Goal: Transaction & Acquisition: Purchase product/service

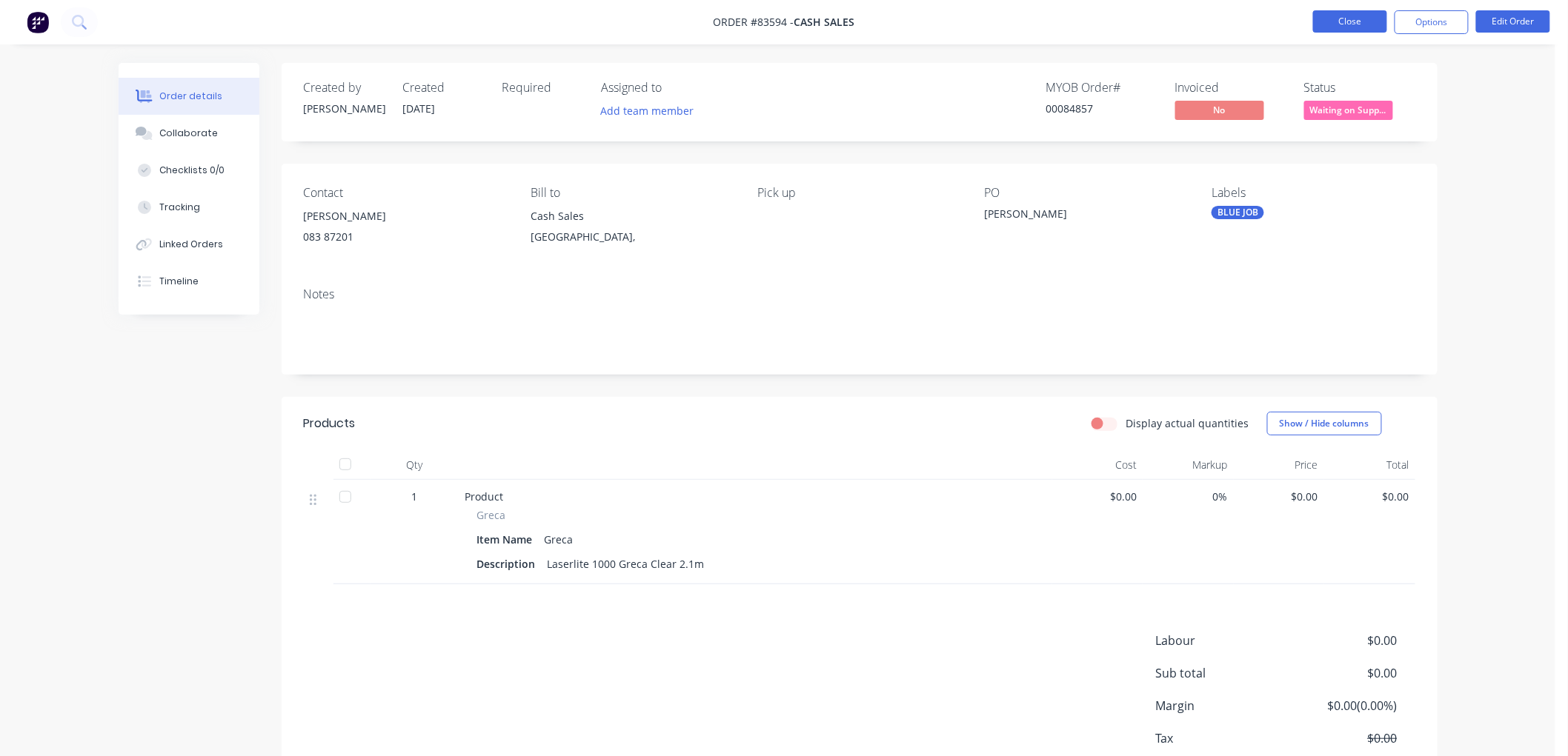
click at [1331, 26] on button "Close" at bounding box center [1350, 21] width 74 height 22
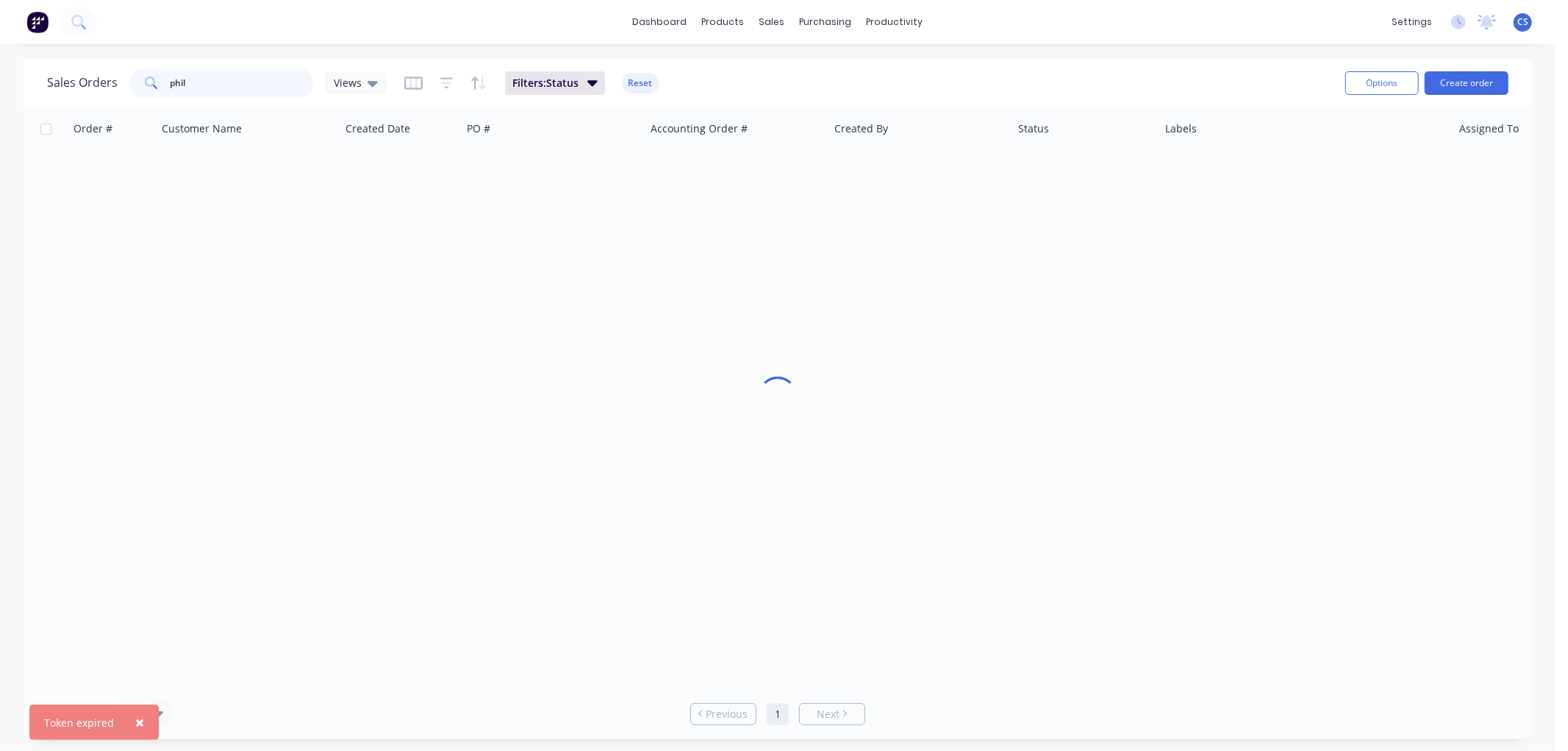
click at [228, 83] on input "phil" at bounding box center [242, 84] width 143 height 29
type input "paul"
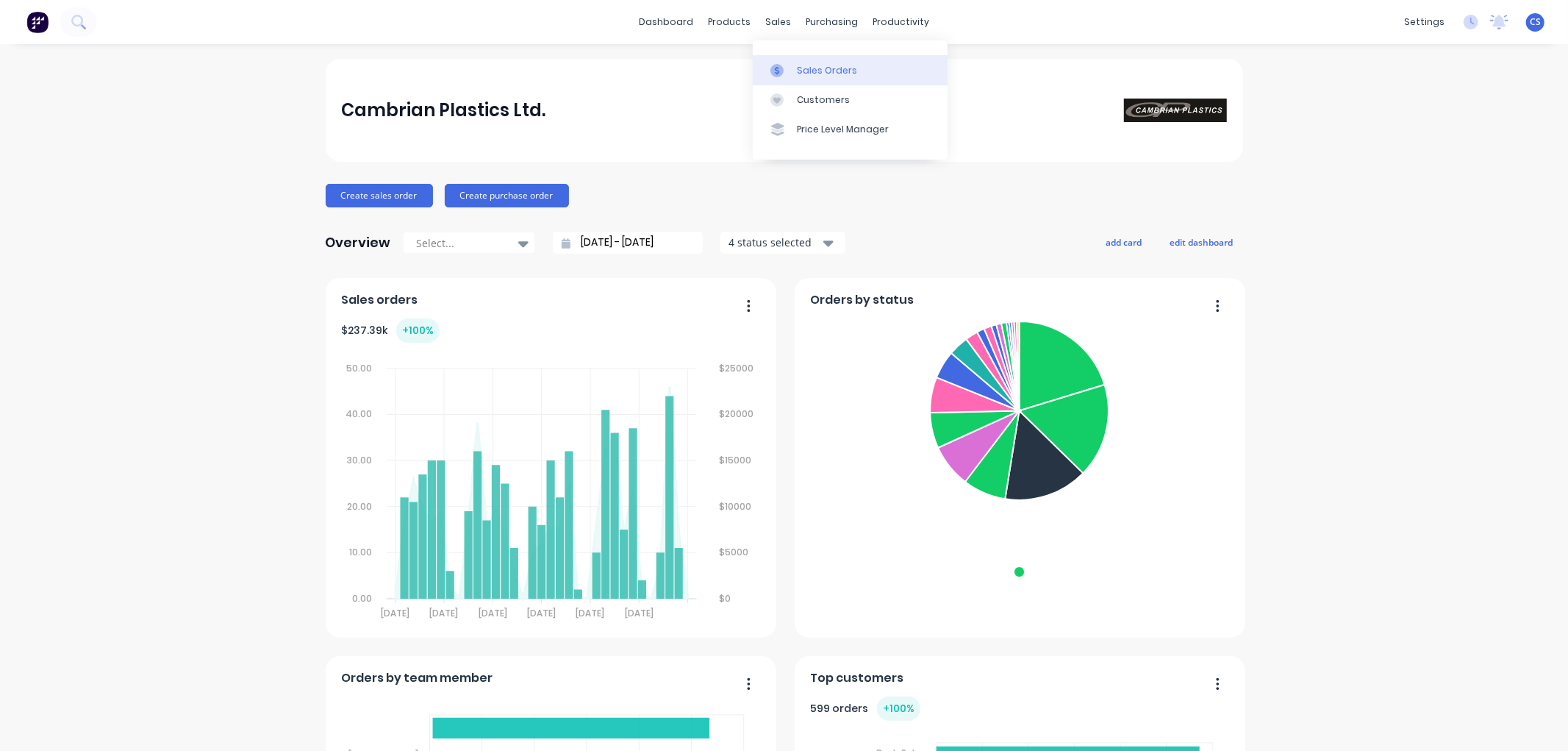
click at [789, 61] on link "Sales Orders" at bounding box center [851, 70] width 195 height 29
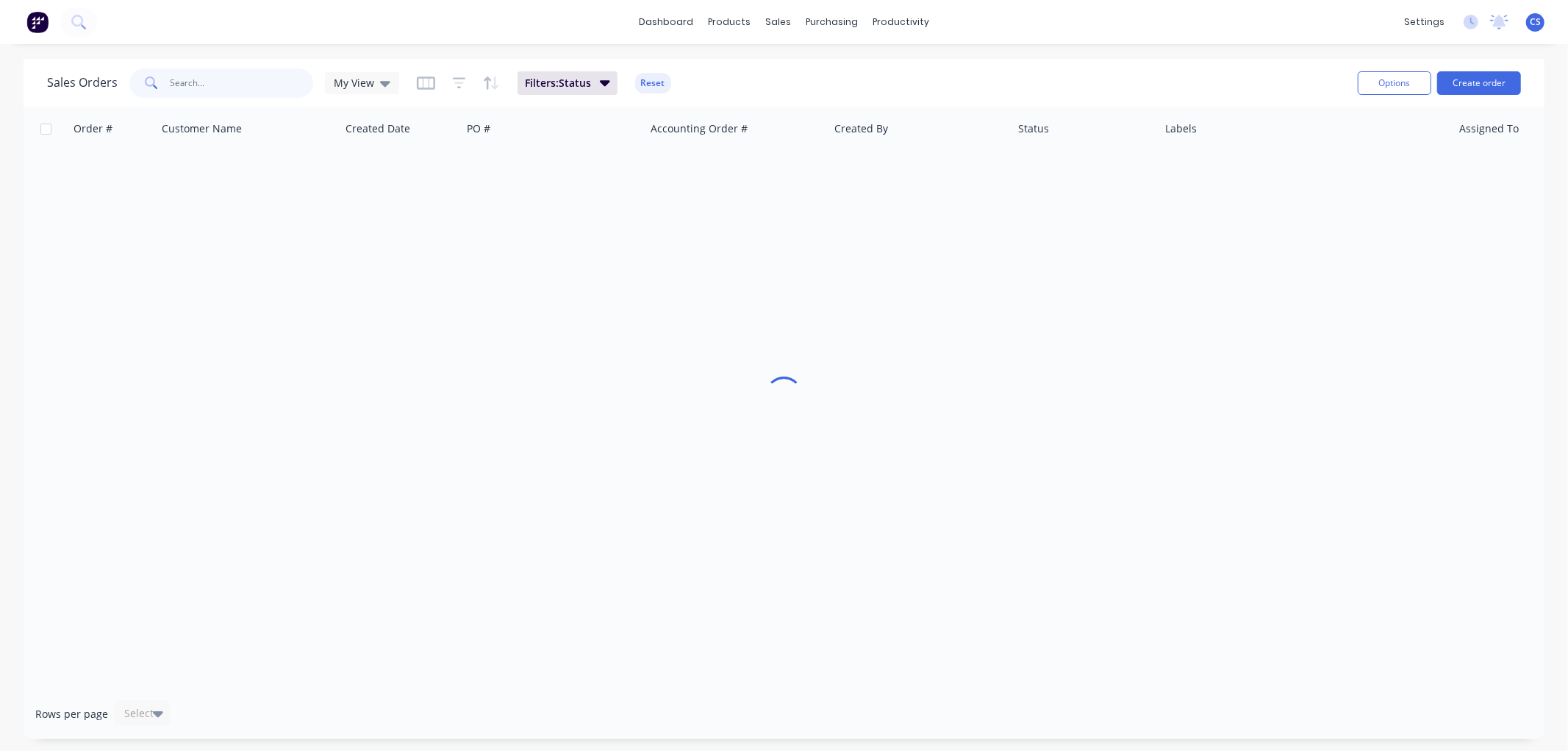
click at [235, 86] on input "text" at bounding box center [242, 84] width 143 height 29
type input "tamati"
click at [1465, 73] on button "Create order" at bounding box center [1479, 84] width 83 height 24
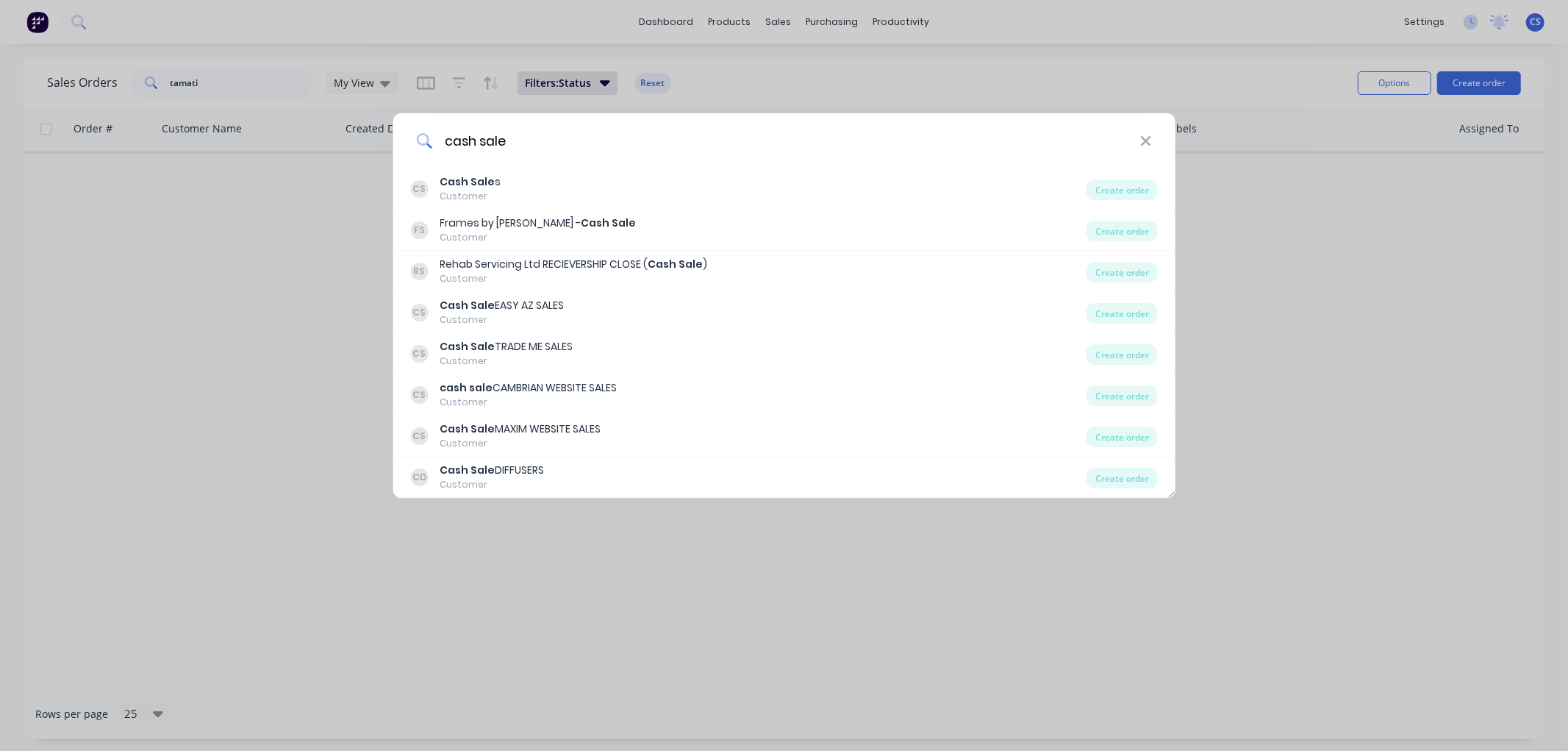
type input "cash sale"
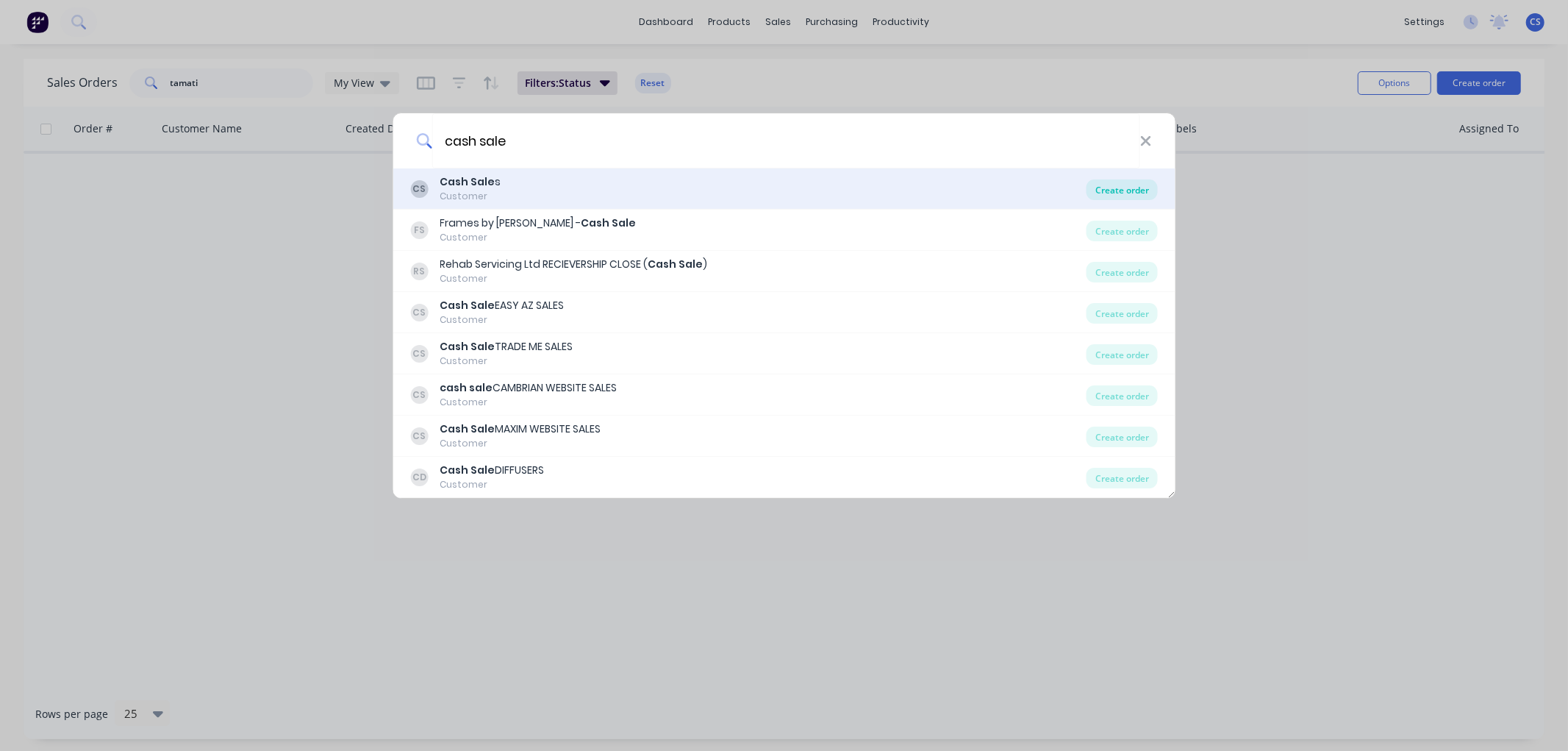
click at [1128, 187] on div "Create order" at bounding box center [1123, 190] width 72 height 20
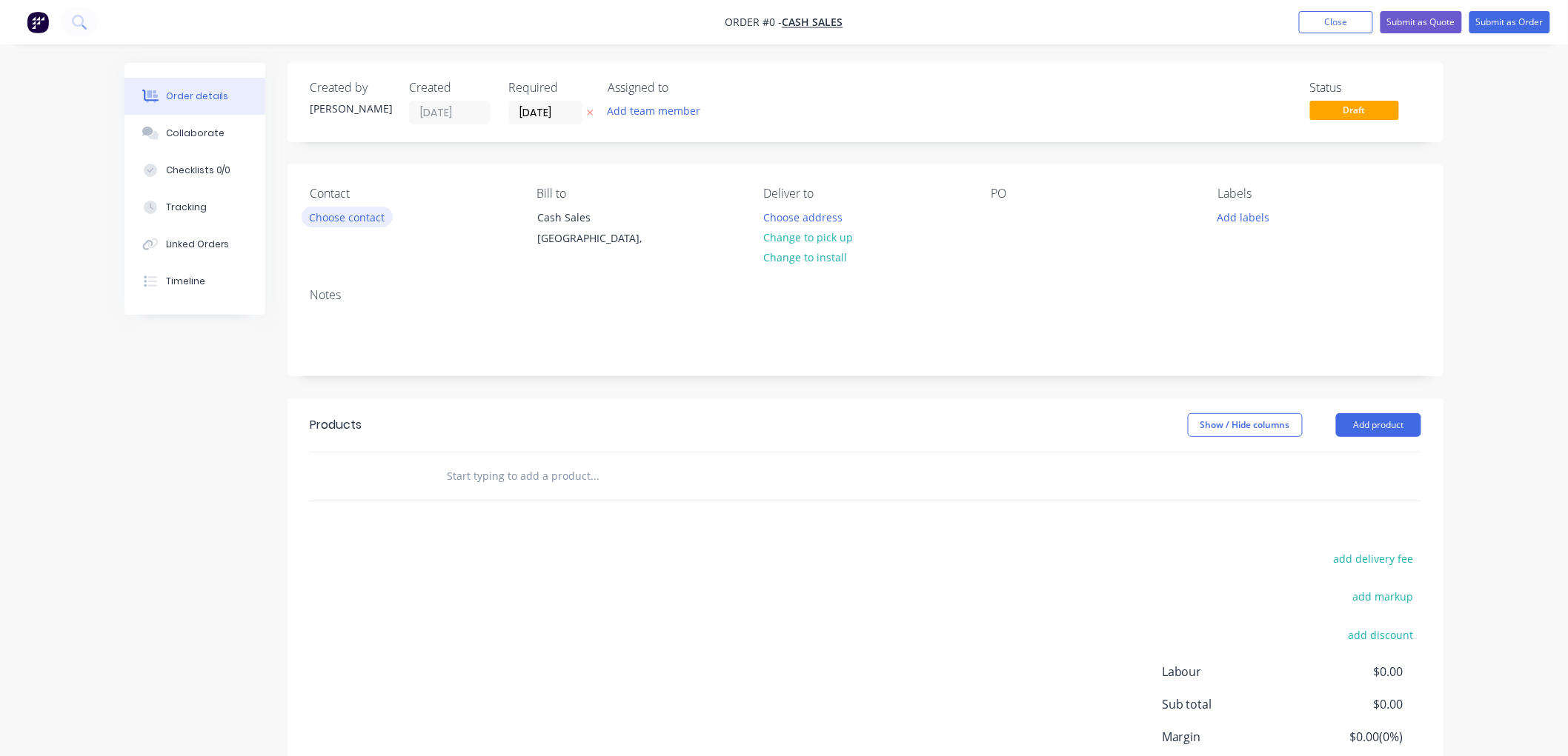
click at [365, 215] on button "Choose contact" at bounding box center [347, 217] width 92 height 20
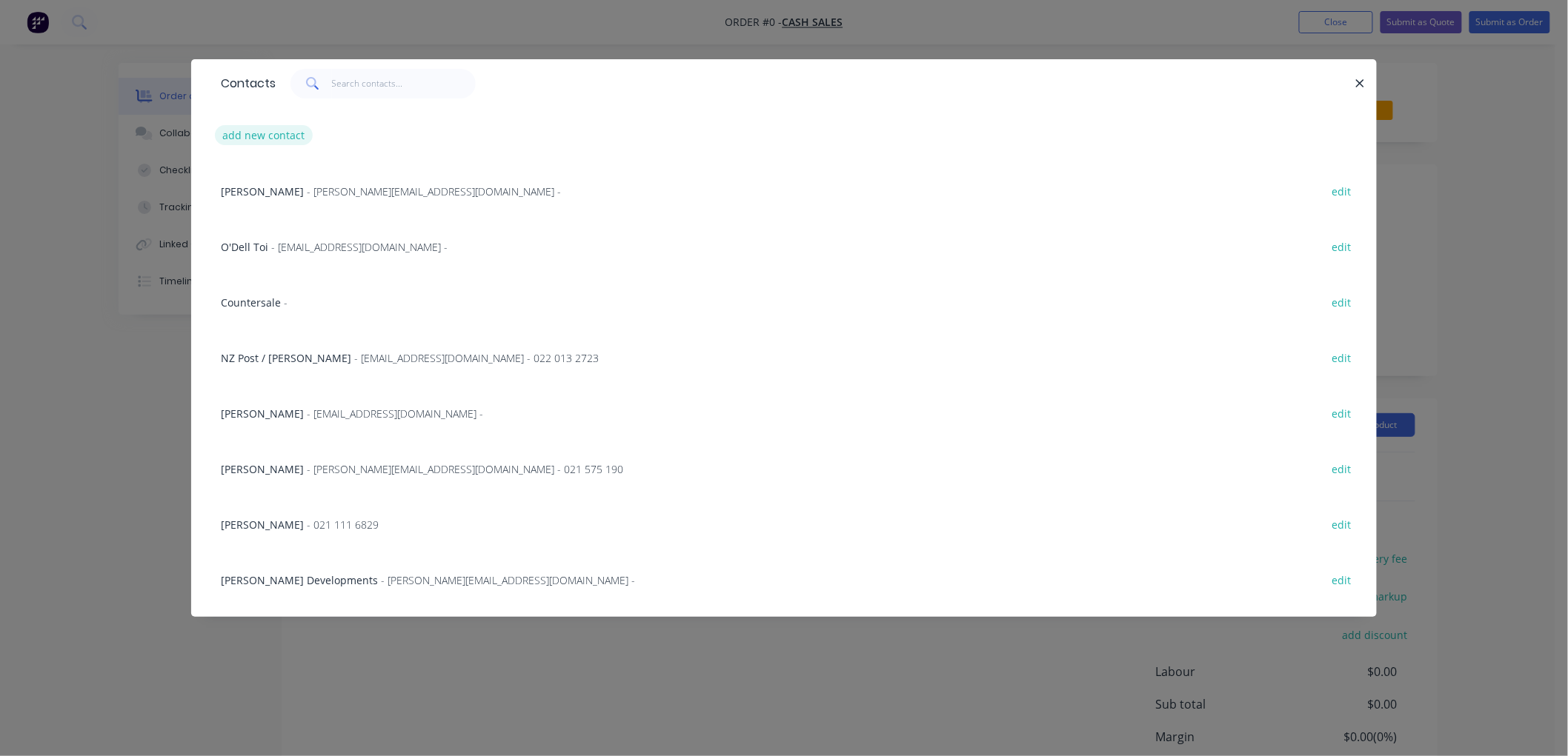
click at [248, 131] on button "add new contact" at bounding box center [263, 135] width 98 height 20
select select "NZ"
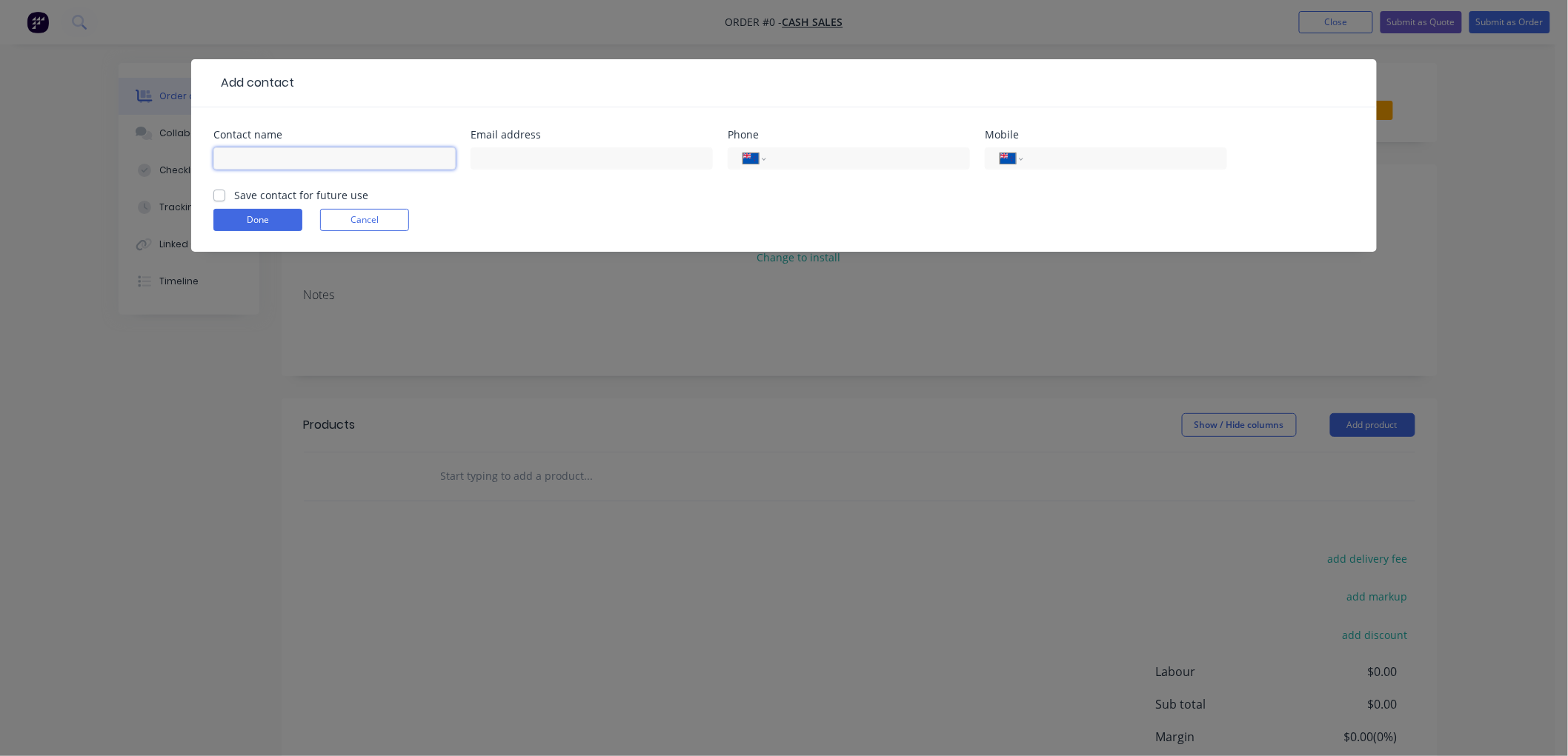
click at [291, 151] on input "text" at bounding box center [335, 158] width 242 height 22
paste input "[PERSON_NAME]"
type input "[PERSON_NAME]"
click at [578, 155] on input "text" at bounding box center [592, 158] width 242 height 22
paste input "[EMAIL_ADDRESS][DOMAIN_NAME]"
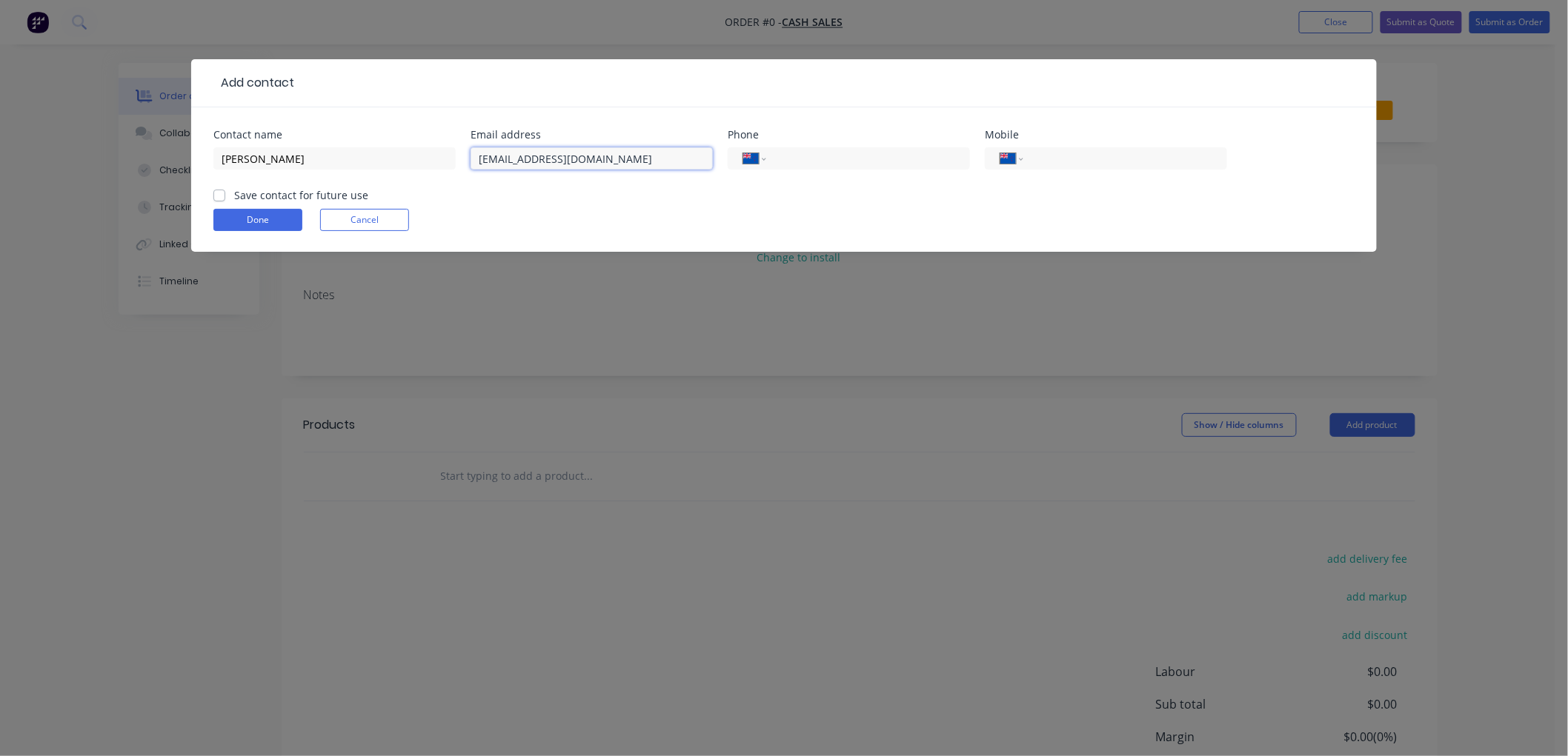
type input "[EMAIL_ADDRESS][DOMAIN_NAME]"
click at [234, 195] on label "Save contact for future use" at bounding box center [300, 195] width 134 height 16
click at [217, 195] on input "Save contact for future use" at bounding box center [219, 194] width 12 height 14
checkbox input "true"
click at [283, 217] on button "Done" at bounding box center [258, 220] width 89 height 22
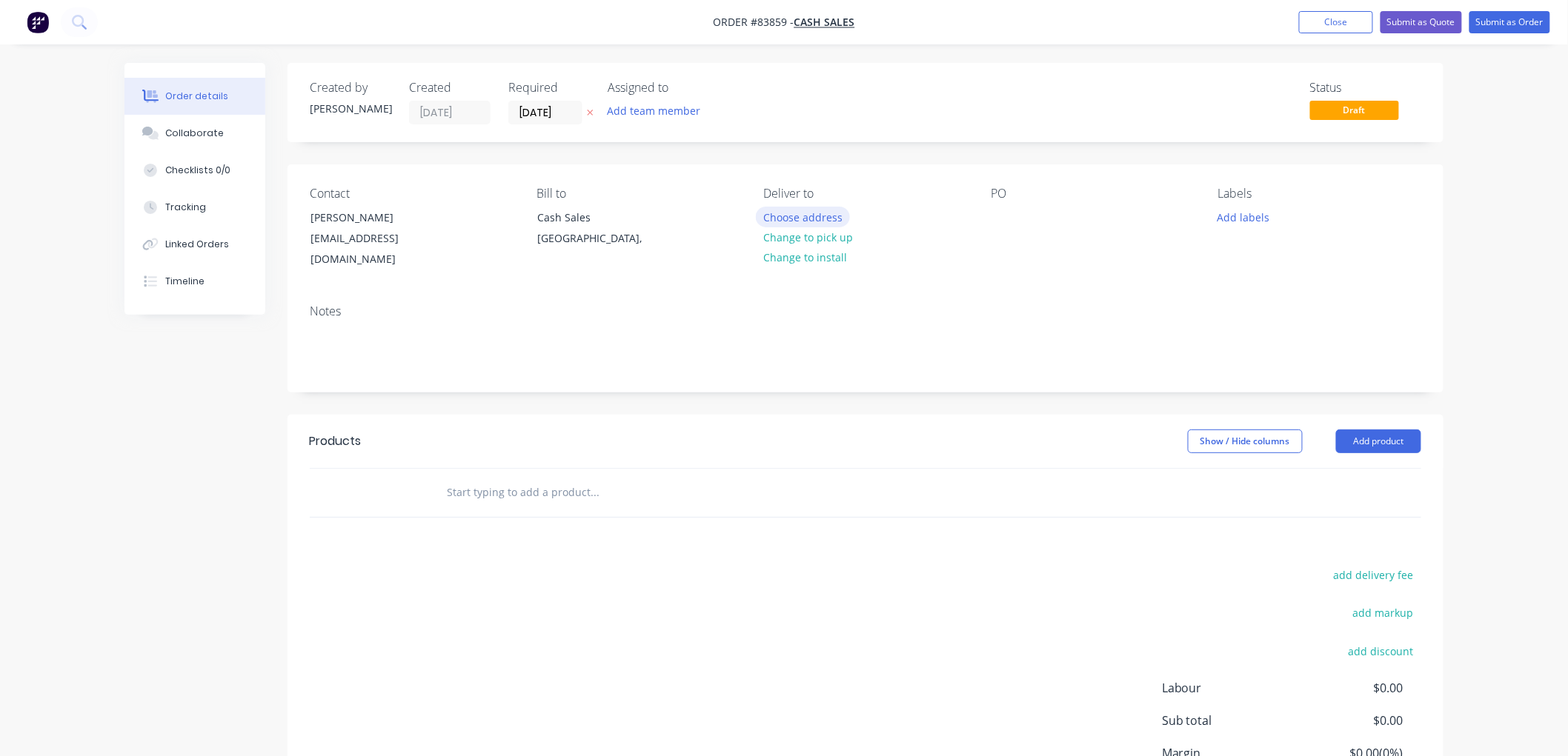
click at [821, 218] on button "Choose address" at bounding box center [802, 217] width 95 height 20
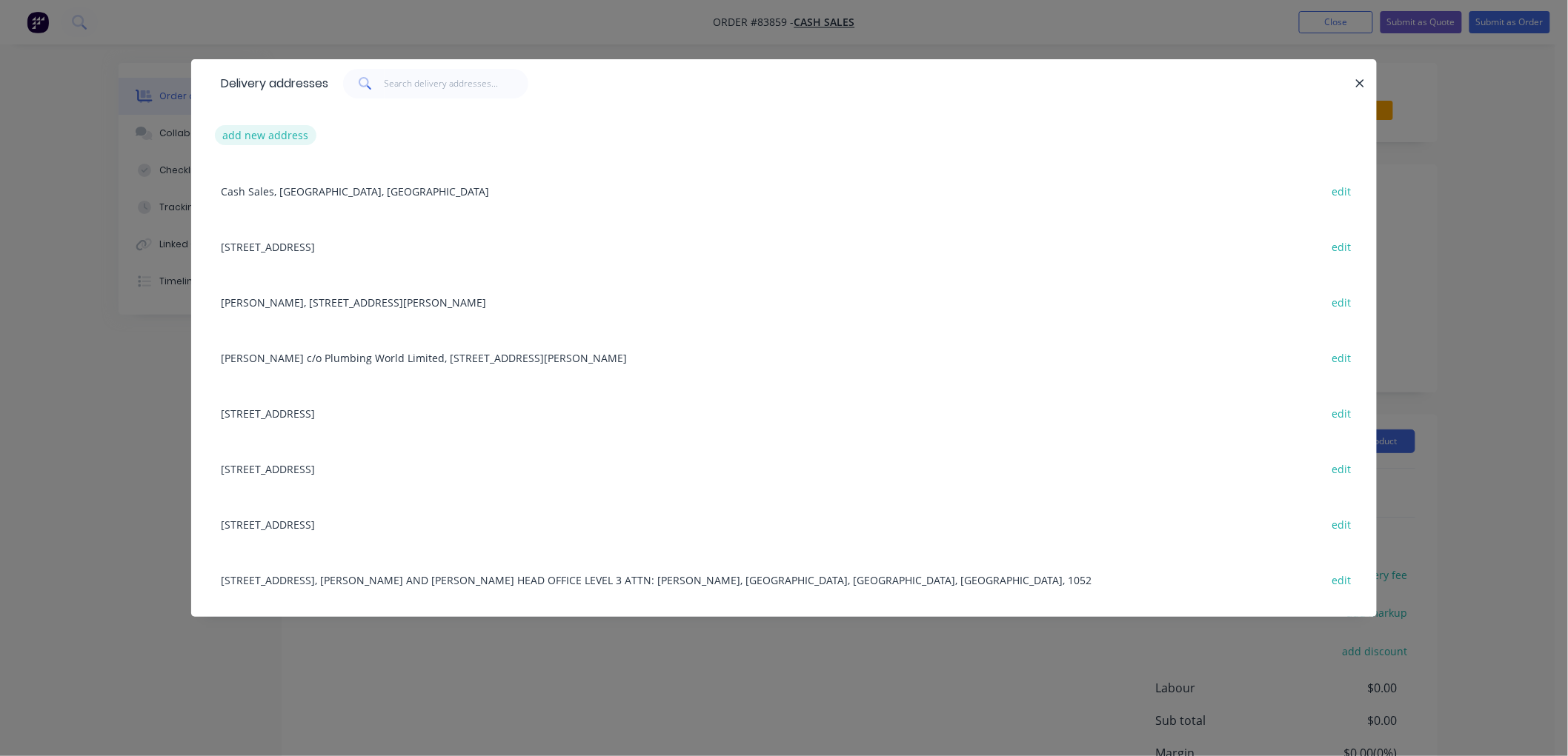
click at [269, 134] on button "add new address" at bounding box center [265, 135] width 102 height 20
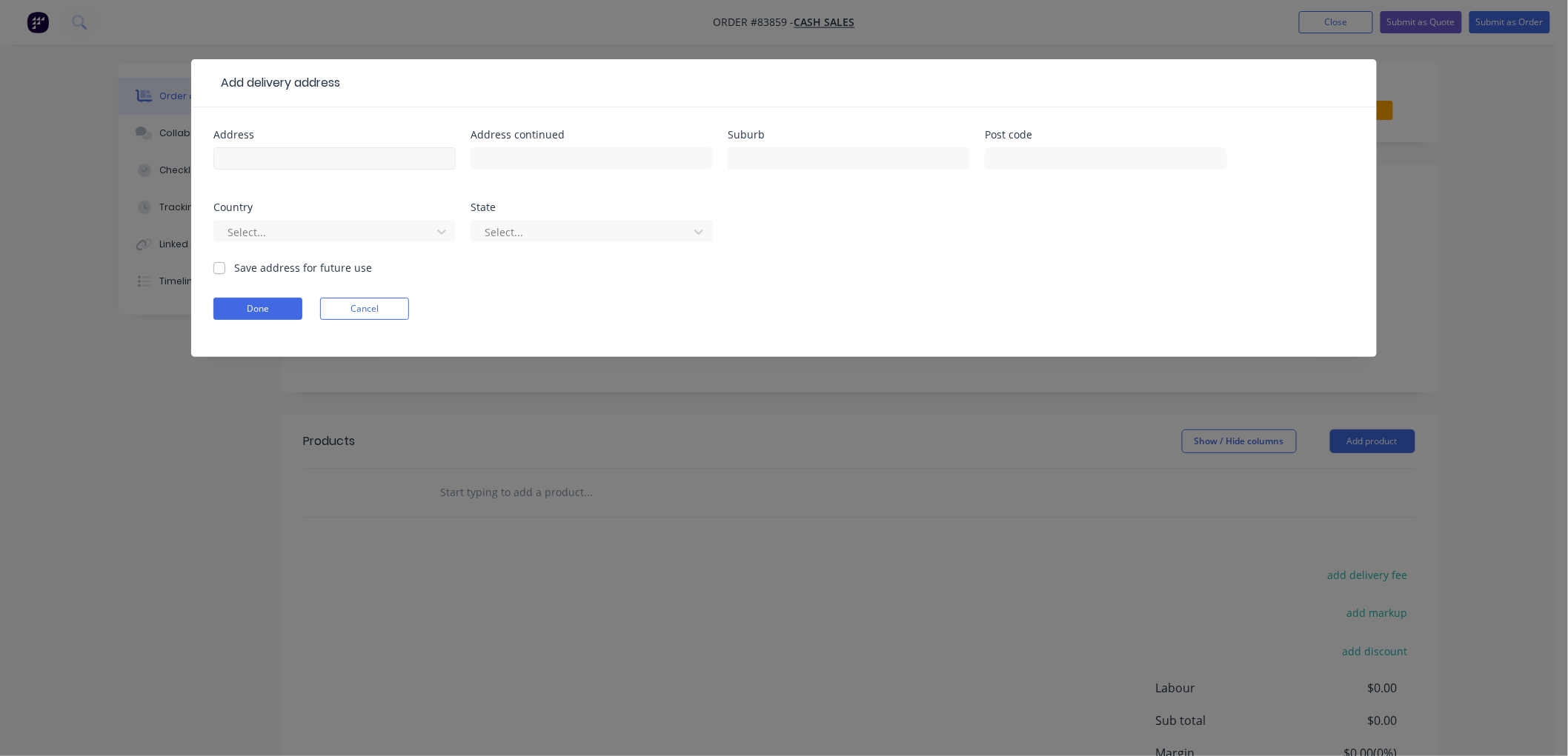
click at [351, 144] on div at bounding box center [335, 165] width 242 height 43
click at [350, 152] on input "text" at bounding box center [335, 158] width 242 height 22
paste input "8 [PERSON_NAME][GEOGRAPHIC_DATA]"
type input "8 [PERSON_NAME][GEOGRAPHIC_DATA]"
drag, startPoint x: 557, startPoint y: 141, endPoint x: 554, endPoint y: 148, distance: 7.6
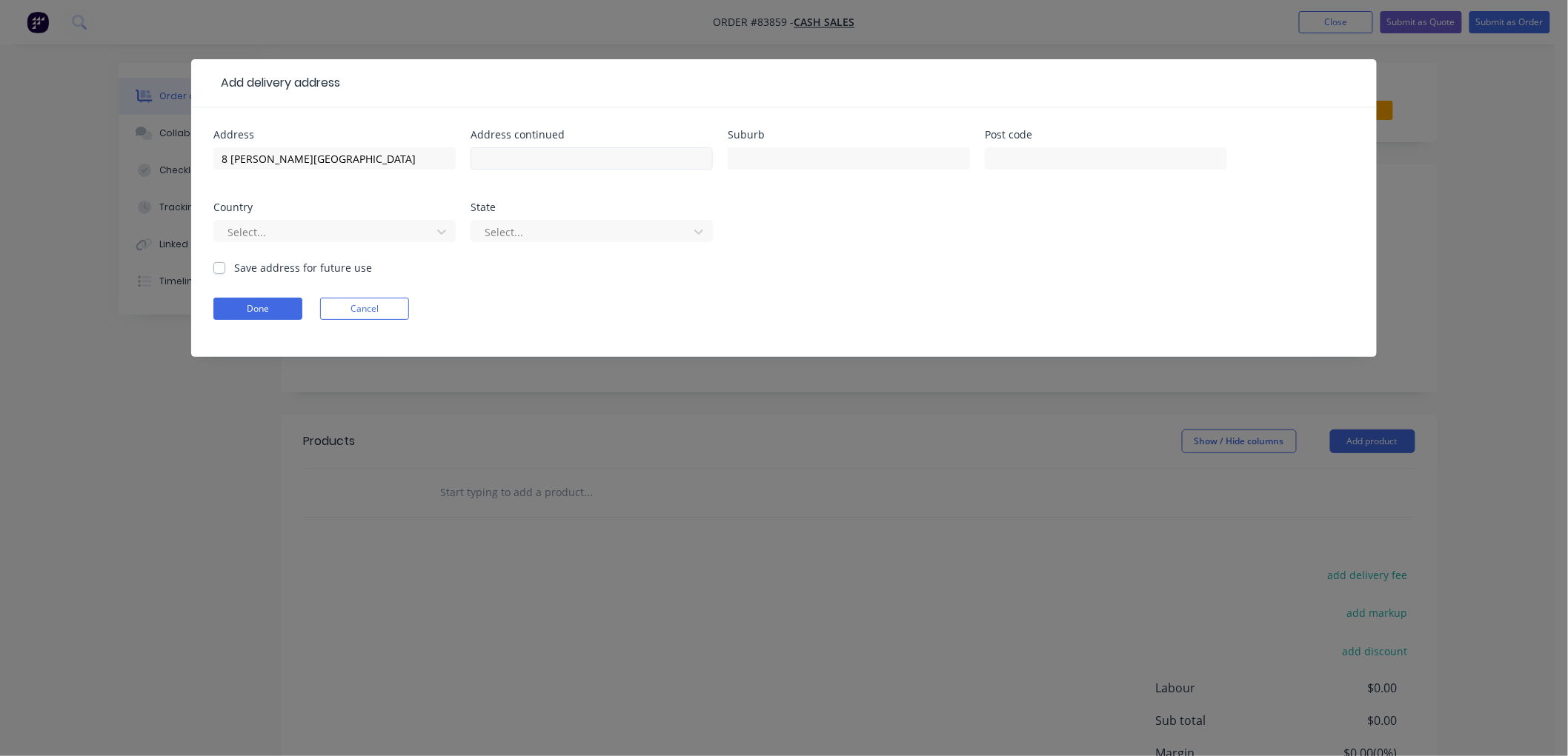
click at [557, 141] on div "Address continued" at bounding box center [592, 158] width 242 height 58
click at [607, 165] on input "text" at bounding box center [592, 158] width 242 height 22
paste input "makarewa"
type input "makarewa"
click at [771, 156] on input "text" at bounding box center [849, 158] width 242 height 22
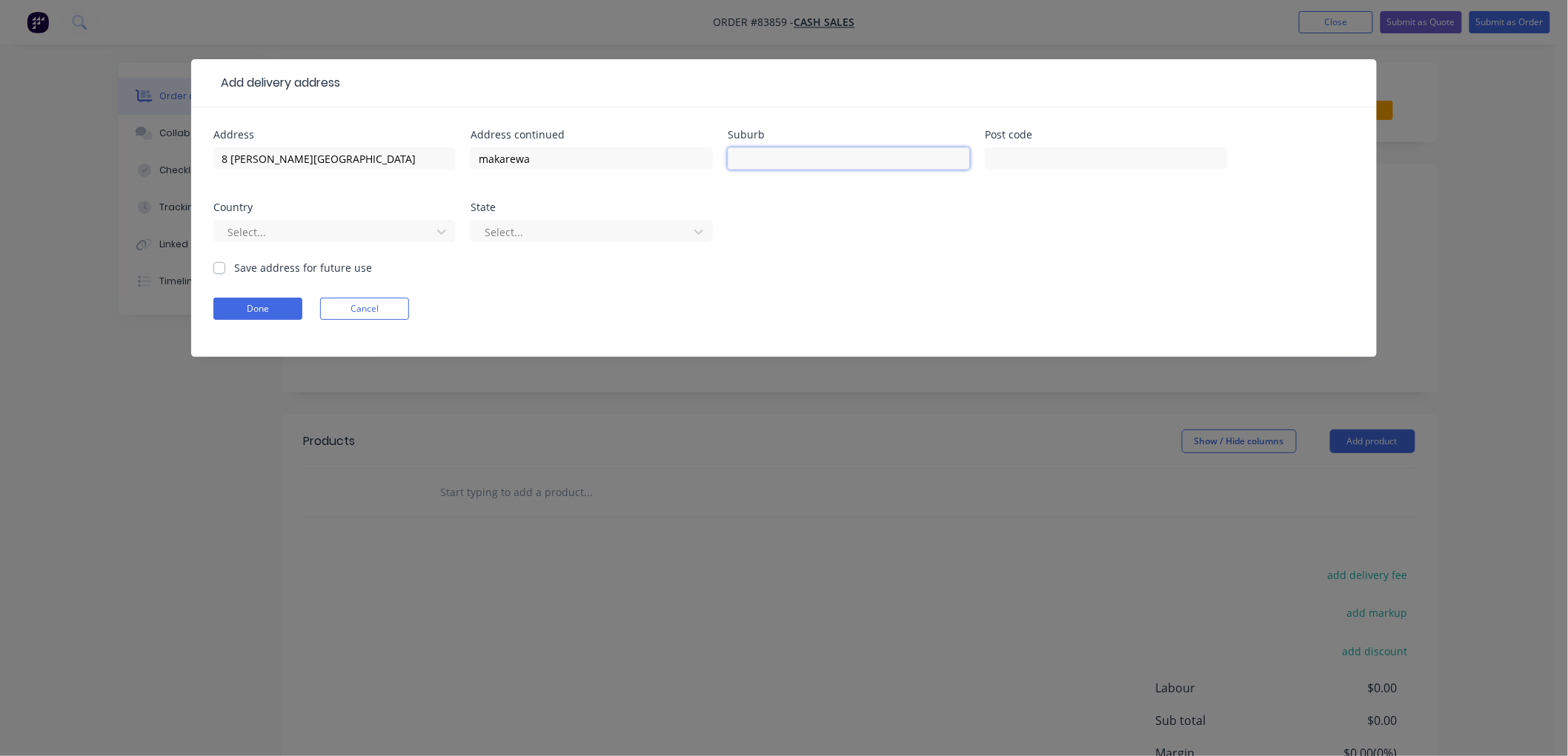
paste input "southland"
type input "southland"
click at [263, 311] on button "Done" at bounding box center [258, 309] width 89 height 22
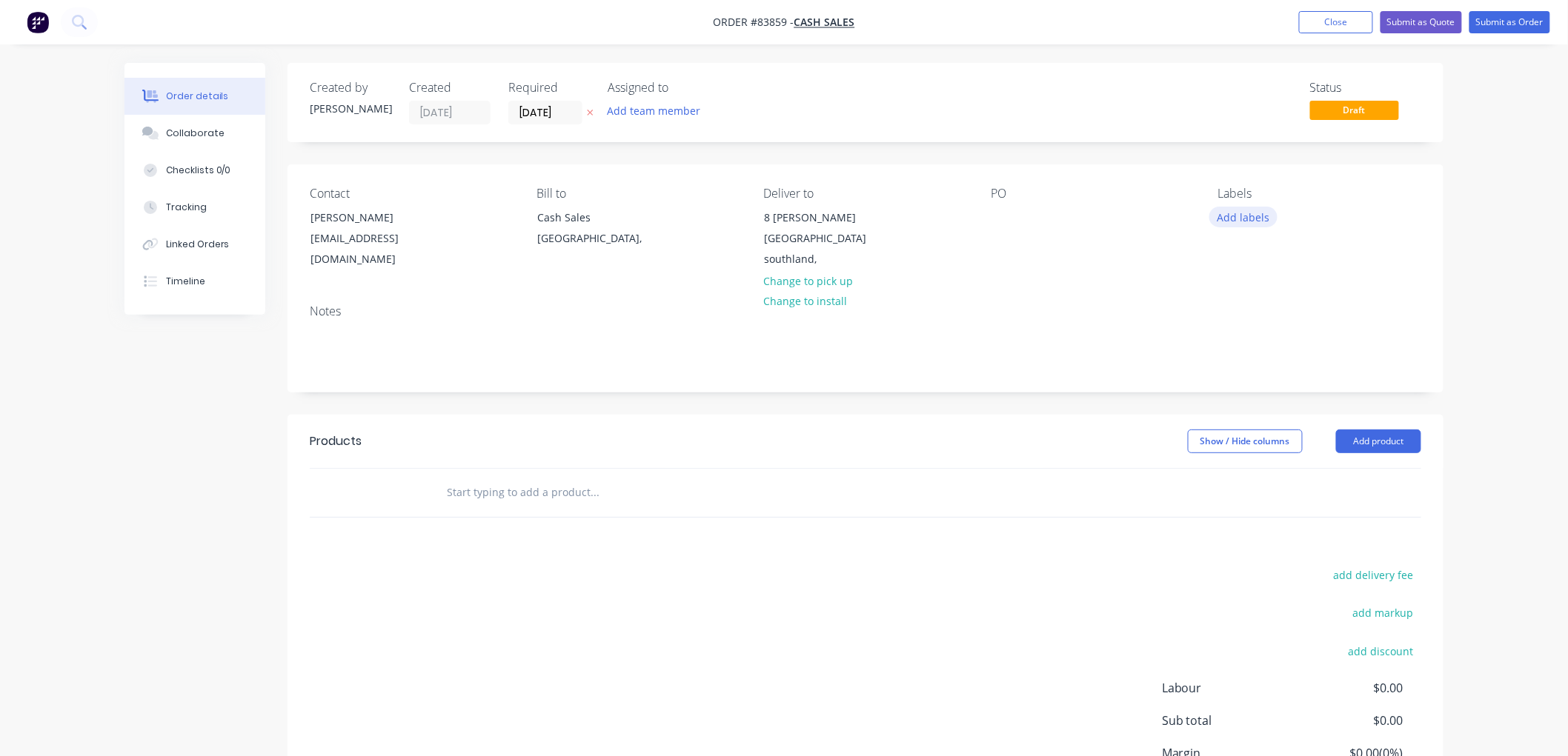
click at [1241, 218] on button "Add labels" at bounding box center [1243, 217] width 68 height 20
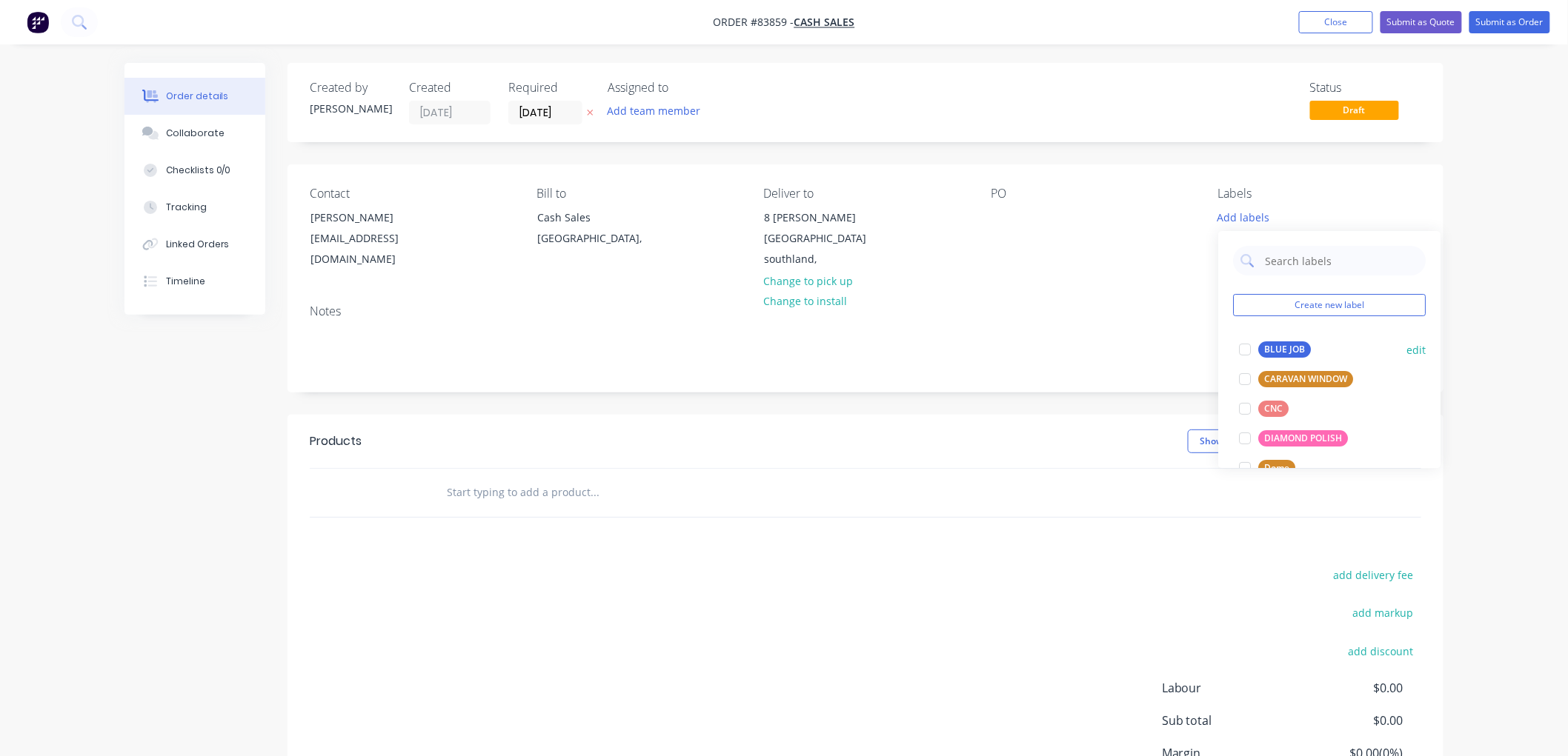
click at [1266, 343] on div "BLUE JOB" at bounding box center [1284, 349] width 53 height 17
click at [957, 305] on div "Notes" at bounding box center [865, 311] width 1111 height 14
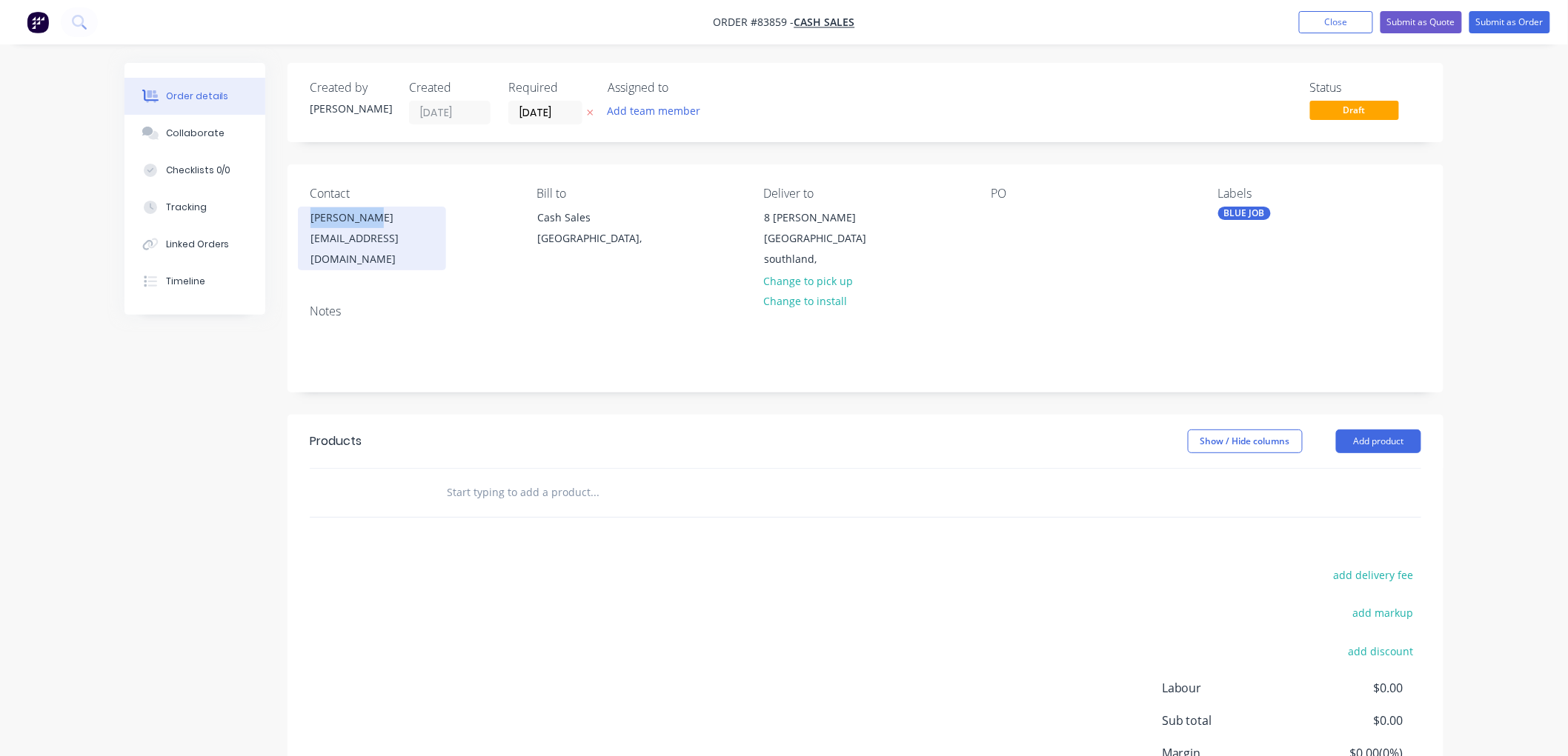
drag, startPoint x: 380, startPoint y: 215, endPoint x: 306, endPoint y: 218, distance: 74.1
click at [306, 218] on div "[PERSON_NAME] [EMAIL_ADDRESS][DOMAIN_NAME]" at bounding box center [372, 238] width 148 height 64
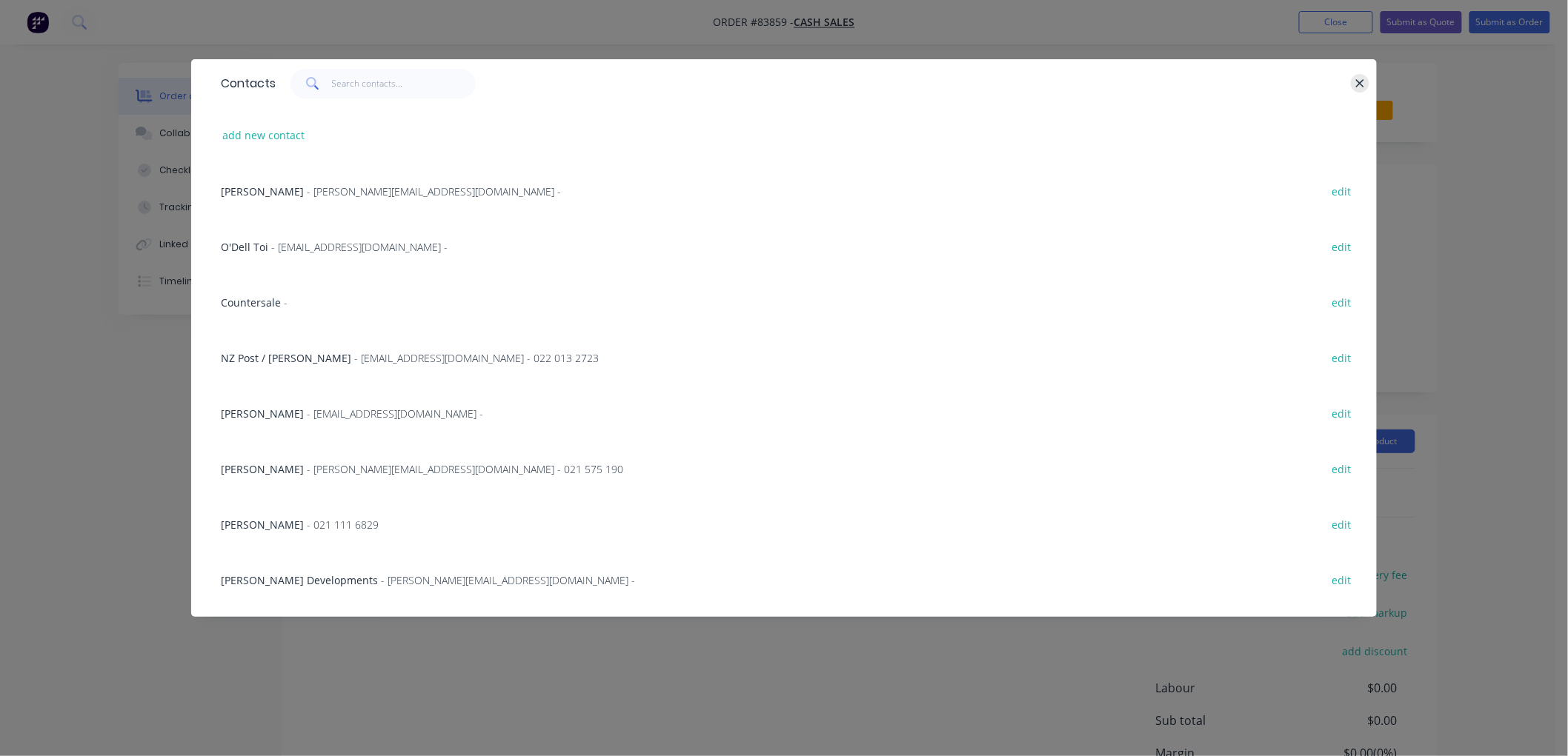
click at [1356, 79] on icon "button" at bounding box center [1360, 83] width 9 height 13
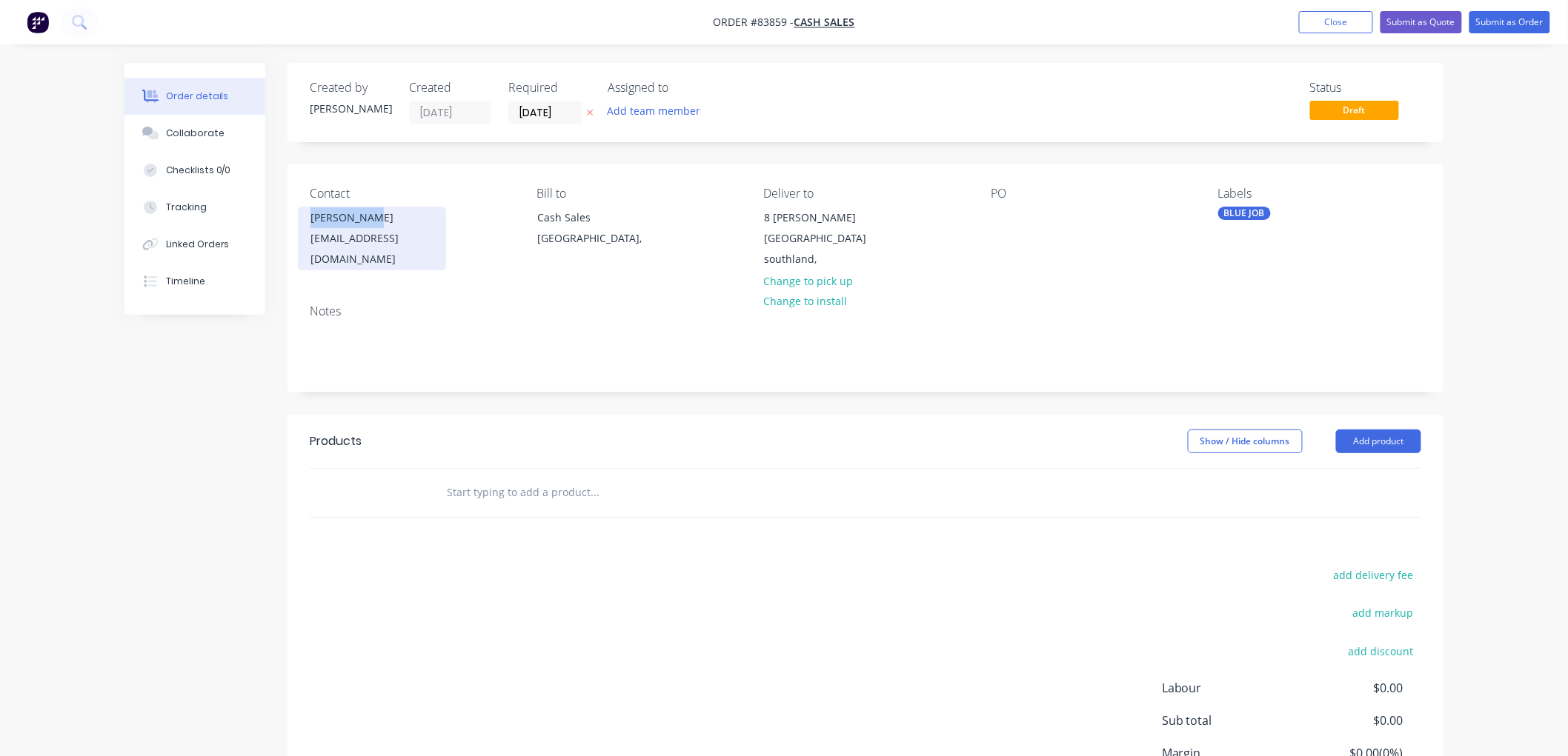
copy div "[PERSON_NAME]"
click at [1008, 217] on div at bounding box center [1003, 217] width 24 height 21
paste div
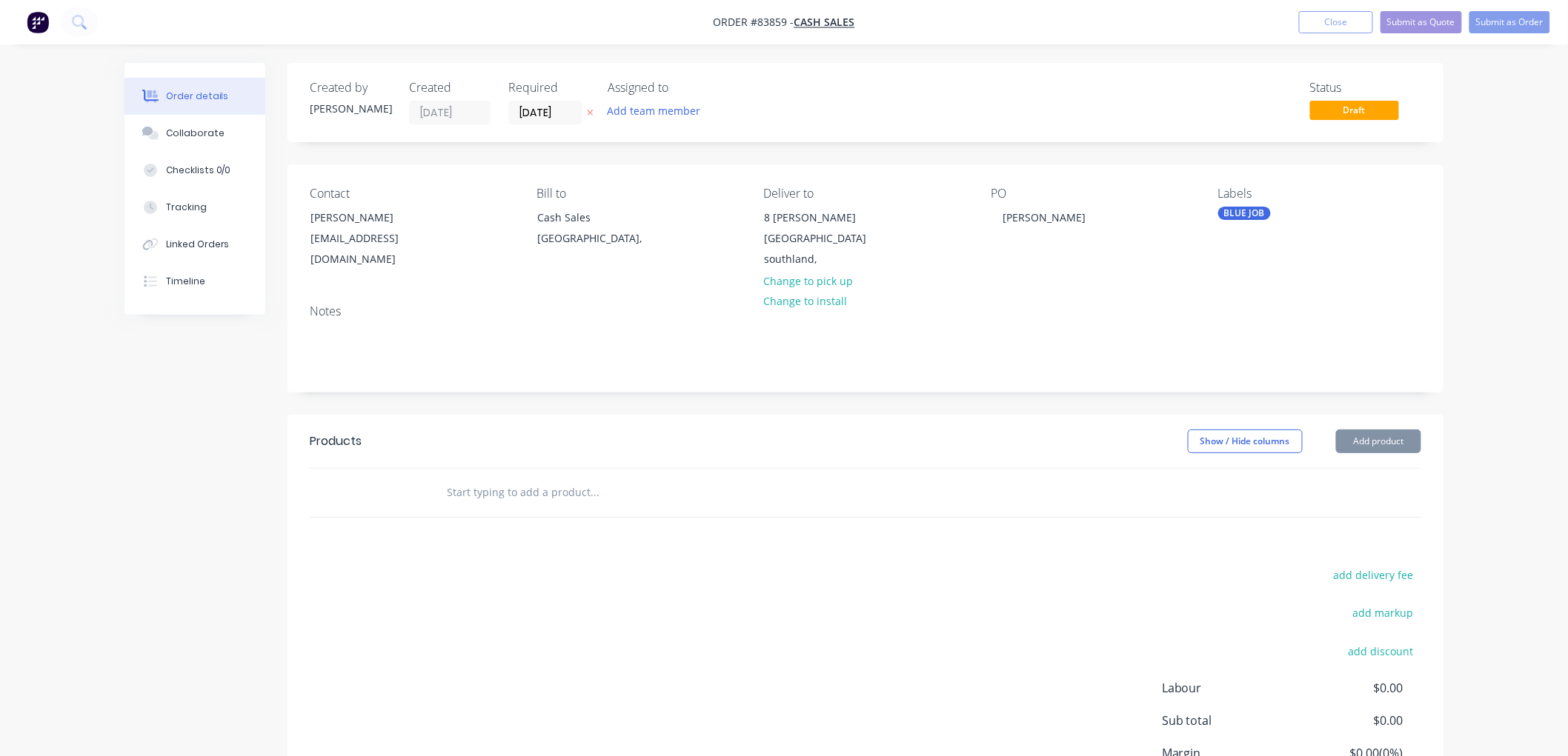
click at [543, 494] on input "text" at bounding box center [594, 493] width 297 height 30
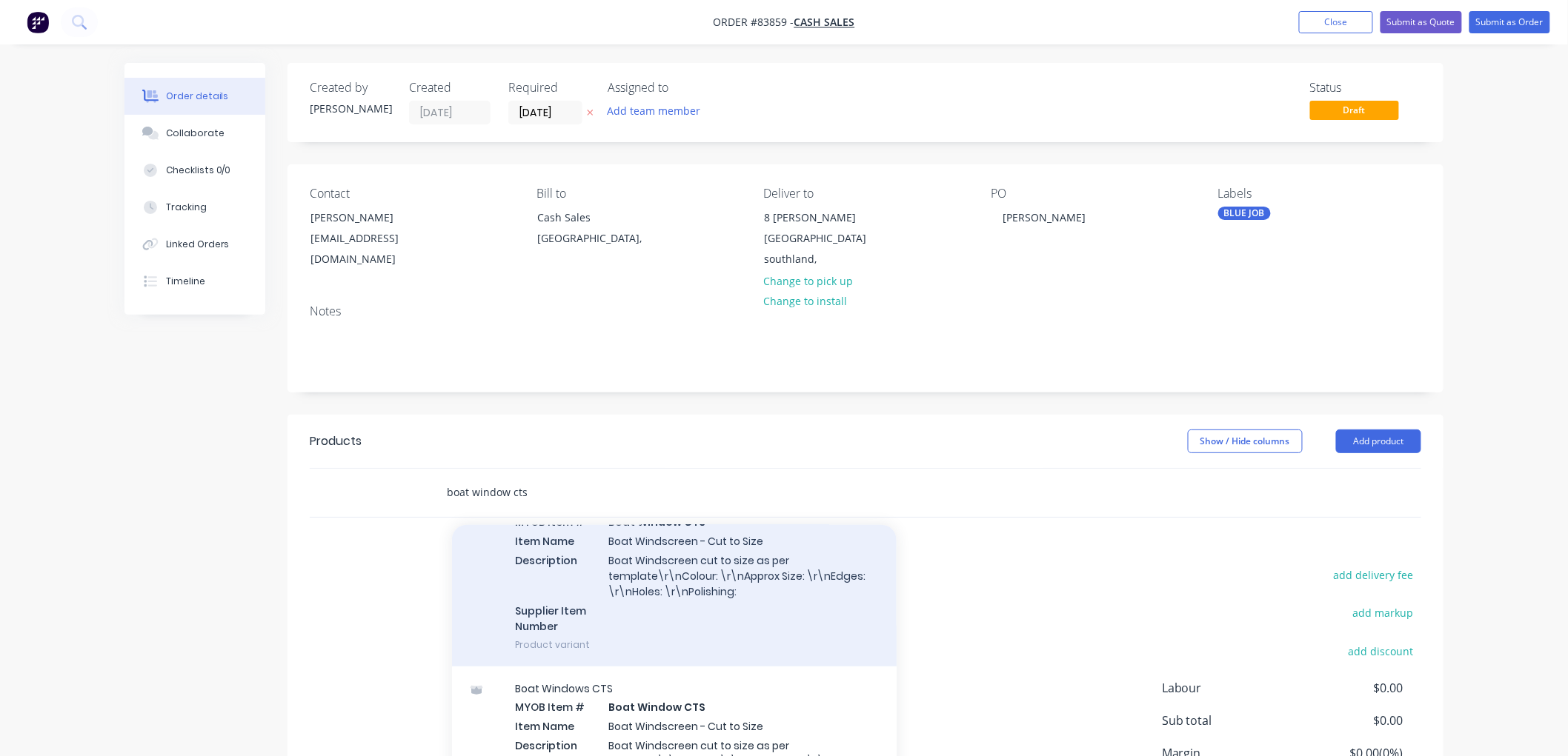
scroll to position [329, 0]
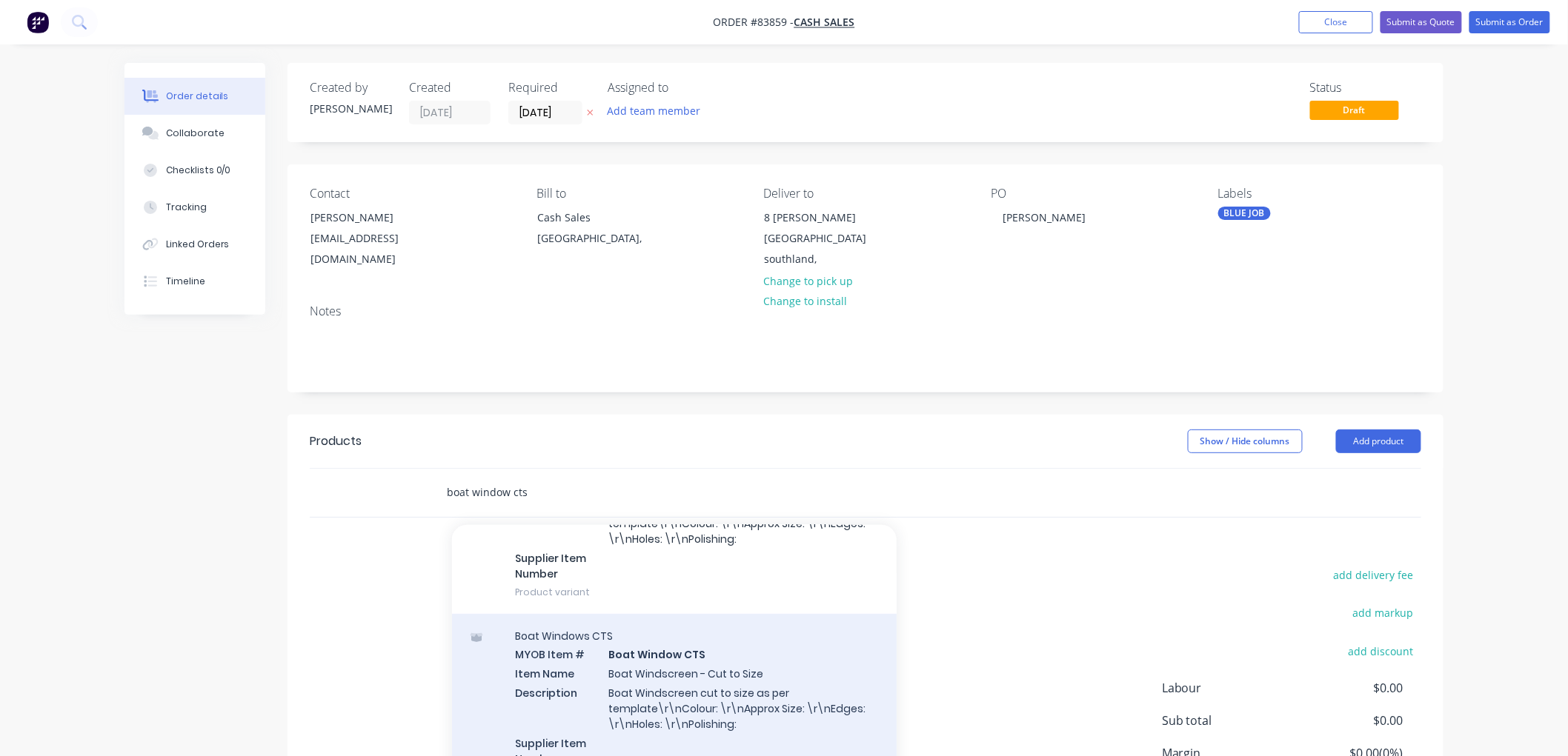
type input "boat window cts"
click at [715, 654] on div "Boat Windows CTS MYOB Item # Boat Window CTS Item Name Boat Windscreen - Cut to…" at bounding box center [674, 706] width 445 height 185
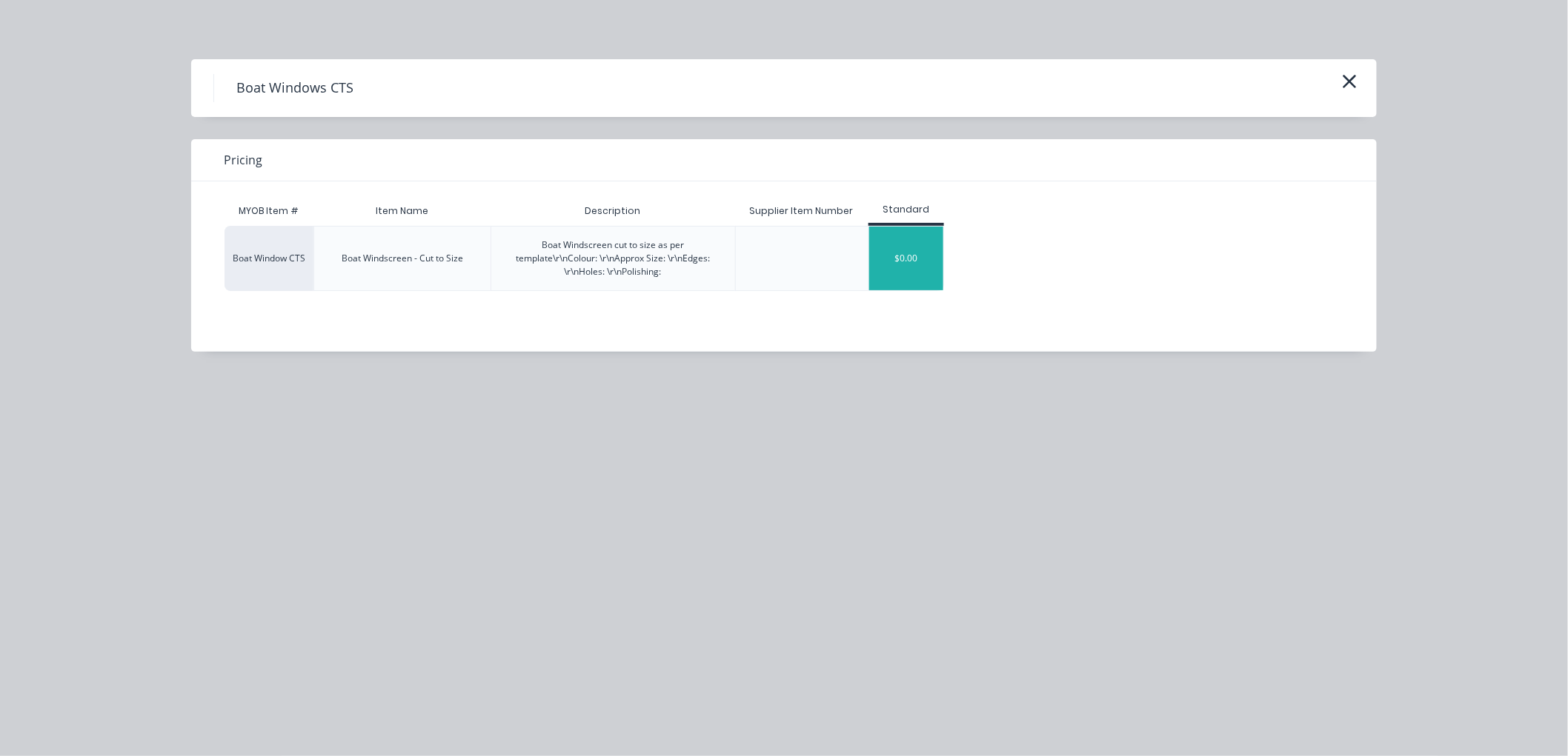
click at [936, 268] on div "$0.00" at bounding box center [906, 258] width 74 height 64
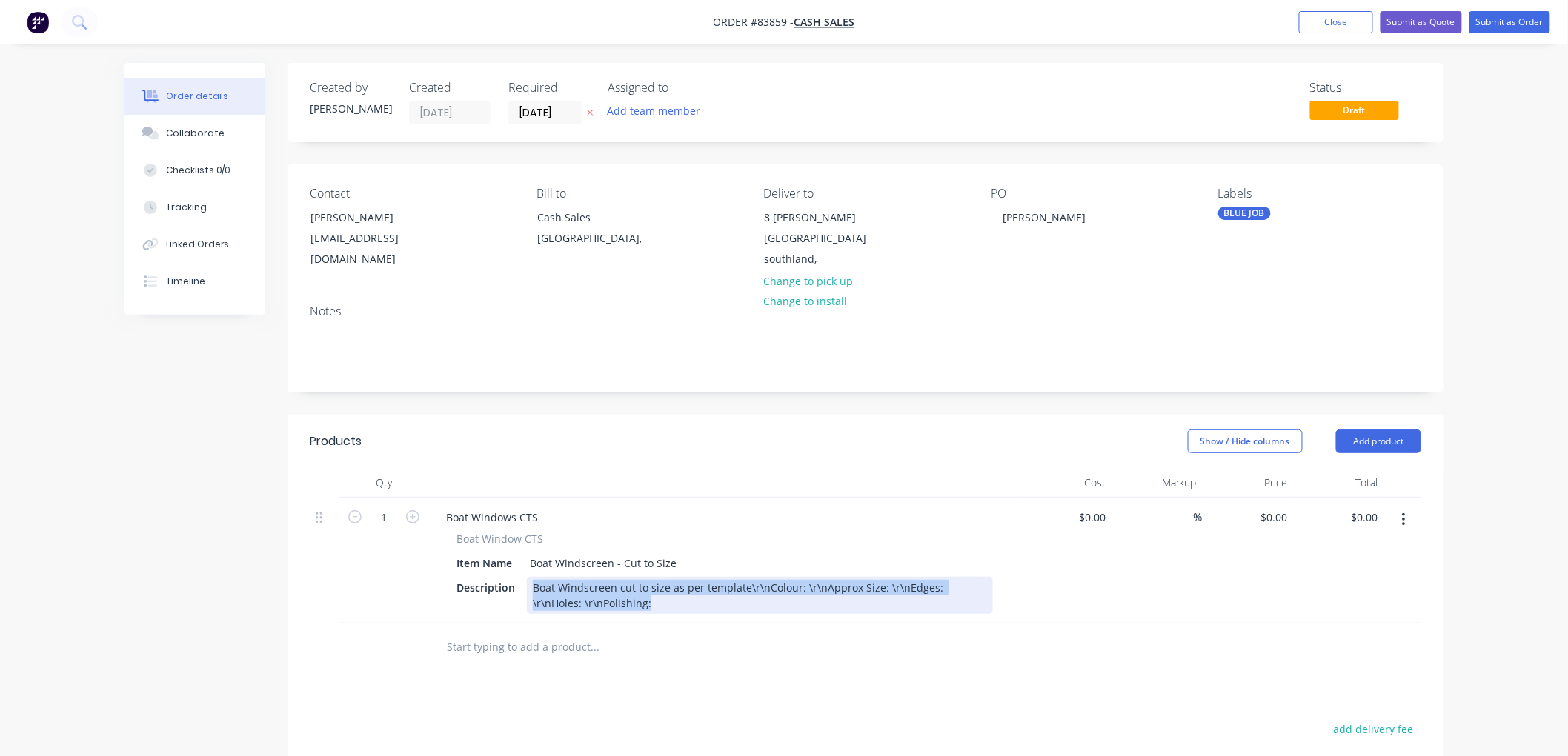
drag, startPoint x: 570, startPoint y: 598, endPoint x: 521, endPoint y: 588, distance: 50.0
click at [521, 588] on div "Description Boat Windscreen cut to size as per template\r\nColour: \r\nApprox S…" at bounding box center [721, 595] width 543 height 37
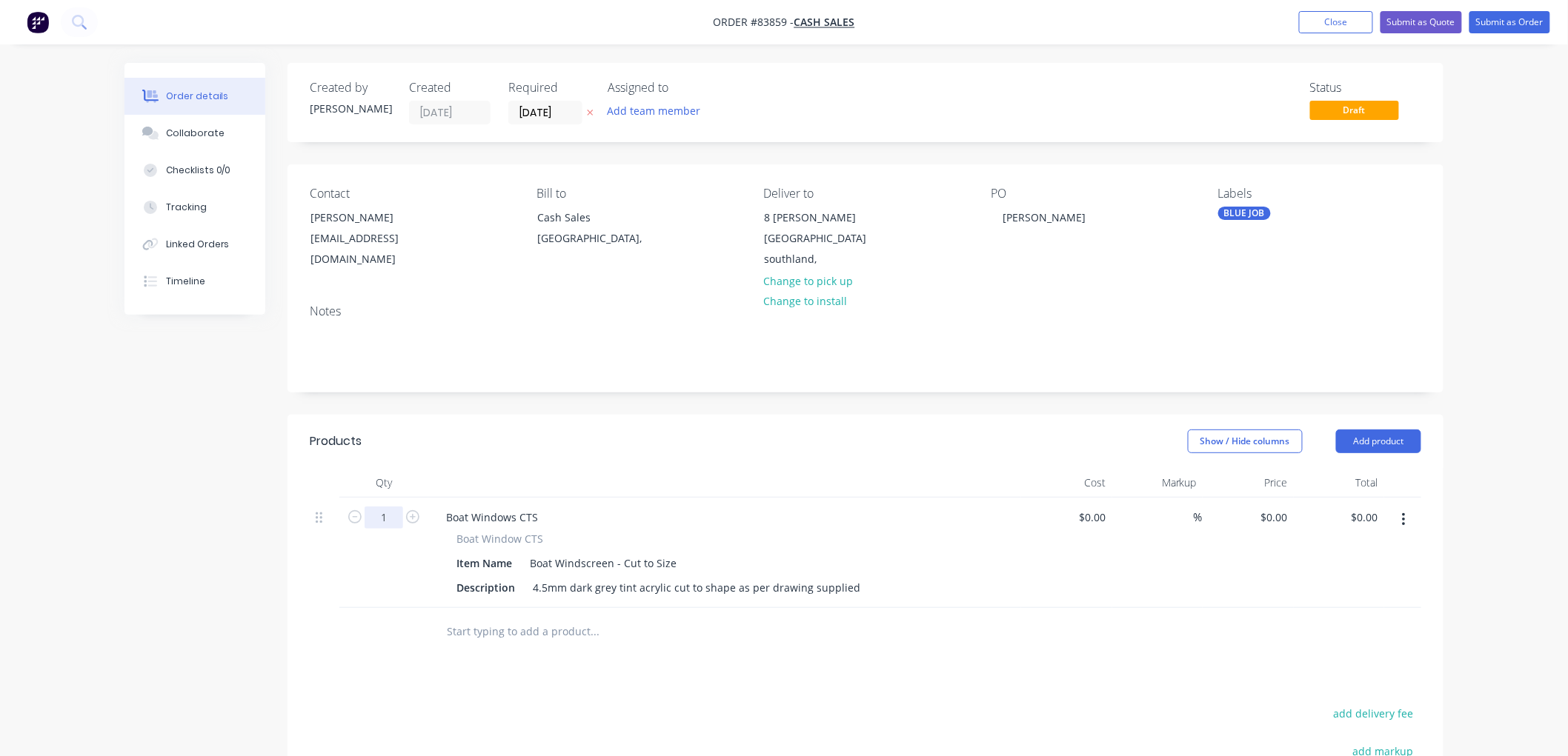
click at [379, 517] on input "1" at bounding box center [384, 518] width 39 height 22
type input "2"
click at [1282, 513] on input "0" at bounding box center [1285, 517] width 17 height 21
type input "$177.67"
type input "$355.34"
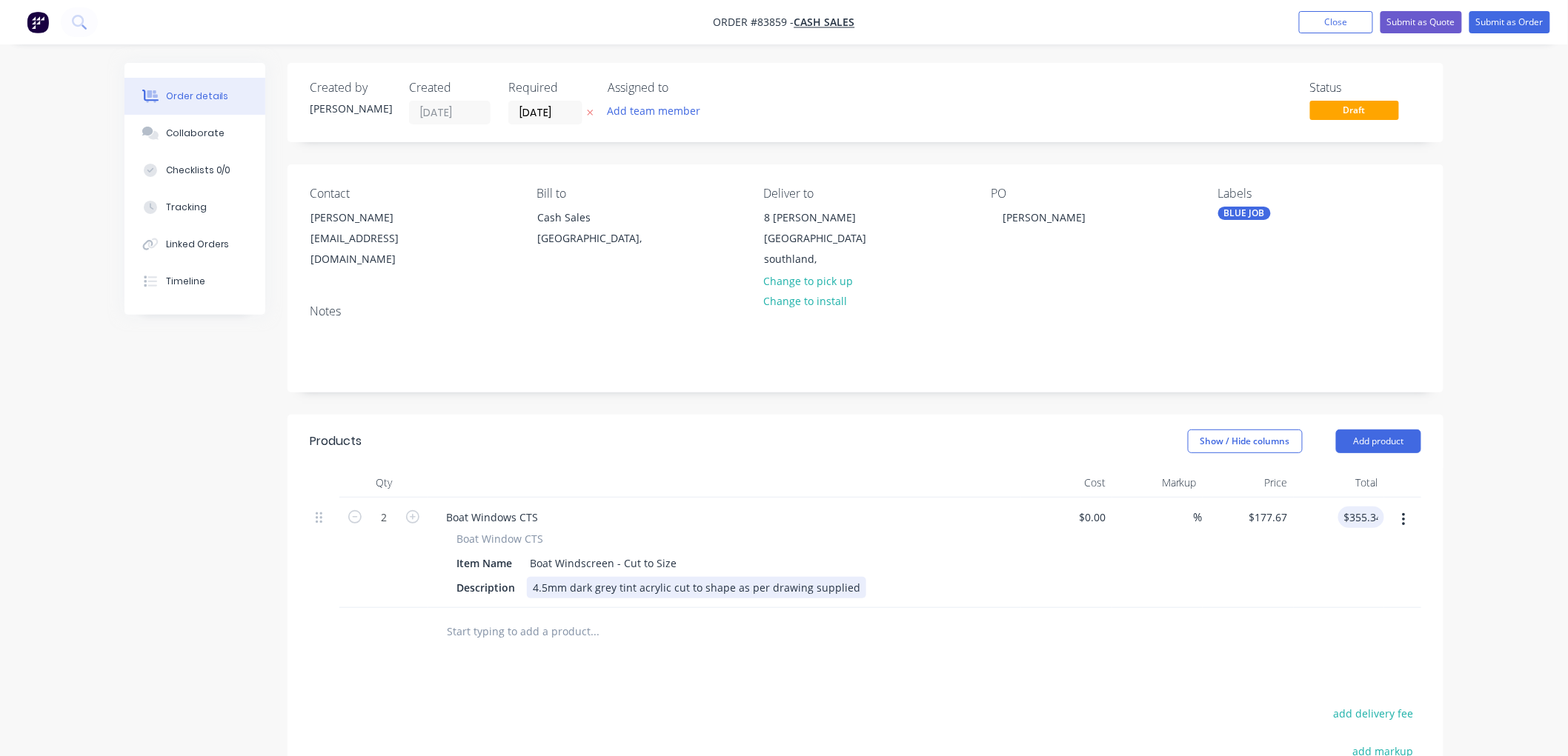
click at [852, 586] on div "Description 4.5mm dark grey tint acrylic cut to shape as per drawing supplied" at bounding box center [721, 587] width 543 height 21
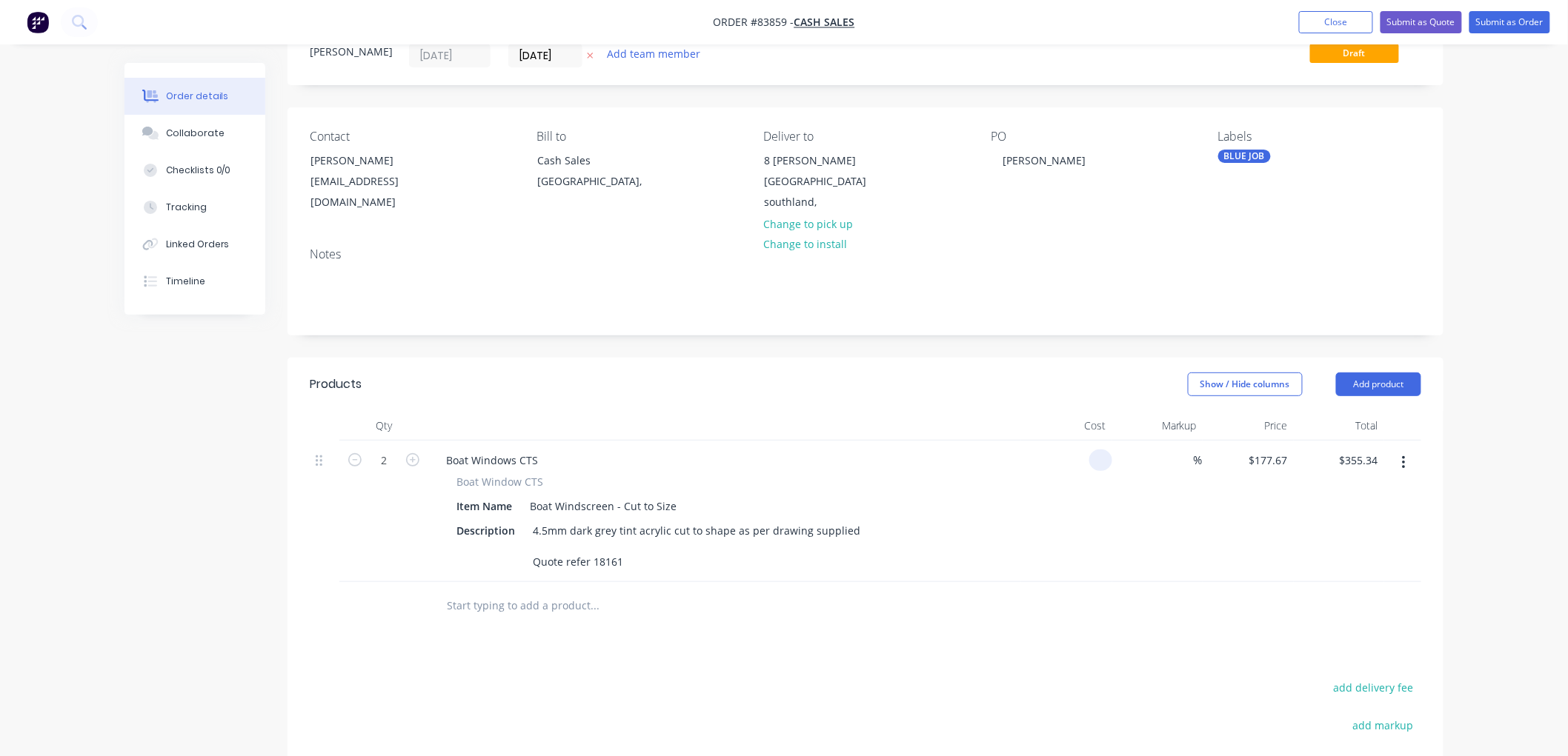
scroll to position [165, 0]
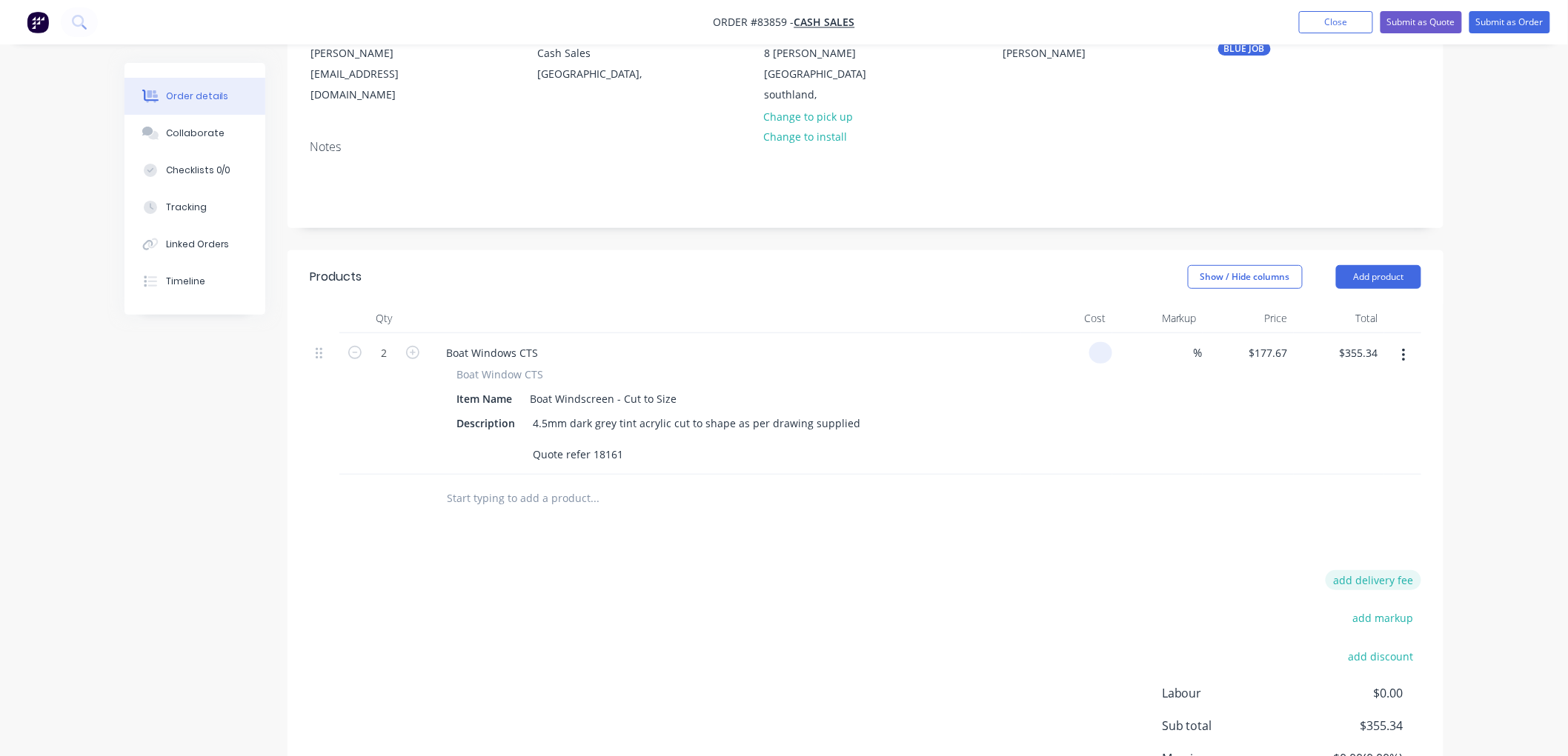
type input "$0.00"
click at [1379, 574] on button "add delivery fee" at bounding box center [1373, 580] width 95 height 20
type input "150"
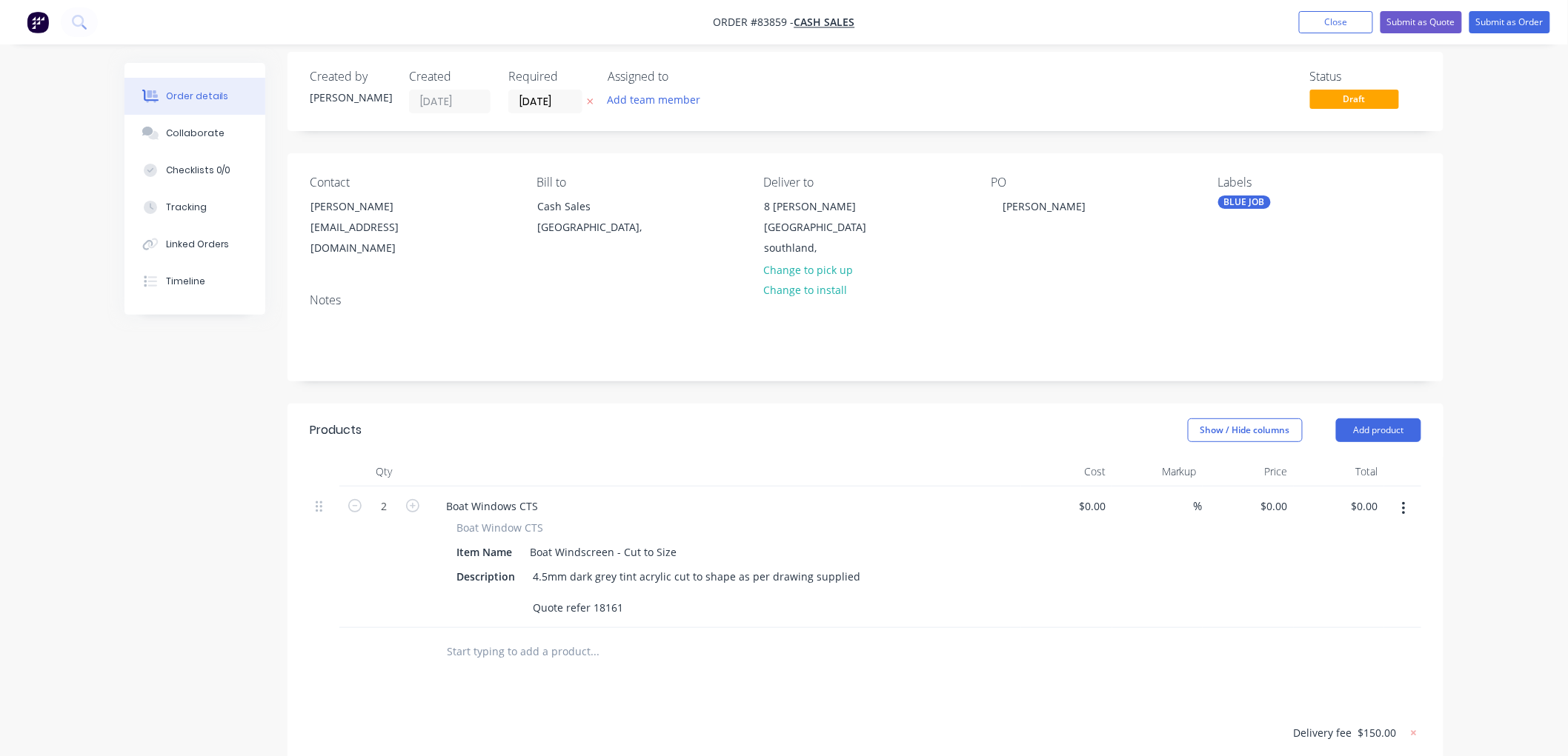
scroll to position [0, 0]
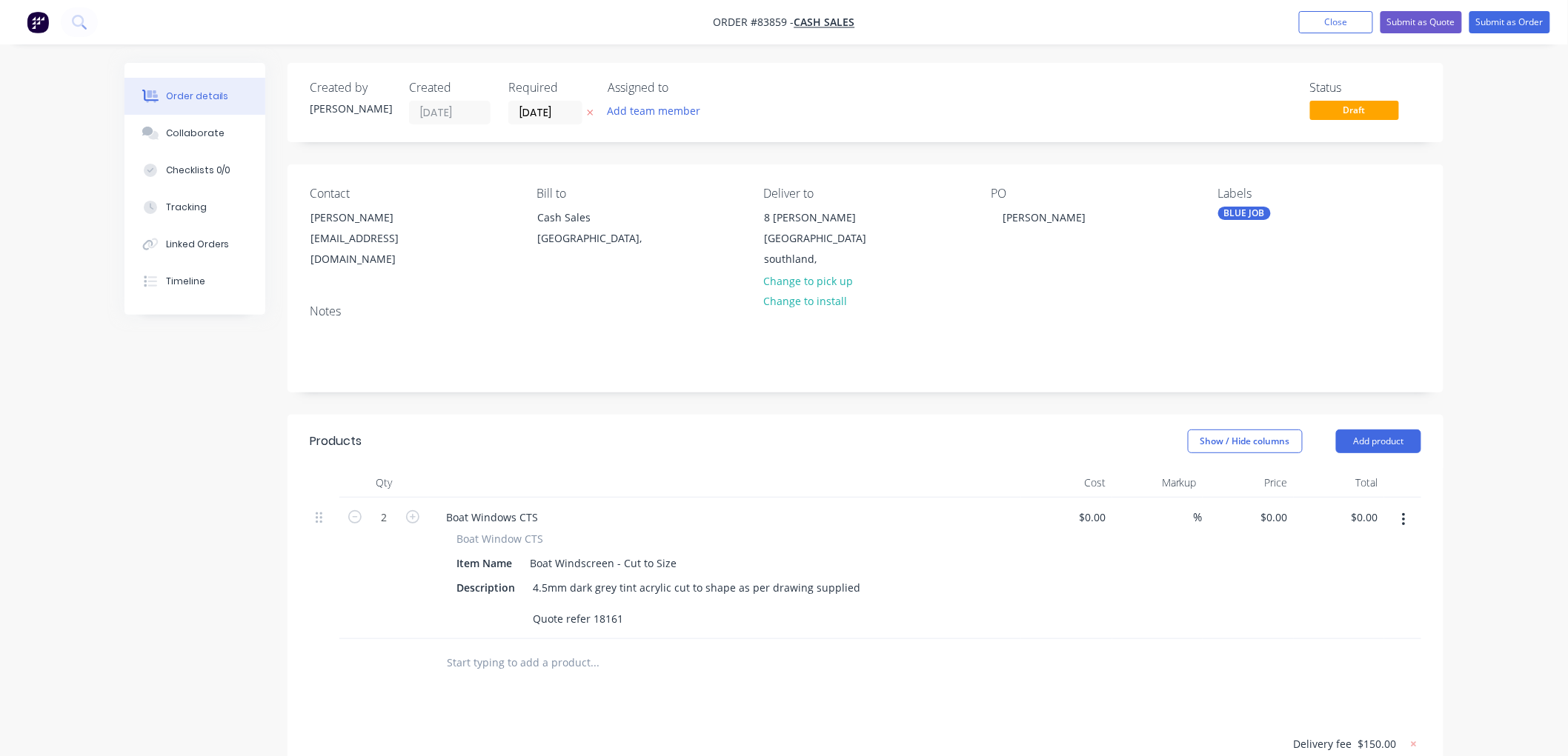
click at [593, 108] on icon at bounding box center [590, 113] width 6 height 9
click at [1489, 22] on button "Submit as Order" at bounding box center [1509, 22] width 80 height 22
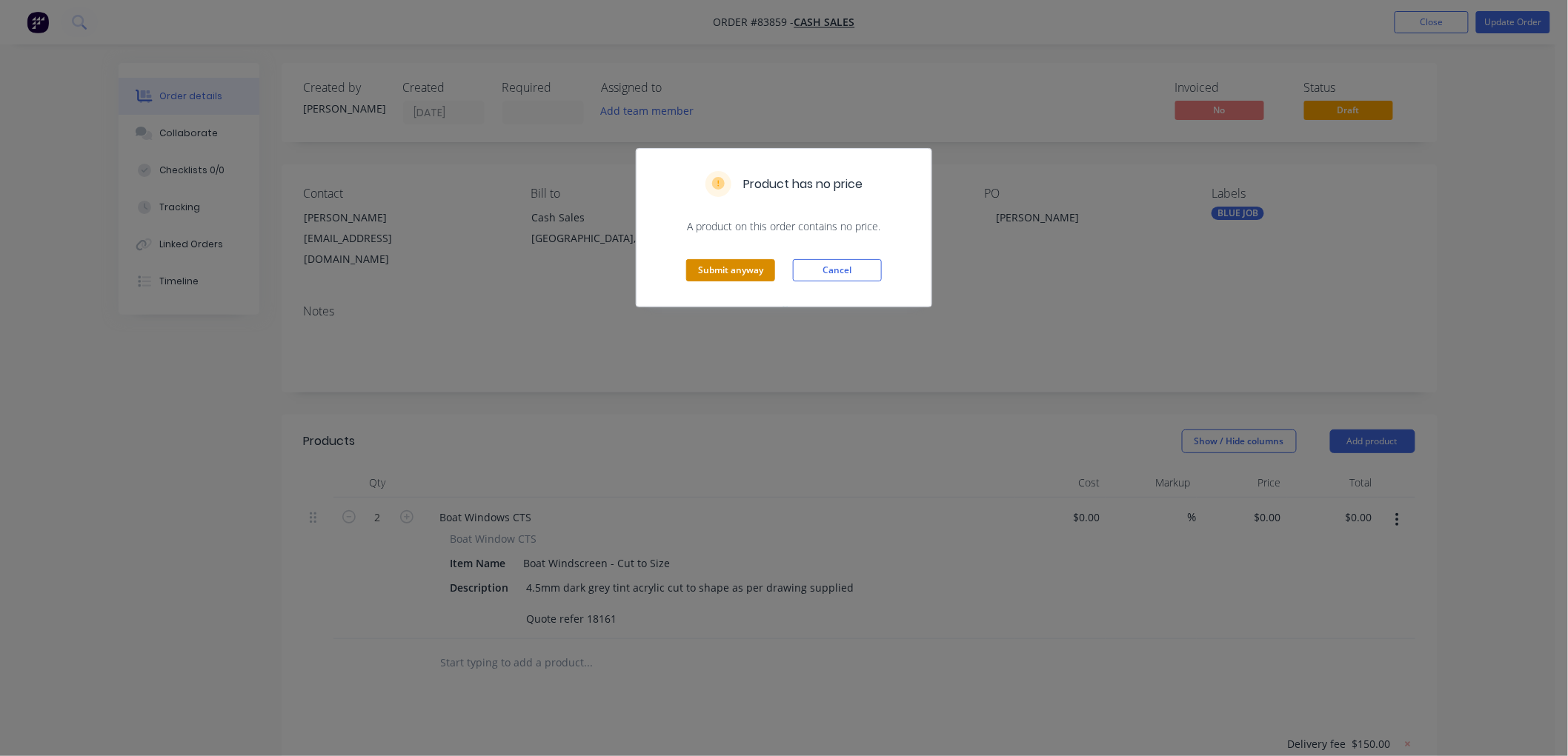
click at [722, 267] on button "Submit anyway" at bounding box center [730, 270] width 89 height 22
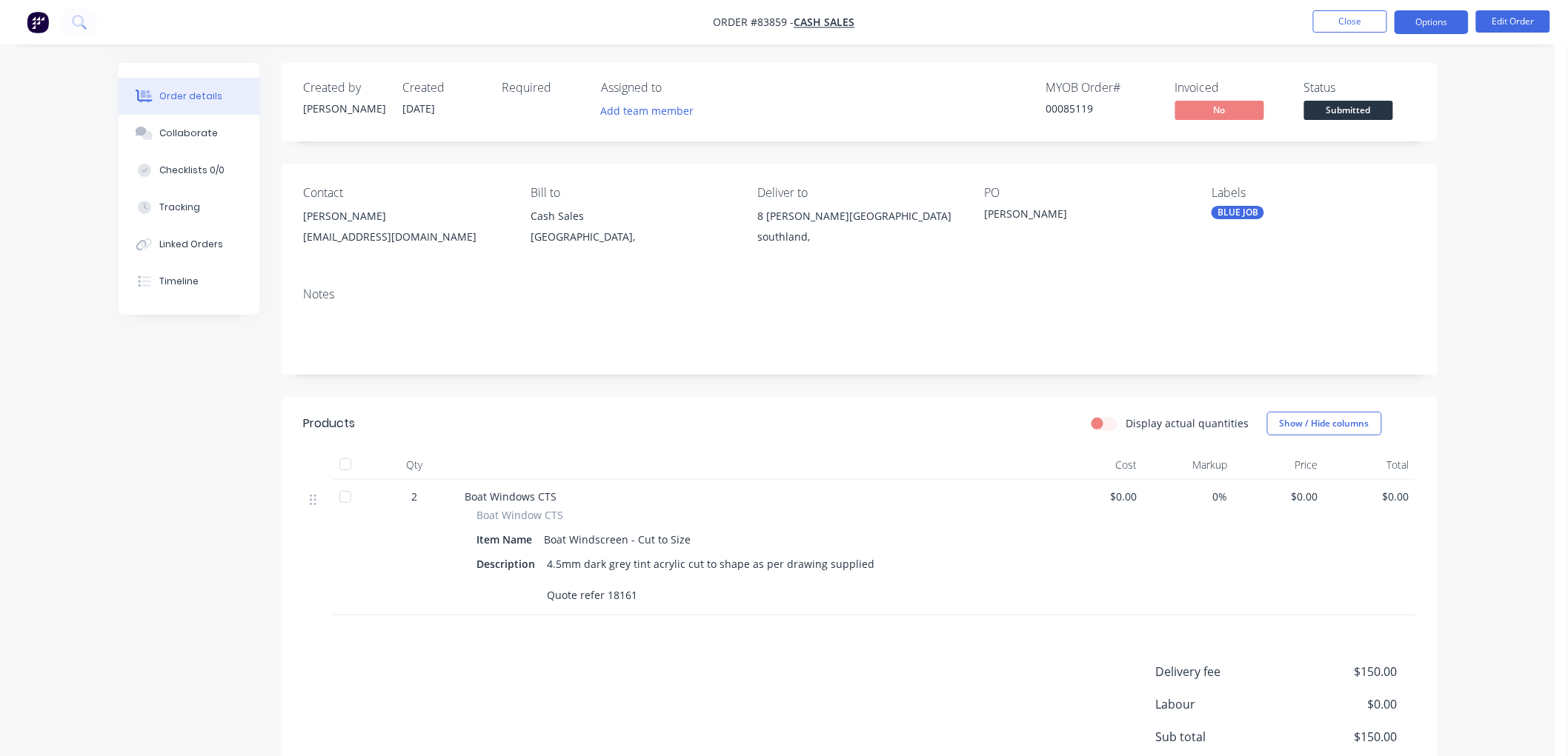
click at [1446, 28] on button "Options" at bounding box center [1431, 22] width 74 height 24
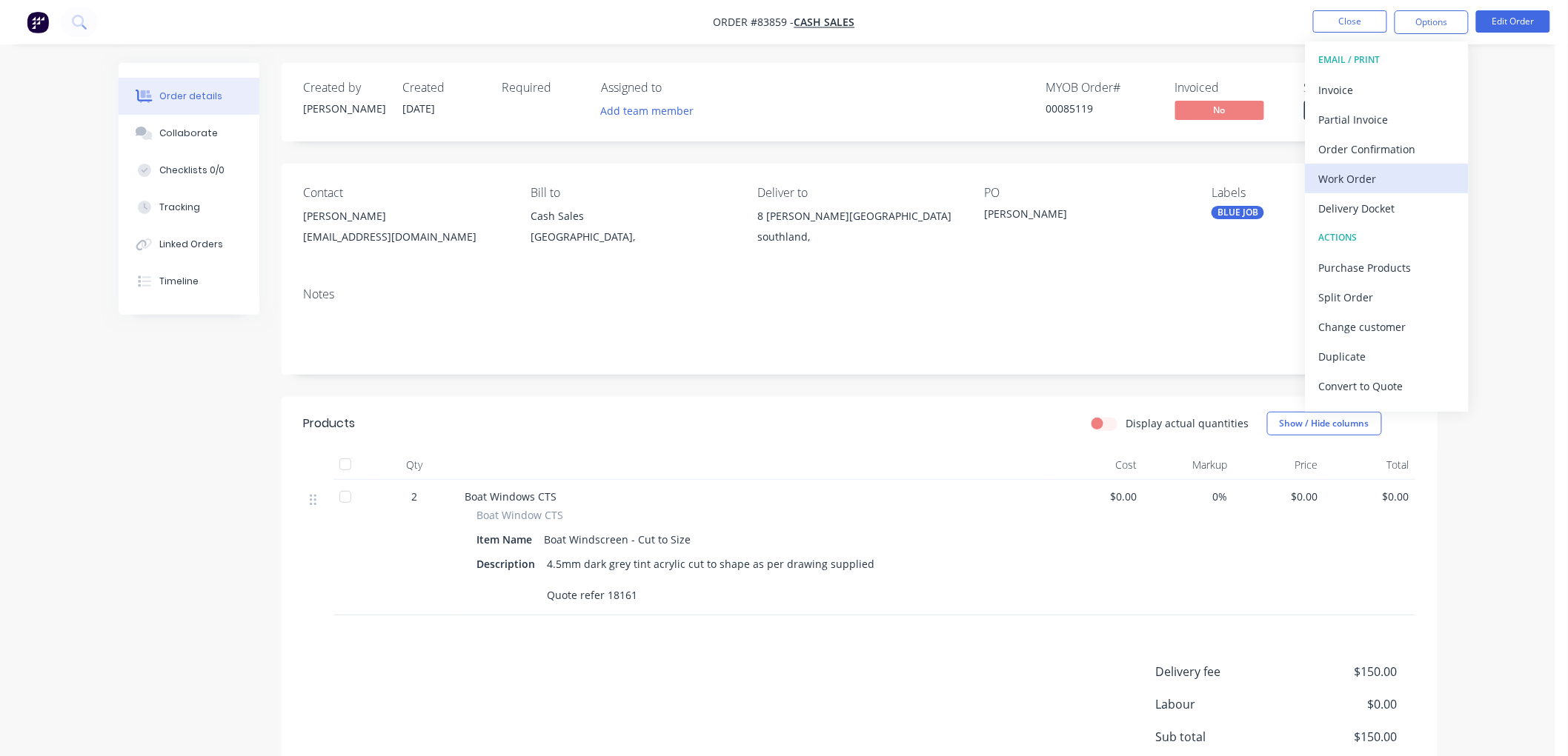
click at [1372, 174] on div "Work Order" at bounding box center [1387, 178] width 136 height 21
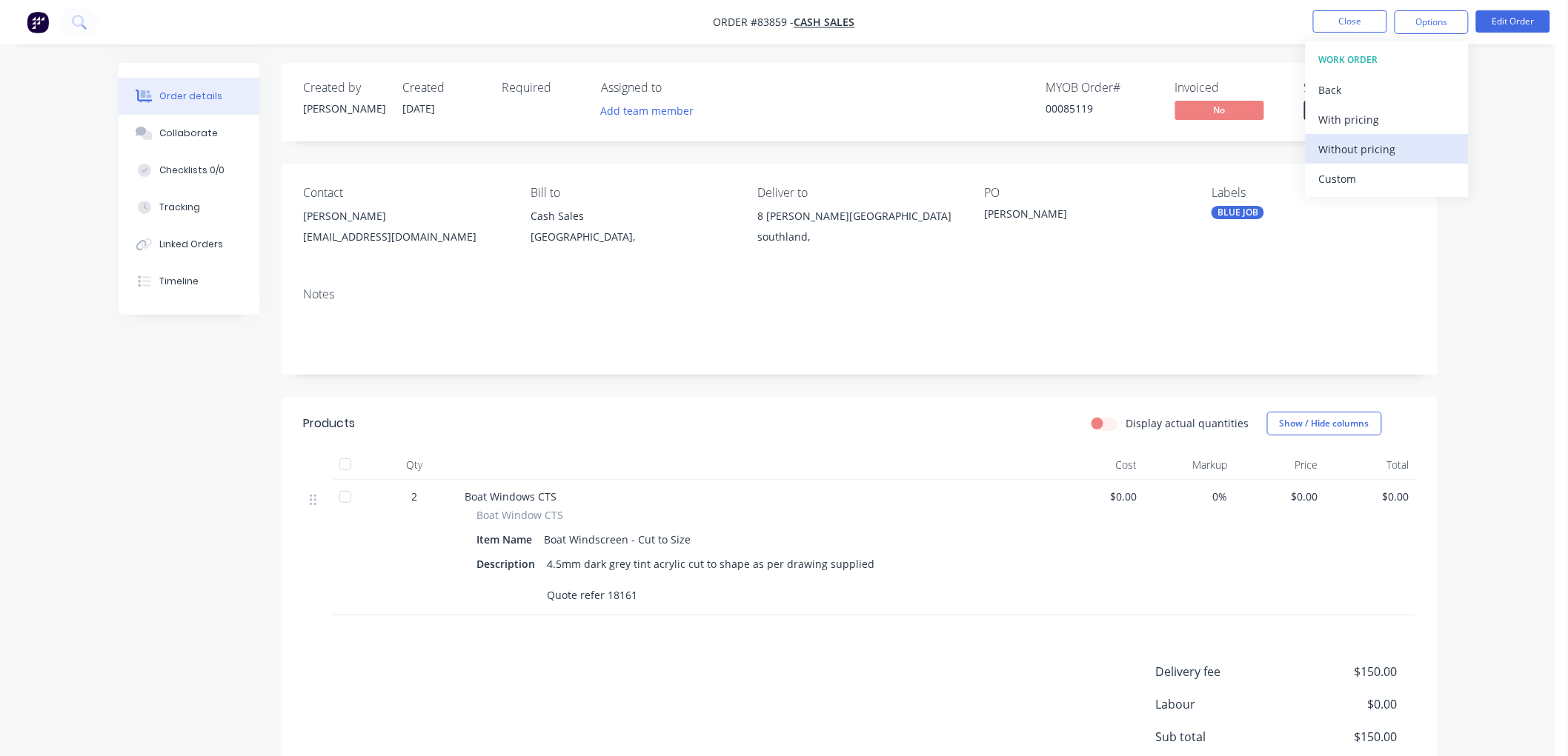
click at [1371, 150] on div "Without pricing" at bounding box center [1387, 149] width 136 height 21
click at [1352, 26] on button "Close" at bounding box center [1350, 21] width 74 height 22
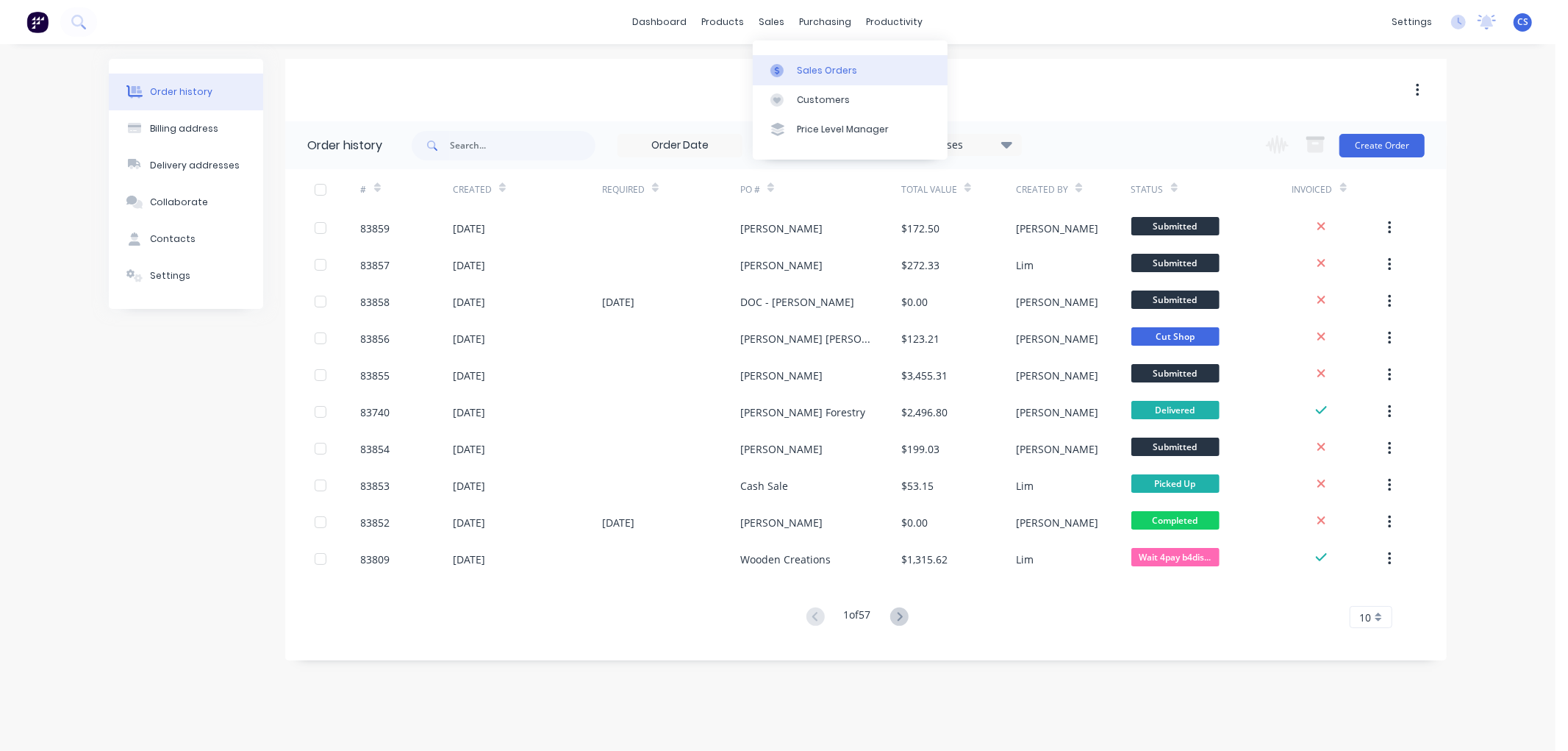
click at [791, 62] on link "Sales Orders" at bounding box center [851, 70] width 195 height 29
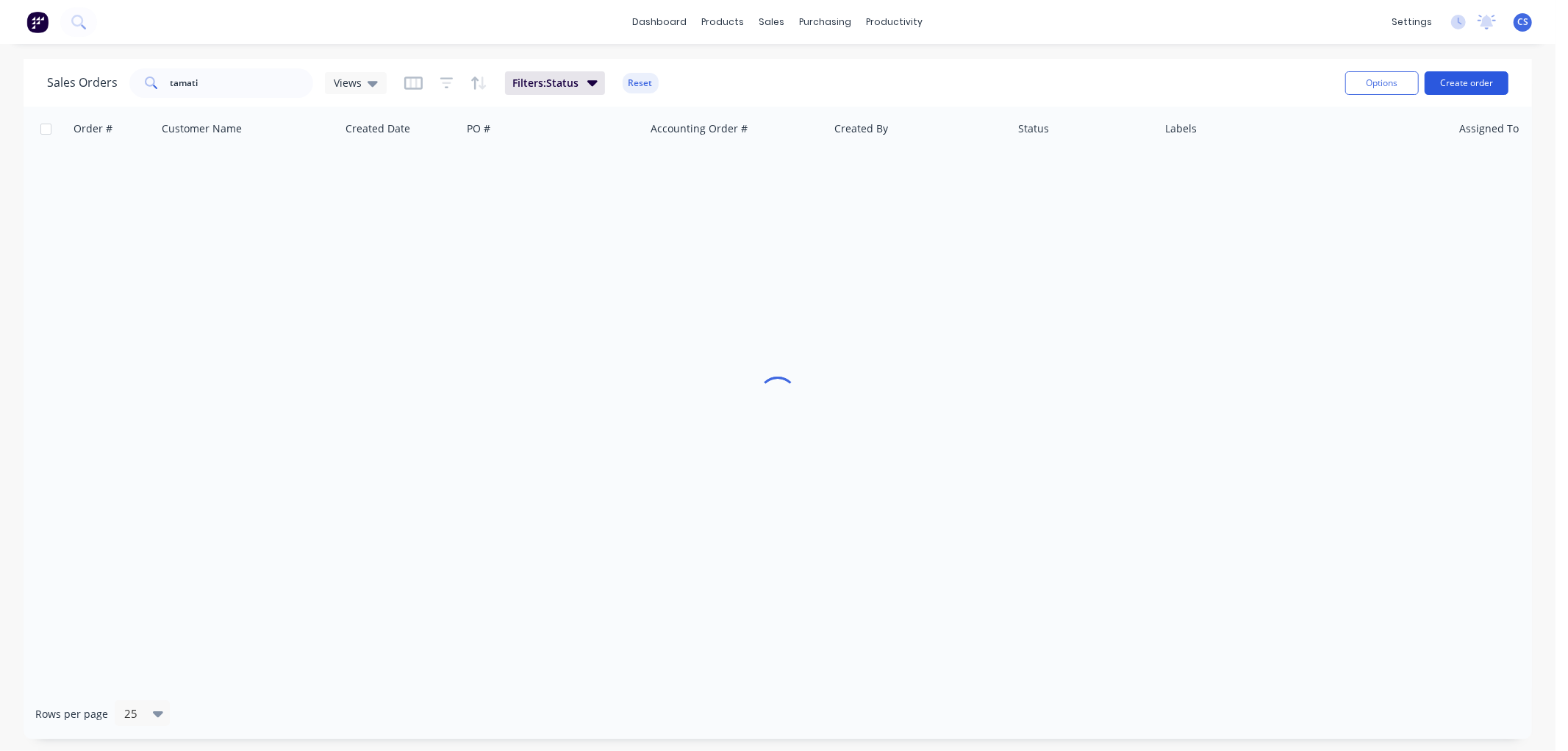
click at [1452, 84] on button "Create order" at bounding box center [1466, 84] width 83 height 24
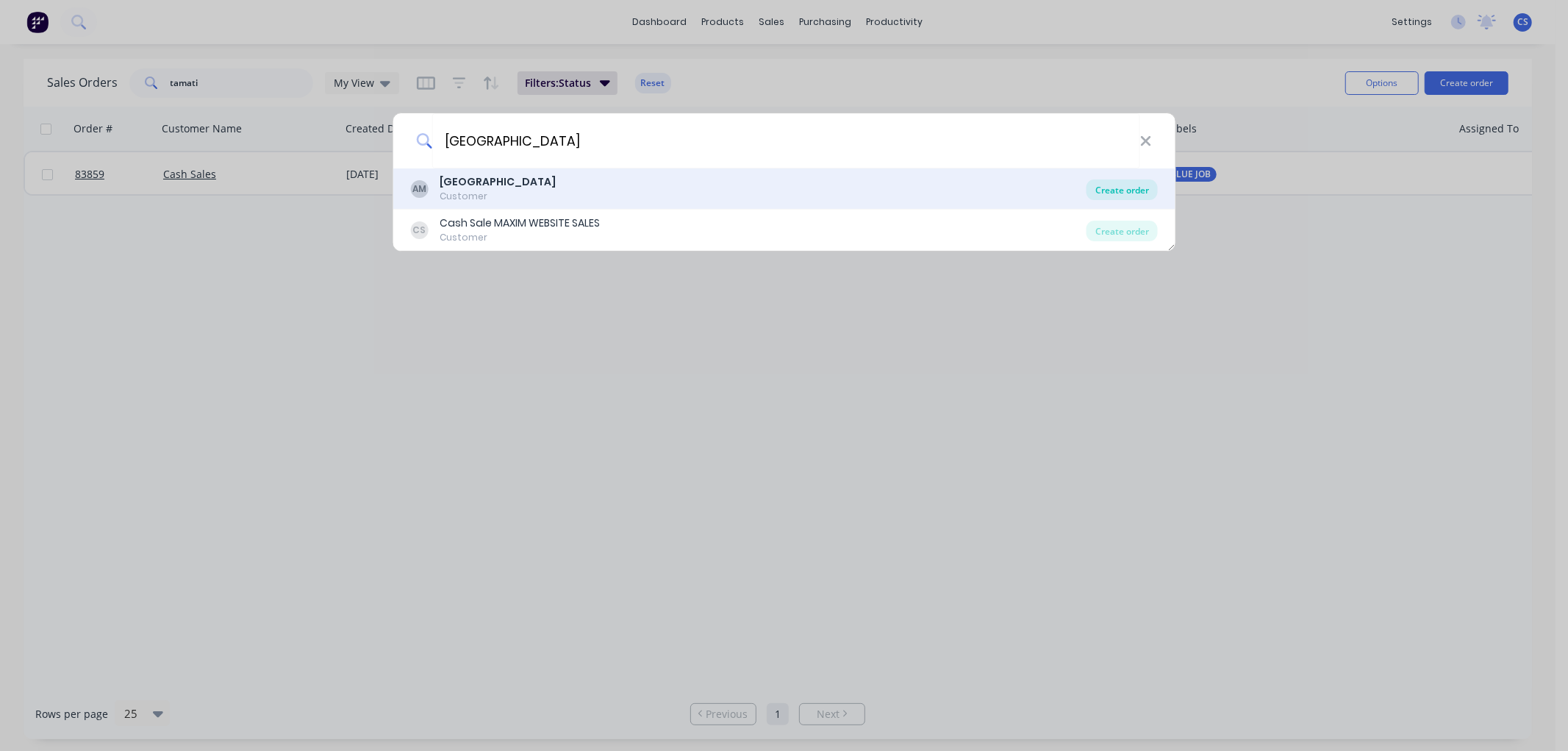
type input "[GEOGRAPHIC_DATA]"
click at [1107, 187] on div "Create order" at bounding box center [1123, 190] width 72 height 20
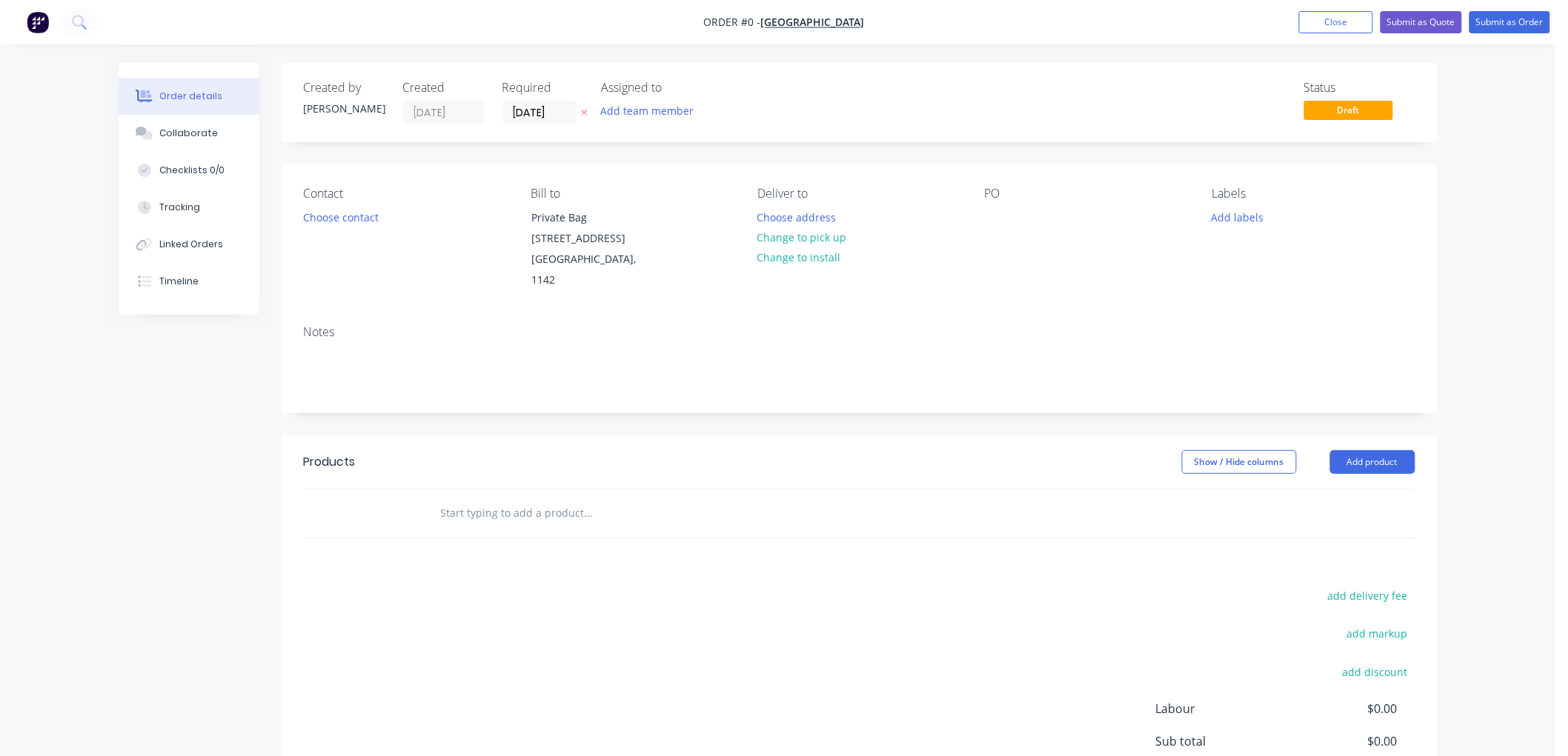
click at [581, 108] on icon at bounding box center [583, 113] width 6 height 9
click at [491, 498] on input "text" at bounding box center [588, 513] width 297 height 30
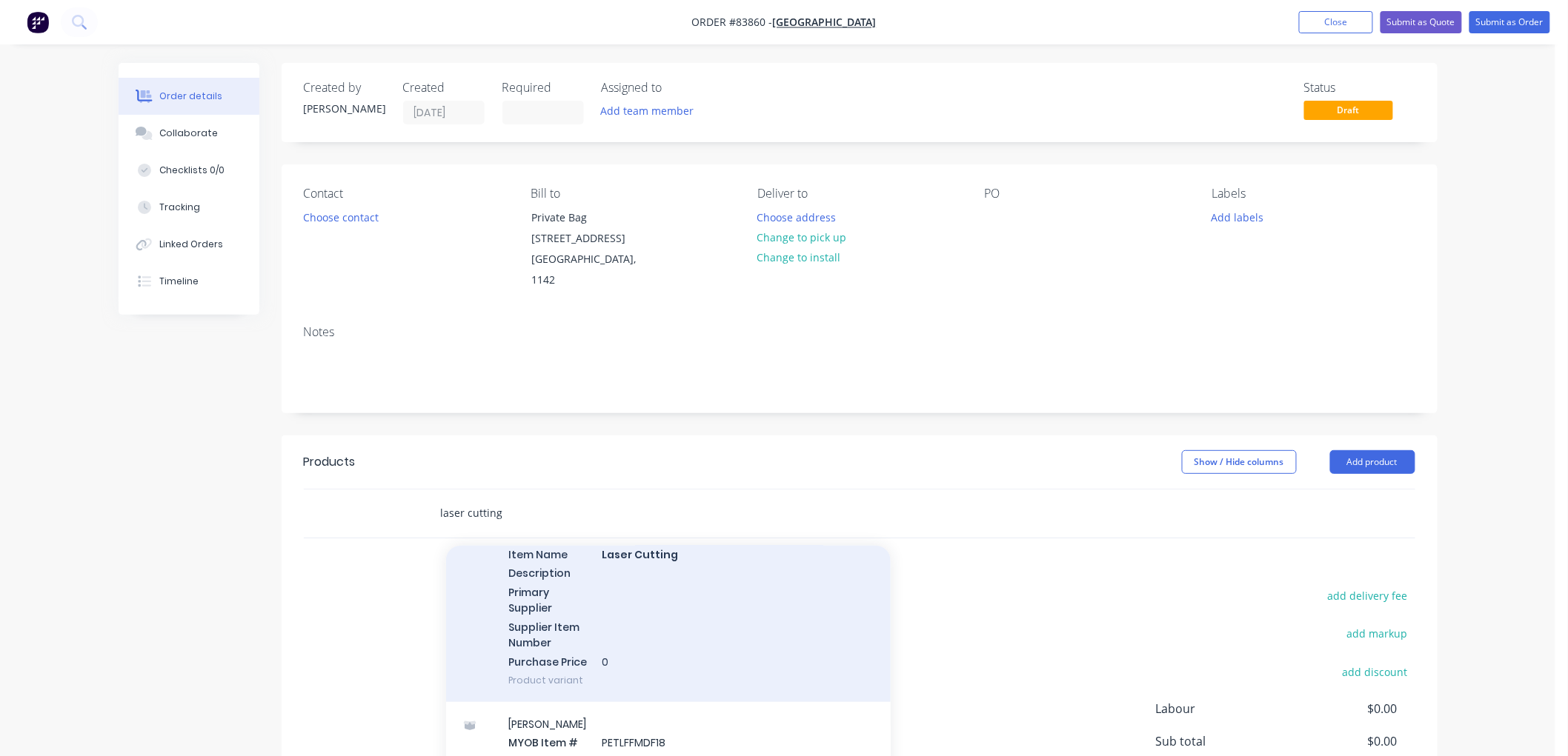
scroll to position [576, 0]
type input "laser cutting"
click at [675, 595] on div "Laser Cutting MYOB Item # LASER Item Name Laser Cutting Description Primary Sup…" at bounding box center [668, 595] width 445 height 208
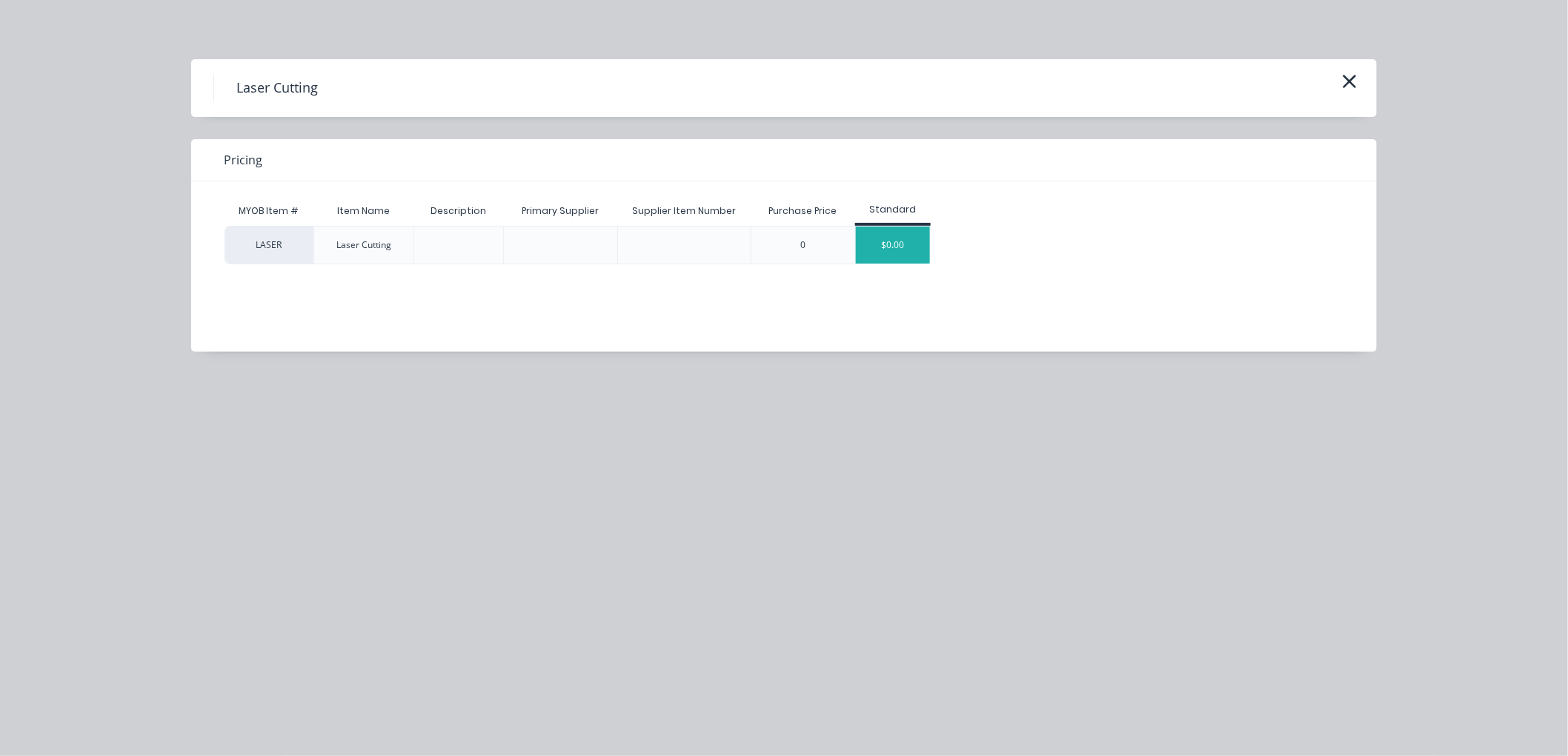
click at [894, 250] on div "$0.00" at bounding box center [893, 245] width 74 height 37
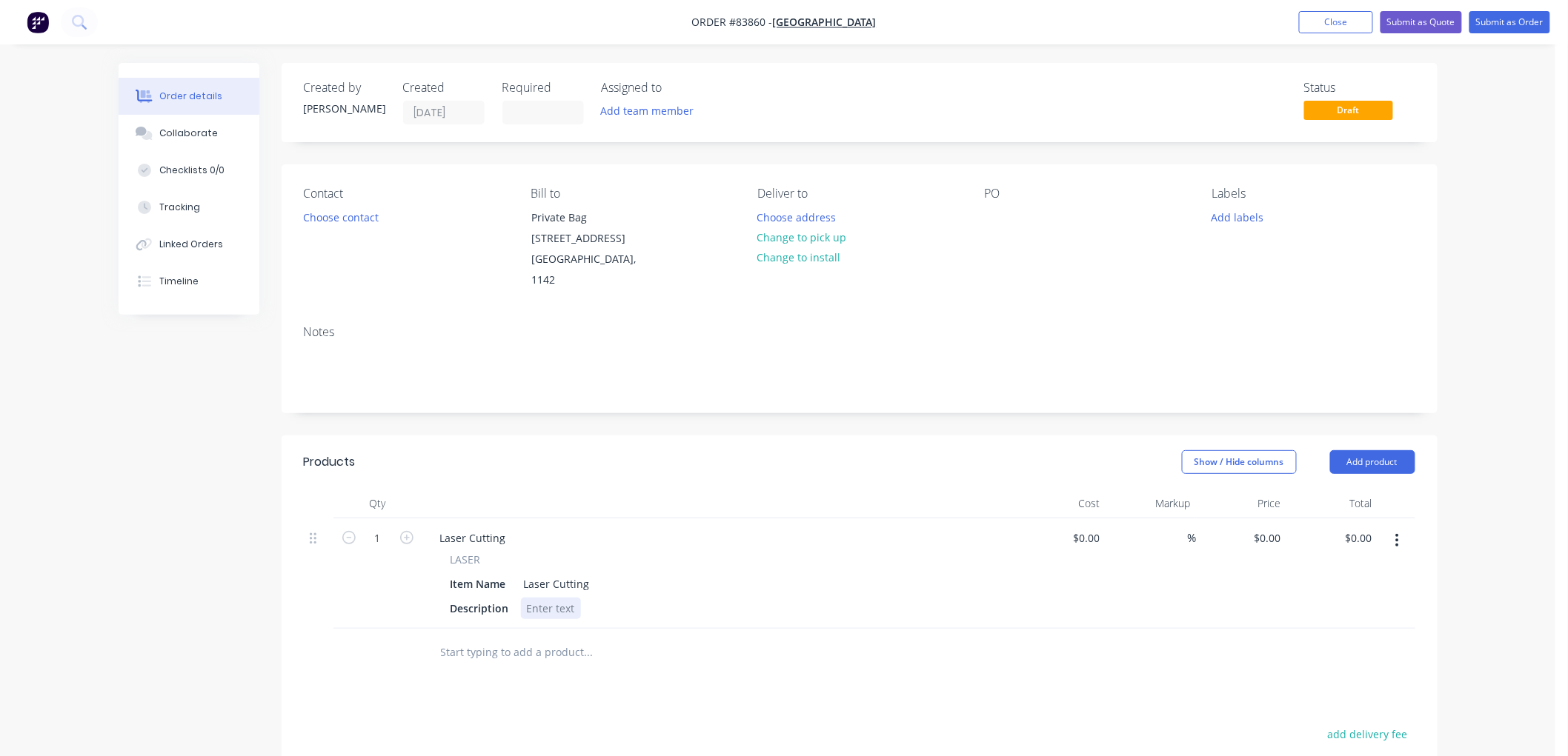
click at [546, 598] on div at bounding box center [550, 608] width 60 height 21
paste div
click at [386, 528] on input "1" at bounding box center [378, 539] width 39 height 22
click at [1274, 528] on input "0" at bounding box center [1269, 538] width 34 height 21
type input "$44.87"
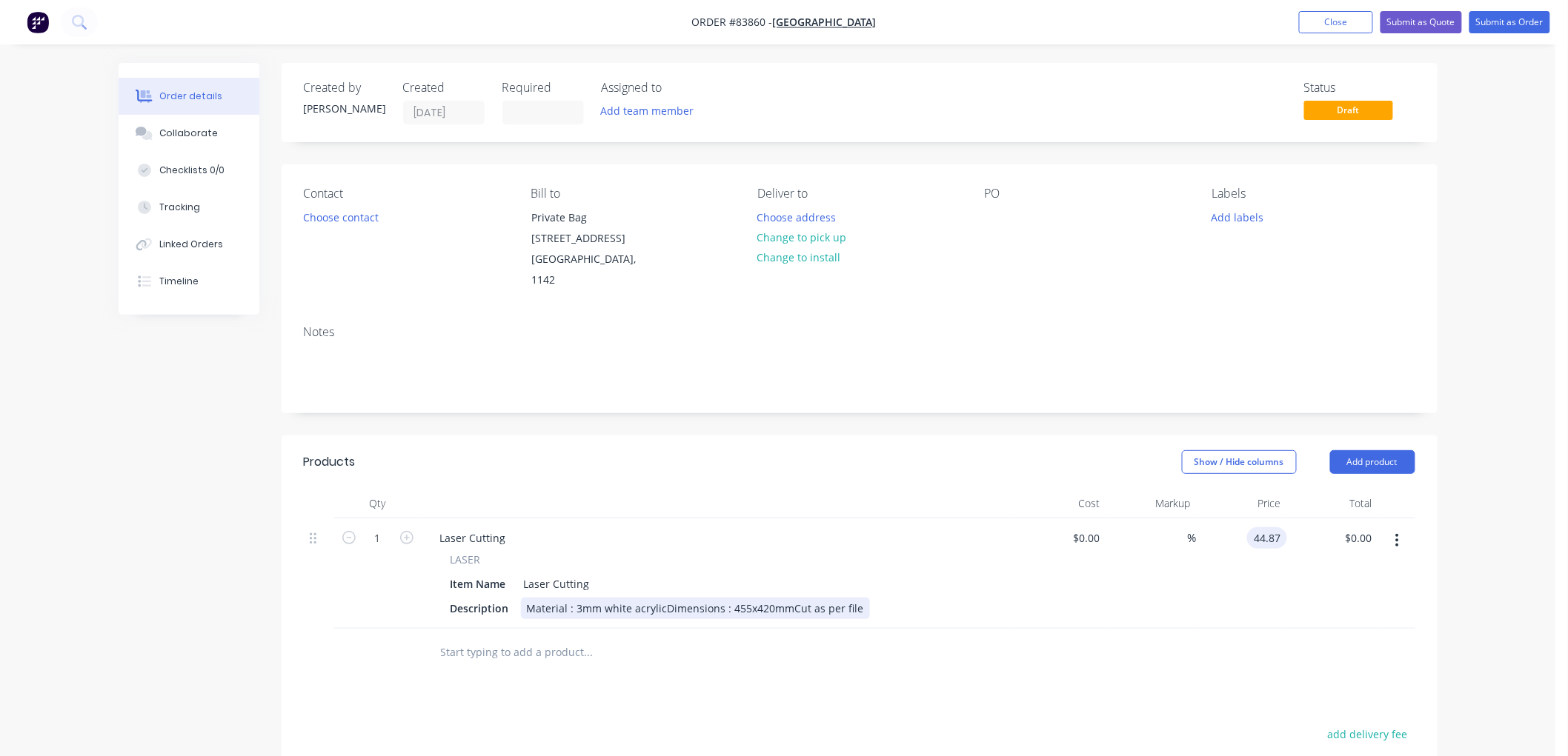
type input "$44.87"
click at [686, 598] on div "Material : 3mm white acrylicDimensions : 455x420mmCut as per file" at bounding box center [694, 608] width 349 height 21
click at [661, 598] on div "Material : 3mm white acrylicDimensions : 455x420mmCut as per file" at bounding box center [694, 608] width 349 height 21
click at [651, 601] on div "Material : 3mm white acrylic Dimensions : 455x420mmCut as per file" at bounding box center [624, 616] width 208 height 37
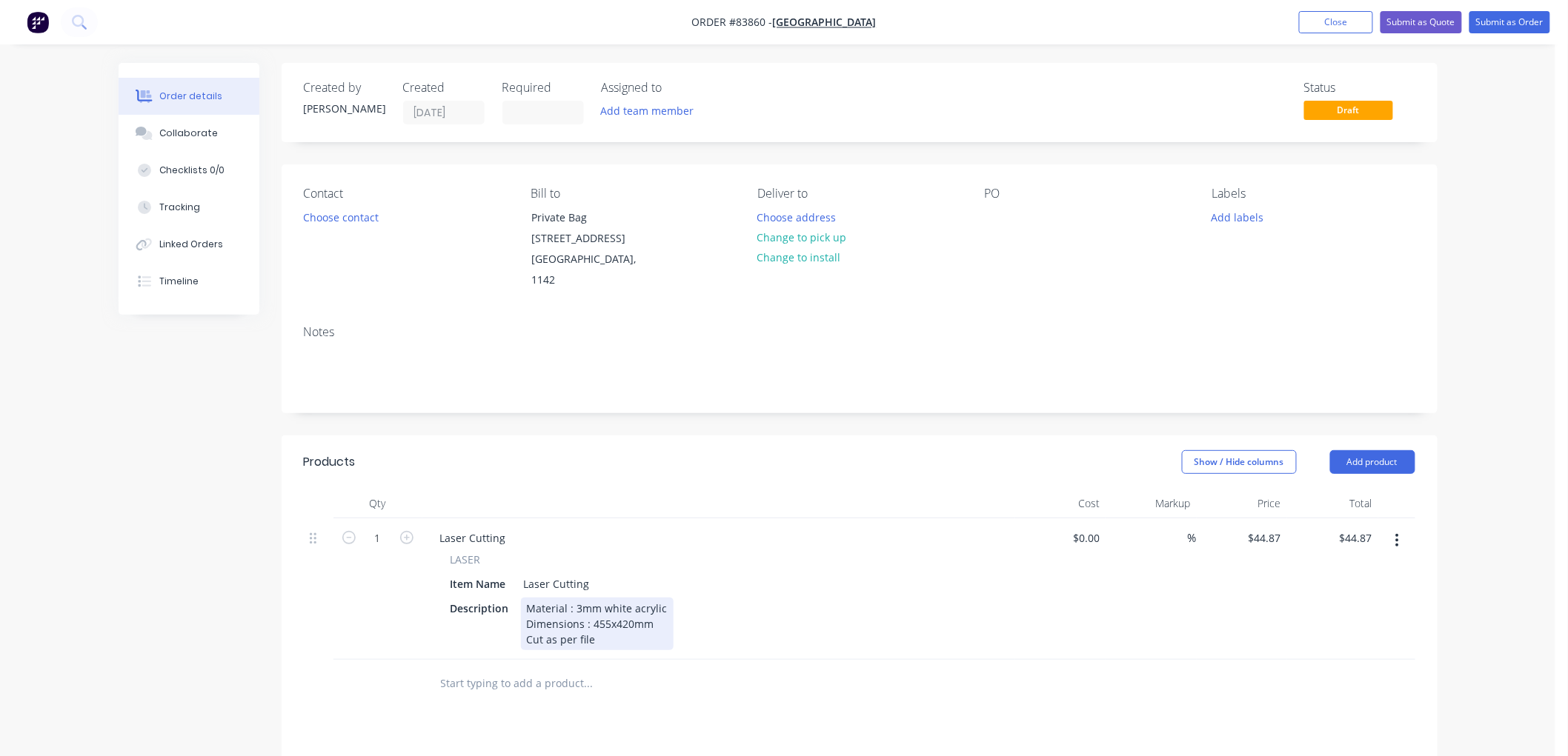
click at [638, 615] on div "Material : 3mm white acrylic Dimensions : 455x420mm Cut as per file" at bounding box center [596, 624] width 153 height 53
click at [600, 647] on div "Material : 3mm white acrylic Dimensions : 455x420mm Cut as per file File/ Laser/" at bounding box center [596, 640] width 153 height 84
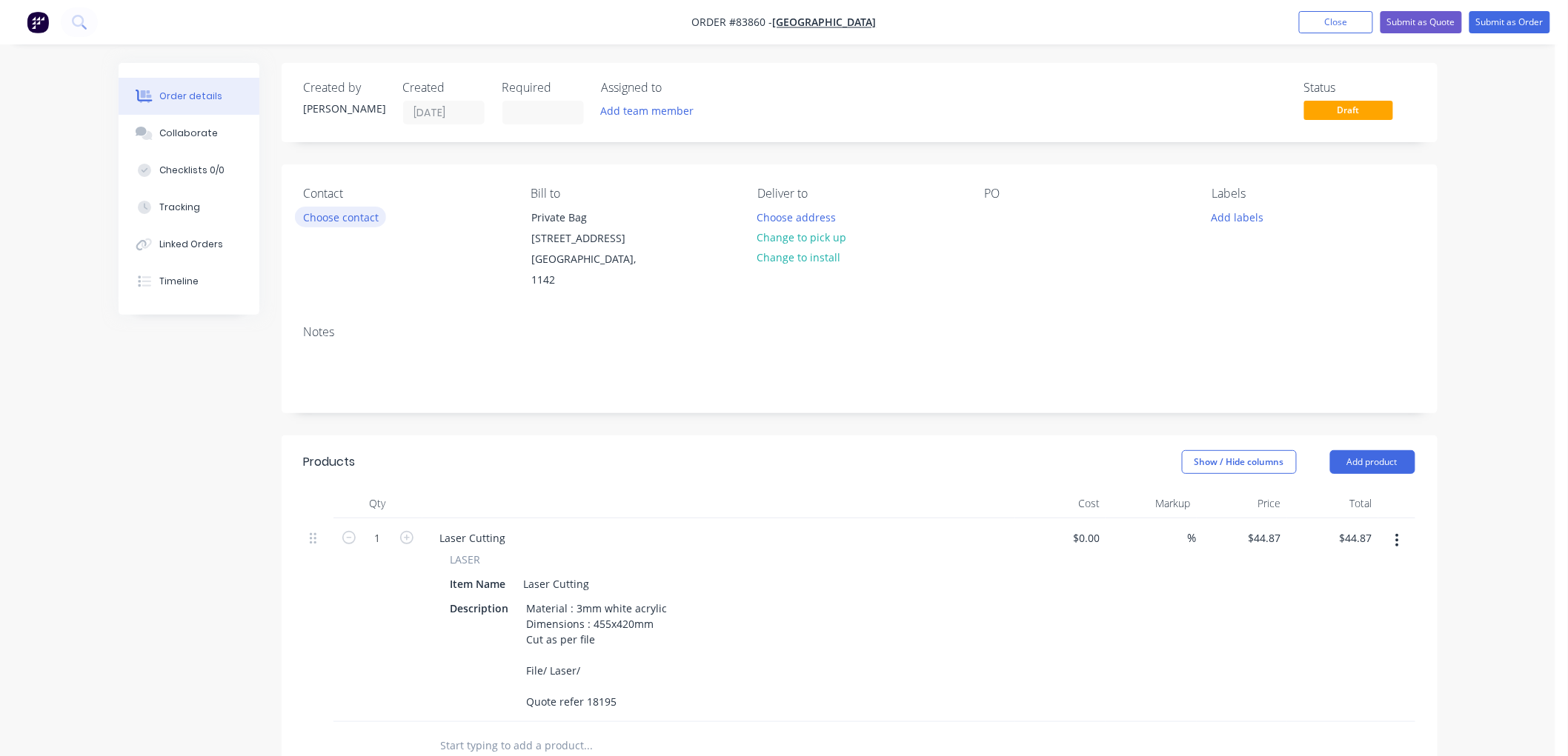
click at [350, 217] on button "Choose contact" at bounding box center [340, 217] width 92 height 20
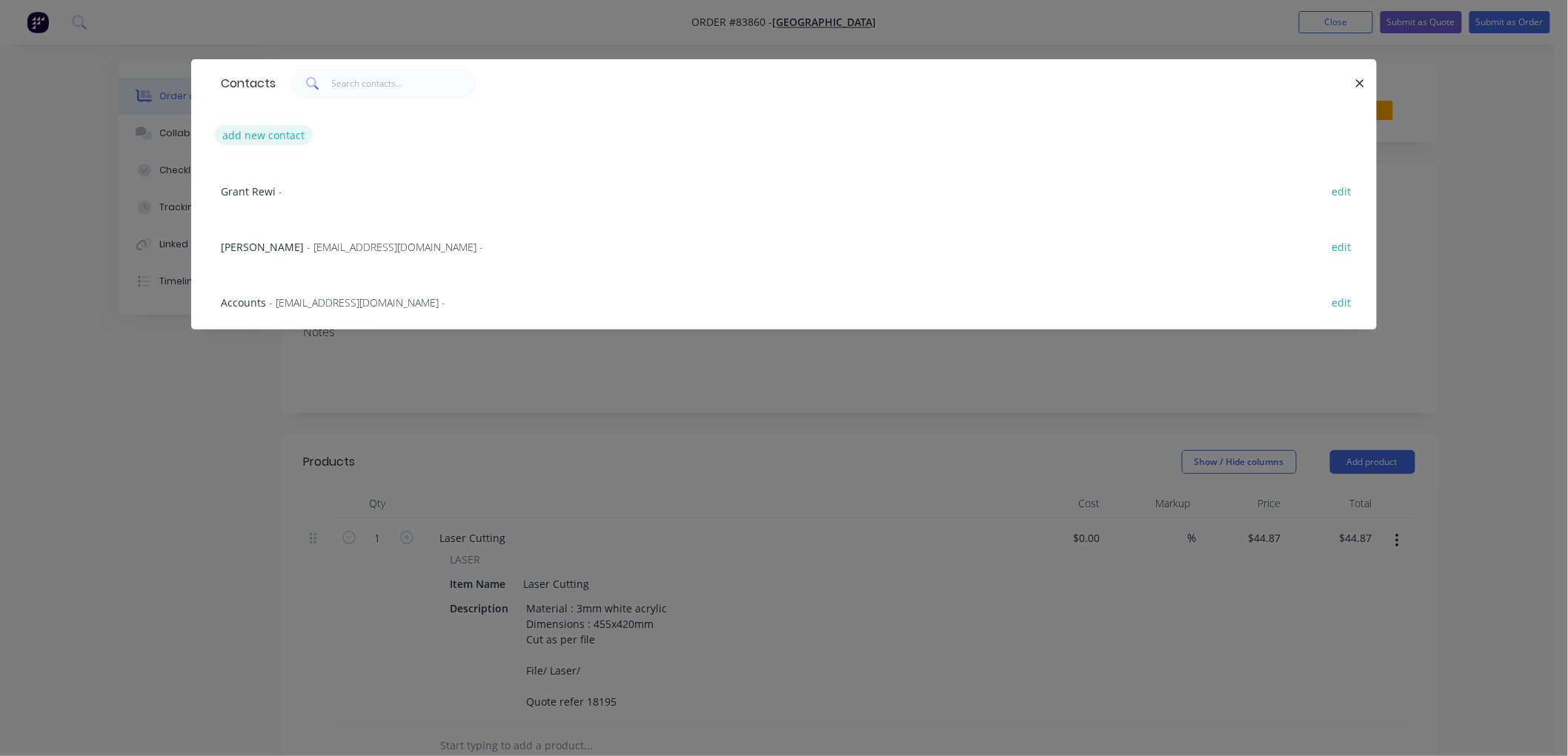
click at [273, 132] on button "add new contact" at bounding box center [263, 135] width 98 height 20
select select "NZ"
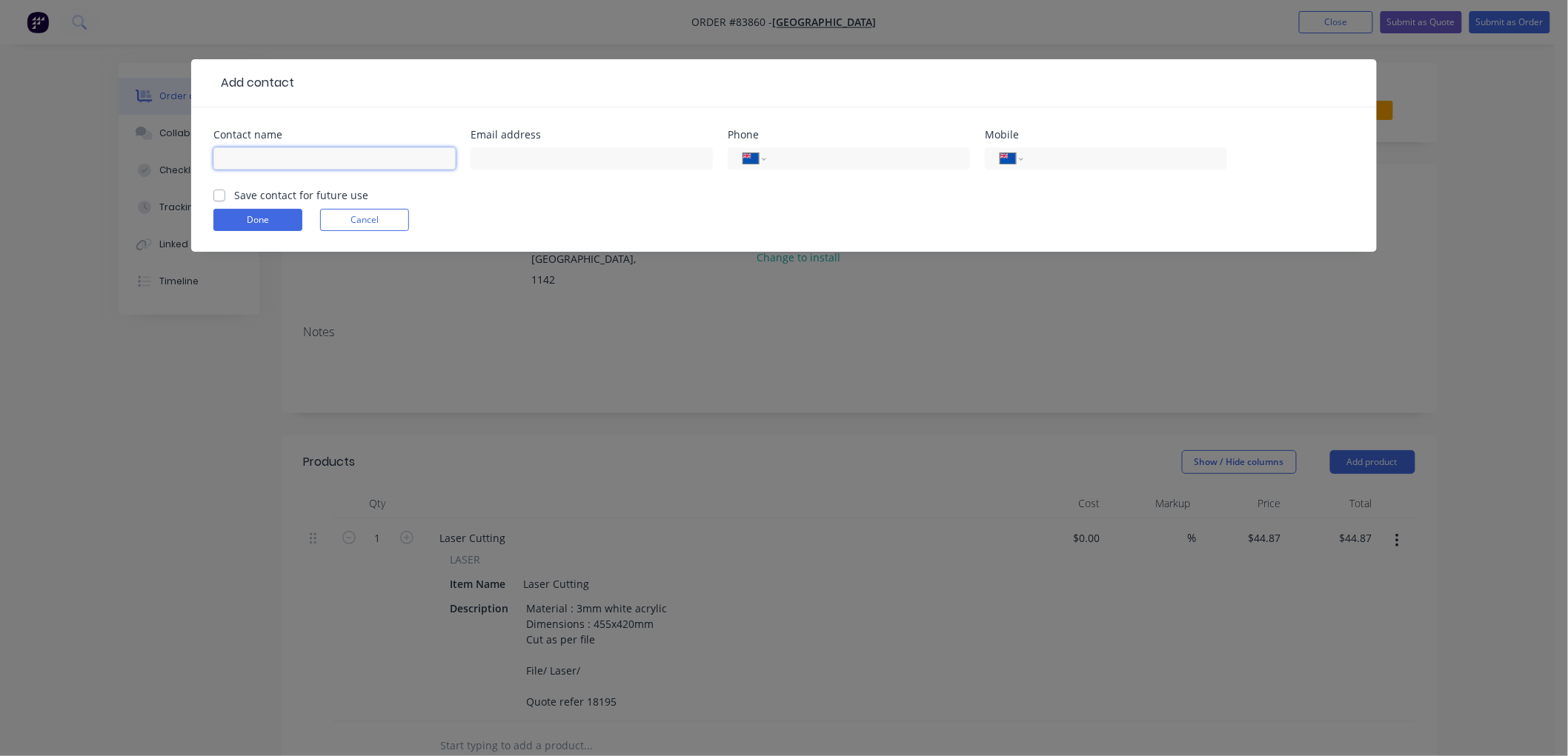
click at [300, 161] on input "text" at bounding box center [335, 158] width 242 height 22
type input "[PERSON_NAME]"
click at [581, 161] on input "text" at bounding box center [592, 158] width 242 height 22
paste input "[EMAIL_ADDRESS][DOMAIN_NAME]"
type input "[EMAIL_ADDRESS][DOMAIN_NAME]"
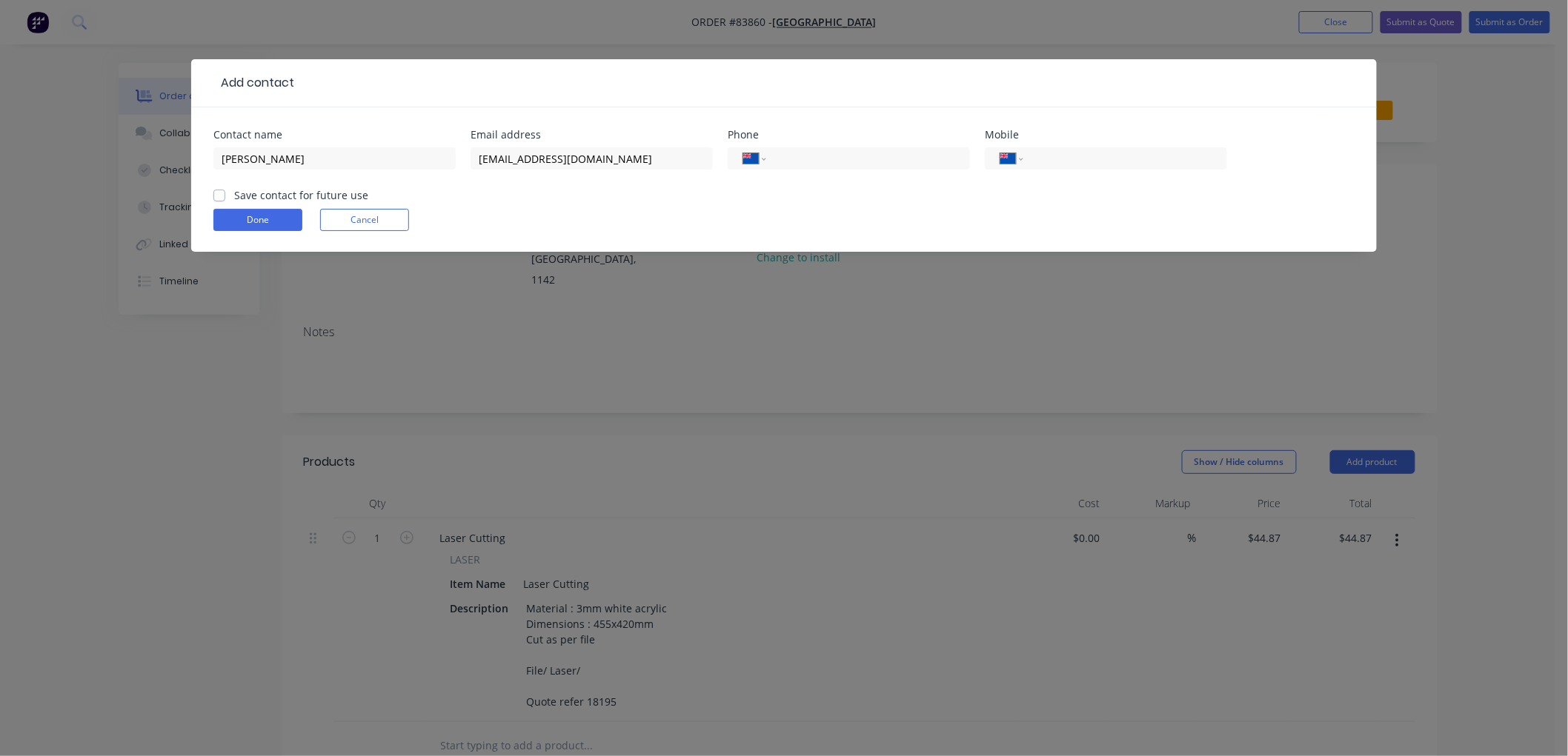
click at [234, 196] on label "Save contact for future use" at bounding box center [300, 195] width 134 height 16
click at [218, 196] on input "Save contact for future use" at bounding box center [219, 194] width 12 height 14
checkbox input "true"
click at [246, 226] on button "Done" at bounding box center [258, 220] width 89 height 22
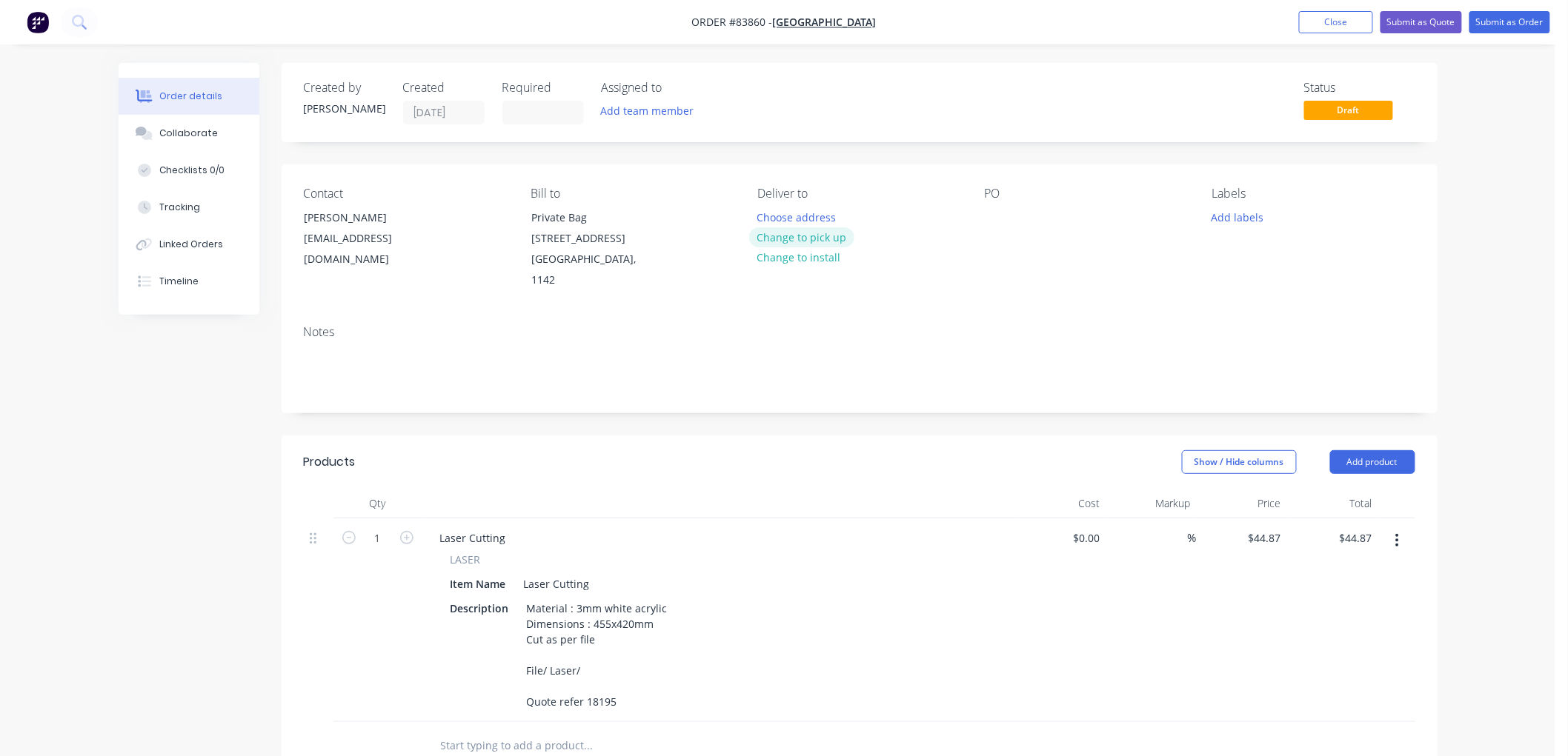
click at [806, 238] on button "Change to pick up" at bounding box center [802, 238] width 105 height 20
click at [1249, 220] on button "Add labels" at bounding box center [1238, 217] width 68 height 20
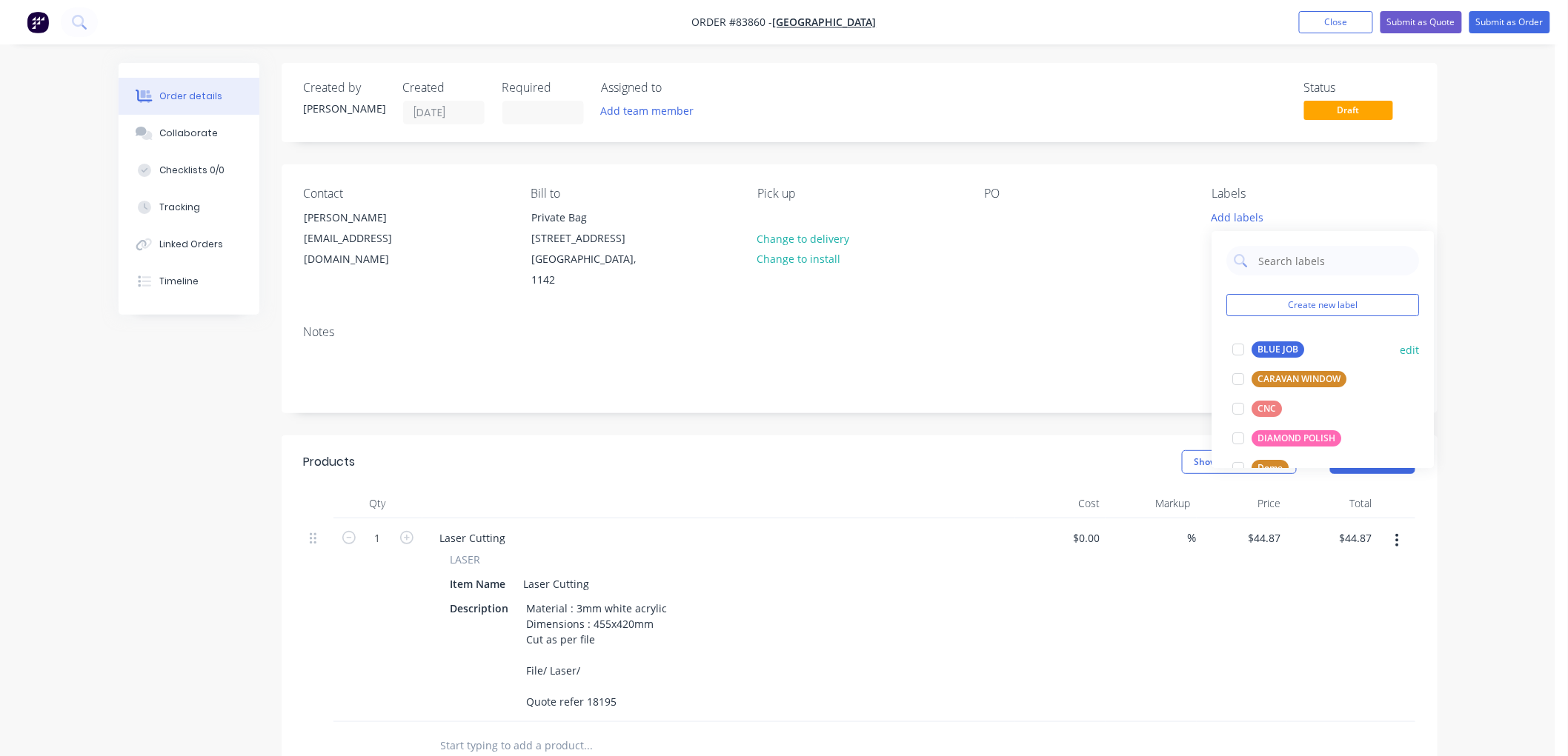
click at [1283, 347] on div "BLUE JOB" at bounding box center [1278, 349] width 53 height 17
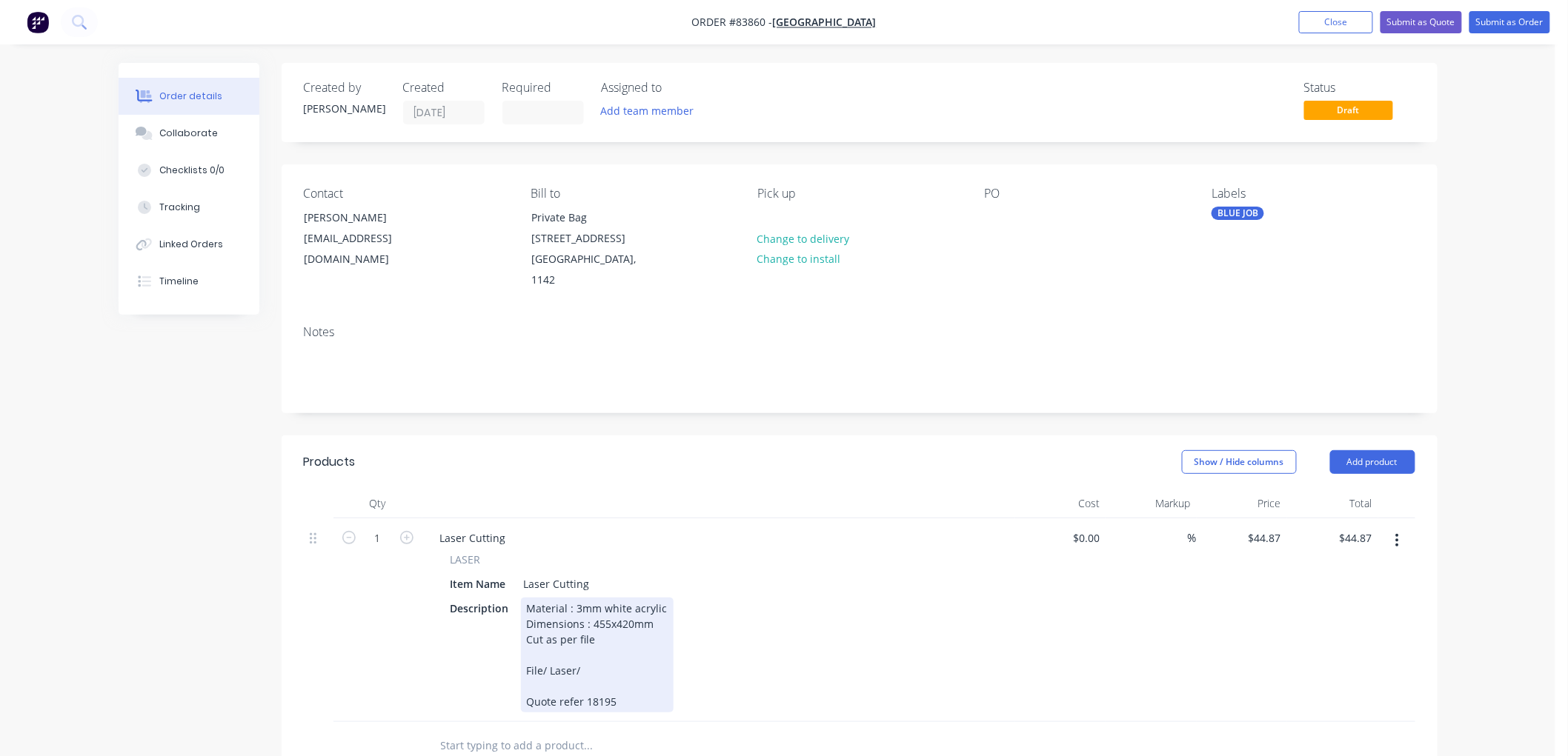
click at [852, 610] on div "Description Material : 3mm white acrylic Dimensions : 455x420mm Cut as per file…" at bounding box center [716, 655] width 543 height 115
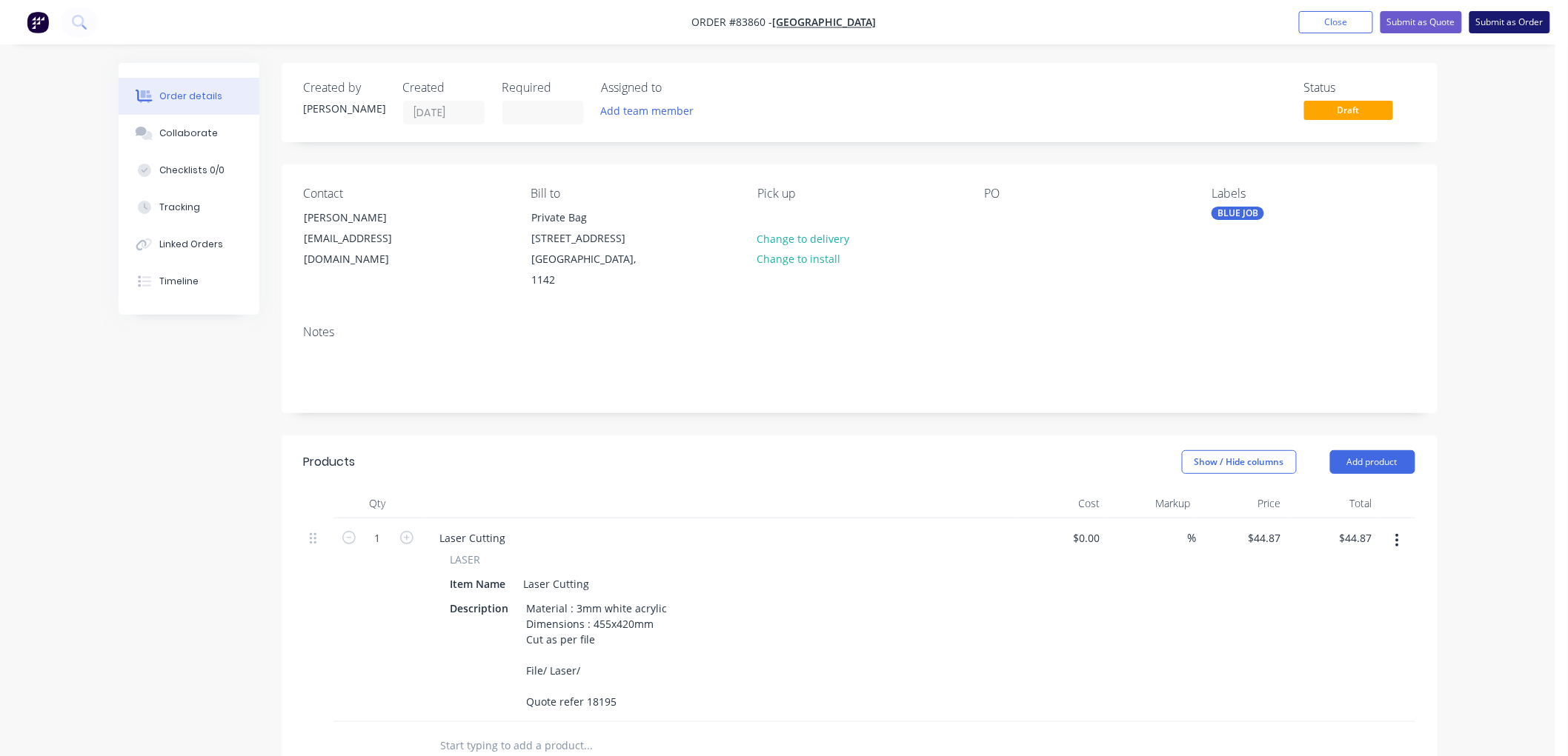
click at [1512, 19] on button "Submit as Order" at bounding box center [1509, 22] width 80 height 22
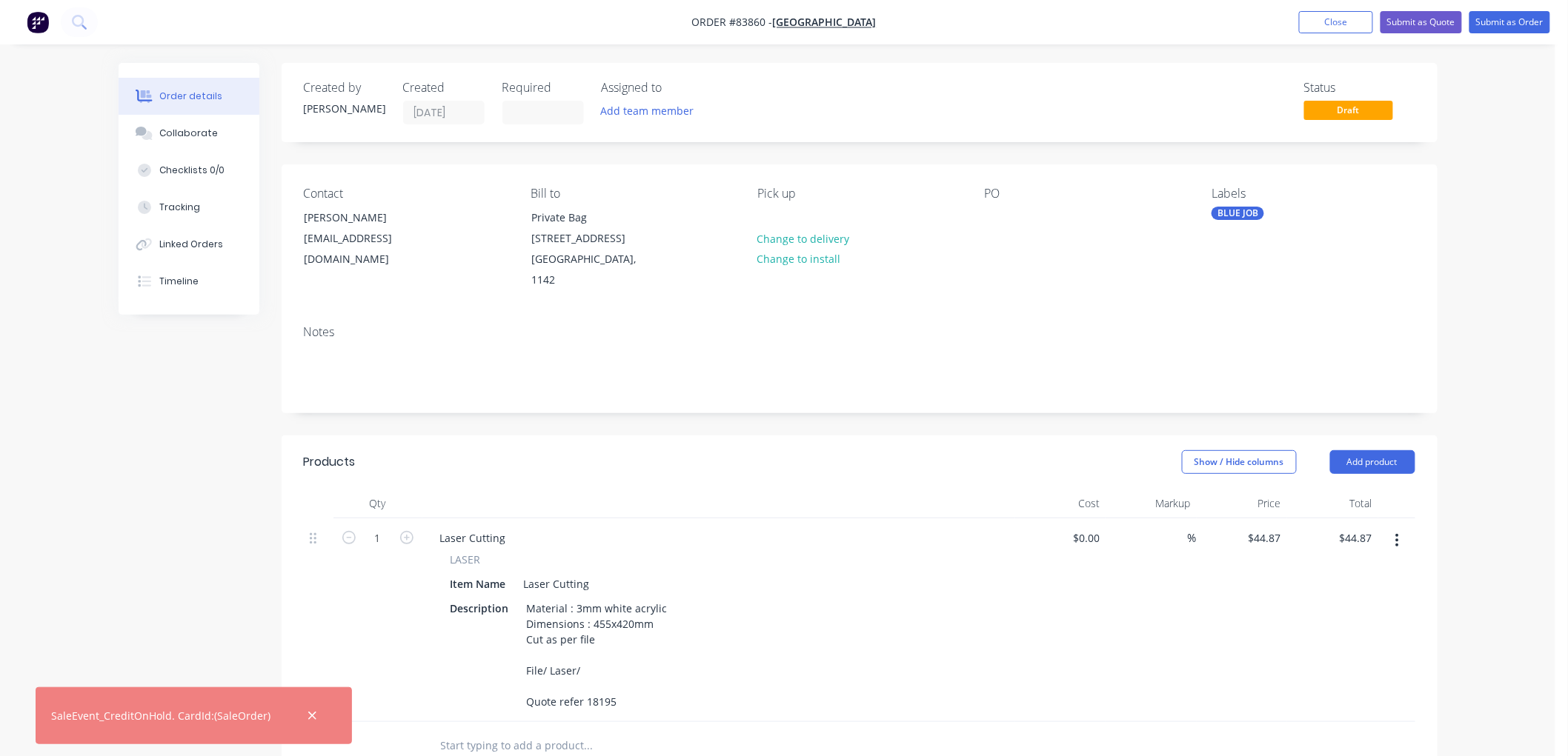
drag, startPoint x: 306, startPoint y: 712, endPoint x: 462, endPoint y: 703, distance: 156.3
click at [308, 712] on icon "button" at bounding box center [312, 716] width 9 height 13
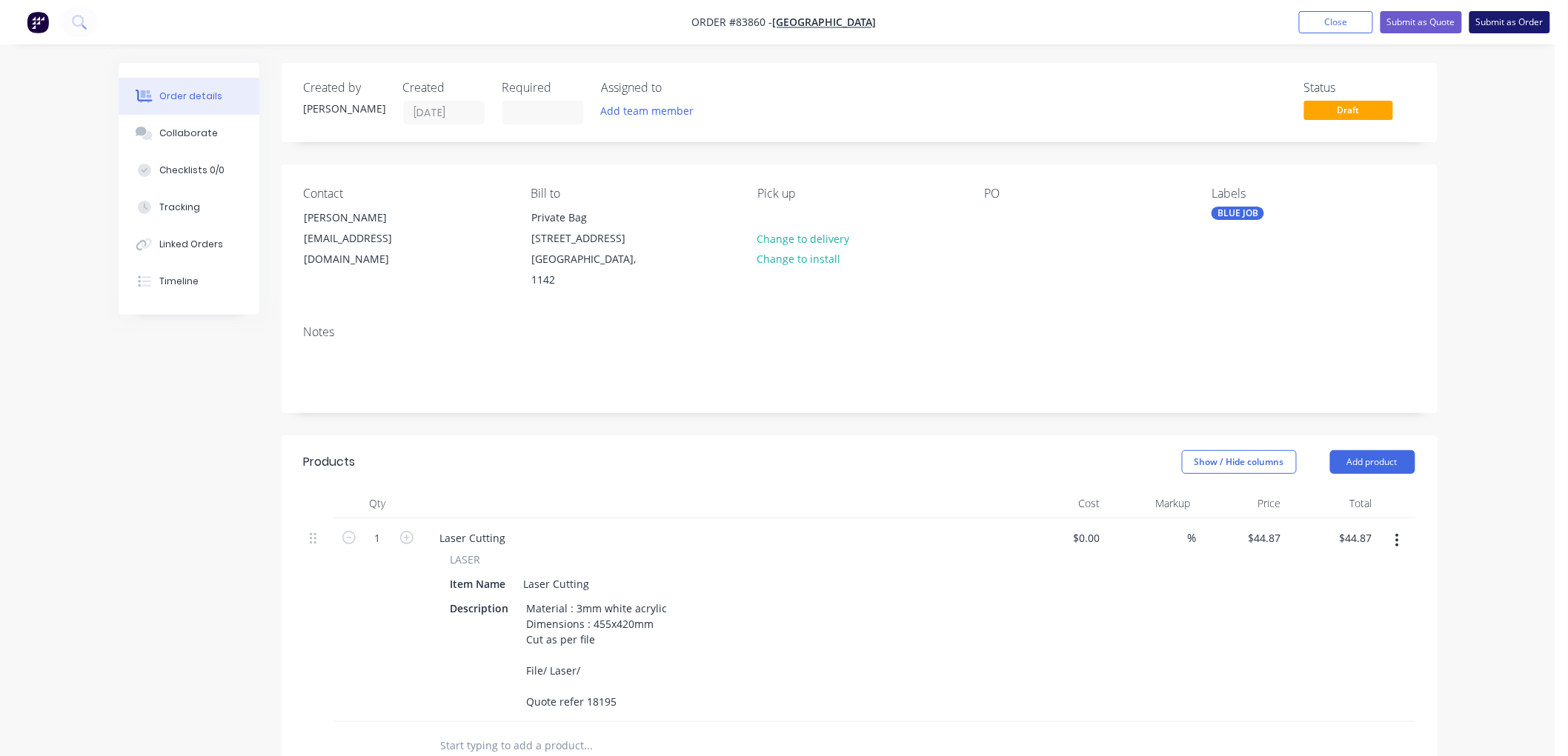
click at [1514, 22] on button "Submit as Order" at bounding box center [1509, 22] width 80 height 22
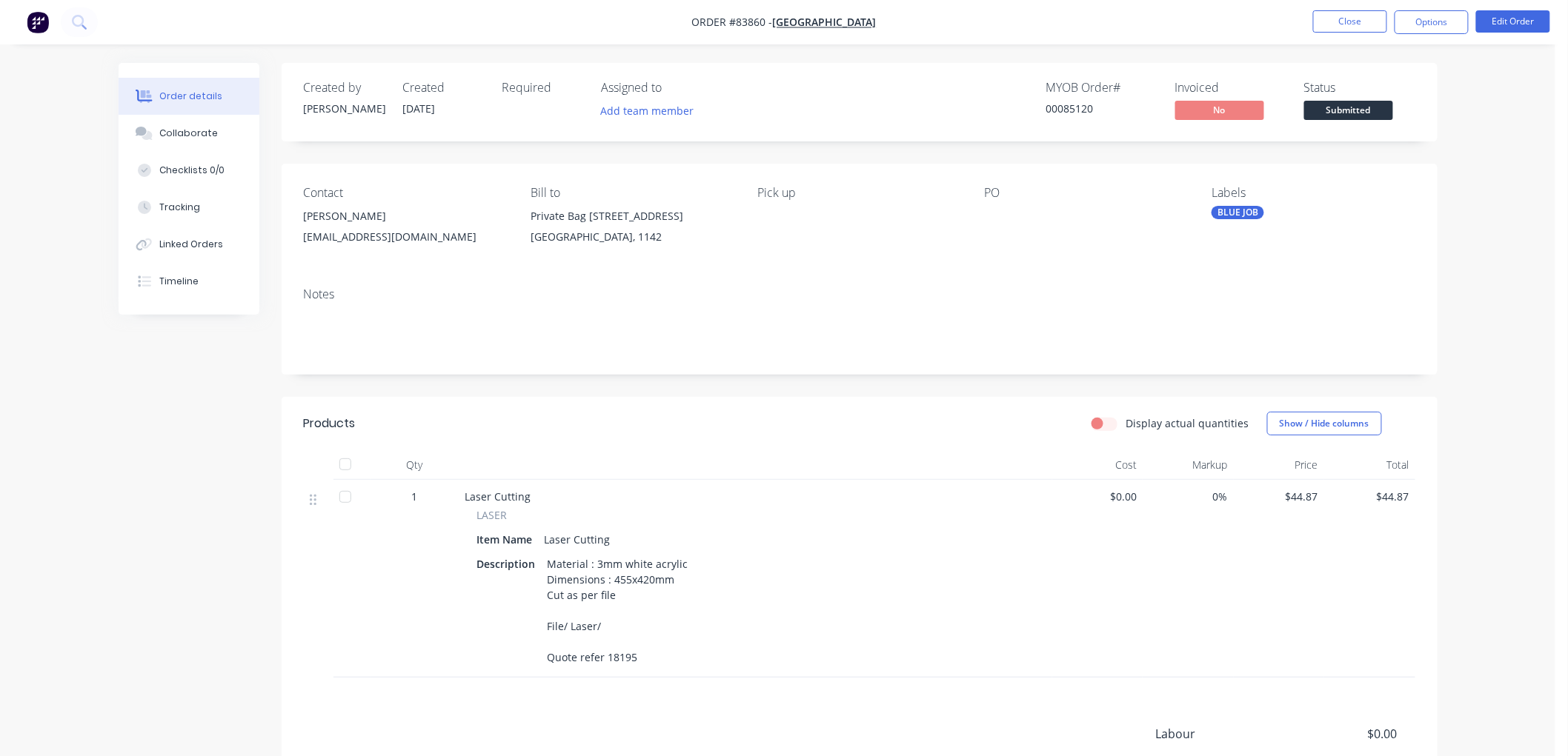
drag, startPoint x: 595, startPoint y: 625, endPoint x: 605, endPoint y: 625, distance: 10.0
click at [595, 625] on div "Material : 3mm white acrylic Dimensions : 455x420mm Cut as per file File/ Laser…" at bounding box center [618, 611] width 153 height 115
click at [1498, 19] on button "Edit Order" at bounding box center [1513, 21] width 74 height 22
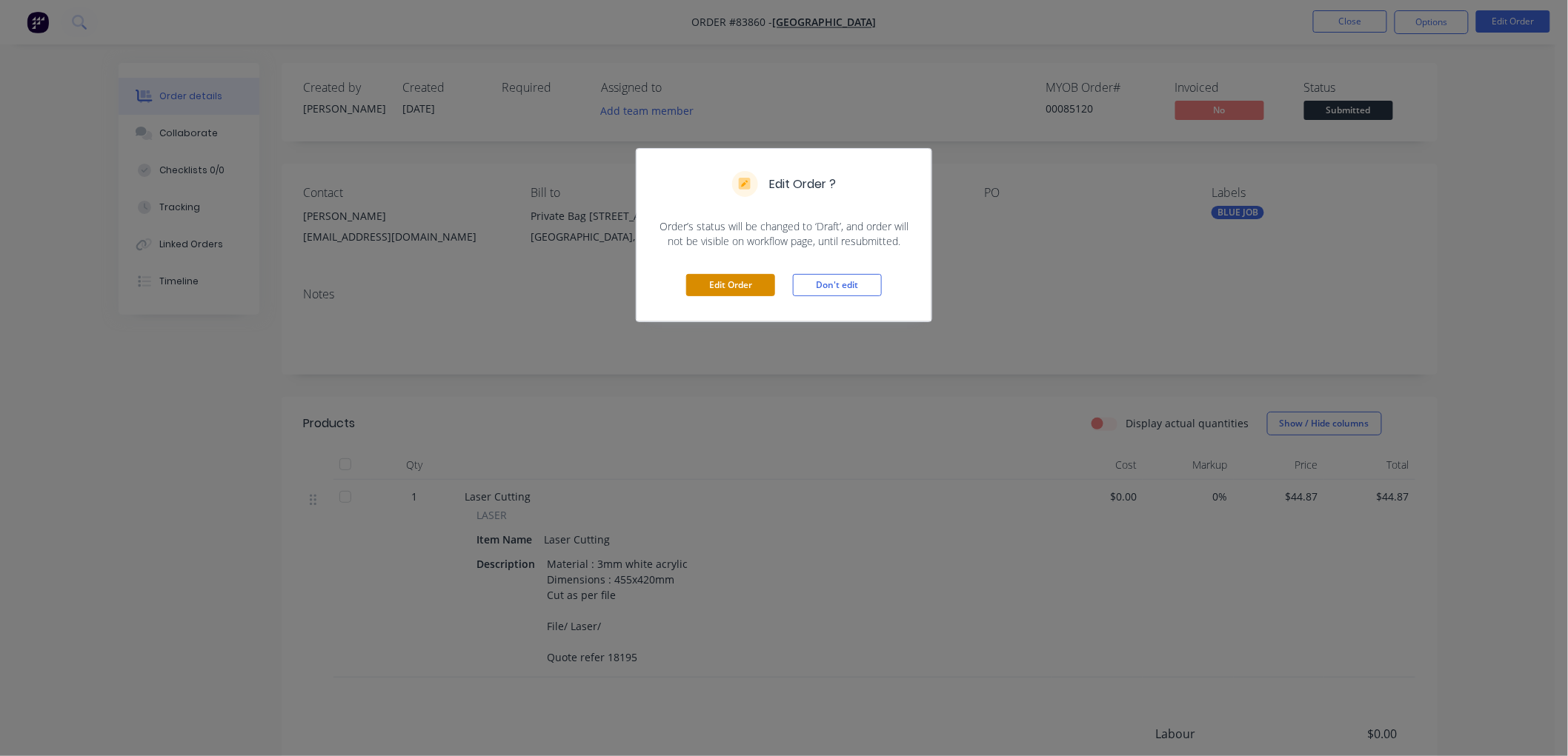
click at [745, 287] on button "Edit Order" at bounding box center [730, 286] width 89 height 22
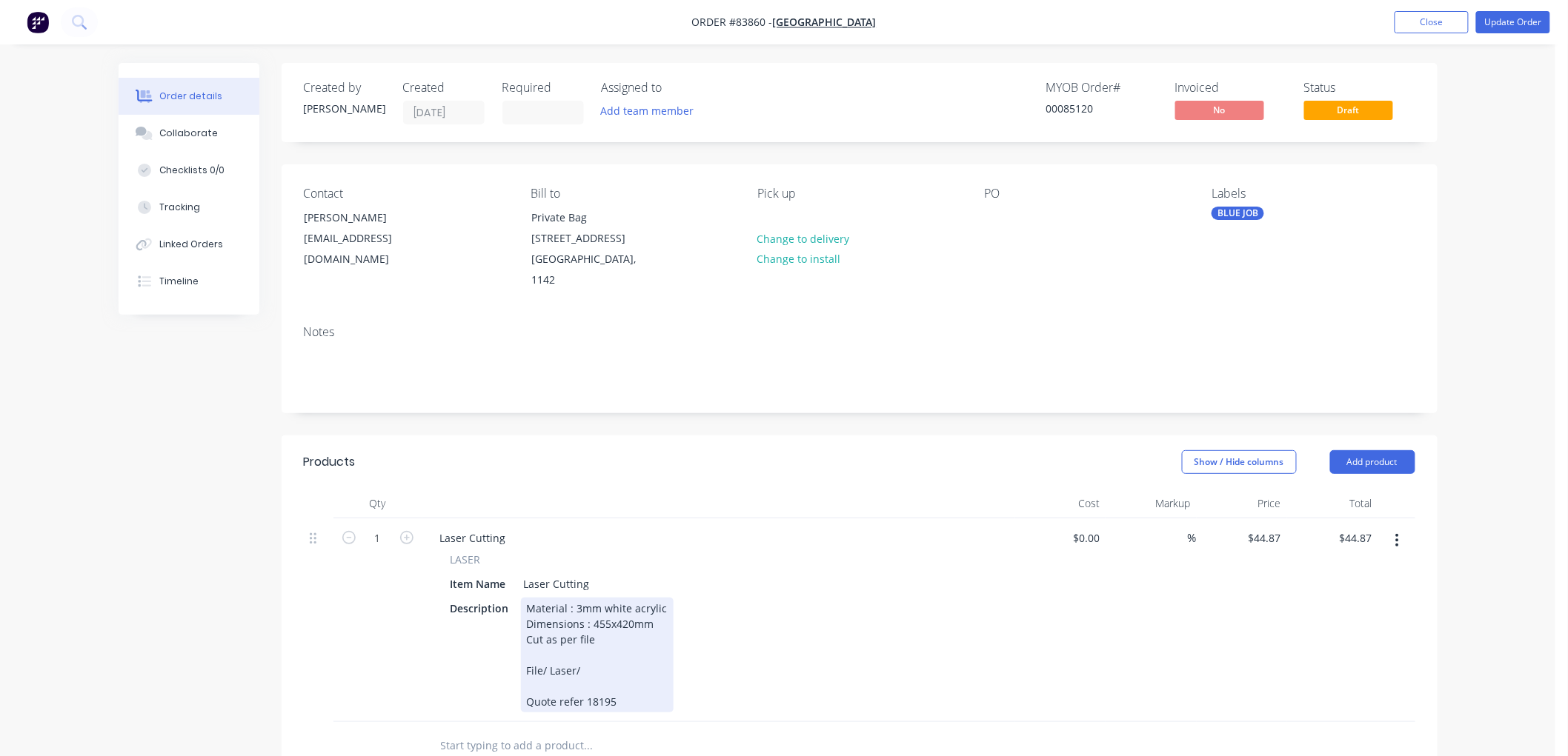
click at [590, 642] on div "Material : 3mm white acrylic Dimensions : 455x420mm Cut as per file File/ Laser…" at bounding box center [596, 655] width 153 height 115
paste div
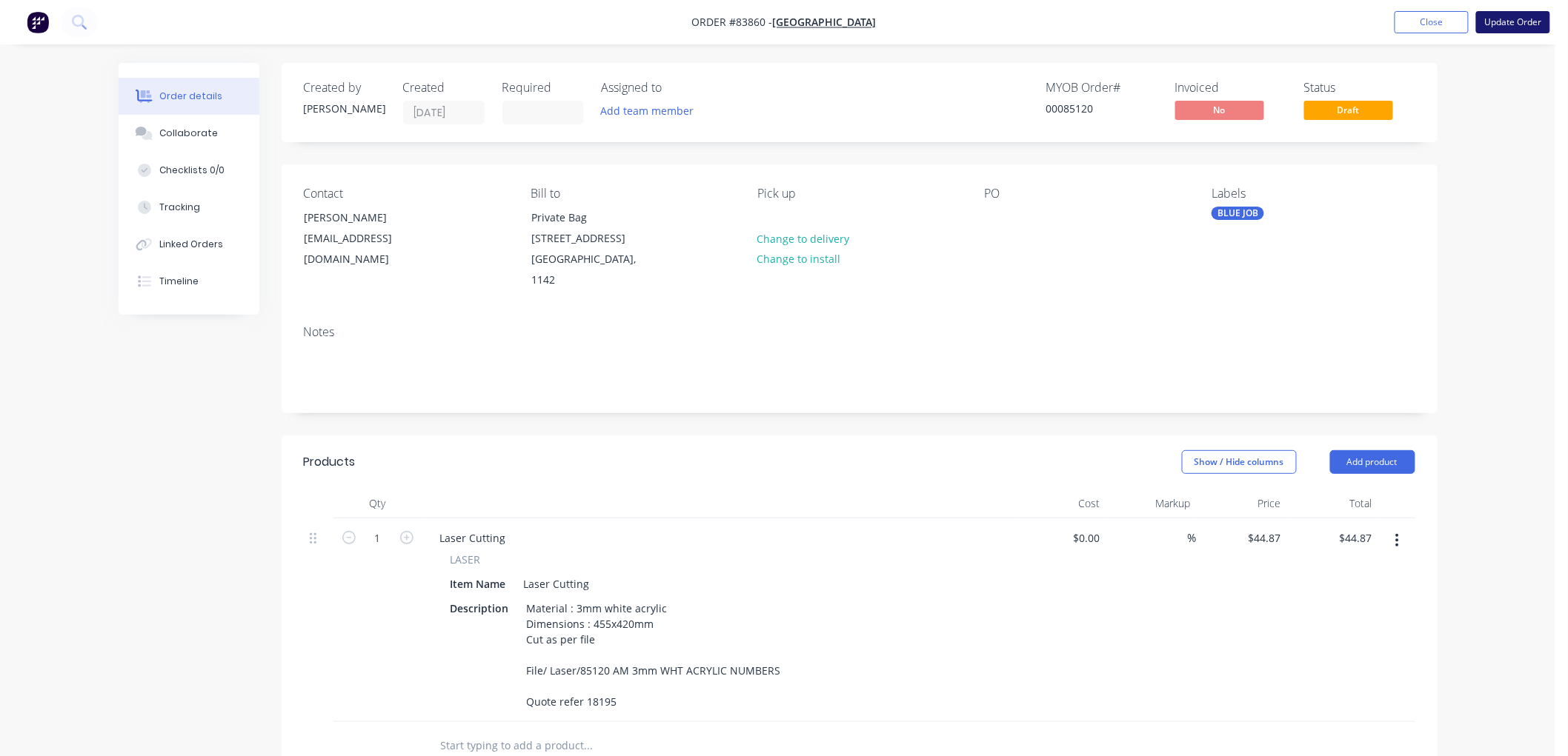
click at [1504, 20] on button "Update Order" at bounding box center [1513, 22] width 74 height 22
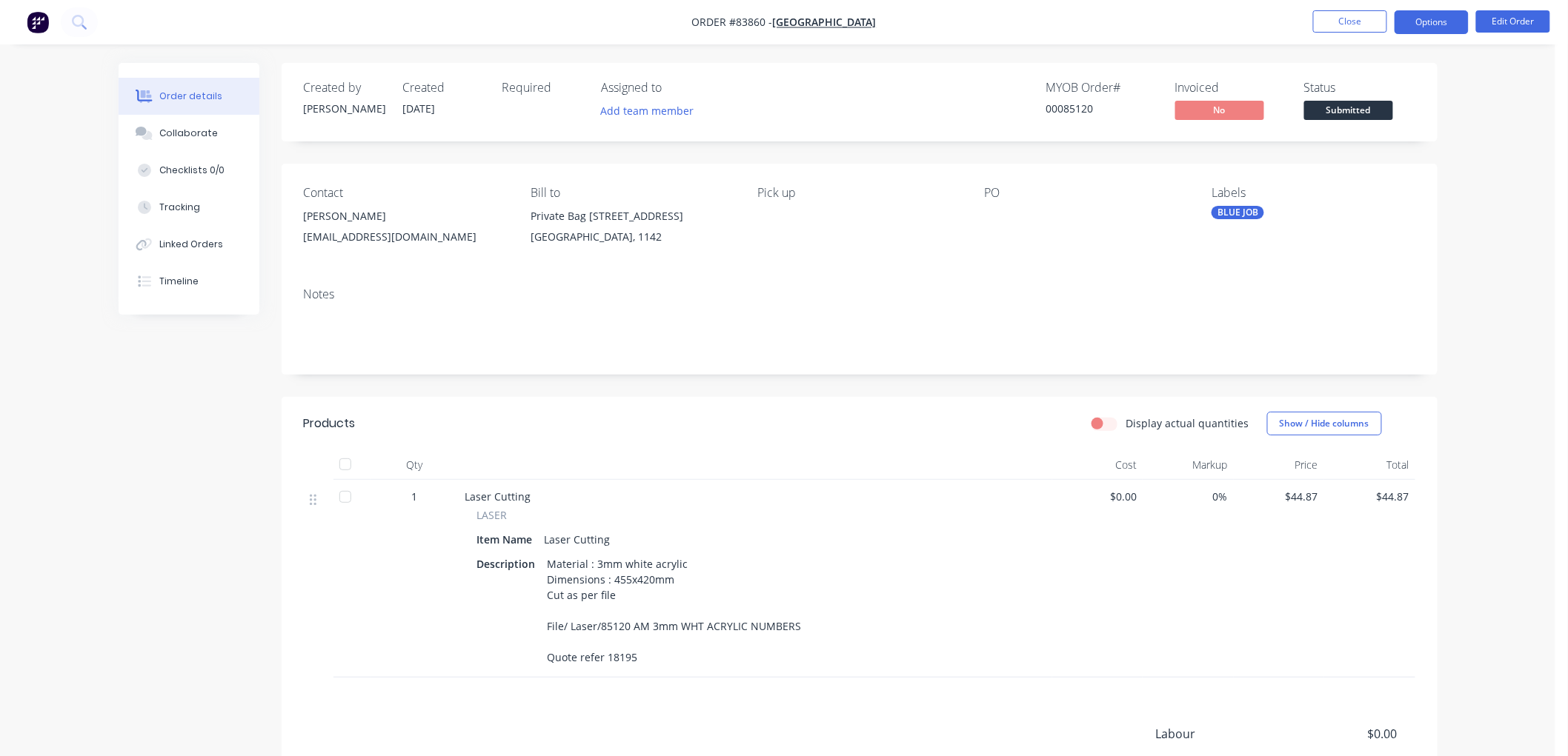
click at [1439, 23] on button "Options" at bounding box center [1431, 22] width 74 height 24
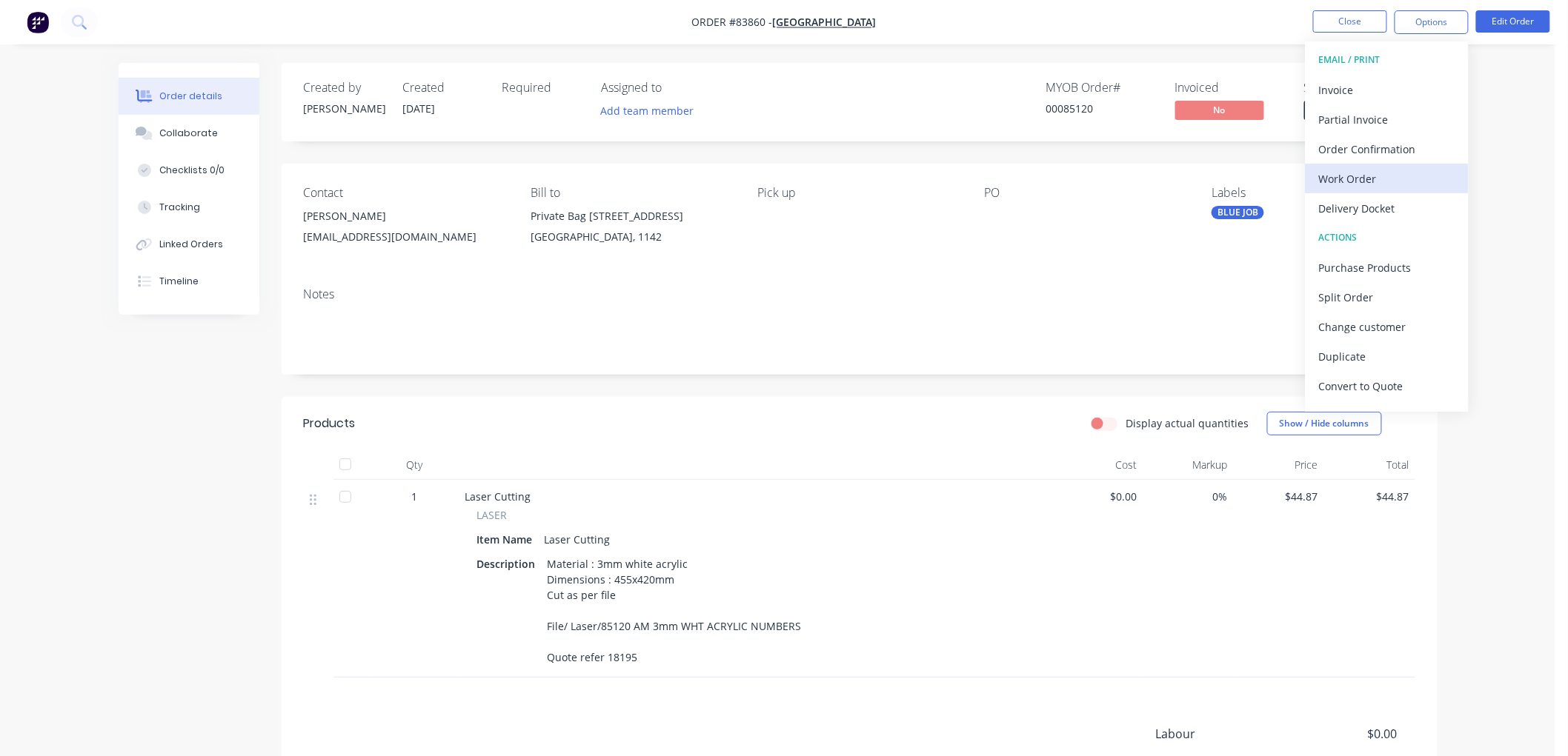
click at [1369, 174] on div "Work Order" at bounding box center [1387, 178] width 136 height 21
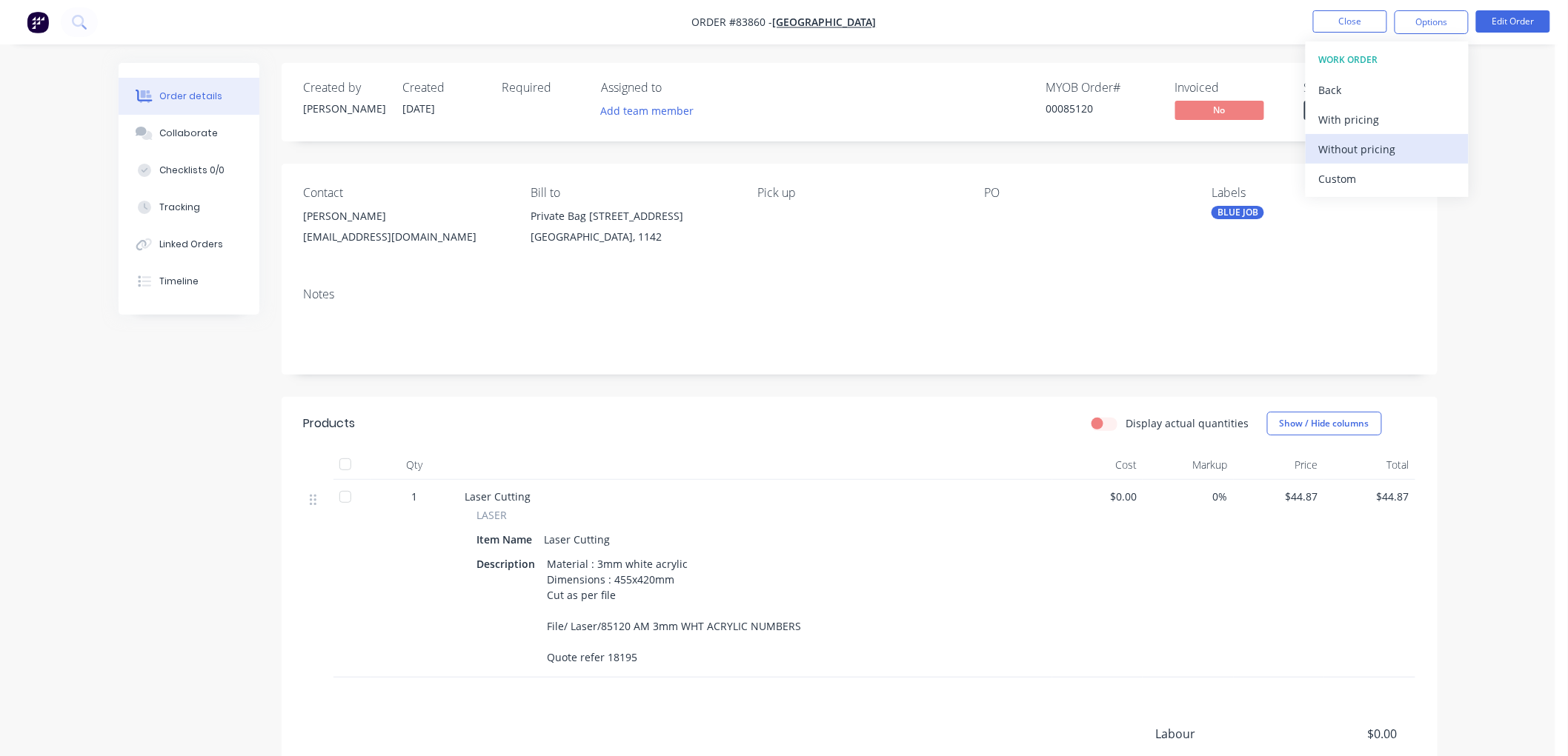
click at [1356, 151] on div "Without pricing" at bounding box center [1387, 149] width 136 height 21
click at [1349, 24] on button "Close" at bounding box center [1350, 21] width 74 height 22
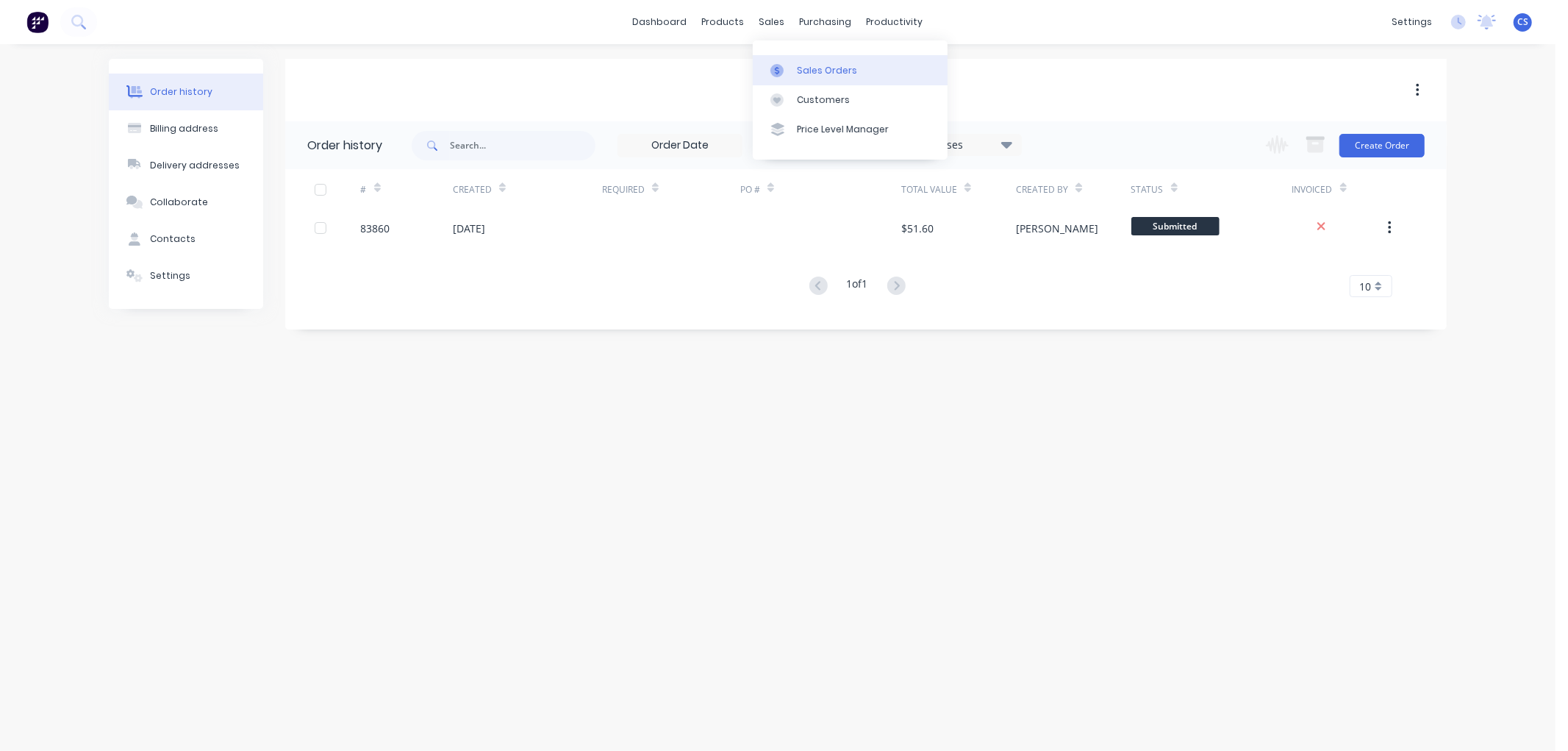
click at [795, 63] on link "Sales Orders" at bounding box center [851, 70] width 195 height 29
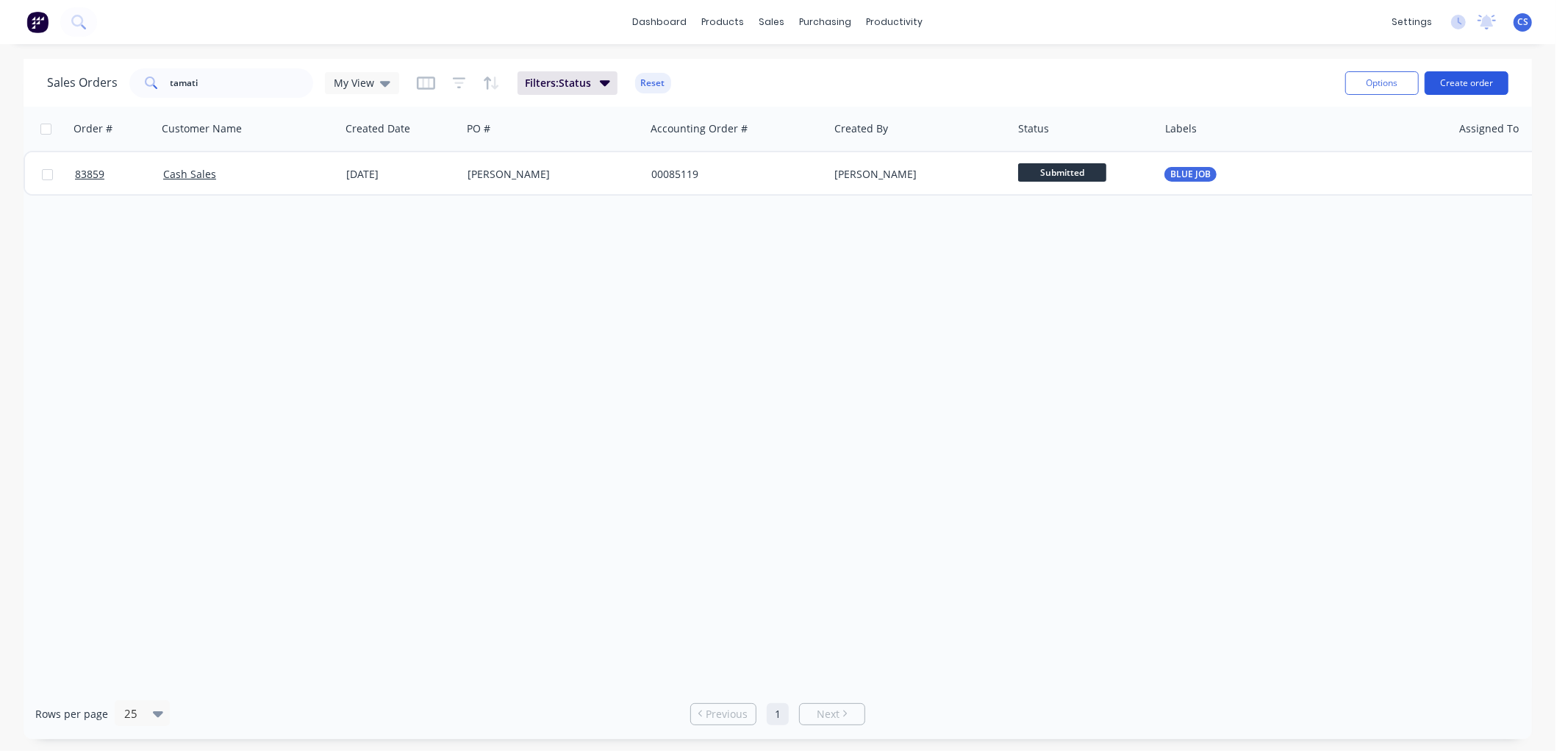
click at [1464, 81] on button "Create order" at bounding box center [1466, 84] width 83 height 24
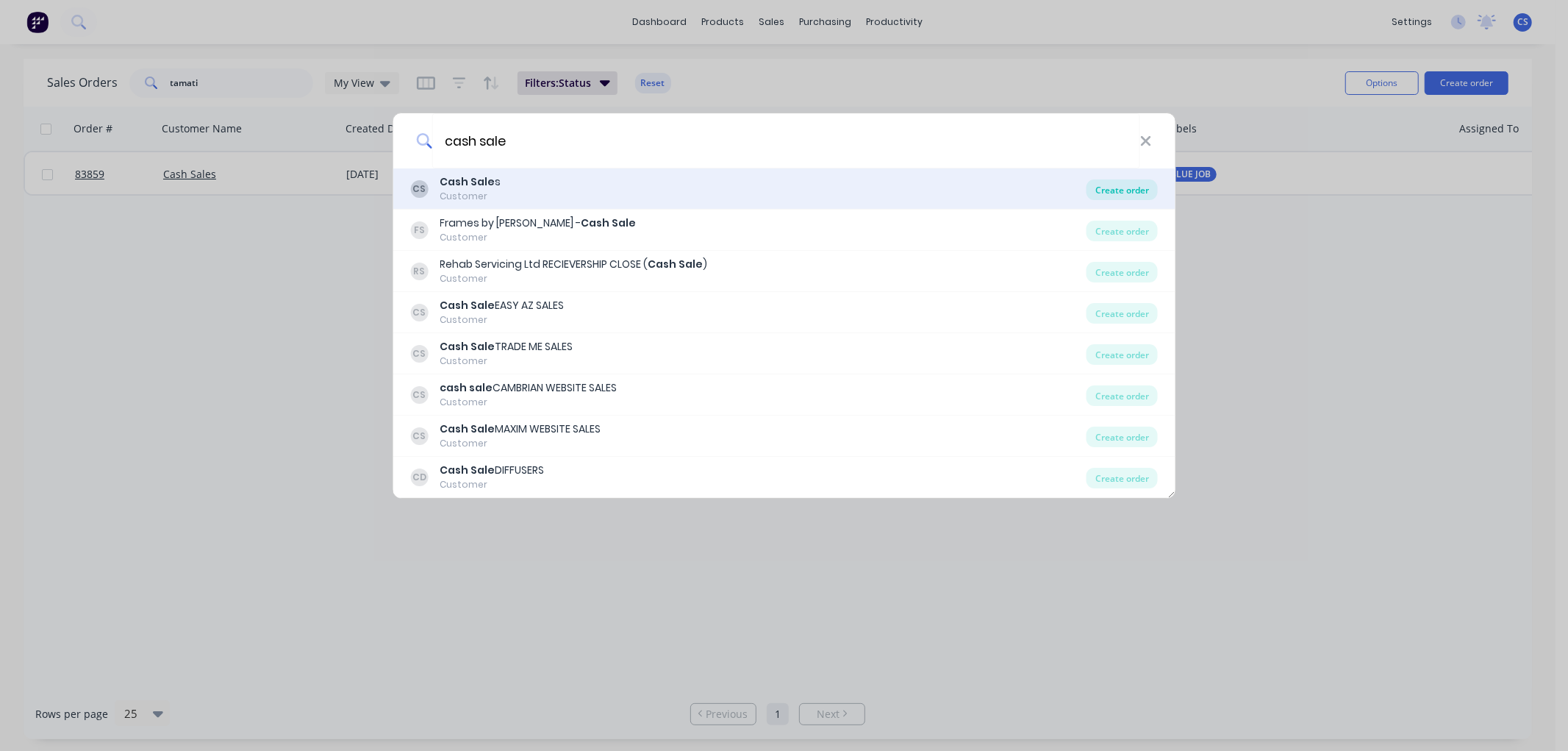
type input "cash sale"
click at [1136, 188] on div "Create order" at bounding box center [1123, 190] width 72 height 20
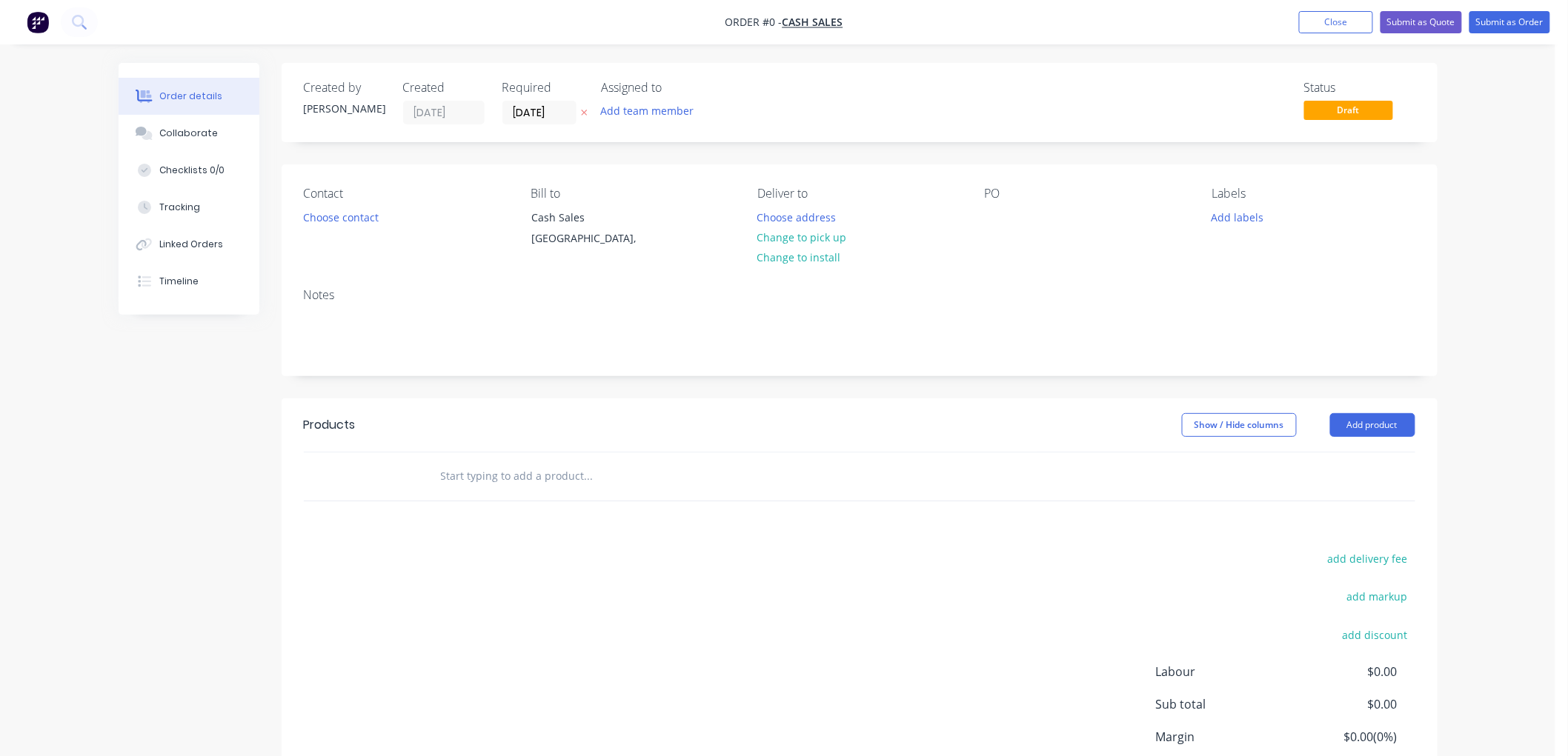
click at [582, 111] on icon at bounding box center [583, 113] width 6 height 9
click at [368, 218] on button "Choose contact" at bounding box center [340, 217] width 92 height 20
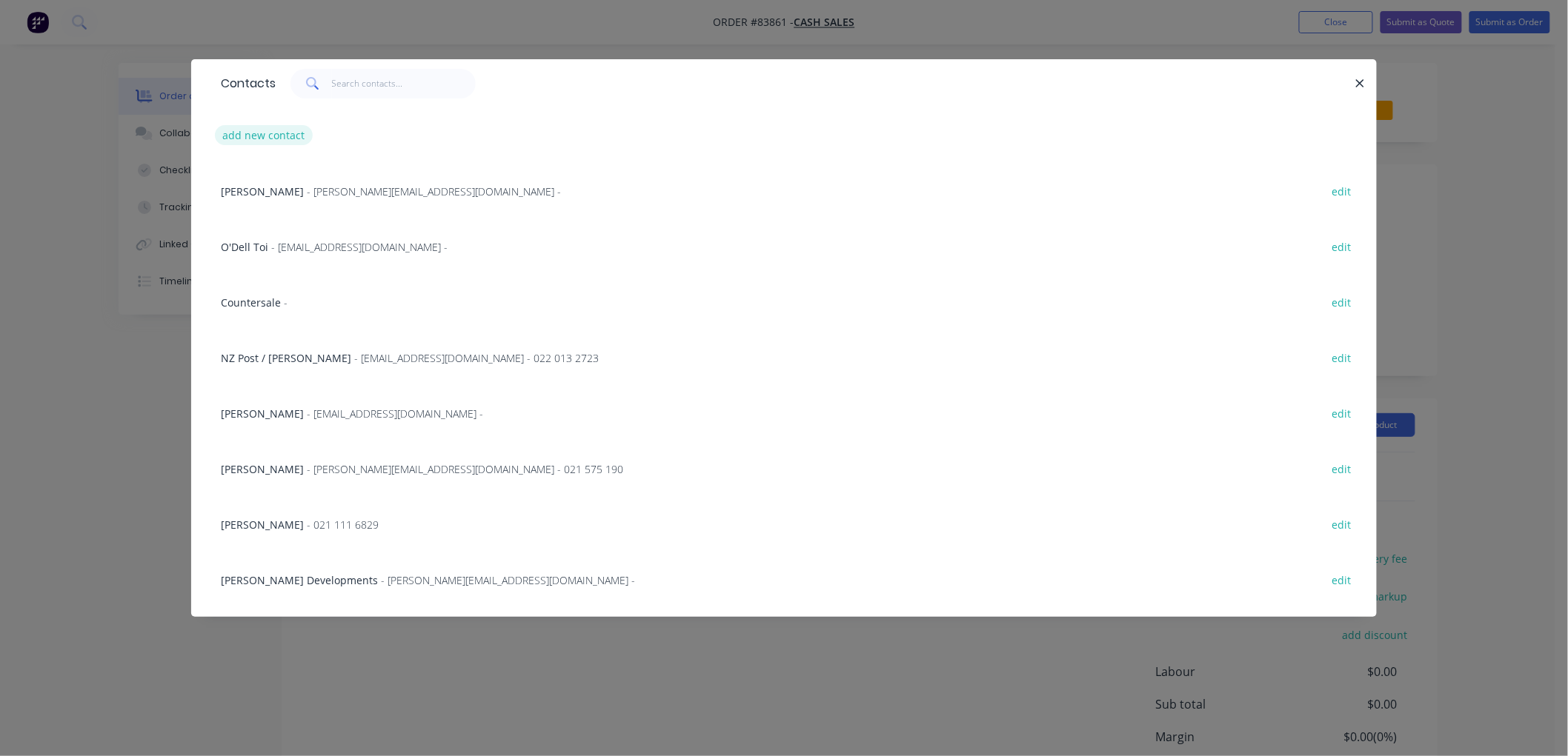
click at [255, 141] on button "add new contact" at bounding box center [263, 135] width 98 height 20
select select "NZ"
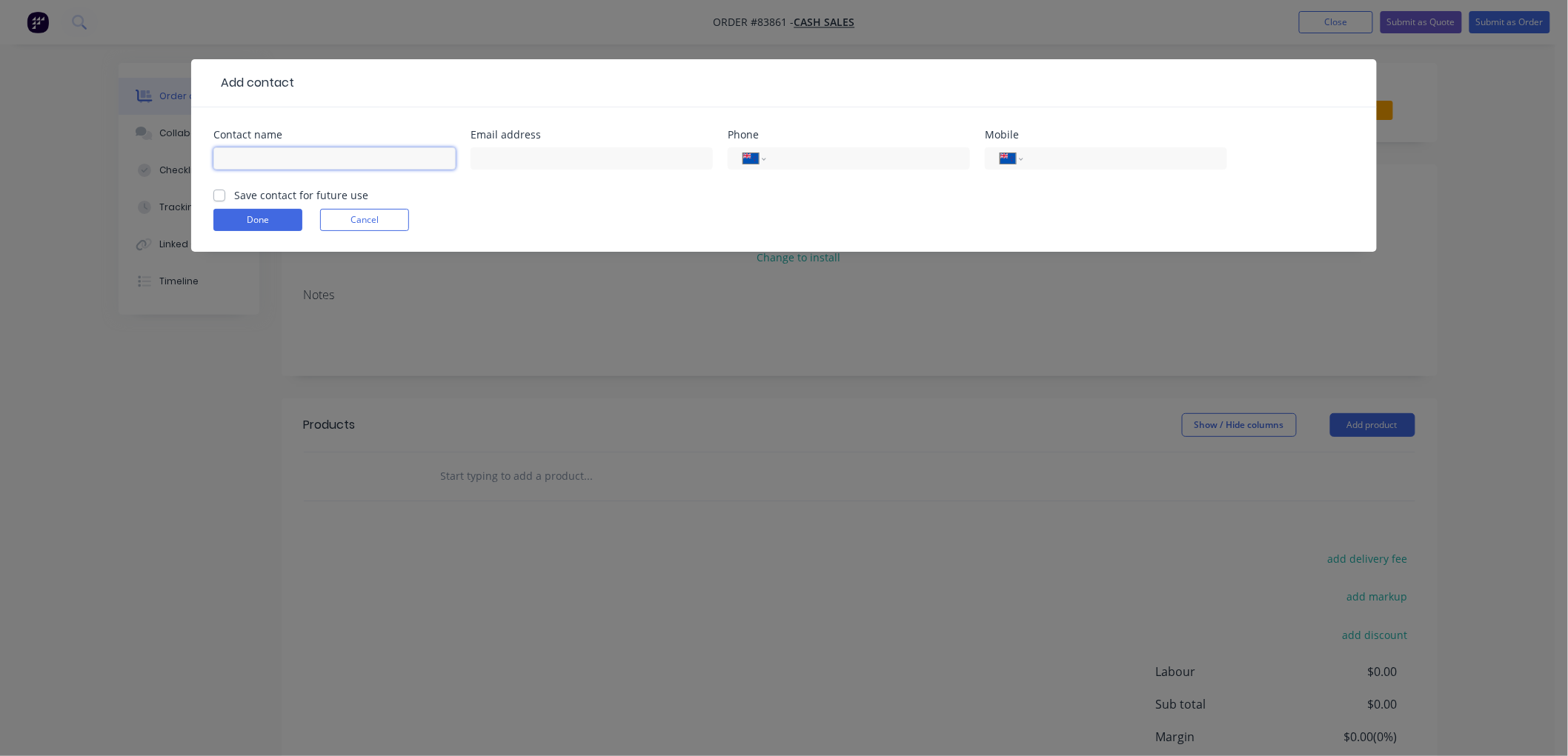
click at [299, 166] on input "text" at bounding box center [335, 158] width 242 height 22
paste input "Motor Yacht Service Center"
click at [364, 158] on input "Motor Yacht Service Center" at bounding box center [335, 158] width 242 height 22
paste input "[PERSON_NAME]"
type input "Motor Yacht Service Center - Sophie"
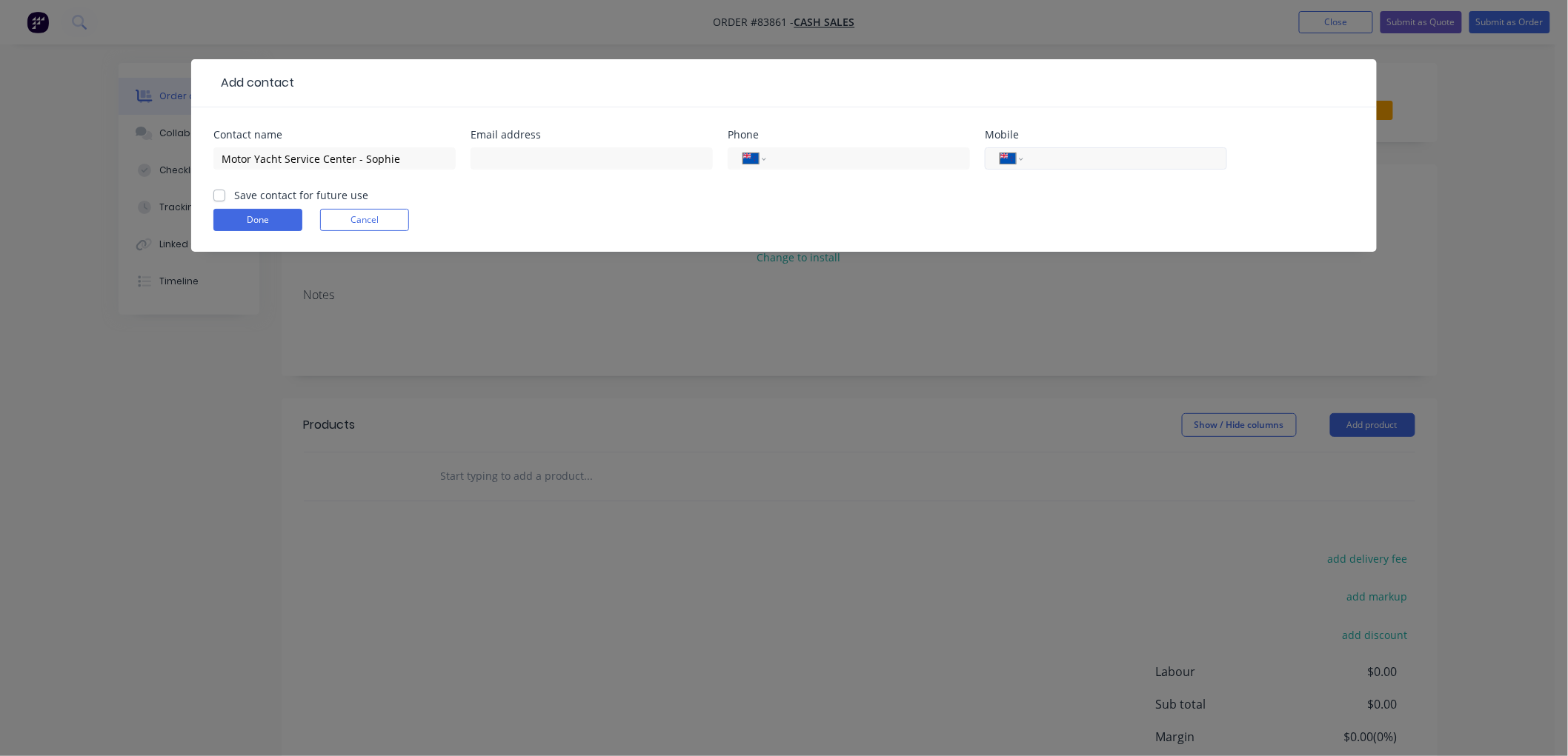
click at [1074, 155] on input "tel" at bounding box center [1122, 159] width 178 height 17
paste input "021 839 301"
type input "021 839 301"
click at [623, 157] on input "text" at bounding box center [592, 158] width 242 height 22
paste input "[PERSON_NAME][EMAIL_ADDRESS][DOMAIN_NAME]"
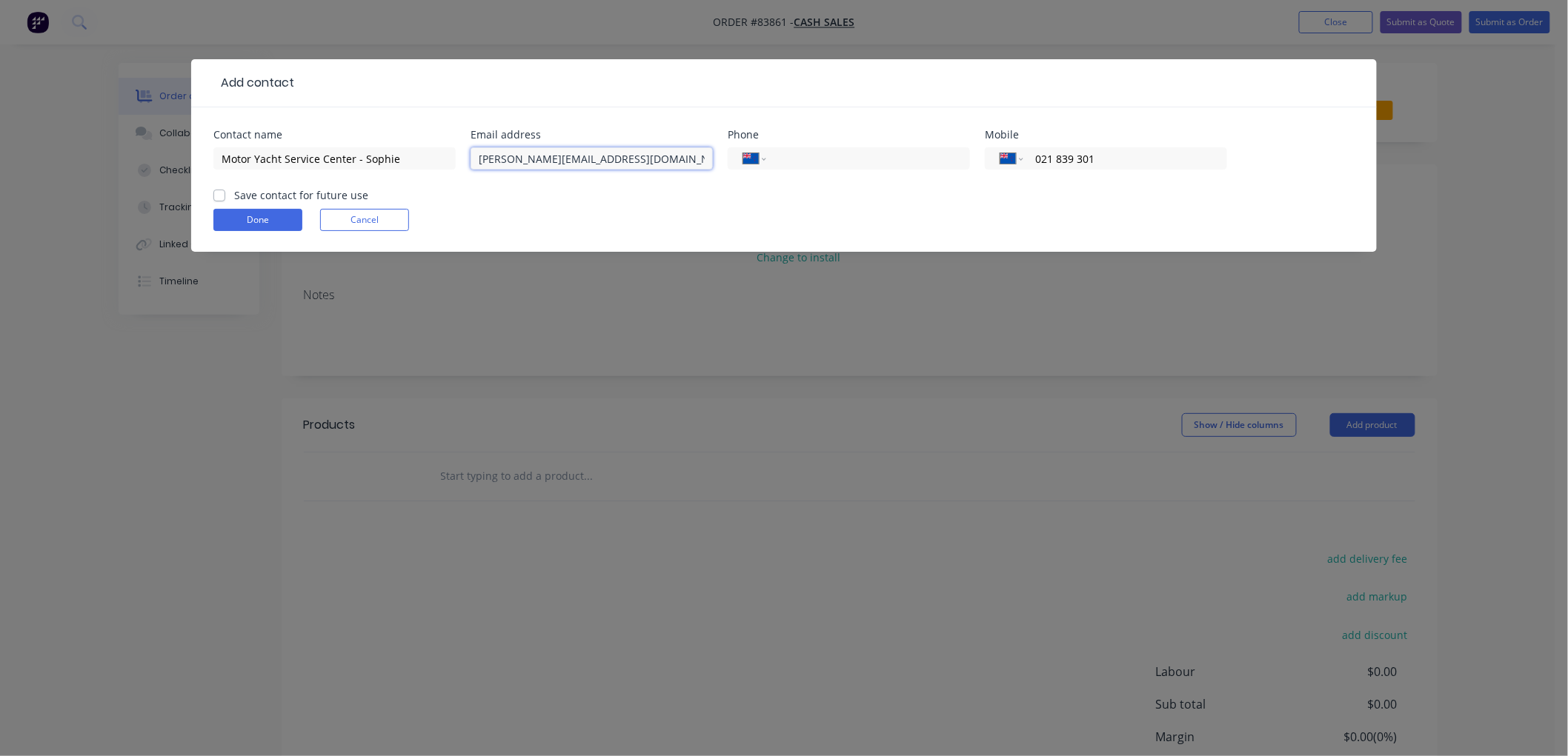
type input "[PERSON_NAME][EMAIL_ADDRESS][DOMAIN_NAME]"
click at [234, 196] on label "Save contact for future use" at bounding box center [300, 195] width 134 height 16
click at [219, 196] on input "Save contact for future use" at bounding box center [219, 194] width 12 height 14
checkbox input "true"
drag, startPoint x: 241, startPoint y: 221, endPoint x: 470, endPoint y: 238, distance: 229.6
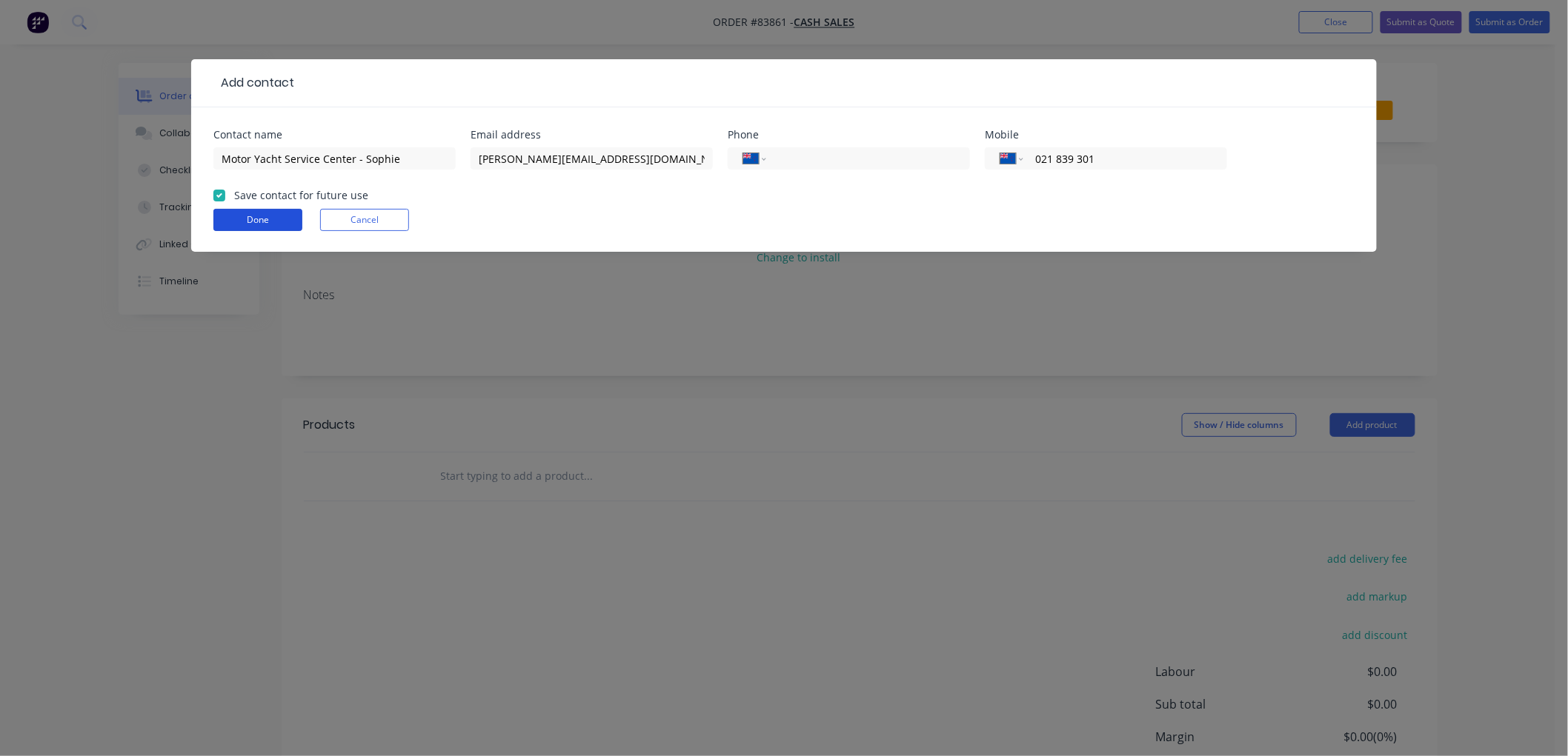
click at [242, 221] on button "Done" at bounding box center [258, 220] width 89 height 22
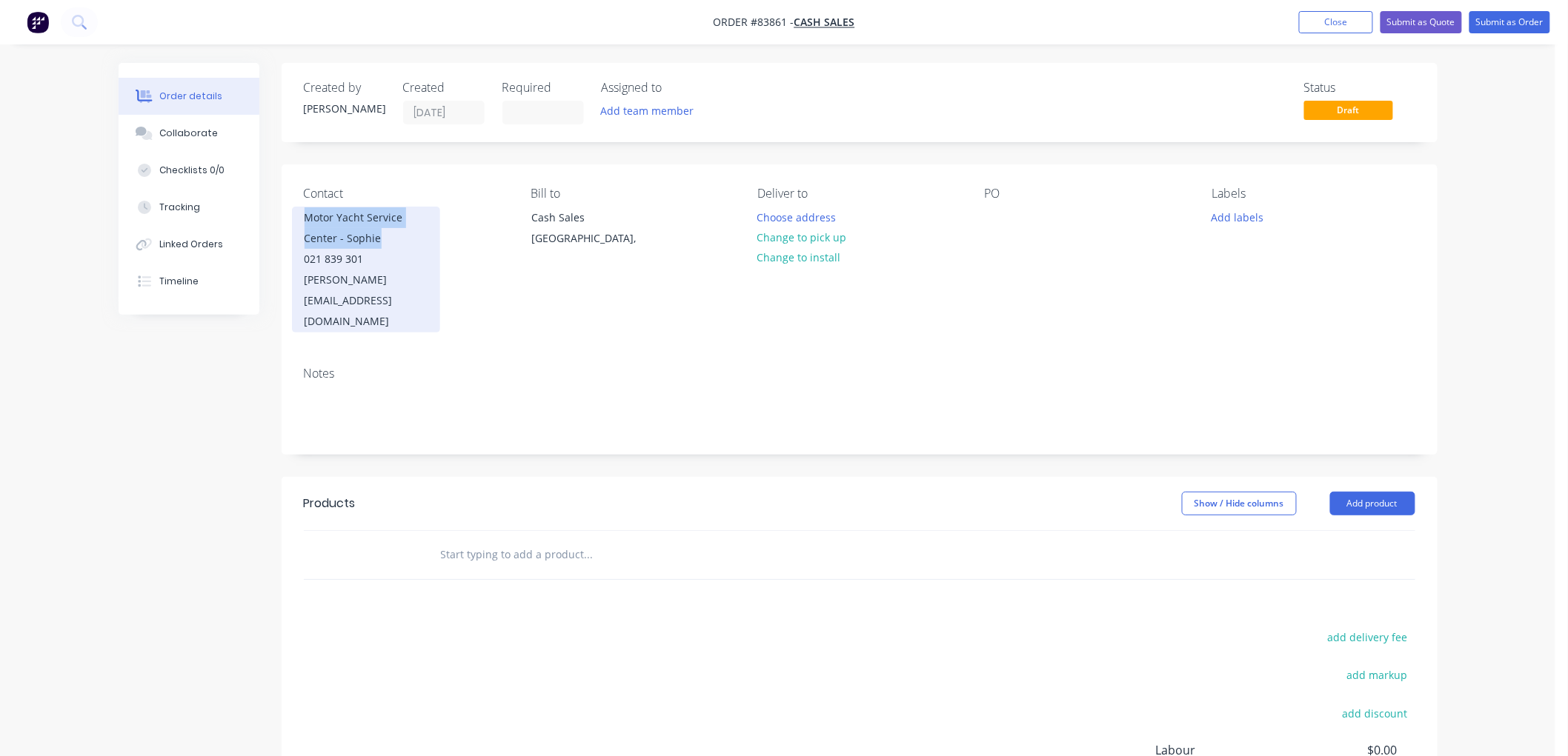
drag, startPoint x: 397, startPoint y: 236, endPoint x: 305, endPoint y: 222, distance: 93.1
click at [305, 222] on div "Motor Yacht Service Center - Sophie" at bounding box center [365, 227] width 123 height 42
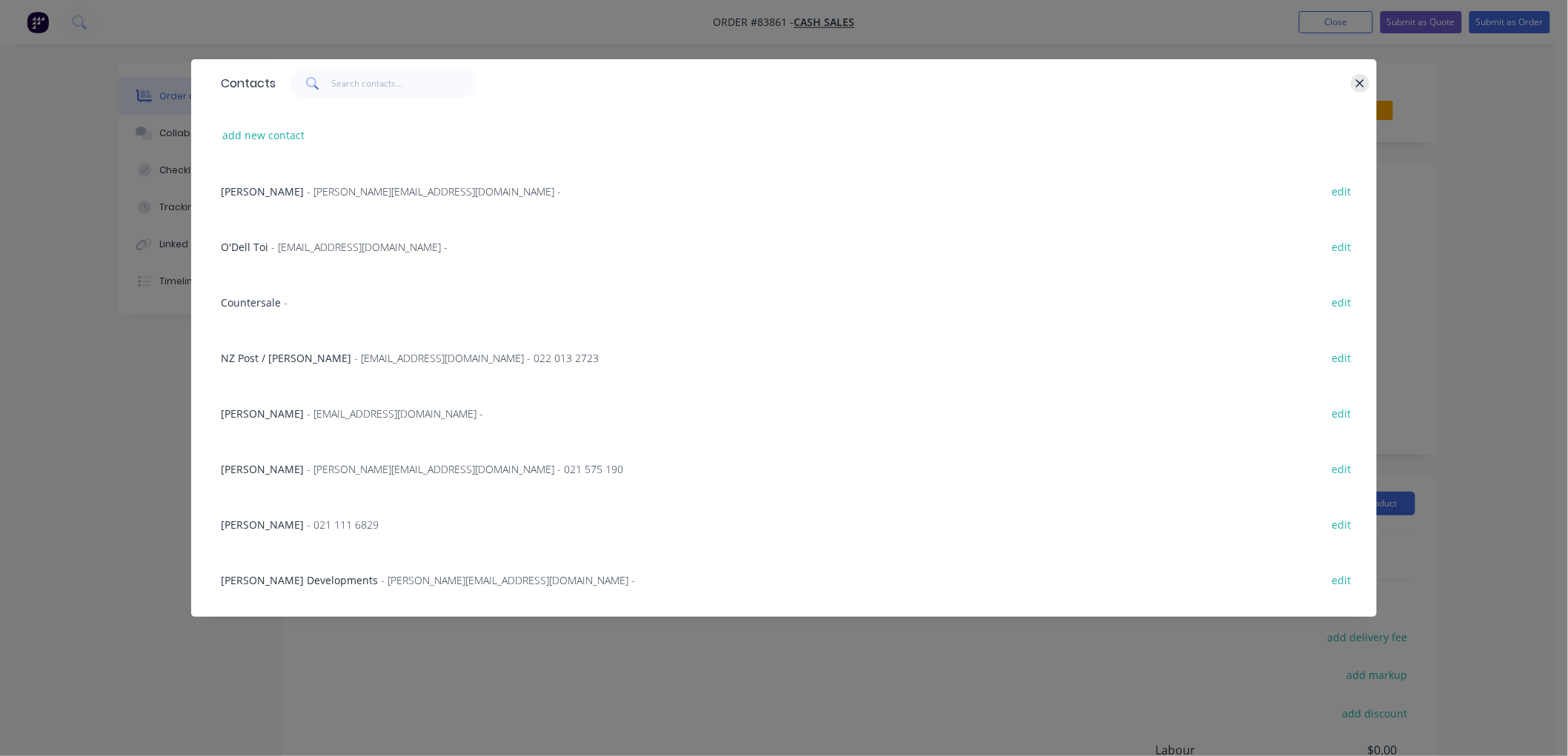
click at [1356, 85] on icon "button" at bounding box center [1360, 83] width 9 height 13
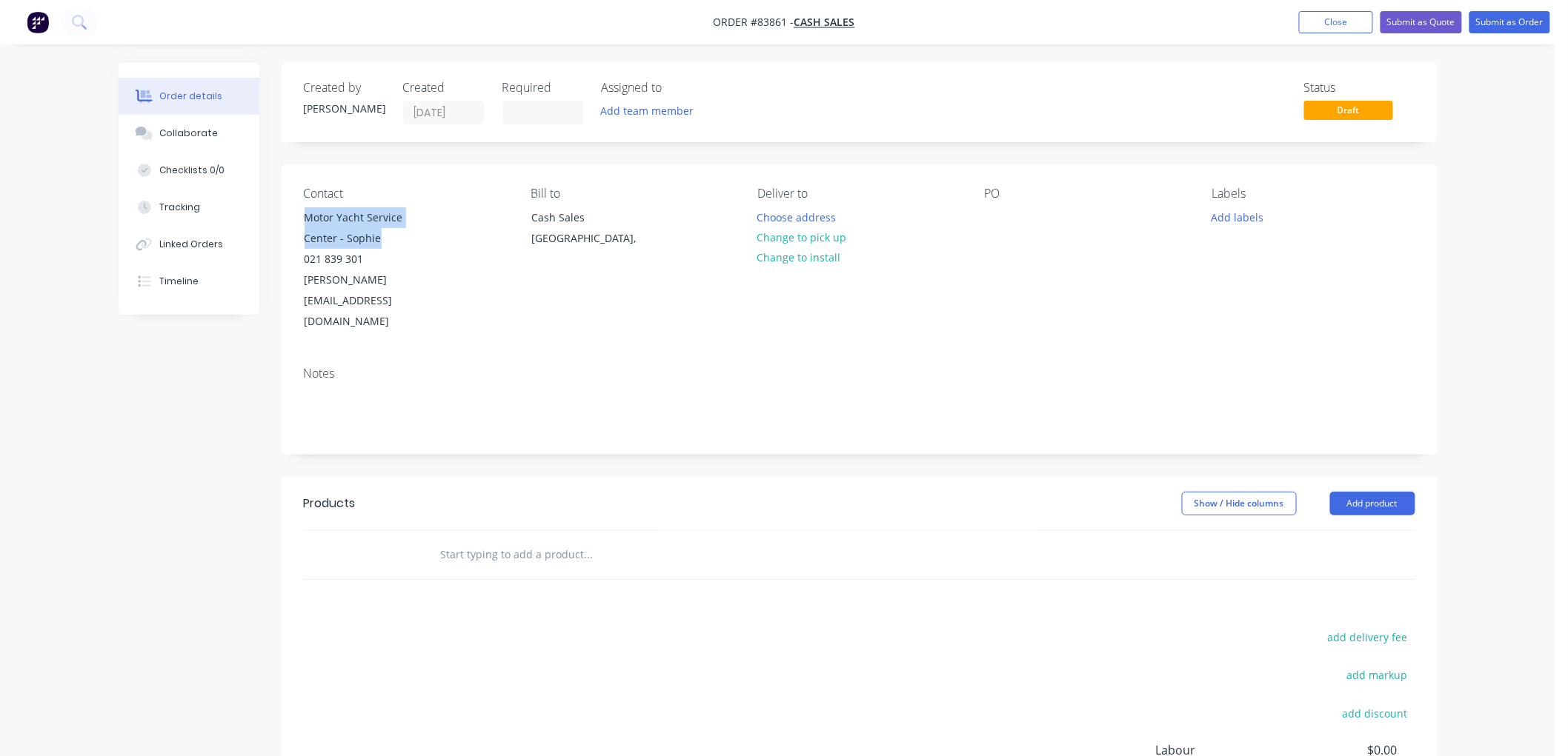
copy div "Motor Yacht Service Center - Sophie"
click at [983, 218] on div "Contact Motor Yacht Service Center - Sophie 021 839 301 [EMAIL_ADDRESS][DOMAIN_…" at bounding box center [860, 260] width 1156 height 190
click at [995, 214] on div at bounding box center [997, 217] width 24 height 21
paste div
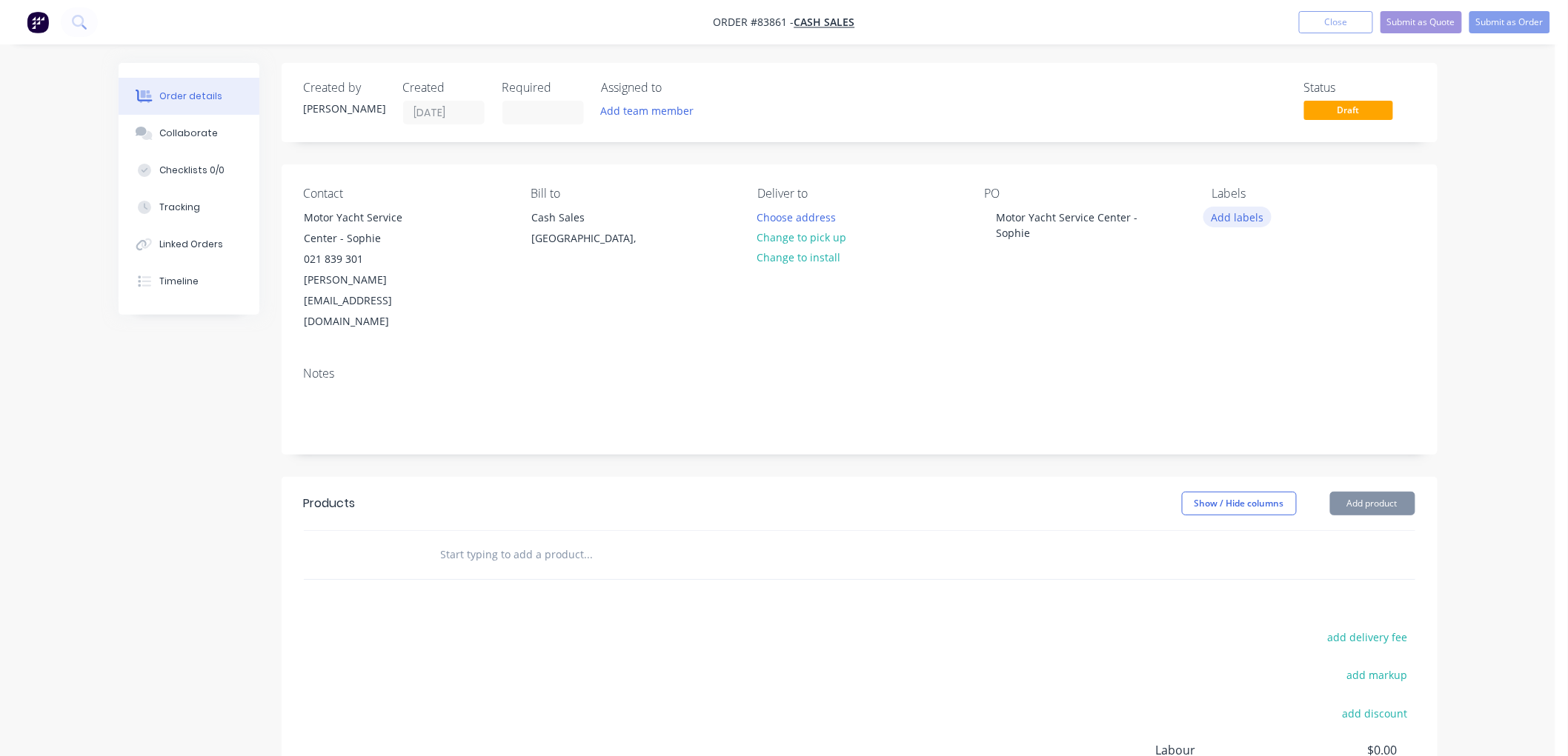
click at [1223, 213] on button "Add labels" at bounding box center [1238, 217] width 68 height 20
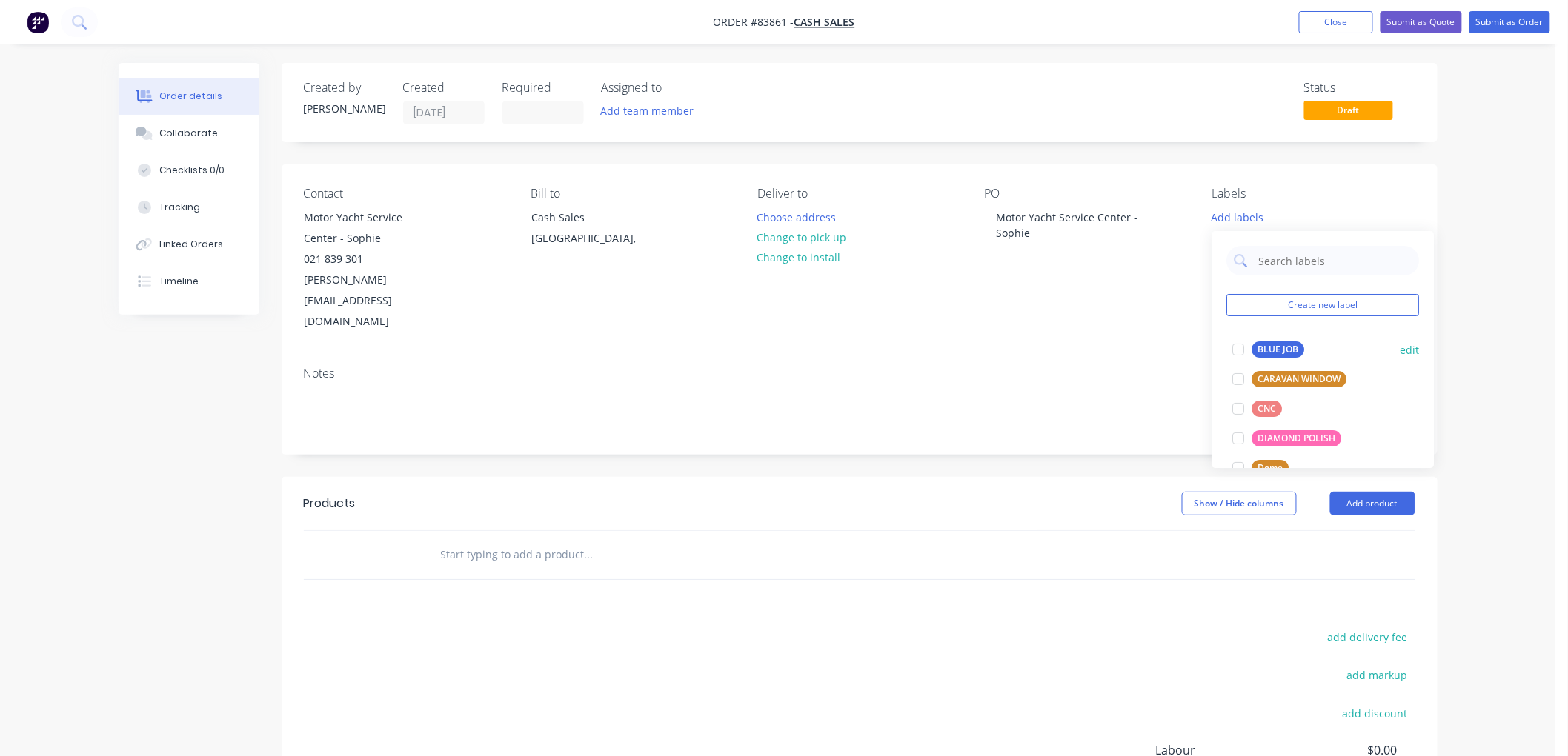
click at [1266, 346] on div "BLUE JOB" at bounding box center [1278, 349] width 53 height 17
click at [825, 239] on button "Change to pick up" at bounding box center [802, 238] width 105 height 20
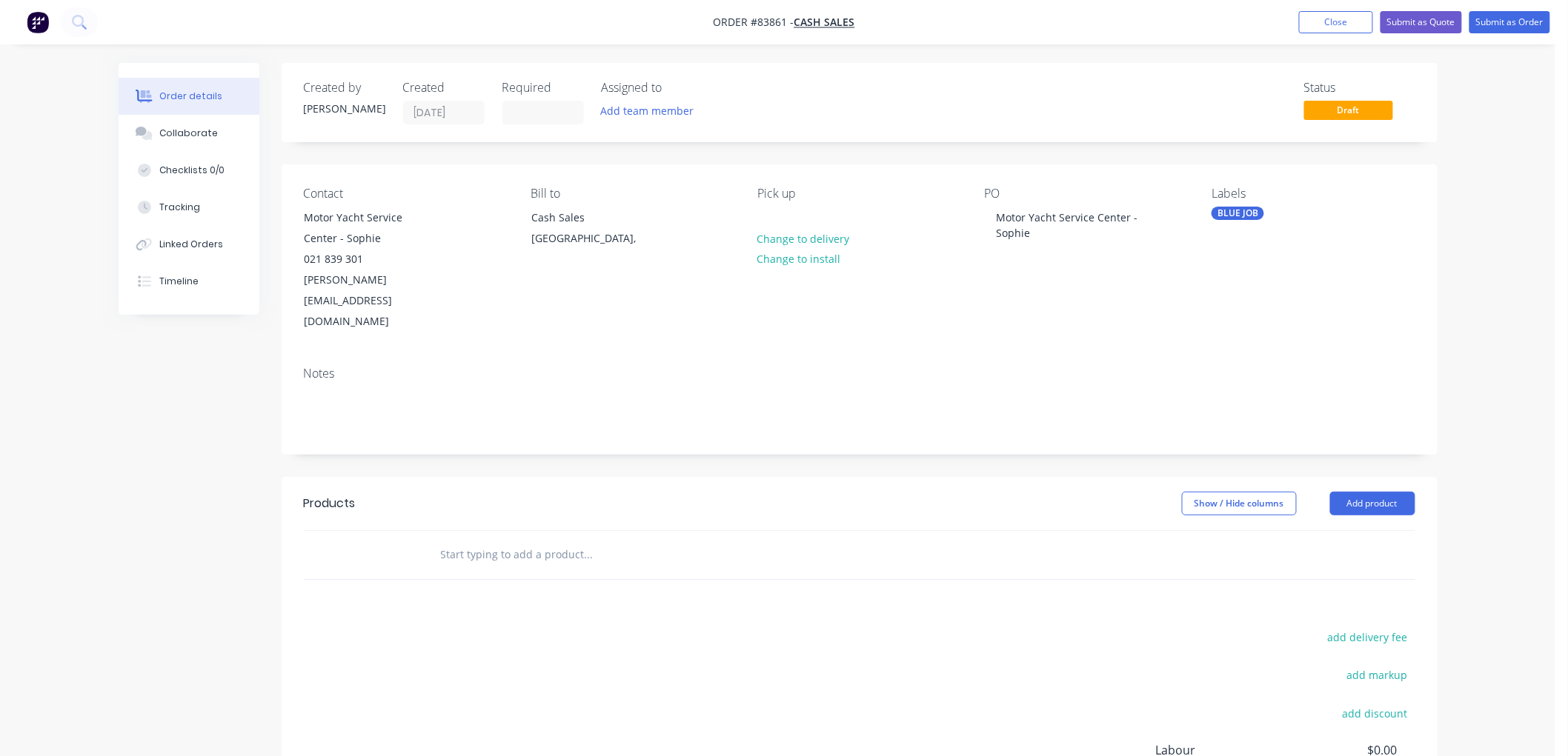
click at [457, 540] on input "text" at bounding box center [588, 555] width 297 height 30
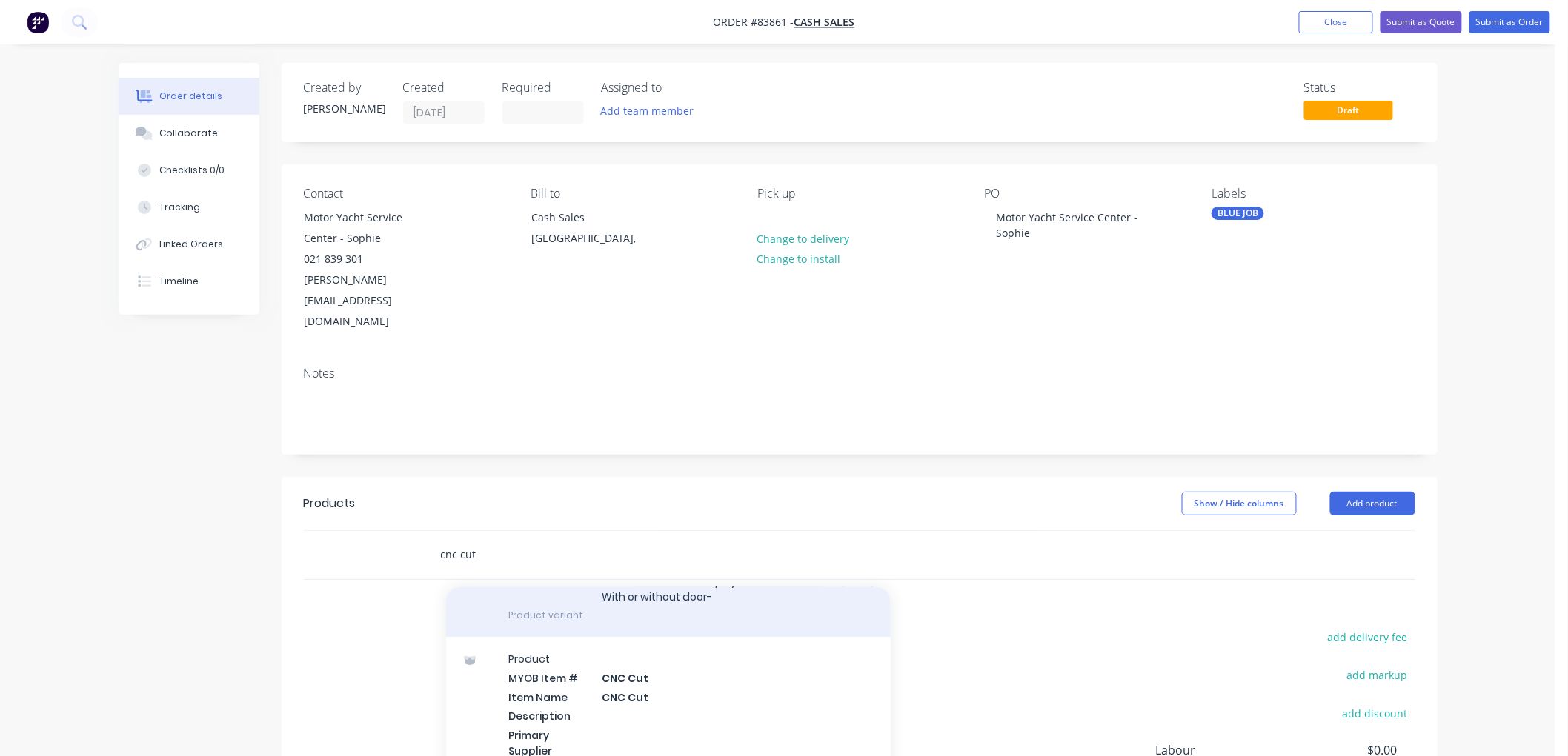
scroll to position [165, 0]
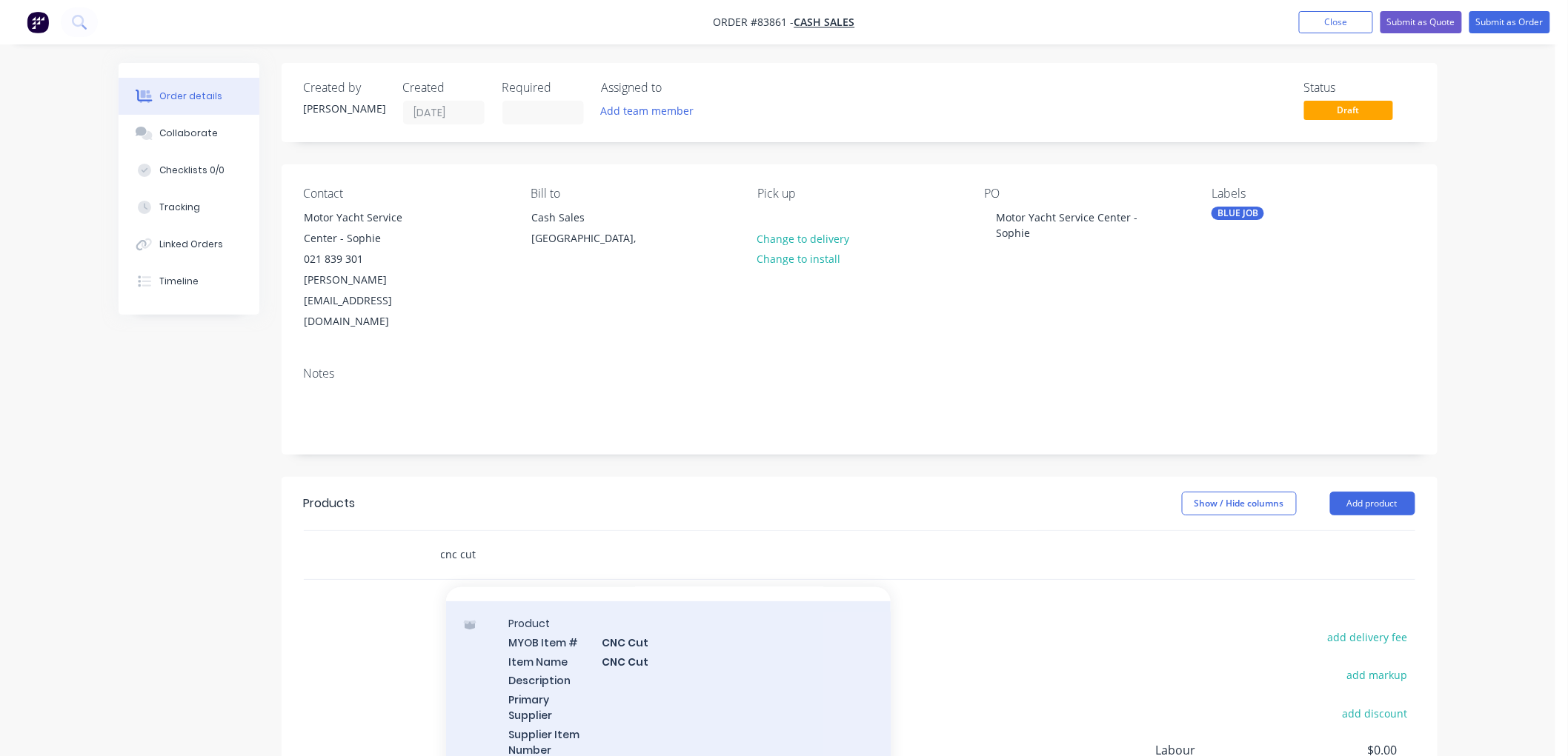
type input "cnc cut"
click at [687, 637] on div "Product MYOB Item # CNC Cut Item Name CNC Cut Description Primary Supplier Supp…" at bounding box center [668, 705] width 445 height 208
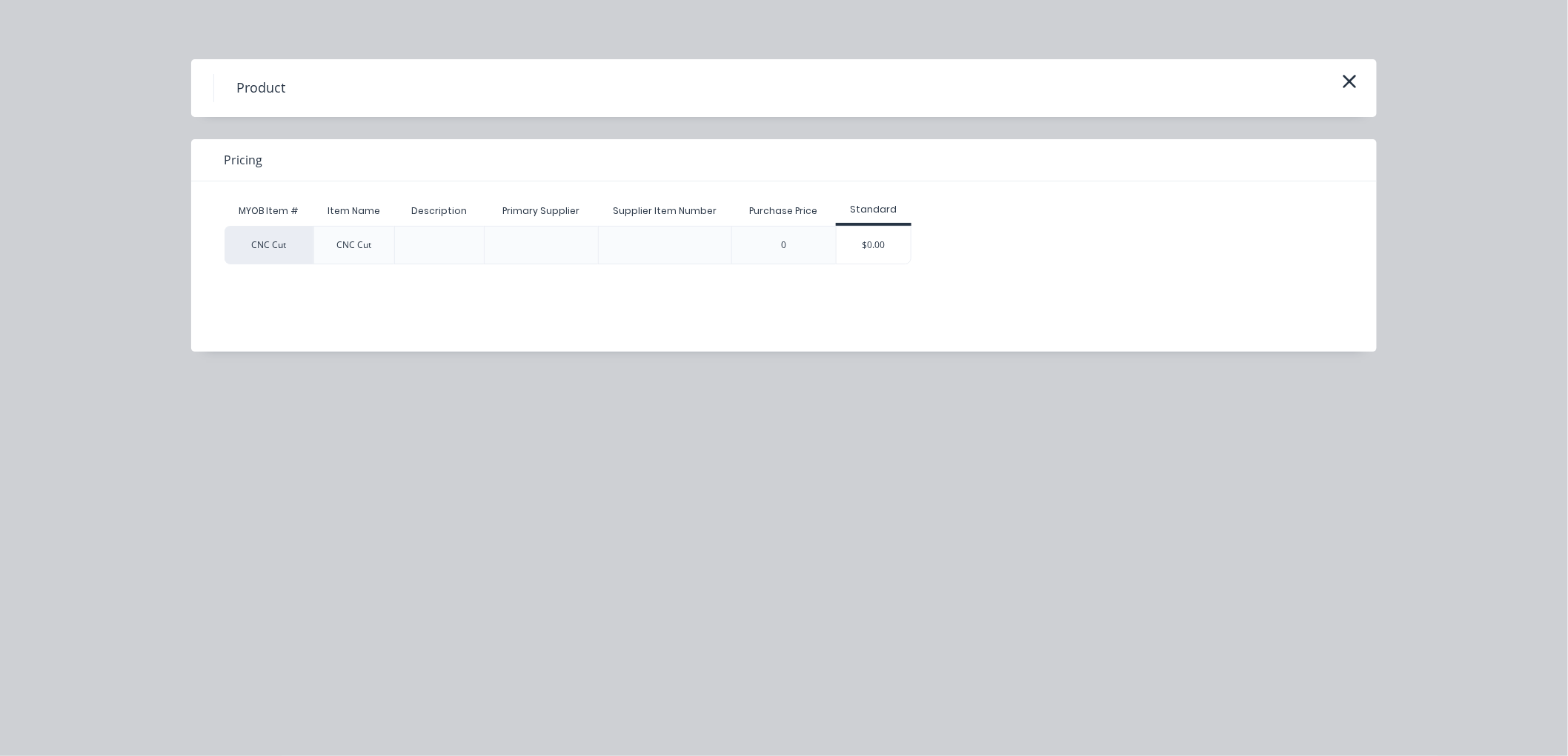
drag, startPoint x: 855, startPoint y: 248, endPoint x: 858, endPoint y: 275, distance: 27.2
click at [855, 248] on div "$0.00" at bounding box center [874, 245] width 74 height 37
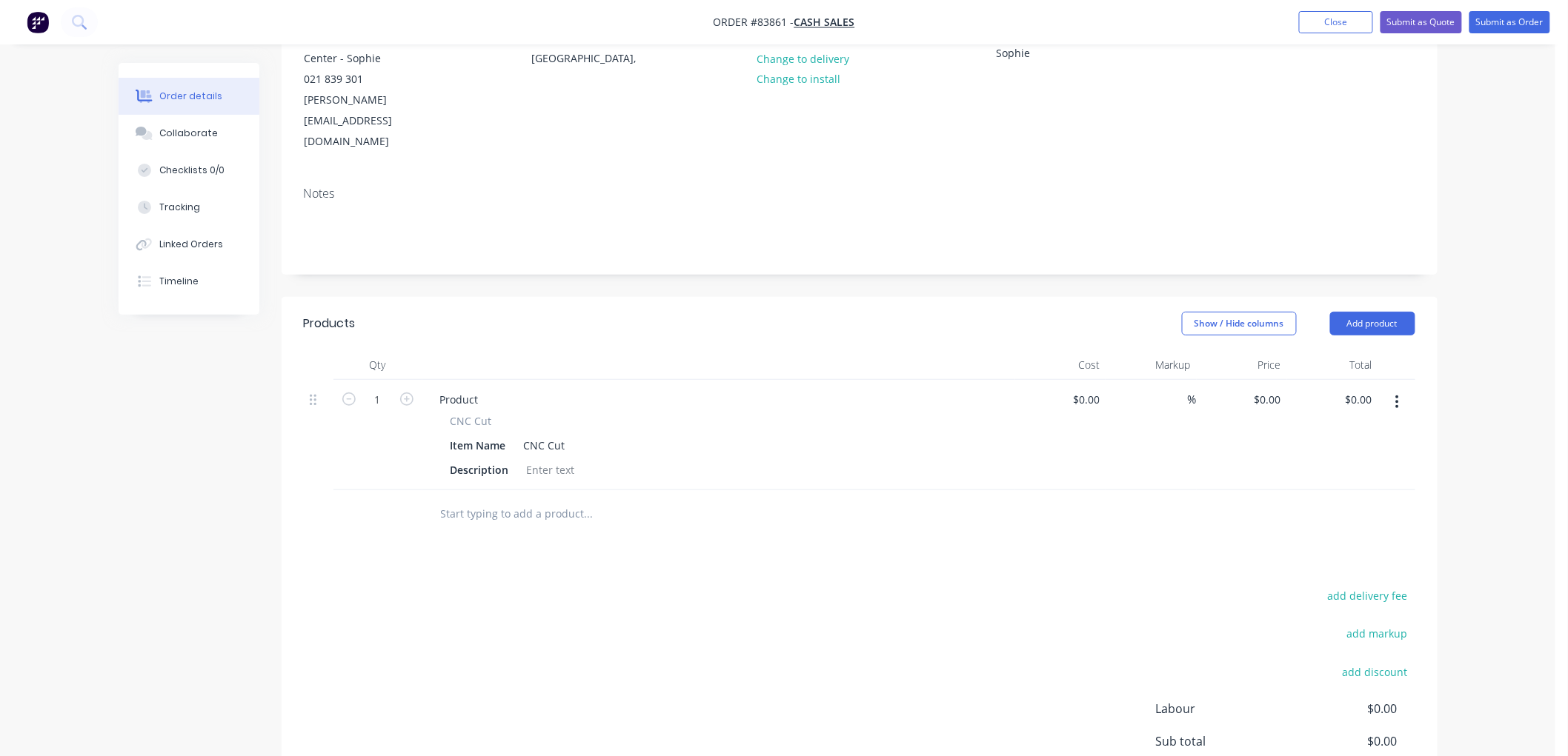
scroll to position [247, 0]
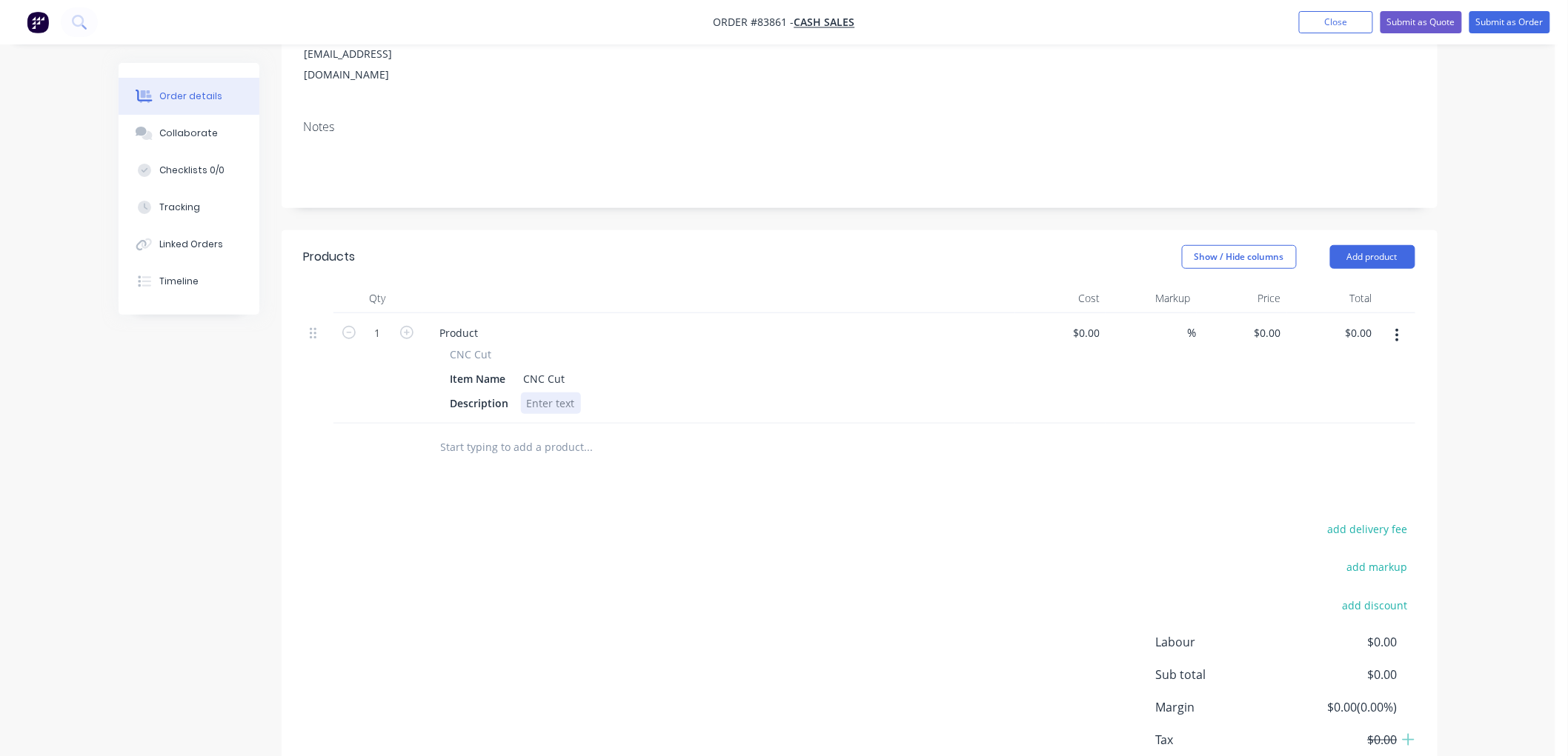
click at [539, 393] on div at bounding box center [550, 403] width 60 height 21
paste div
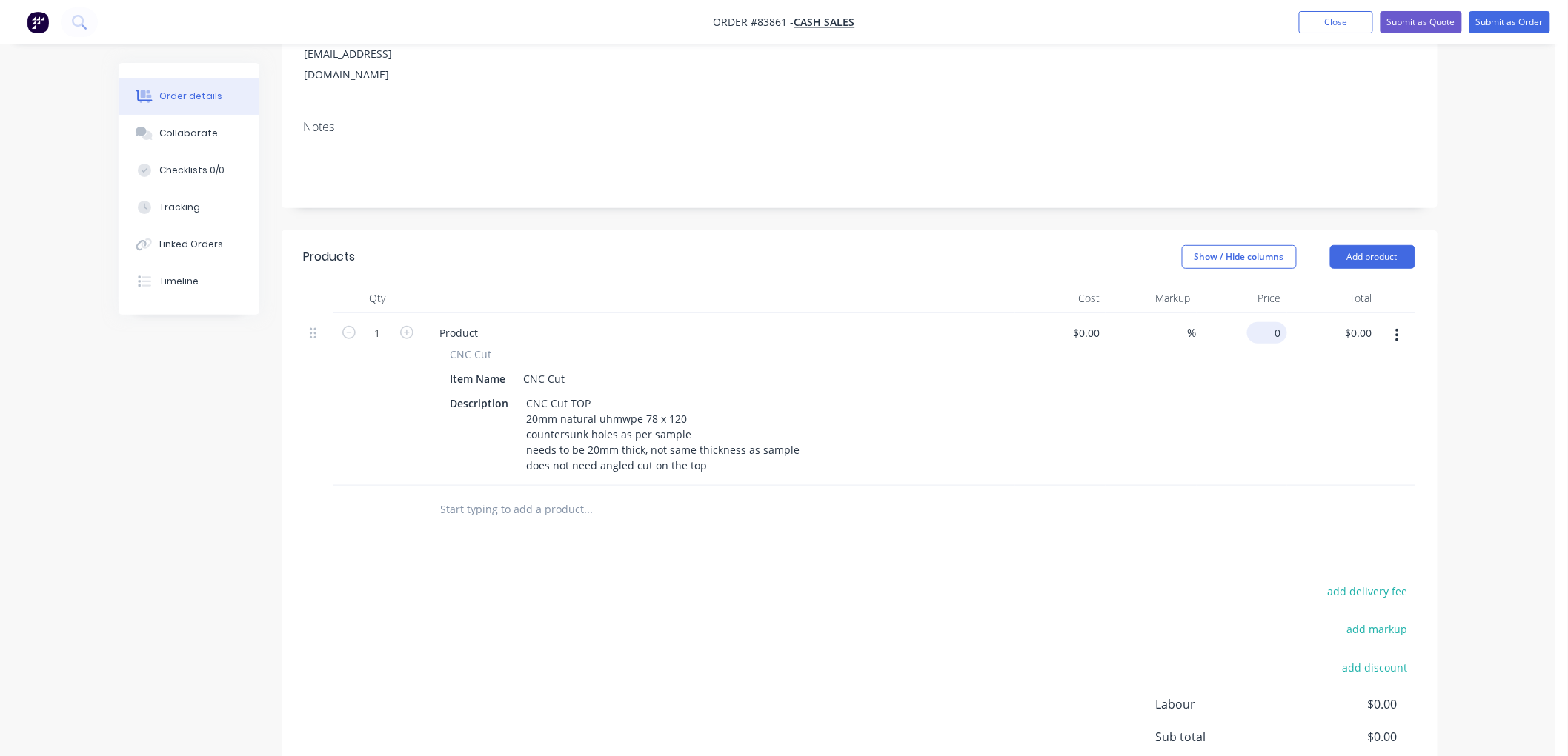
click at [1280, 323] on input "0" at bounding box center [1269, 333] width 34 height 21
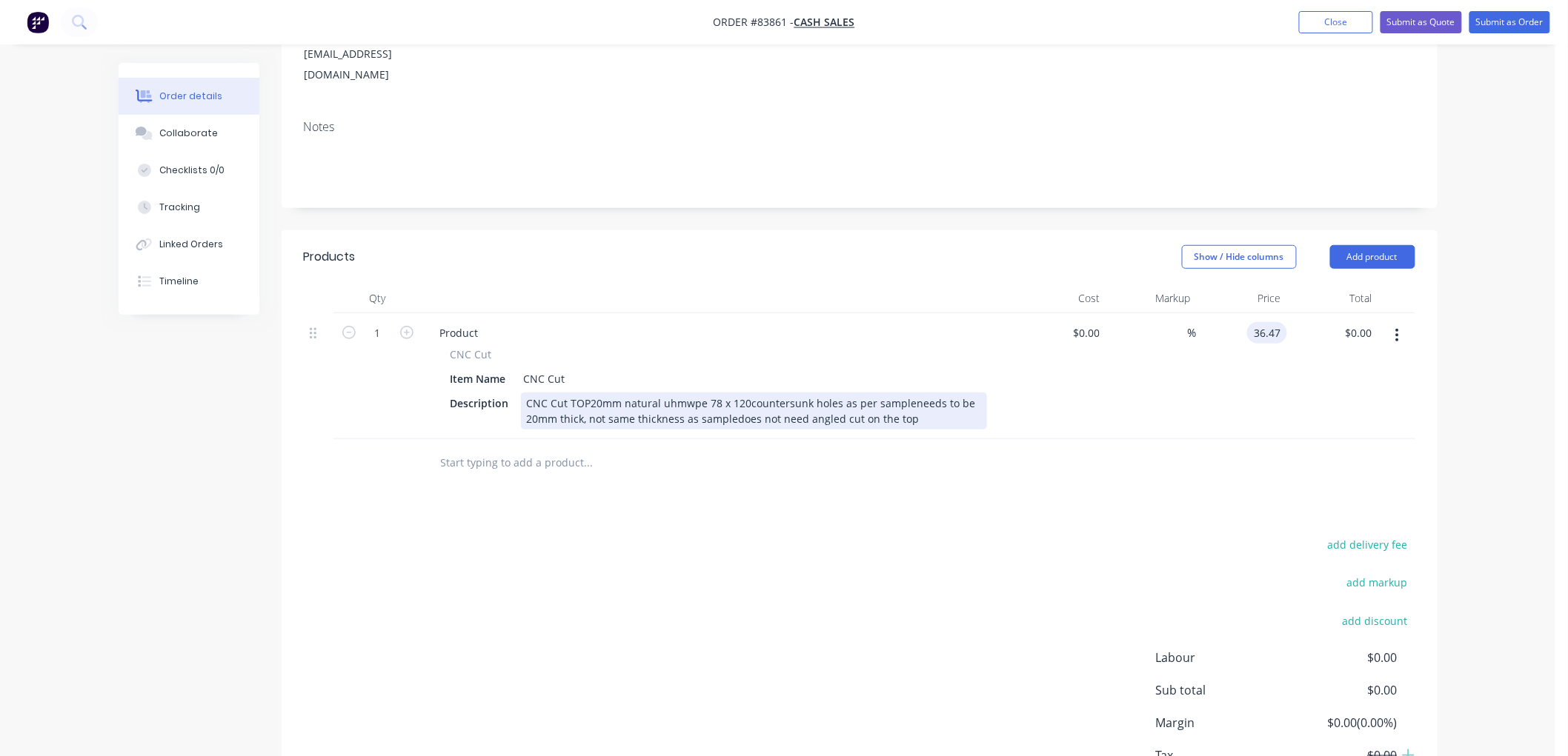
type input "$36.47"
click at [777, 393] on div "CNC Cut TOP20mm natural uhmwpe 78 x 120countersunk holes as per sampleneeds to …" at bounding box center [753, 411] width 466 height 37
click at [588, 393] on div "CNC Cut TOP20mm natural uhmwpe 78 x 120countersunk holes as per sampleneeds to …" at bounding box center [753, 411] width 466 height 37
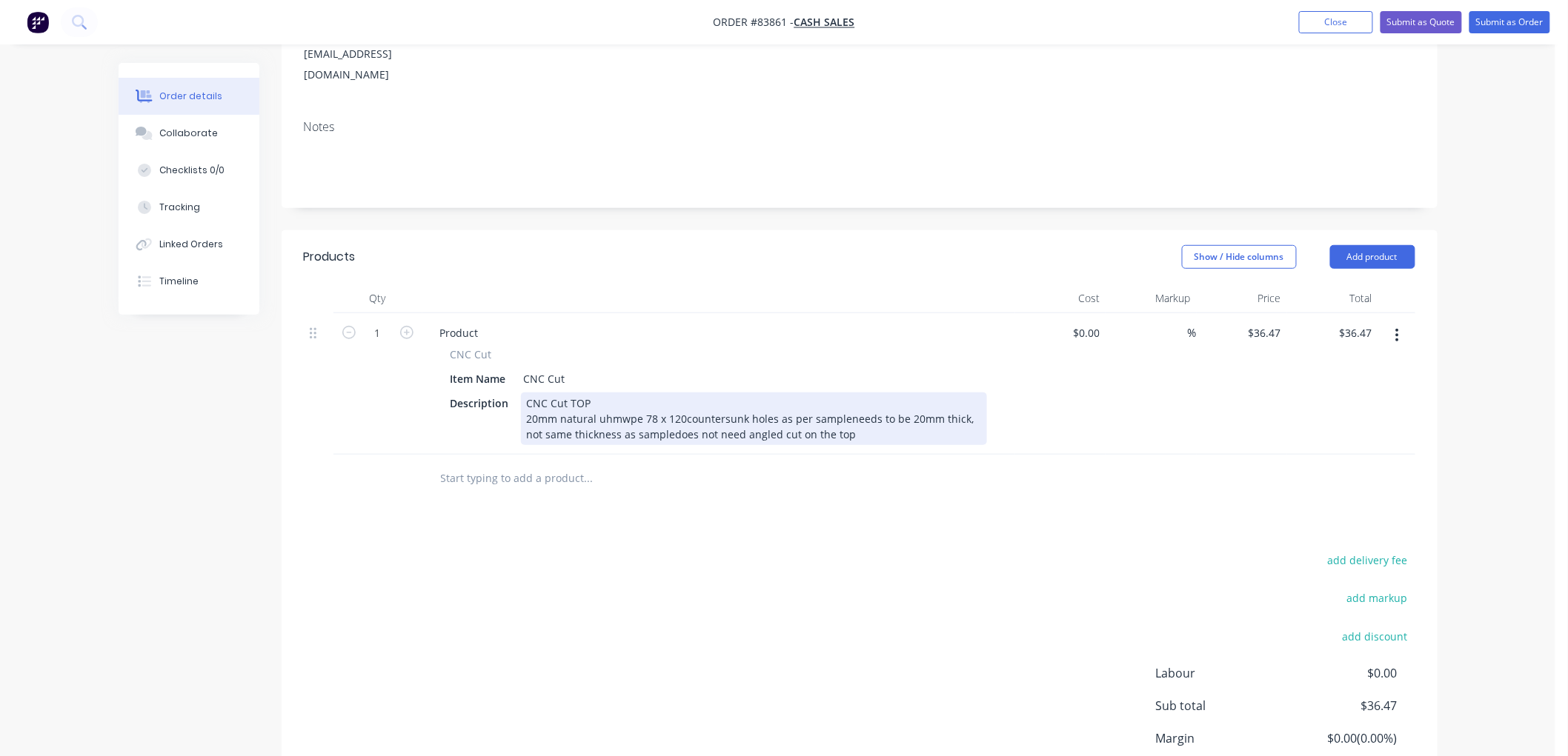
click at [681, 393] on div "CNC Cut TOP 20mm natural uhmwpe 78 x 120countersunk holes as per sampleneeds to…" at bounding box center [753, 419] width 466 height 53
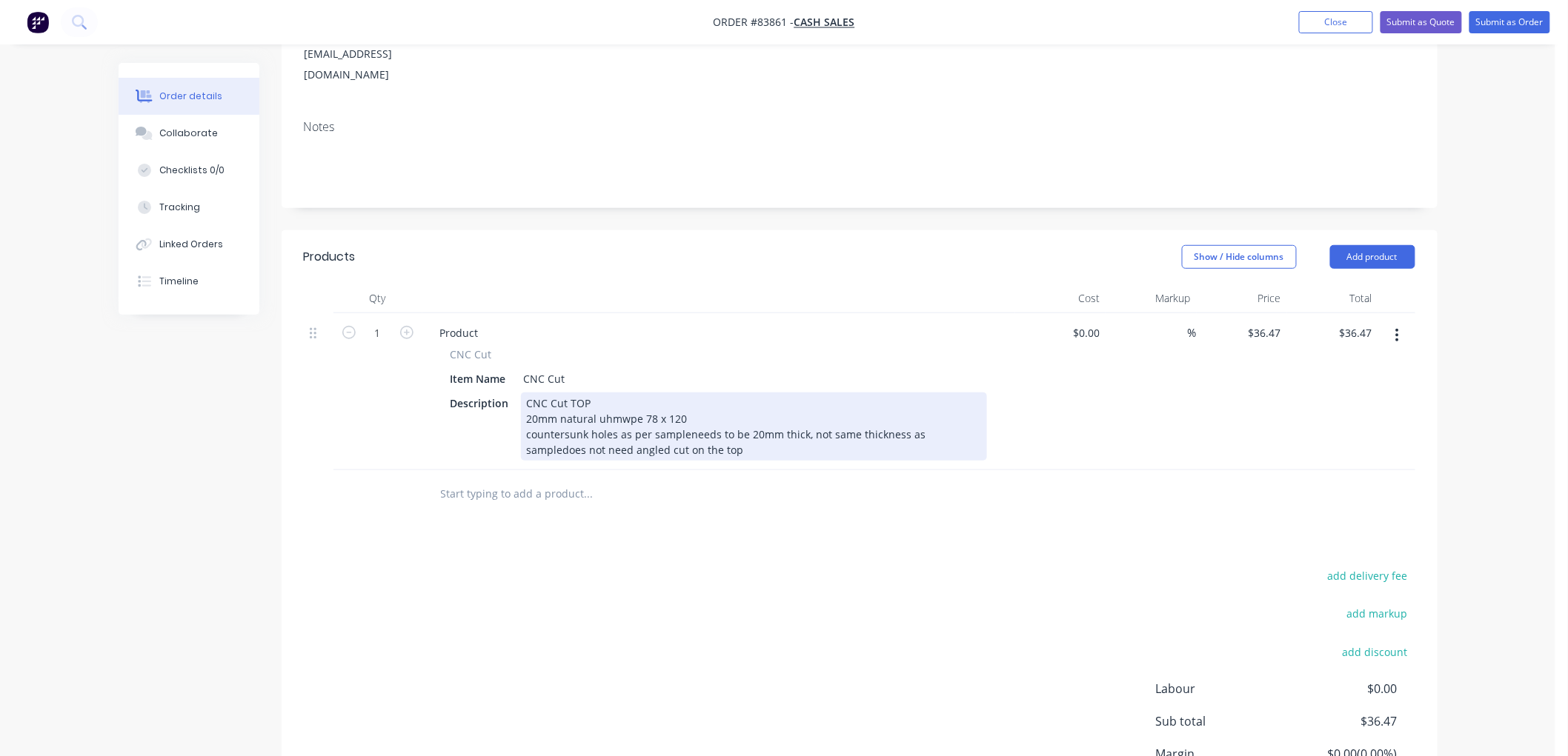
click at [686, 393] on div "CNC Cut TOP 20mm natural uhmwpe 78 x 120 countersunk holes as per sampleneeds t…" at bounding box center [753, 427] width 466 height 68
click at [790, 402] on div "CNC Cut TOP 20mm natural uhmwpe 78 x 120 countersunk holes as per sample needs …" at bounding box center [753, 427] width 466 height 68
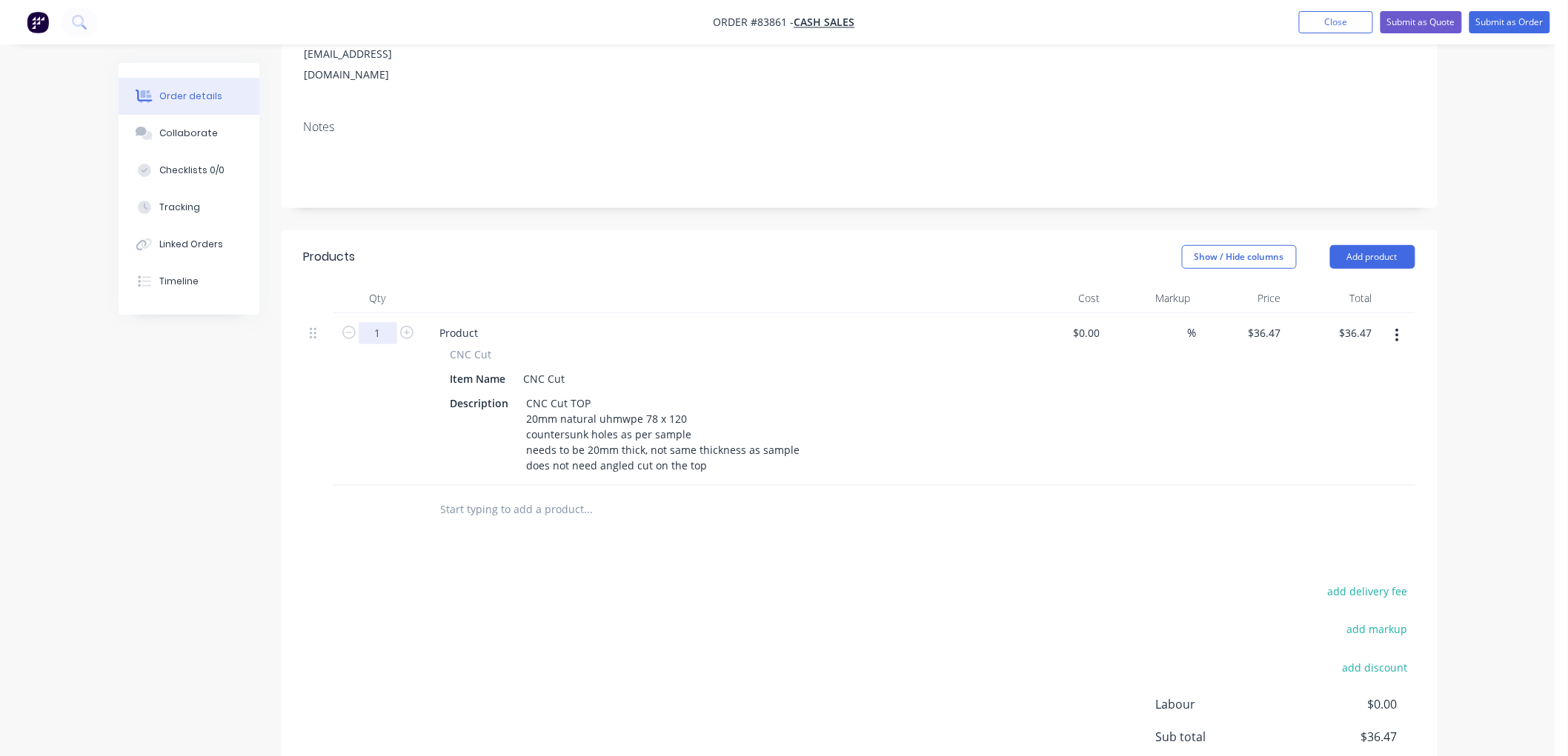
click at [381, 323] on input "1" at bounding box center [378, 334] width 39 height 22
type input "8"
type input "$291.76"
drag, startPoint x: 495, startPoint y: 308, endPoint x: 450, endPoint y: 310, distance: 45.0
click at [450, 347] on div "CNC Cut" at bounding box center [718, 354] width 536 height 16
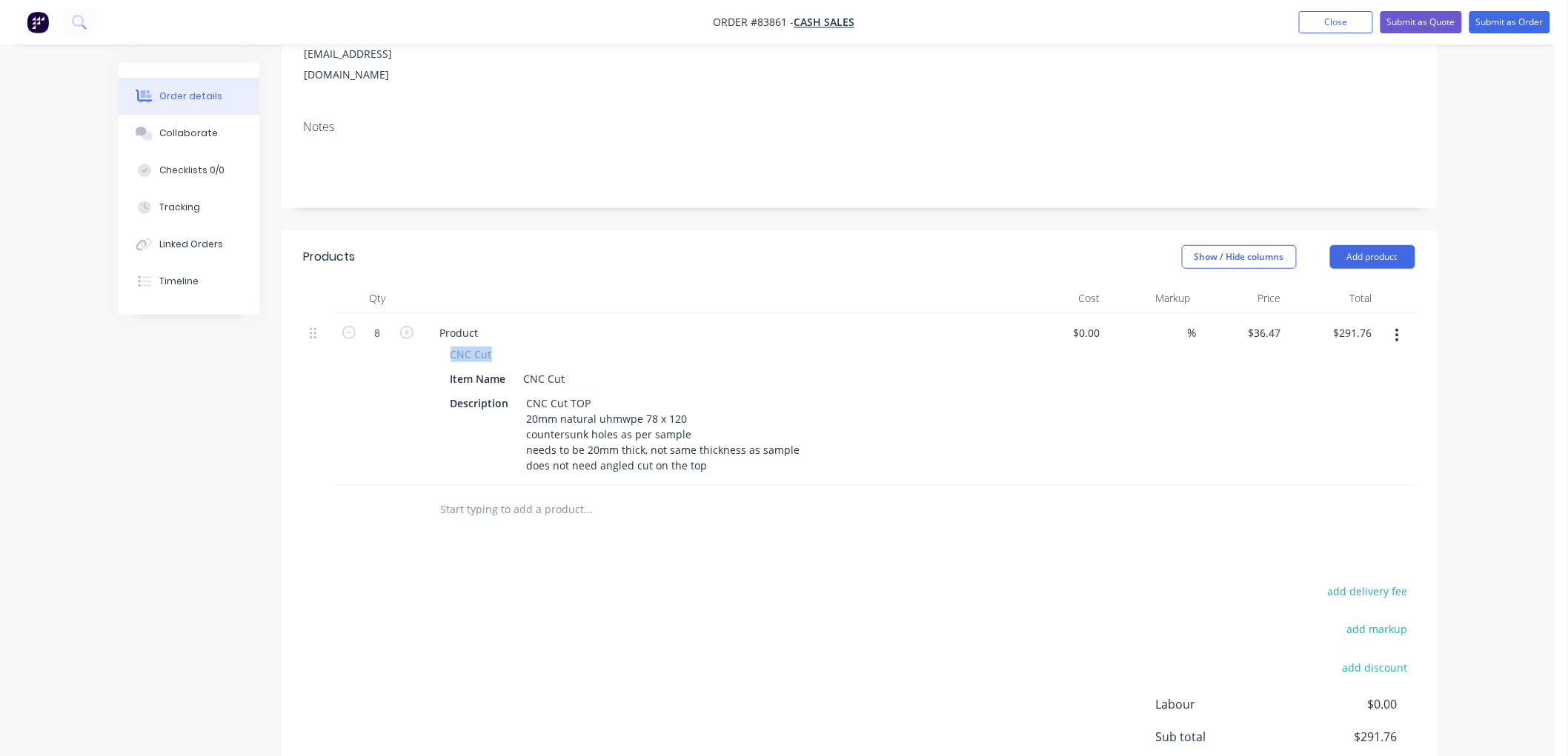
copy span "CNC Cut"
click at [455, 323] on div "Product" at bounding box center [459, 333] width 62 height 21
paste div
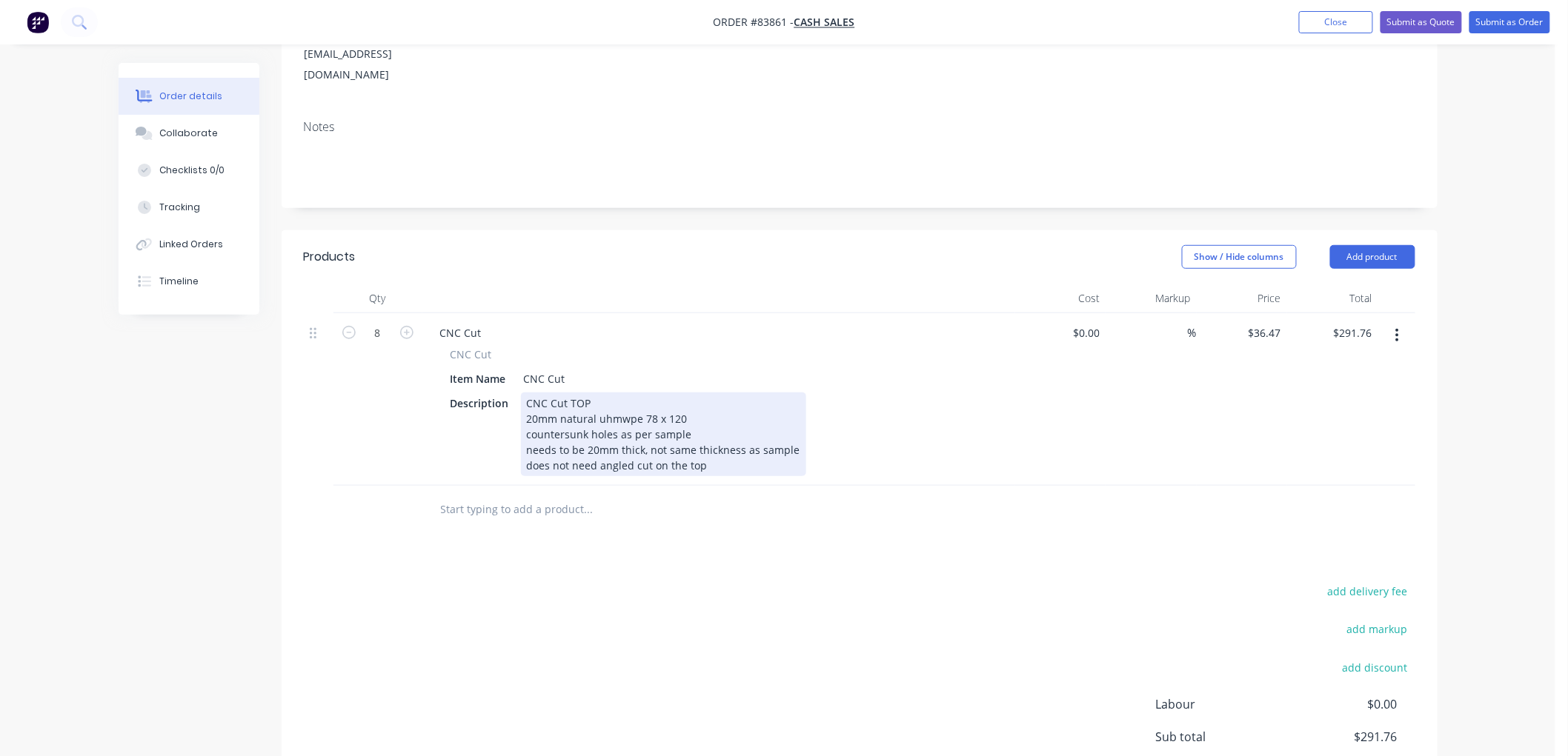
click at [709, 412] on div "CNC Cut TOP 20mm natural uhmwpe 78 x 120 countersunk holes as per sample needs …" at bounding box center [663, 434] width 286 height 84
click at [729, 425] on div "CNC Cut TOP 20mm natural uhmwpe 78 x 120 countersunk holes as per sample needs …" at bounding box center [663, 434] width 286 height 84
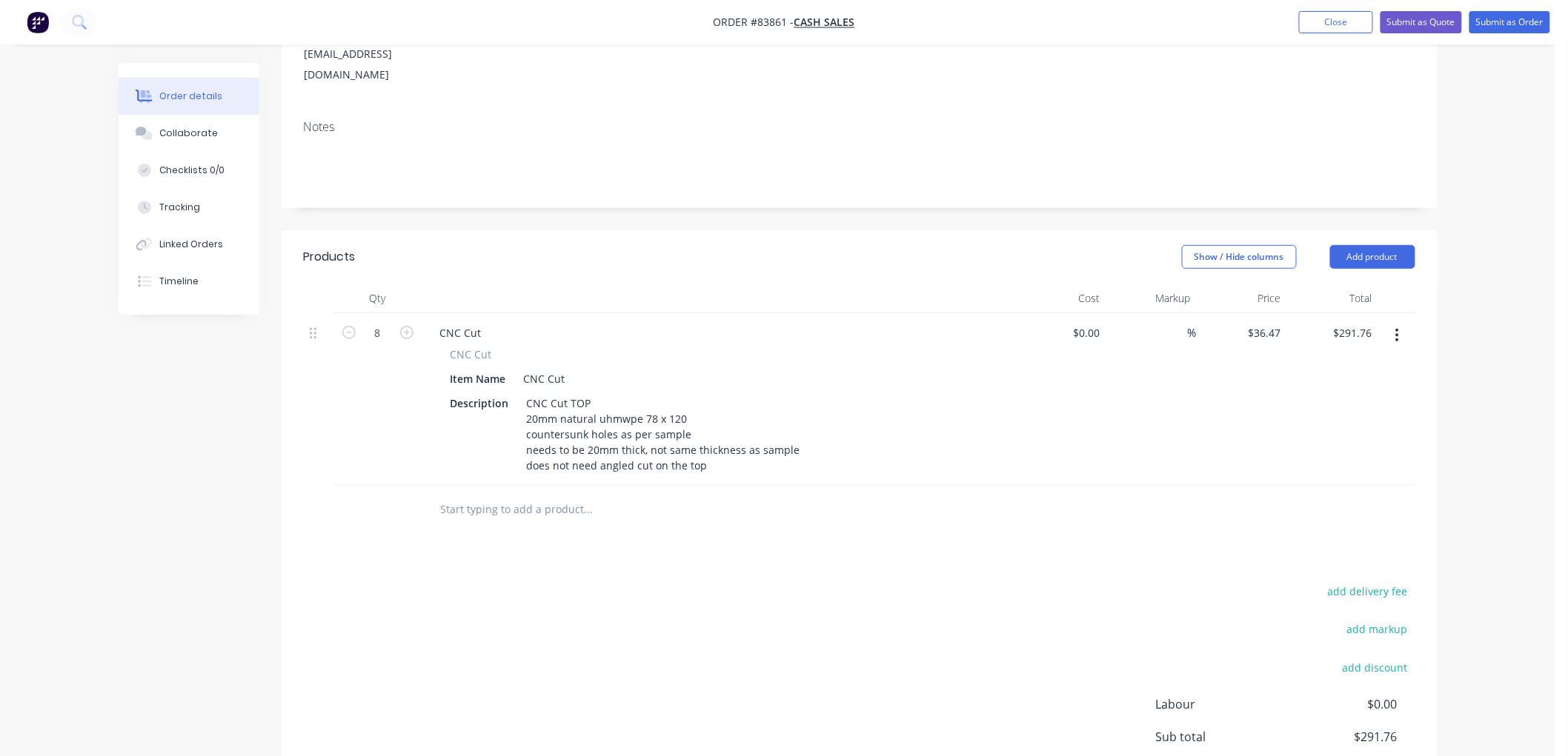
click at [469, 494] on input "text" at bounding box center [588, 509] width 297 height 30
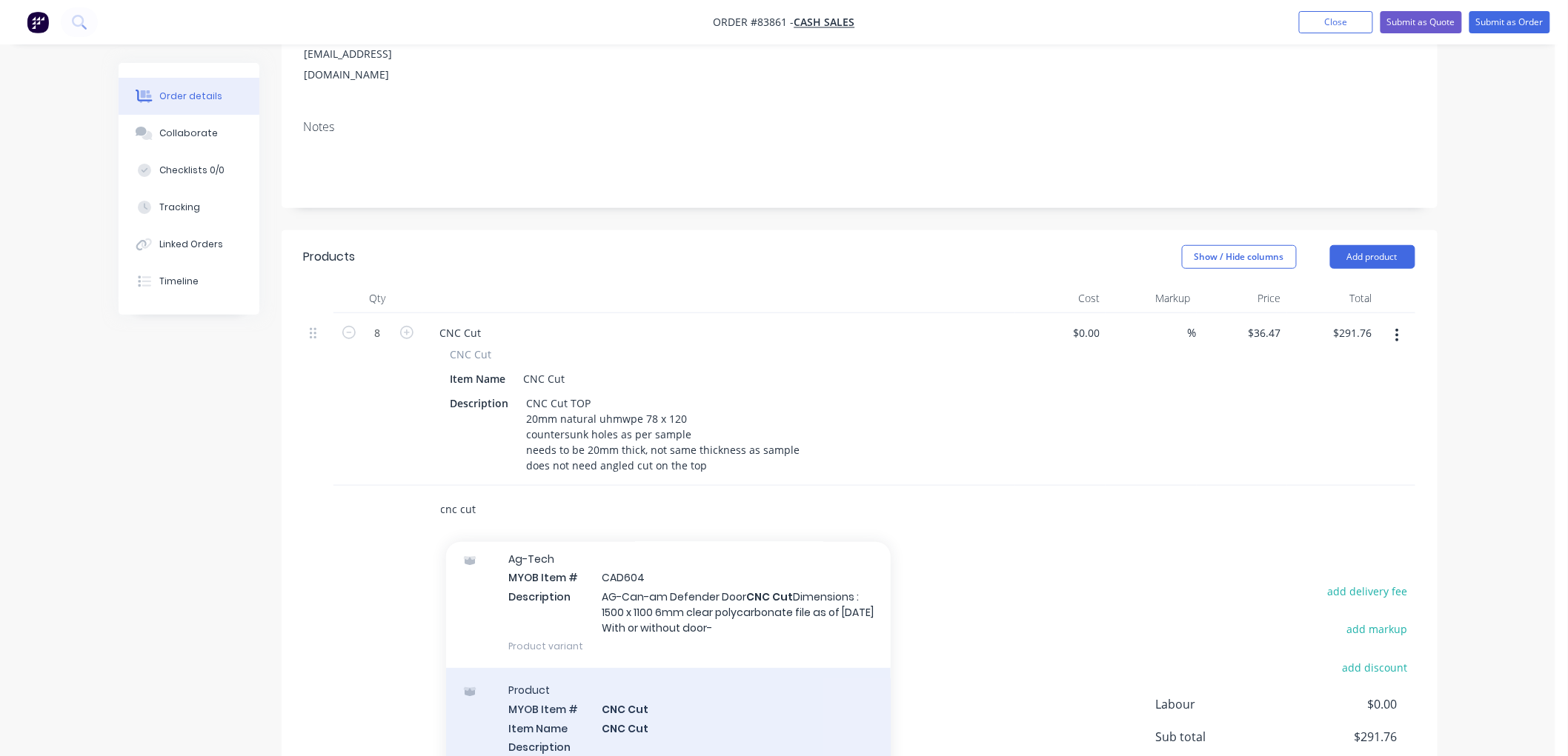
scroll to position [82, 0]
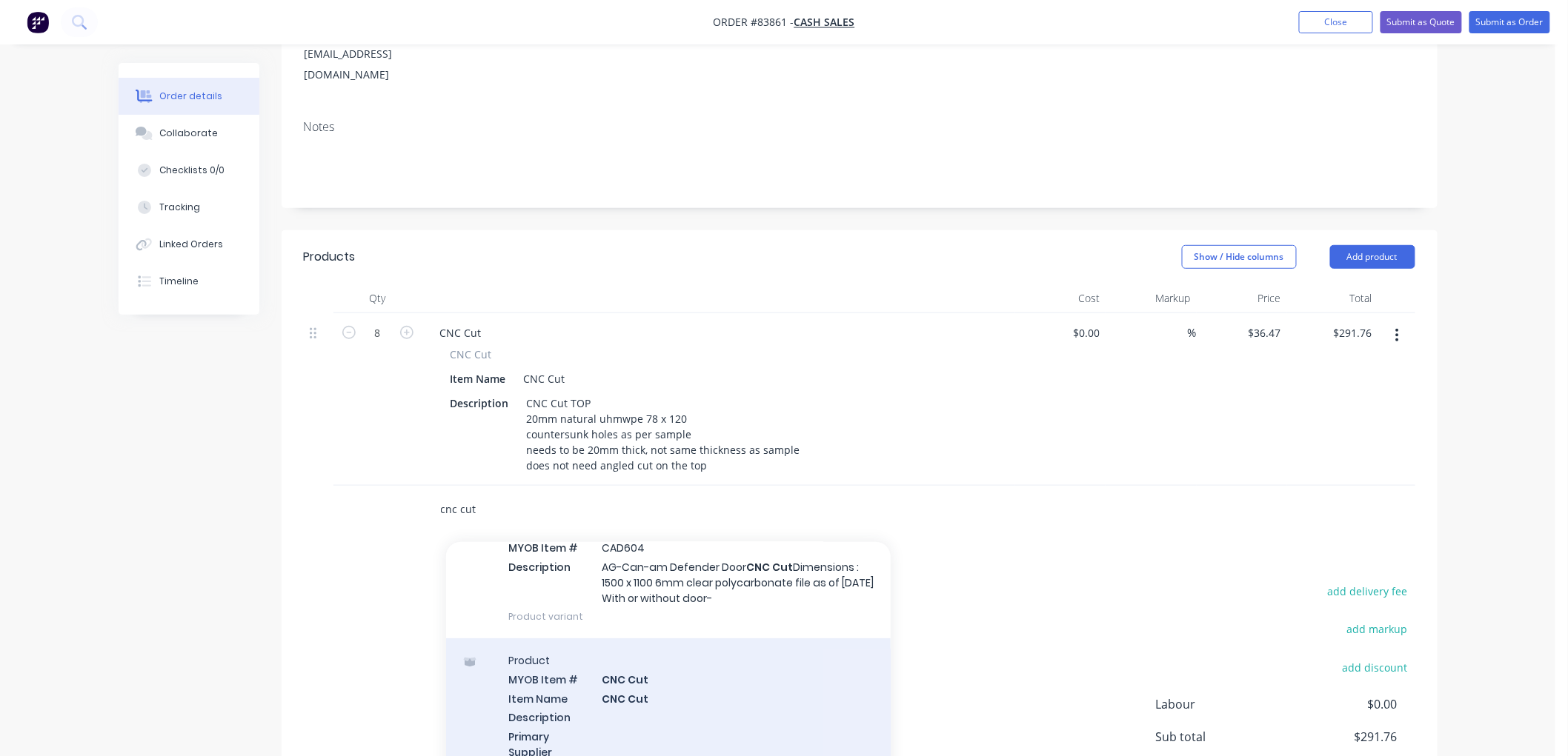
type input "cnc cut"
click at [633, 652] on div "Product MYOB Item # CNC Cut Item Name CNC Cut Description Primary Supplier Supp…" at bounding box center [668, 742] width 445 height 208
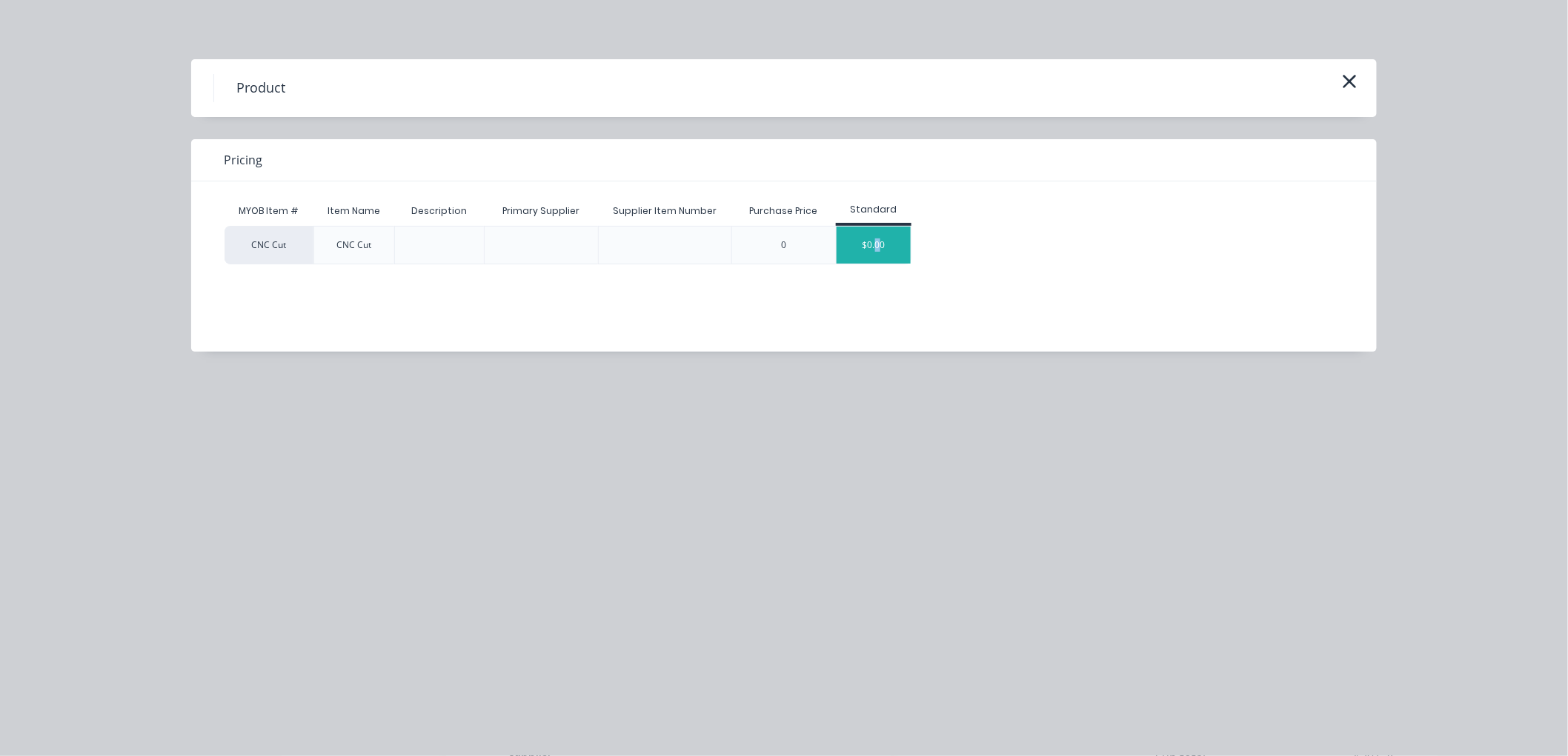
click at [877, 240] on div "$0.00" at bounding box center [874, 245] width 74 height 37
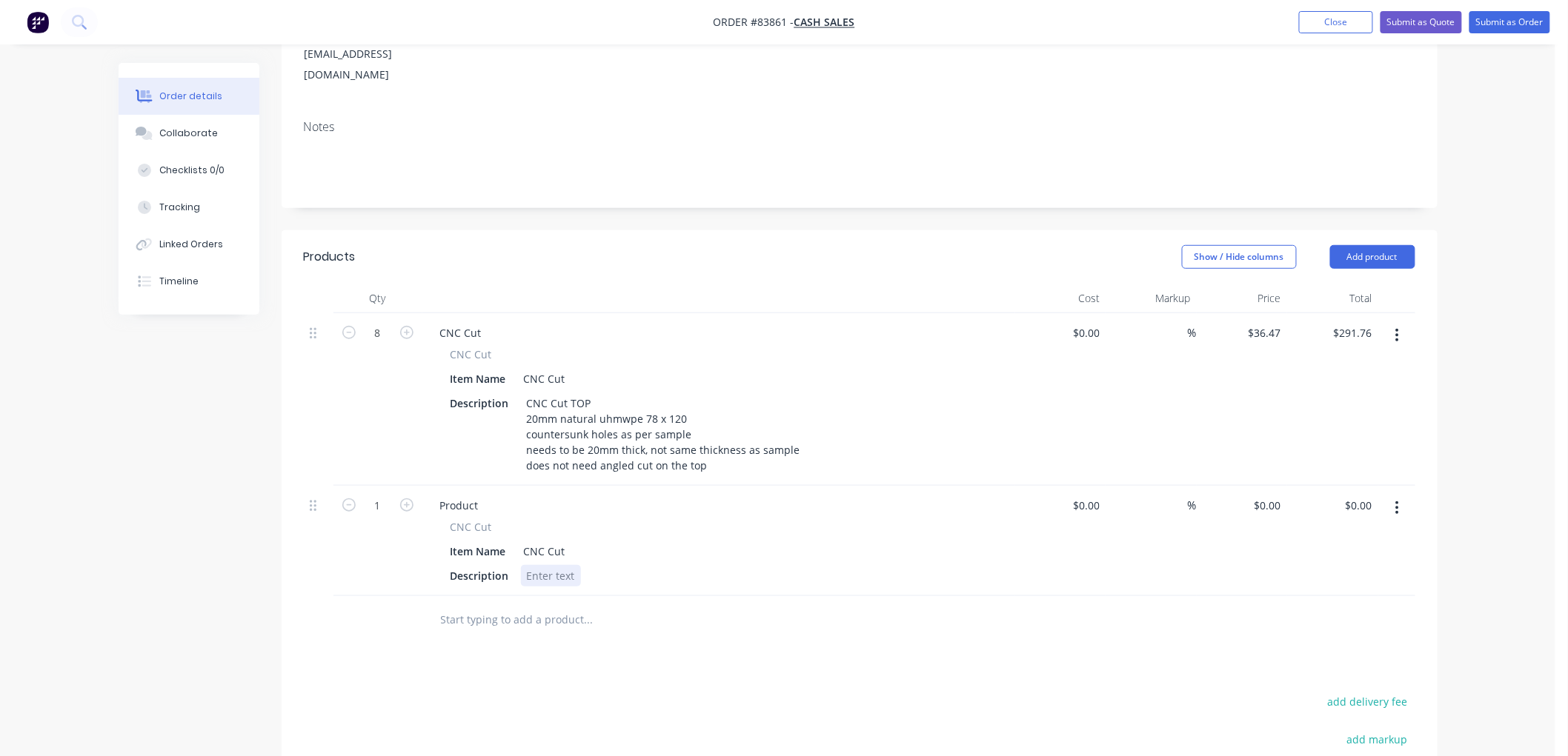
click at [563, 565] on div at bounding box center [550, 575] width 60 height 21
paste div
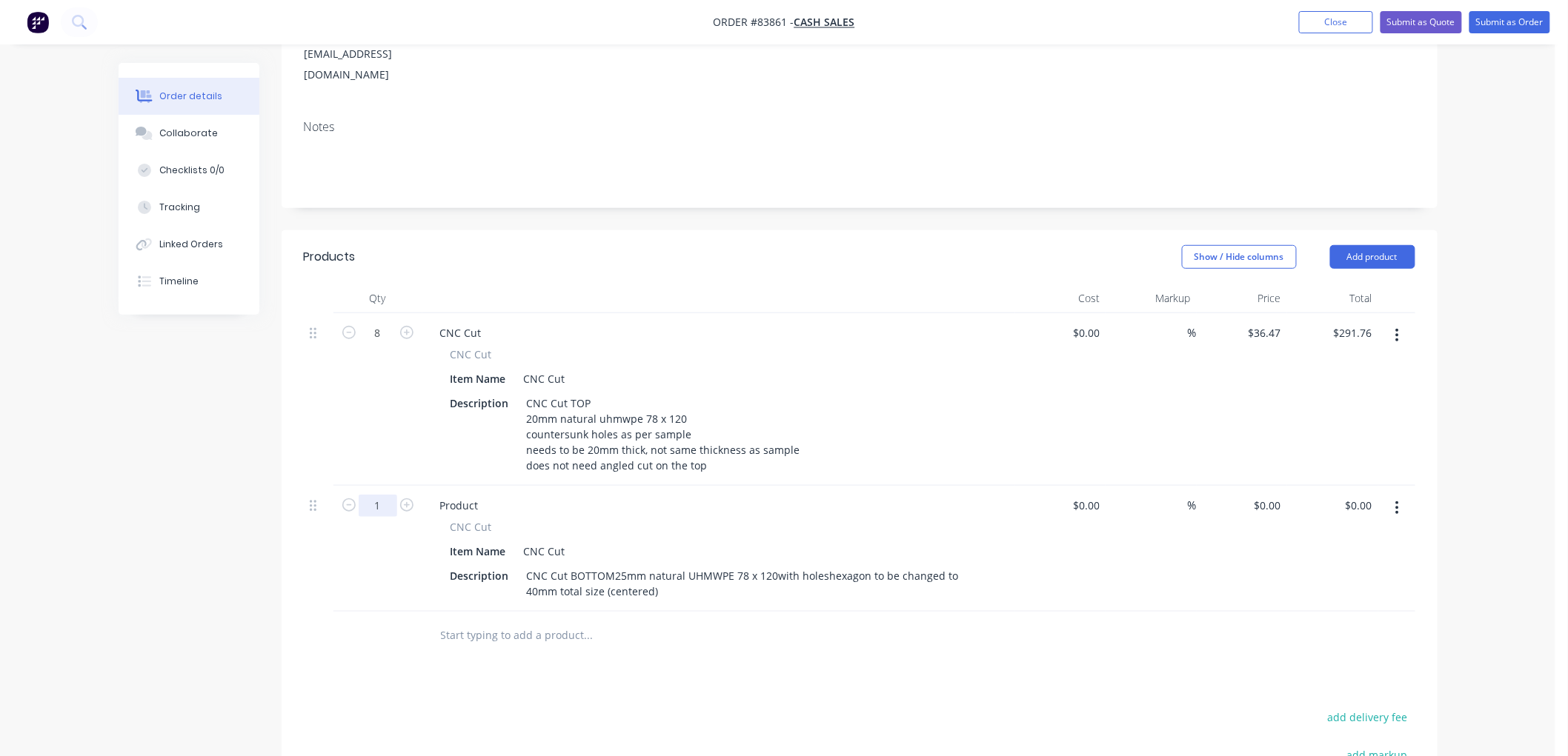
click at [387, 345] on input "1" at bounding box center [378, 334] width 39 height 22
type input "8"
click at [1275, 494] on input "0" at bounding box center [1269, 505] width 34 height 21
type input "$40.26"
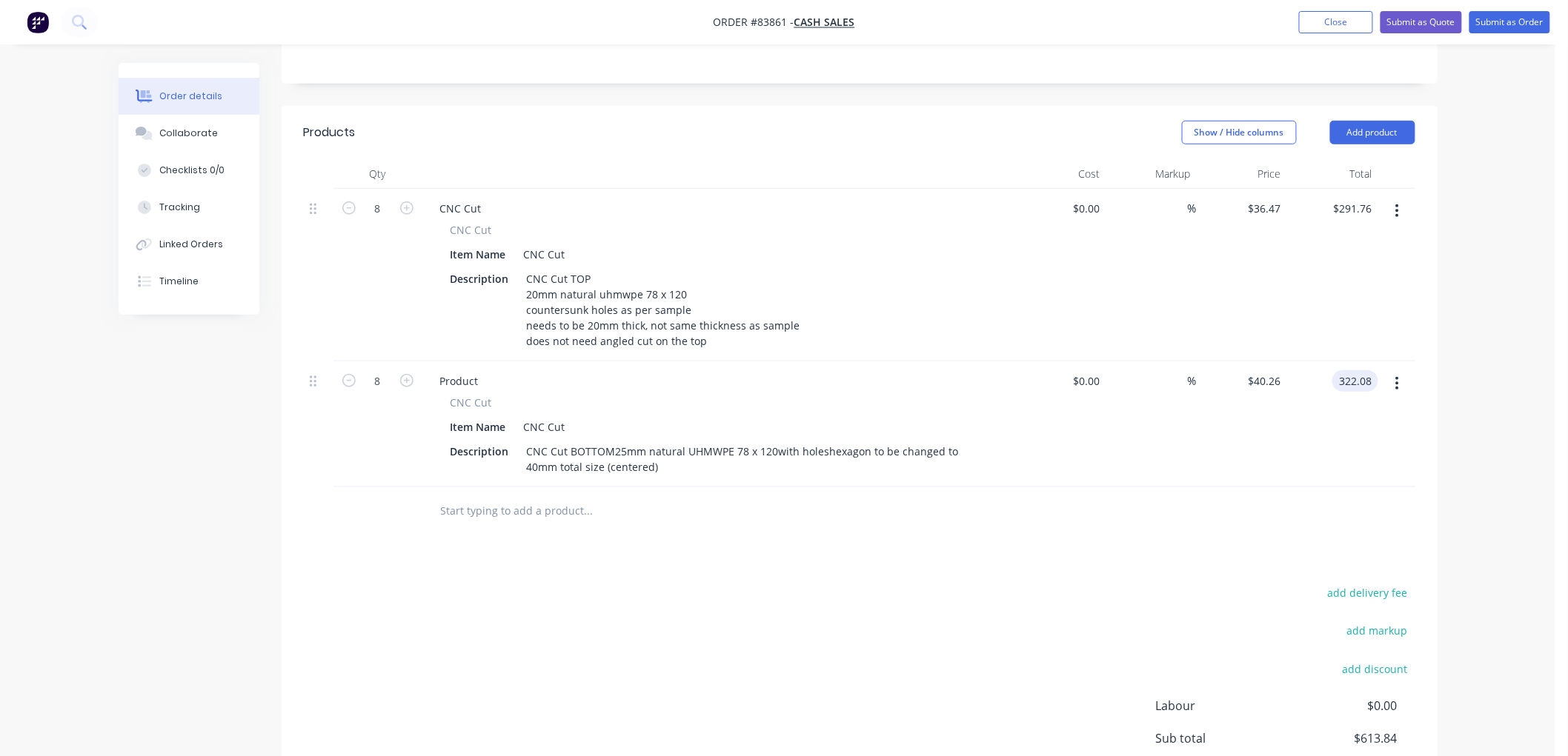
scroll to position [411, 0]
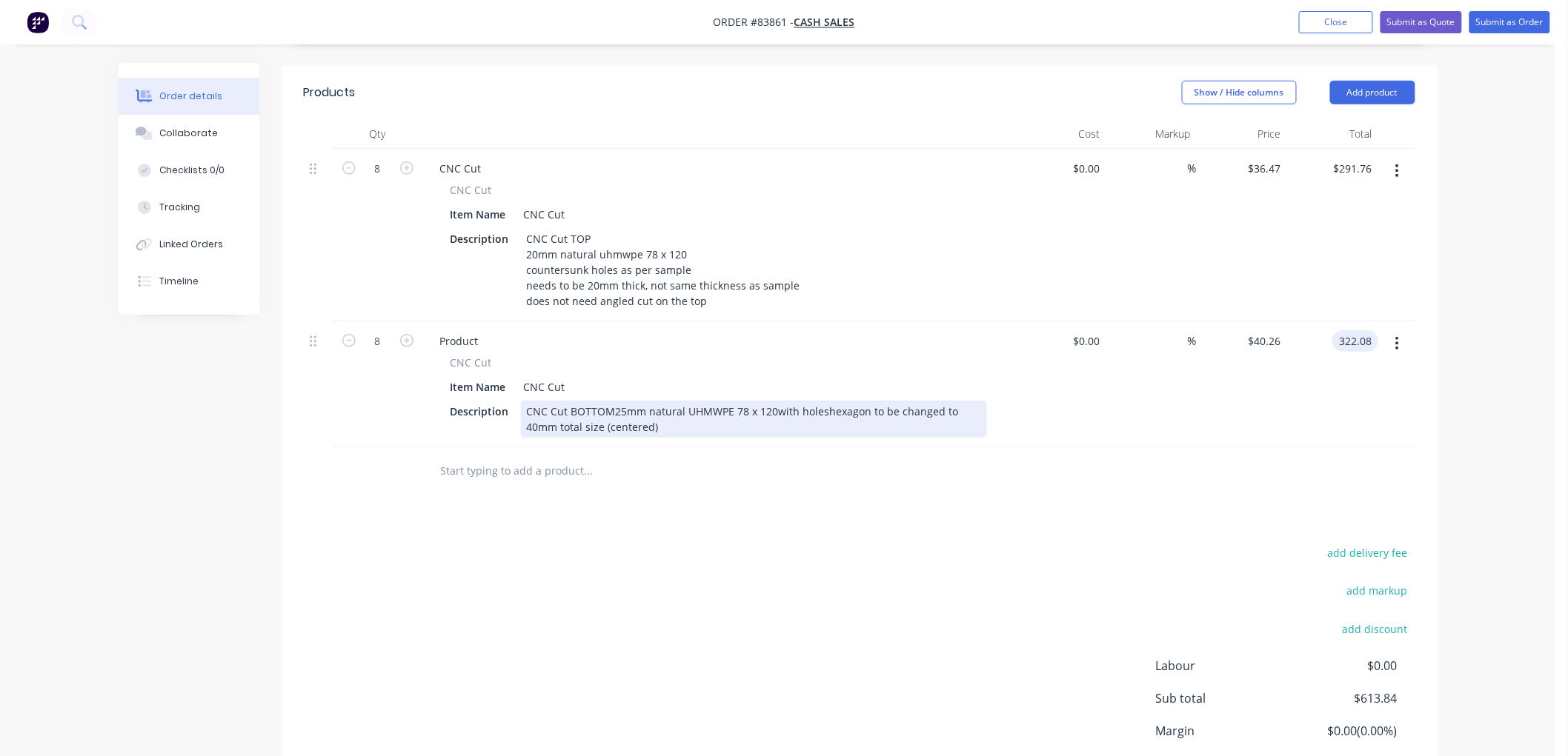
type input "$322.08"
click at [613, 401] on div "CNC Cut BOTTOM25mm natural UHMWPE 78 x 120with holeshexagon to be changed to 40…" at bounding box center [753, 420] width 466 height 37
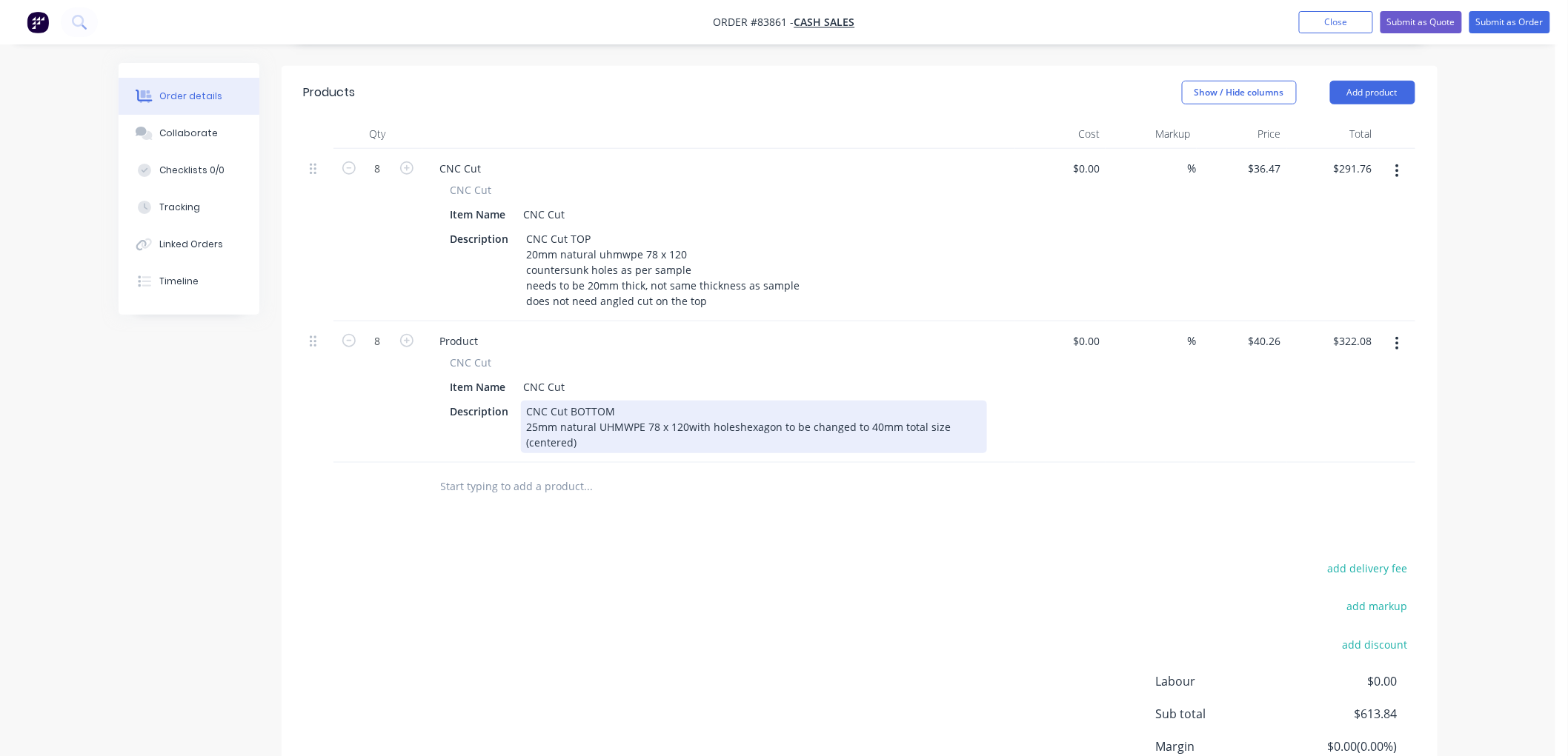
click at [688, 401] on div "CNC Cut BOTTOM 25mm natural UHMWPE 78 x 120with holeshexagon to be changed to 4…" at bounding box center [753, 427] width 466 height 53
click at [576, 401] on div "CNC Cut BOTTOM 25mm natural UHMWPE 78 x 120 with holeshexagon to be changed to …" at bounding box center [683, 427] width 326 height 53
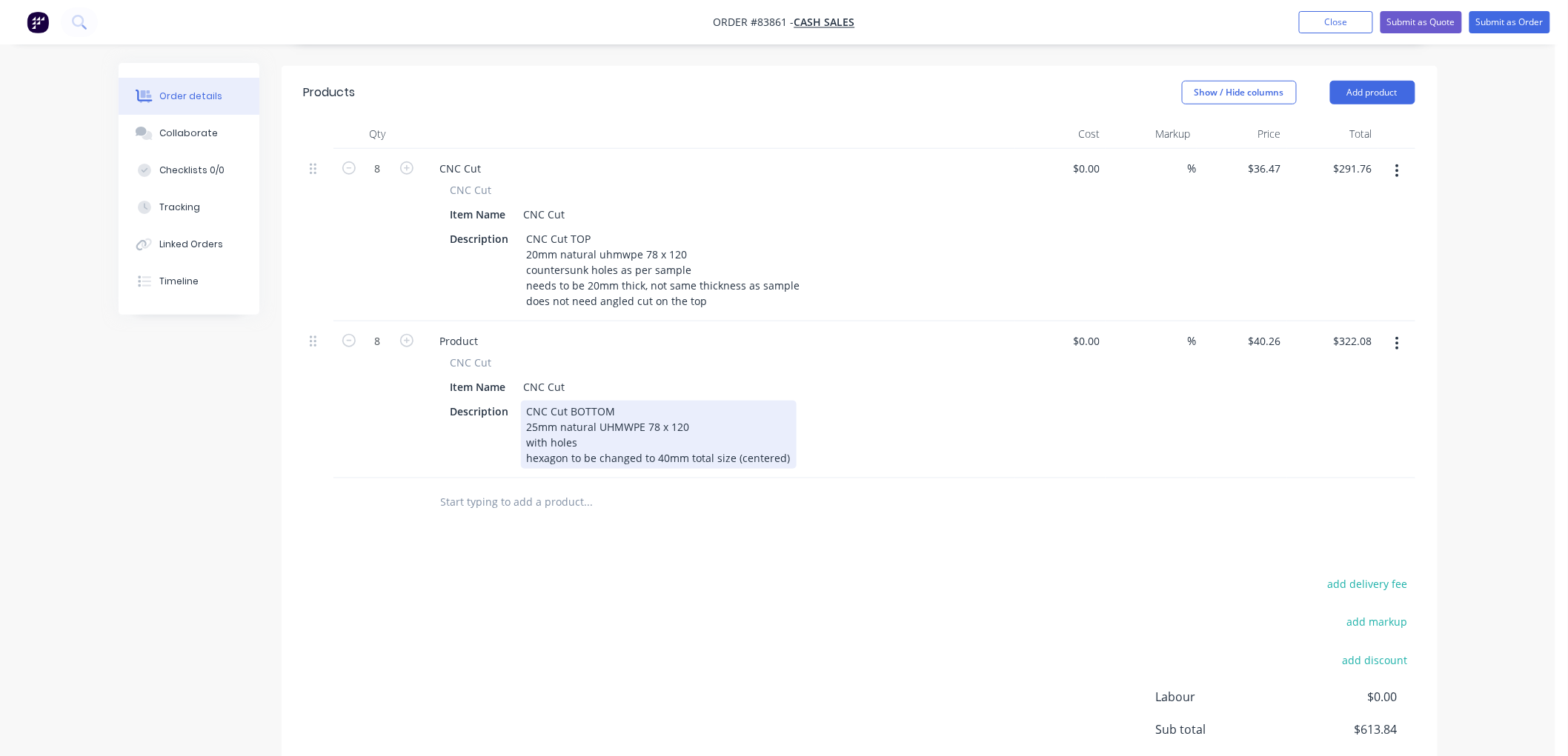
click at [782, 415] on div "CNC Cut BOTTOM 25mm natural UHMWPE 78 x 120 with holes hexagon to be changed to…" at bounding box center [658, 435] width 276 height 68
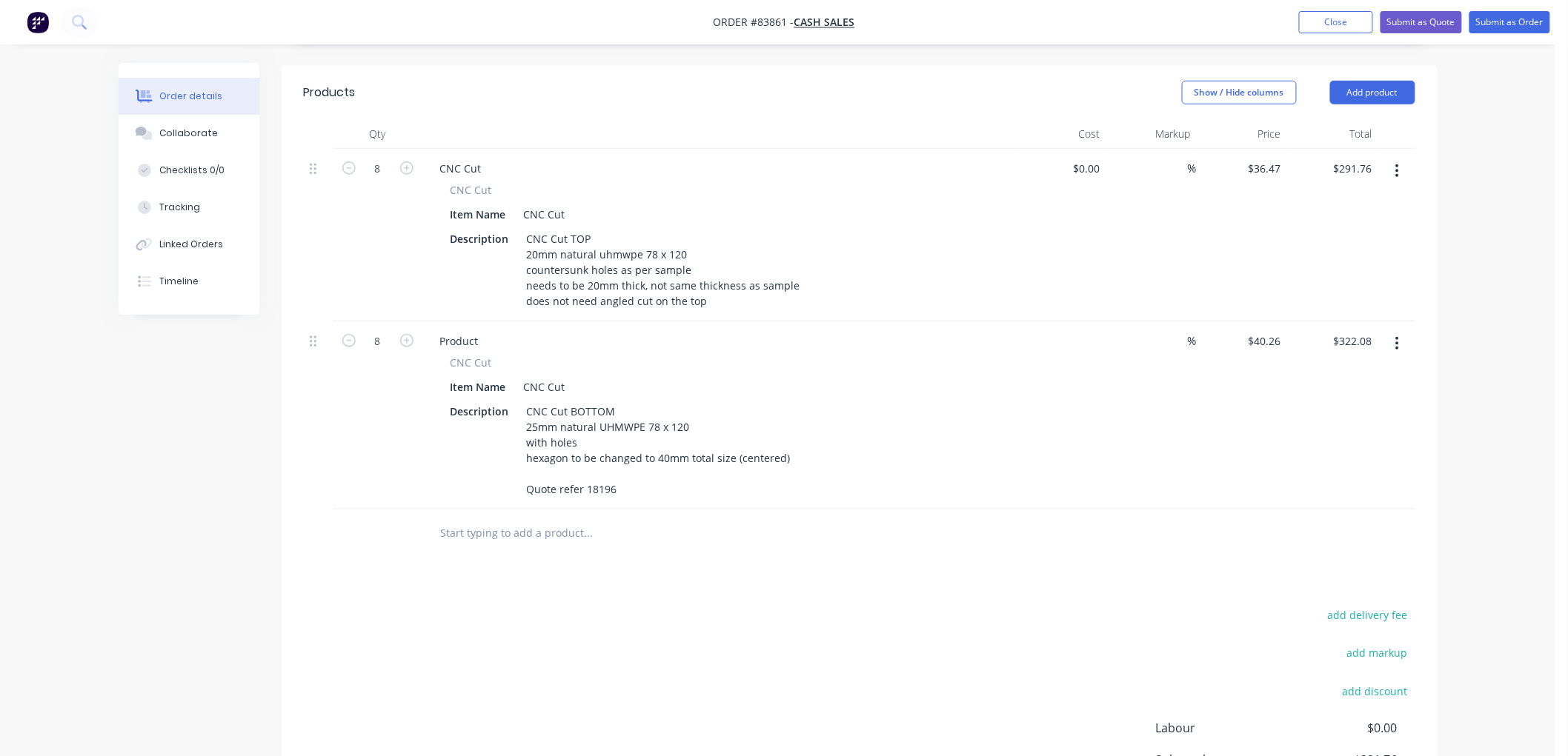
type input "$0.00"
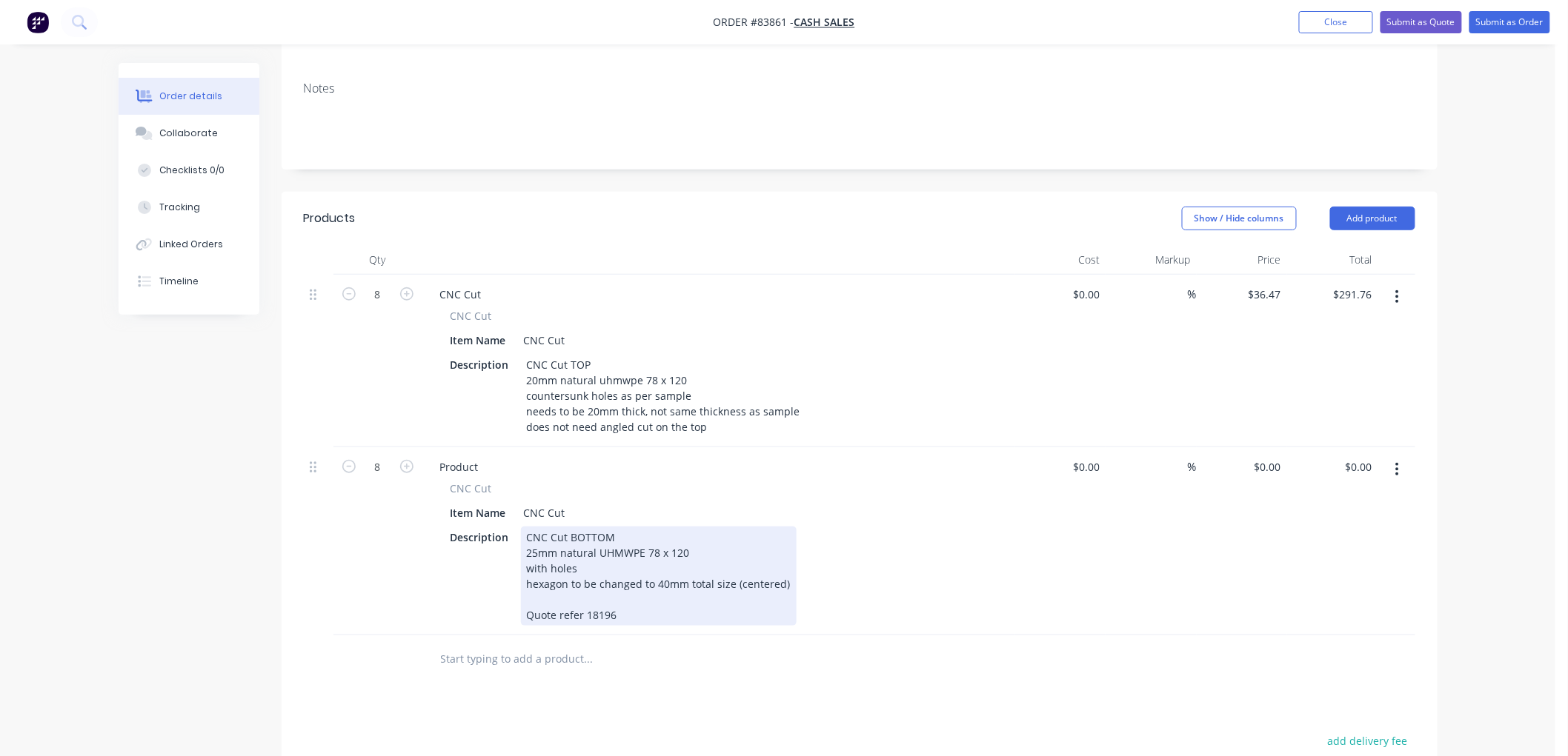
scroll to position [0, 0]
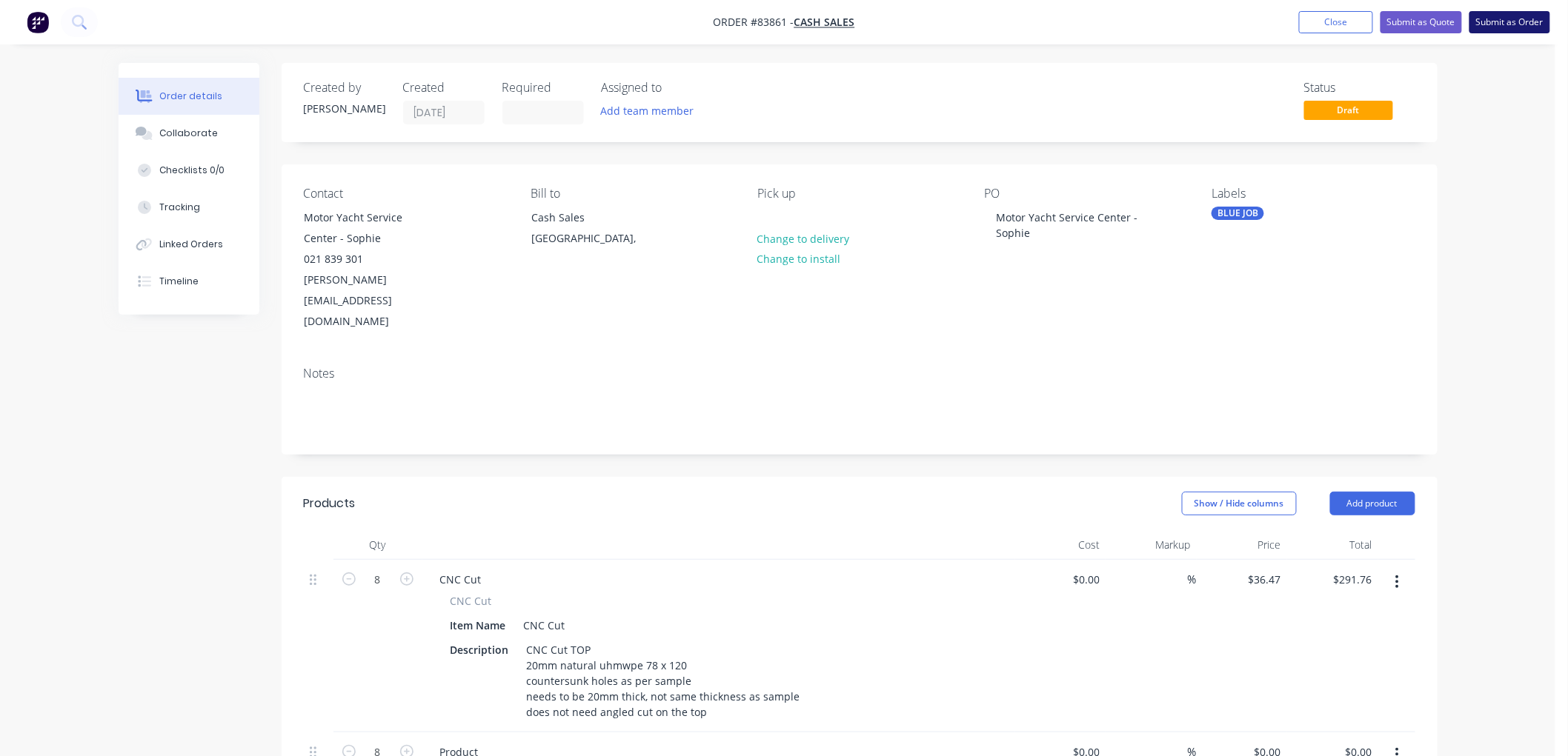
drag, startPoint x: 1504, startPoint y: 27, endPoint x: 1498, endPoint y: 32, distance: 7.8
click at [1504, 26] on button "Submit as Order" at bounding box center [1509, 22] width 80 height 22
type input "0"
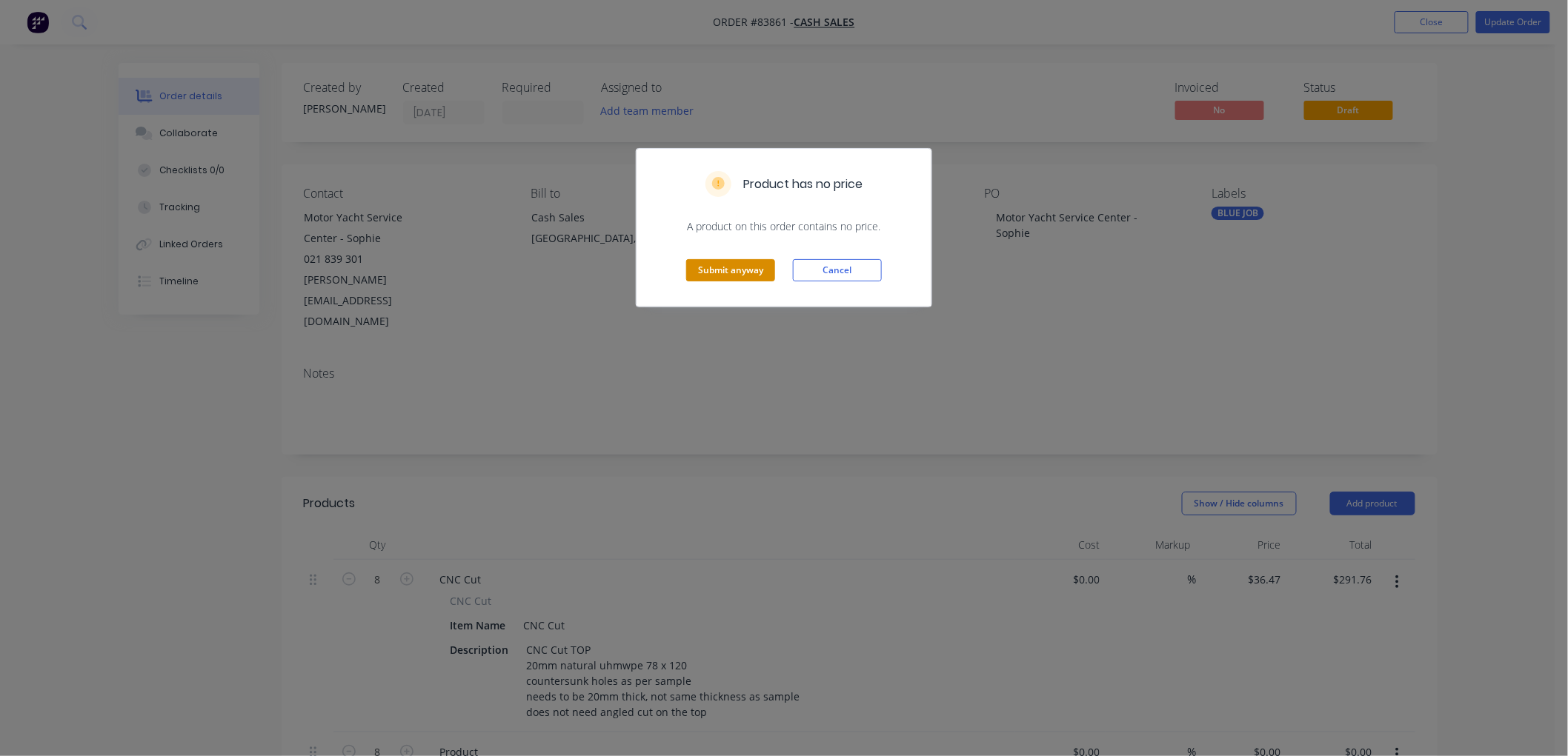
click at [699, 269] on button "Submit anyway" at bounding box center [730, 270] width 89 height 22
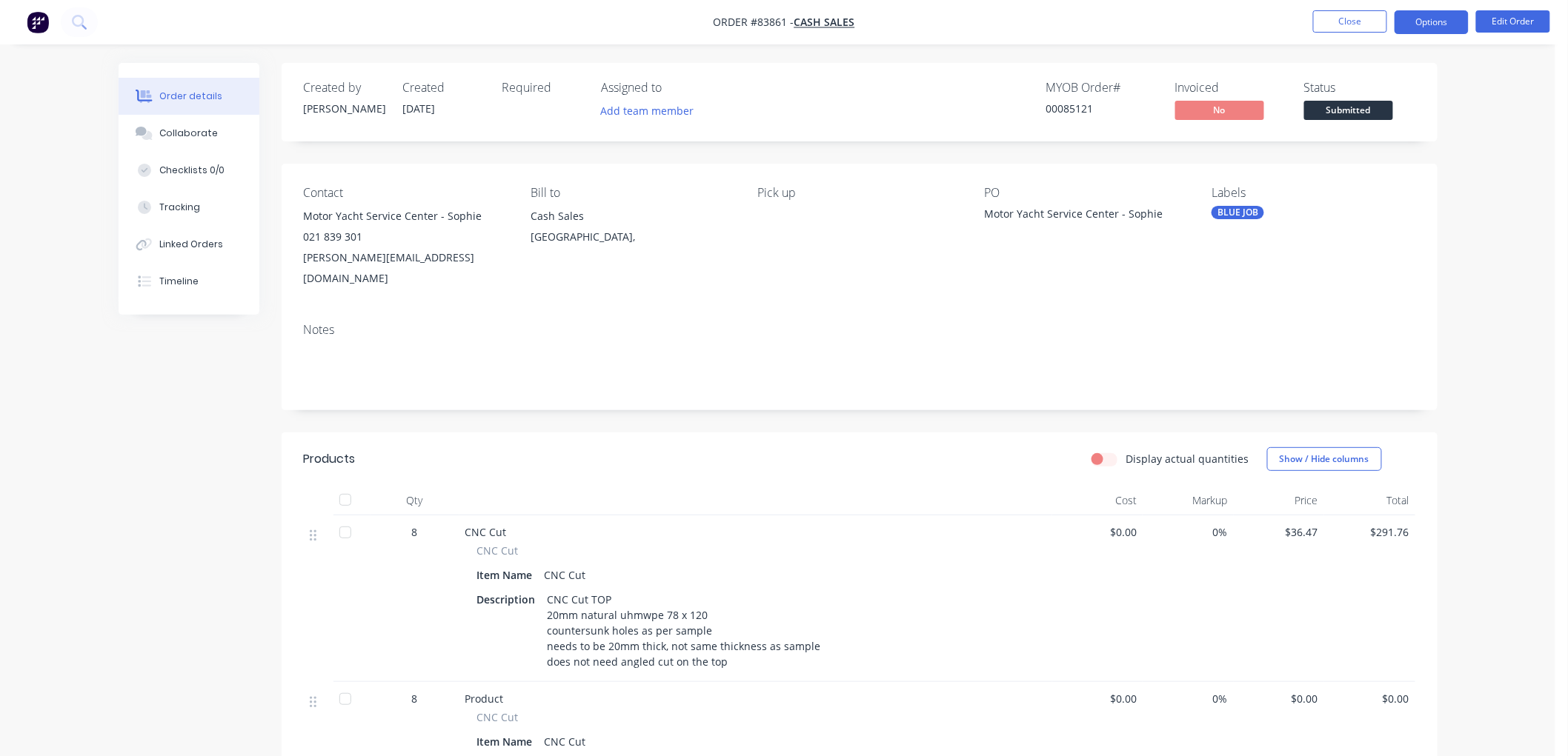
click at [1450, 20] on button "Options" at bounding box center [1431, 22] width 74 height 24
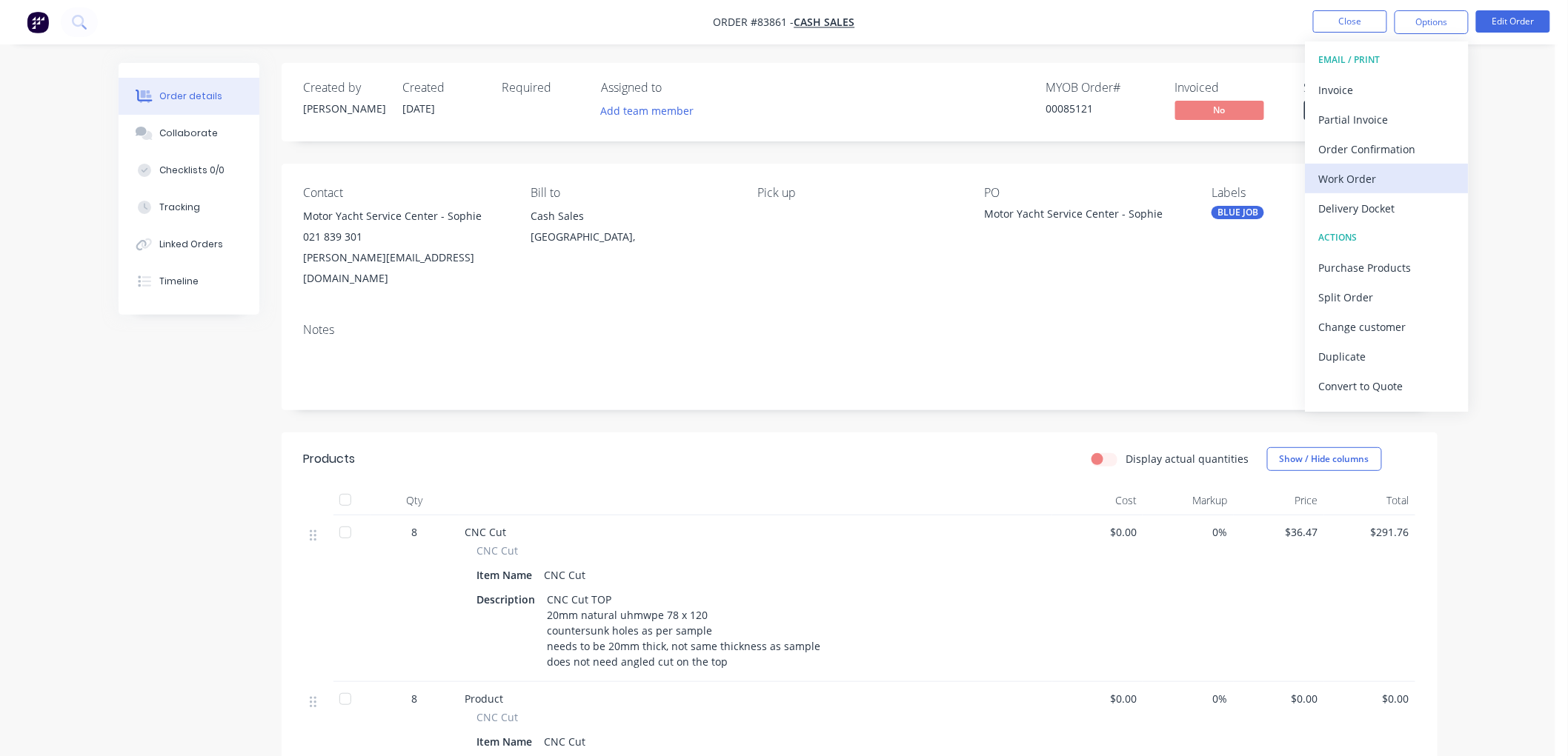
click at [1364, 174] on div "Work Order" at bounding box center [1387, 178] width 136 height 21
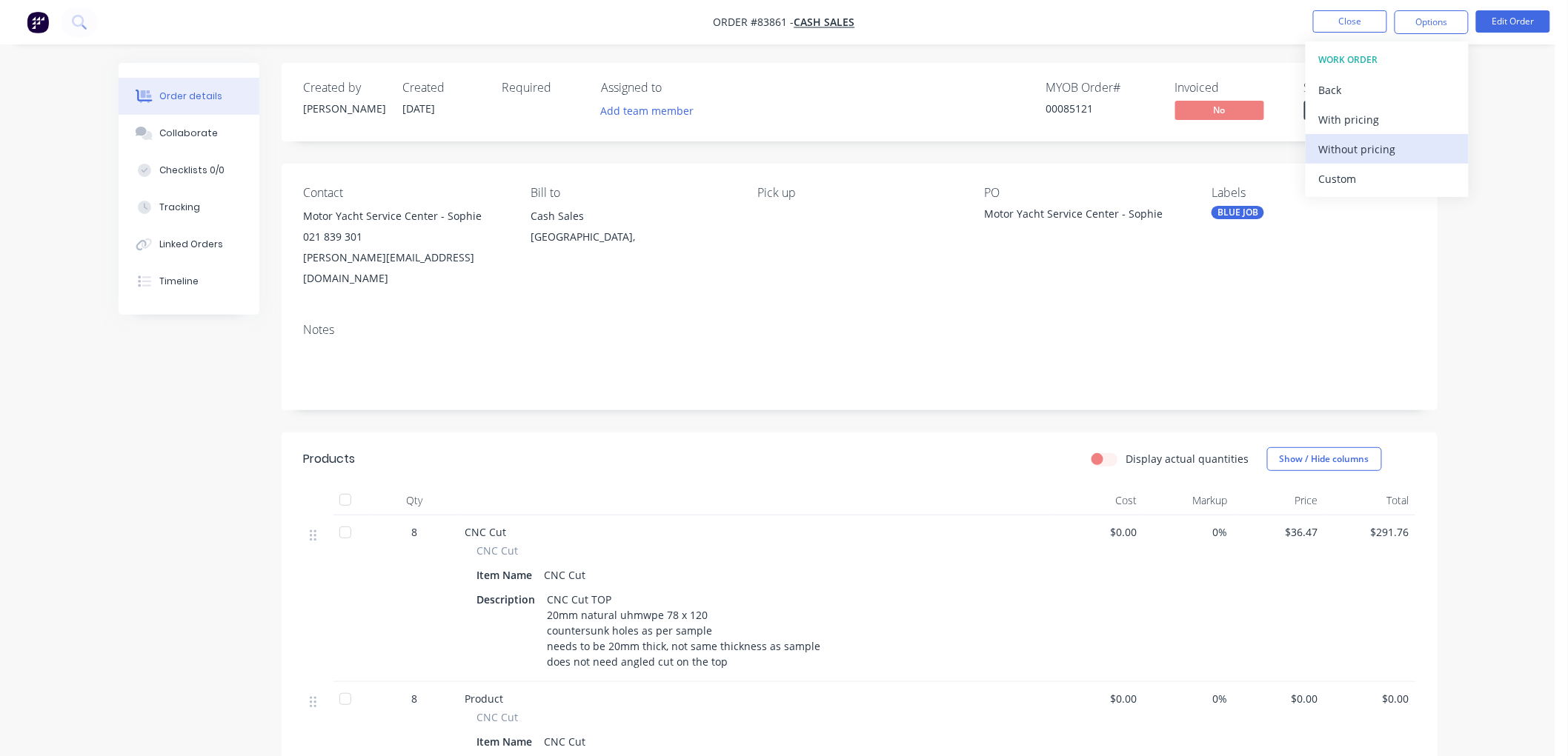
click at [1354, 149] on div "Without pricing" at bounding box center [1387, 149] width 136 height 21
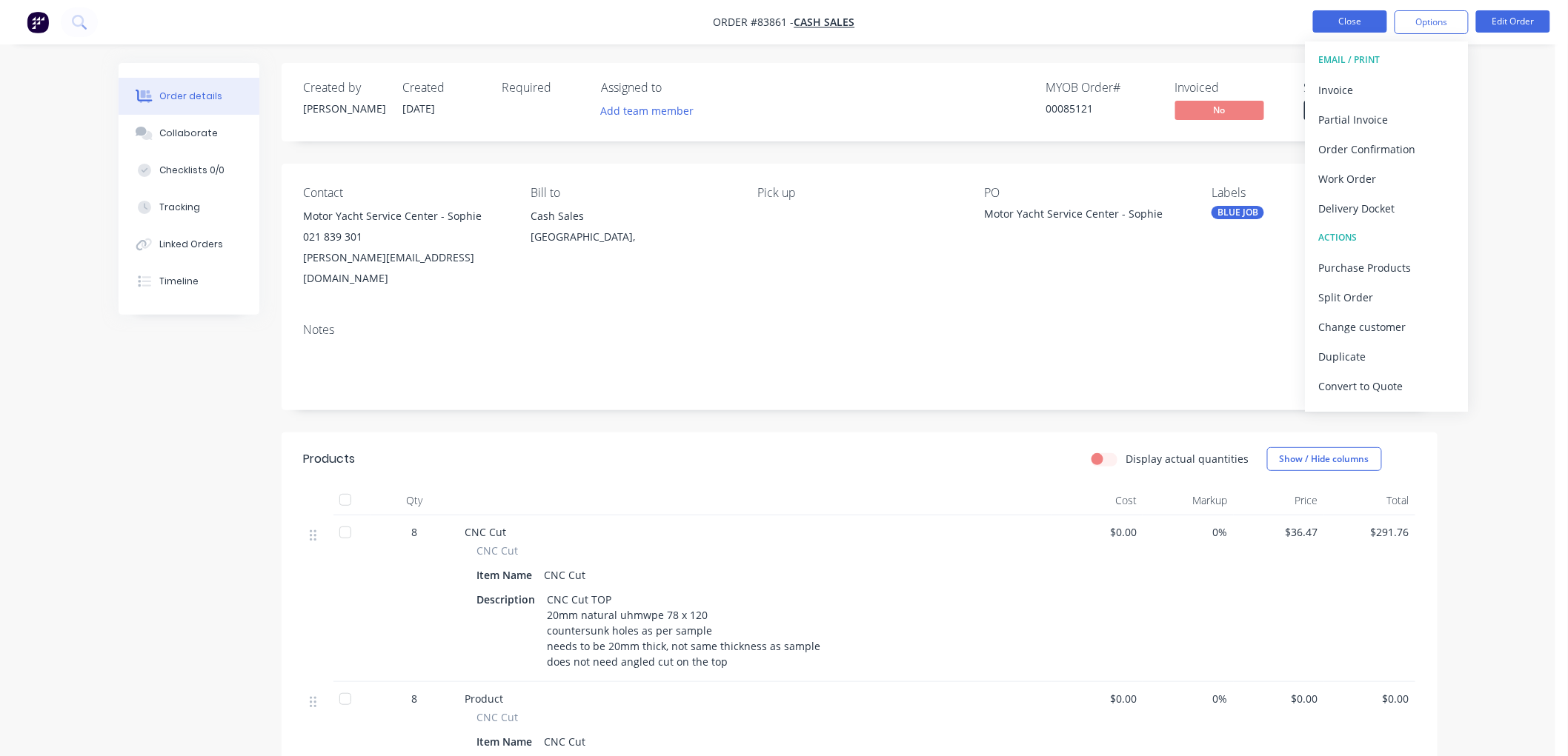
click at [1364, 30] on button "Close" at bounding box center [1350, 21] width 74 height 22
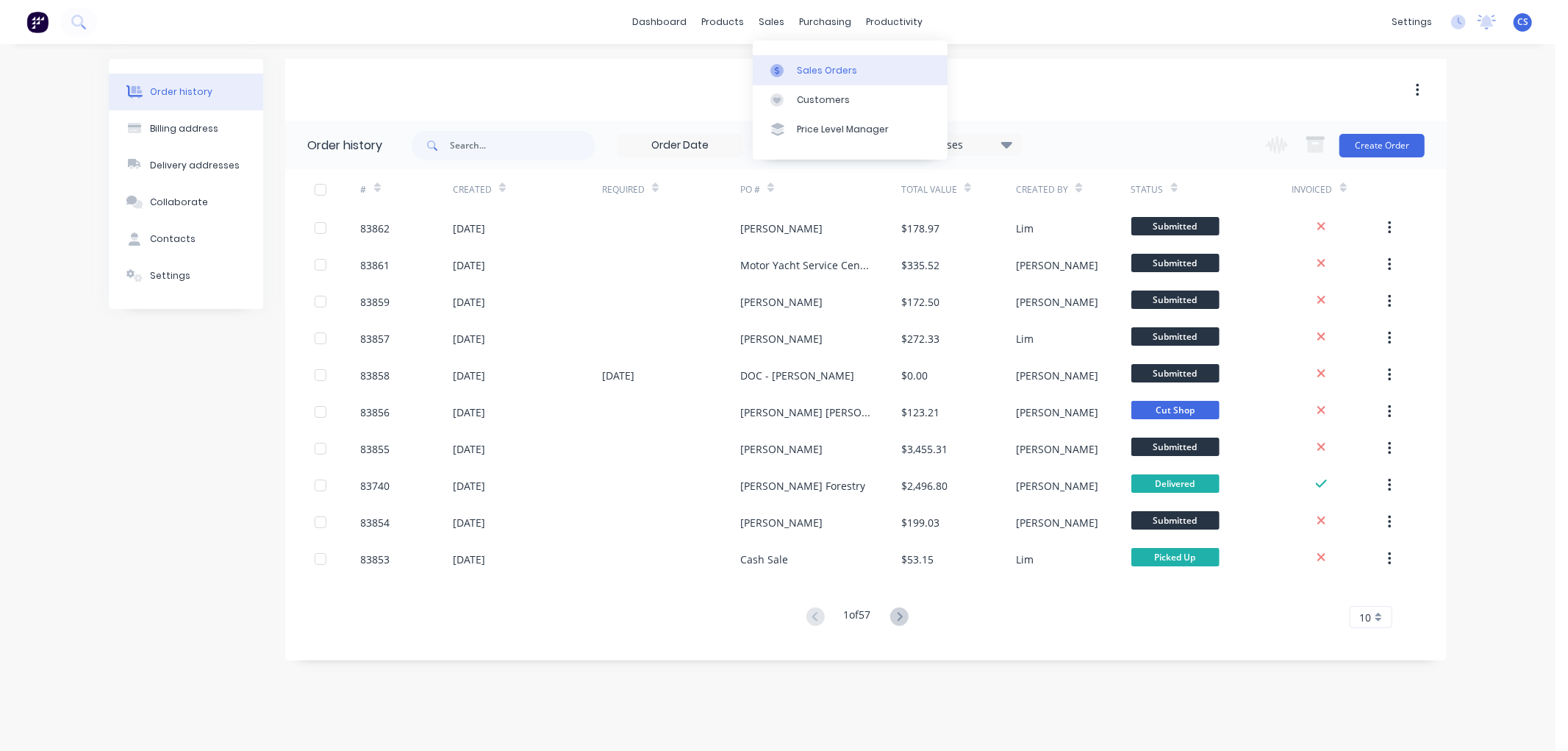
click at [795, 62] on link "Sales Orders" at bounding box center [851, 70] width 195 height 29
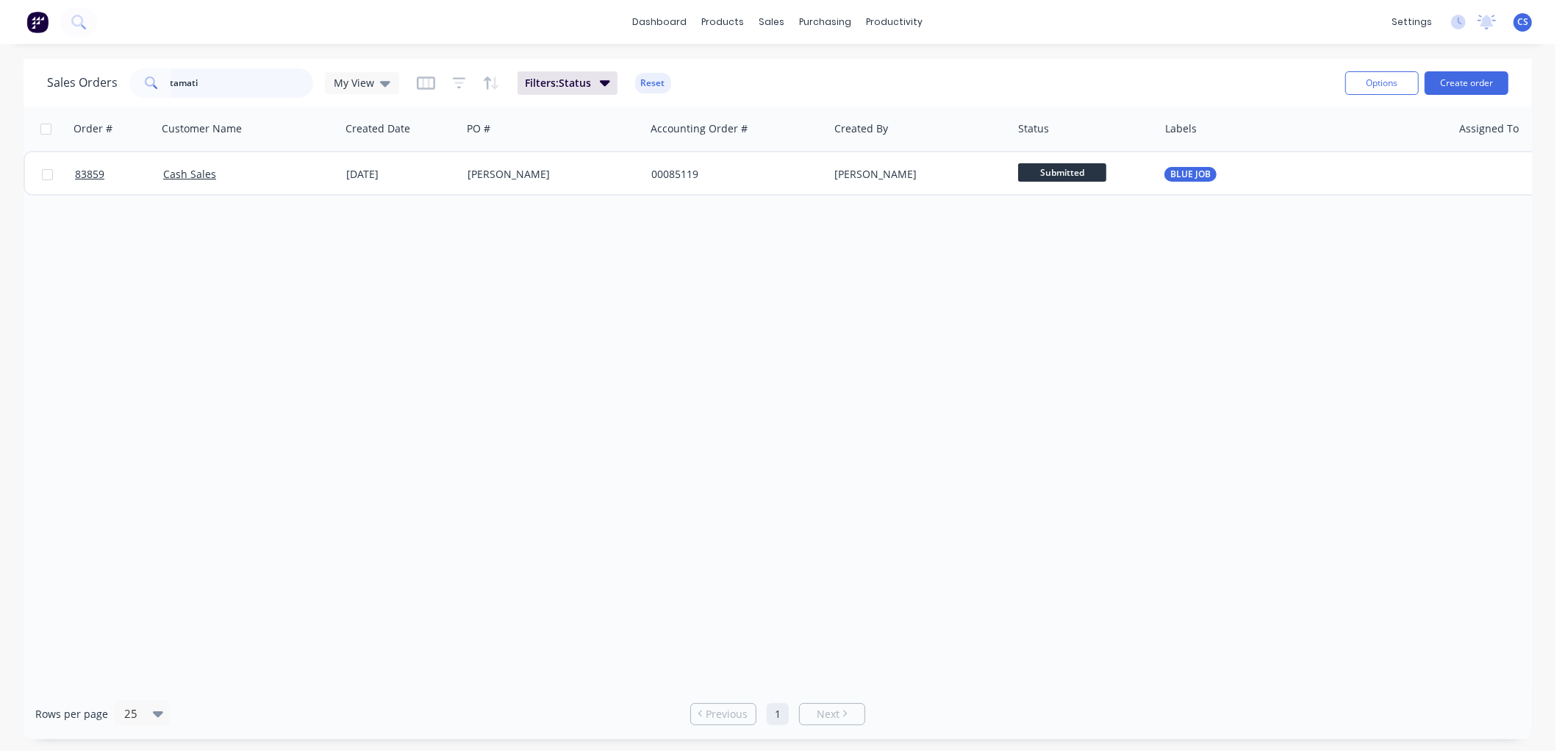
click at [223, 82] on input "tamati" at bounding box center [242, 84] width 143 height 29
click at [224, 82] on input "tamati" at bounding box center [242, 84] width 143 height 29
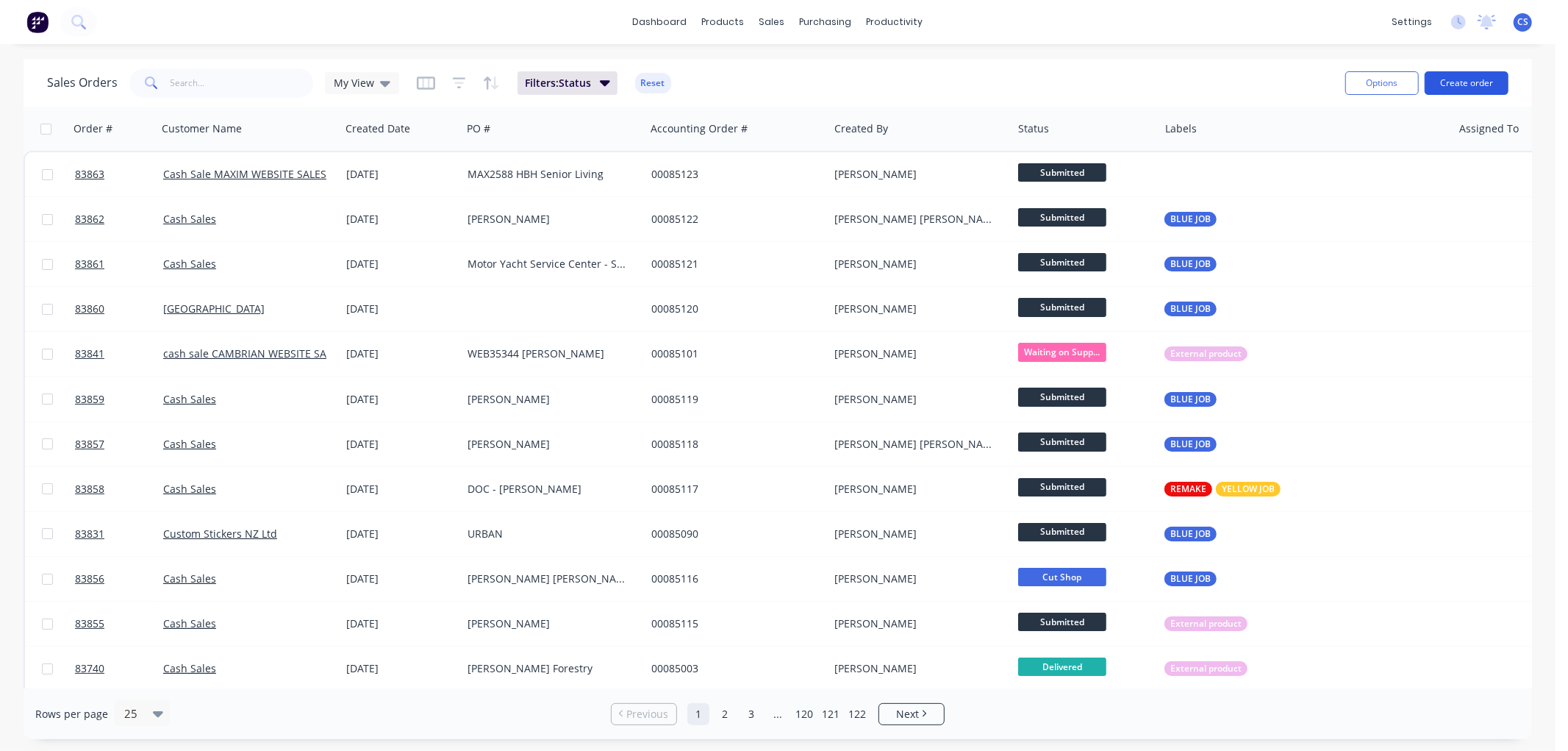
click at [1479, 88] on button "Create order" at bounding box center [1466, 84] width 83 height 24
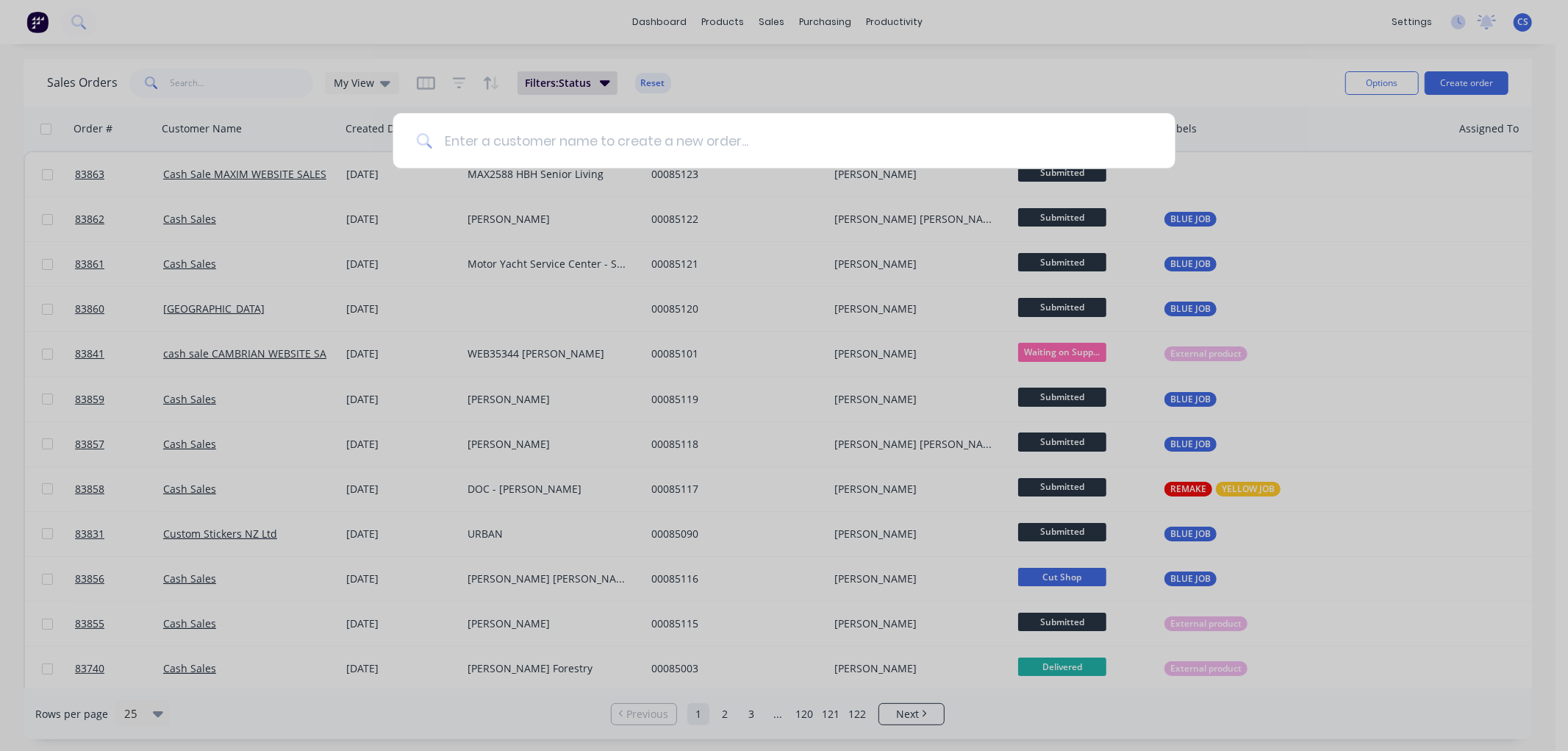
click at [617, 145] on input at bounding box center [792, 140] width 720 height 55
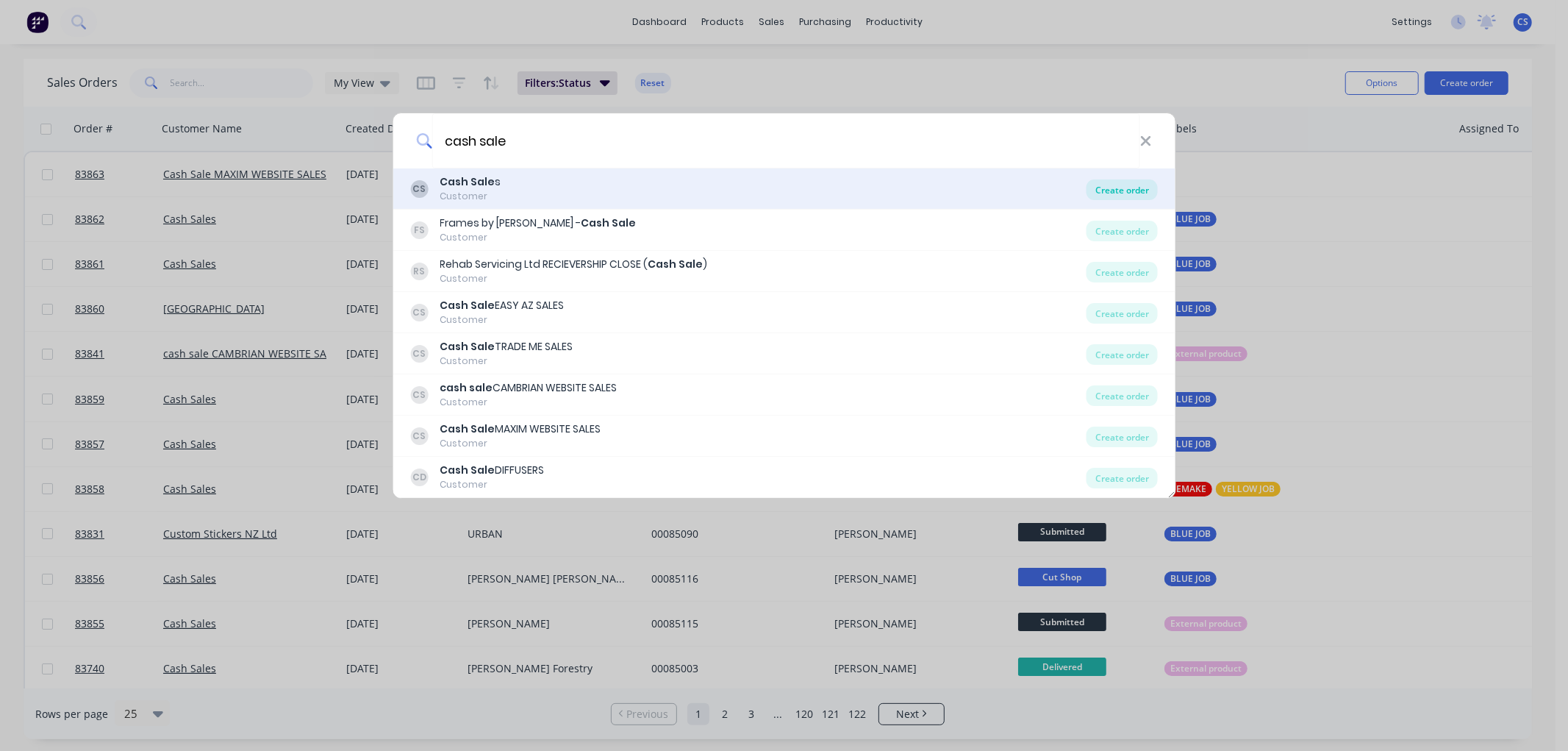
type input "cash sale"
click at [1116, 195] on div "Create order" at bounding box center [1123, 190] width 72 height 20
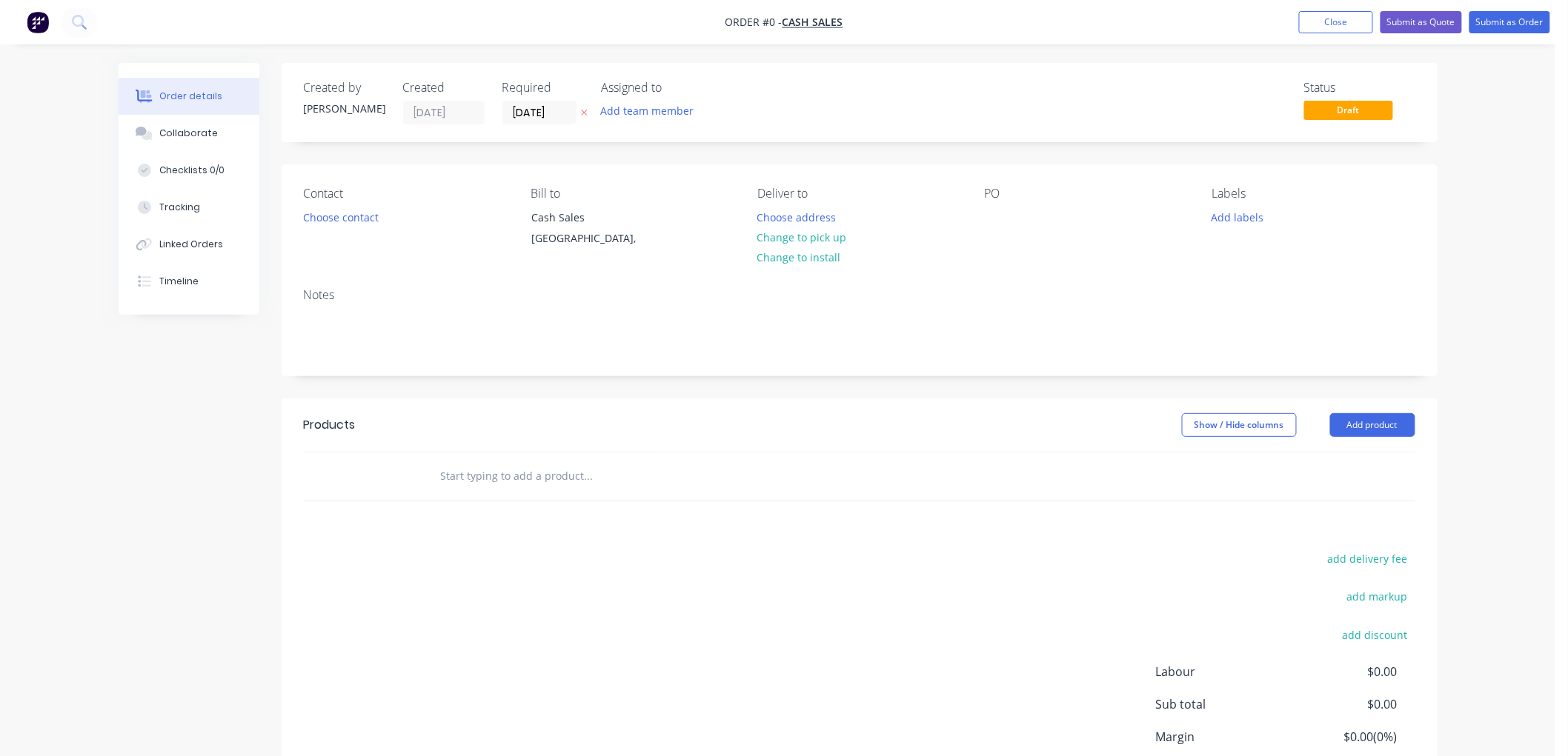
click at [581, 114] on icon at bounding box center [583, 113] width 6 height 9
click at [367, 214] on button "Choose contact" at bounding box center [340, 217] width 92 height 20
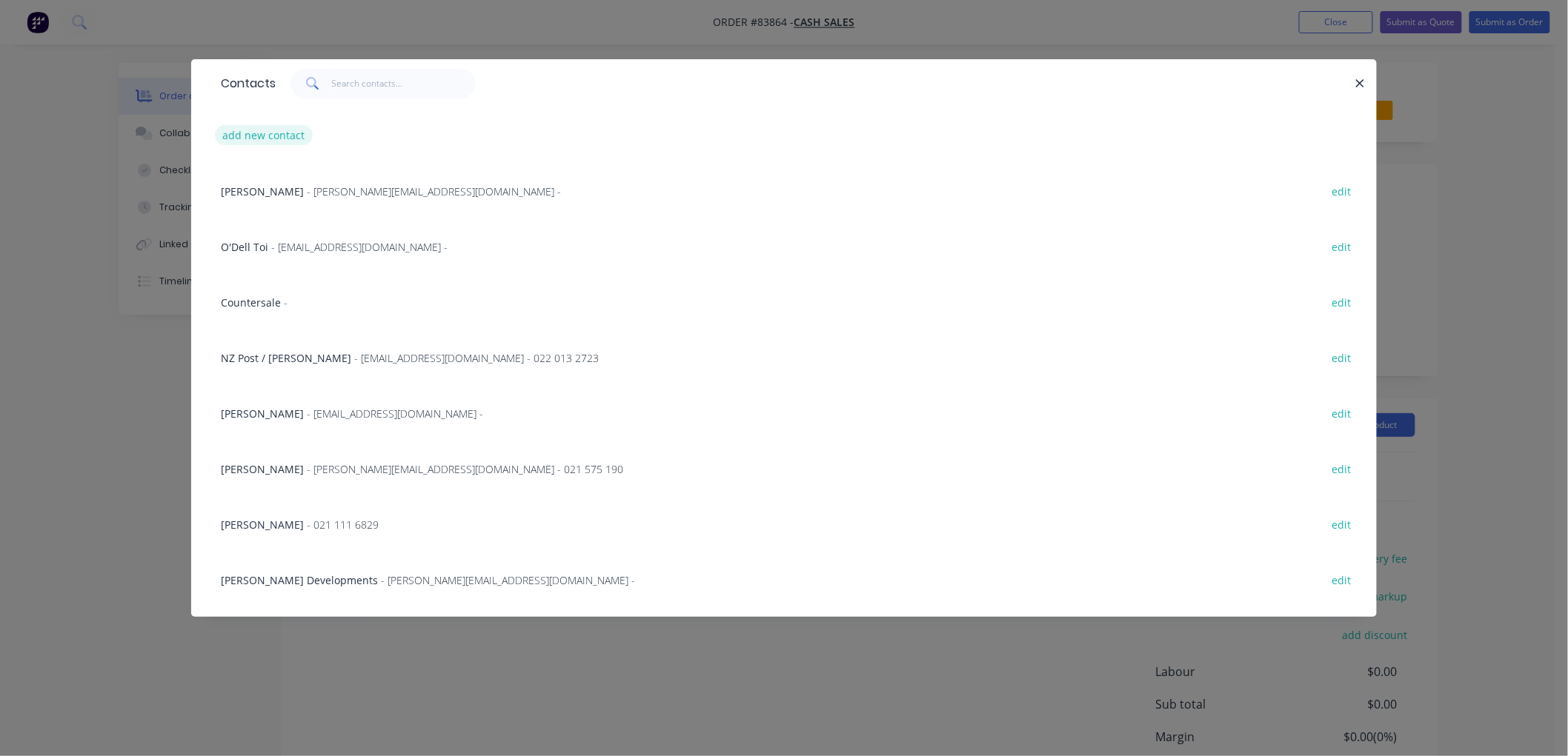
click at [261, 130] on button "add new contact" at bounding box center [263, 135] width 98 height 20
select select "NZ"
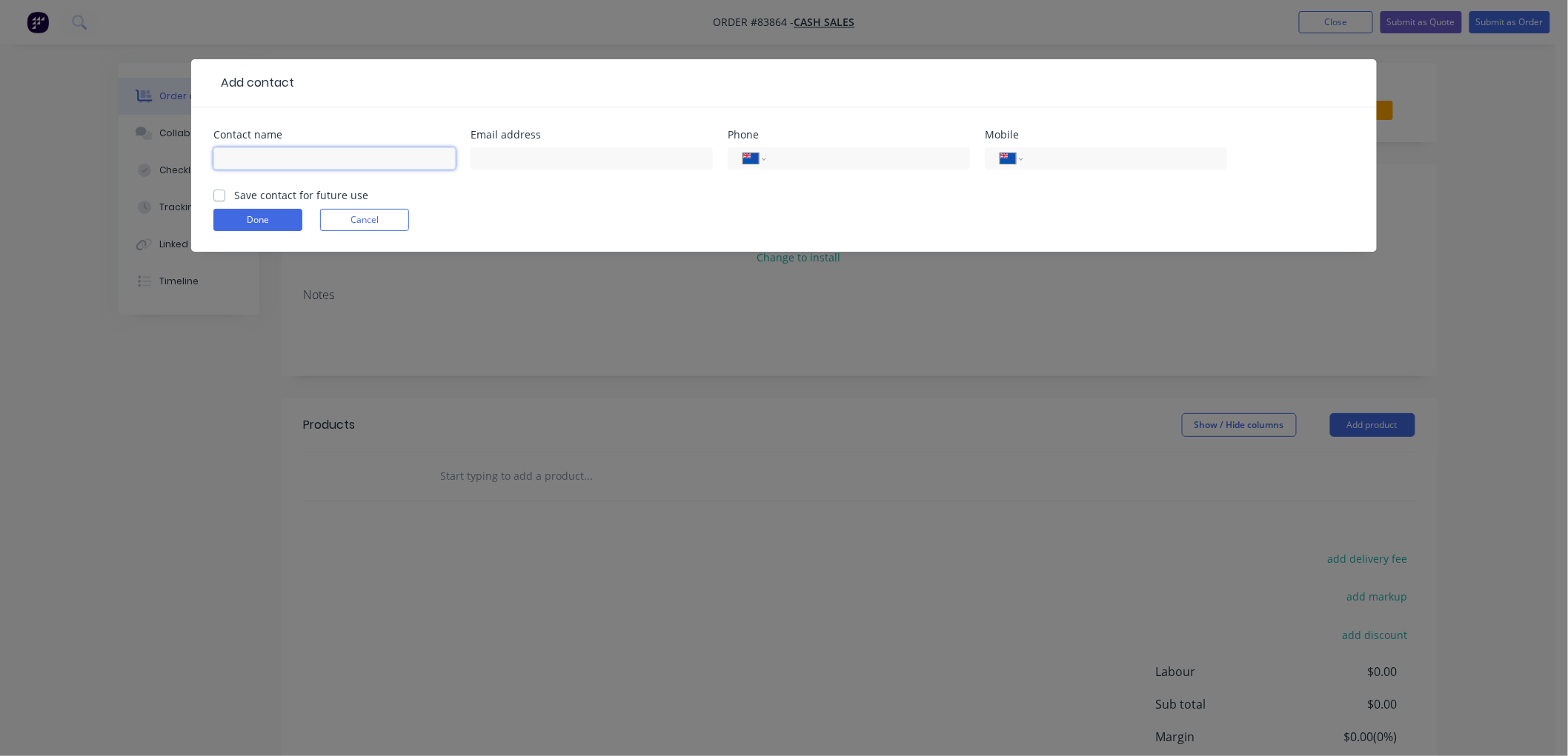
click at [315, 151] on input "text" at bounding box center [335, 158] width 242 height 22
paste input "[PERSON_NAME] <[EMAIL_ADDRESS][DOMAIN_NAME]>"
click at [286, 156] on input "[PERSON_NAME] <[EMAIL_ADDRESS][DOMAIN_NAME]>" at bounding box center [335, 158] width 242 height 22
type input "[PERSON_NAME]"
click at [568, 159] on input "text" at bounding box center [592, 158] width 242 height 22
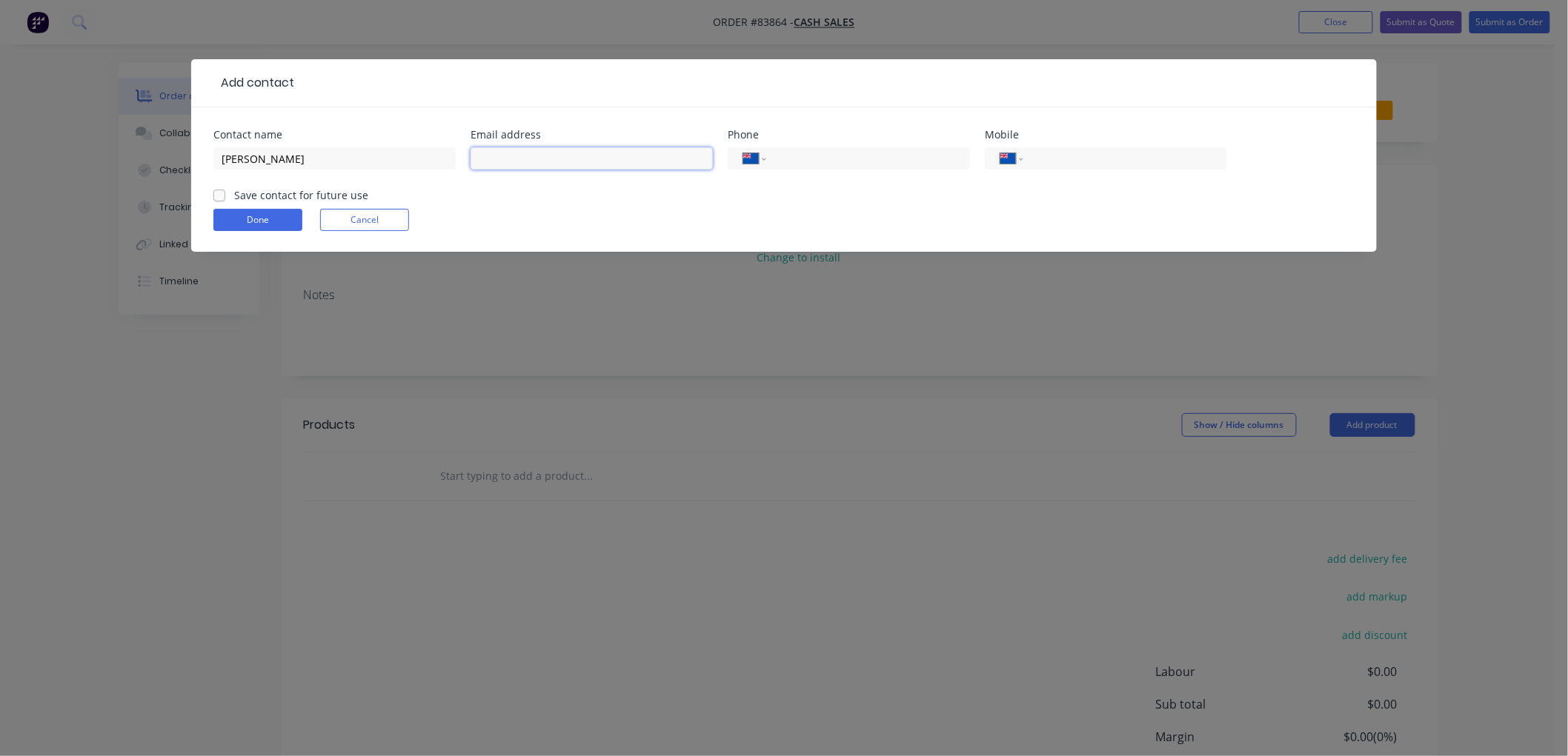
paste input "[PERSON_NAME] <[EMAIL_ADDRESS][DOMAIN_NAME]>"
drag, startPoint x: 549, startPoint y: 158, endPoint x: 430, endPoint y: 155, distance: 119.0
click at [431, 155] on div "Contact name [PERSON_NAME] Email address [PERSON_NAME] <[EMAIL_ADDRESS][DOMAIN_…" at bounding box center [784, 158] width 1141 height 58
type input "[EMAIL_ADDRESS][DOMAIN_NAME]"
click at [1078, 161] on input "tel" at bounding box center [1122, 159] width 178 height 17
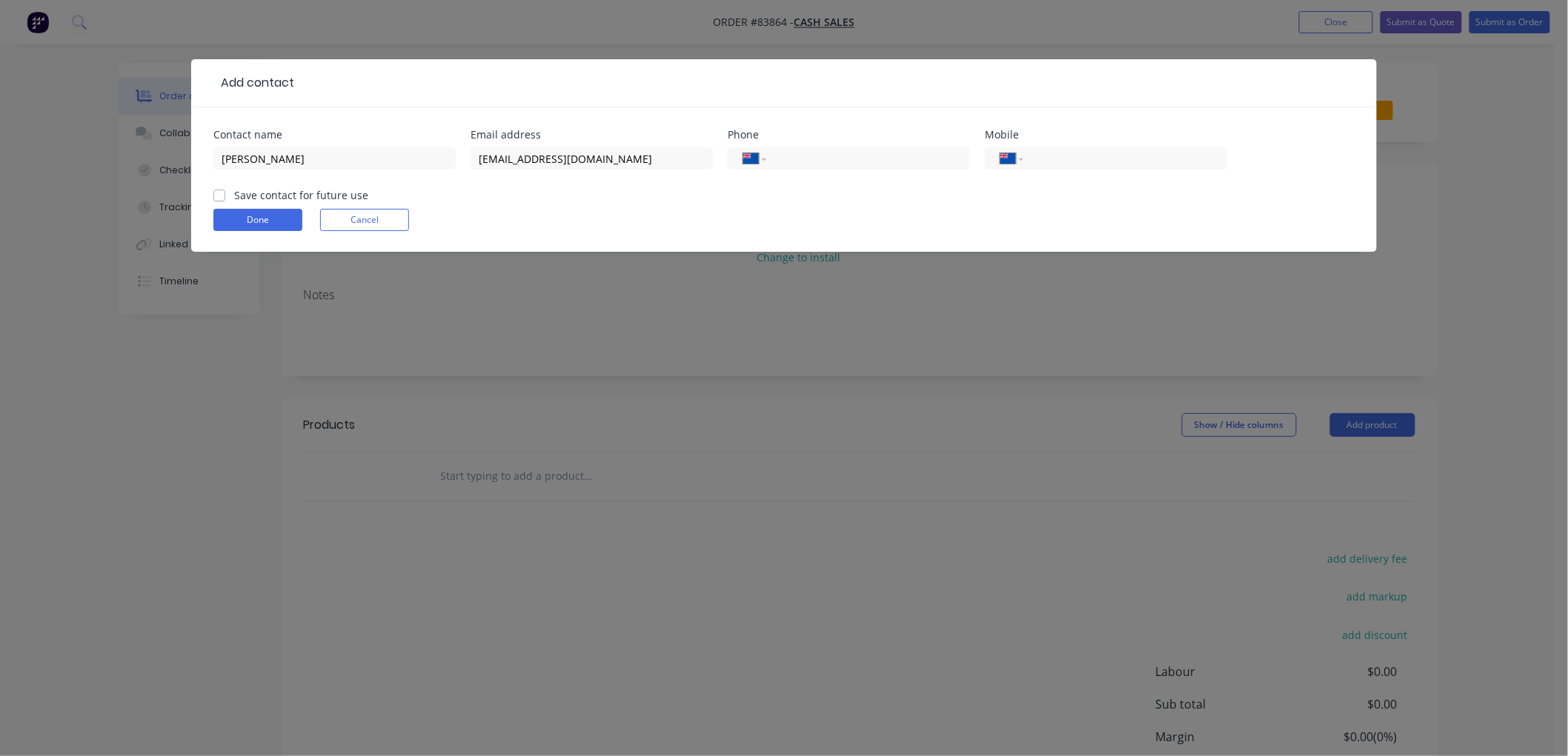
paste input "028 459 5693"
type input "028 459 5693"
click at [234, 196] on label "Save contact for future use" at bounding box center [300, 195] width 134 height 16
click at [215, 196] on input "Save contact for future use" at bounding box center [219, 194] width 12 height 14
checkbox input "true"
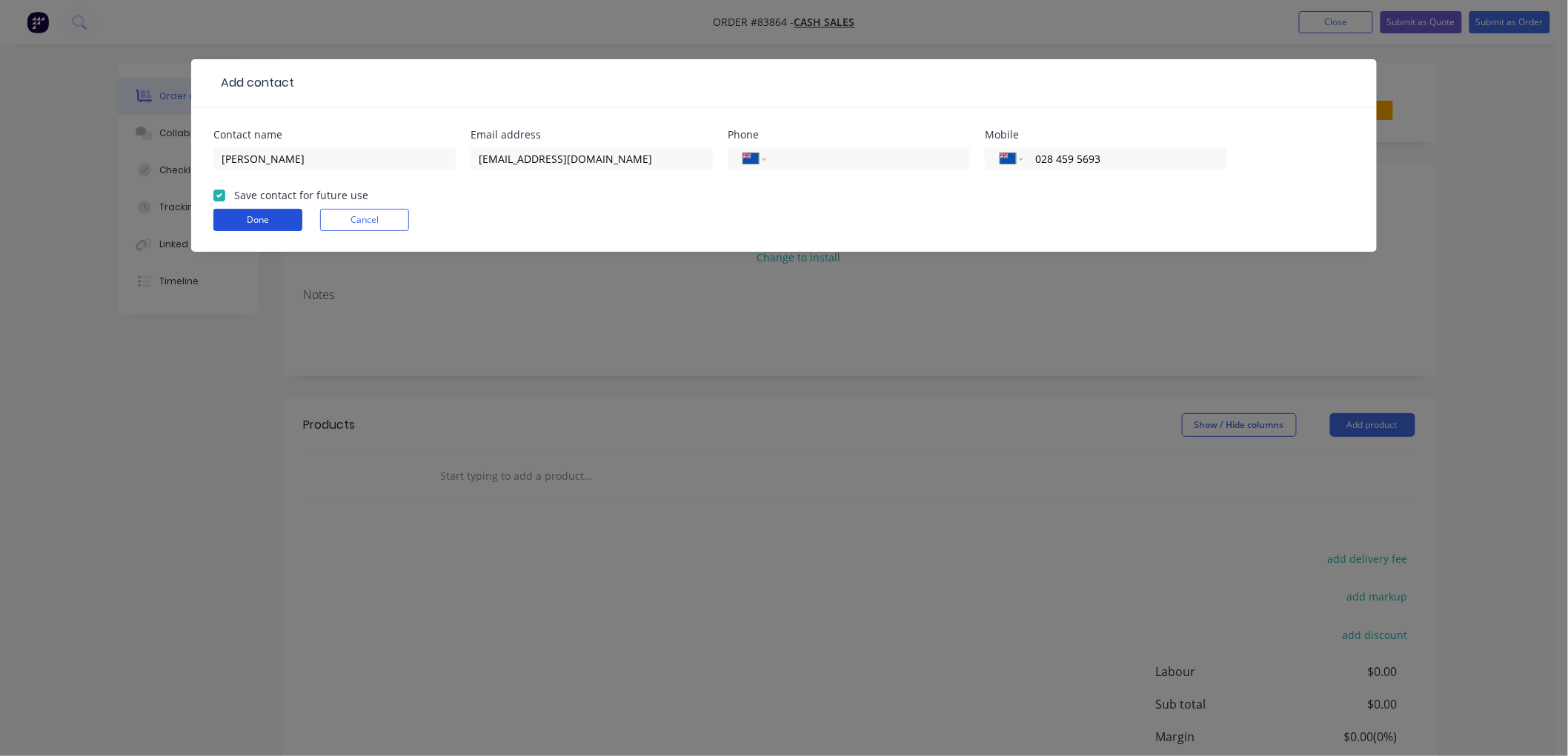
click at [234, 212] on button "Done" at bounding box center [258, 220] width 89 height 22
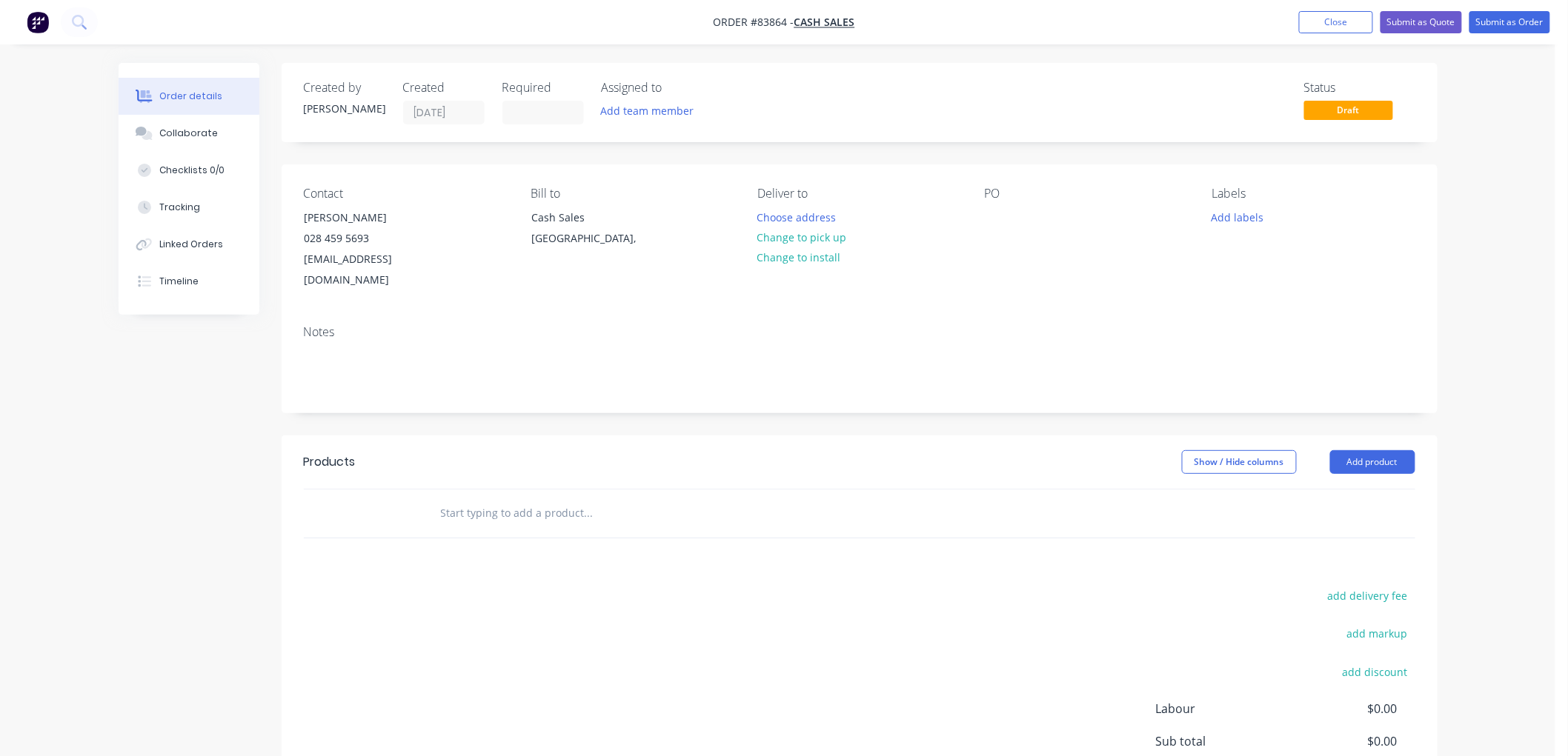
click at [533, 498] on input "text" at bounding box center [588, 513] width 297 height 30
click at [519, 498] on input "text" at bounding box center [588, 513] width 297 height 30
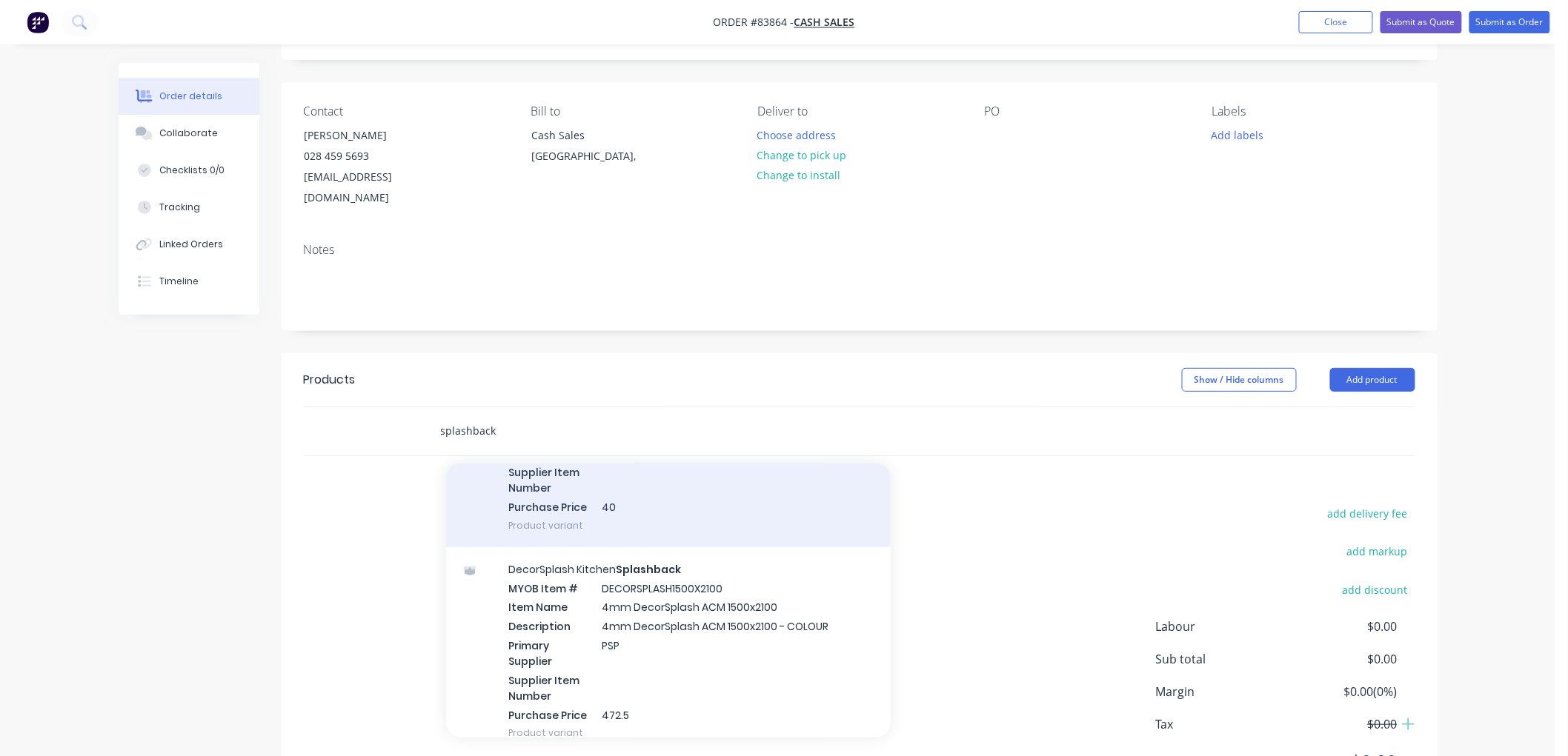
scroll to position [823, 0]
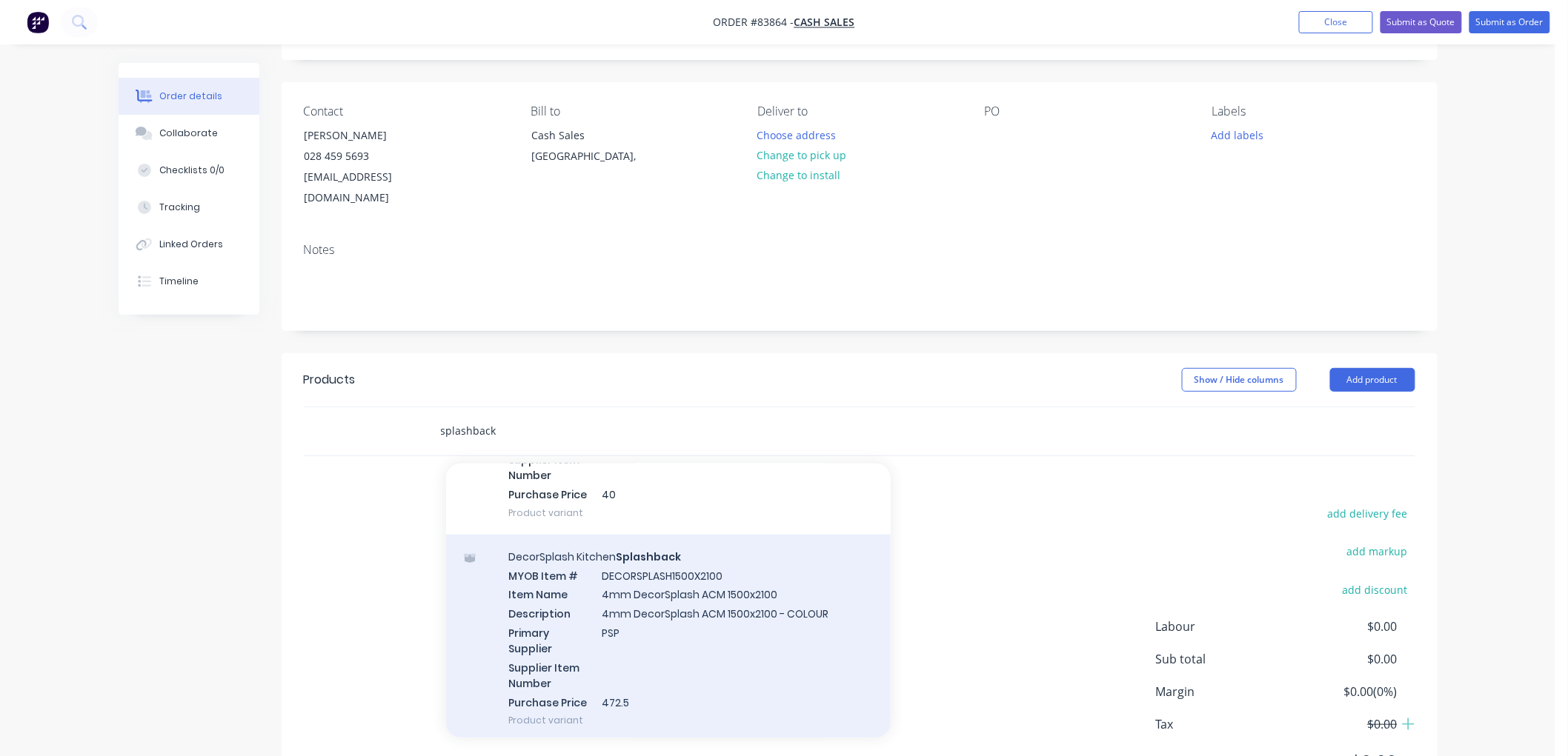
type input "splashback"
click at [725, 610] on div "DecorSplash Kitchen Splashback MYOB Item # DECORSPLASH1500X2100 Item Name 4mm D…" at bounding box center [668, 639] width 445 height 208
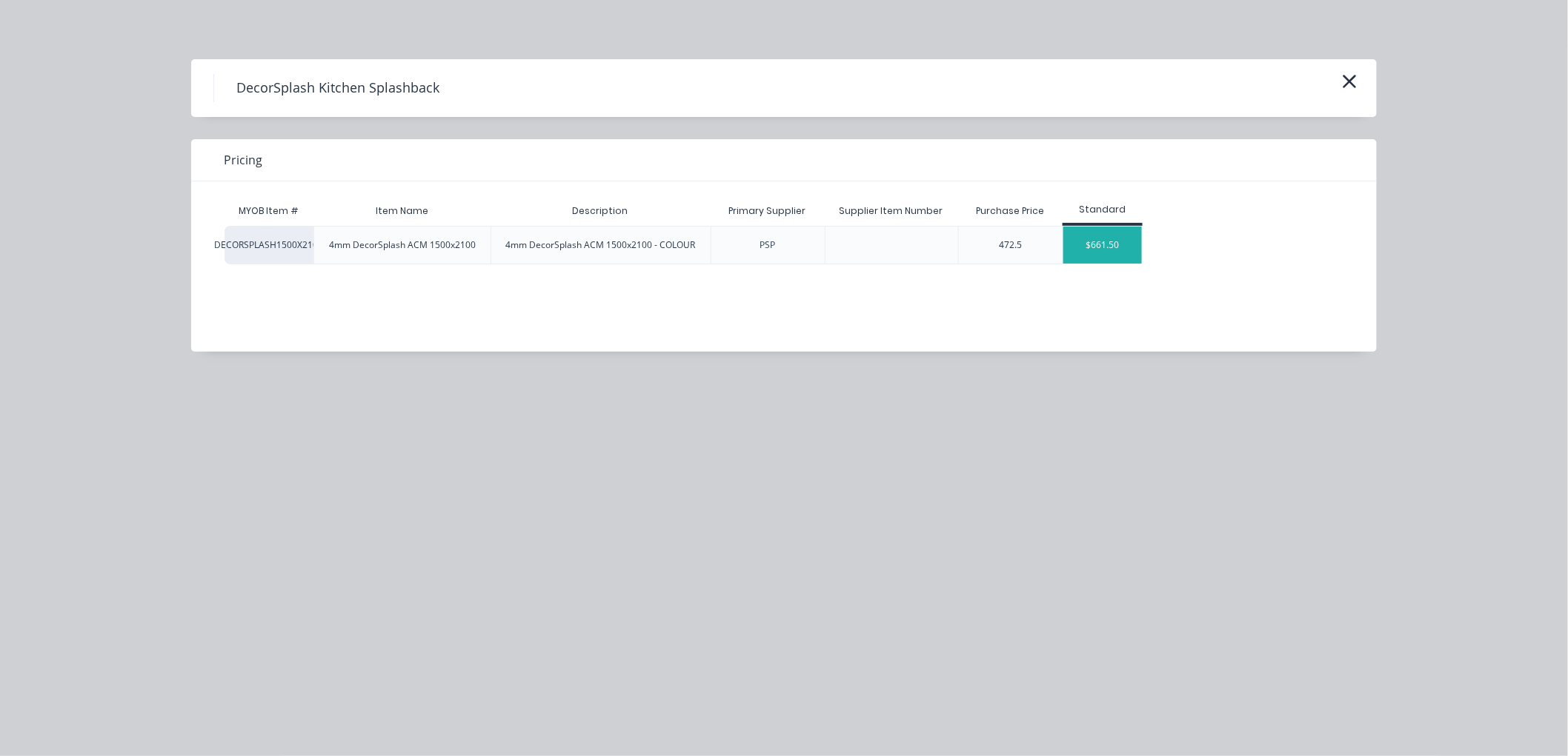
click at [1128, 233] on div "$661.50" at bounding box center [1103, 245] width 80 height 37
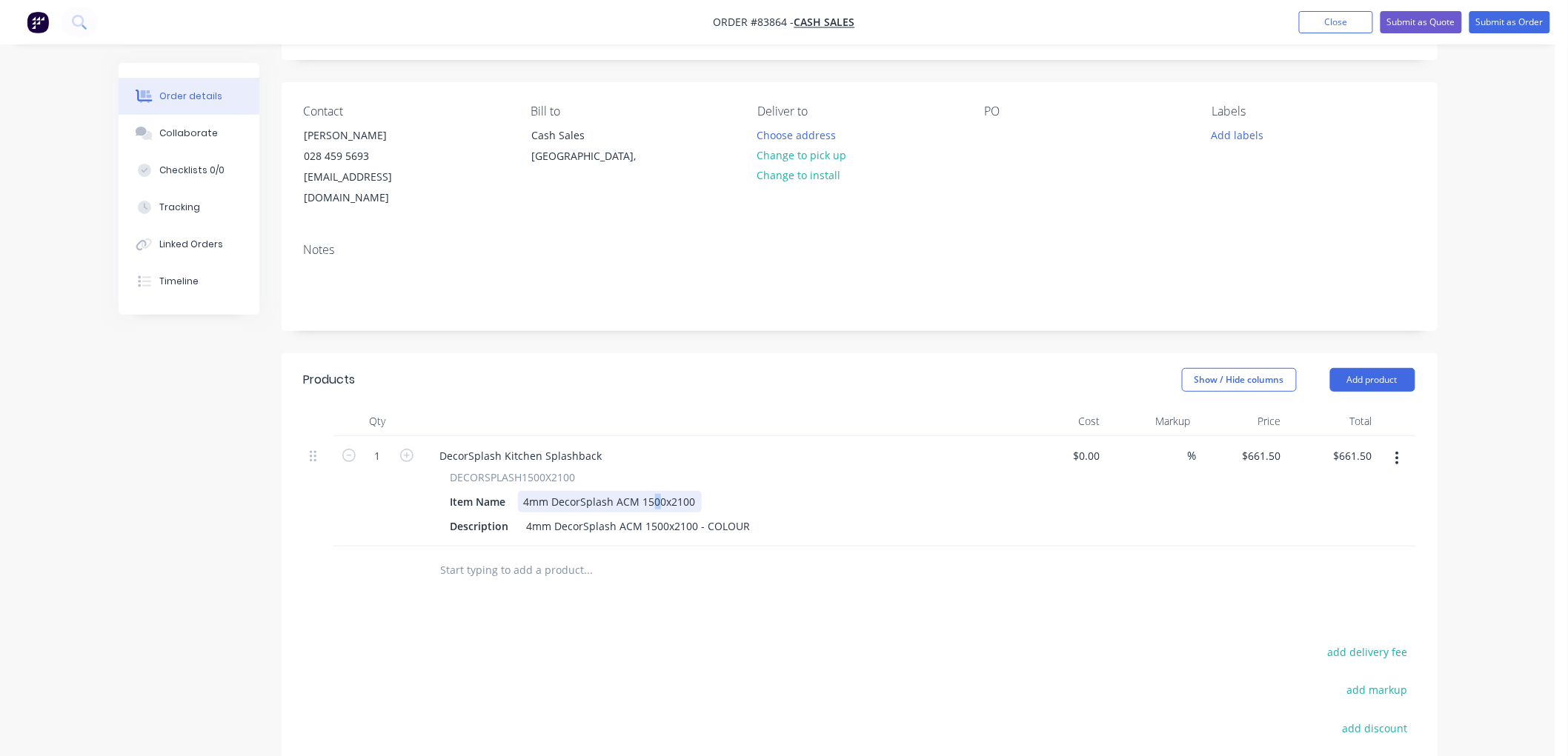
click at [655, 491] on div "4mm DecorSplash ACM 1500x2100" at bounding box center [609, 501] width 184 height 21
click at [653, 516] on div "4mm DecorSplash ACM 1500x2100 - COLOUR" at bounding box center [638, 526] width 236 height 21
click at [722, 516] on div "4mm DecorSplash ACM 1550x2100 - COLOUR" at bounding box center [638, 526] width 236 height 21
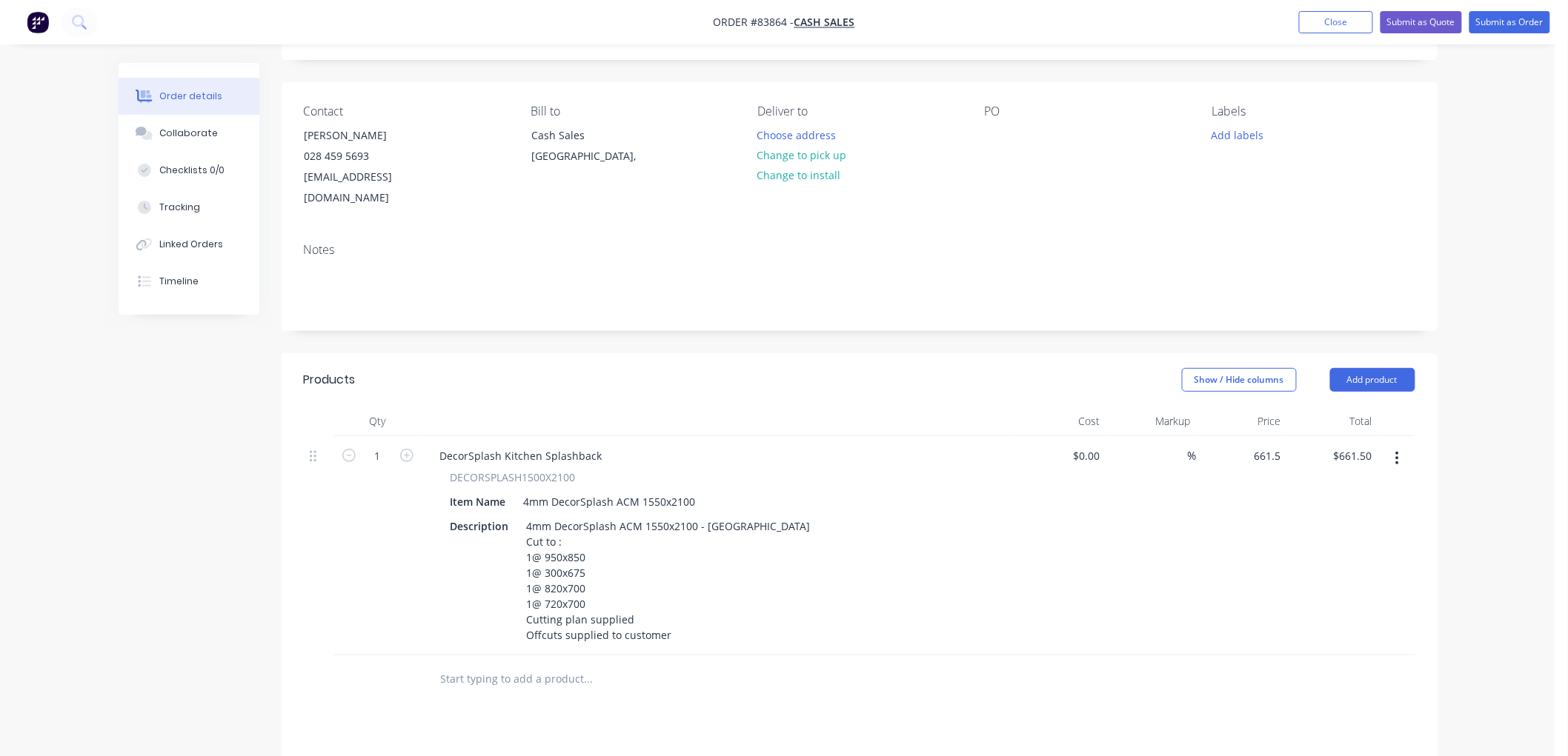
drag, startPoint x: 1267, startPoint y: 434, endPoint x: 1291, endPoint y: 434, distance: 24.0
click at [1267, 445] on input "661.5" at bounding box center [1264, 456] width 46 height 21
type input "$723.42"
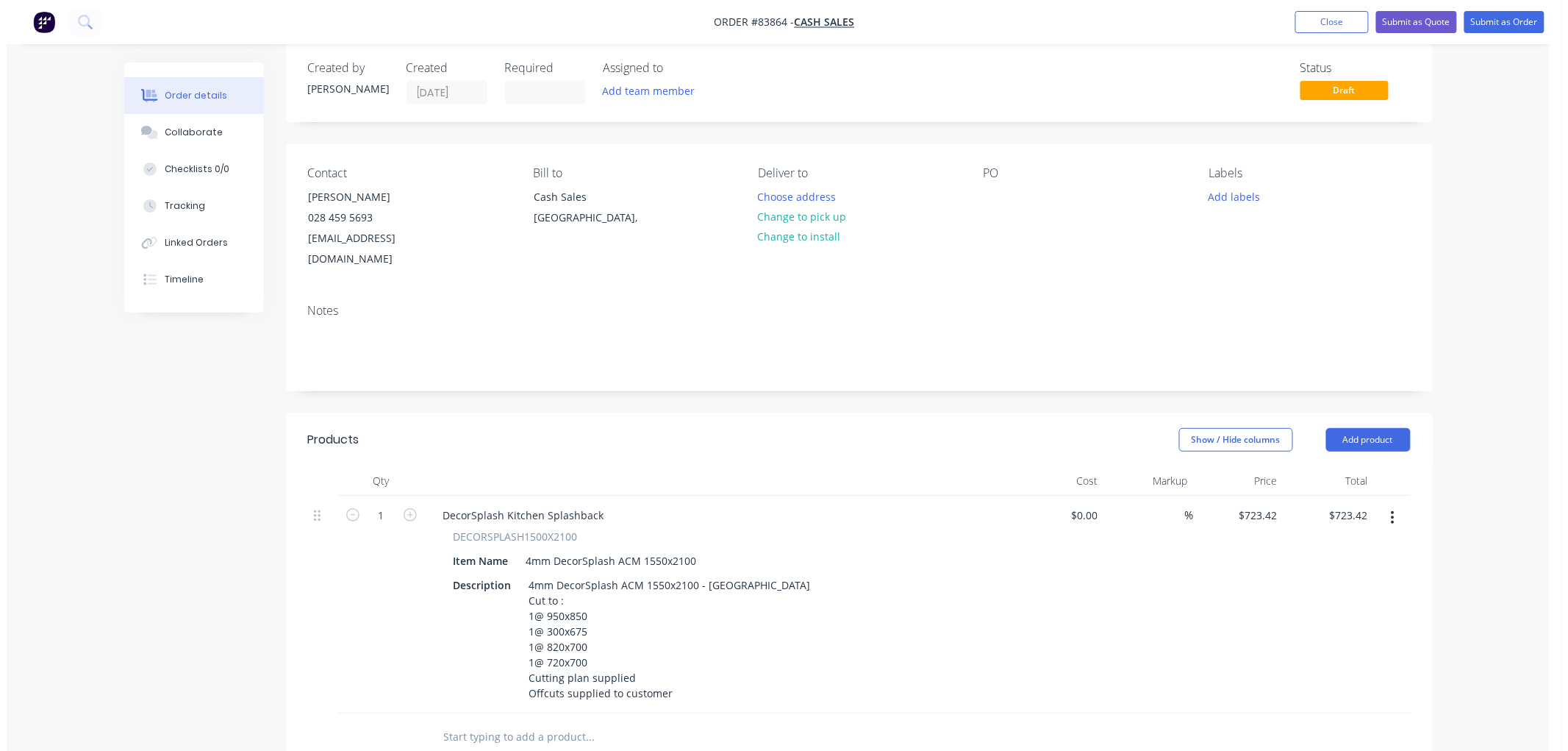
scroll to position [0, 0]
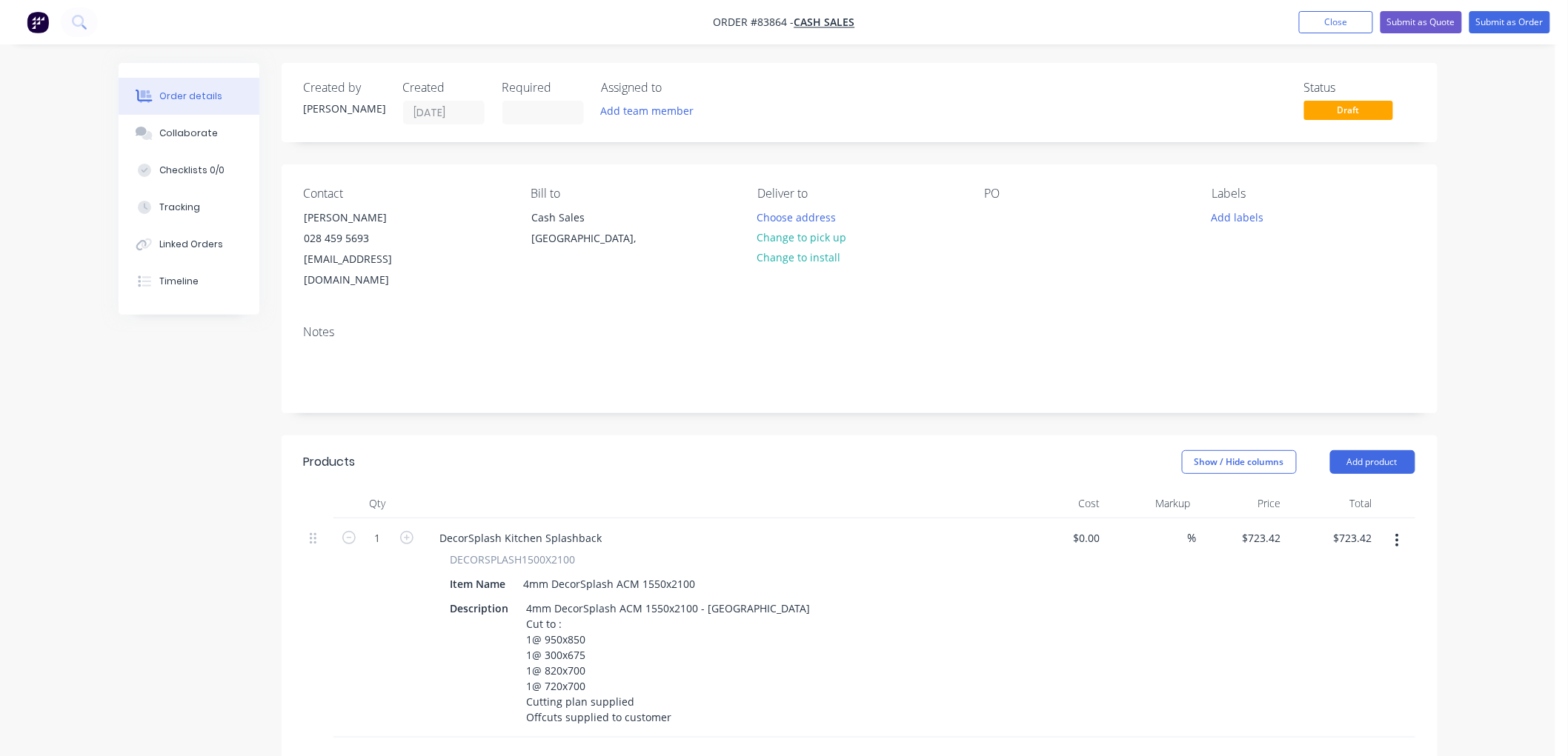
drag, startPoint x: 815, startPoint y: 234, endPoint x: 751, endPoint y: 225, distance: 64.6
click at [815, 234] on button "Change to pick up" at bounding box center [802, 238] width 105 height 20
type input "$723.42"
drag, startPoint x: 418, startPoint y: 213, endPoint x: 304, endPoint y: 213, distance: 114.0
click at [304, 213] on div "[PERSON_NAME]" at bounding box center [365, 217] width 123 height 20
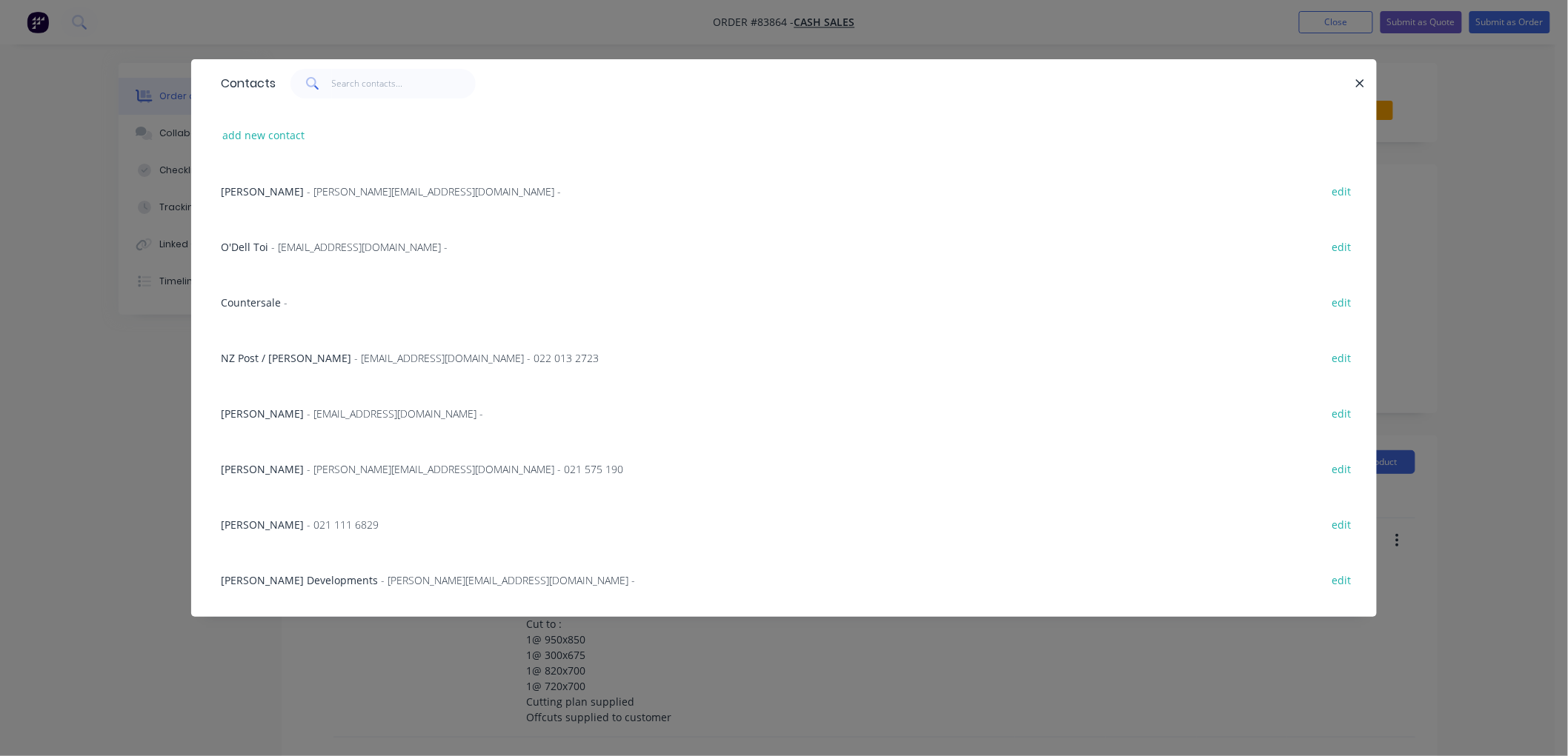
click at [1365, 79] on icon "button" at bounding box center [1360, 83] width 9 height 13
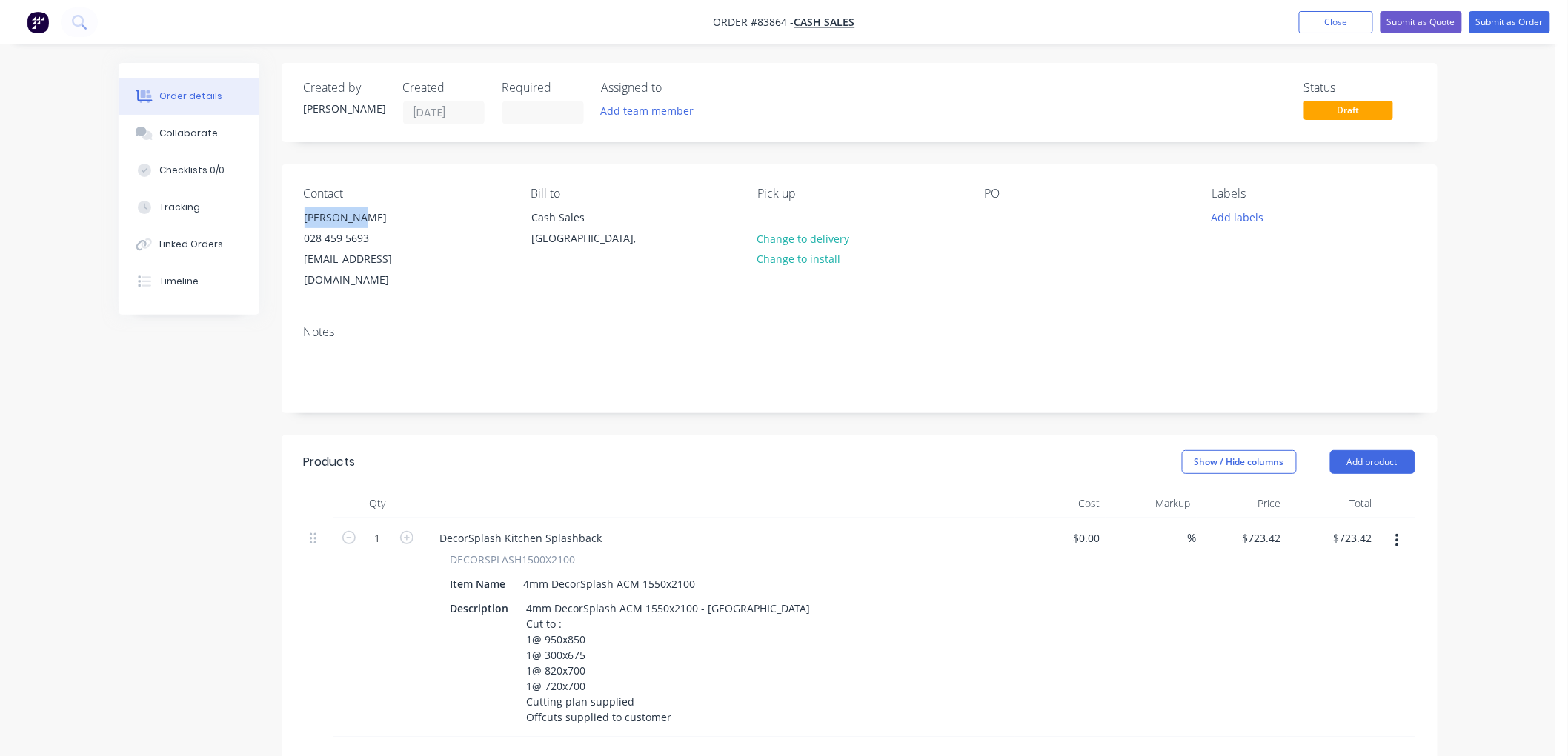
copy div "[PERSON_NAME]"
click at [998, 218] on div at bounding box center [997, 217] width 24 height 21
paste div
drag, startPoint x: 1212, startPoint y: 223, endPoint x: 1233, endPoint y: 226, distance: 21.2
click at [1215, 223] on button "Add labels" at bounding box center [1238, 217] width 68 height 20
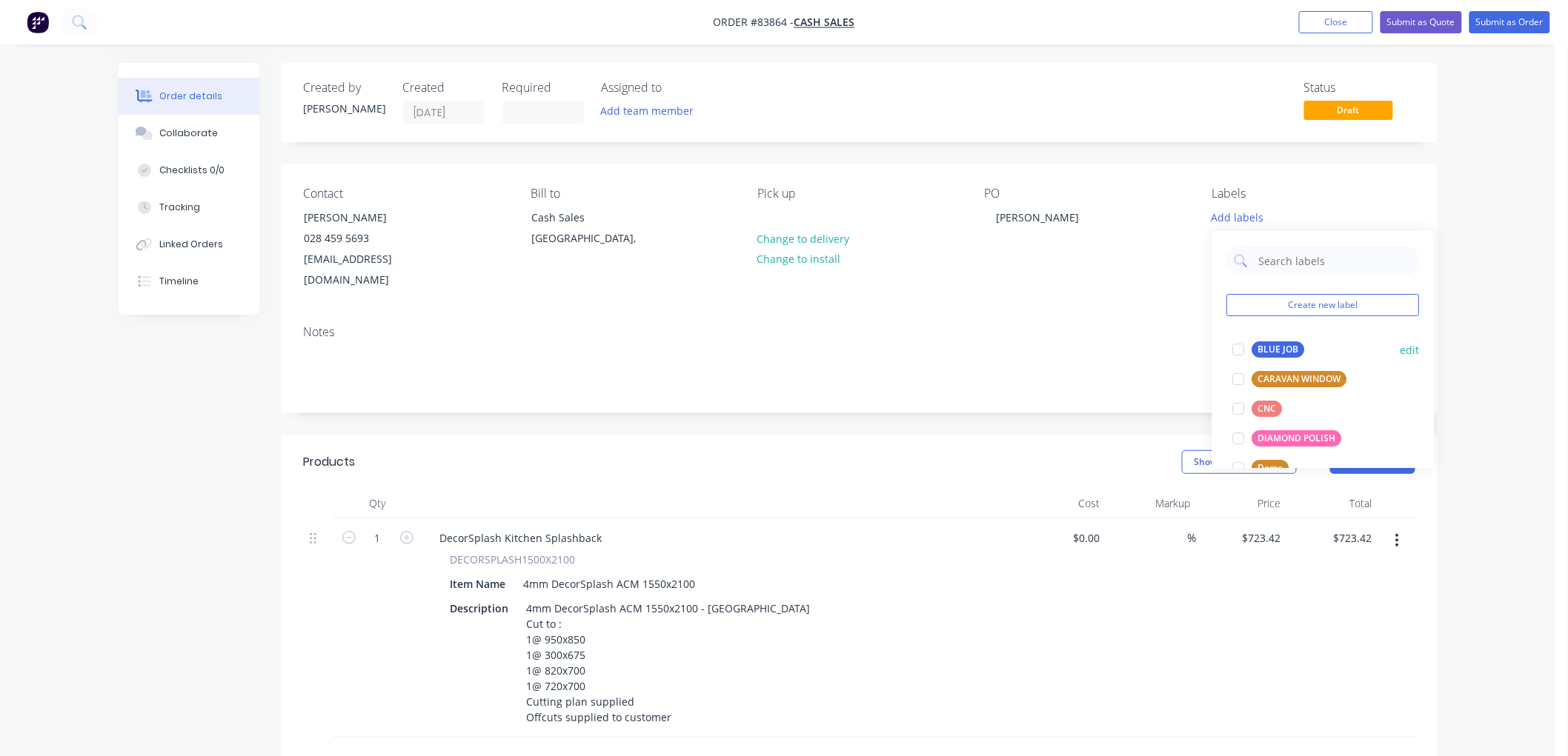
click at [1256, 345] on div "BLUE JOB" at bounding box center [1278, 349] width 53 height 17
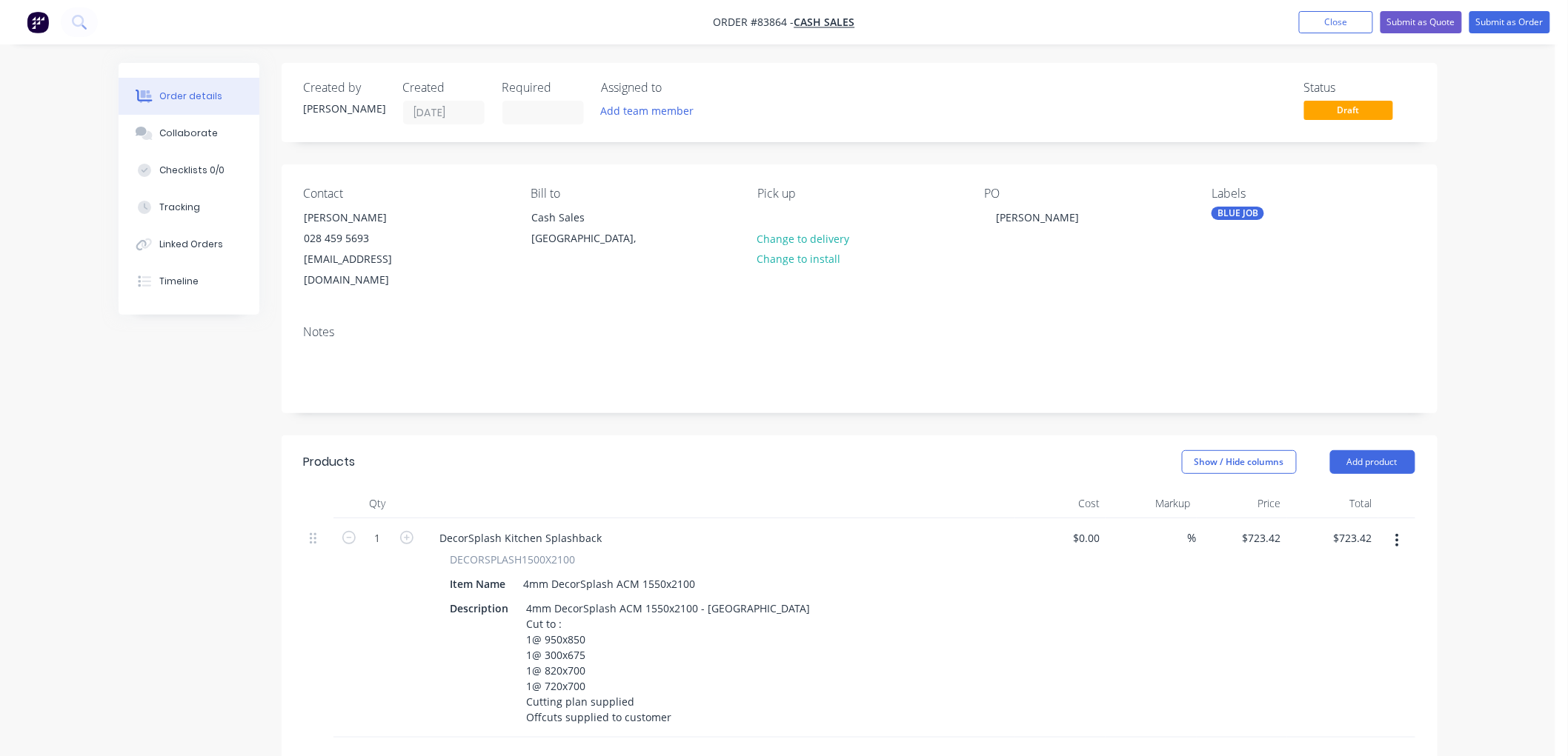
click at [657, 313] on div "Notes" at bounding box center [860, 362] width 1156 height 99
click at [1510, 27] on button "Submit as Order" at bounding box center [1509, 22] width 80 height 22
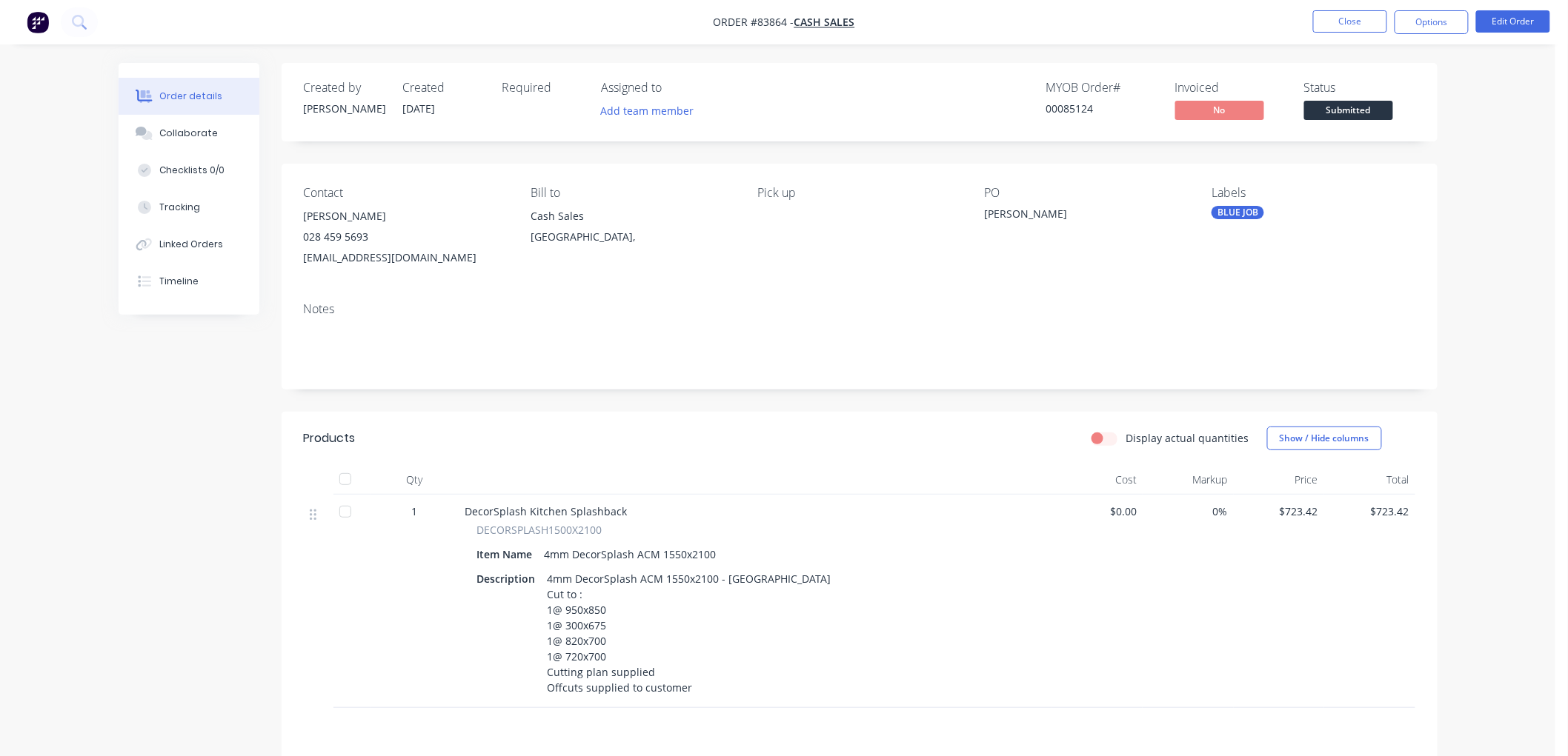
click at [1430, 26] on button "Options" at bounding box center [1431, 22] width 74 height 24
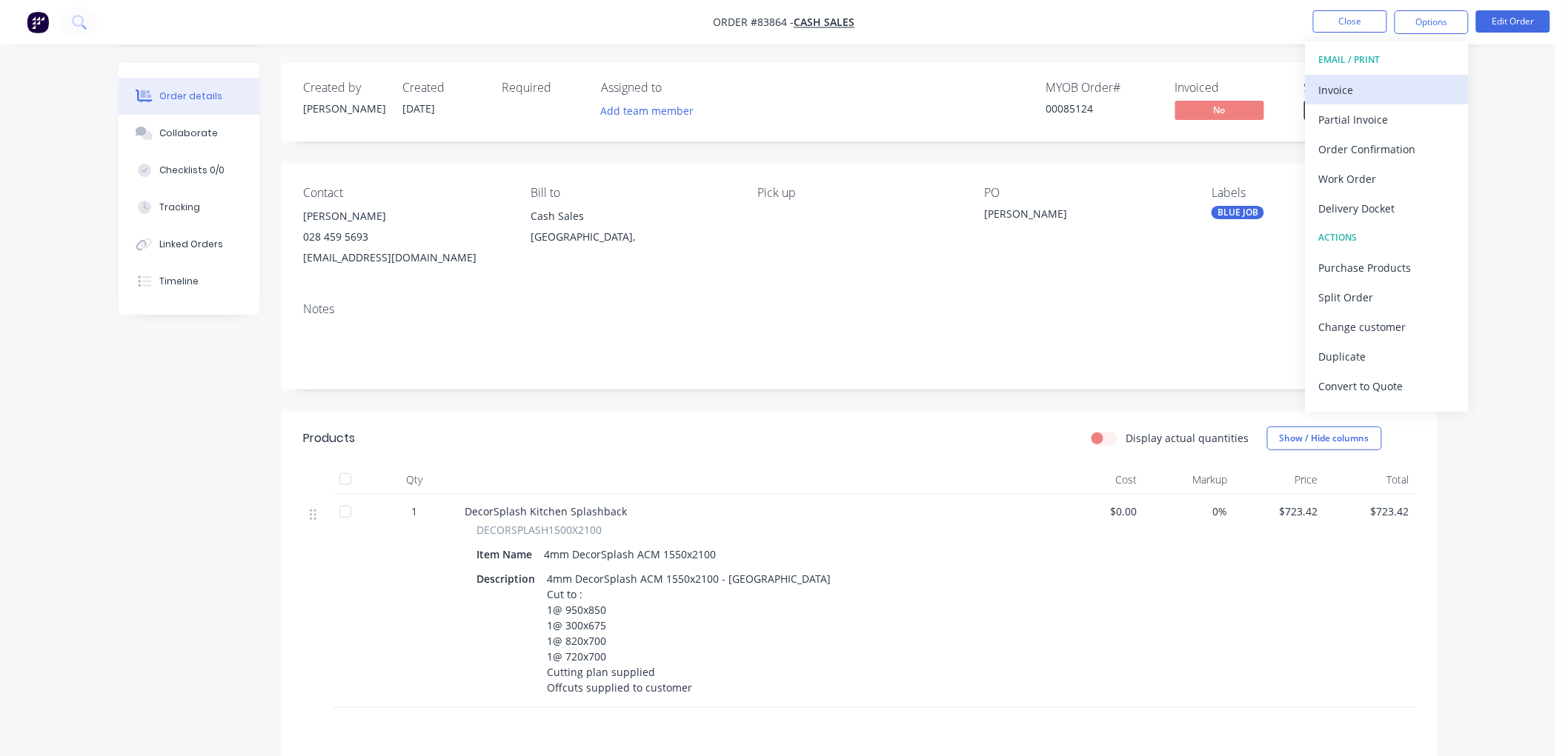
click at [1374, 83] on div "Invoice" at bounding box center [1387, 90] width 136 height 21
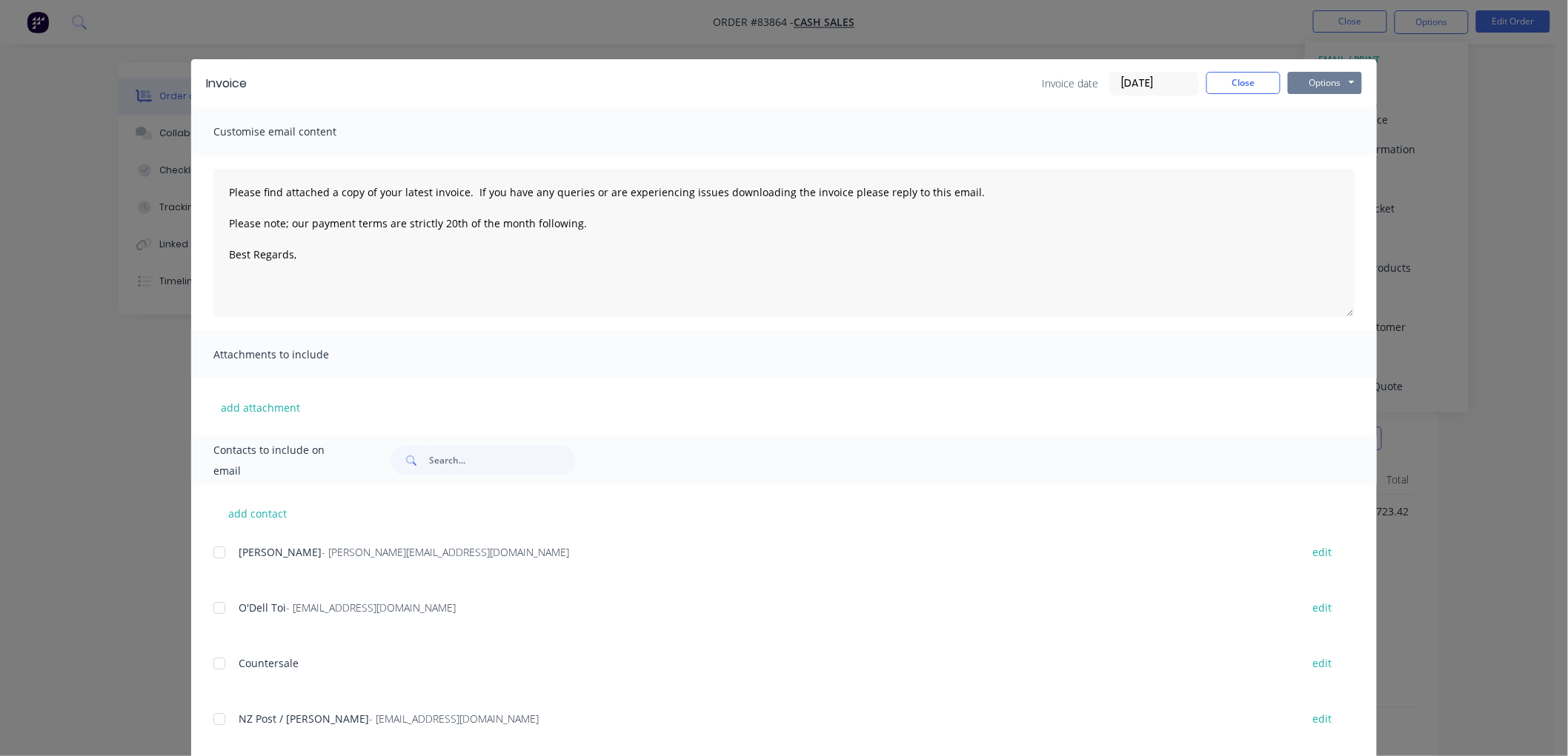
click at [1350, 79] on button "Options" at bounding box center [1325, 83] width 74 height 22
click at [1330, 121] on button "Print" at bounding box center [1335, 133] width 95 height 24
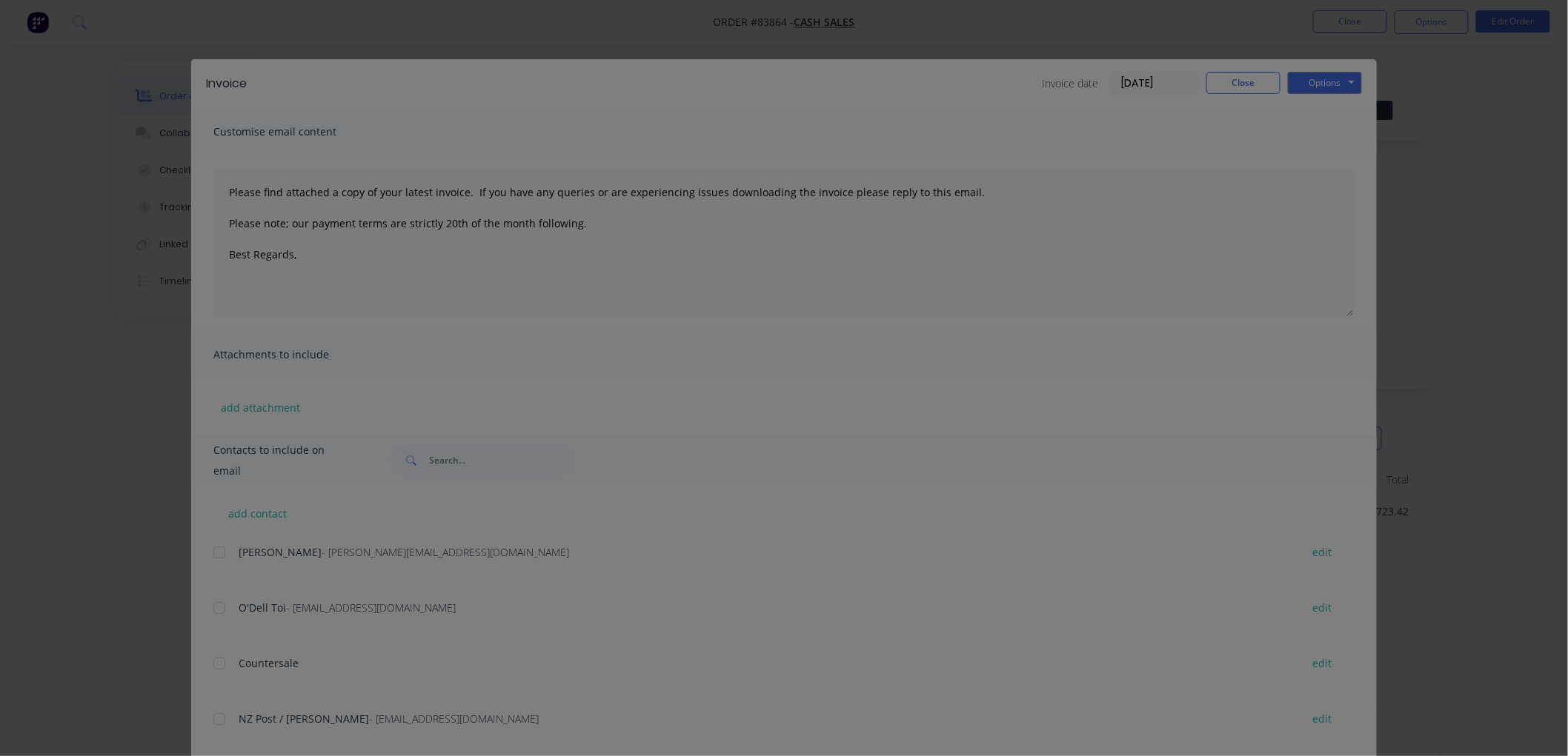
click at [1330, 118] on div "Sending to your accounting package... Loading... This may take a few moments. P…" at bounding box center [784, 378] width 1568 height 756
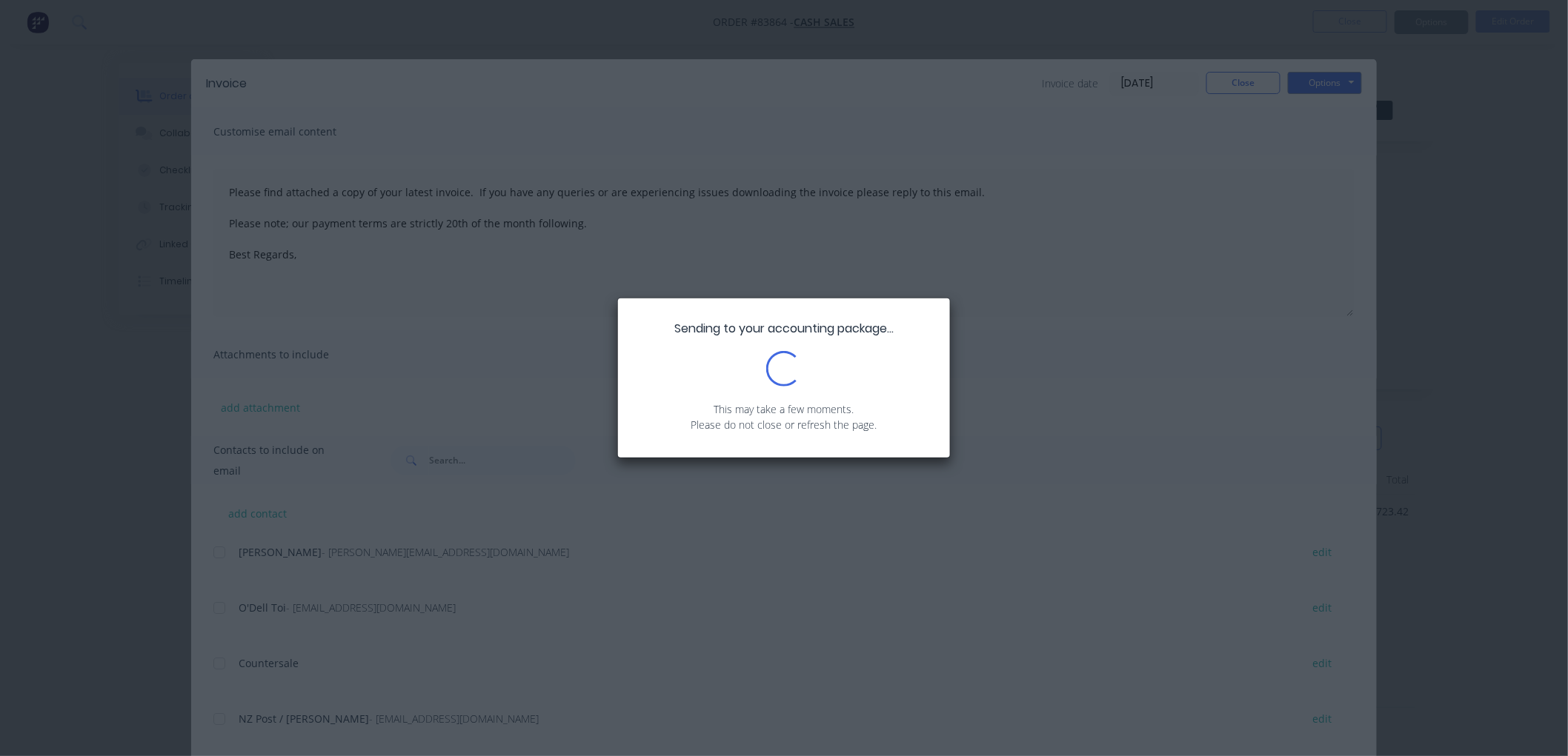
type textarea "Please find attached a copy of your latest invoice. If you have any queries or …"
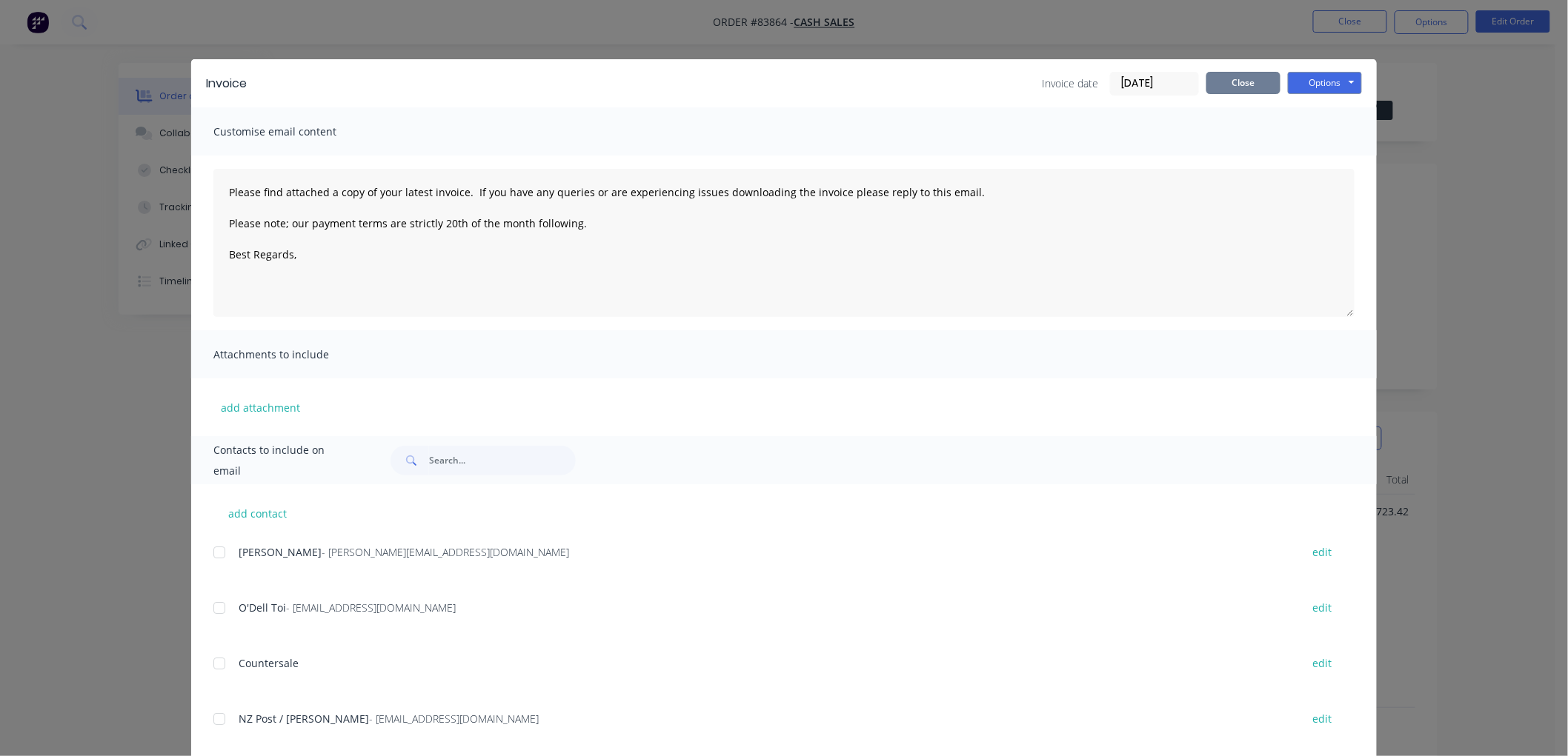
drag, startPoint x: 1243, startPoint y: 85, endPoint x: 1263, endPoint y: 113, distance: 34.4
click at [1243, 85] on button "Close" at bounding box center [1243, 83] width 74 height 22
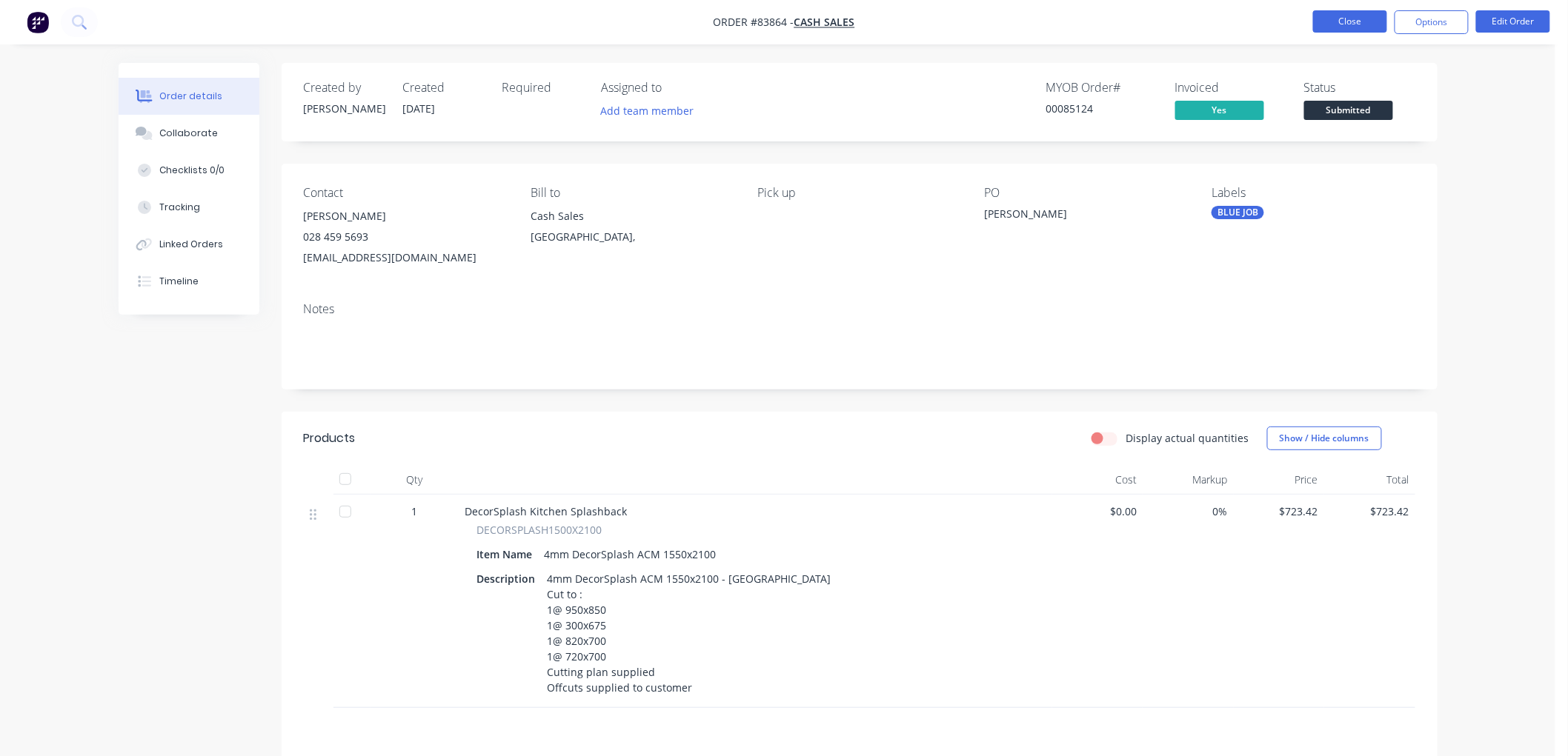
click at [1360, 18] on button "Close" at bounding box center [1350, 21] width 74 height 22
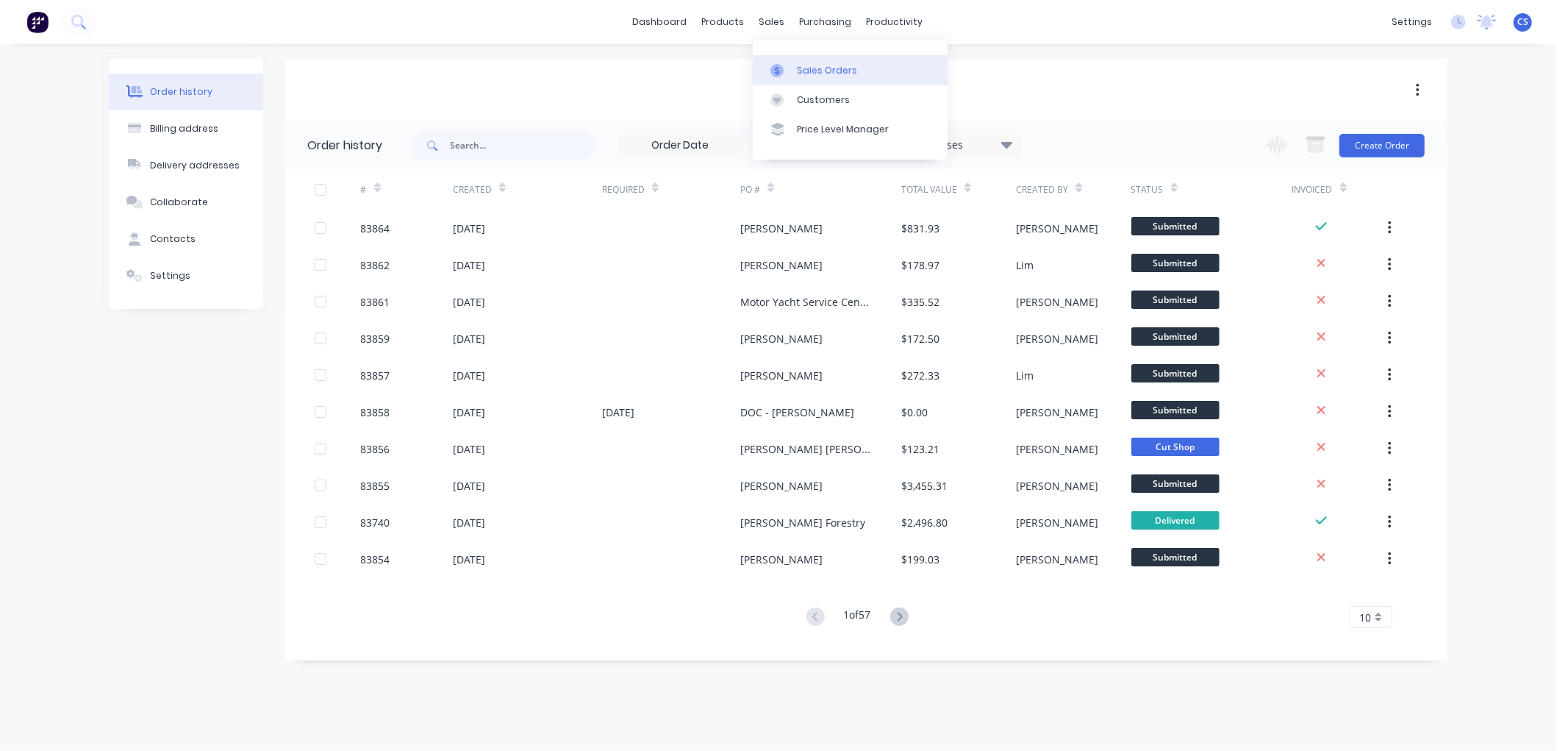
click at [784, 56] on link "Sales Orders" at bounding box center [851, 70] width 195 height 29
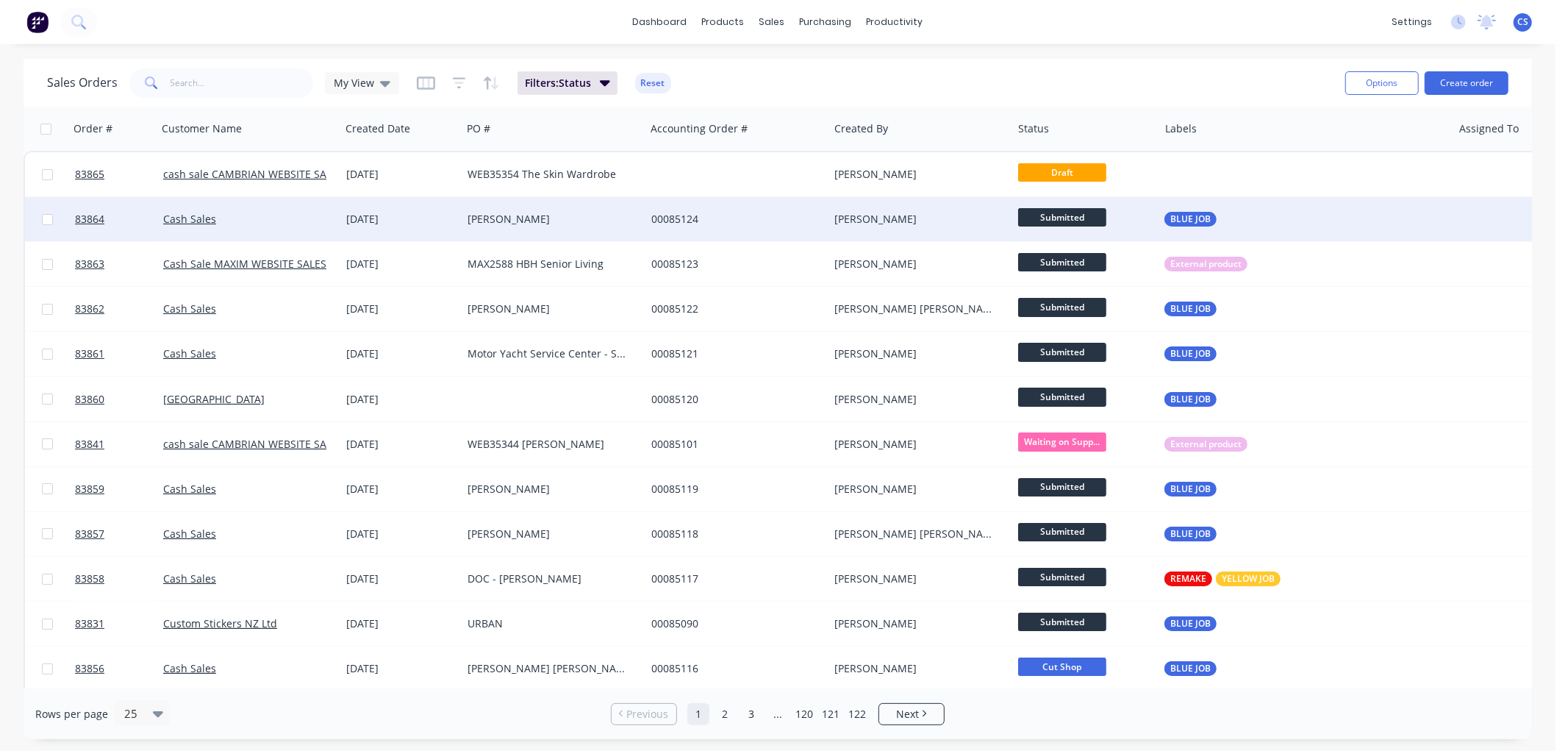
click at [1069, 217] on span "Submitted" at bounding box center [1062, 218] width 88 height 18
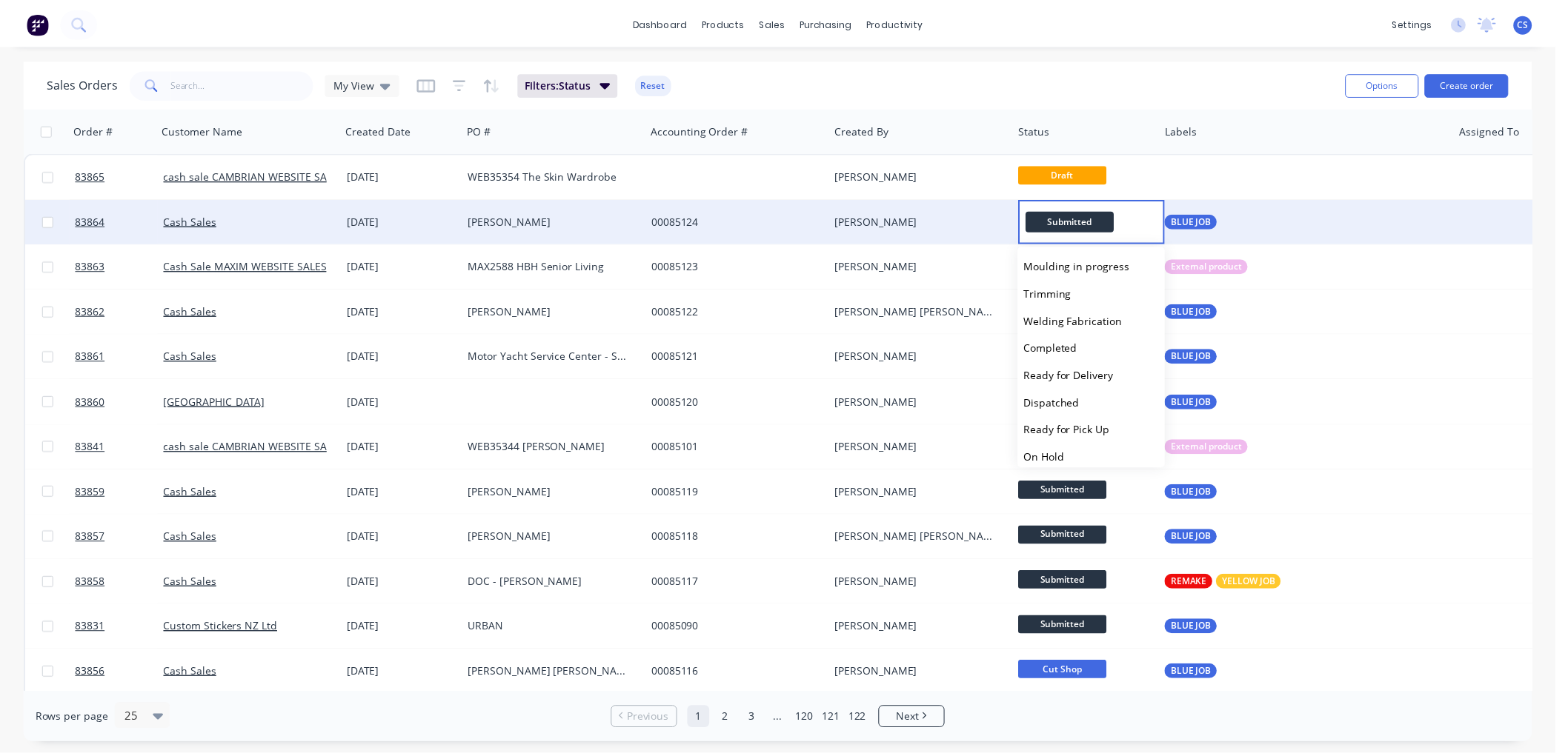
scroll to position [411, 0]
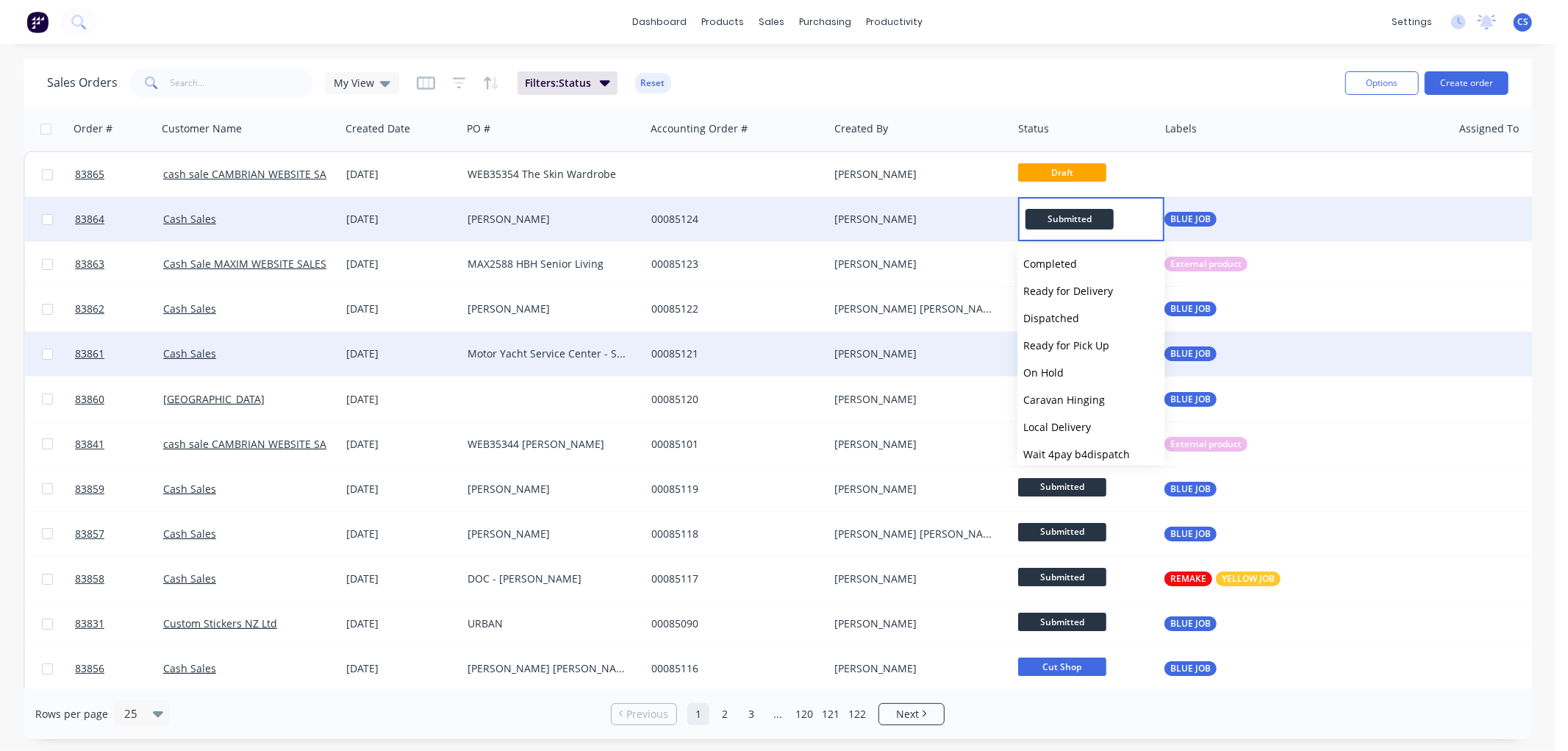
click at [1050, 369] on span "On Hold" at bounding box center [1044, 372] width 40 height 14
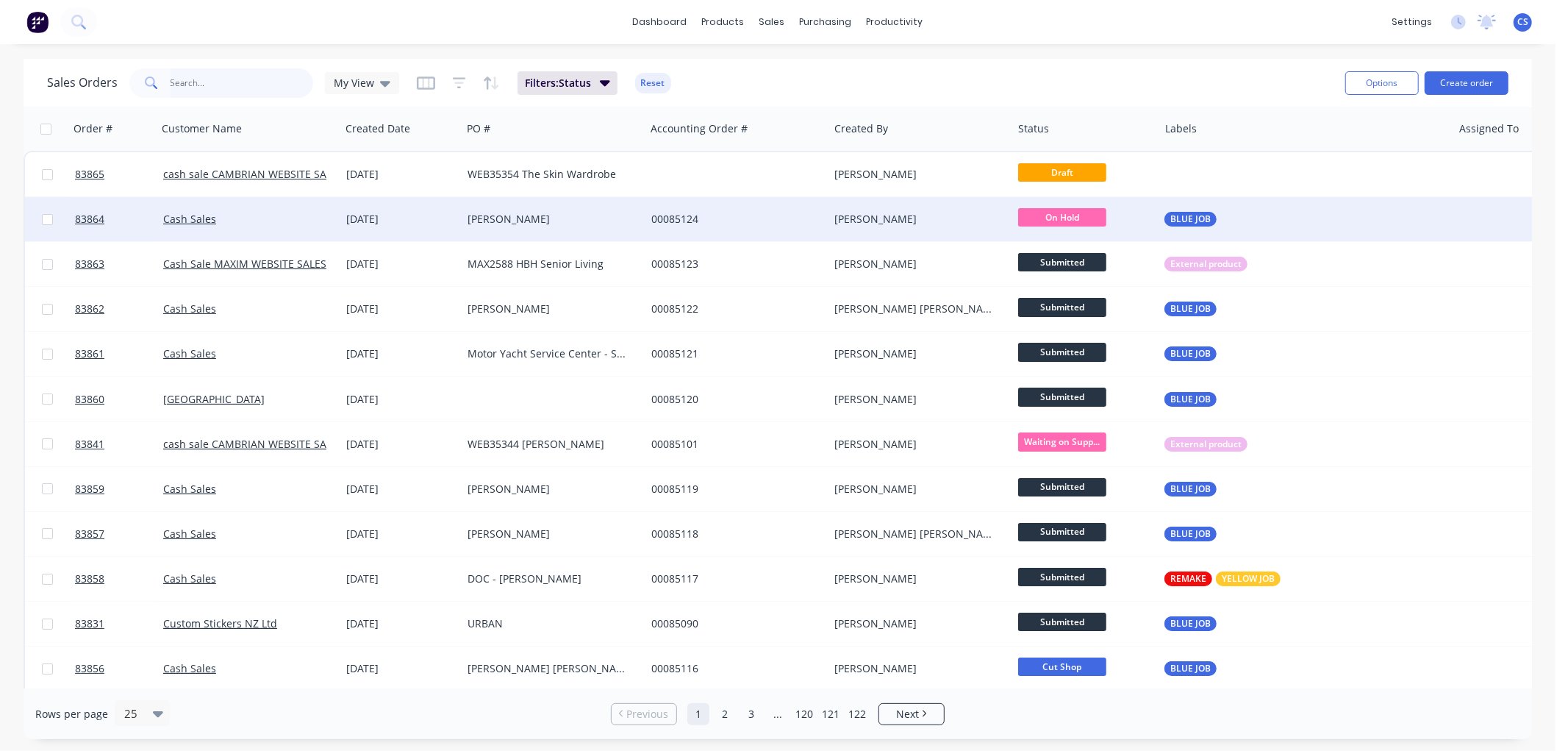
click at [200, 81] on input "text" at bounding box center [242, 84] width 143 height 29
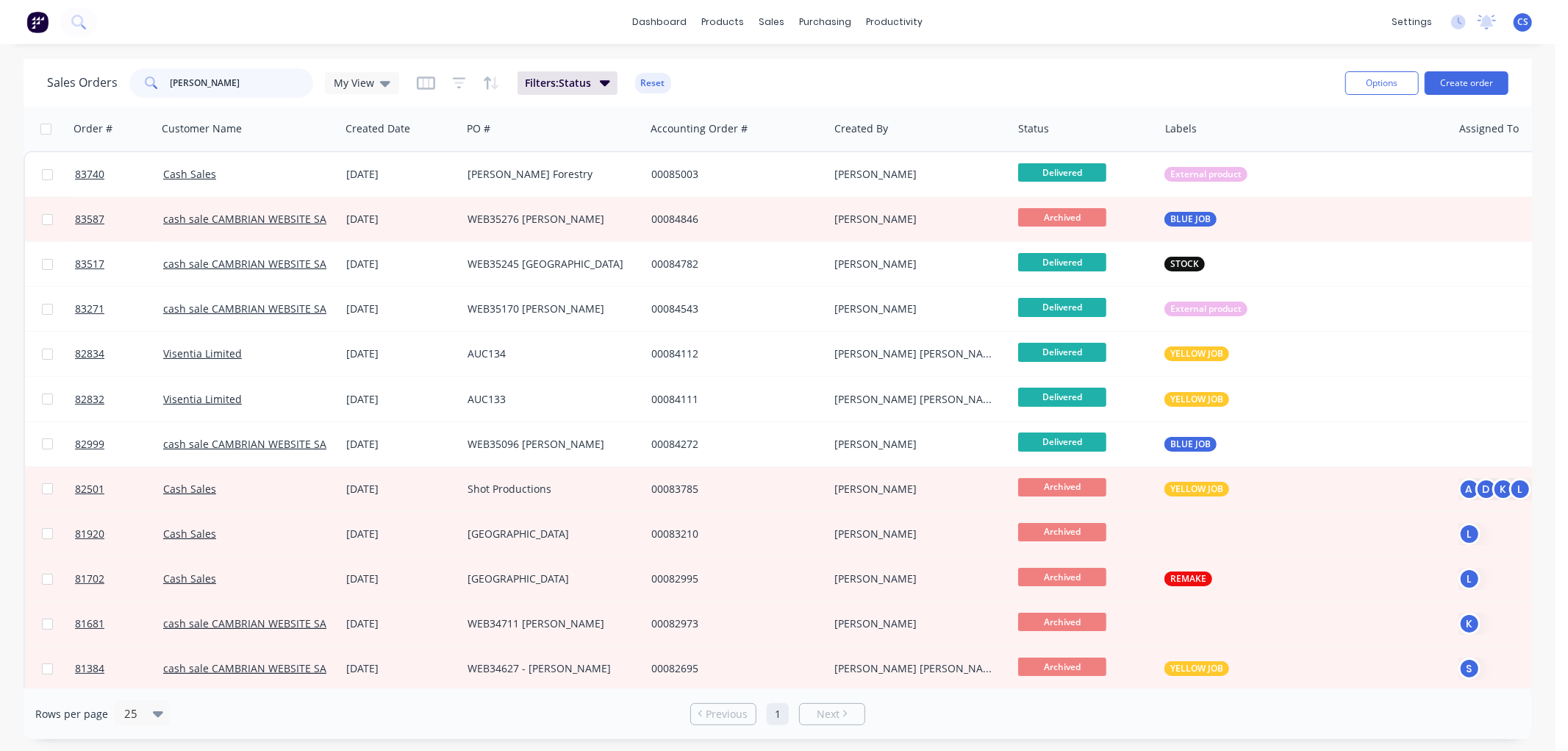
click at [227, 84] on input "[PERSON_NAME]" at bounding box center [242, 84] width 143 height 29
click at [229, 82] on input "[PERSON_NAME]" at bounding box center [242, 84] width 143 height 29
click at [234, 78] on input "[PERSON_NAME]" at bounding box center [242, 84] width 143 height 29
type input "[PERSON_NAME]"
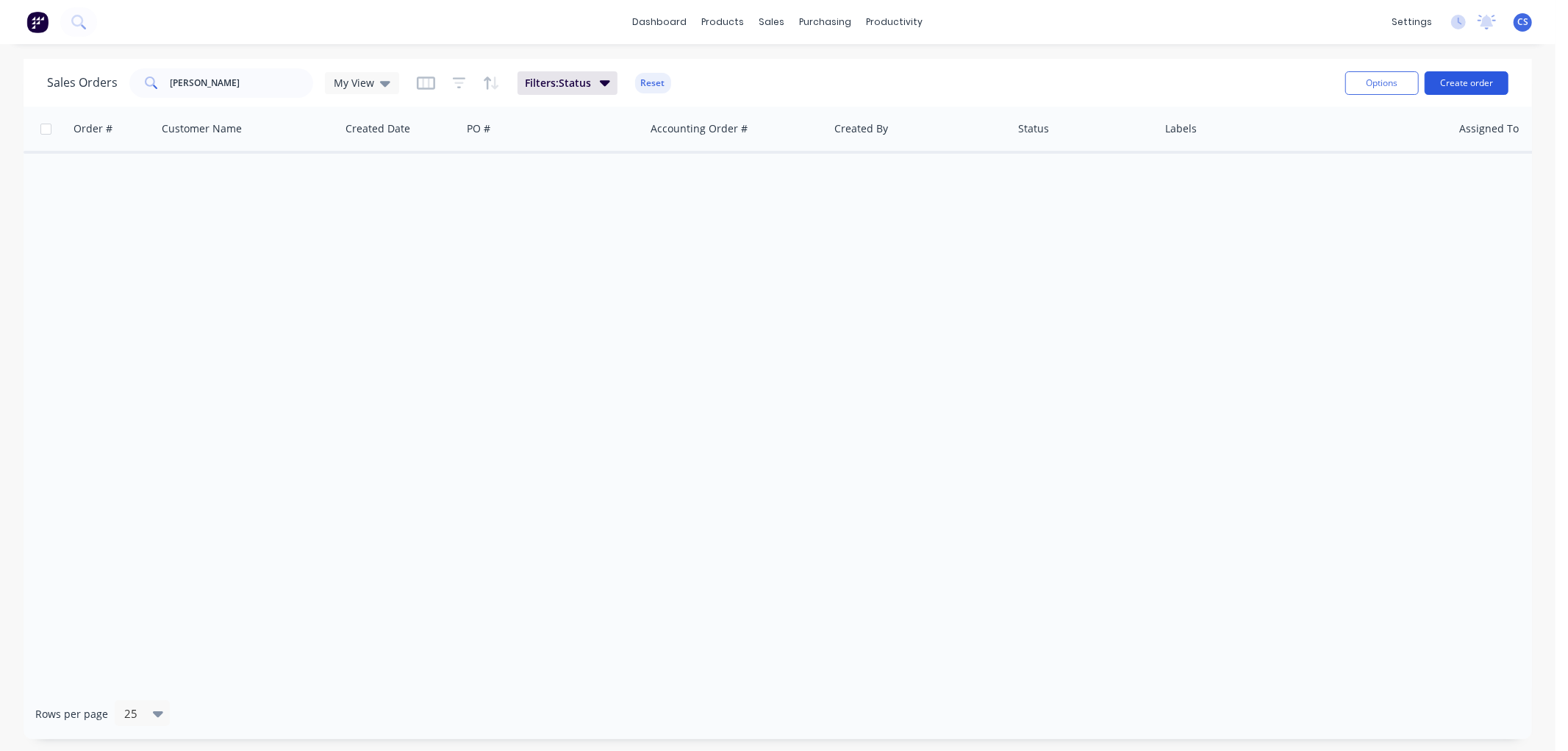
click at [1486, 79] on button "Create order" at bounding box center [1466, 84] width 83 height 24
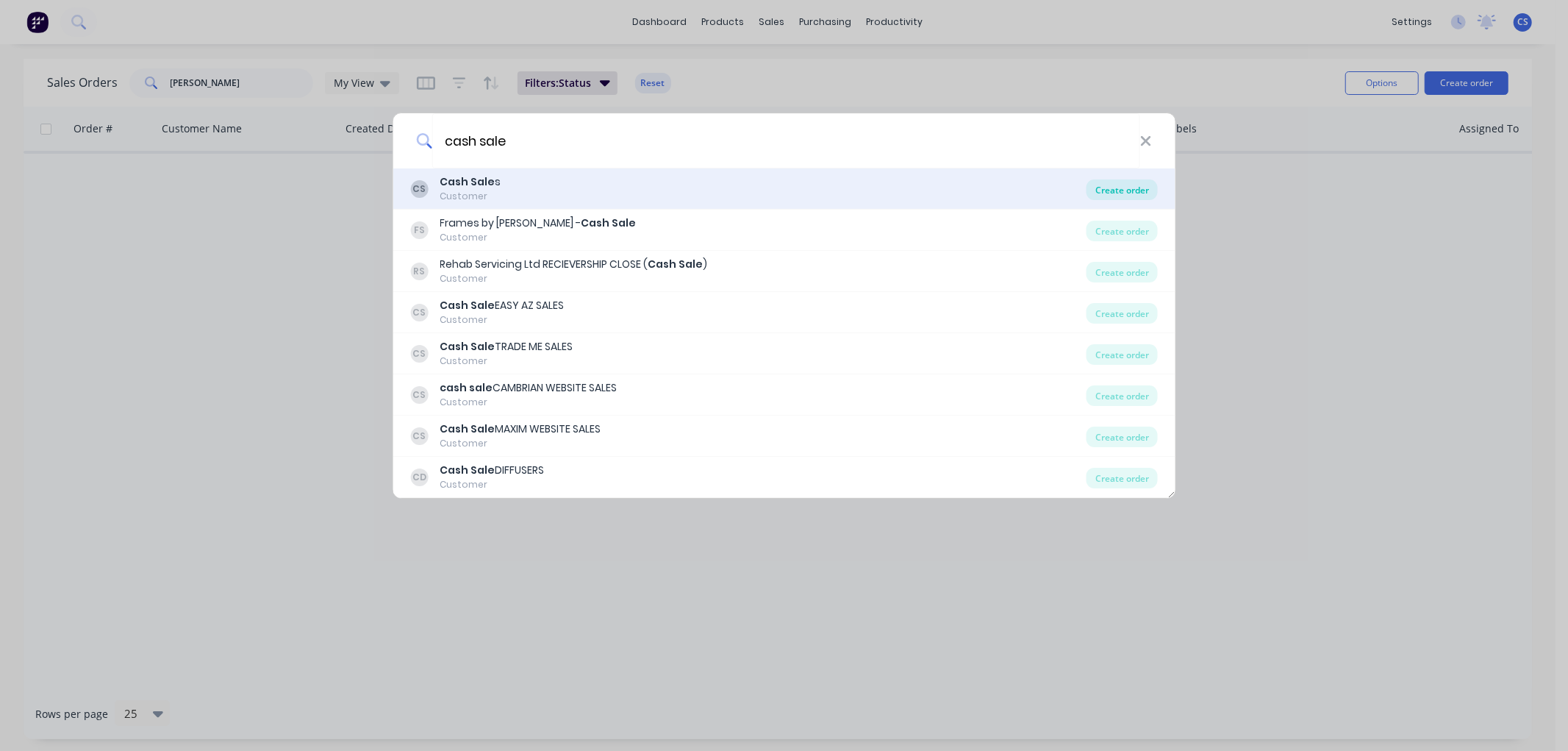
type input "cash sale"
click at [1128, 192] on div "Create order" at bounding box center [1123, 190] width 72 height 20
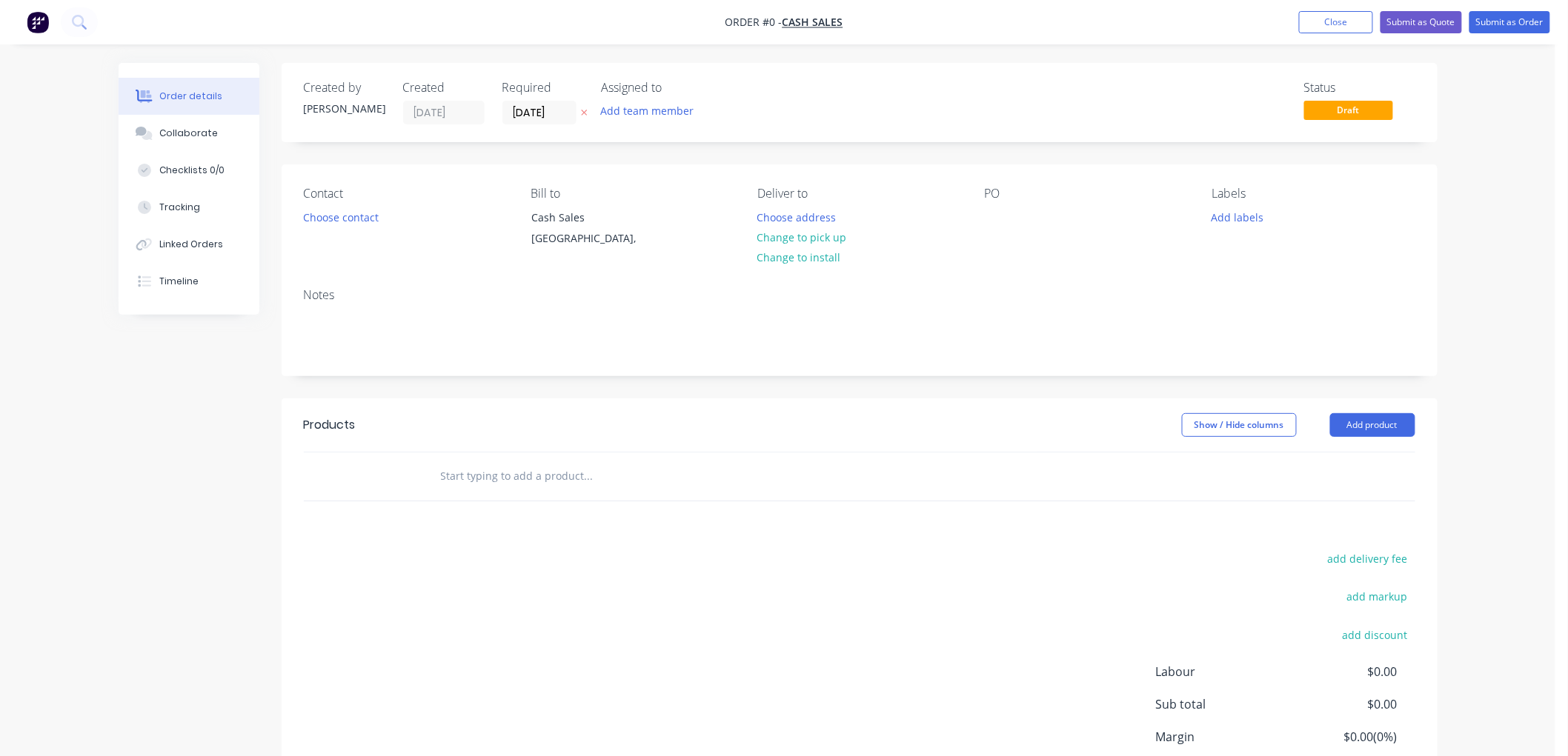
click at [584, 111] on icon at bounding box center [583, 113] width 6 height 6
click at [502, 477] on input "text" at bounding box center [588, 476] width 297 height 30
click at [516, 464] on input "text" at bounding box center [588, 476] width 297 height 30
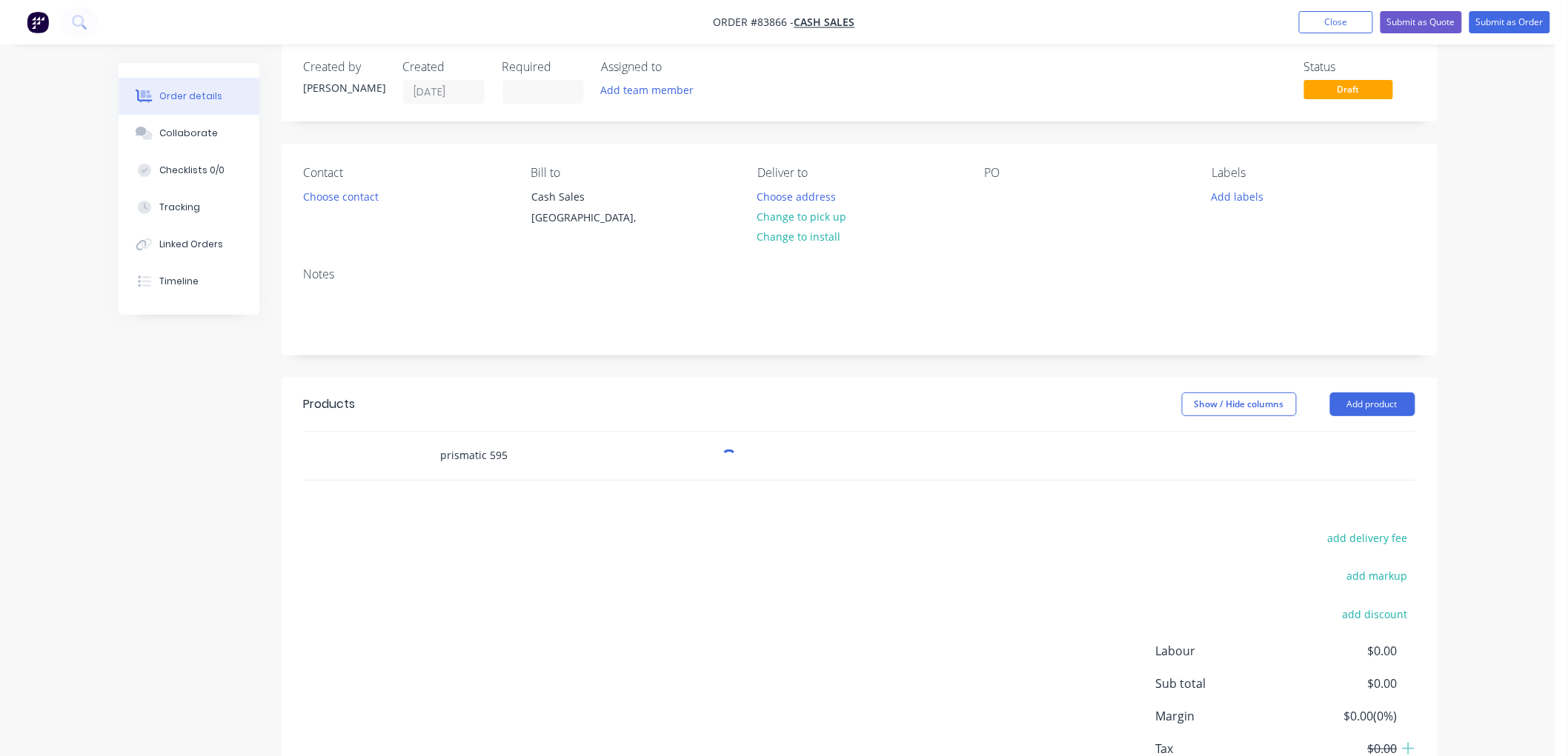
scroll to position [82, 0]
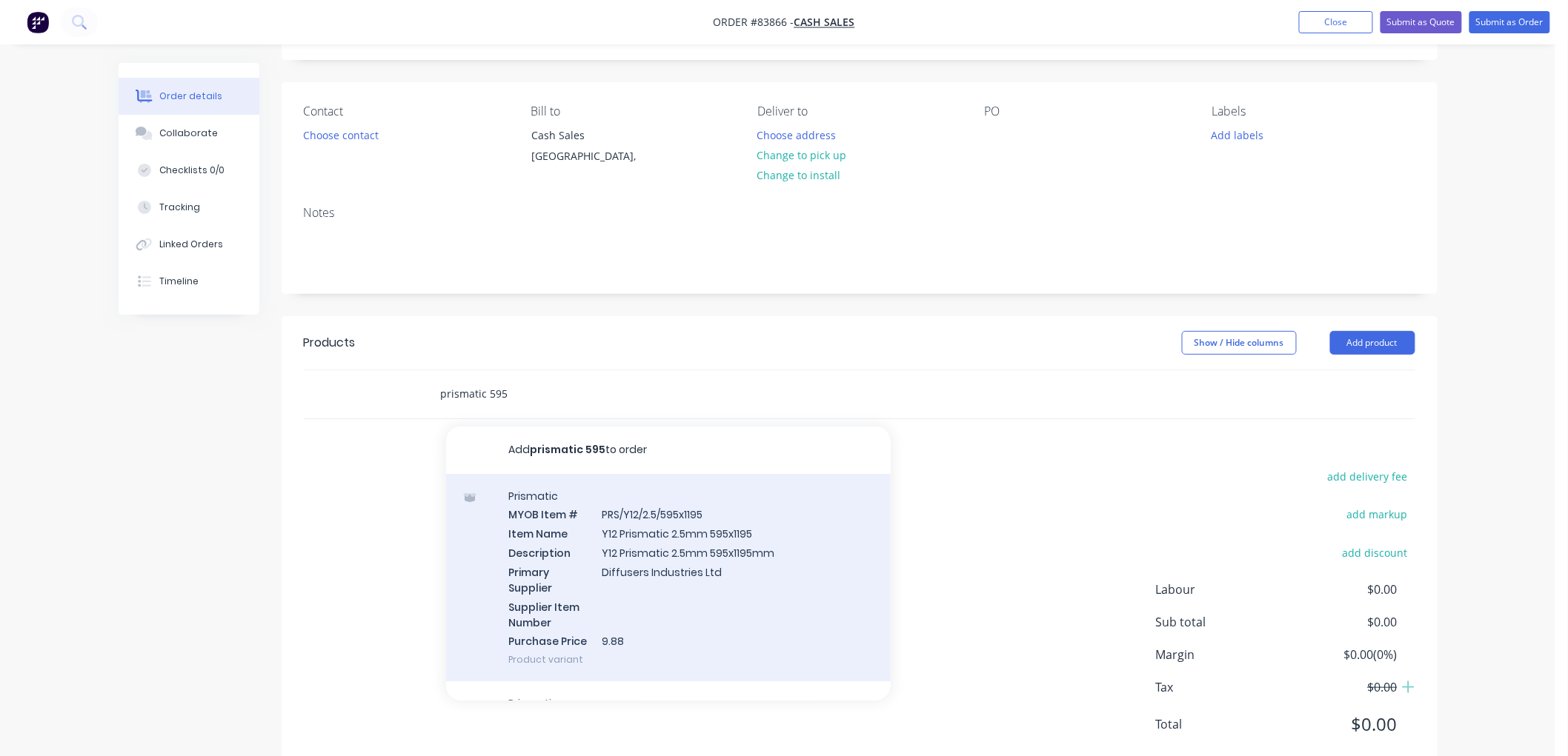
type input "prismatic 595"
click at [676, 568] on div "Prismatic MYOB Item # PRS/Y12/2.5/595x1195 Item Name Y12 Prismatic 2.5mm 595x11…" at bounding box center [668, 578] width 445 height 208
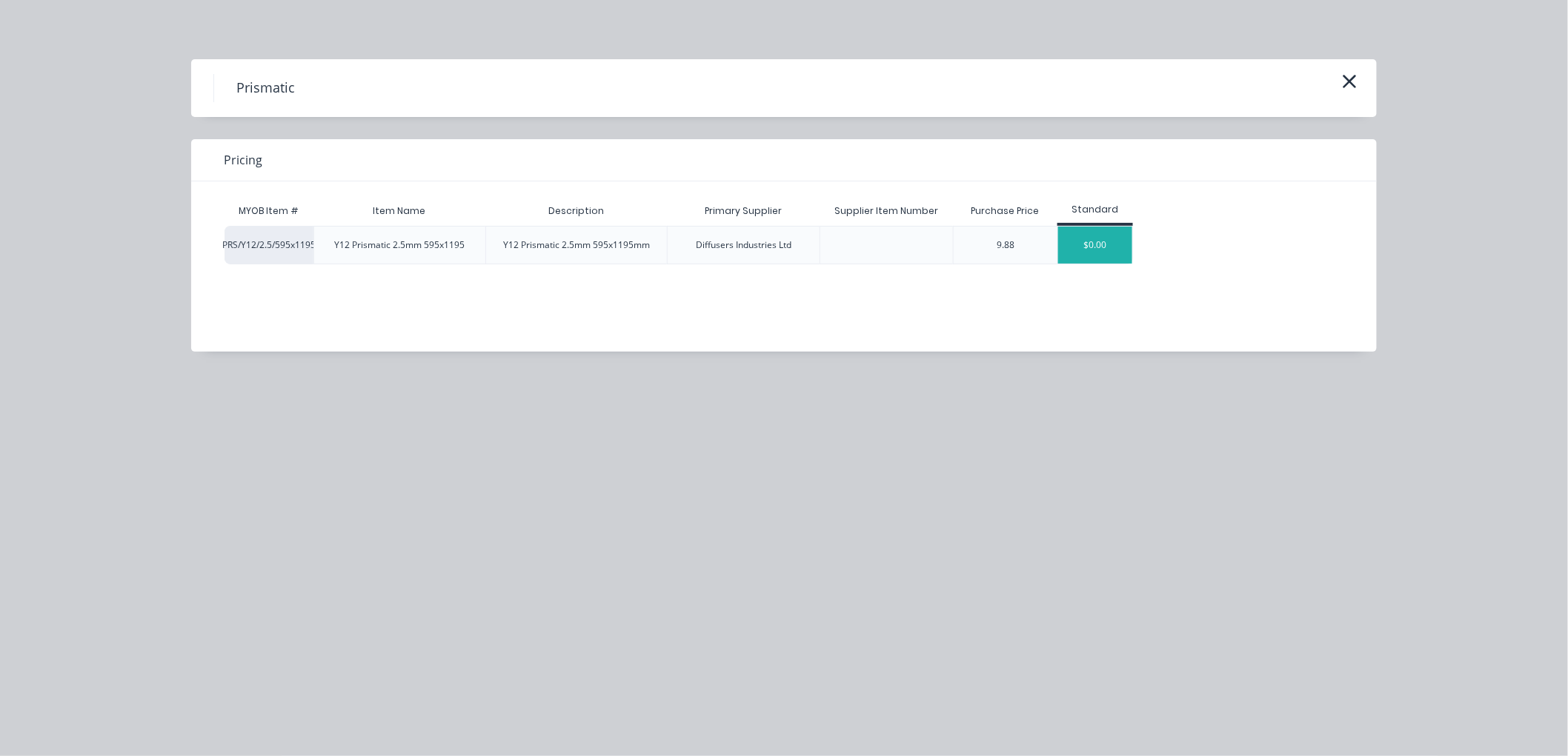
click at [1086, 239] on div "$0.00" at bounding box center [1095, 245] width 74 height 37
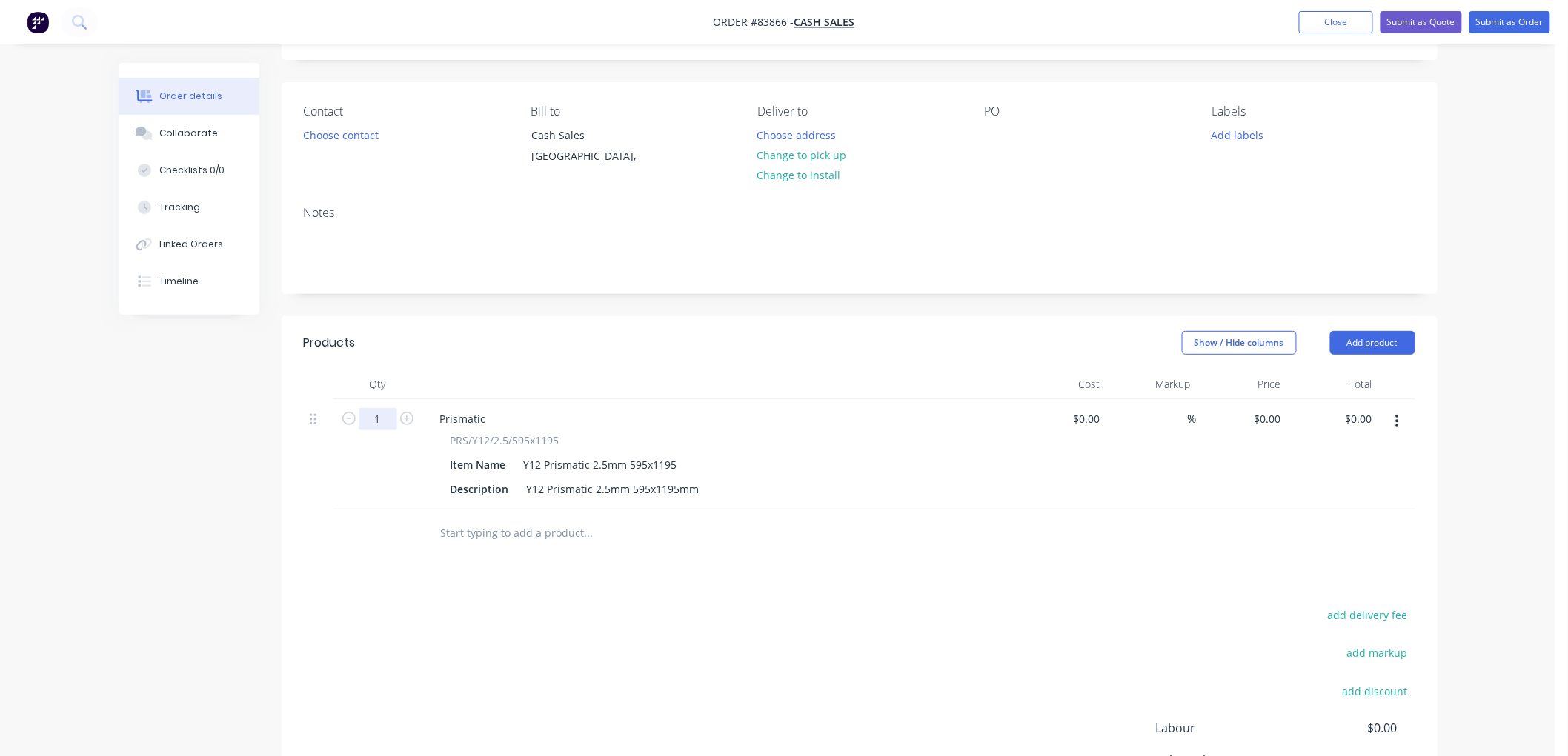
click at [379, 416] on input "1" at bounding box center [378, 420] width 39 height 22
type input "2"
click at [703, 485] on div "Description Y12 Prismatic 2.5mm 595x1195mm" at bounding box center [716, 489] width 543 height 21
drag, startPoint x: 1265, startPoint y: 422, endPoint x: 1273, endPoint y: 421, distance: 8.1
click at [1273, 421] on input "0" at bounding box center [1269, 419] width 34 height 21
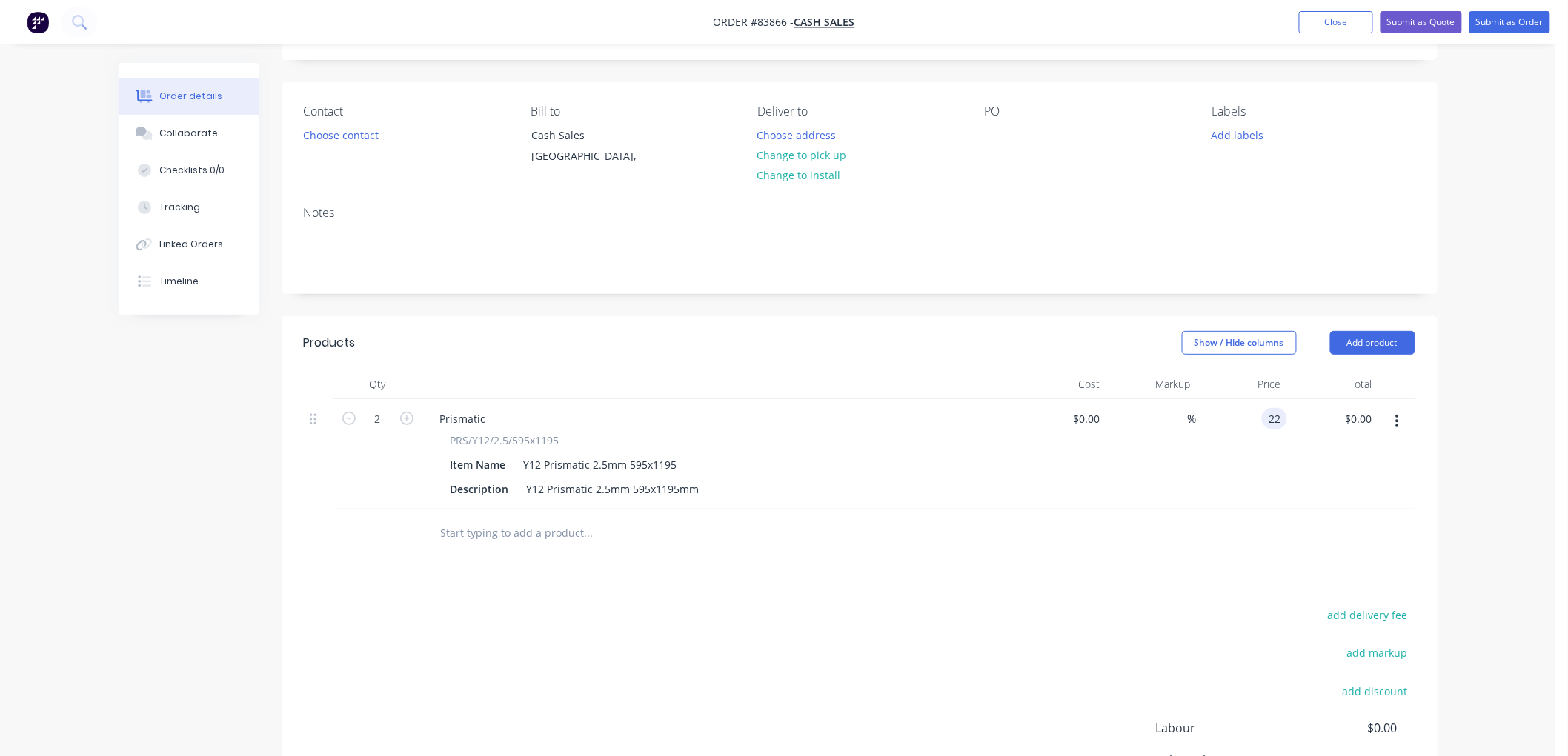
type input "2"
type input "$39.04"
type input "$78.08"
click at [1465, 445] on div "Order details Collaborate Checklists 0/0 Tracking Linked Orders Timeline Order …" at bounding box center [778, 426] width 1555 height 1018
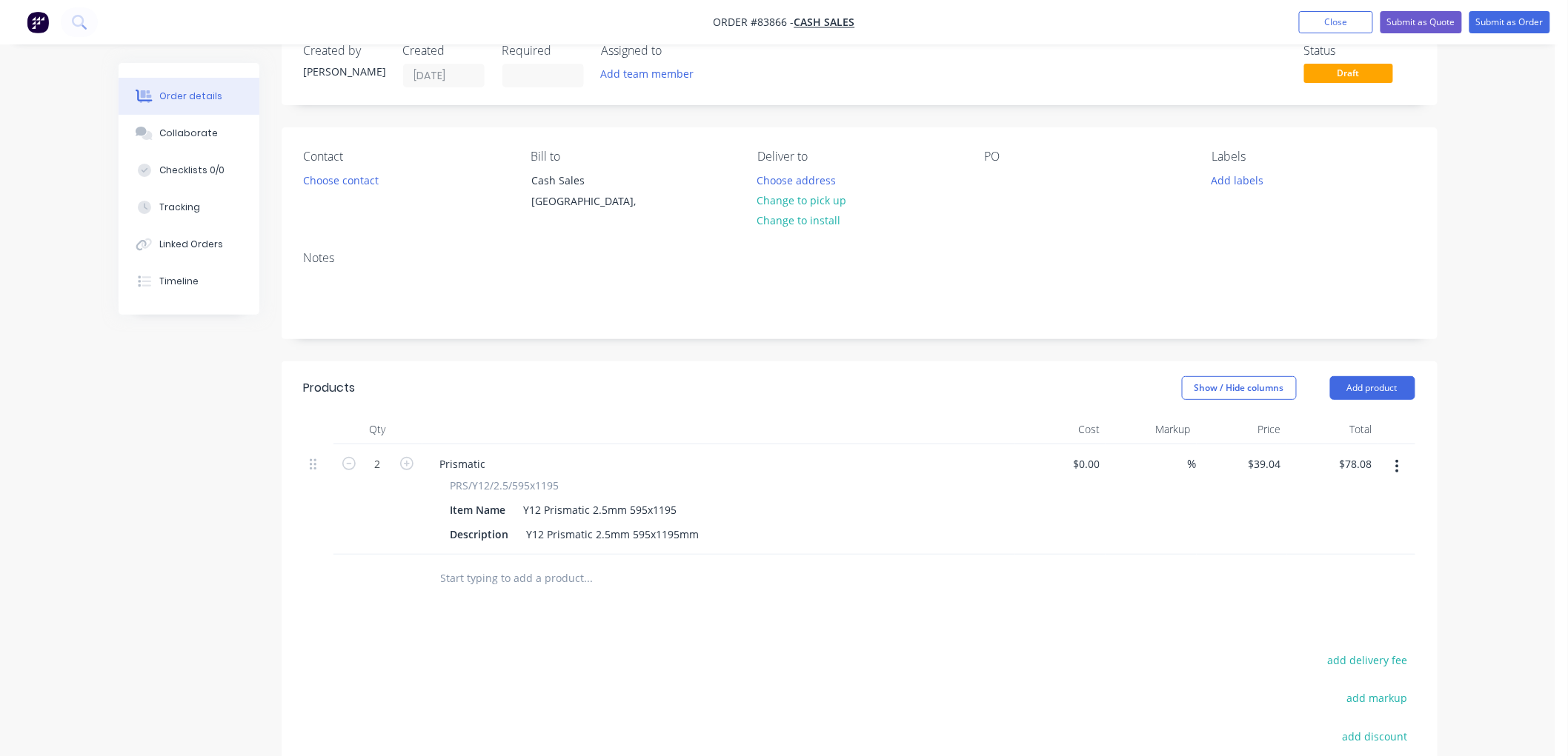
scroll to position [0, 0]
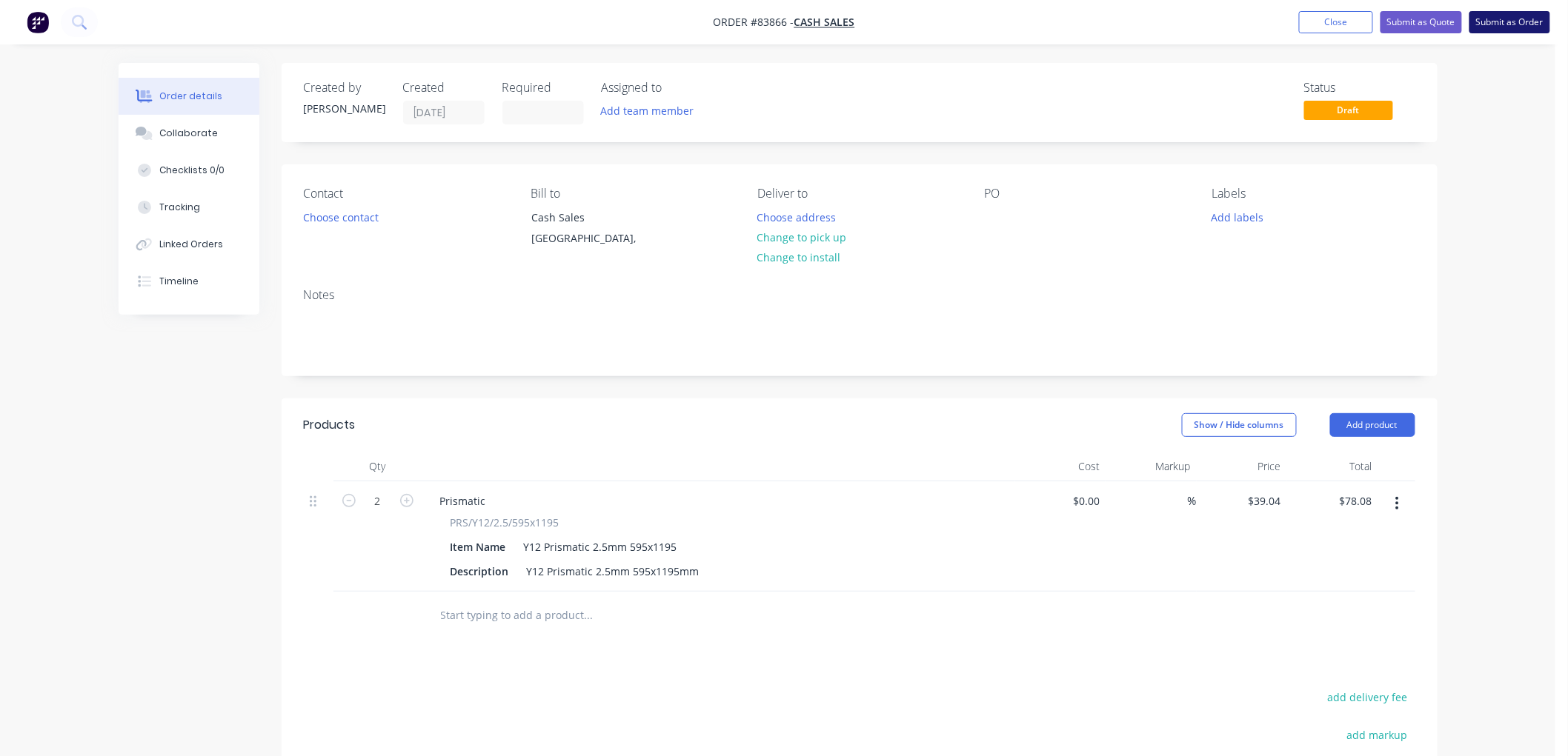
click at [1517, 23] on button "Submit as Order" at bounding box center [1509, 22] width 80 height 22
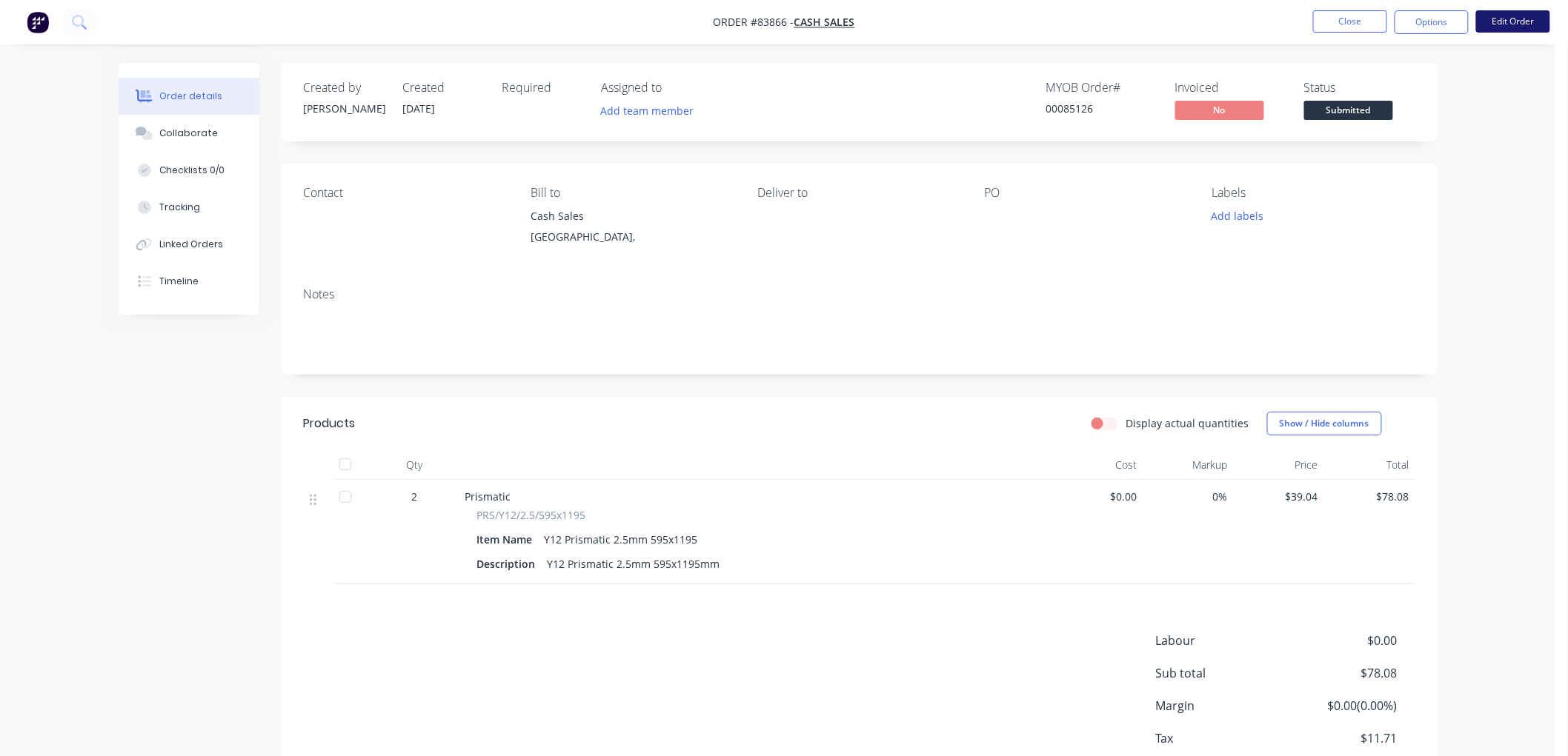
click at [1536, 19] on button "Edit Order" at bounding box center [1513, 21] width 74 height 22
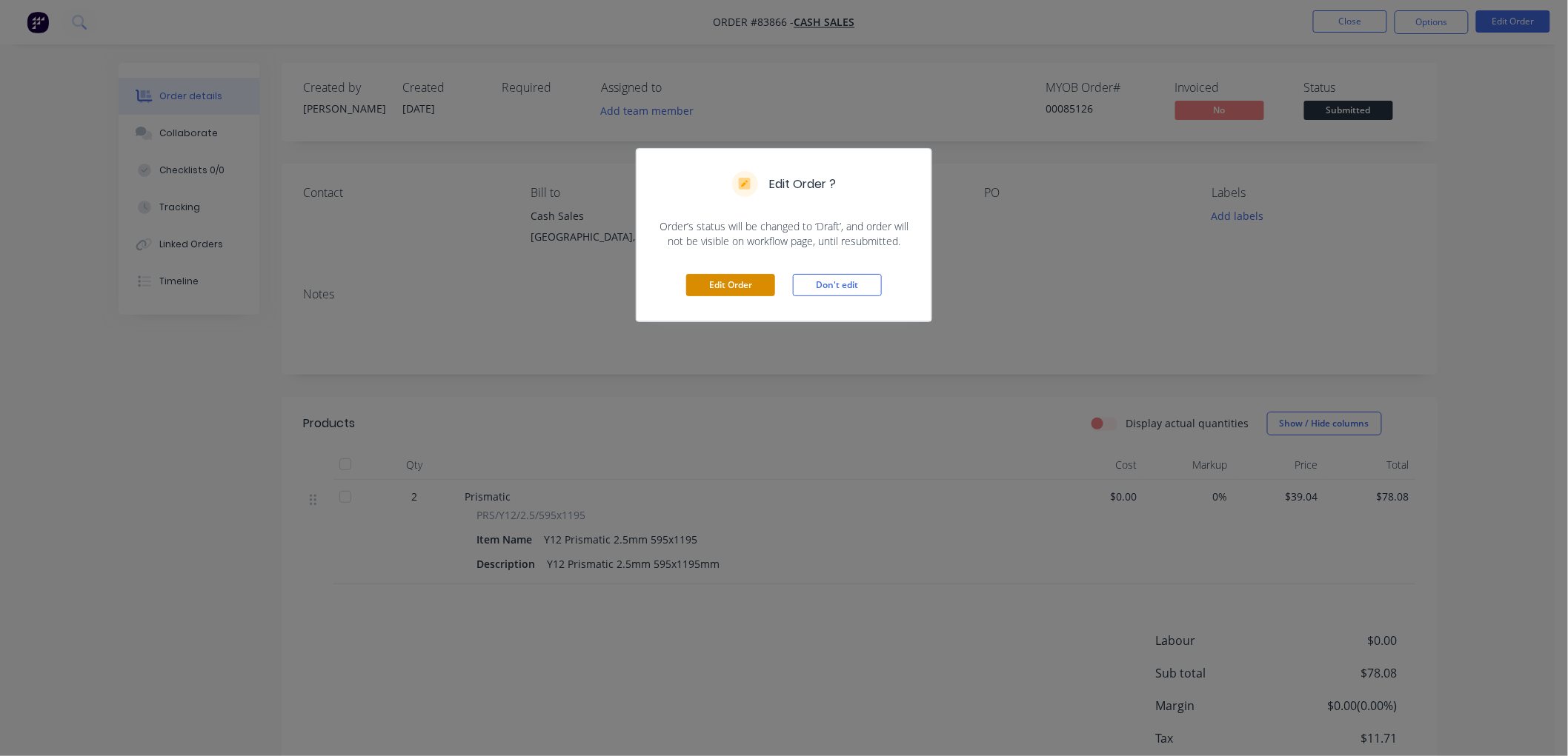
click at [753, 284] on button "Edit Order" at bounding box center [730, 286] width 89 height 22
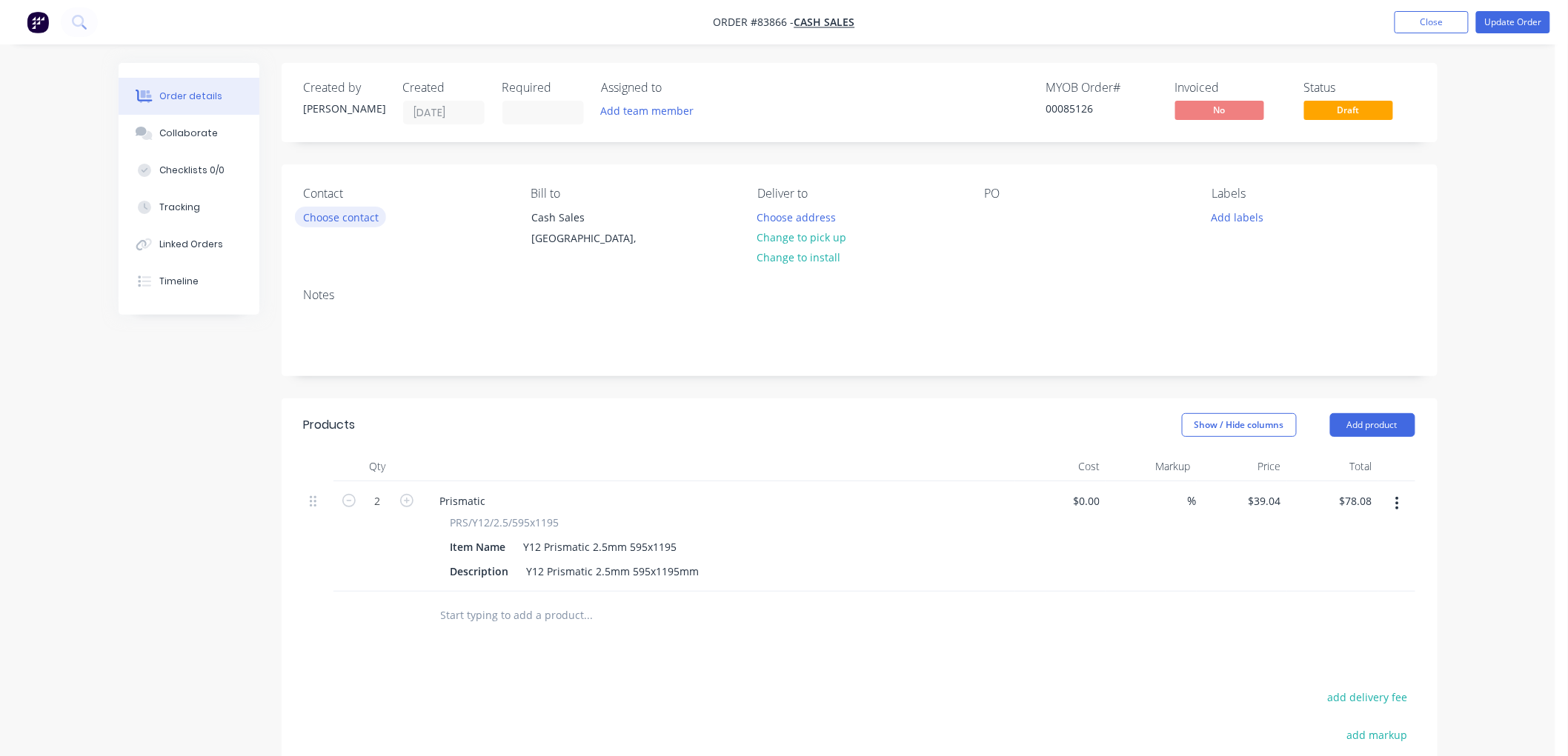
click at [360, 218] on button "Choose contact" at bounding box center [340, 217] width 92 height 20
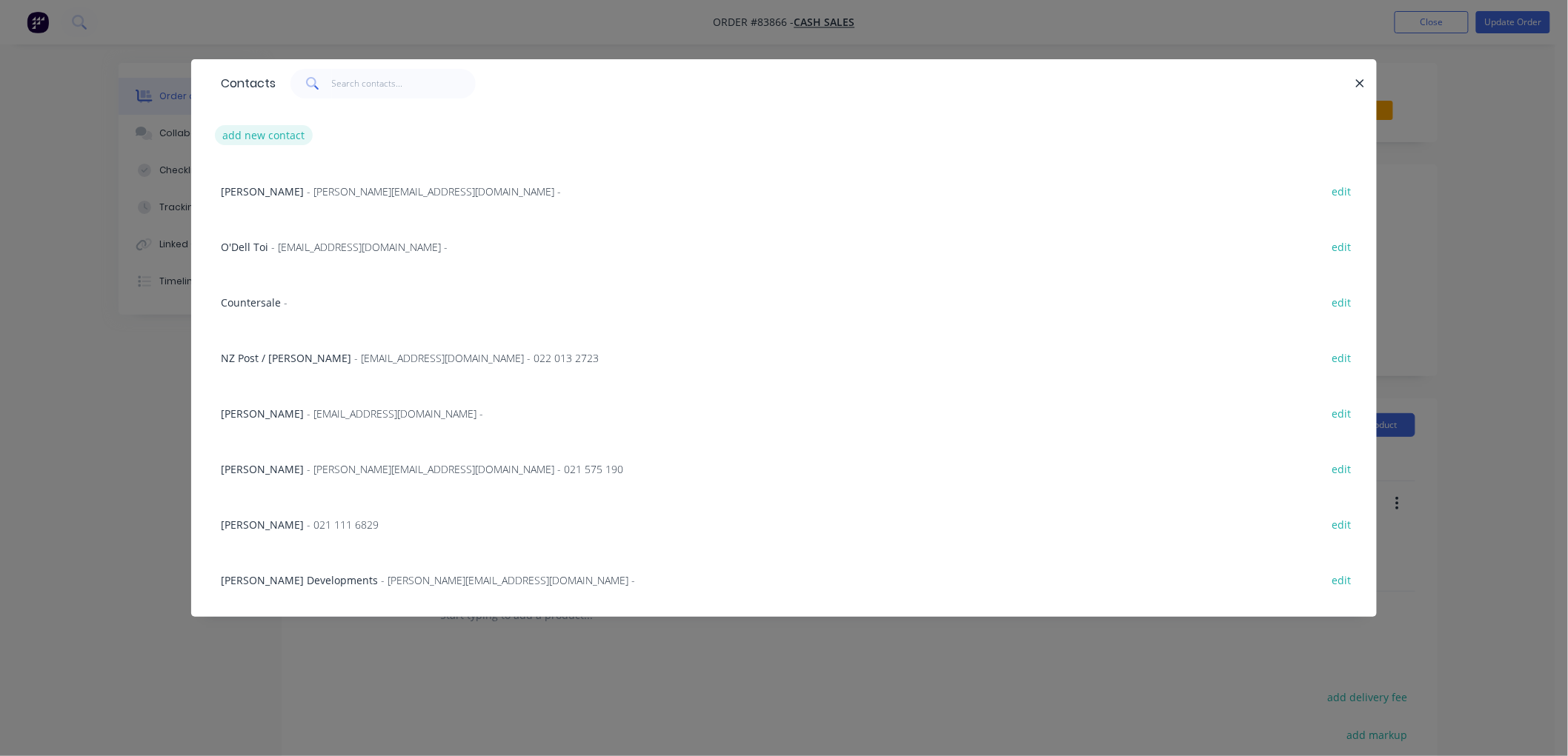
click at [287, 131] on button "add new contact" at bounding box center [263, 135] width 98 height 20
select select "NZ"
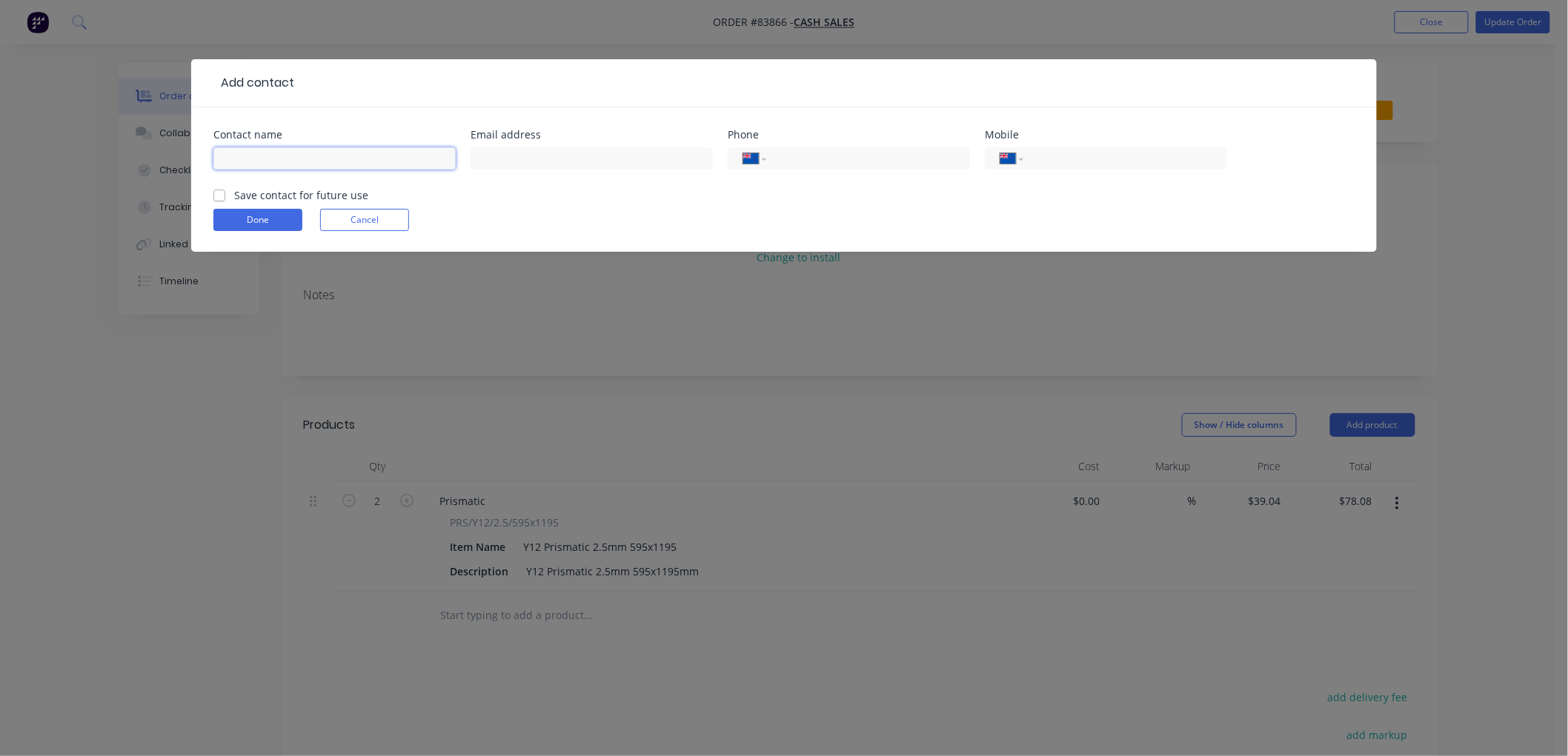
click at [282, 153] on input "text" at bounding box center [335, 158] width 242 height 22
type input "[PERSON_NAME]"
click at [508, 159] on input "text" at bounding box center [592, 158] width 242 height 22
paste input "[PERSON_NAME] <[EMAIL_ADDRESS][DOMAIN_NAME]>"
drag, startPoint x: 522, startPoint y: 156, endPoint x: 404, endPoint y: 159, distance: 118.0
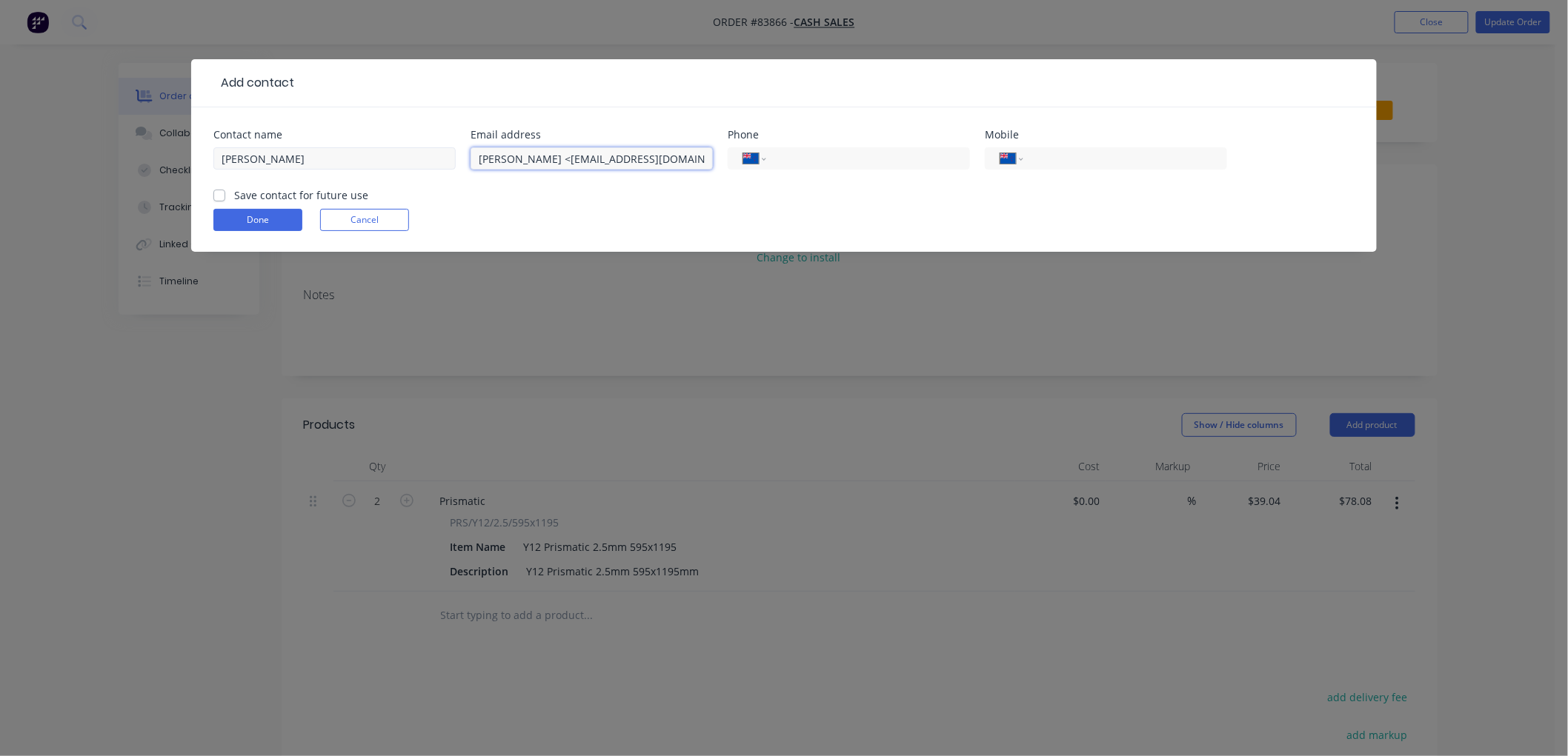
click at [405, 159] on div "Contact name [PERSON_NAME] Email address [PERSON_NAME] <[EMAIL_ADDRESS][DOMAIN_…" at bounding box center [784, 158] width 1141 height 58
type input "[EMAIL_ADDRESS][DOMAIN_NAME]"
click at [1063, 162] on input "tel" at bounding box center [1122, 159] width 178 height 17
click at [234, 190] on label "Save contact for future use" at bounding box center [300, 195] width 134 height 16
click at [220, 190] on input "Save contact for future use" at bounding box center [219, 194] width 12 height 14
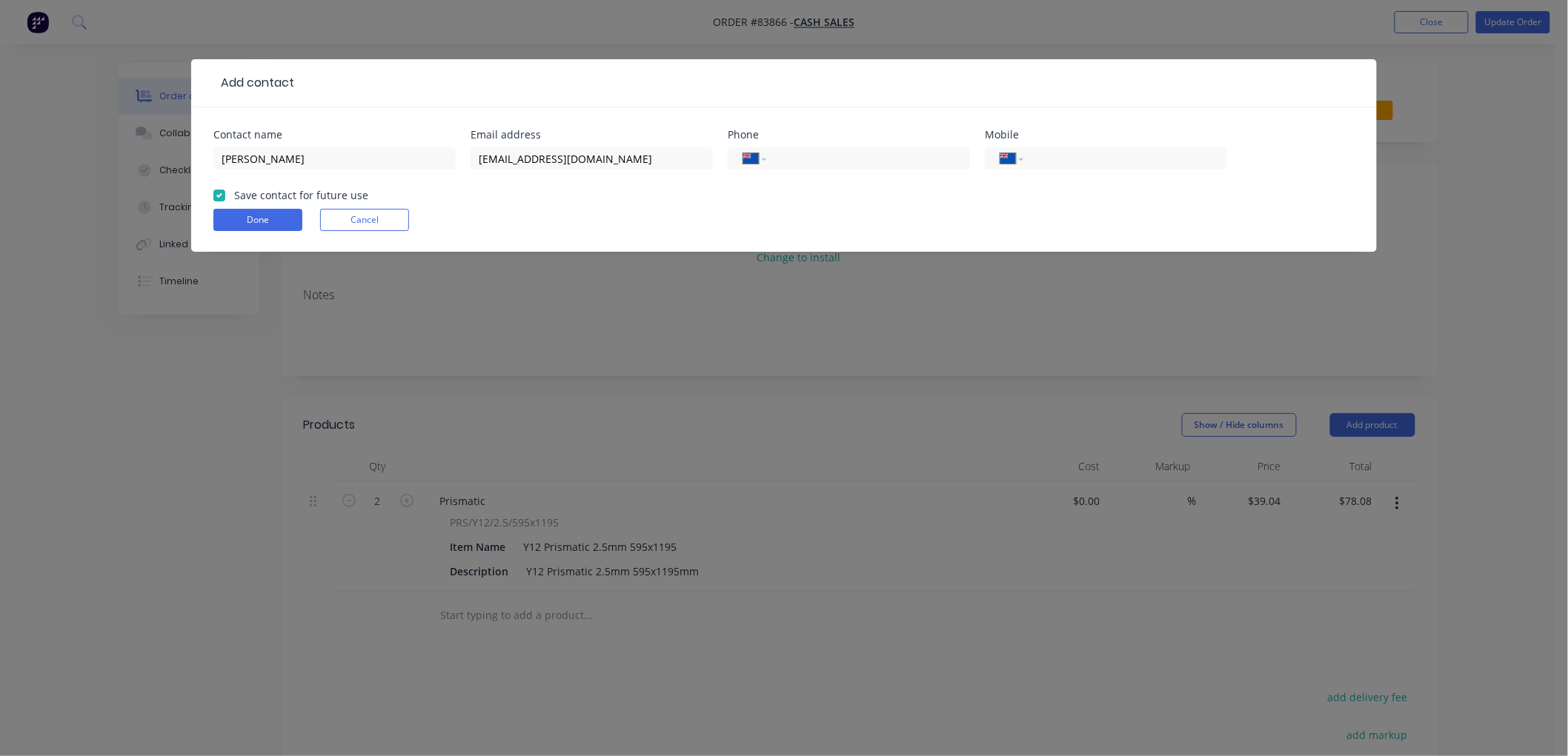
checkbox input "true"
click at [243, 218] on button "Done" at bounding box center [258, 220] width 89 height 22
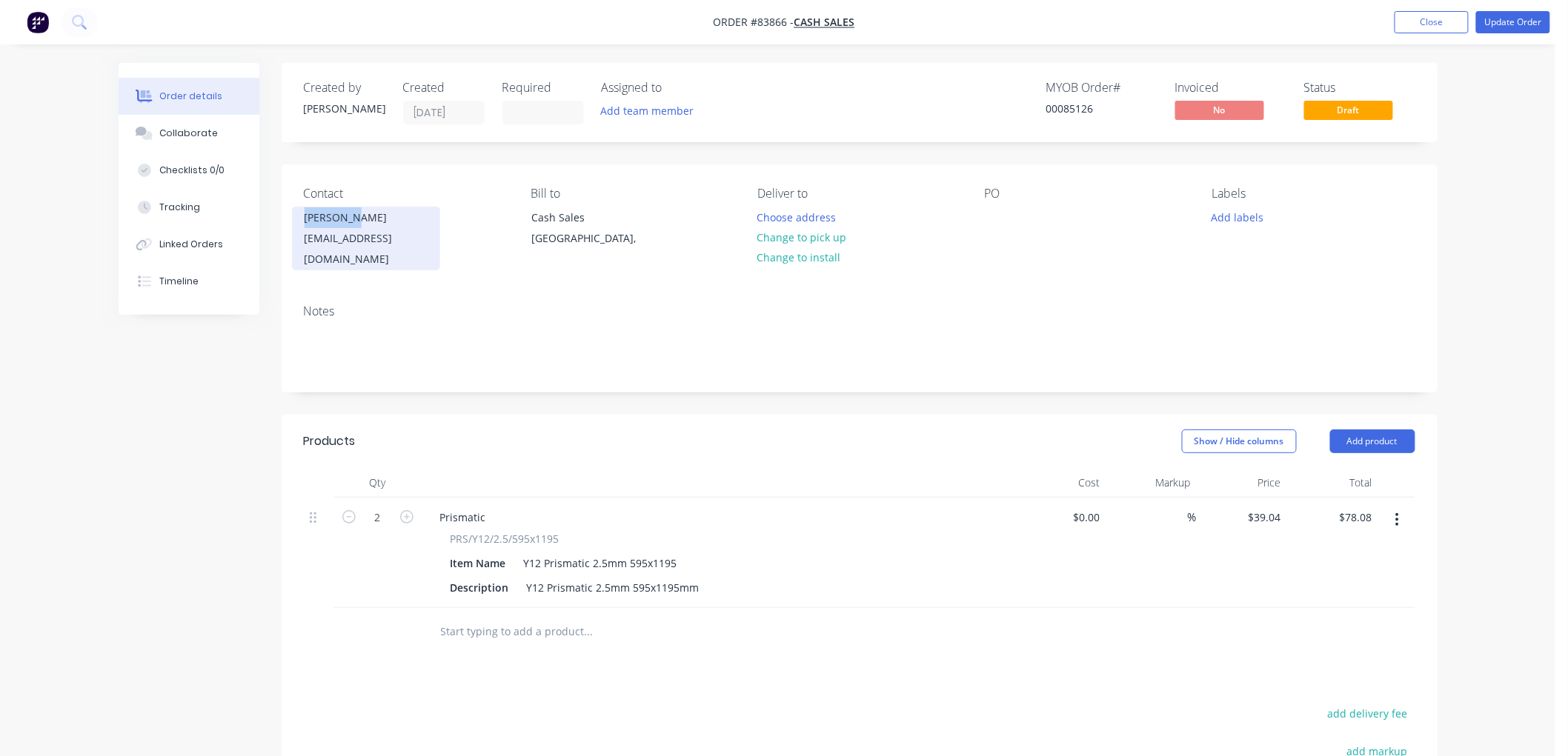
drag, startPoint x: 386, startPoint y: 218, endPoint x: 306, endPoint y: 214, distance: 80.1
click at [306, 214] on div "[PERSON_NAME]" at bounding box center [365, 217] width 123 height 20
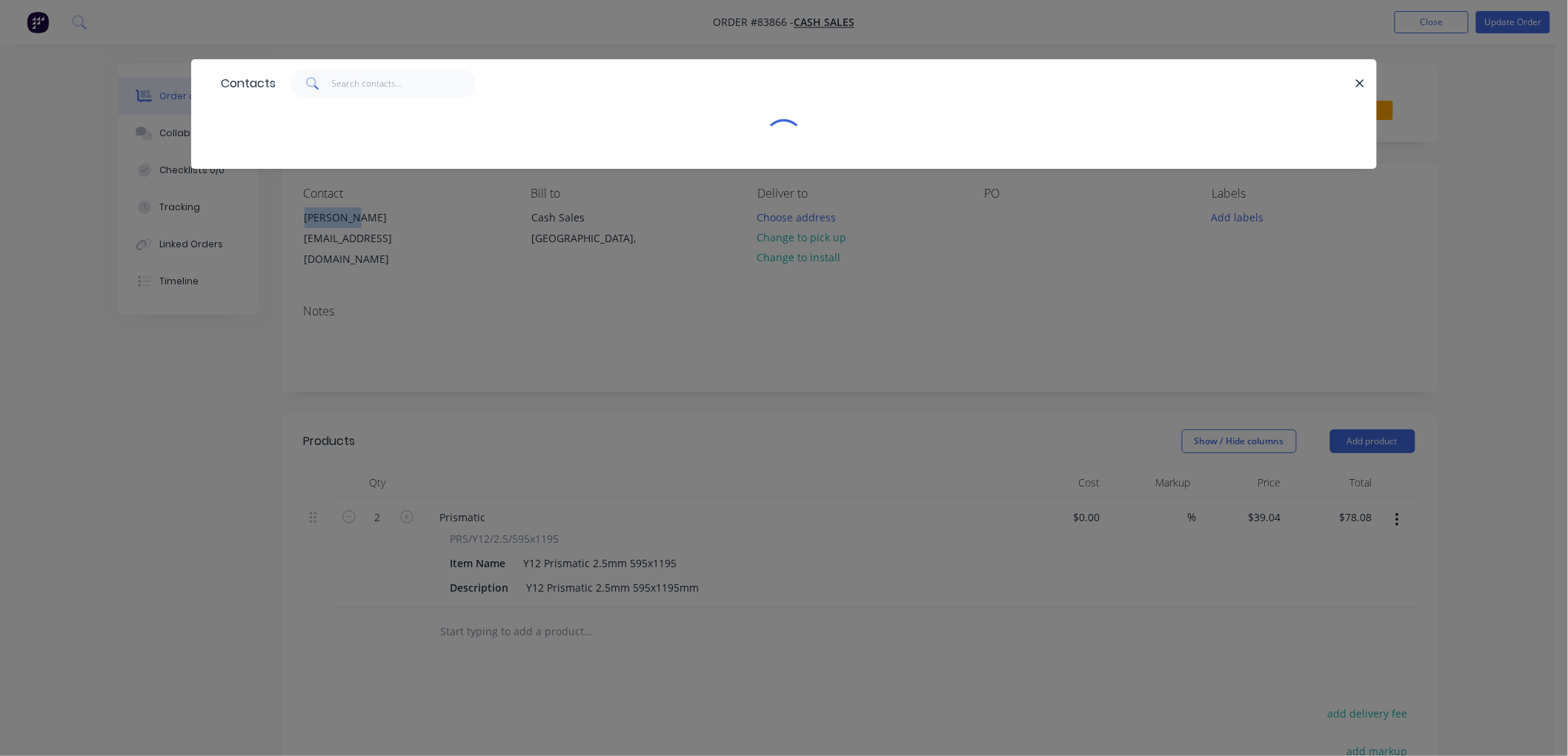
copy div "[PERSON_NAME]"
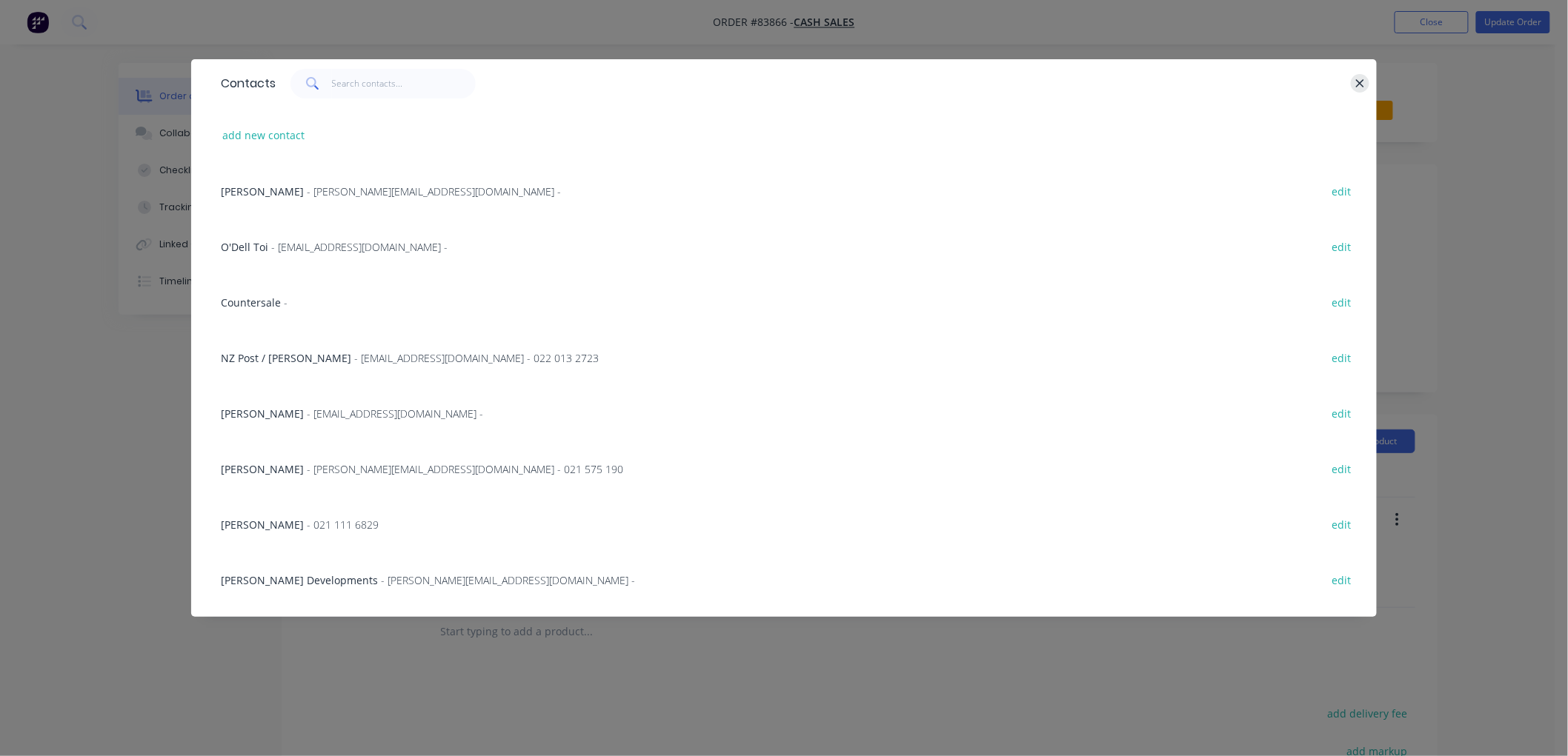
click at [1358, 84] on icon "button" at bounding box center [1360, 83] width 8 height 8
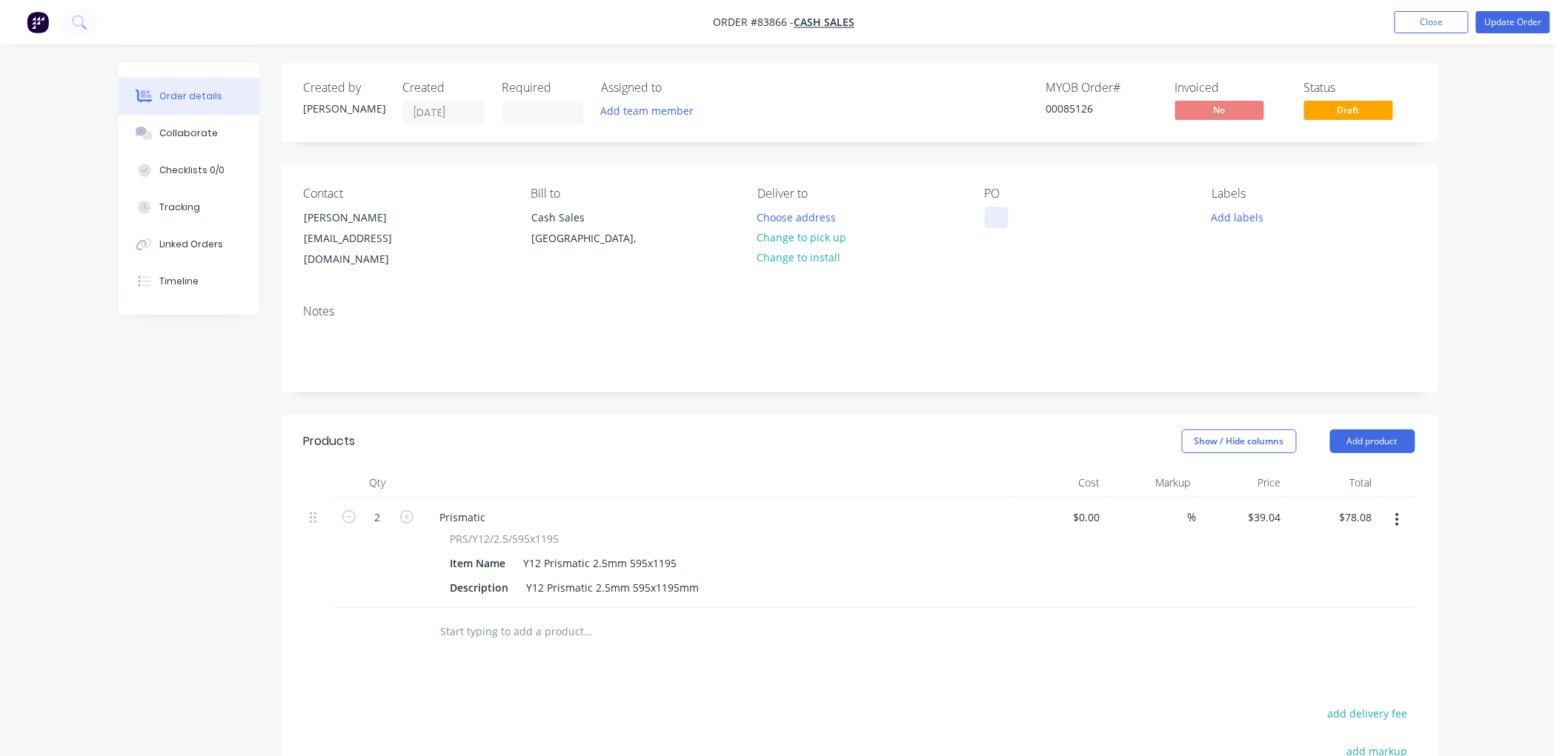
click at [998, 216] on div at bounding box center [997, 217] width 24 height 21
paste div
click at [1251, 218] on button "Add labels" at bounding box center [1238, 217] width 68 height 20
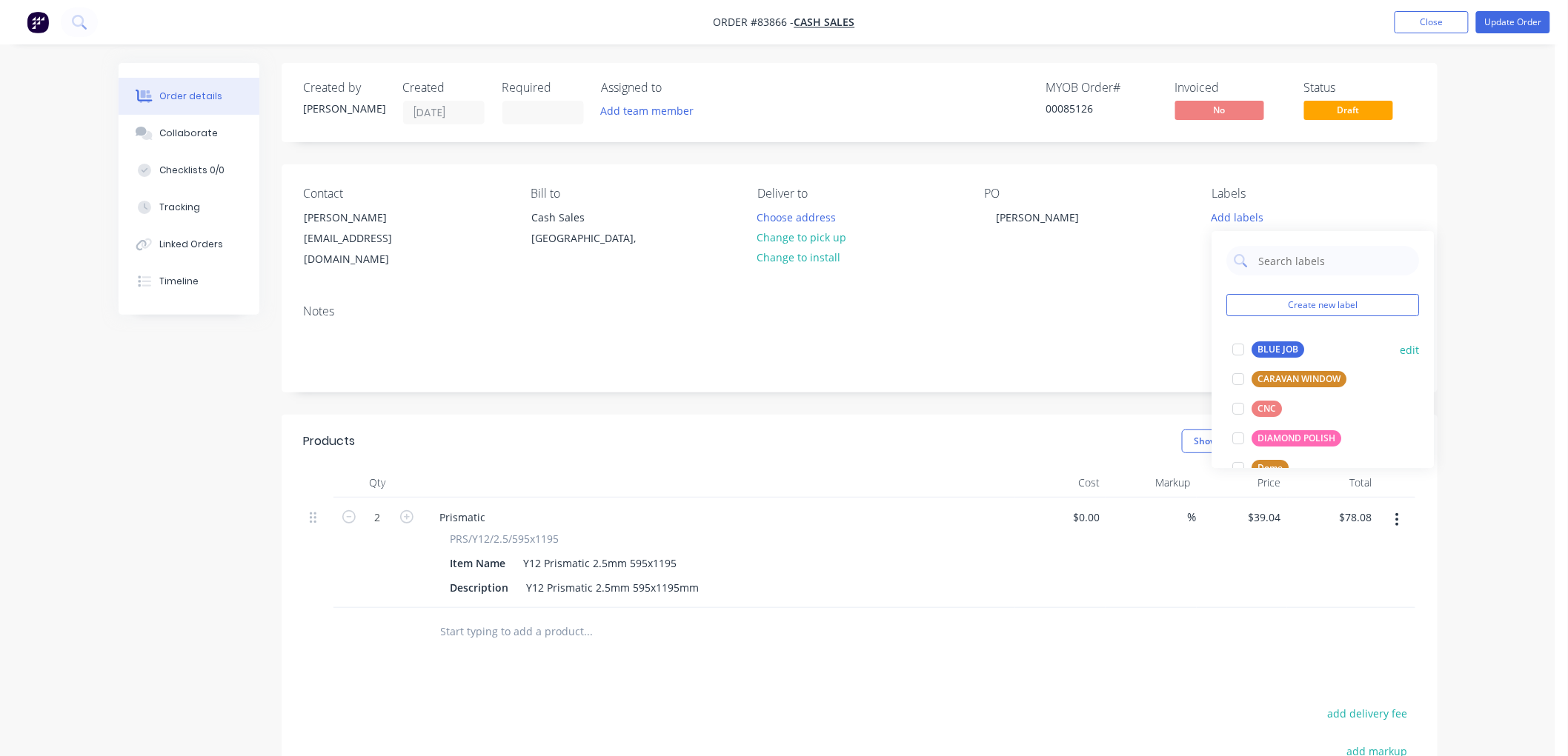
click at [1292, 350] on div "BLUE JOB" at bounding box center [1278, 349] width 53 height 17
click at [830, 236] on button "Change to pick up" at bounding box center [802, 238] width 105 height 20
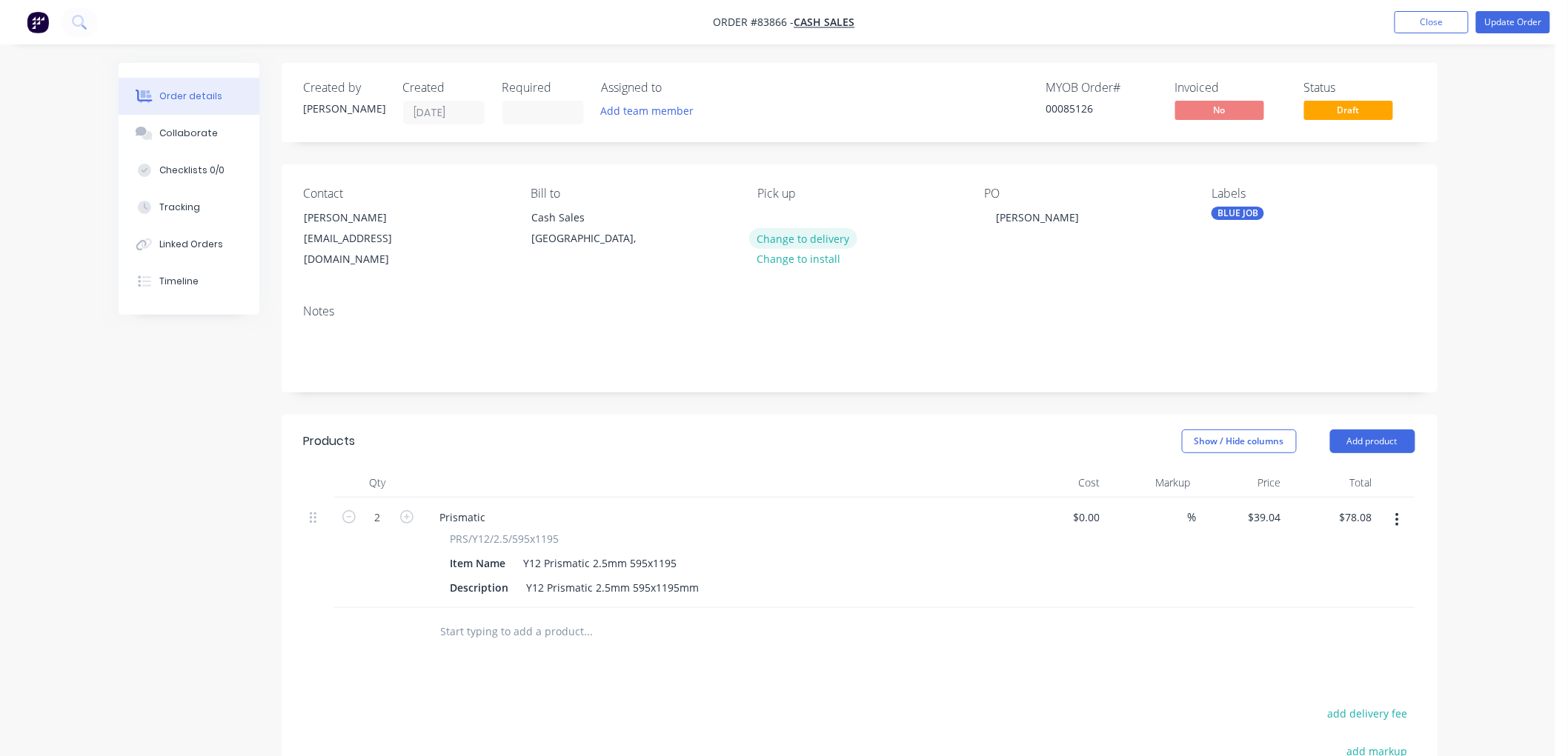
click at [806, 238] on button "Change to delivery" at bounding box center [802, 238] width 108 height 20
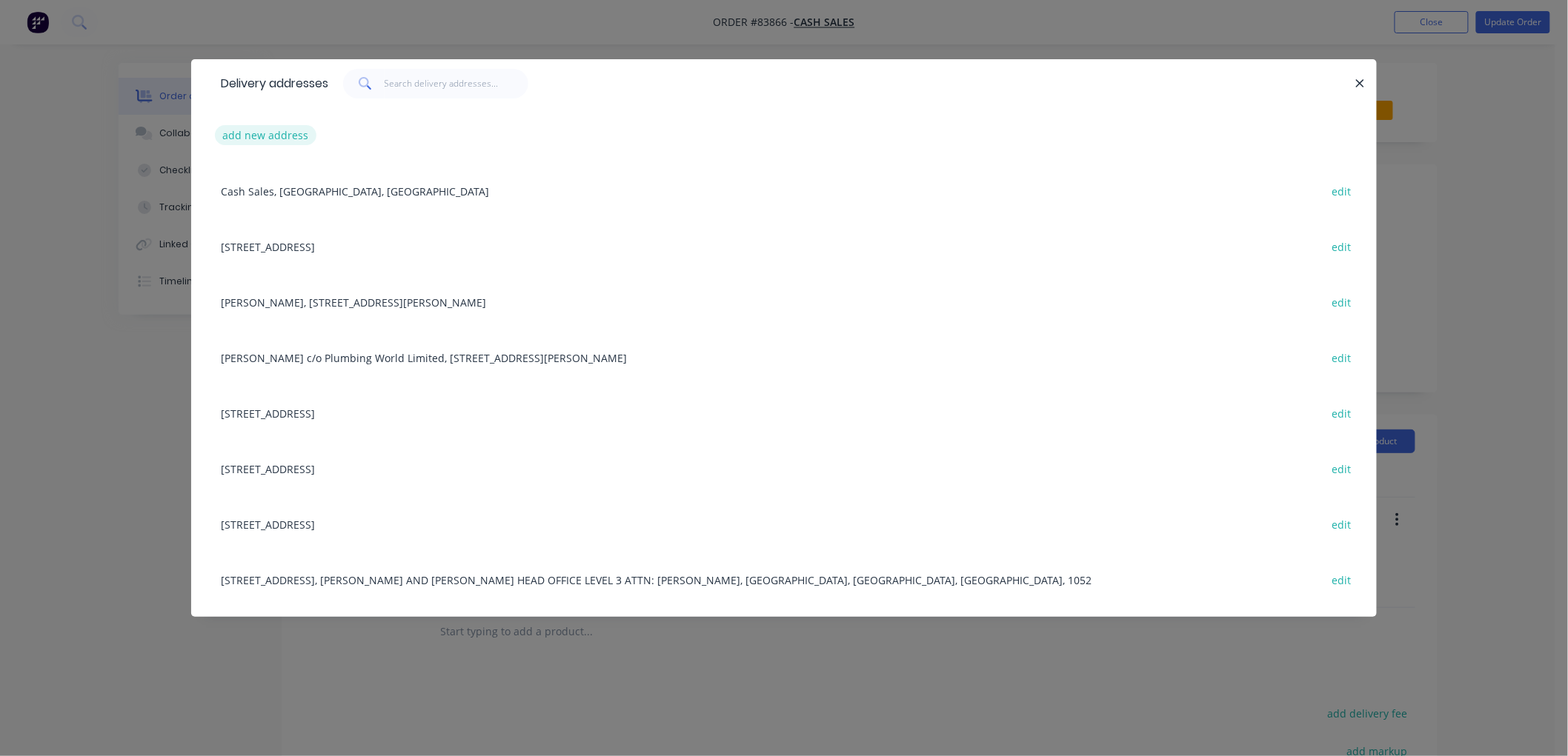
click at [291, 132] on button "add new address" at bounding box center [265, 135] width 102 height 20
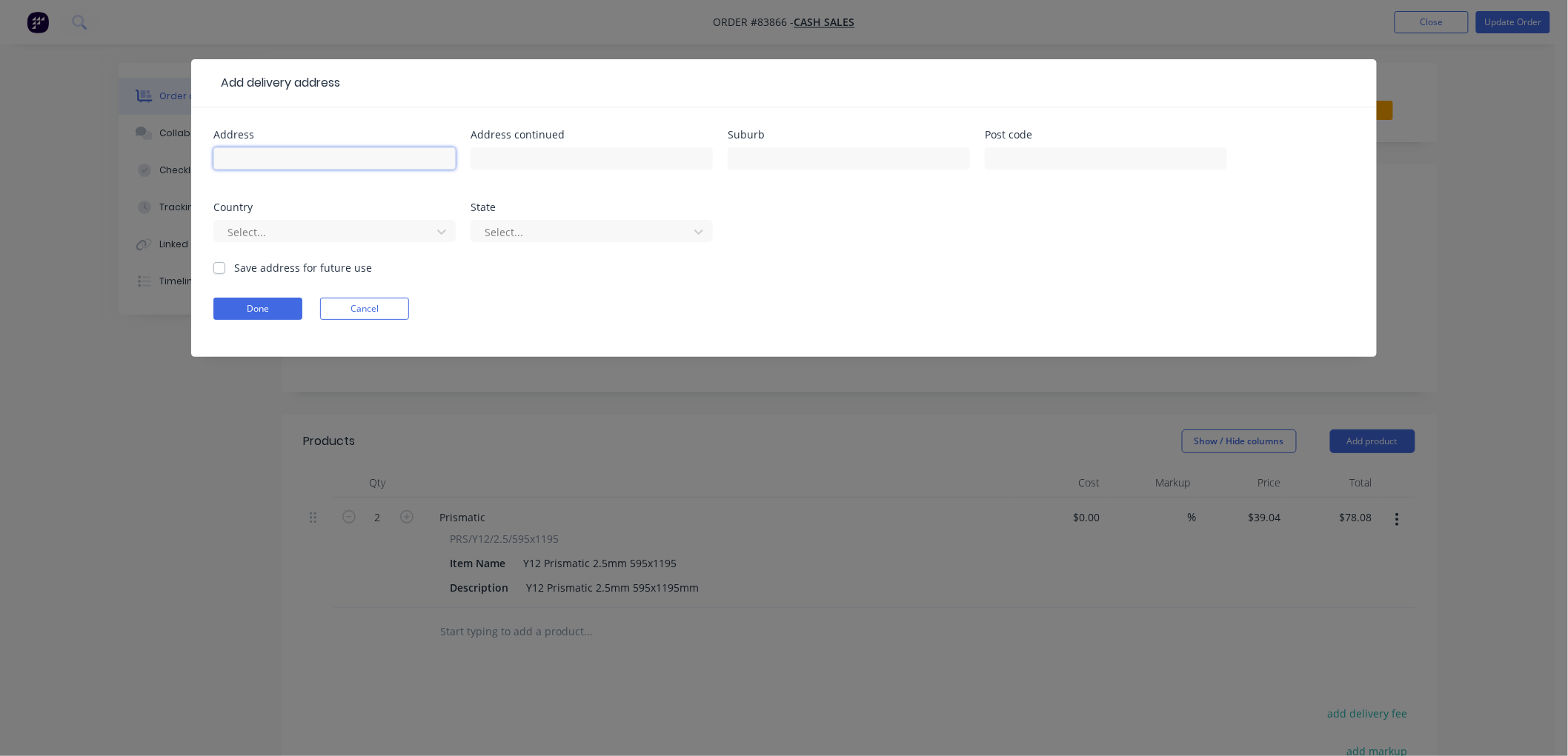
click at [323, 160] on input "text" at bounding box center [335, 158] width 242 height 22
paste input "[STREET_ADDRESS]"
type input "[STREET_ADDRESS]"
click at [498, 159] on input "text" at bounding box center [592, 158] width 242 height 22
paste input "Matua"
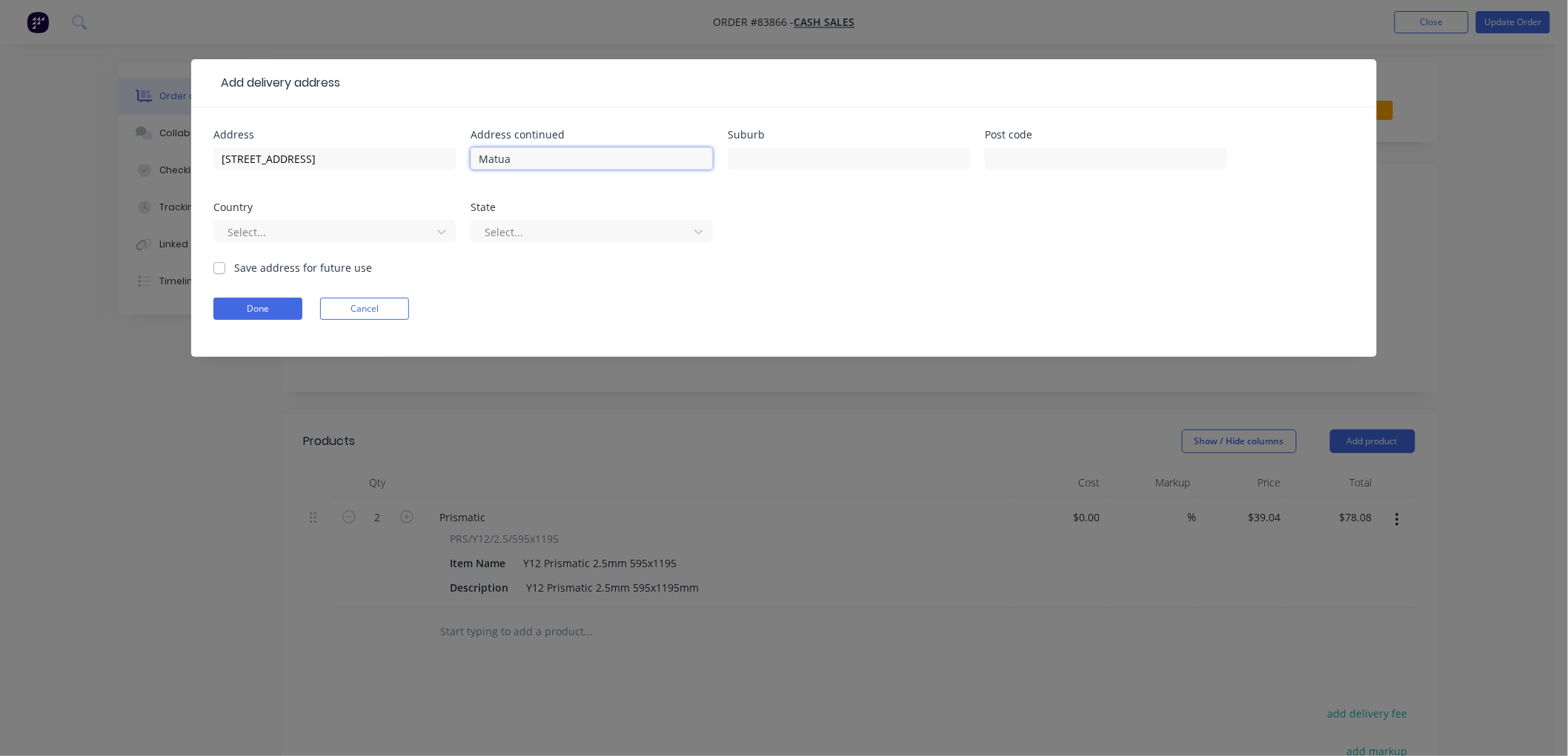
type input "Matua"
drag, startPoint x: 897, startPoint y: 161, endPoint x: 946, endPoint y: 167, distance: 49.4
click at [897, 161] on input "text" at bounding box center [849, 158] width 242 height 22
paste input "[GEOGRAPHIC_DATA]"
type input "[GEOGRAPHIC_DATA]"
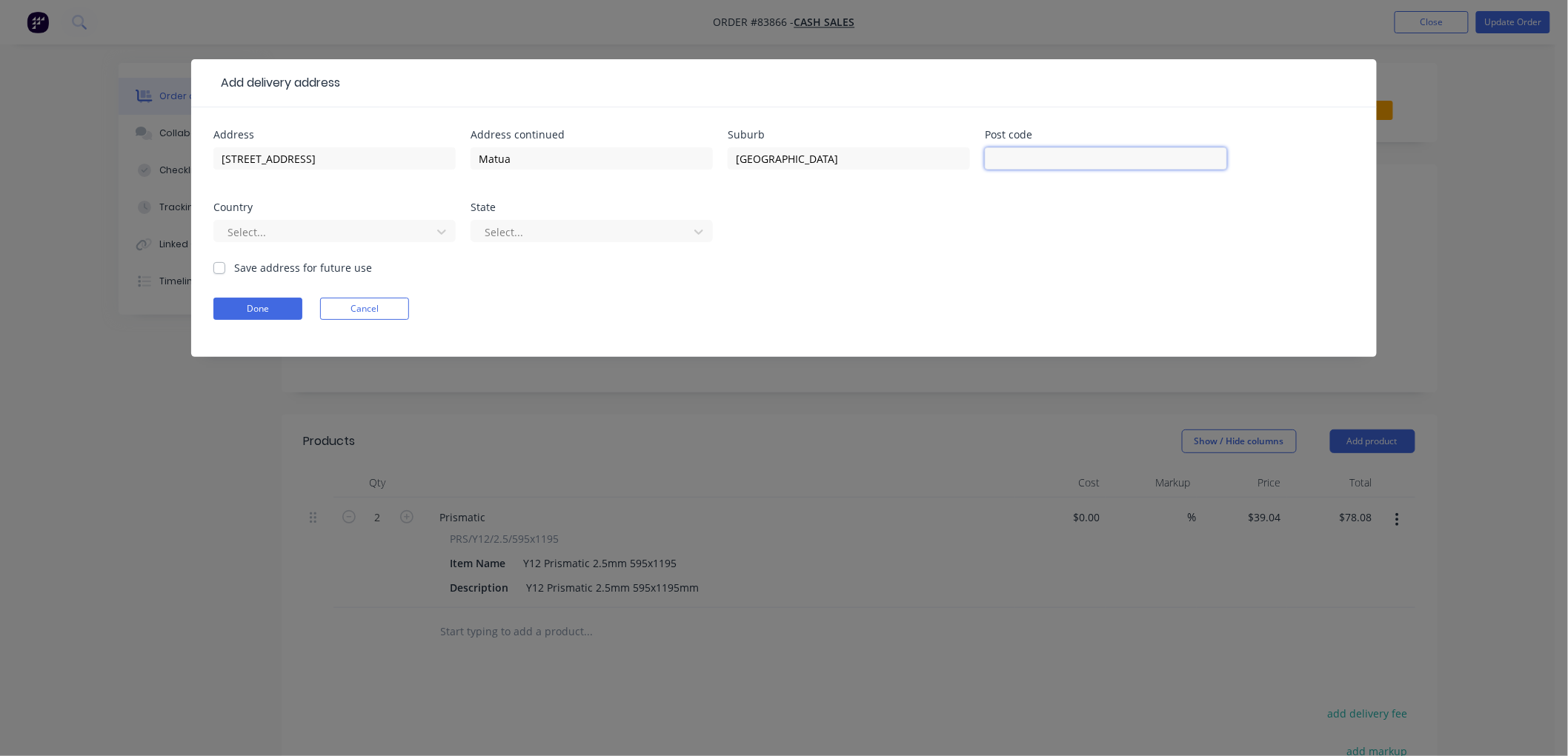
click at [1037, 157] on input "text" at bounding box center [1106, 158] width 242 height 22
type input "3110"
click at [234, 268] on label "Save address for future use" at bounding box center [302, 267] width 138 height 16
click at [216, 268] on input "Save address for future use" at bounding box center [219, 266] width 12 height 14
checkbox input "true"
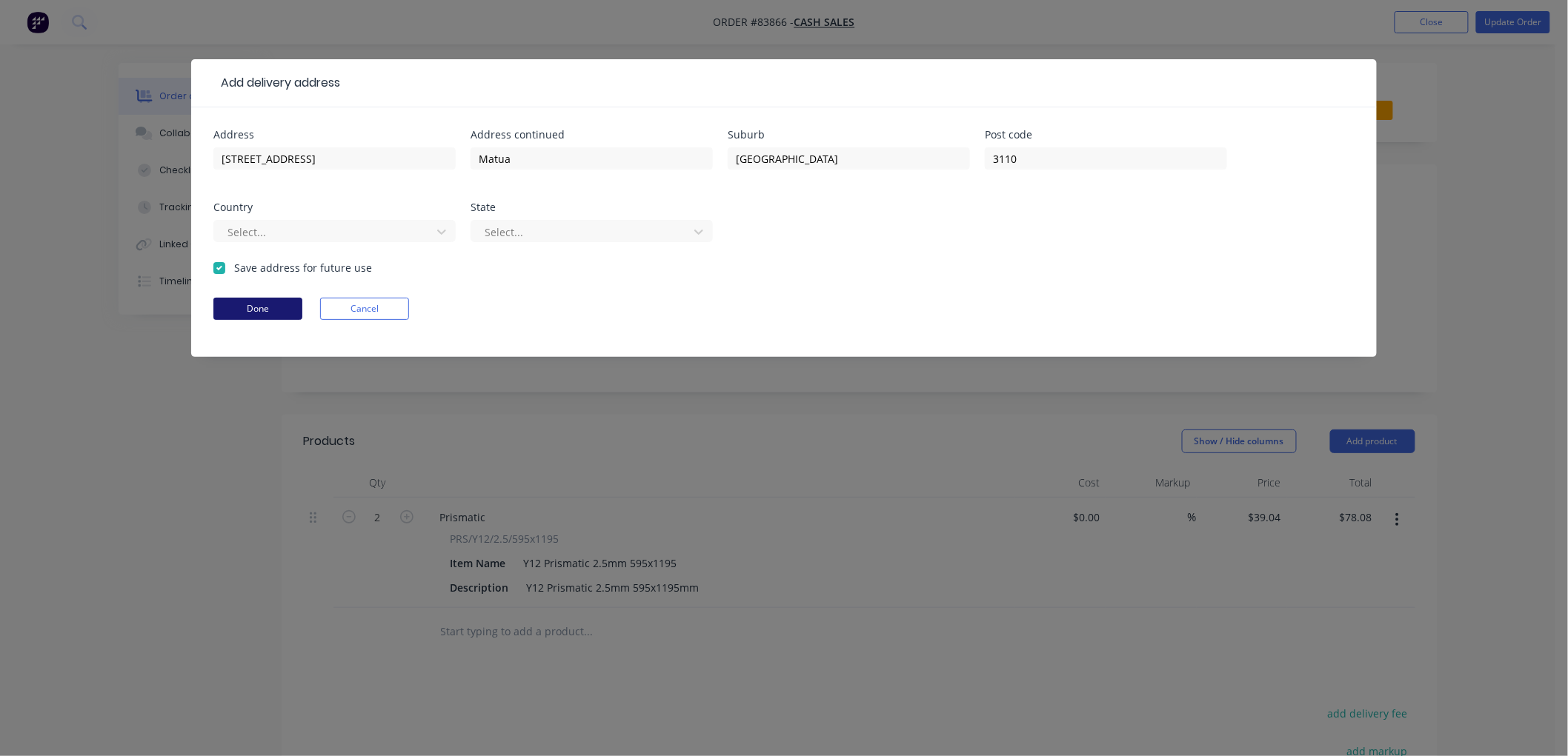
click at [262, 305] on button "Done" at bounding box center [258, 309] width 89 height 22
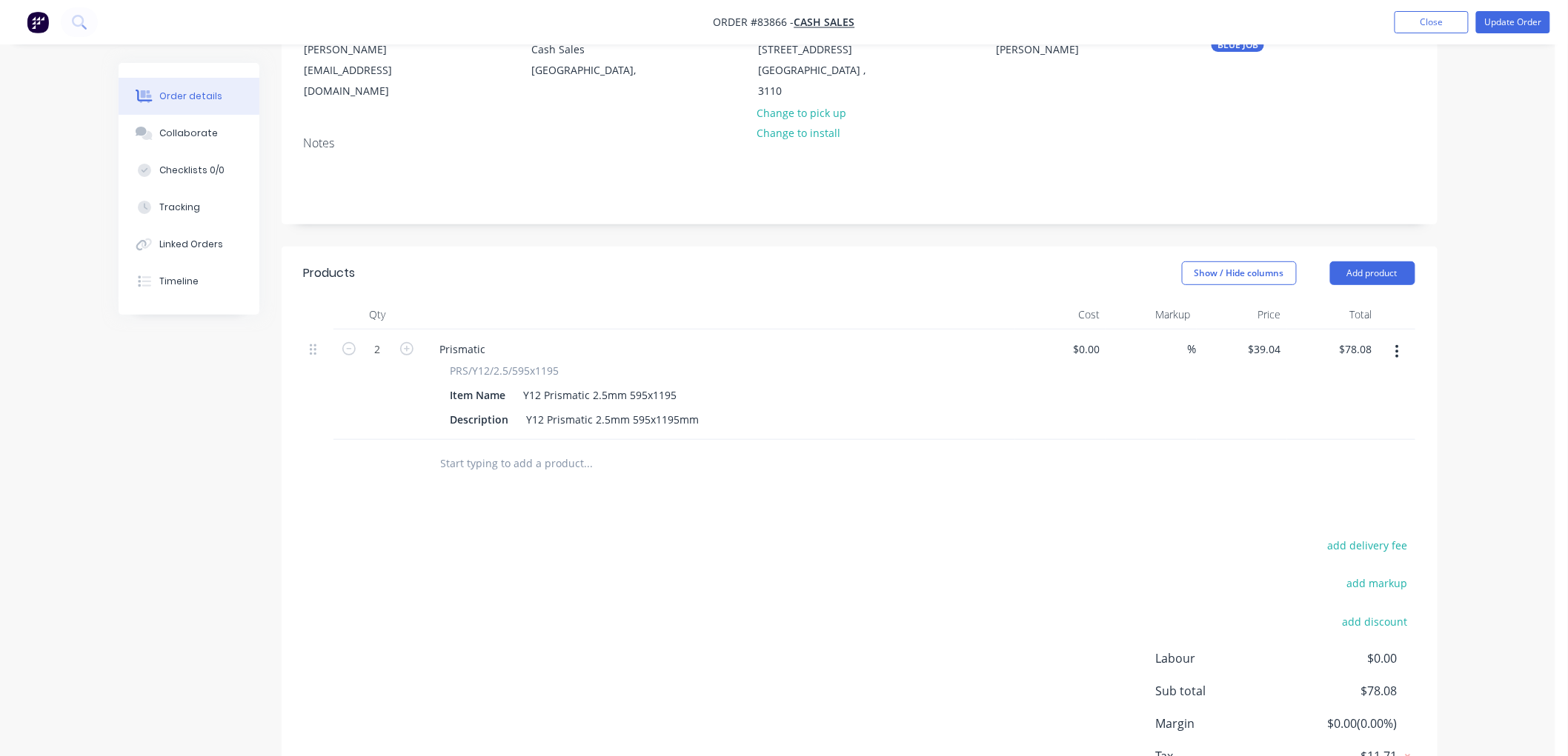
scroll to position [165, 0]
click at [1365, 539] on button "add delivery fee" at bounding box center [1366, 549] width 95 height 20
type input "15"
click at [1477, 500] on div "Order details Collaborate Checklists 0/0 Tracking Linked Orders Timeline Order …" at bounding box center [778, 350] width 1555 height 1030
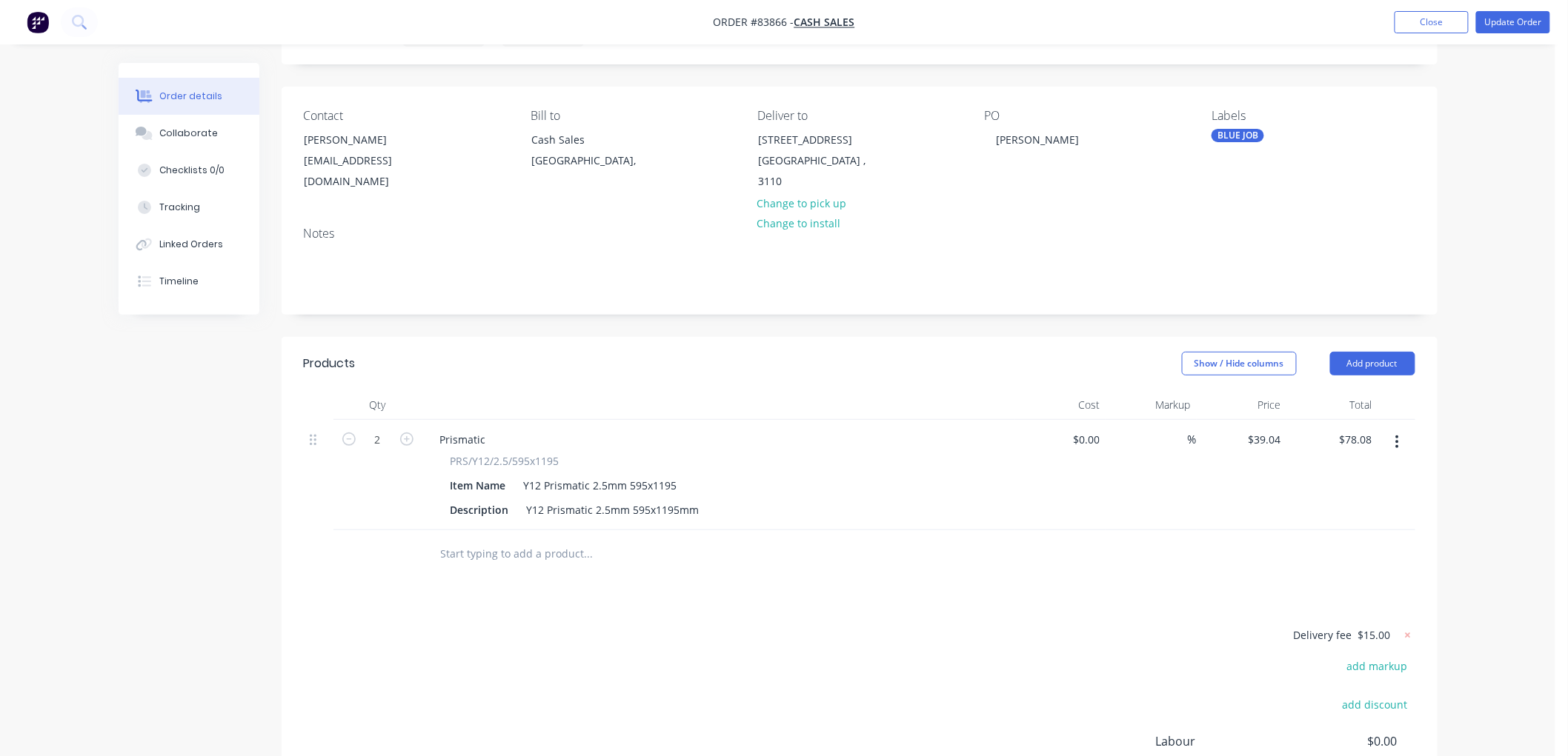
scroll to position [0, 0]
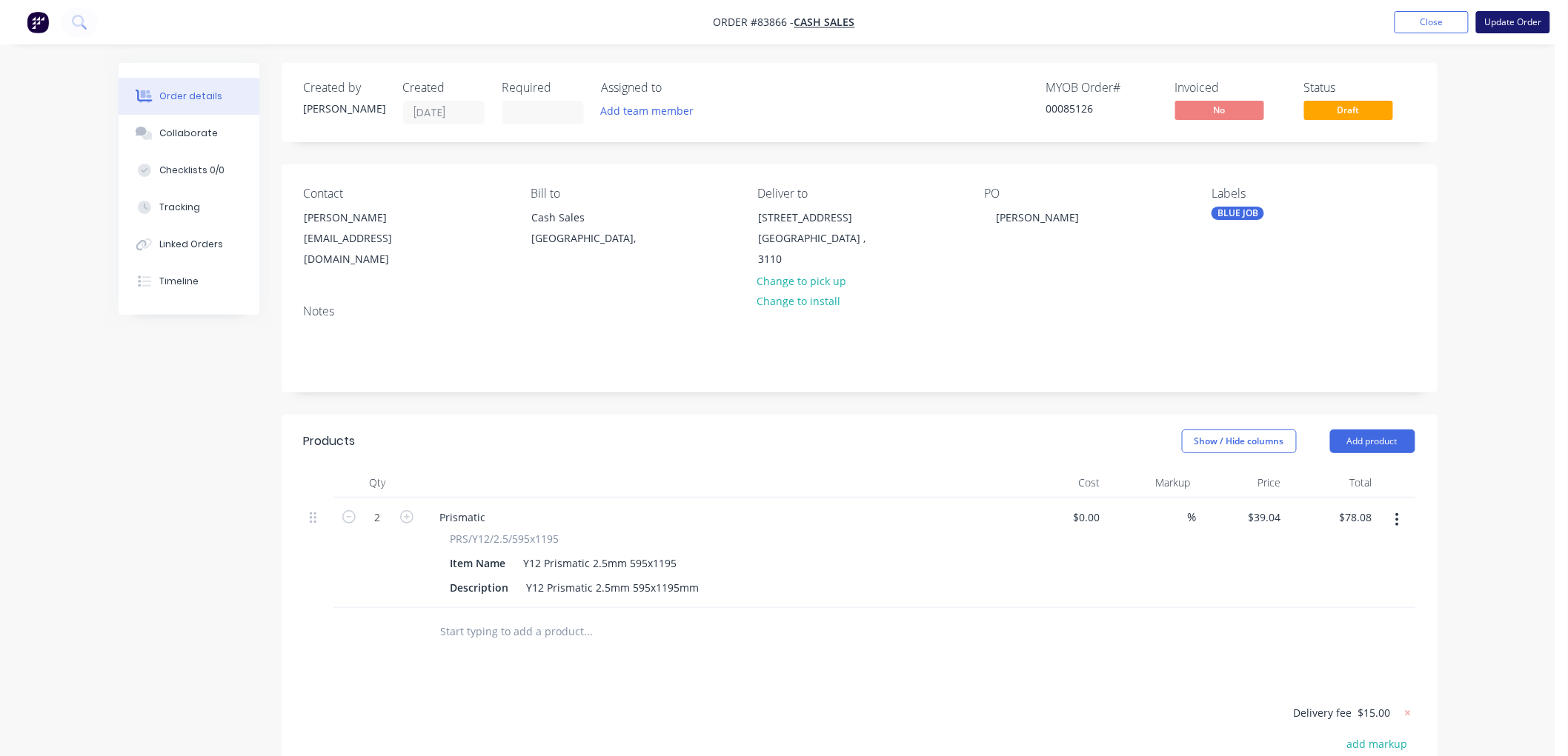
click at [1504, 27] on button "Update Order" at bounding box center [1513, 22] width 74 height 22
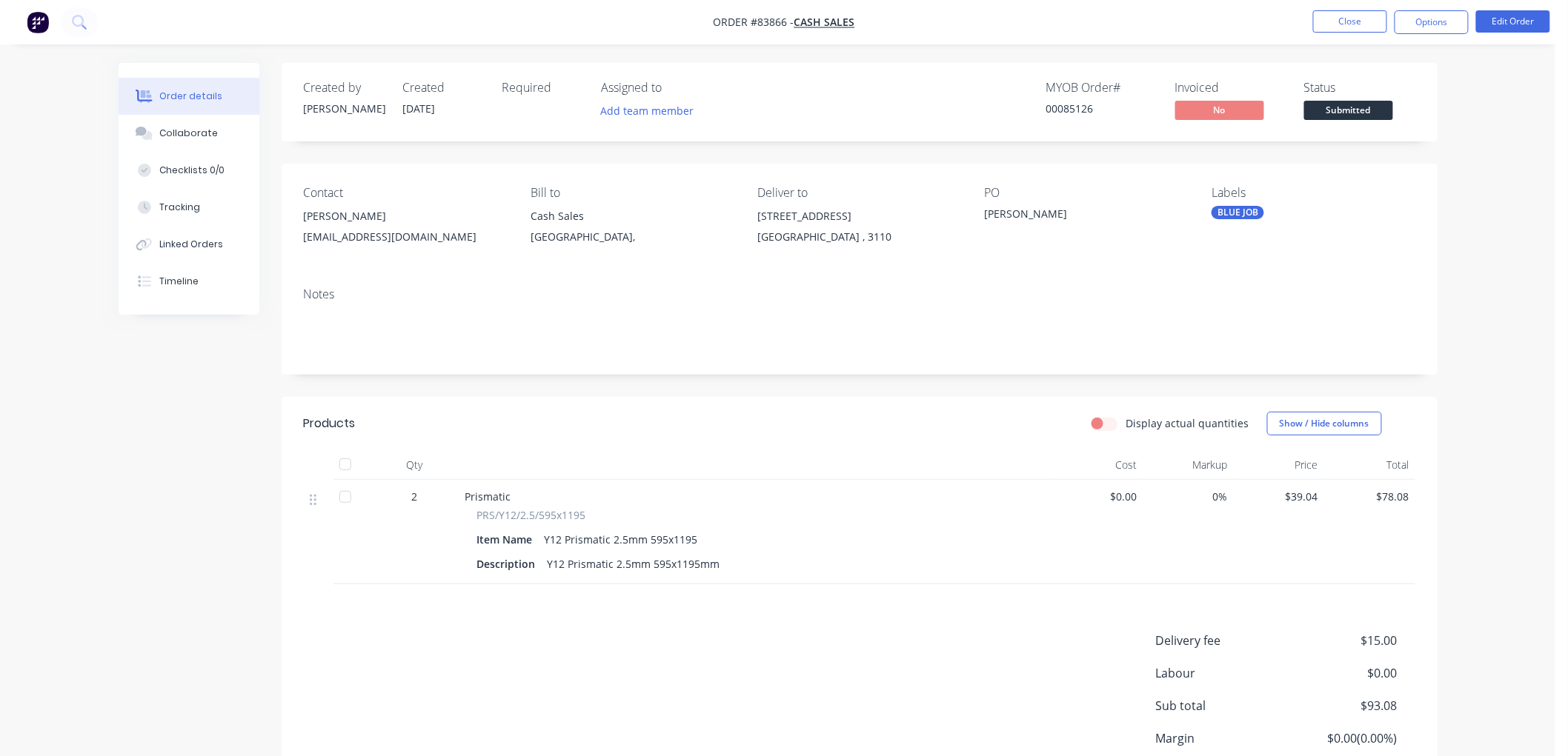
drag, startPoint x: 1421, startPoint y: 22, endPoint x: 1424, endPoint y: 35, distance: 13.3
click at [1421, 22] on button "Options" at bounding box center [1431, 22] width 74 height 24
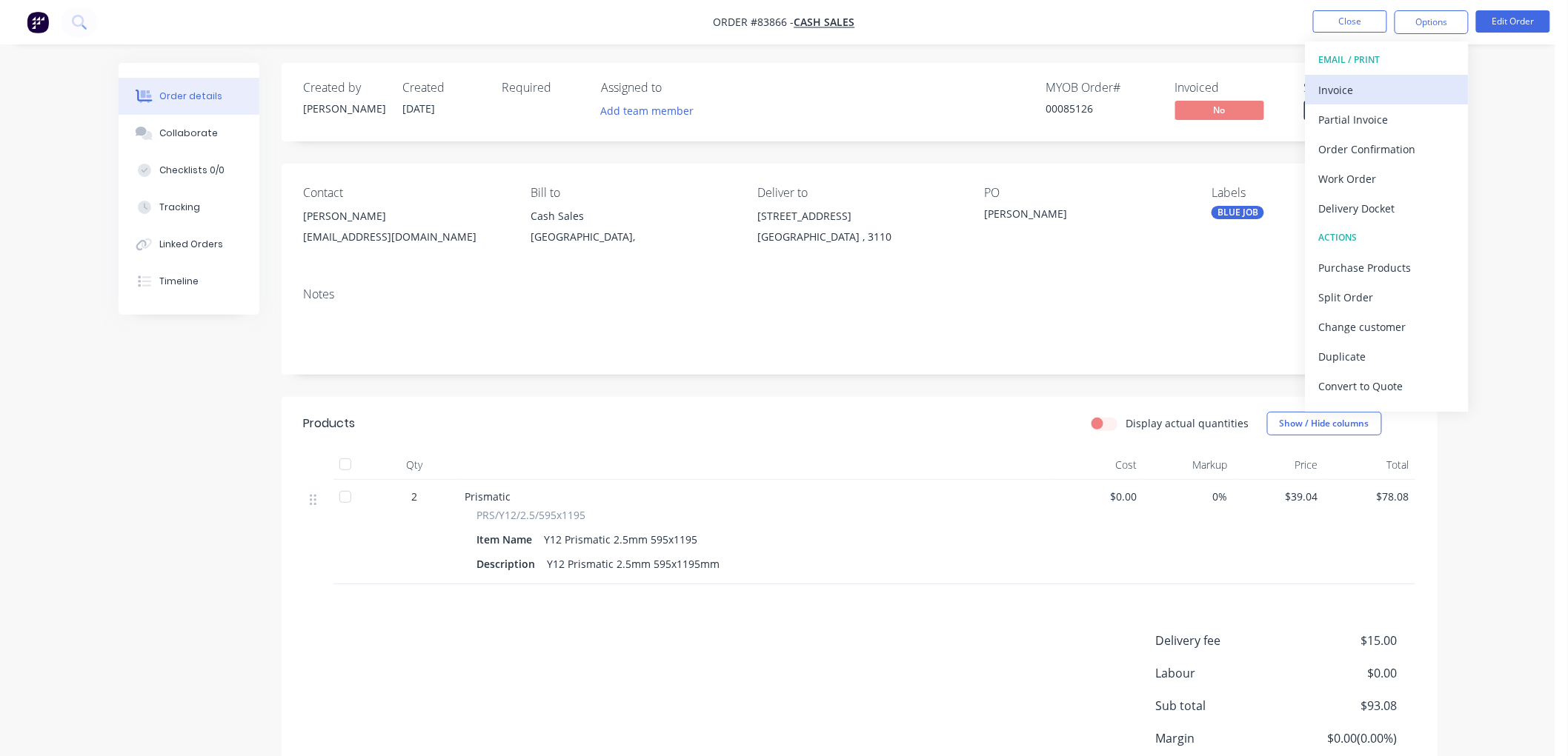
click at [1380, 82] on div "Invoice" at bounding box center [1387, 90] width 136 height 21
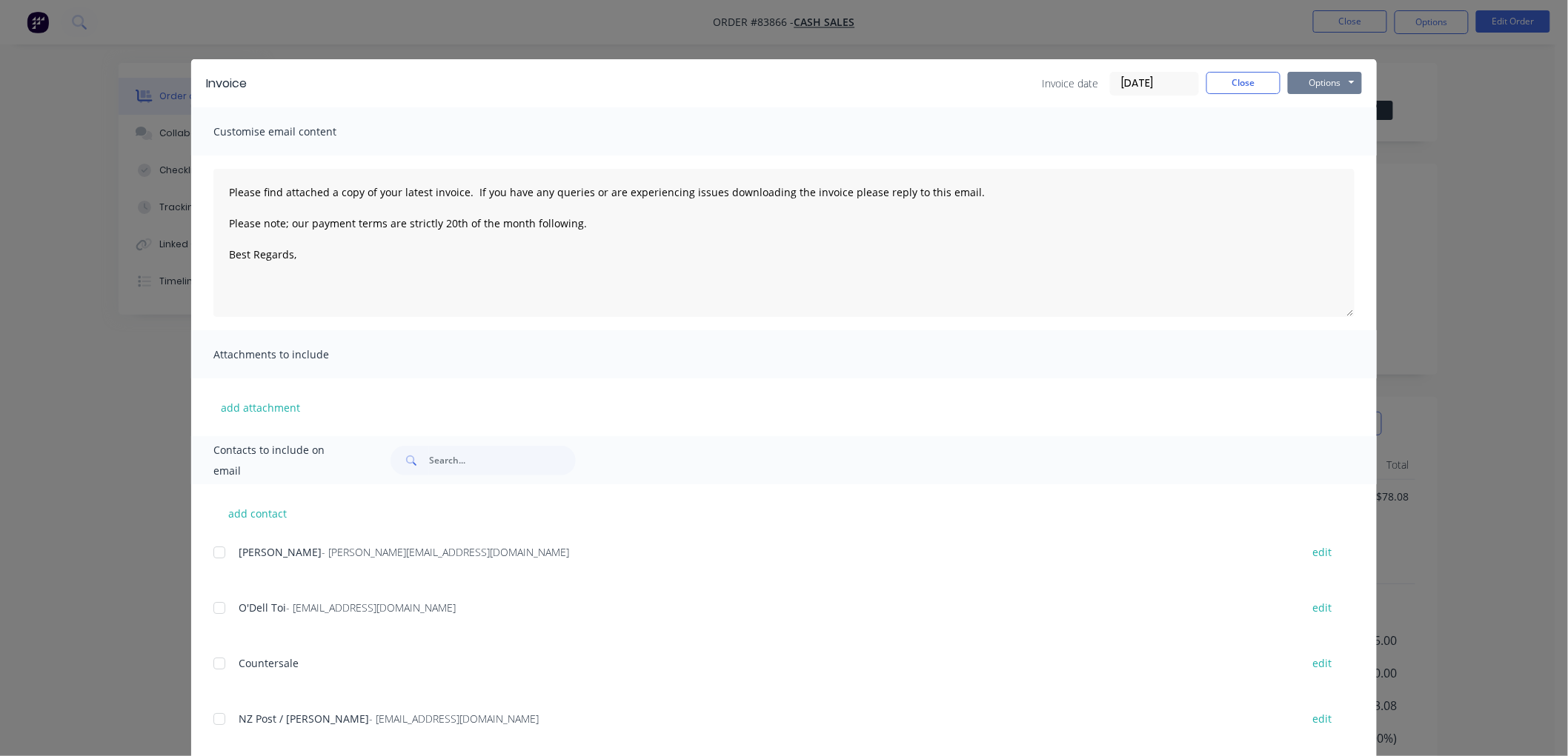
click at [1334, 88] on button "Options" at bounding box center [1325, 83] width 74 height 22
click at [1334, 113] on button "Preview" at bounding box center [1335, 109] width 95 height 24
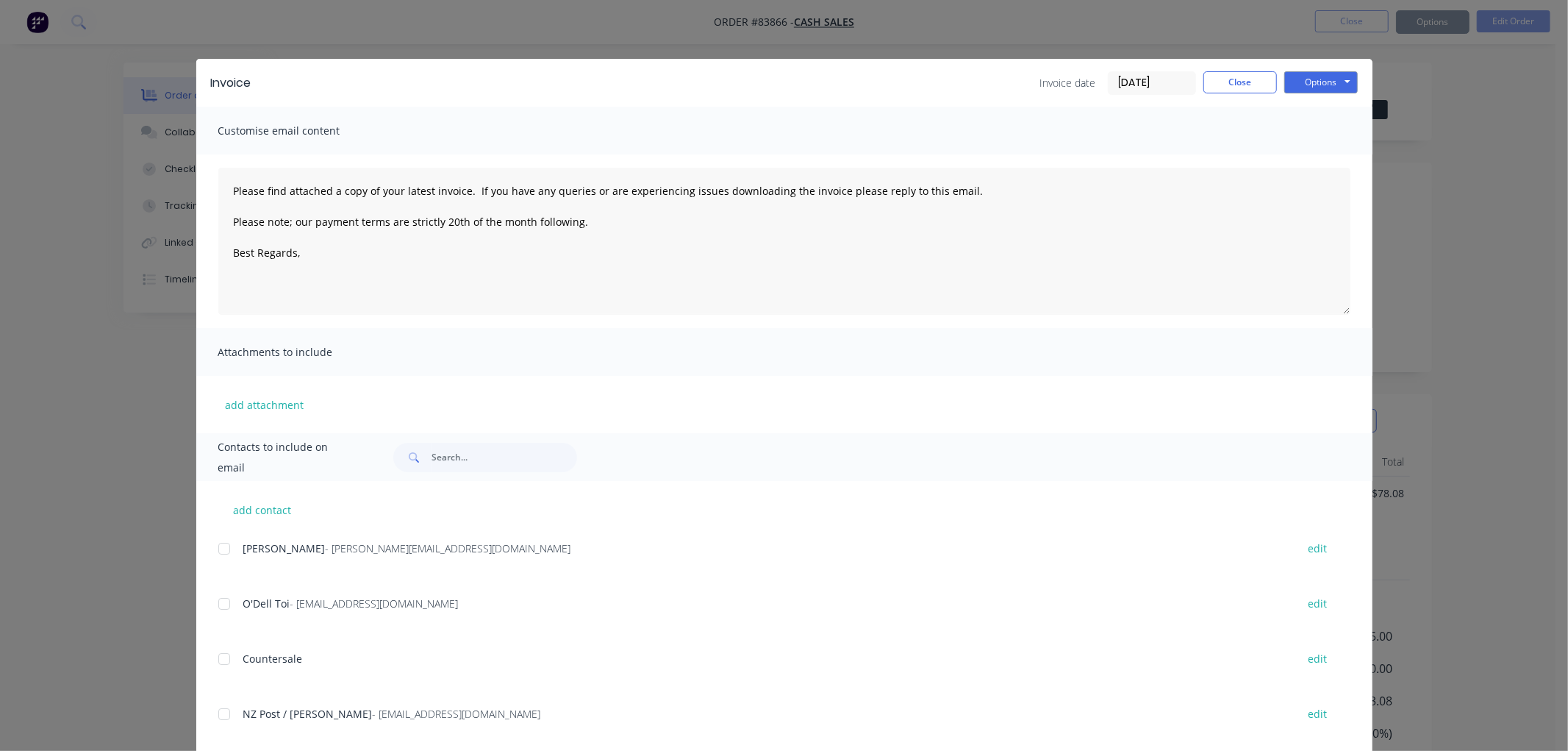
type textarea "Please find attached a copy of your latest invoice. If you have any queries or …"
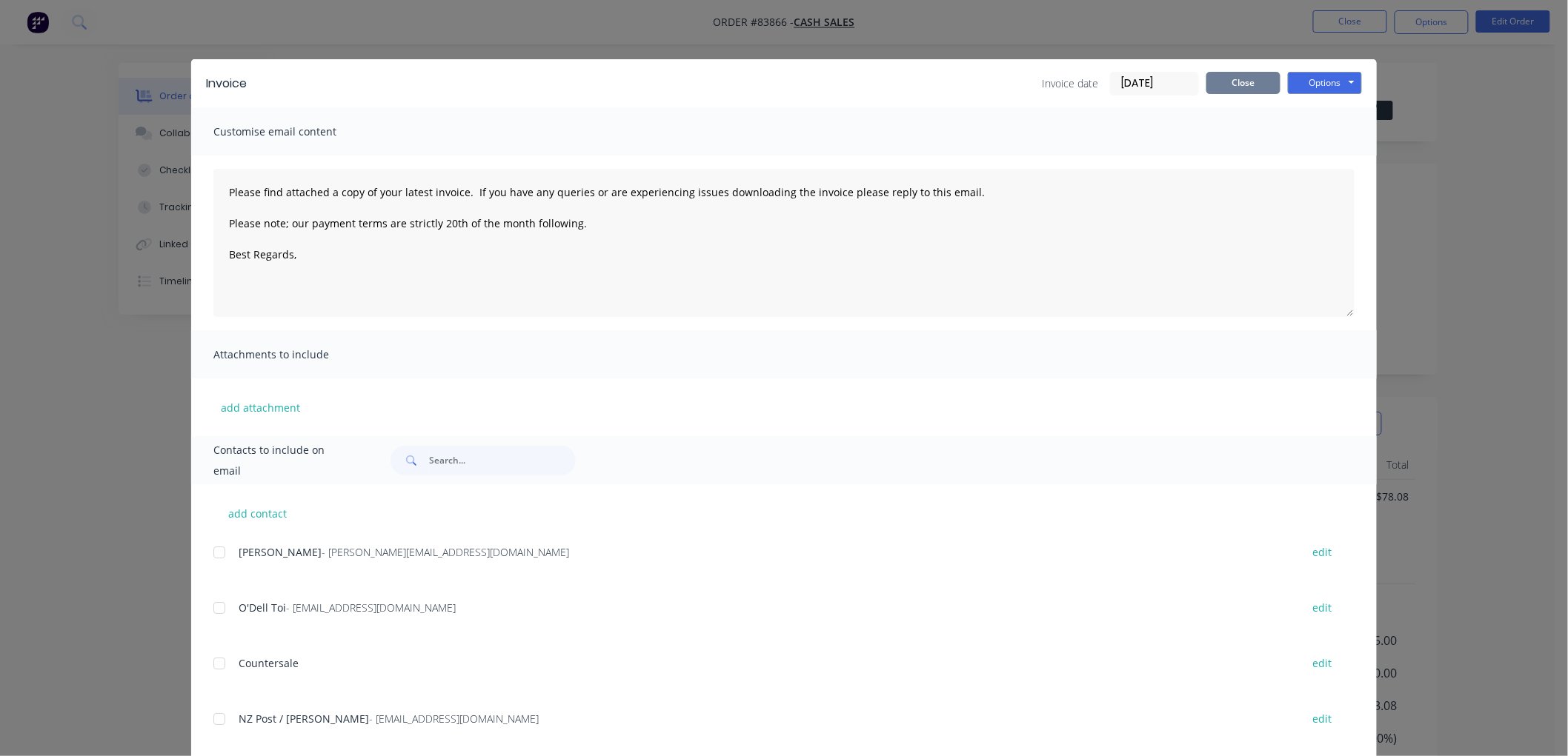
click at [1246, 84] on button "Close" at bounding box center [1243, 83] width 74 height 22
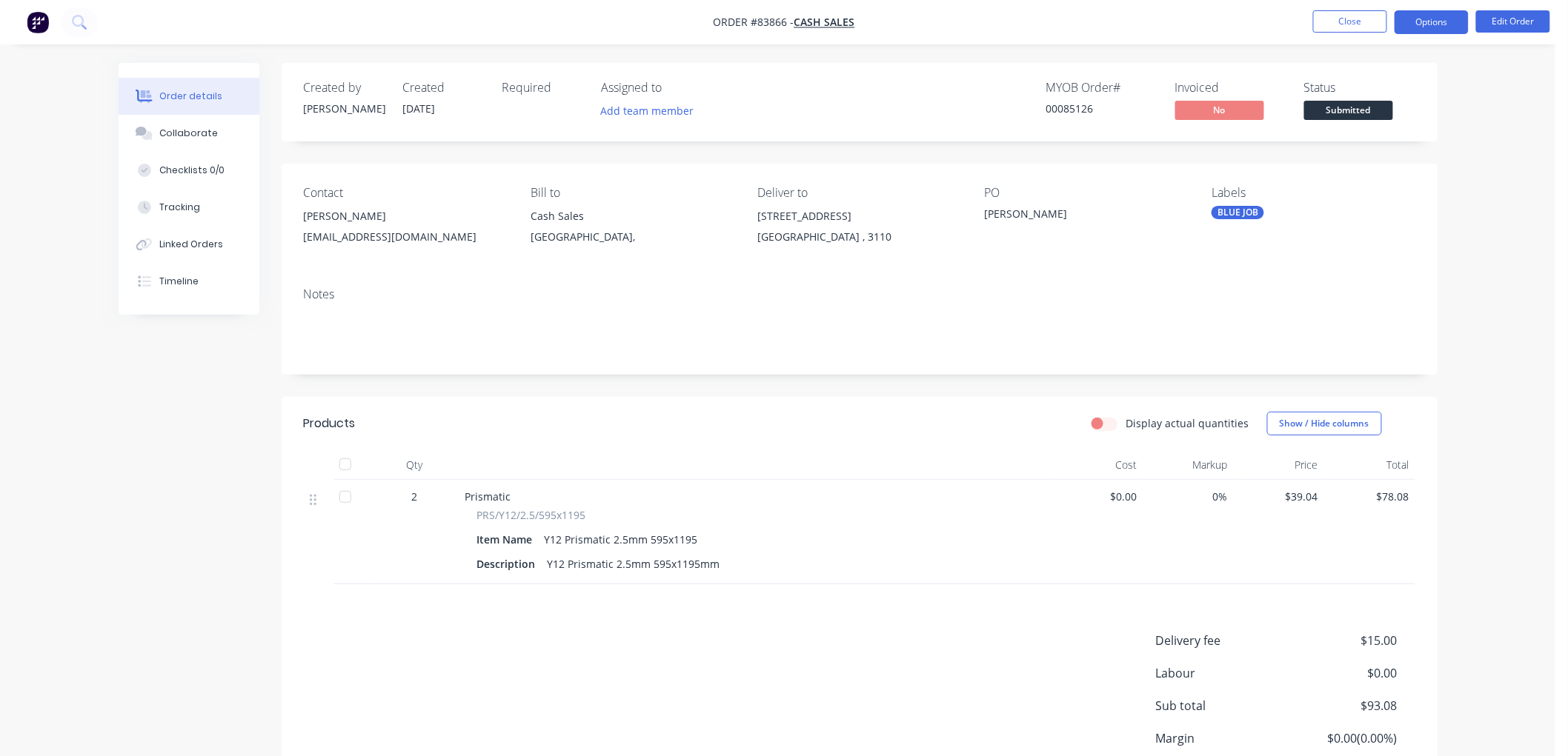
click at [1441, 20] on button "Options" at bounding box center [1431, 22] width 74 height 24
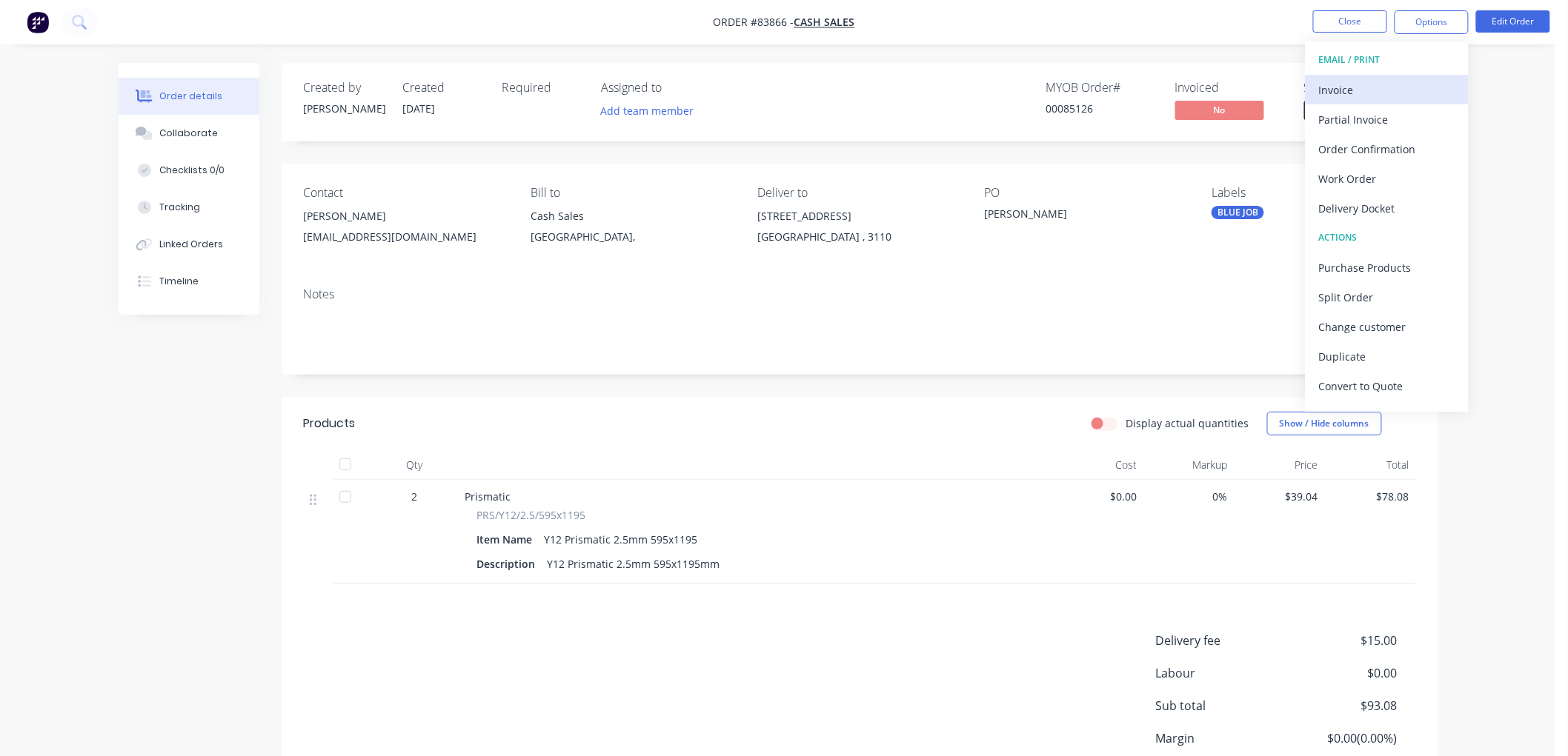
click at [1354, 84] on div "Invoice" at bounding box center [1387, 90] width 136 height 21
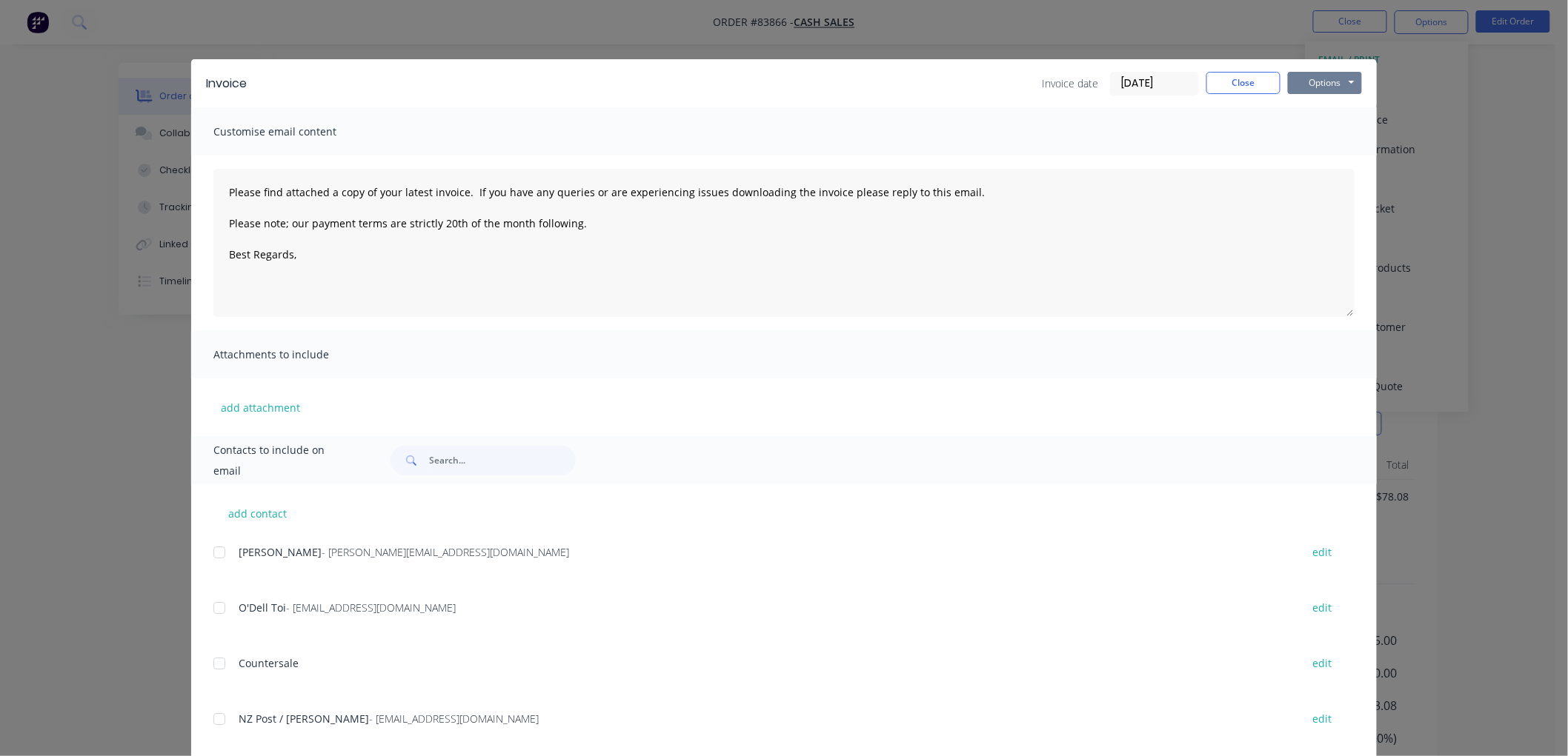
click at [1319, 84] on button "Options" at bounding box center [1325, 83] width 74 height 22
click at [1323, 129] on button "Print" at bounding box center [1335, 133] width 95 height 24
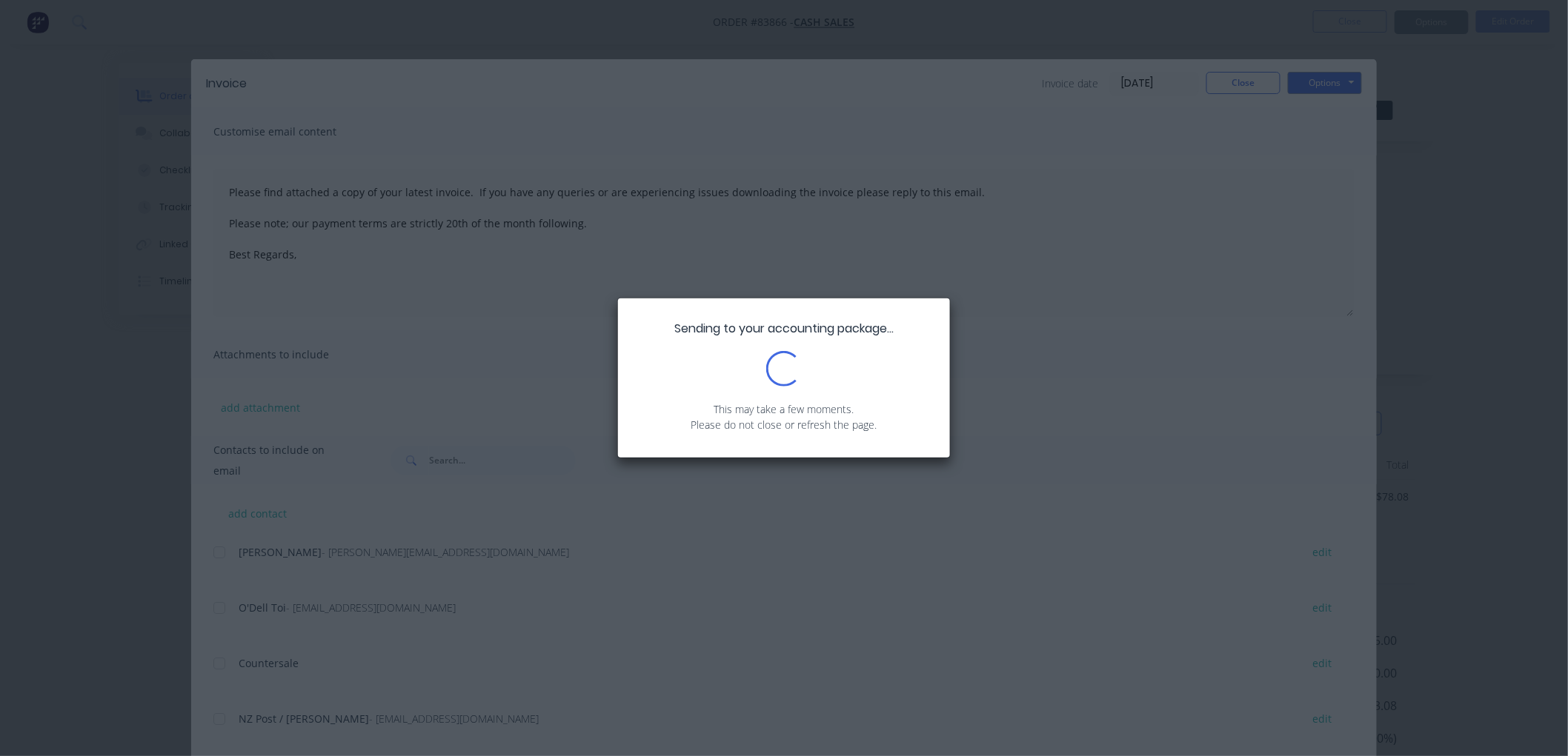
type textarea "Please find attached a copy of your latest invoice. If you have any queries or …"
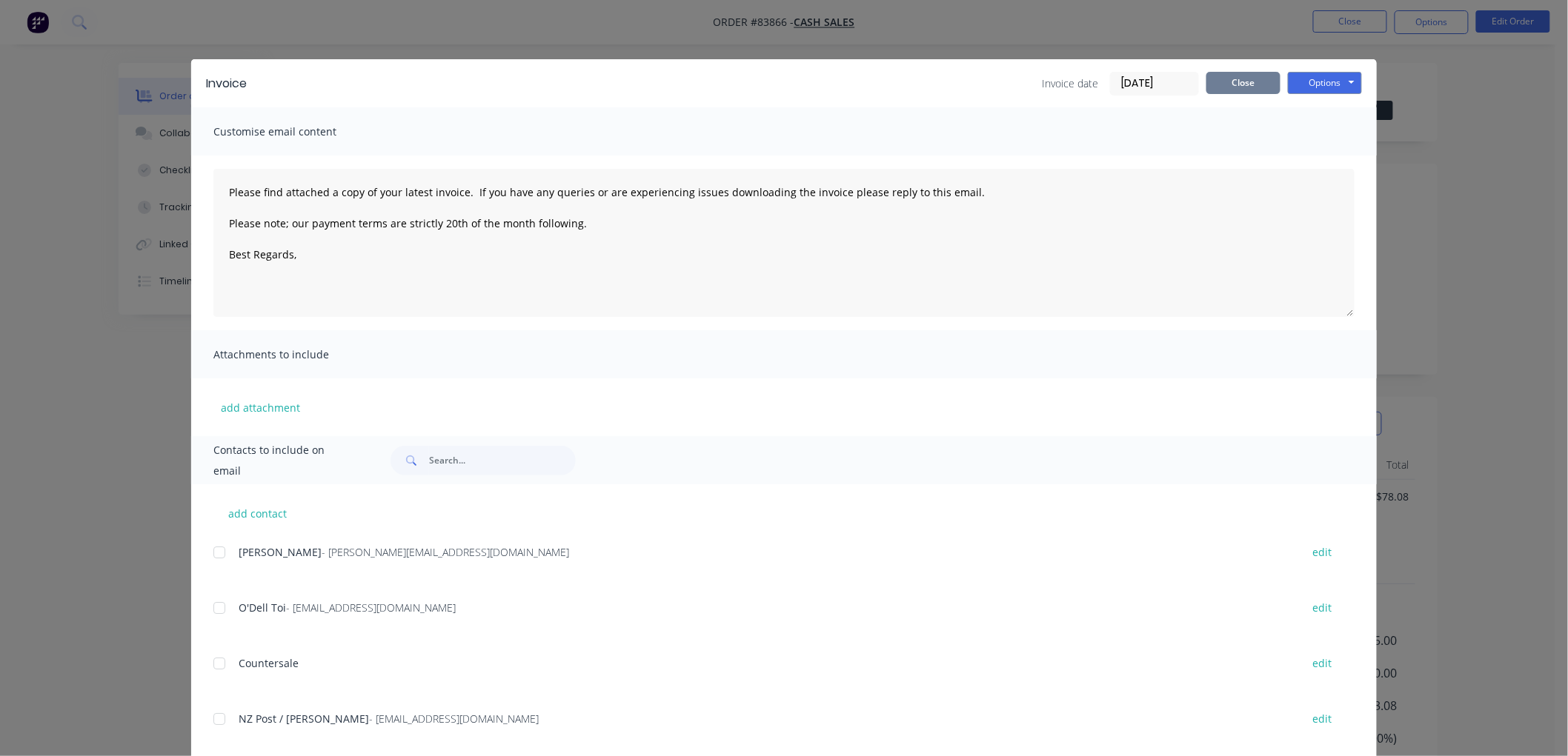
click at [1233, 88] on button "Close" at bounding box center [1243, 83] width 74 height 22
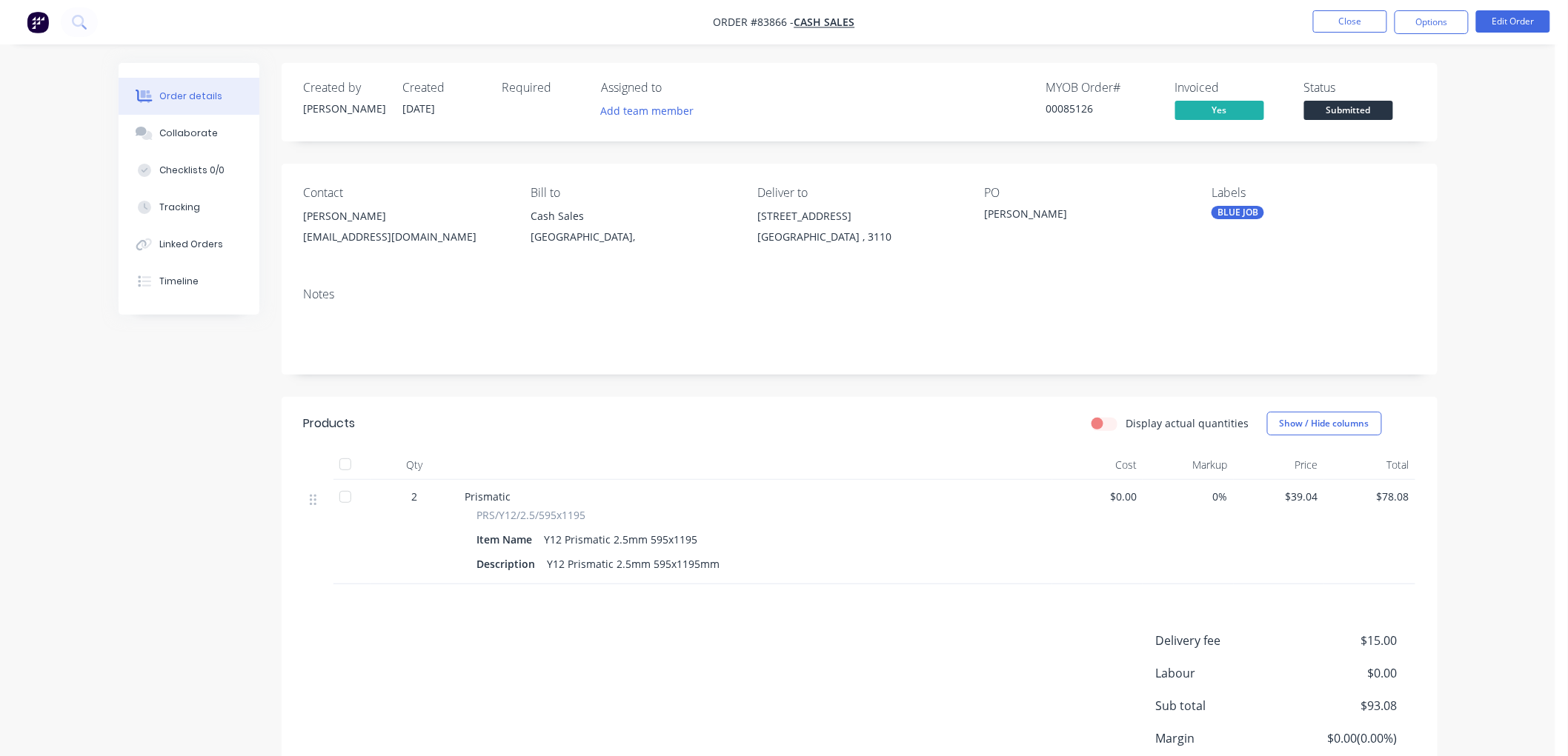
click at [1351, 104] on span "Submitted" at bounding box center [1349, 110] width 89 height 18
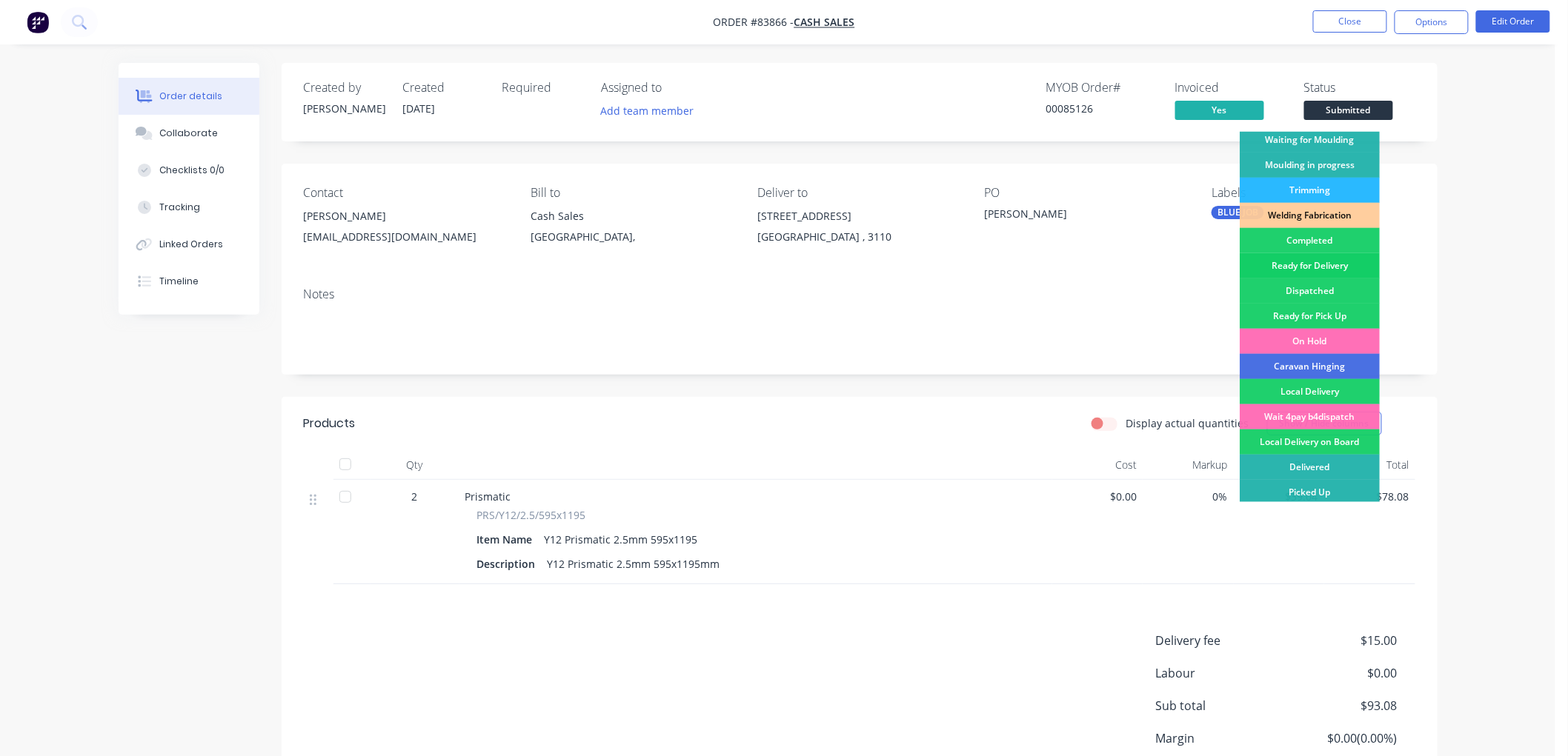
scroll to position [259, 0]
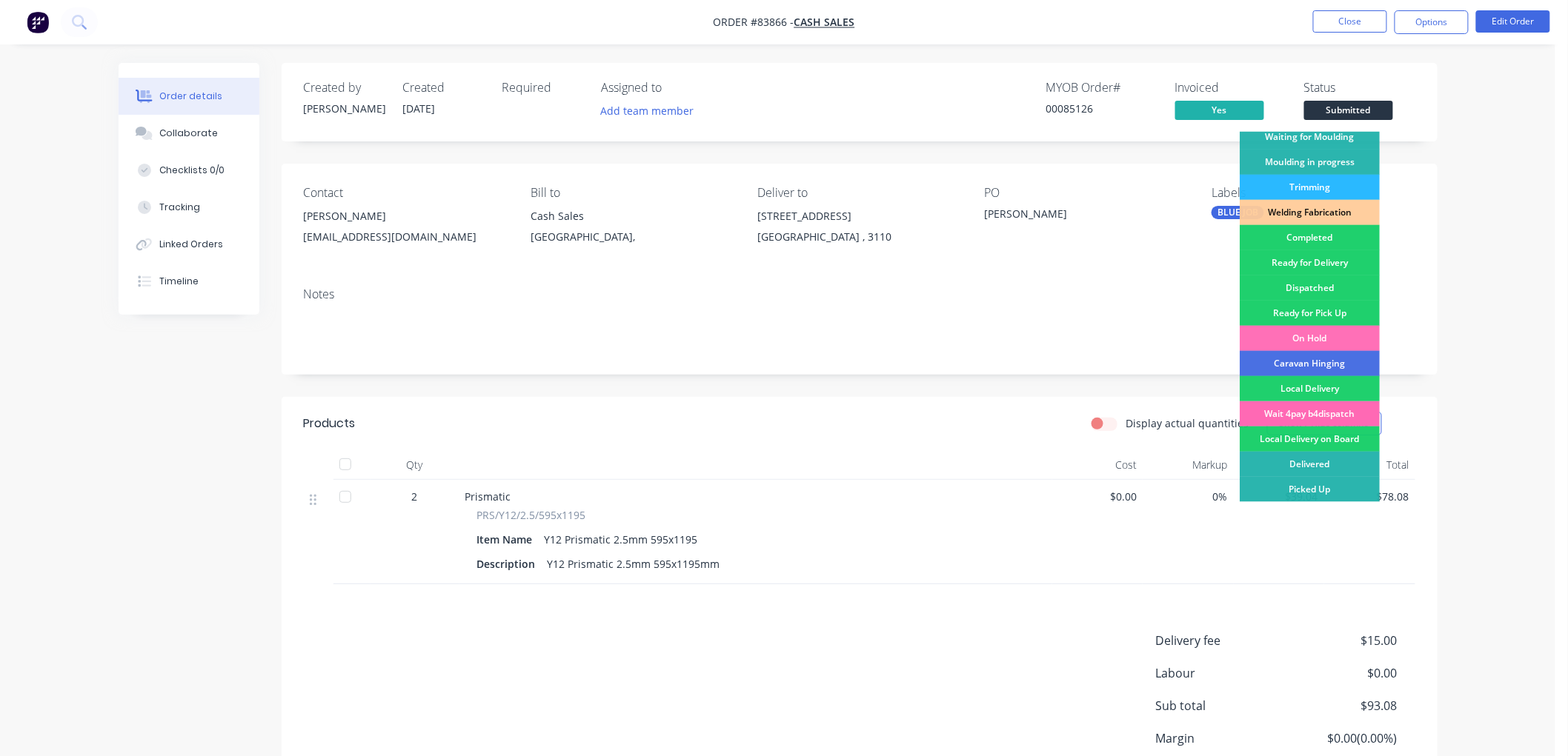
click at [1330, 412] on div "Wait 4pay b4dispatch" at bounding box center [1309, 413] width 140 height 25
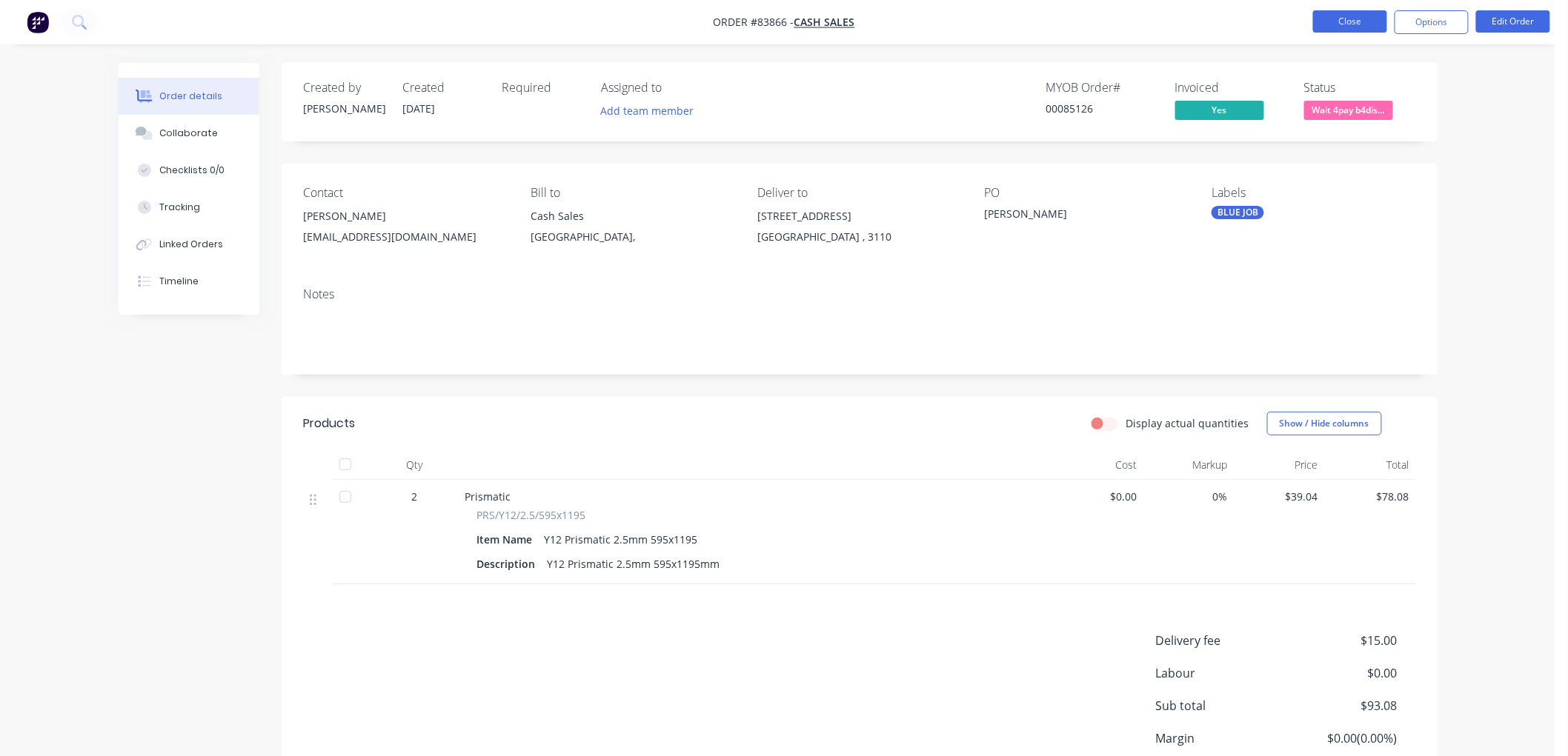
click at [1349, 18] on button "Close" at bounding box center [1350, 21] width 74 height 22
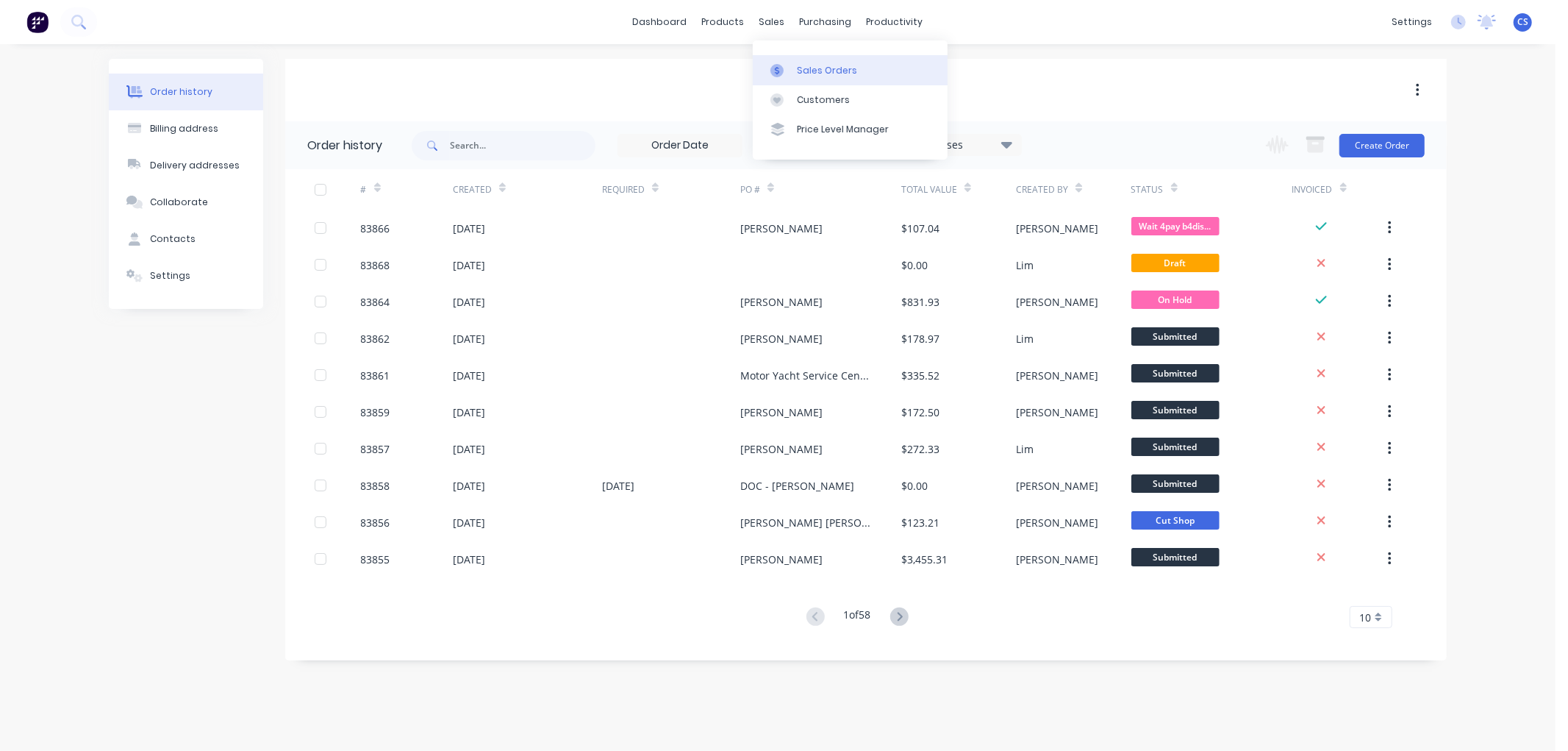
click at [791, 64] on div at bounding box center [782, 71] width 22 height 13
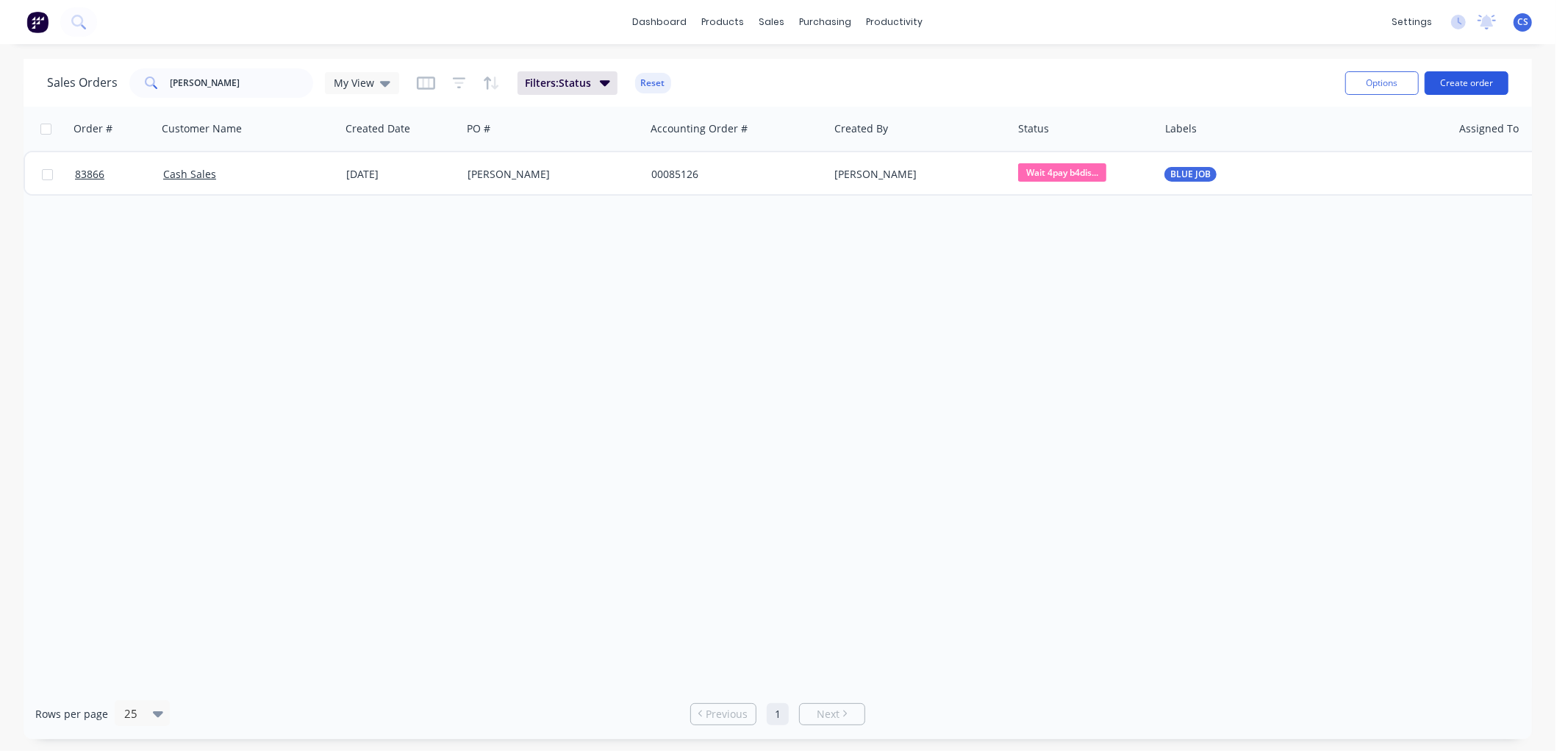
click at [1483, 88] on button "Create order" at bounding box center [1466, 84] width 83 height 24
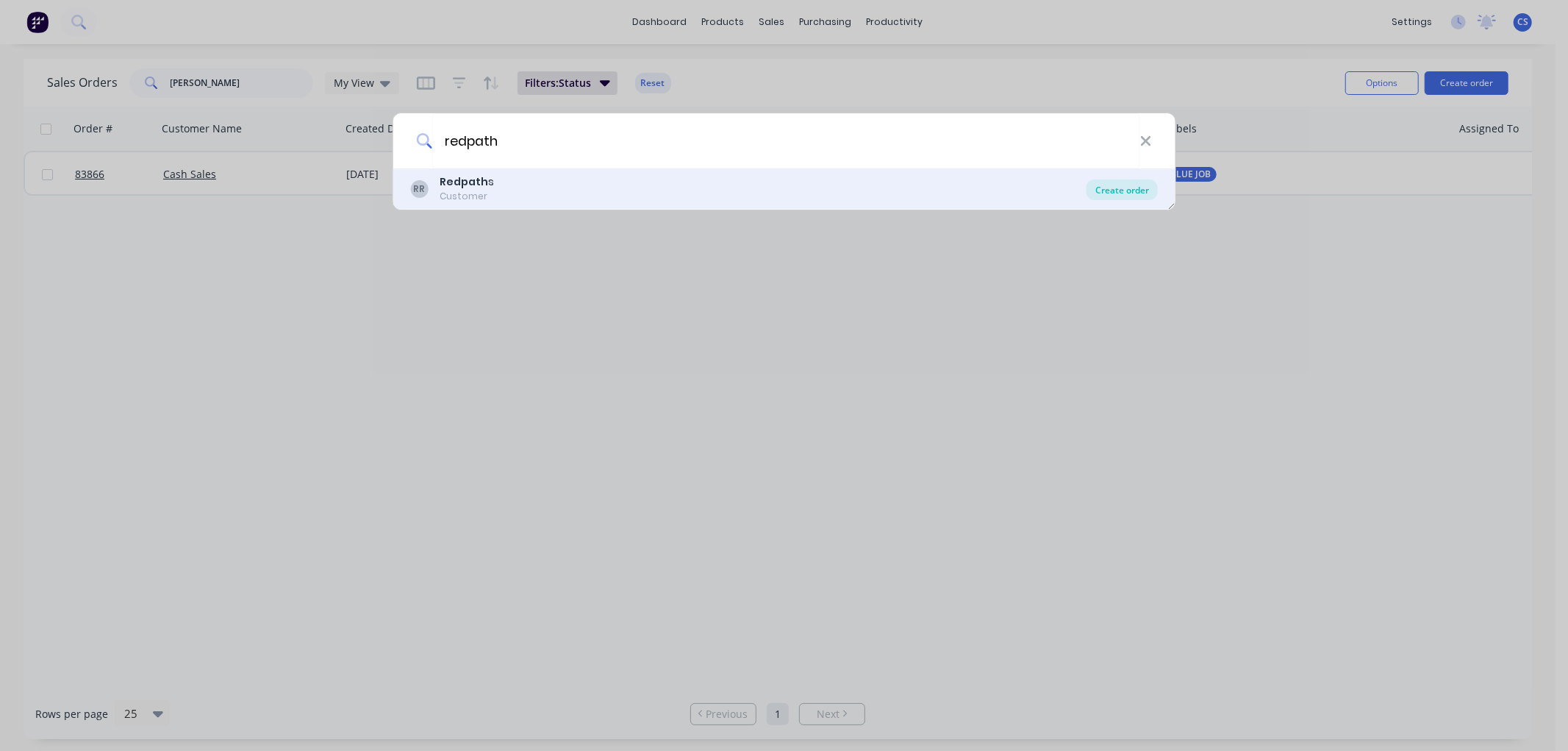
type input "redpath"
click at [1128, 192] on div "Create order" at bounding box center [1123, 190] width 72 height 20
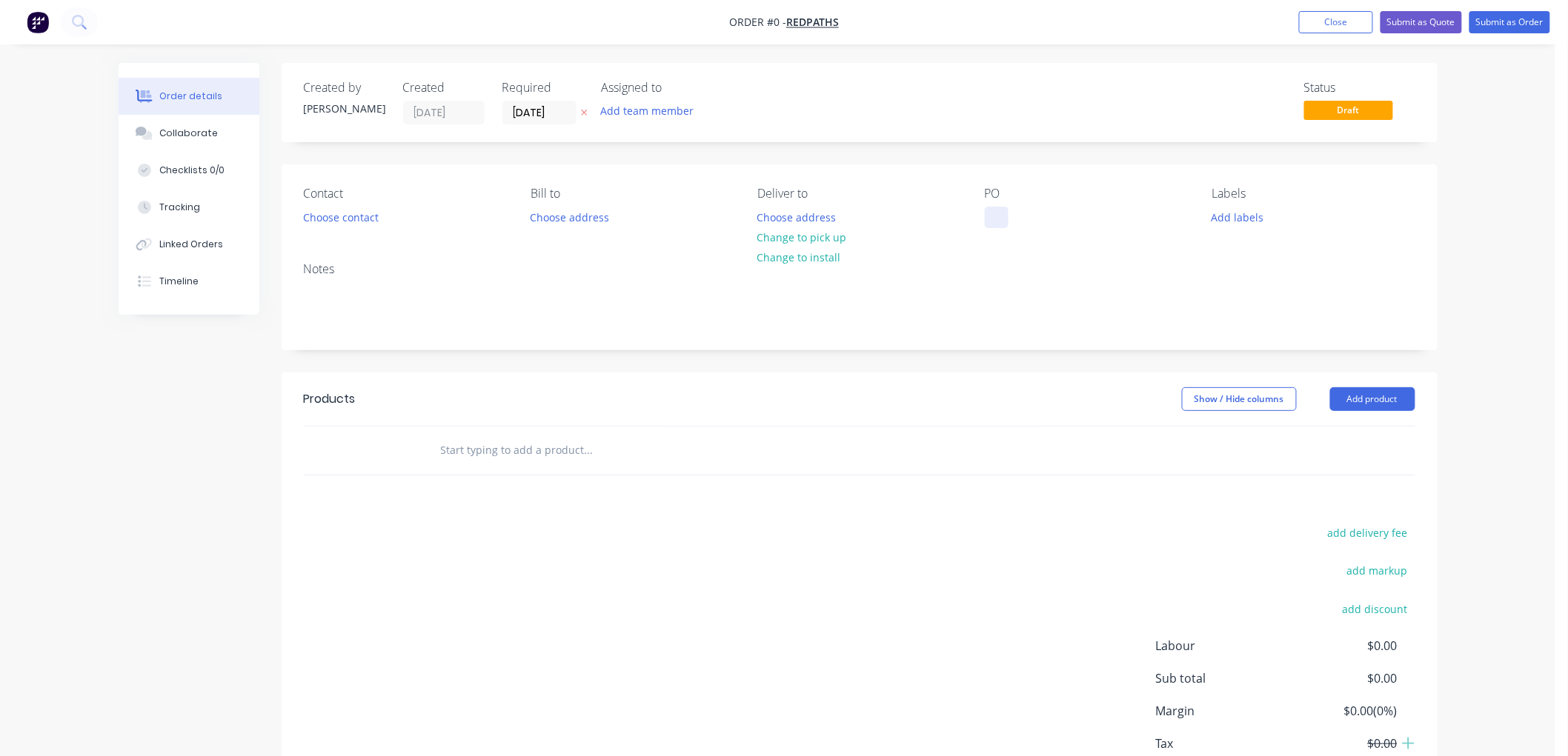
click at [998, 218] on div at bounding box center [997, 217] width 24 height 21
paste div
click at [367, 212] on div "Order details Collaborate Checklists 0/0 Tracking Linked Orders Timeline Order …" at bounding box center [778, 457] width 1349 height 790
click at [345, 218] on button "Choose contact" at bounding box center [340, 217] width 92 height 20
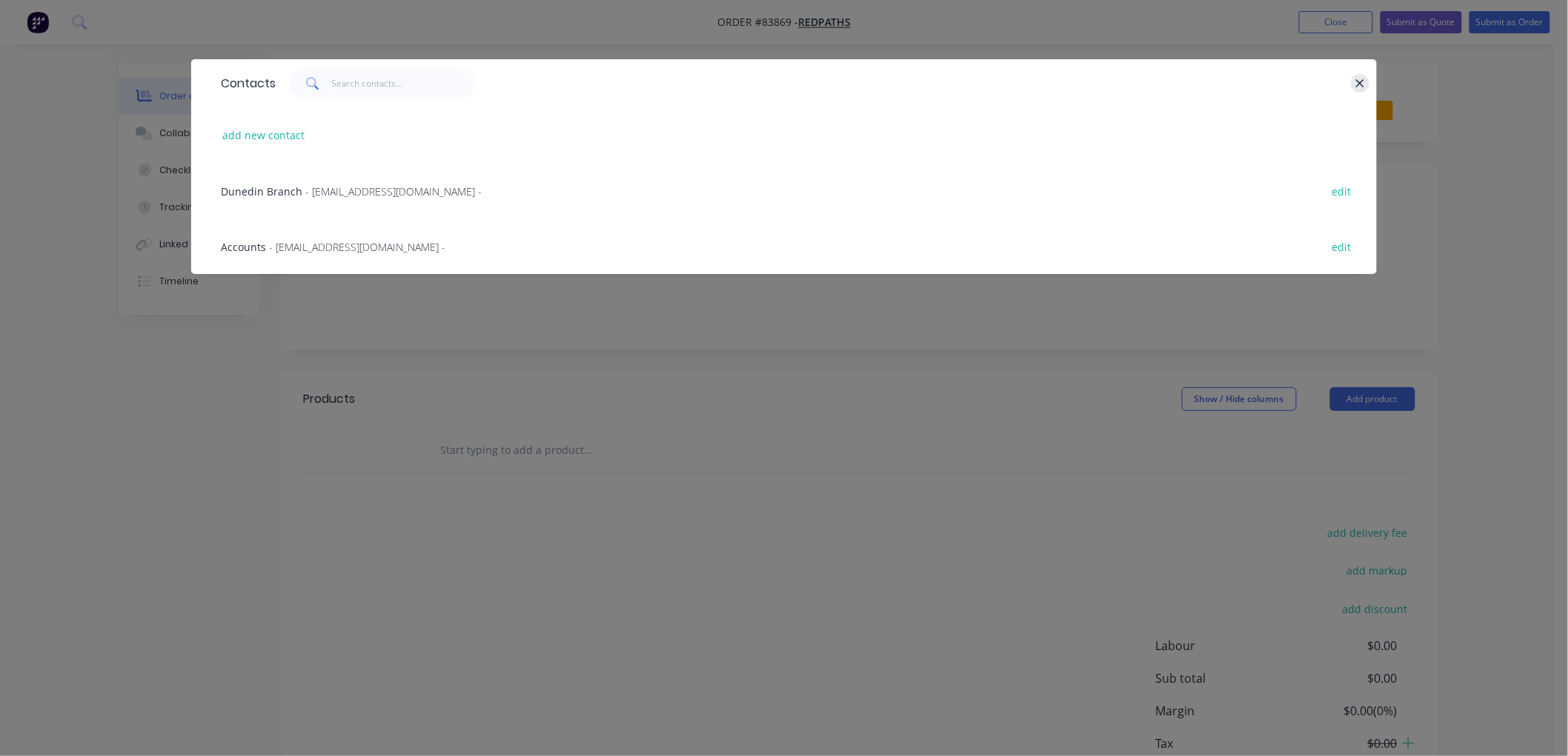
click at [1359, 83] on icon "button" at bounding box center [1360, 83] width 8 height 8
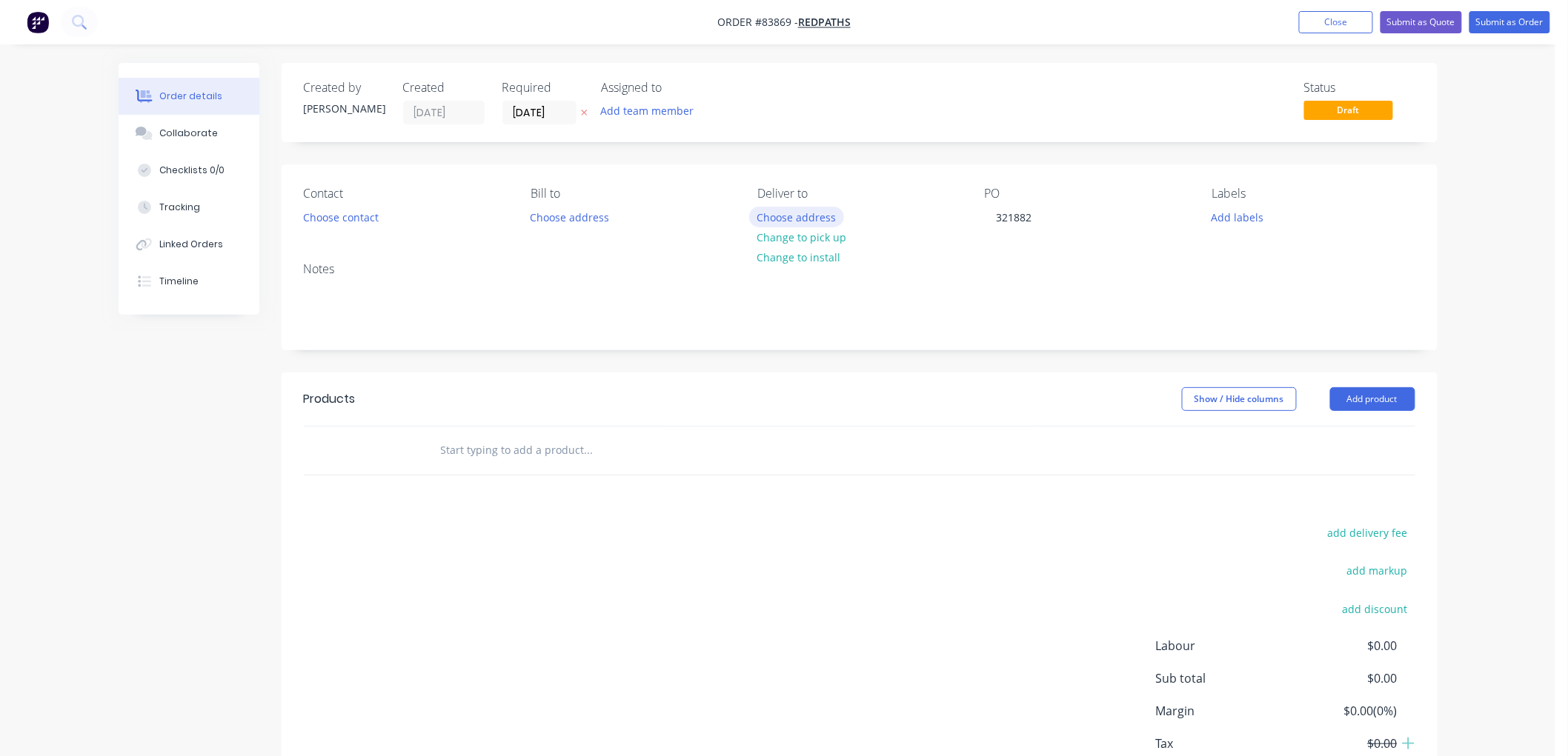
click at [805, 217] on button "Choose address" at bounding box center [796, 217] width 95 height 20
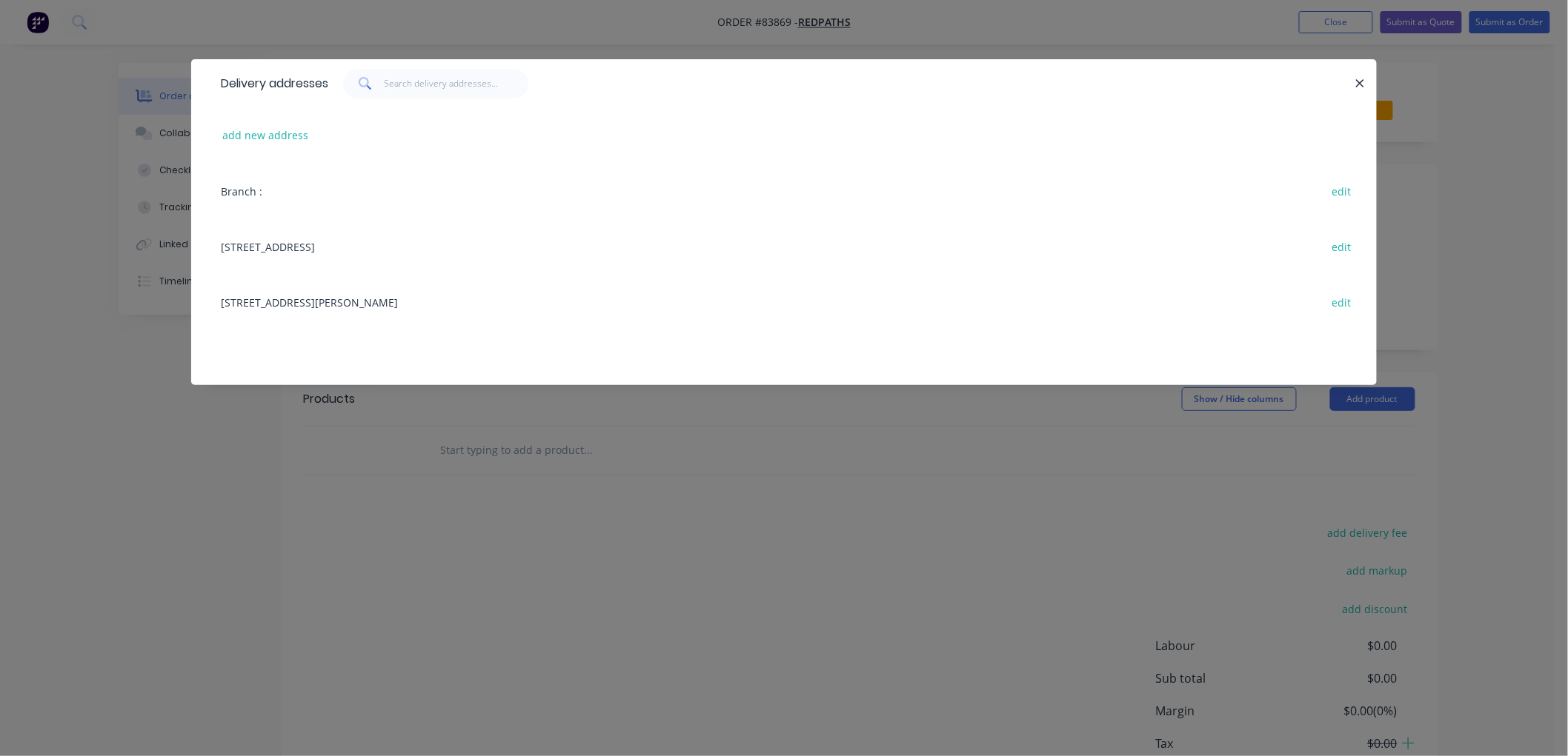
click at [279, 299] on div "[STREET_ADDRESS][PERSON_NAME] edit" at bounding box center [784, 302] width 1141 height 55
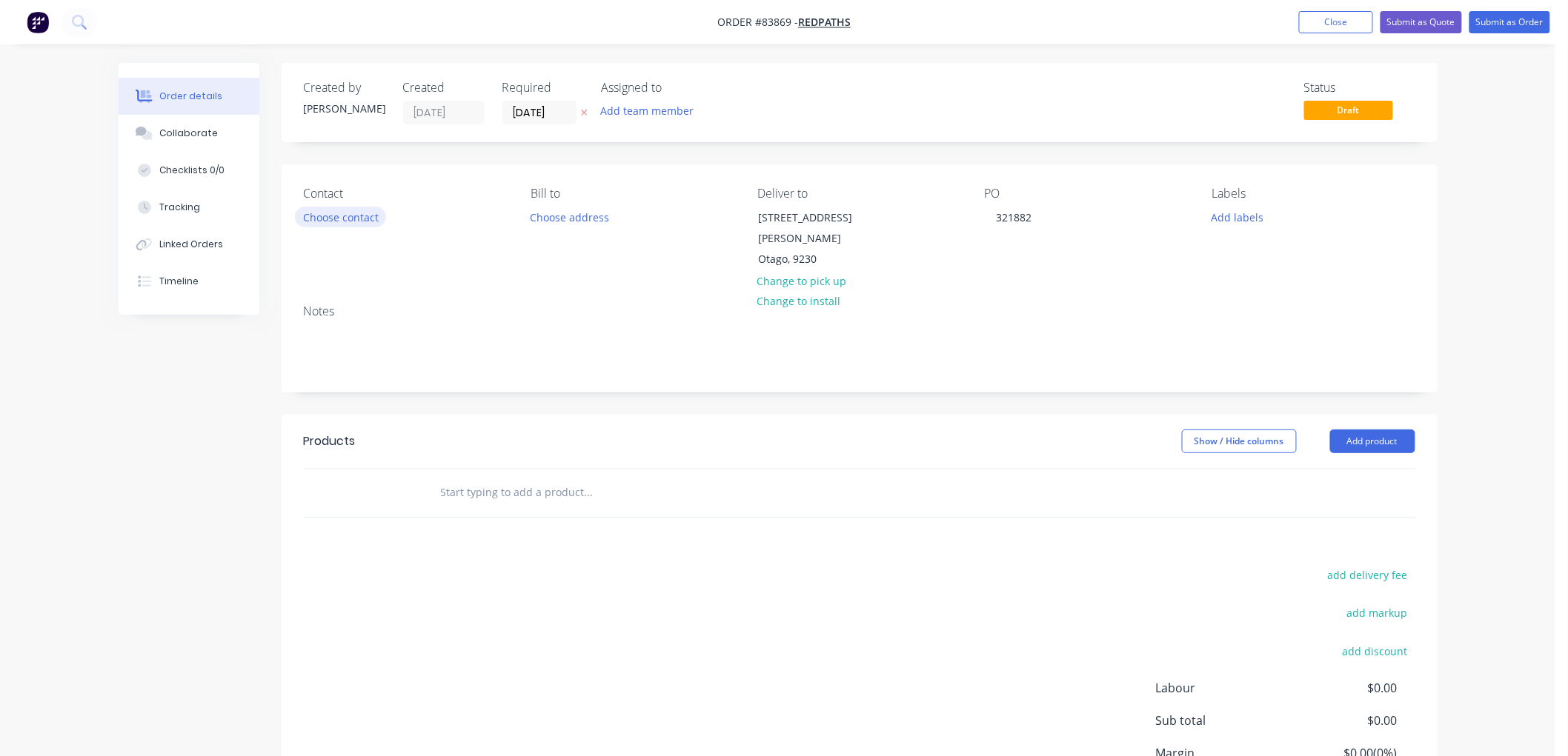
click at [357, 218] on button "Choose contact" at bounding box center [340, 217] width 92 height 20
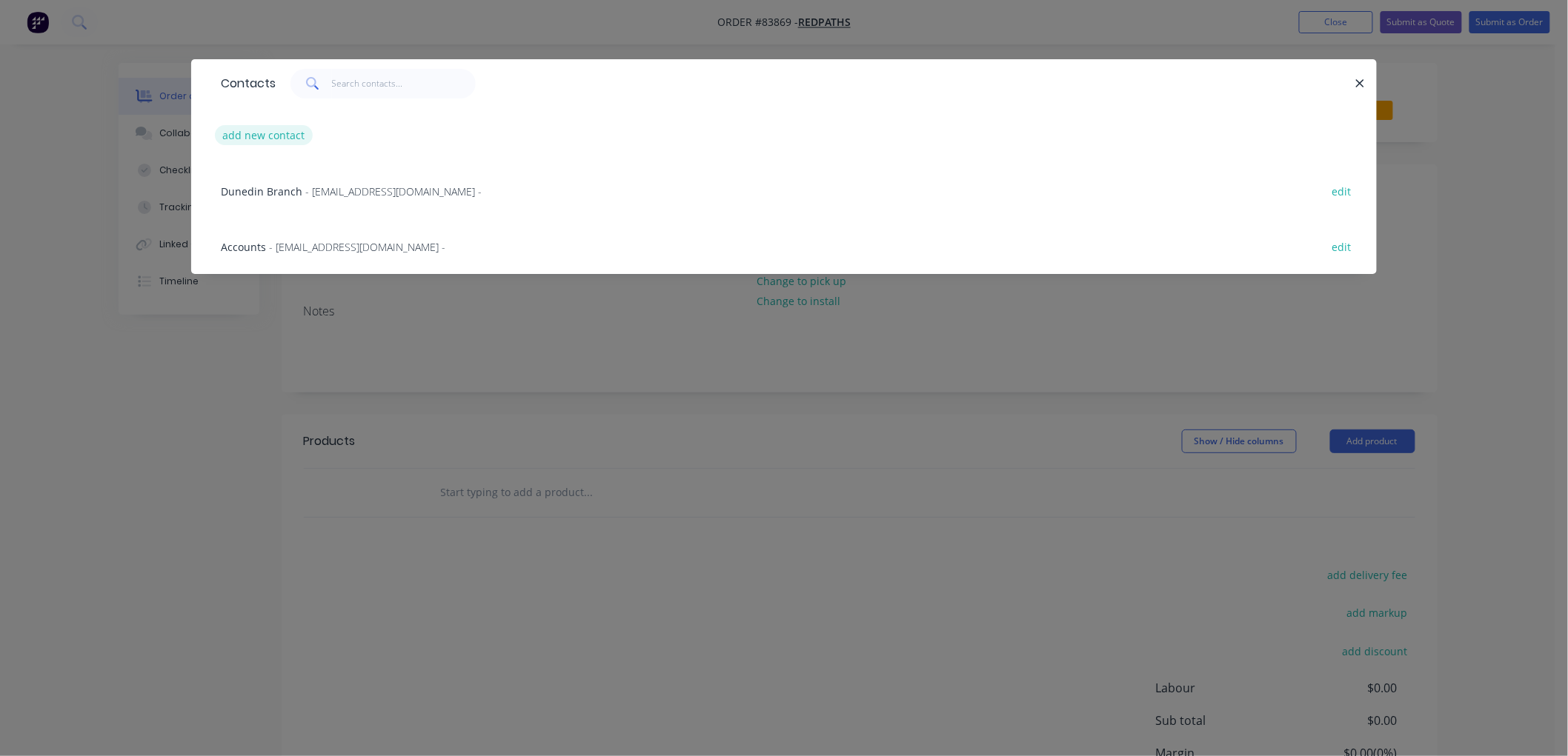
click at [280, 130] on button "add new contact" at bounding box center [263, 135] width 98 height 20
select select "NZ"
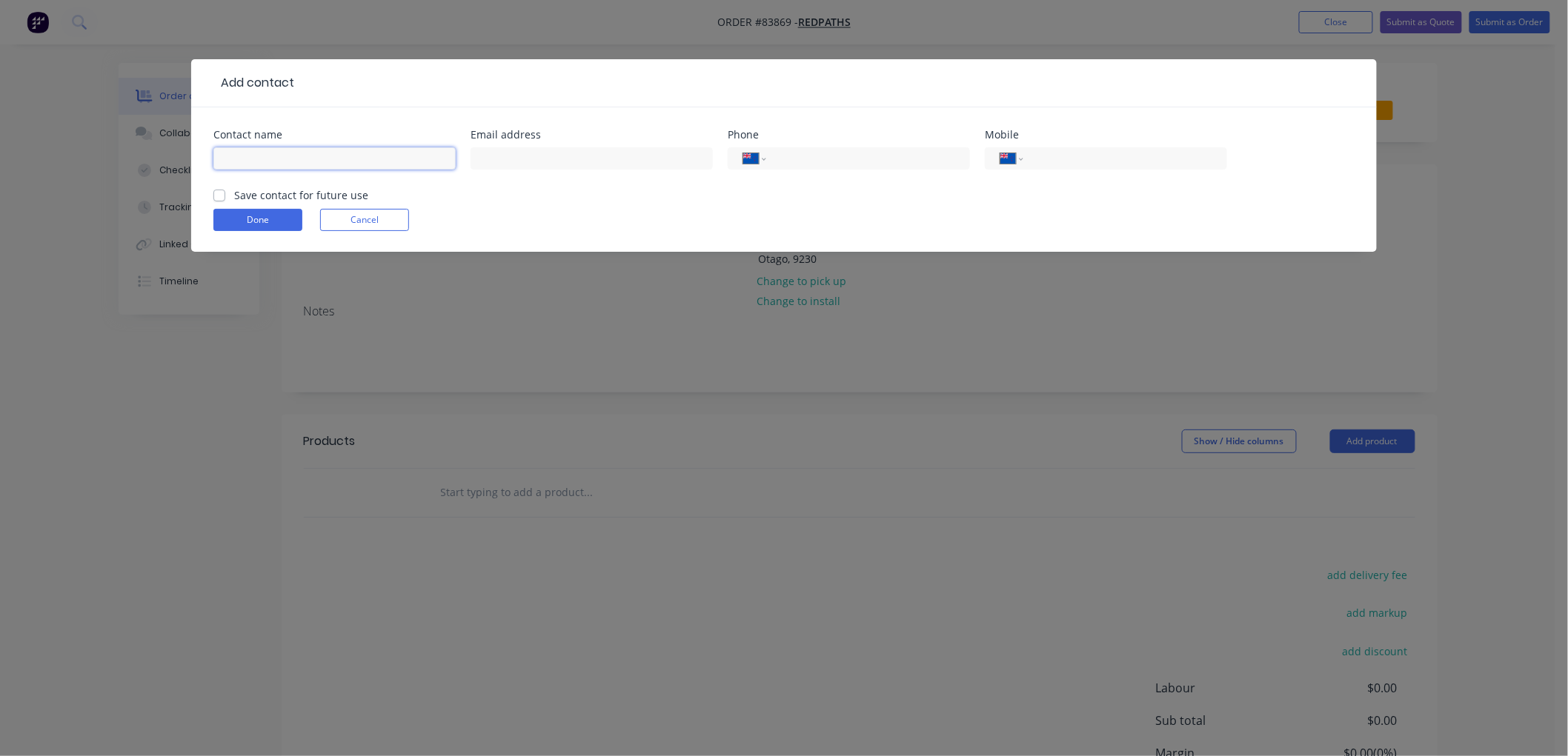
click at [267, 160] on input "text" at bounding box center [335, 158] width 242 height 22
click at [378, 218] on form "Contact name Email address Phone International [GEOGRAPHIC_DATA] [GEOGRAPHIC_DA…" at bounding box center [784, 190] width 1141 height 122
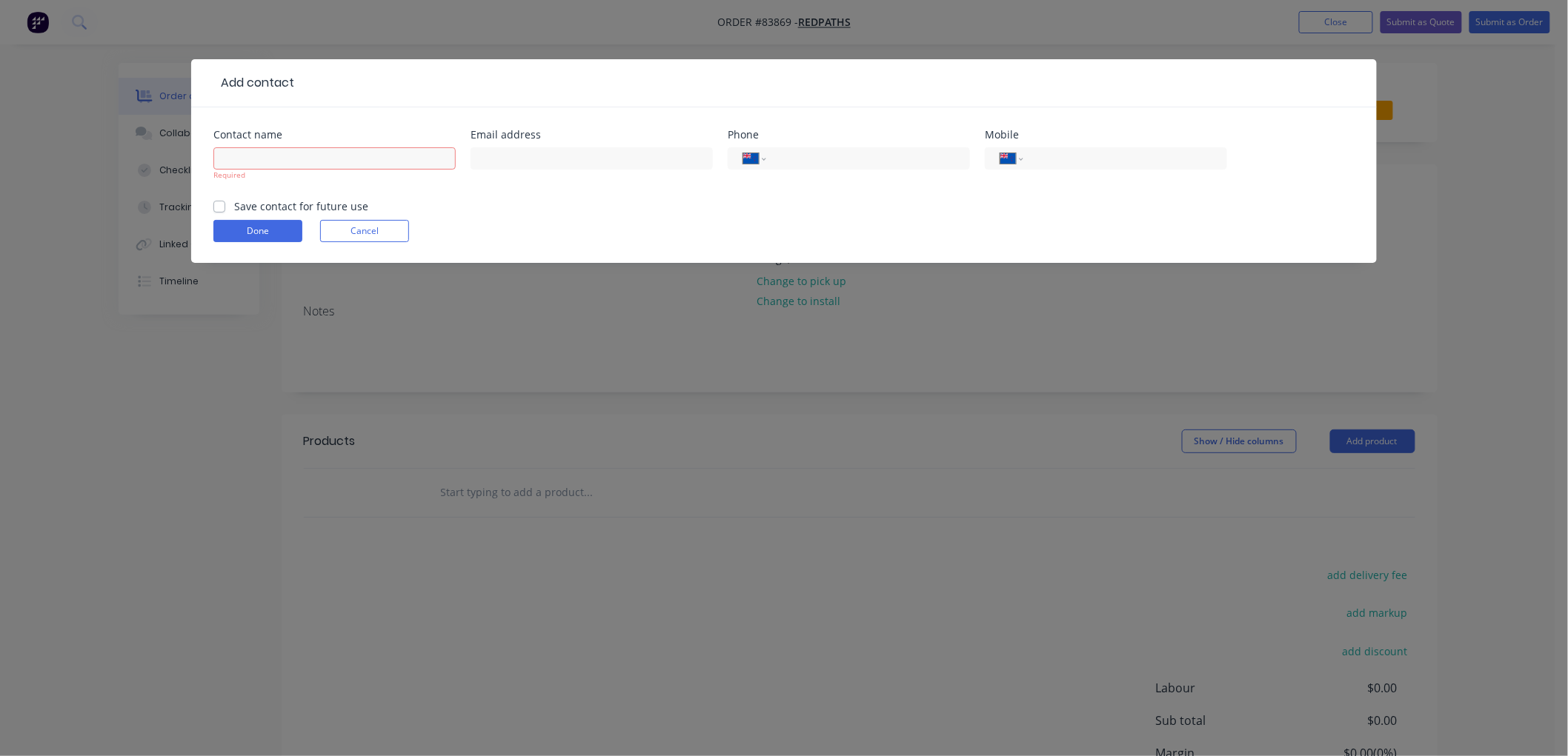
drag, startPoint x: 373, startPoint y: 235, endPoint x: 382, endPoint y: 237, distance: 9.2
click at [373, 234] on button "Cancel" at bounding box center [364, 231] width 89 height 22
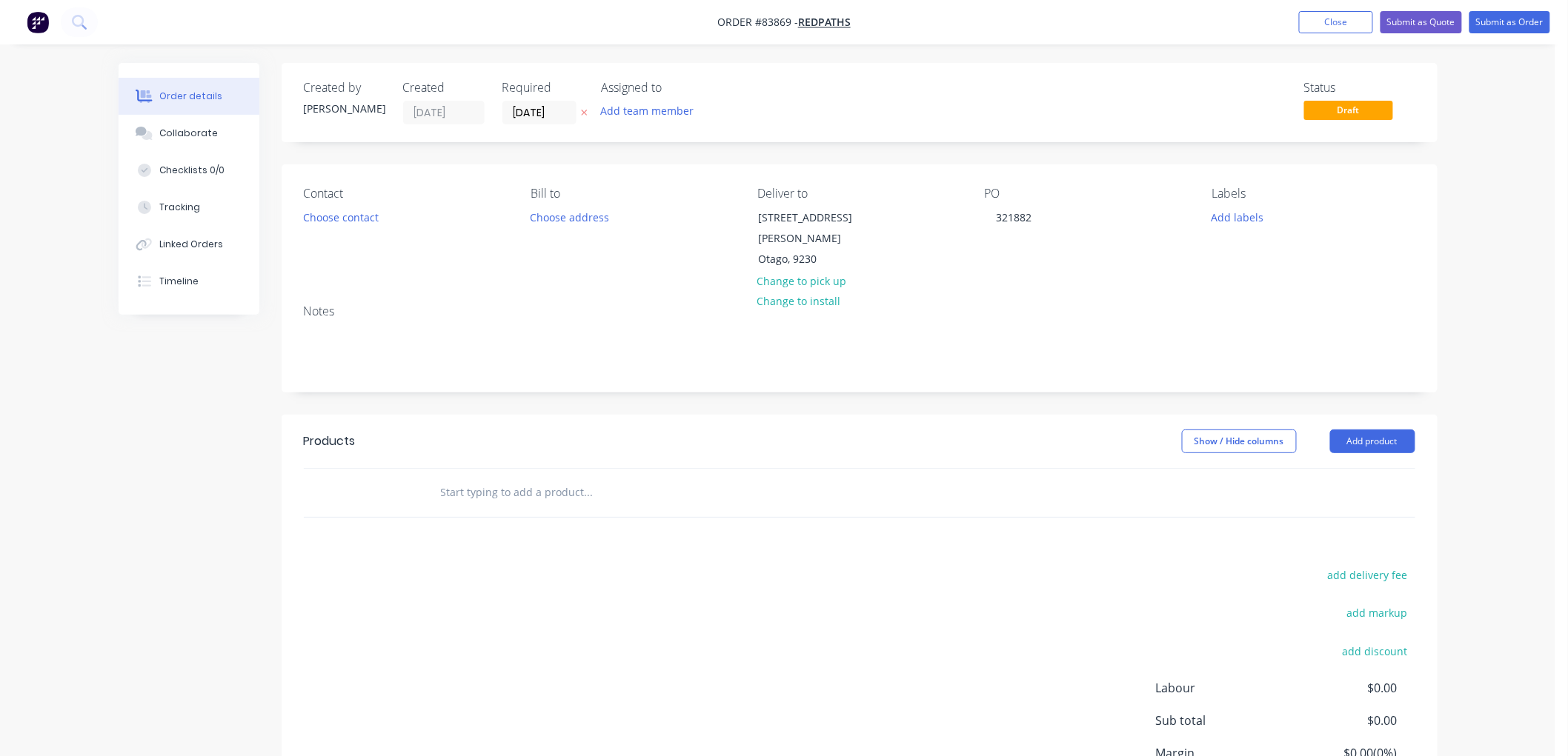
click at [472, 491] on input "text" at bounding box center [588, 493] width 297 height 30
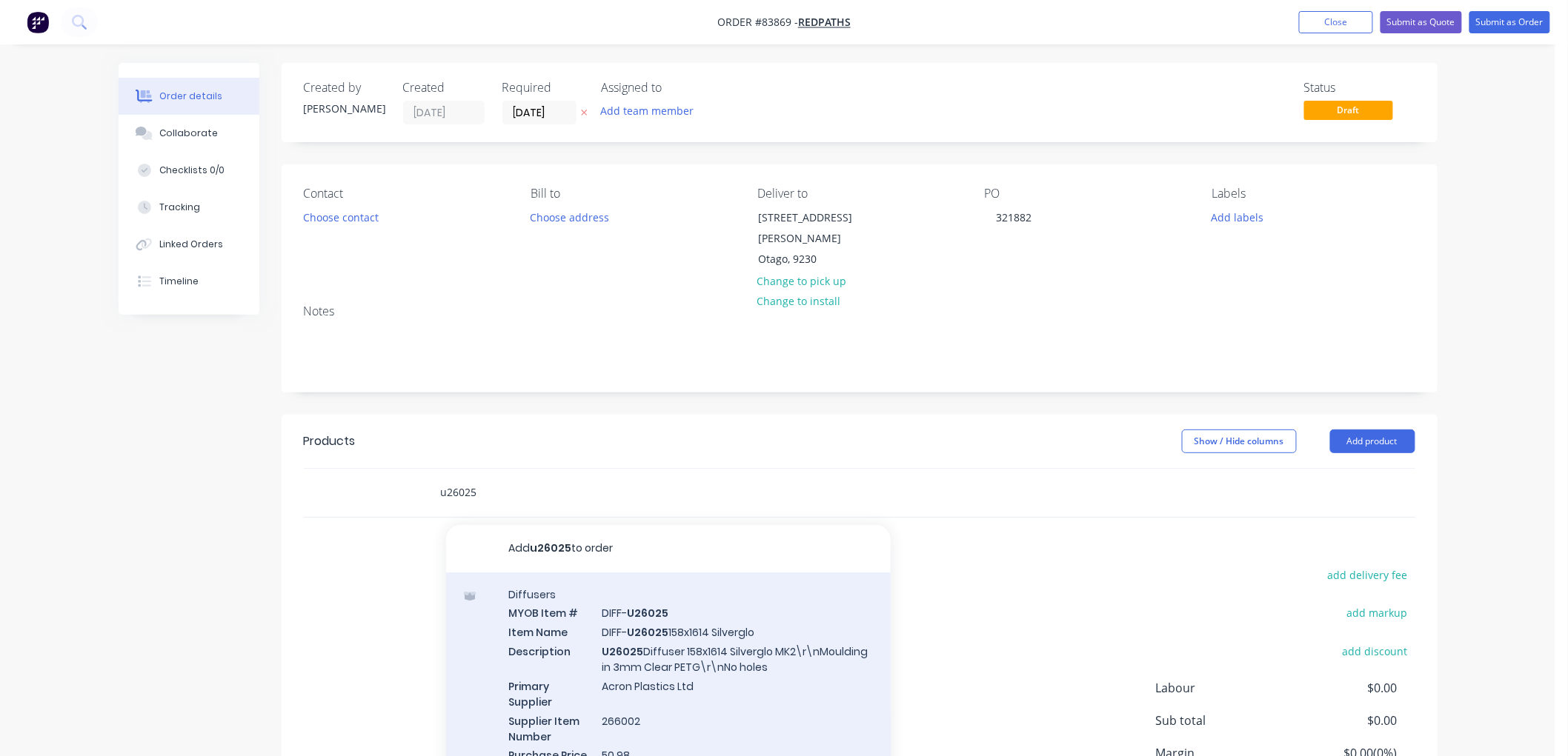
type input "u26025"
click at [722, 633] on div "Diffusers MYOB Item # DIFF- U26025 Item Name DIFF- U26025 158x1614 Silverglo De…" at bounding box center [668, 685] width 445 height 224
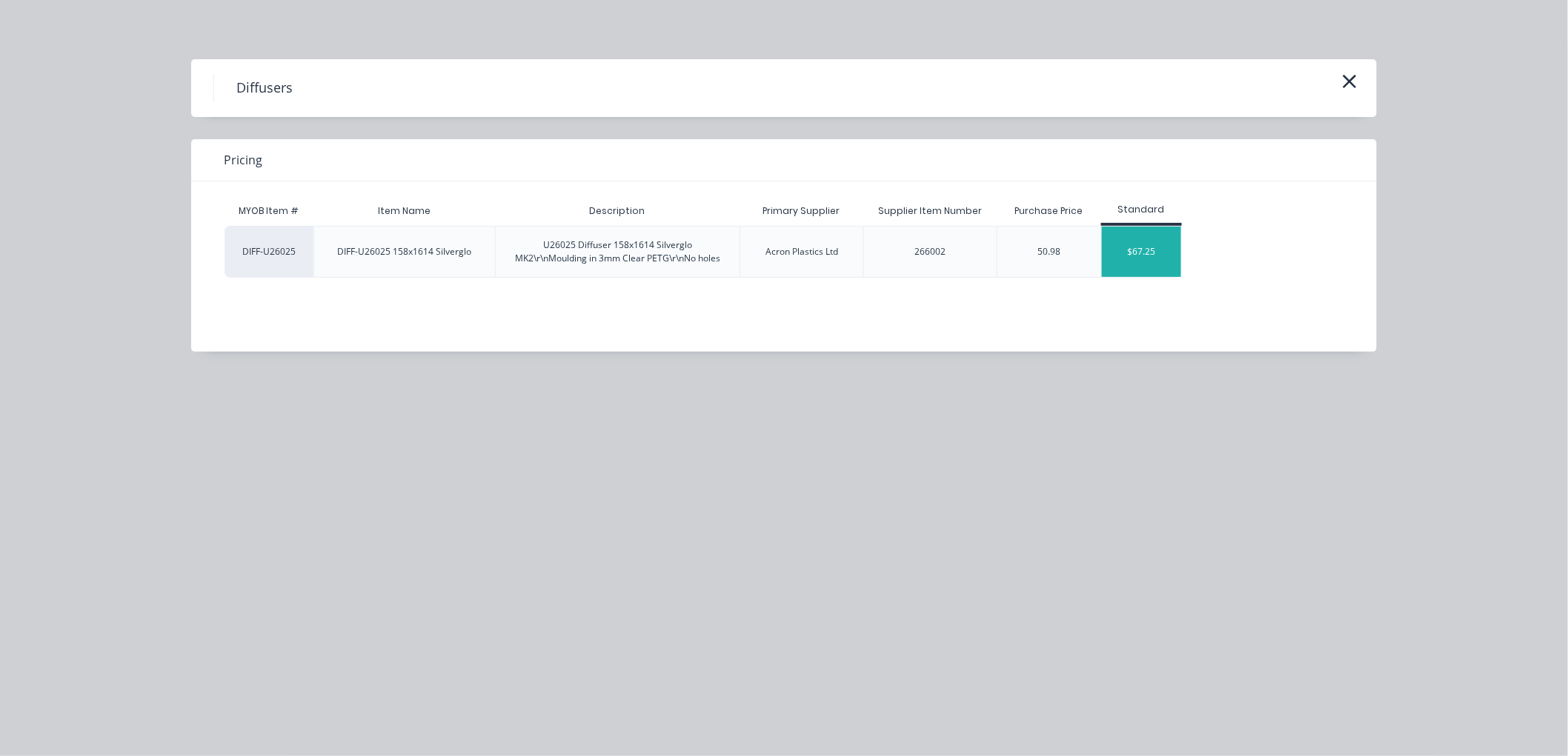
click at [1134, 258] on div "$67.25" at bounding box center [1142, 251] width 80 height 50
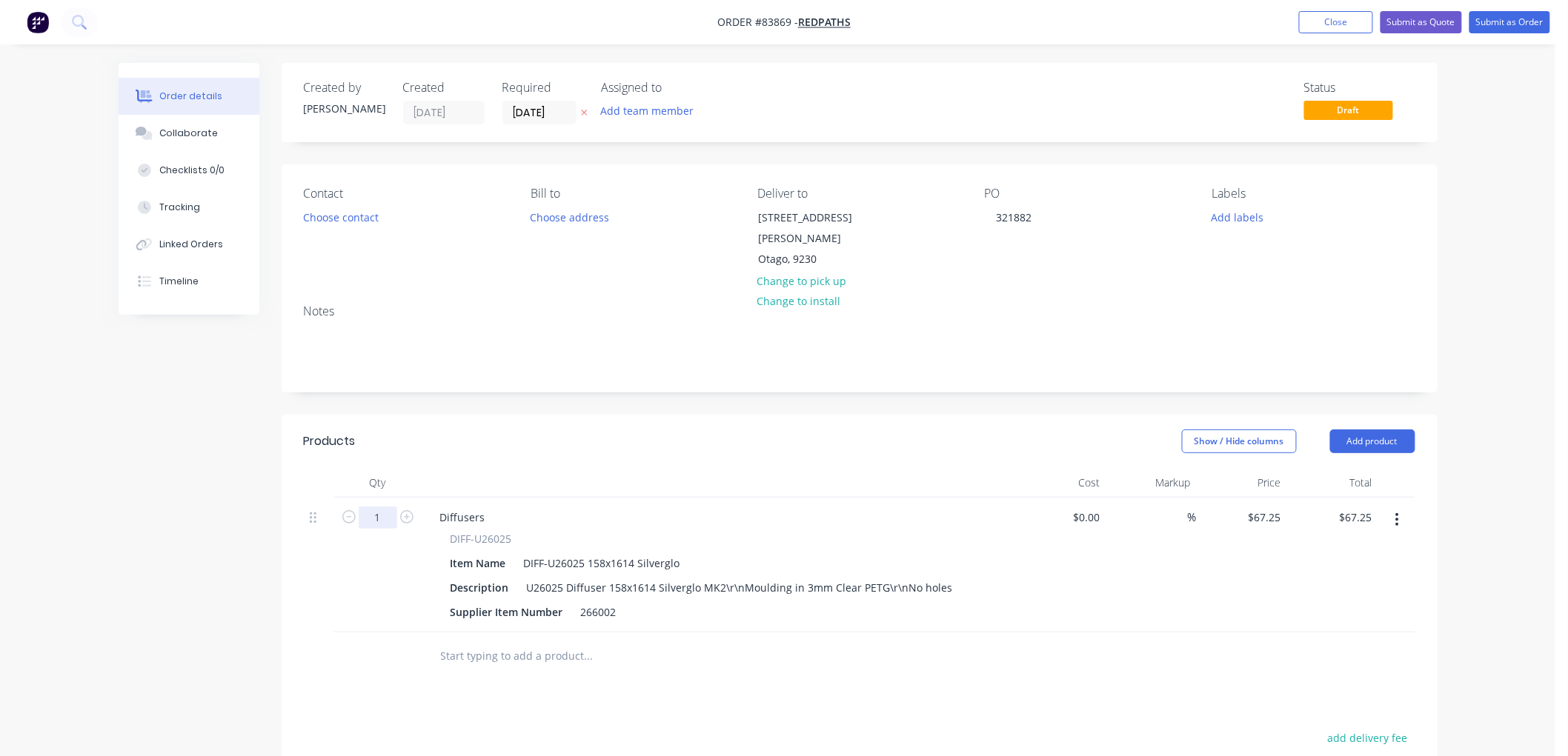
click at [384, 520] on input "1" at bounding box center [378, 518] width 39 height 22
type input "10"
type input "67.25"
type input "$672.50"
click at [1268, 520] on input "67.25" at bounding box center [1269, 517] width 34 height 21
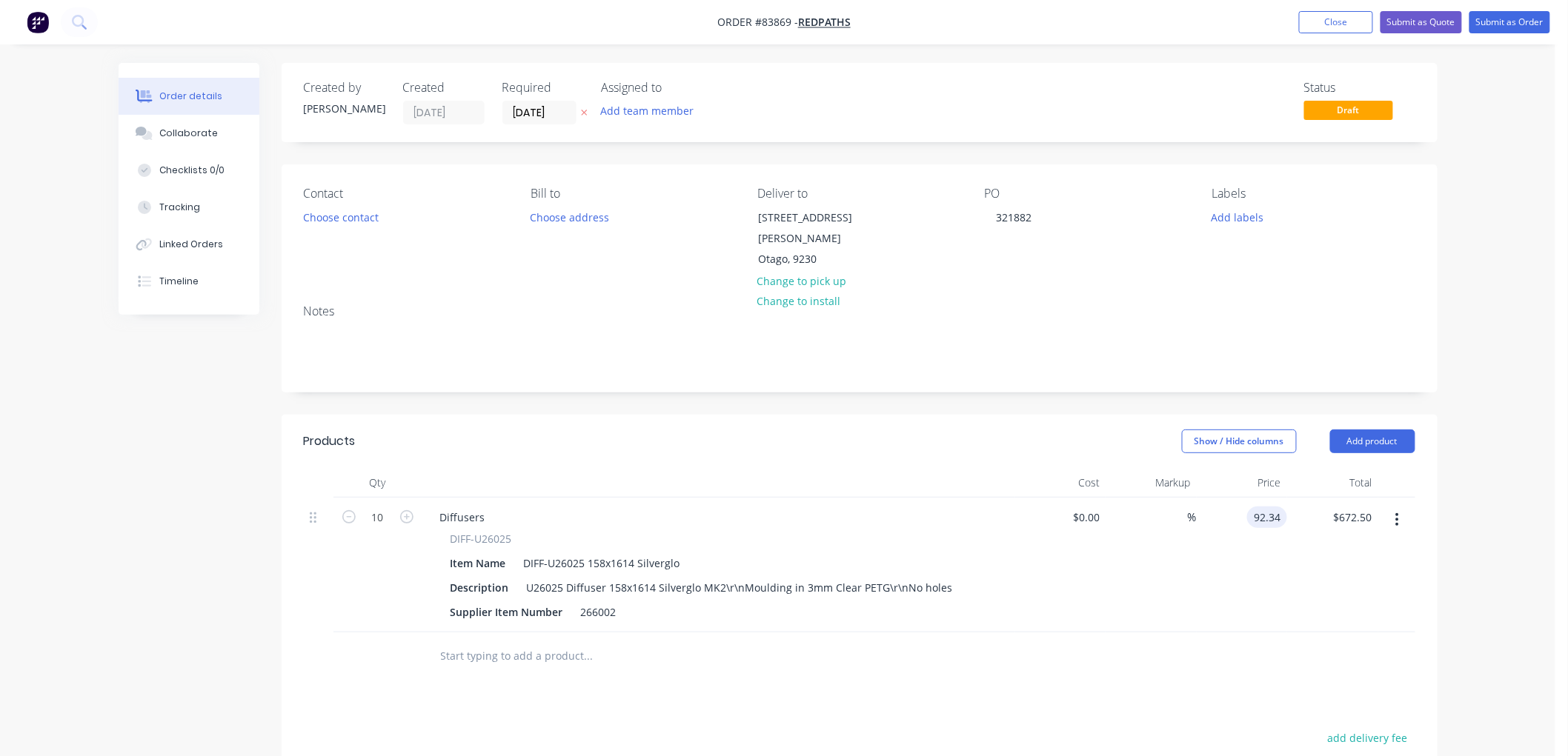
type input "$92.34"
type input "$923.40"
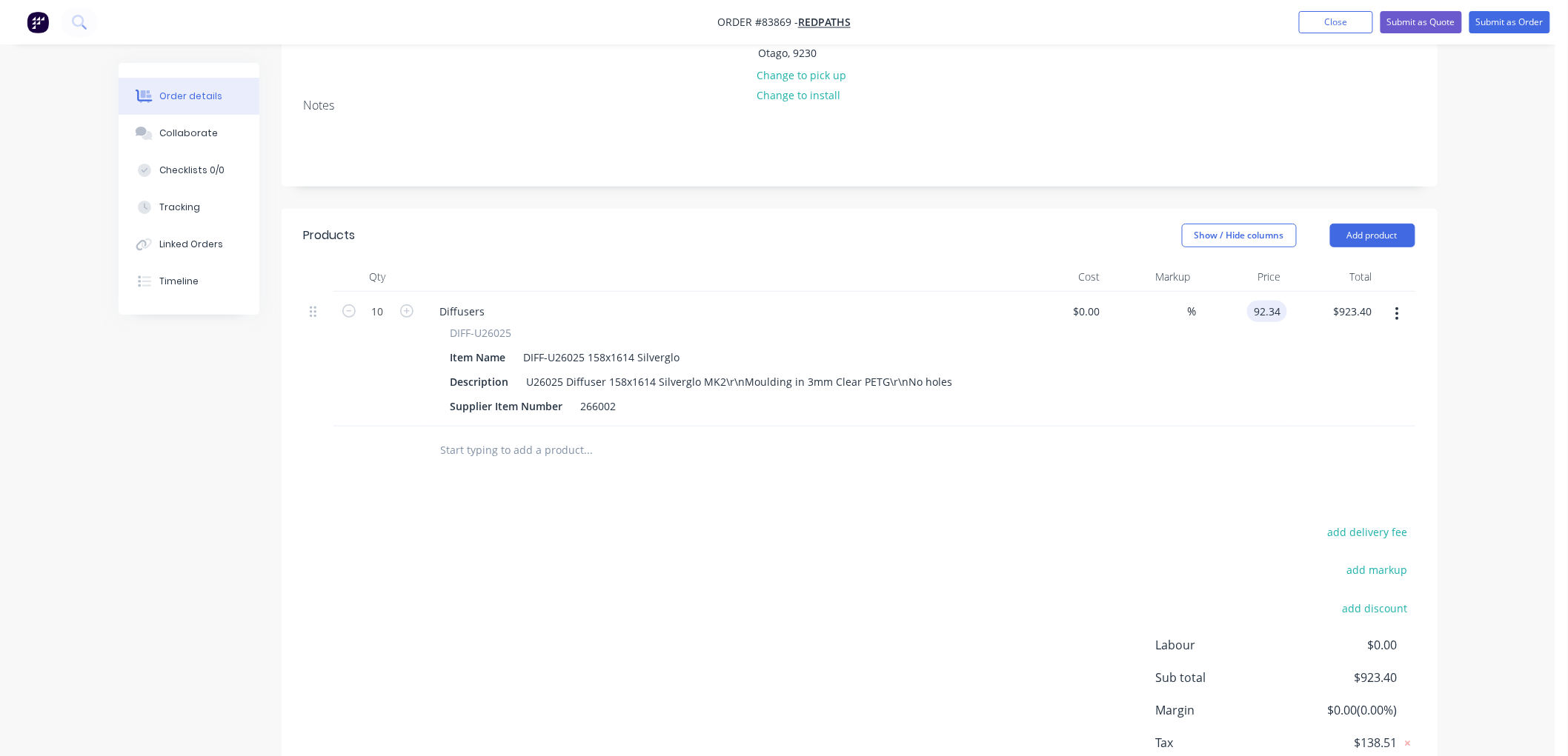
scroll to position [247, 0]
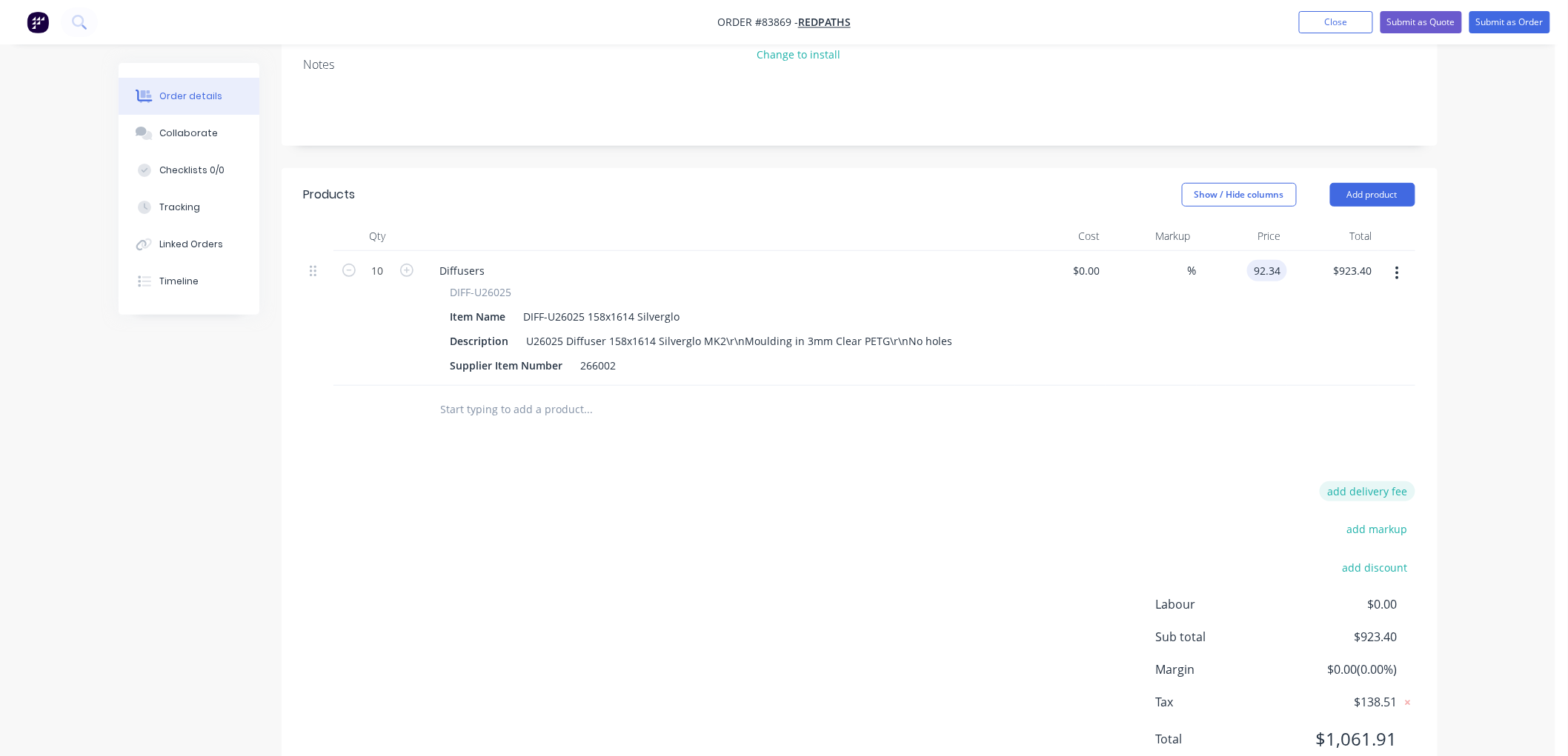
type input "$92.34"
click at [1375, 491] on button "add delivery fee" at bounding box center [1366, 492] width 95 height 20
type input "40"
click at [1464, 434] on div "Order details Collaborate Checklists 0/0 Tracking Linked Orders Timeline Order …" at bounding box center [778, 280] width 1555 height 1054
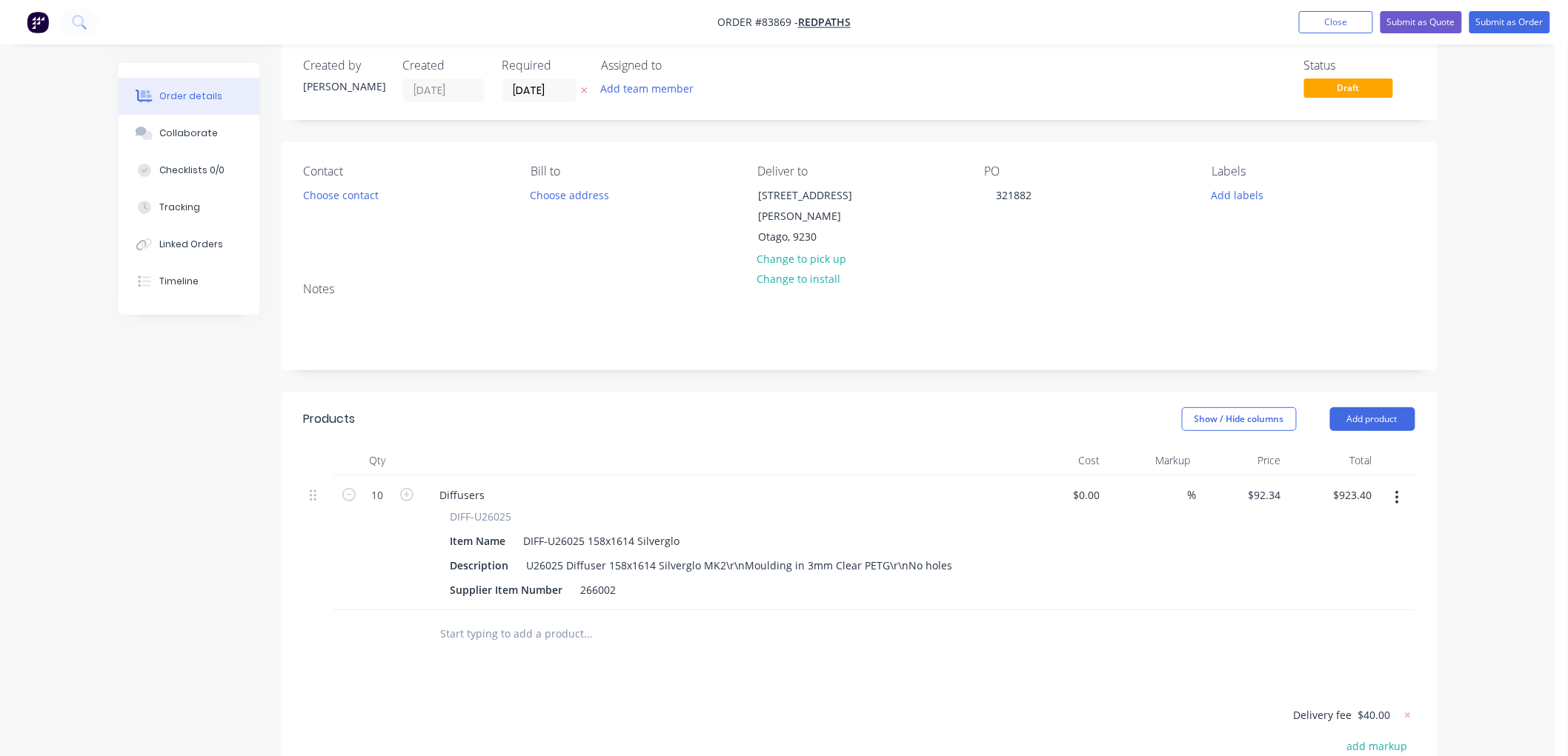
scroll to position [0, 0]
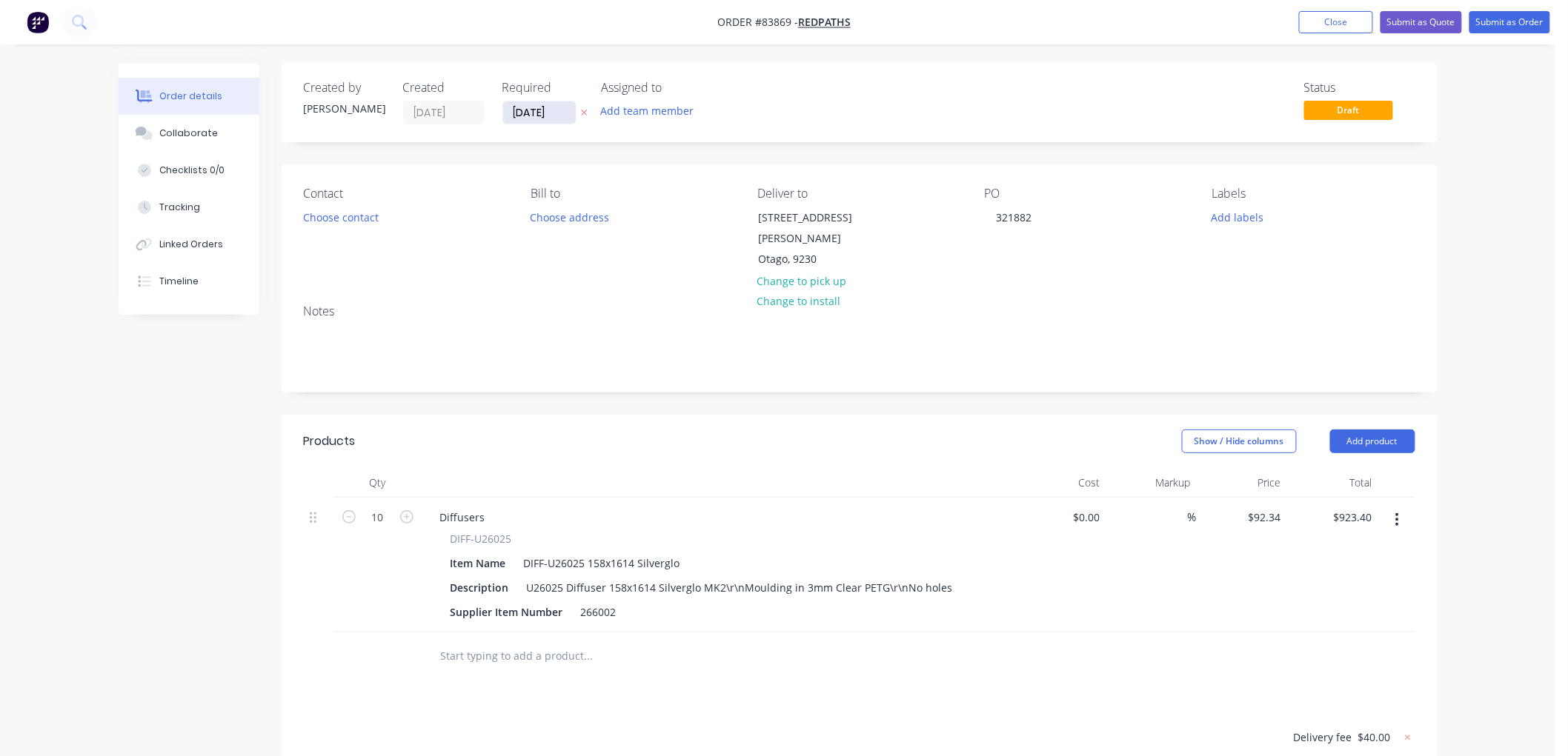
click at [582, 112] on icon at bounding box center [583, 113] width 6 height 9
click at [1247, 212] on button "Add labels" at bounding box center [1238, 217] width 68 height 20
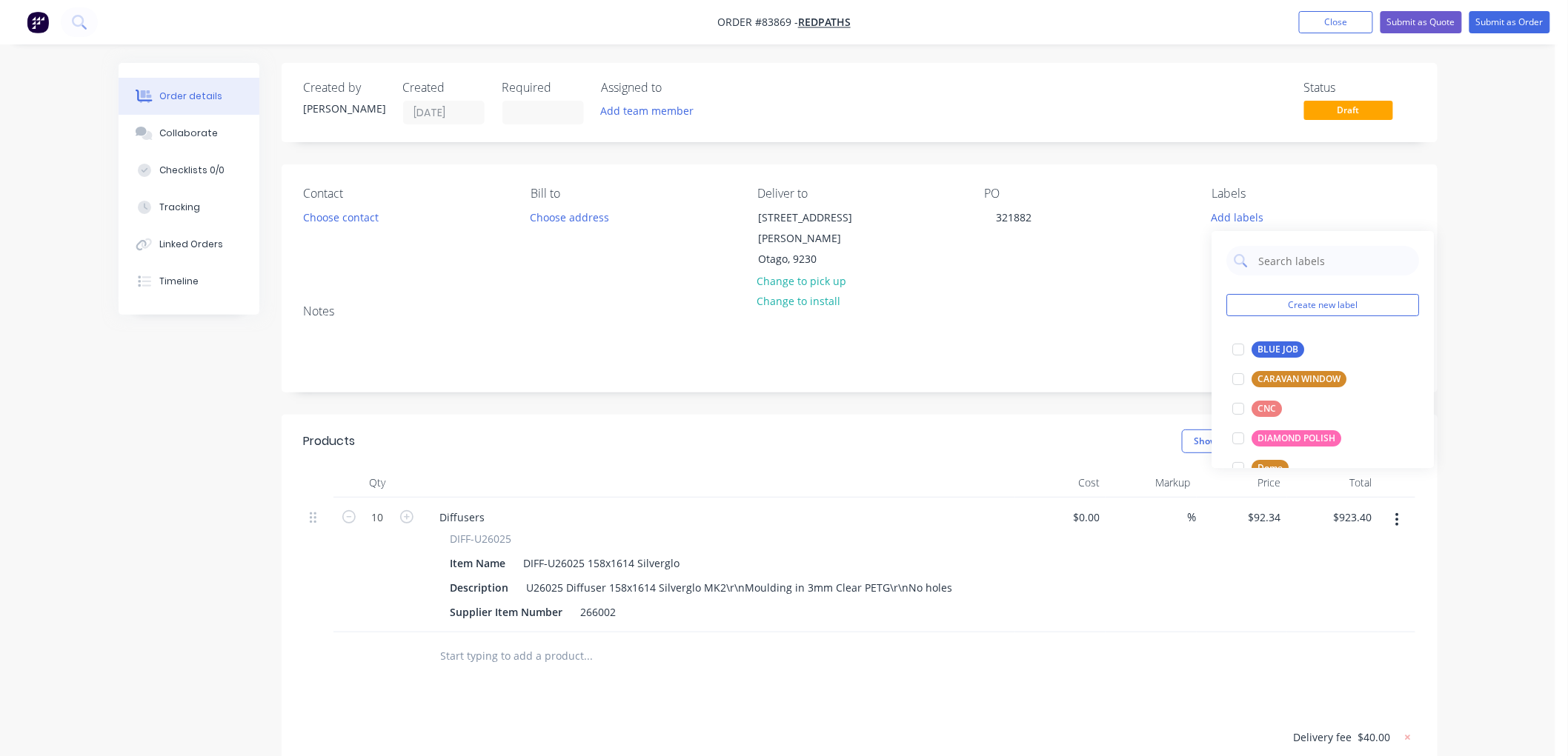
click at [1300, 203] on div "Labels Add labels" at bounding box center [1313, 228] width 203 height 84
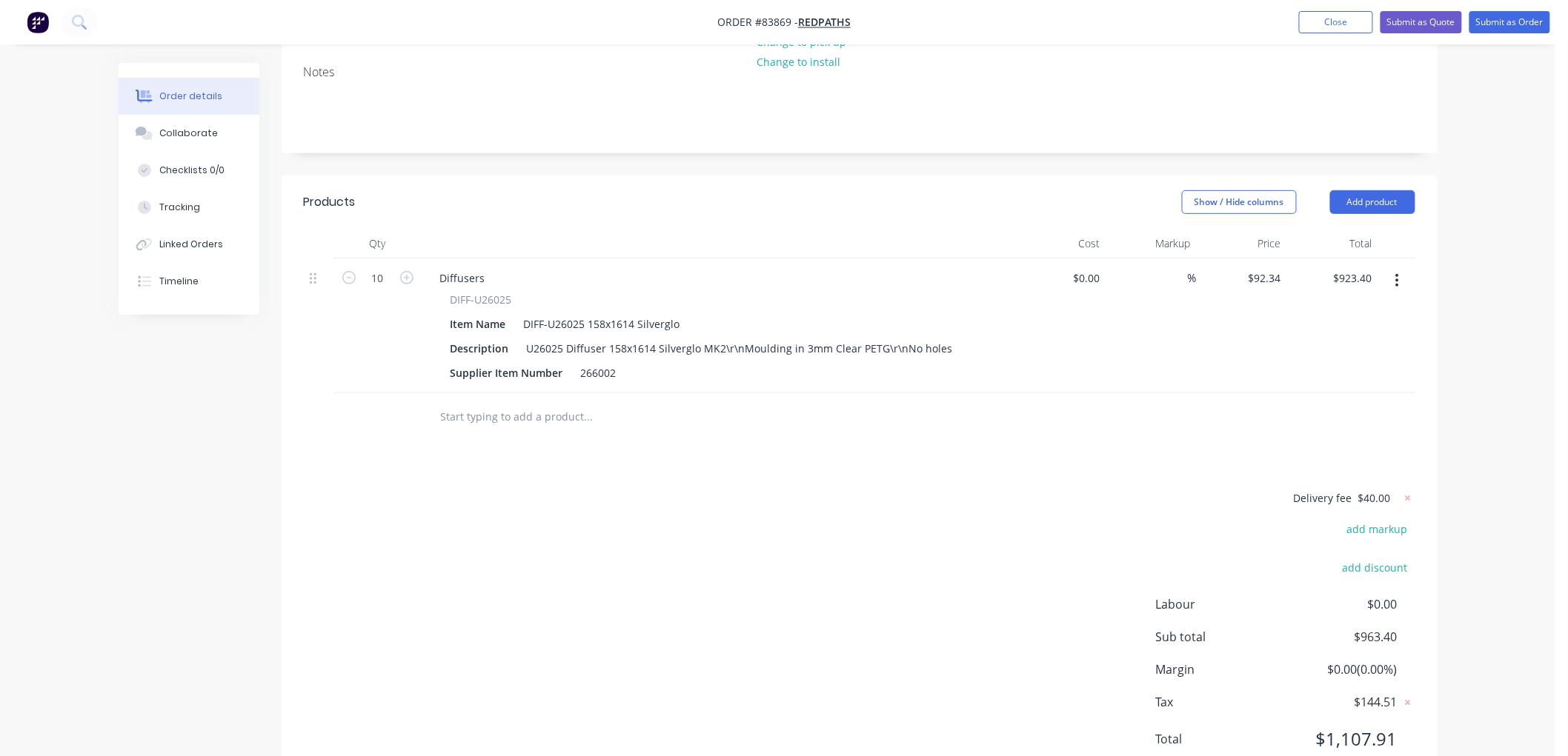
scroll to position [247, 0]
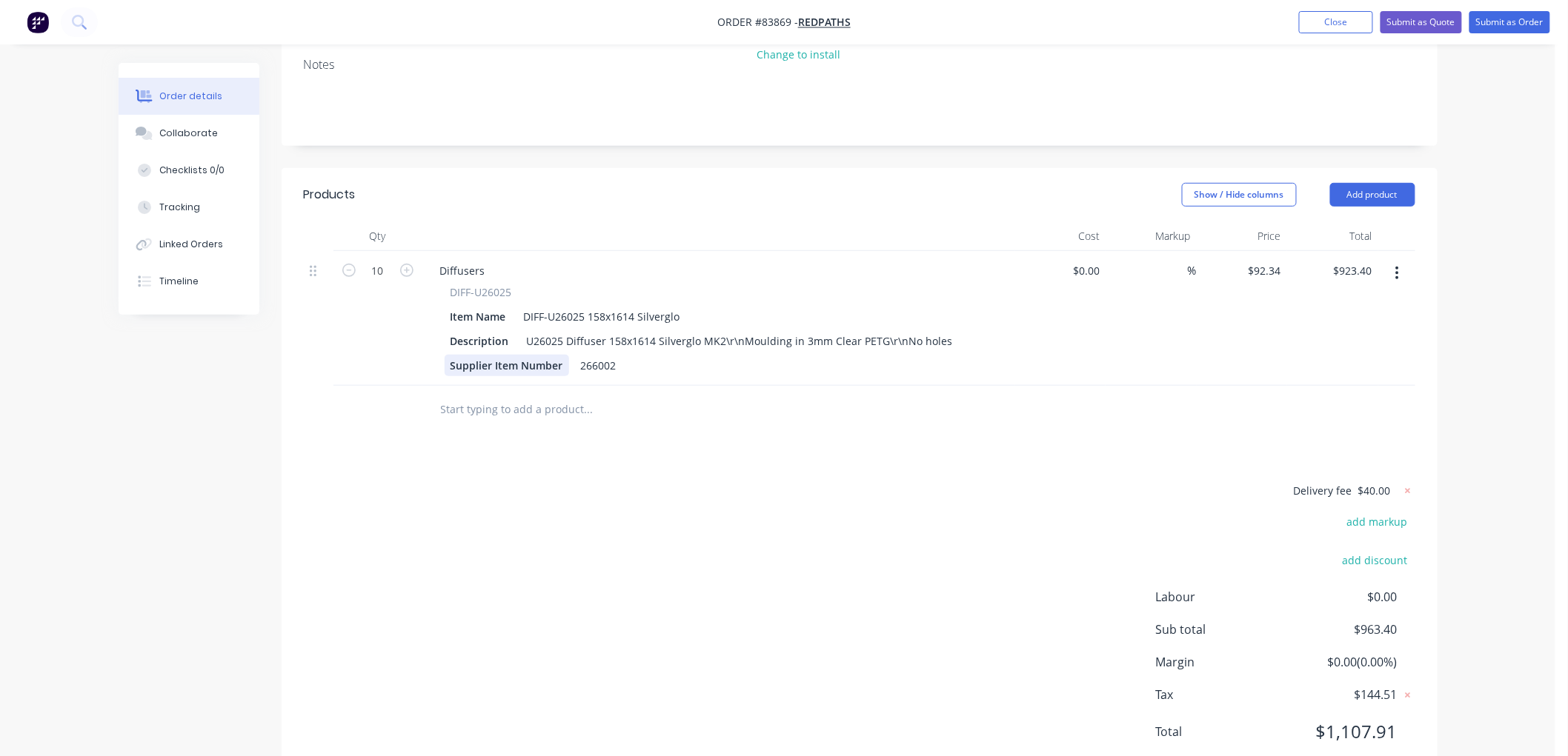
click at [546, 367] on div "Supplier Item Number" at bounding box center [507, 365] width 125 height 21
drag, startPoint x: 561, startPoint y: 364, endPoint x: 440, endPoint y: 368, distance: 121.1
click at [440, 368] on div "DIFF-U26025 Item Name DIFF-U26025 158x1614 Silverglo Description U26025 Diffuse…" at bounding box center [718, 330] width 581 height 91
click at [495, 365] on div "266002" at bounding box center [496, 365] width 47 height 21
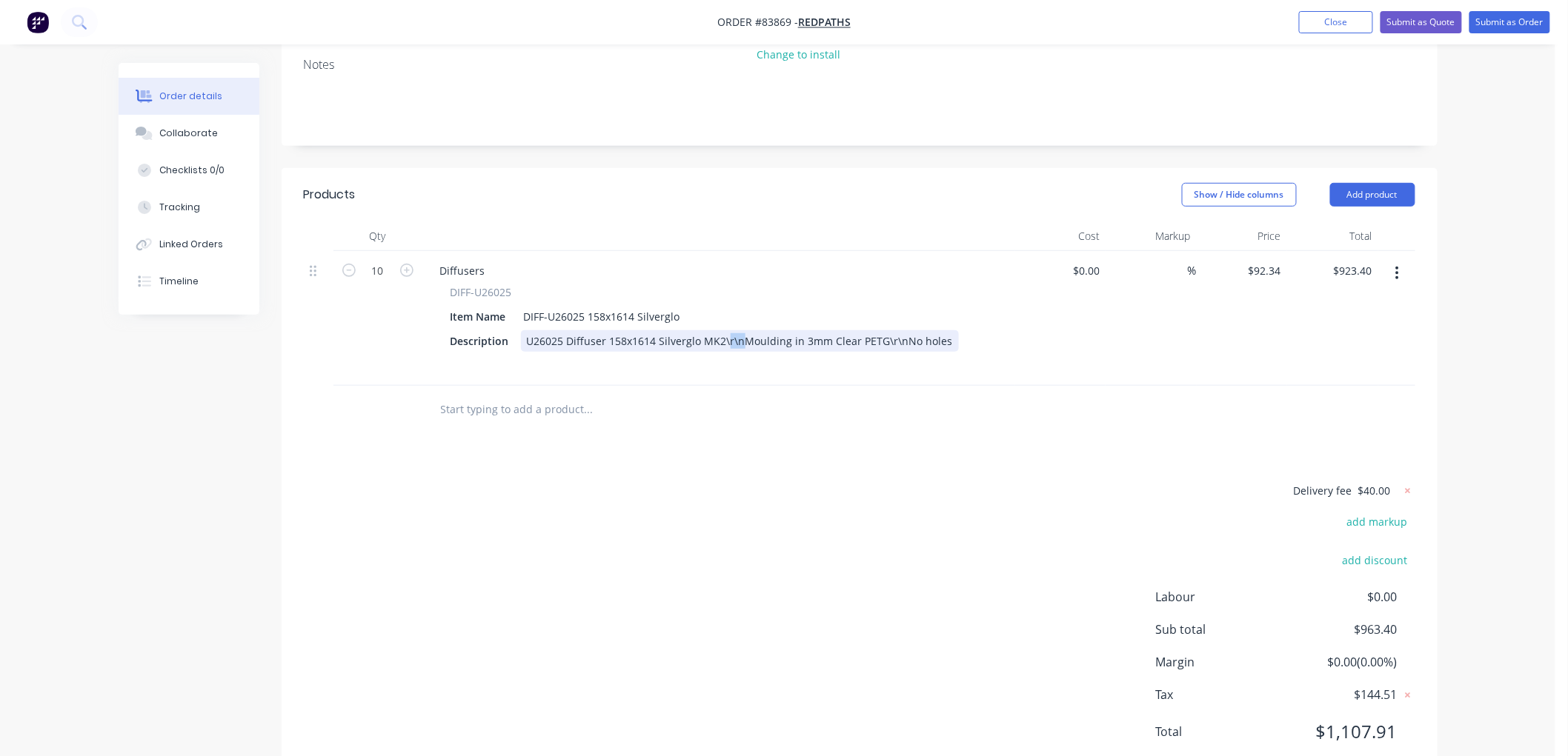
drag, startPoint x: 723, startPoint y: 338, endPoint x: 742, endPoint y: 337, distance: 19.0
click at [742, 337] on div "U26025 Diffuser 158x1614 Silverglo MK2\r\nMoulding in 3mm Clear PETG\r\nNo holes" at bounding box center [740, 340] width 438 height 21
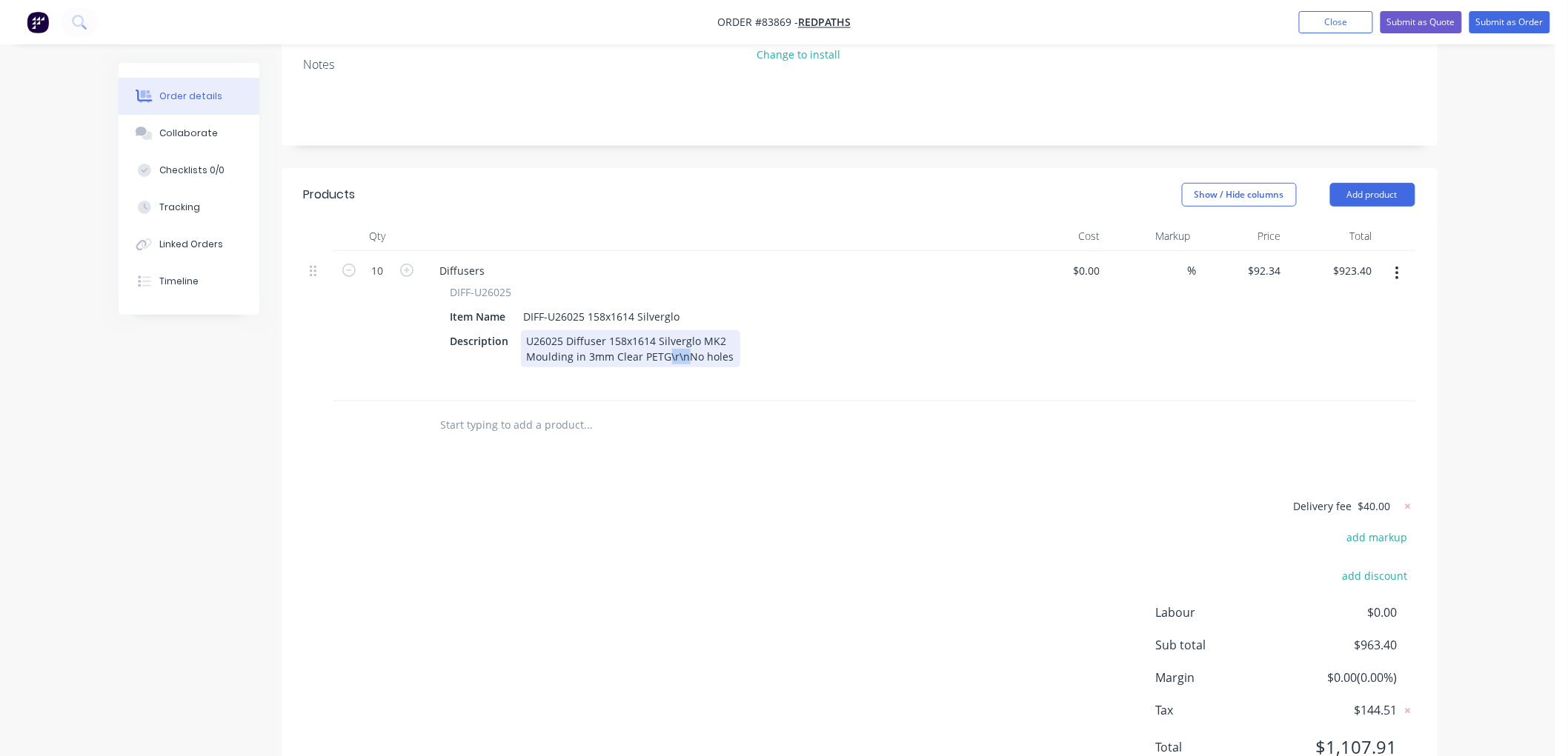
drag, startPoint x: 682, startPoint y: 353, endPoint x: 667, endPoint y: 356, distance: 15.3
click at [667, 356] on div "U26025 Diffuser 158x1614 Silverglo MK2 Moulding in 3mm Clear PETG\r\nNo holes" at bounding box center [630, 348] width 219 height 37
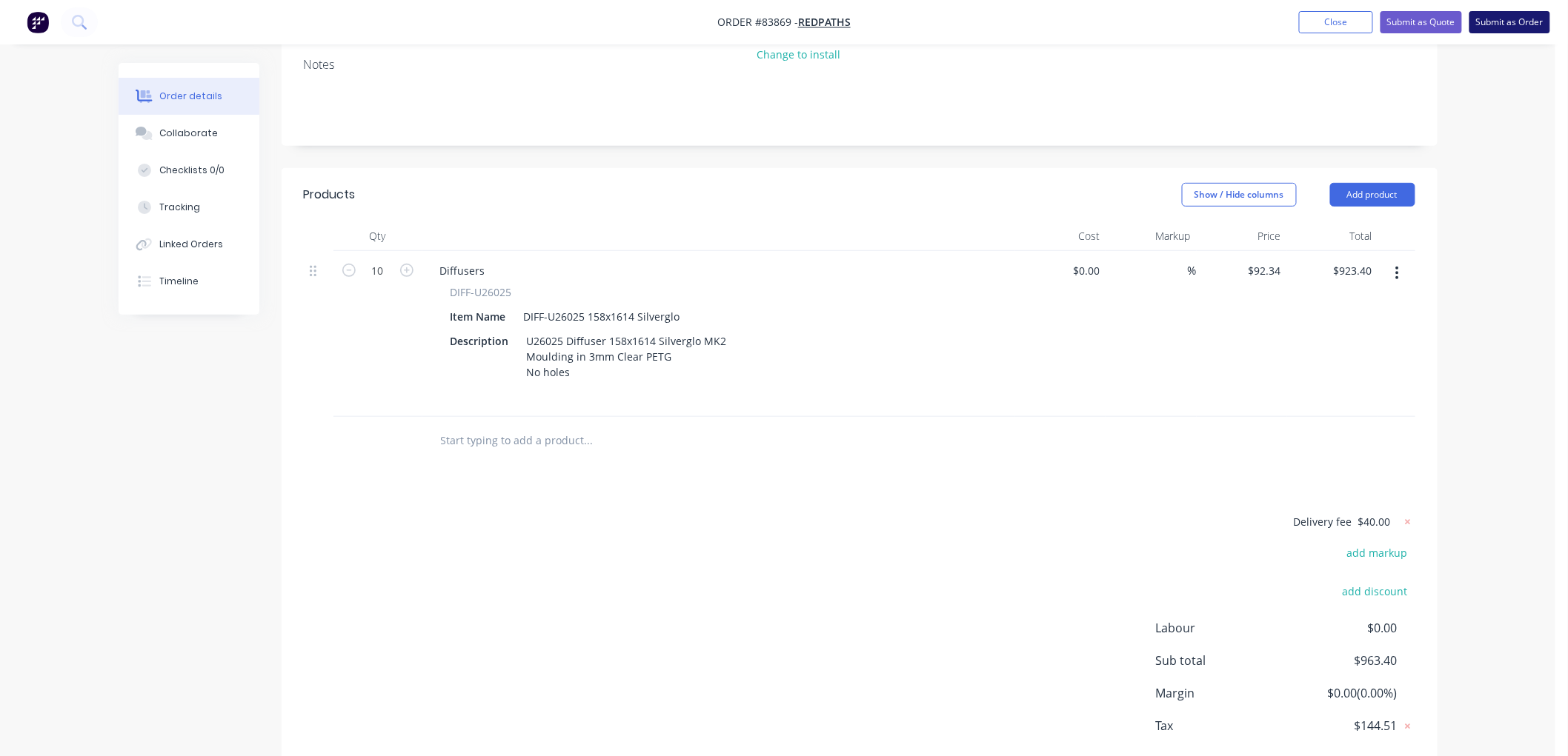
click at [1517, 23] on button "Submit as Order" at bounding box center [1509, 22] width 80 height 22
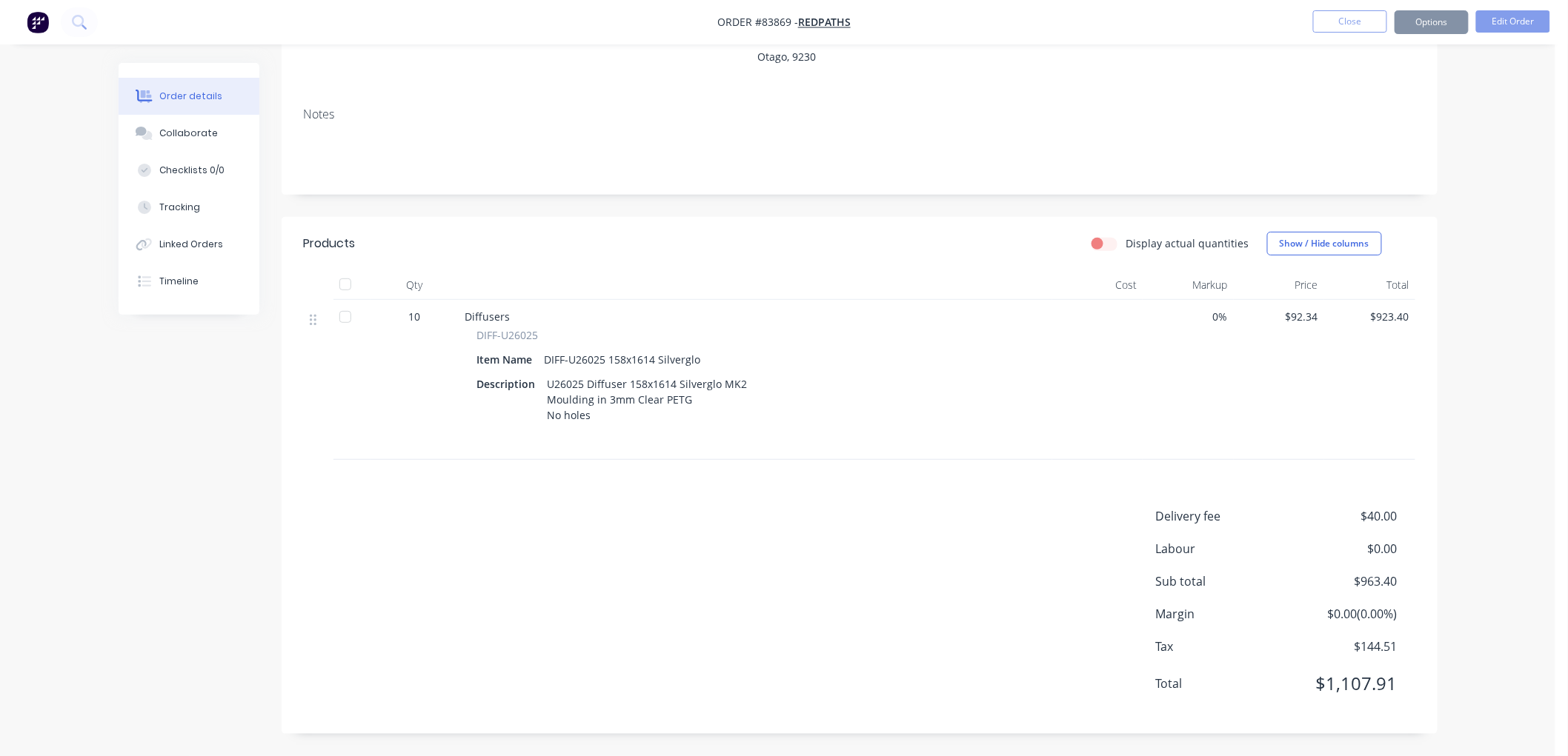
scroll to position [0, 0]
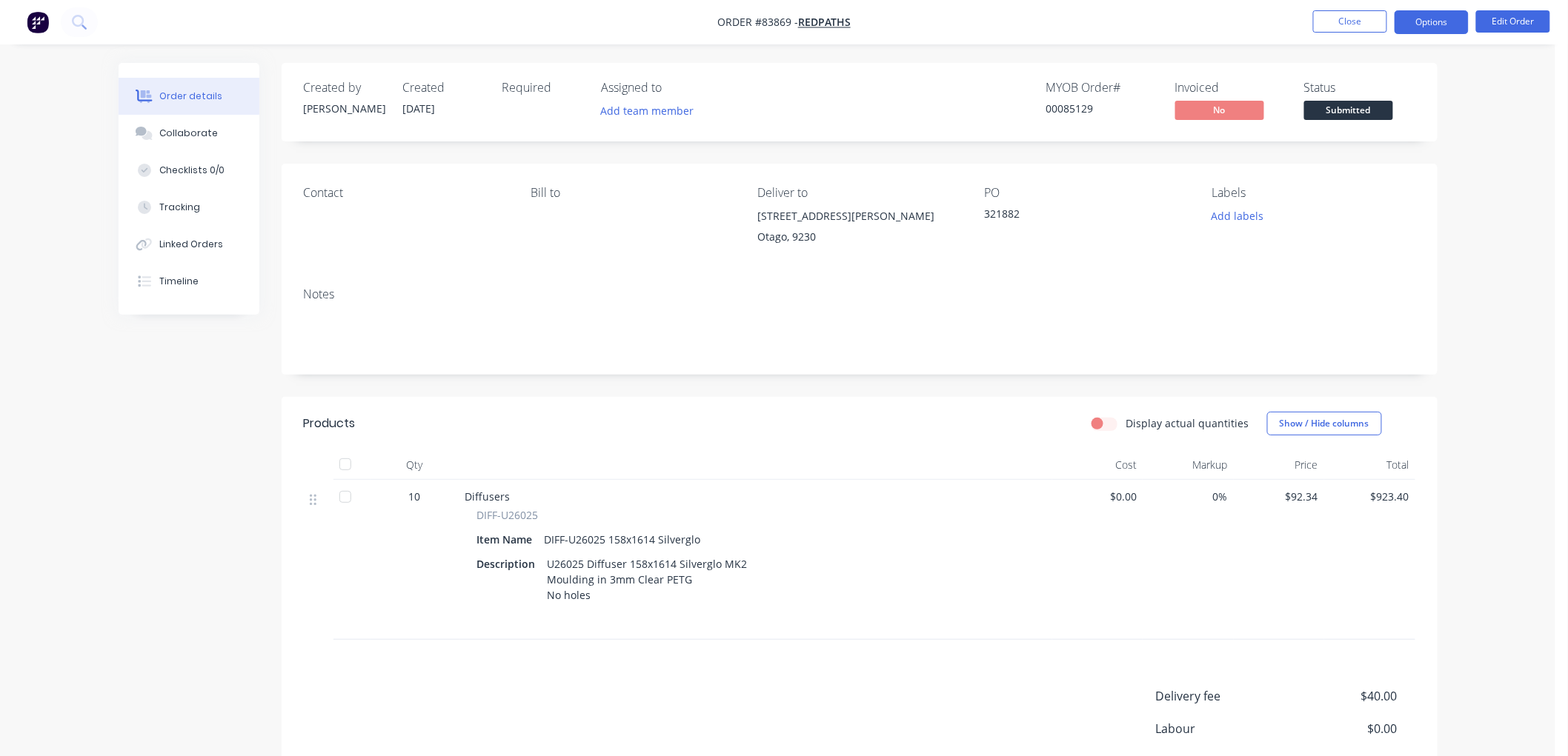
click at [1430, 25] on button "Options" at bounding box center [1431, 22] width 74 height 24
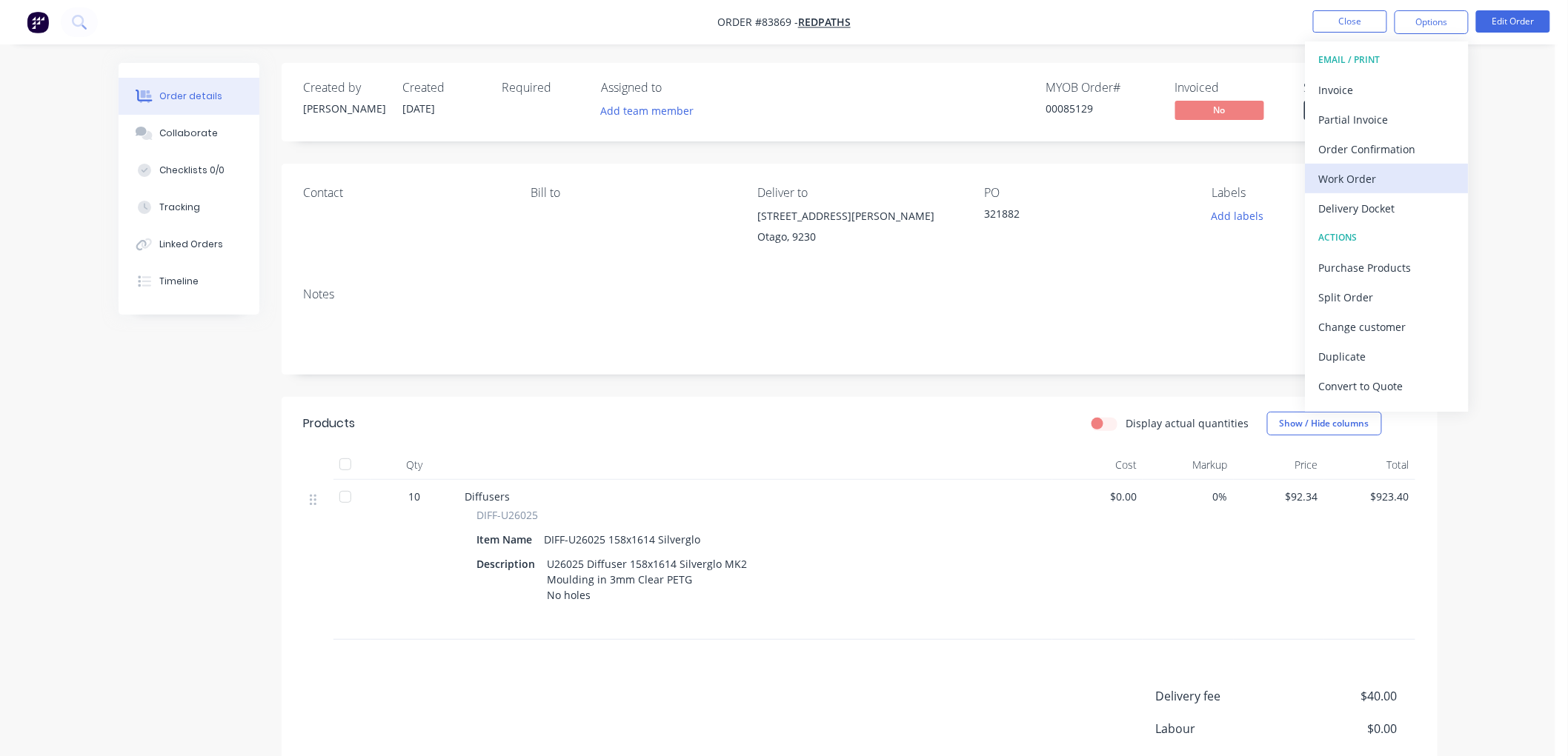
click at [1350, 173] on div "Work Order" at bounding box center [1387, 178] width 136 height 21
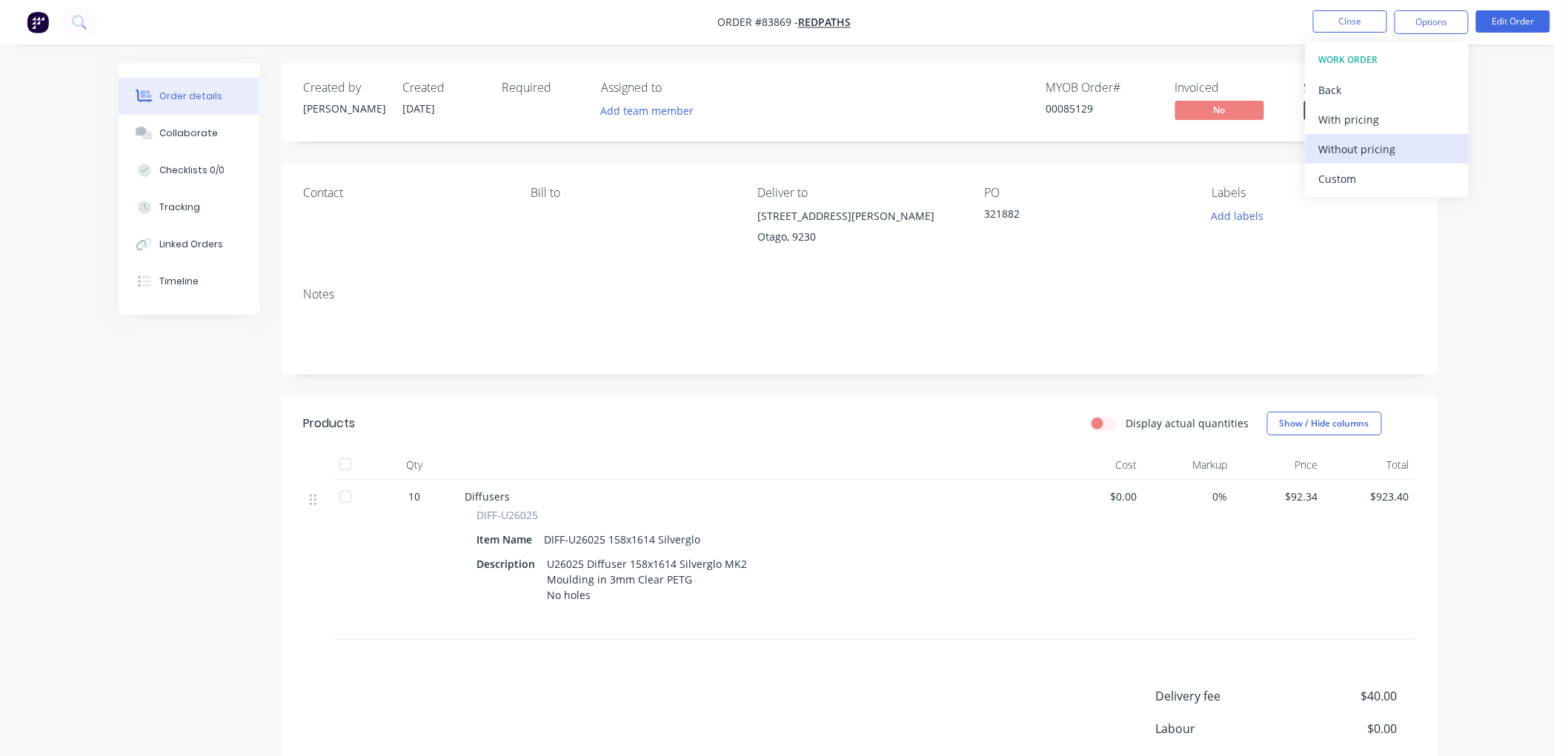
click at [1344, 143] on div "Without pricing" at bounding box center [1387, 149] width 136 height 21
click at [1351, 18] on button "Close" at bounding box center [1350, 21] width 74 height 22
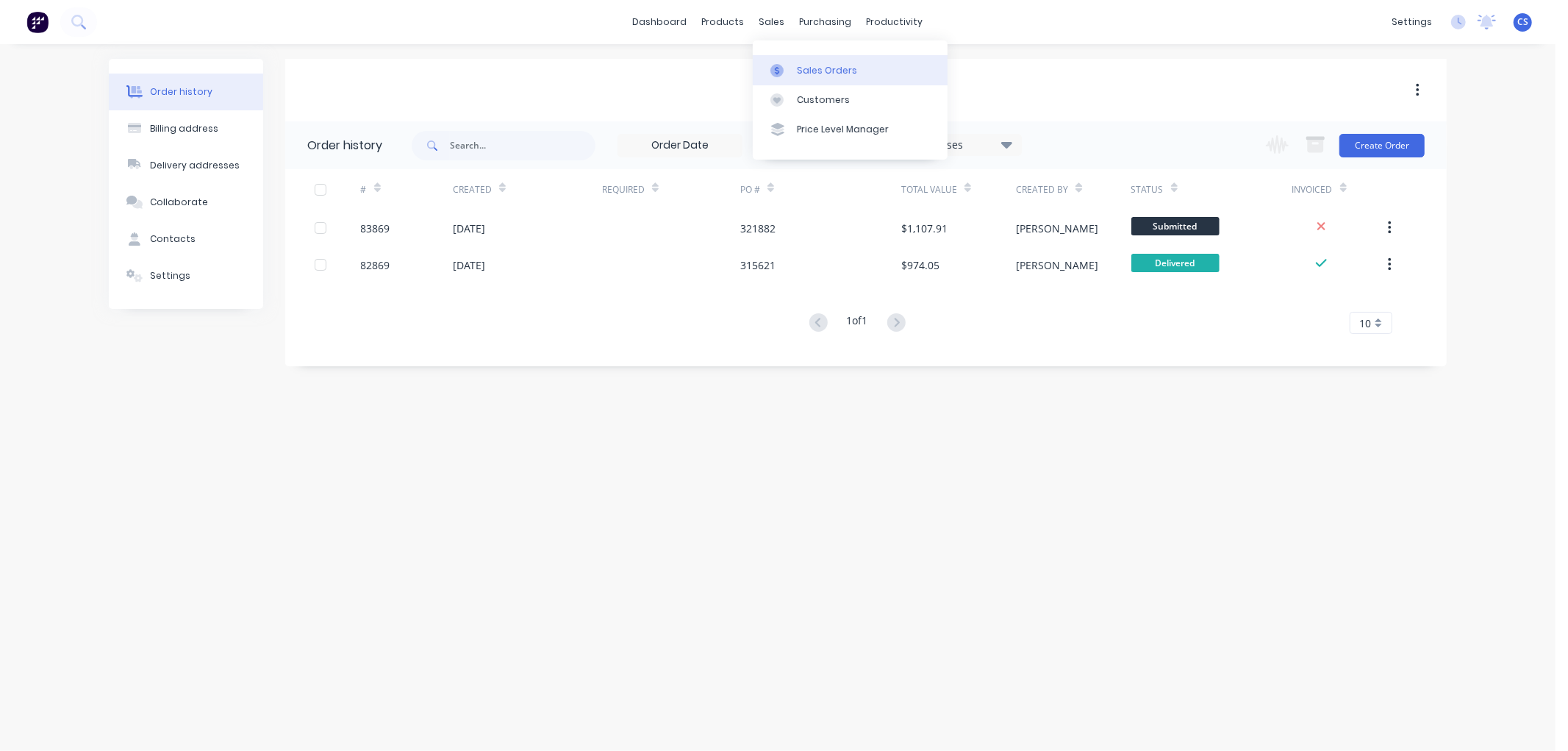
click at [788, 72] on div at bounding box center [782, 71] width 22 height 13
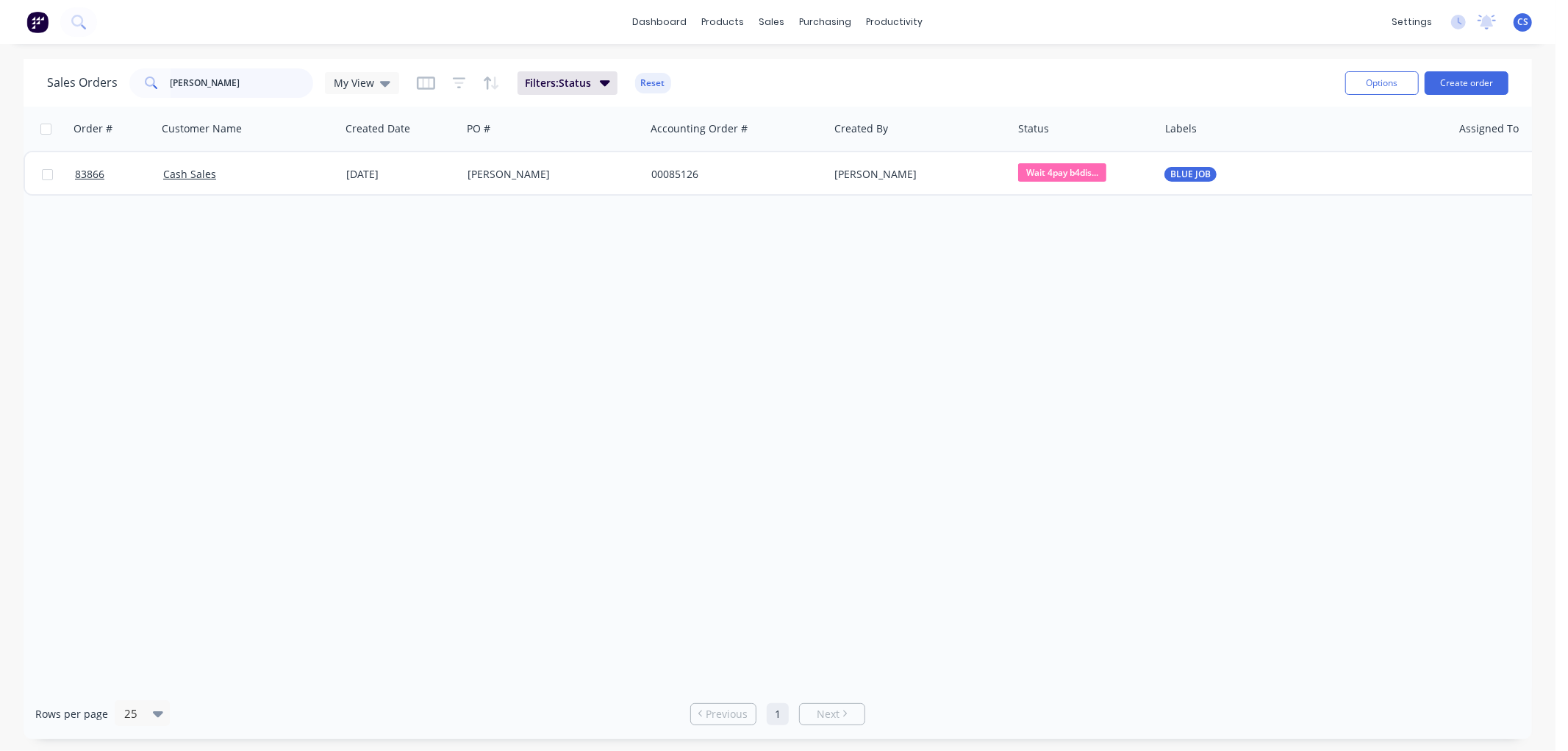
click at [250, 86] on input "[PERSON_NAME]" at bounding box center [242, 84] width 143 height 29
drag, startPoint x: 250, startPoint y: 86, endPoint x: 142, endPoint y: 91, distance: 108.1
click at [142, 91] on div "[PERSON_NAME]" at bounding box center [221, 84] width 183 height 29
paste input "3364093124"
type input "3364093124"
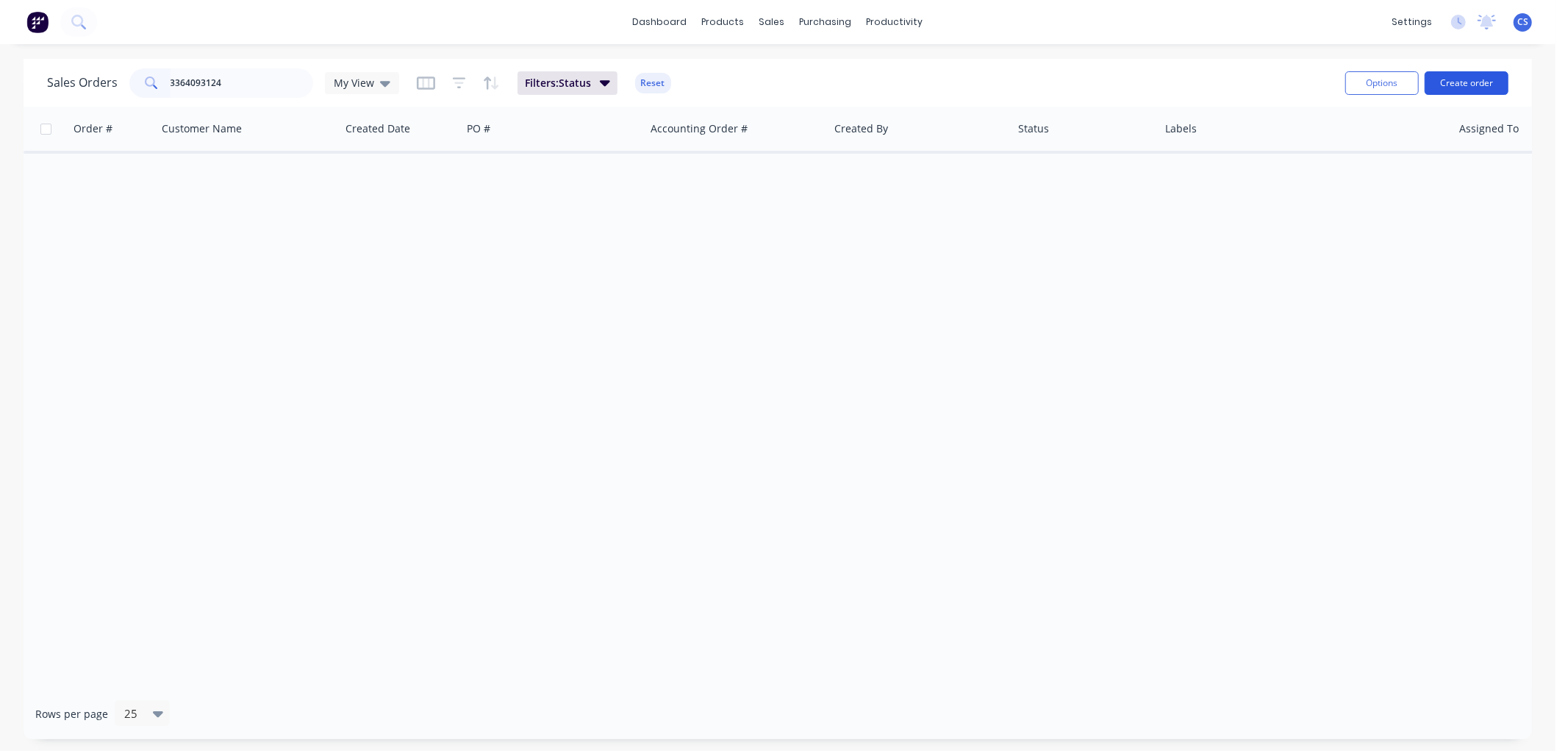
click at [1456, 87] on button "Create order" at bounding box center [1466, 84] width 83 height 24
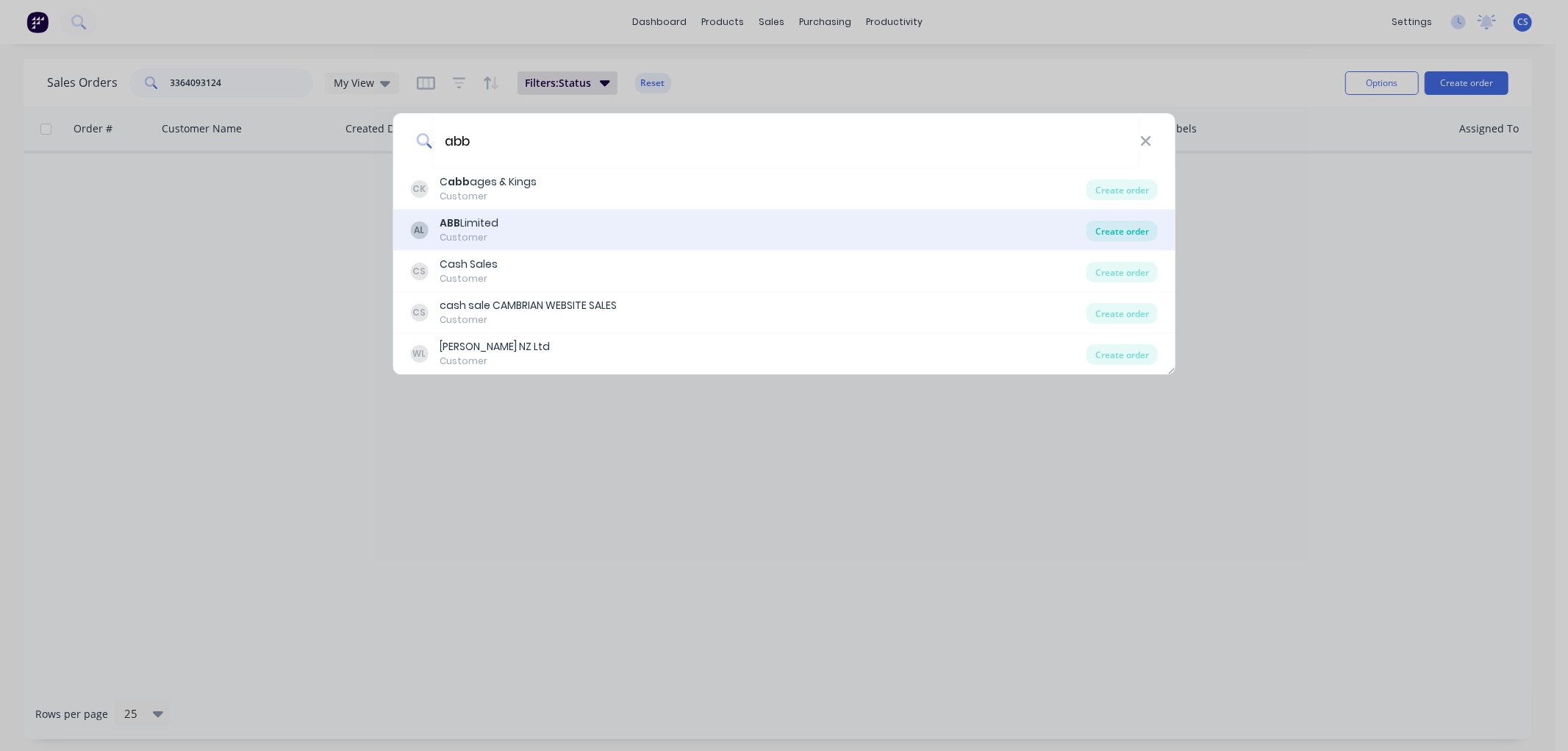
type input "abb"
click at [1110, 231] on div "Create order" at bounding box center [1123, 230] width 72 height 20
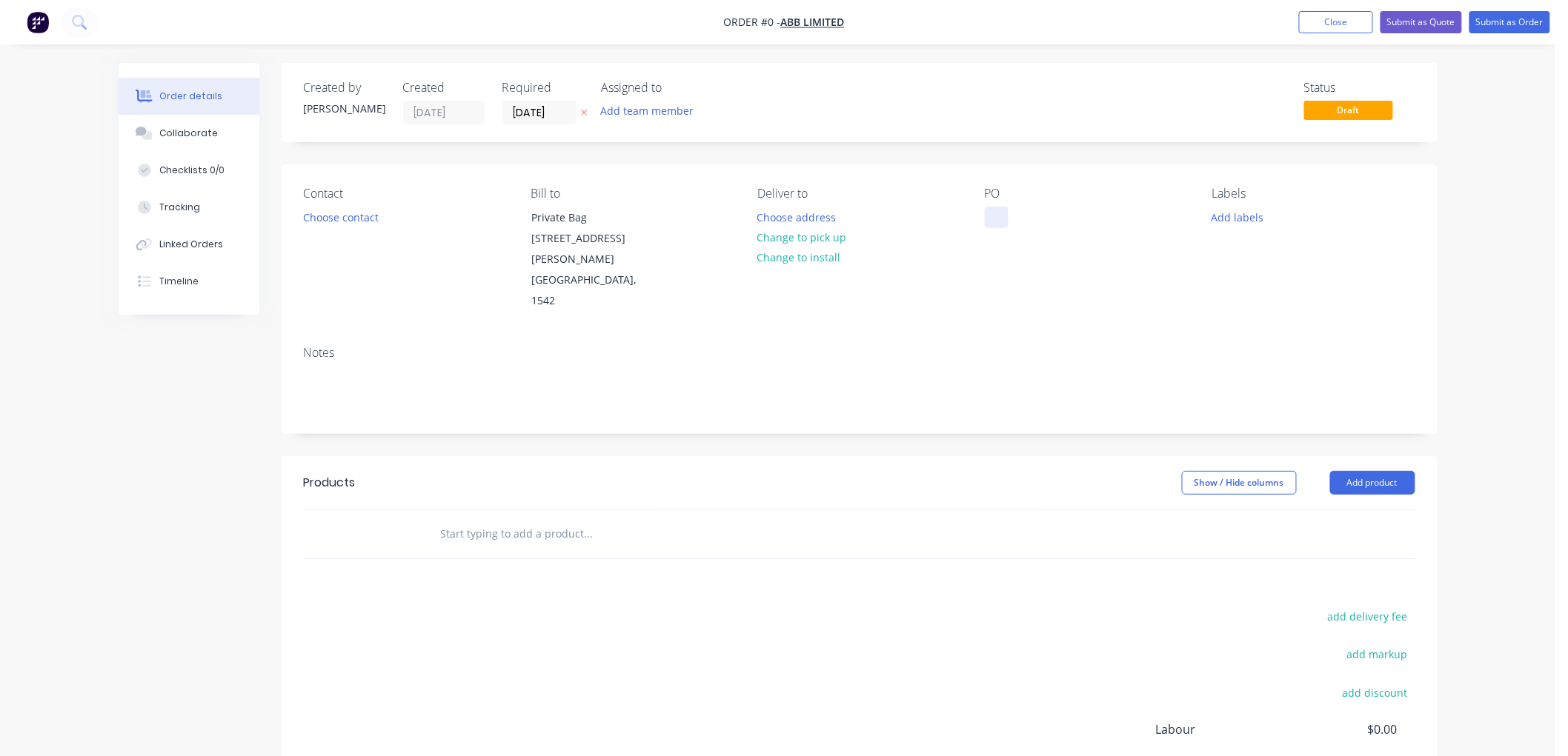
click at [997, 217] on div at bounding box center [997, 217] width 24 height 21
paste div
click at [581, 109] on div "Creating draft order... Loading... Order details Collaborate Checklists 0/0 Tra…" at bounding box center [778, 500] width 1349 height 874
click at [472, 519] on input "text" at bounding box center [588, 534] width 297 height 30
type input "s"
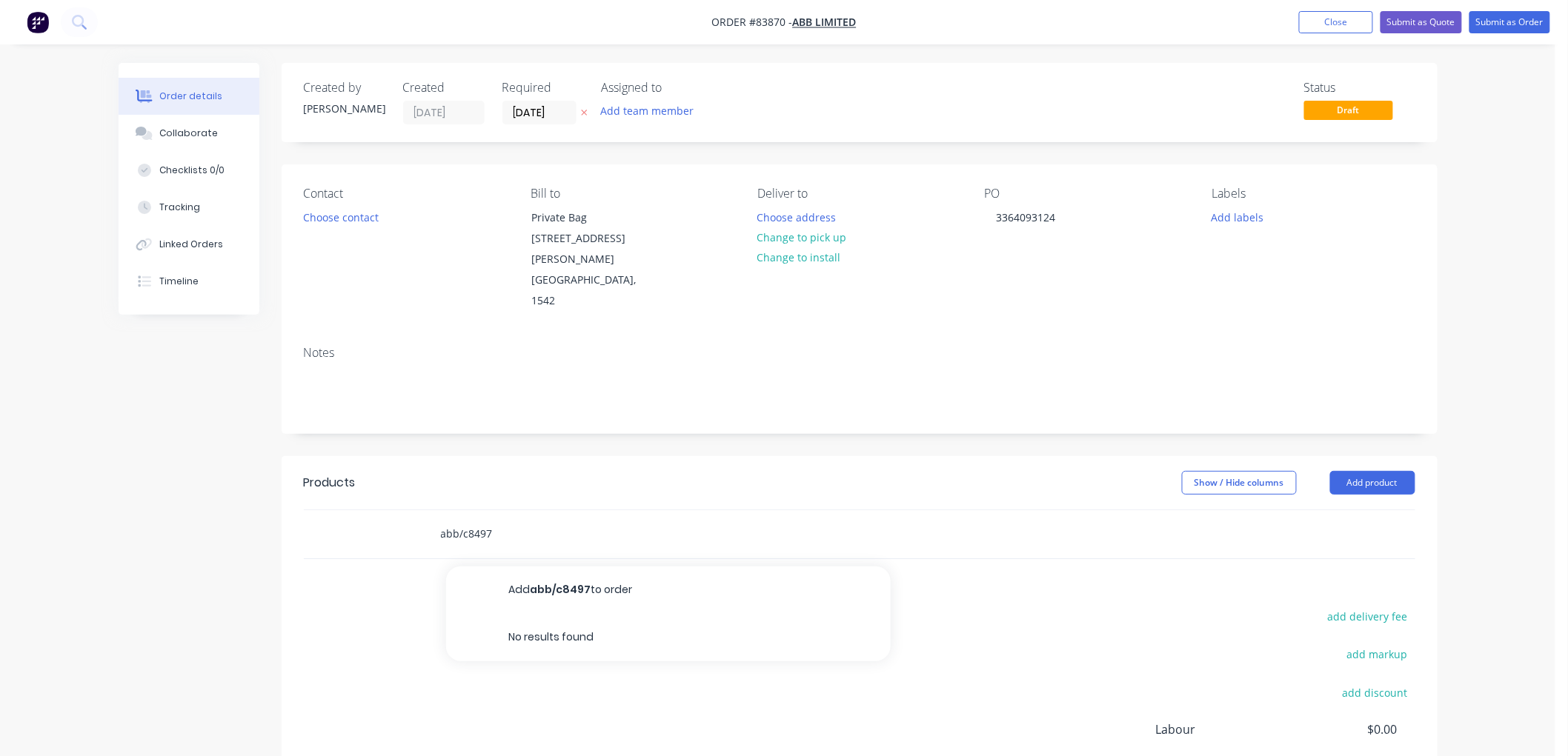
type input "abb/c8497"
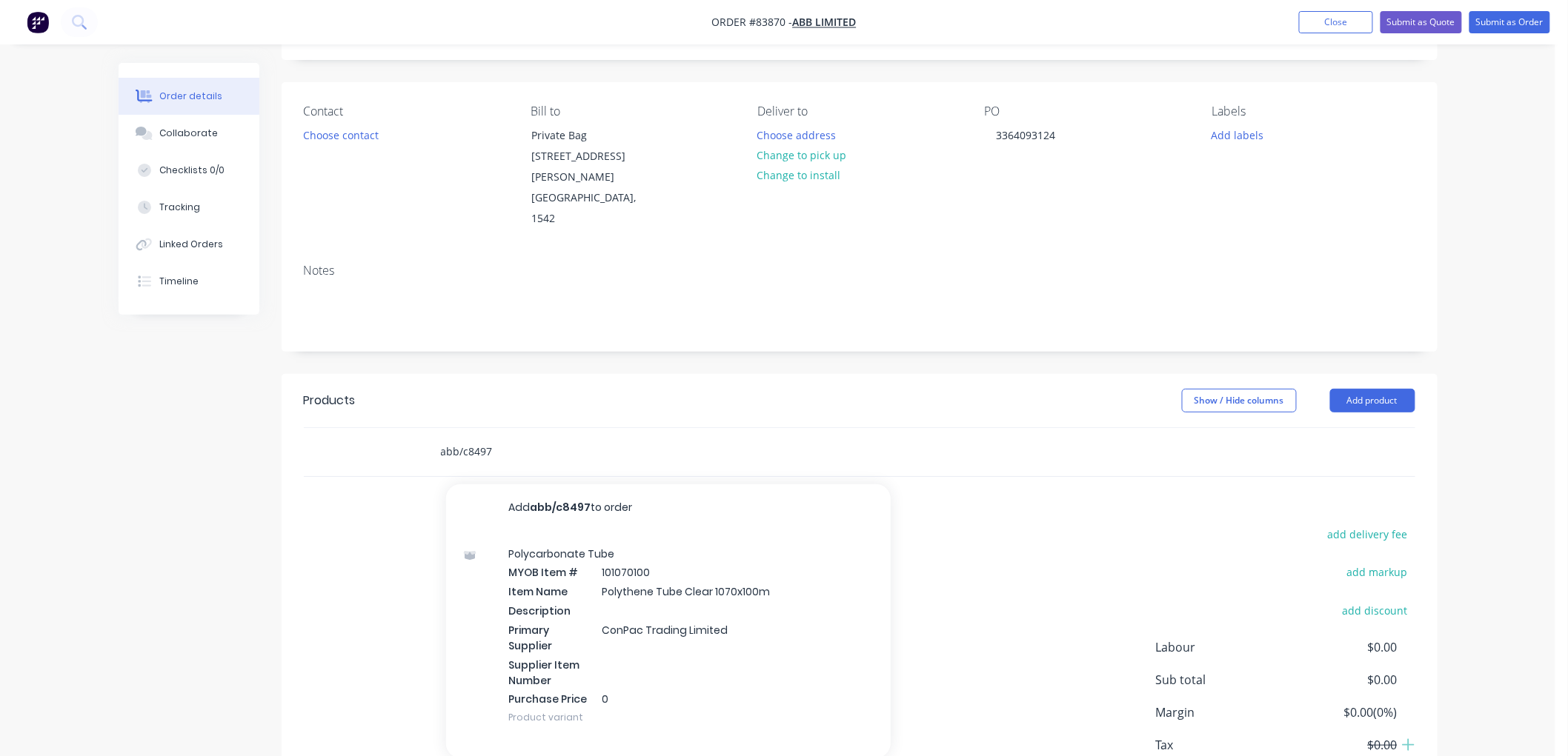
drag, startPoint x: 499, startPoint y: 409, endPoint x: 440, endPoint y: 409, distance: 59.0
click at [440, 437] on input "abb/c8497" at bounding box center [588, 452] width 297 height 30
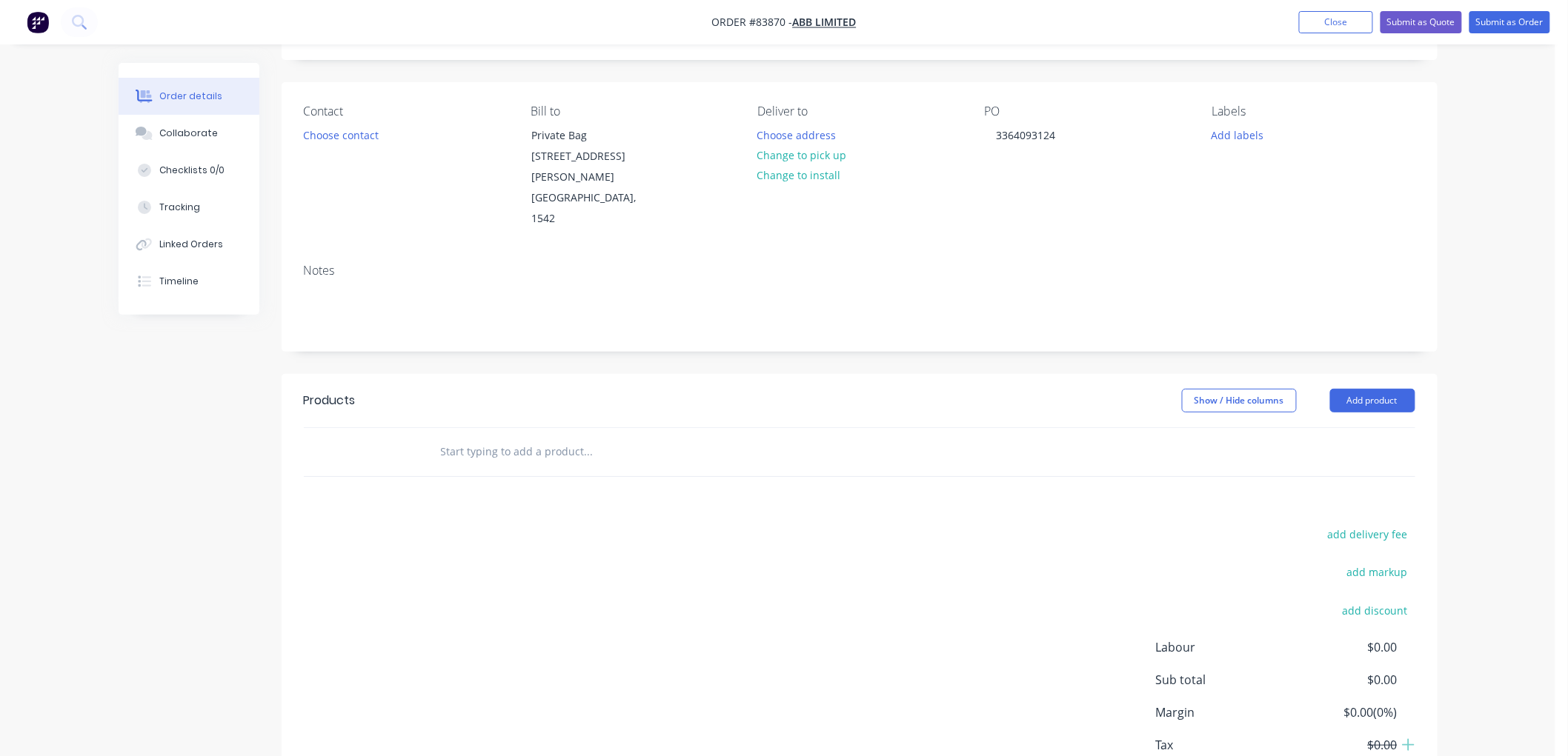
click at [497, 437] on input "text" at bounding box center [588, 452] width 297 height 30
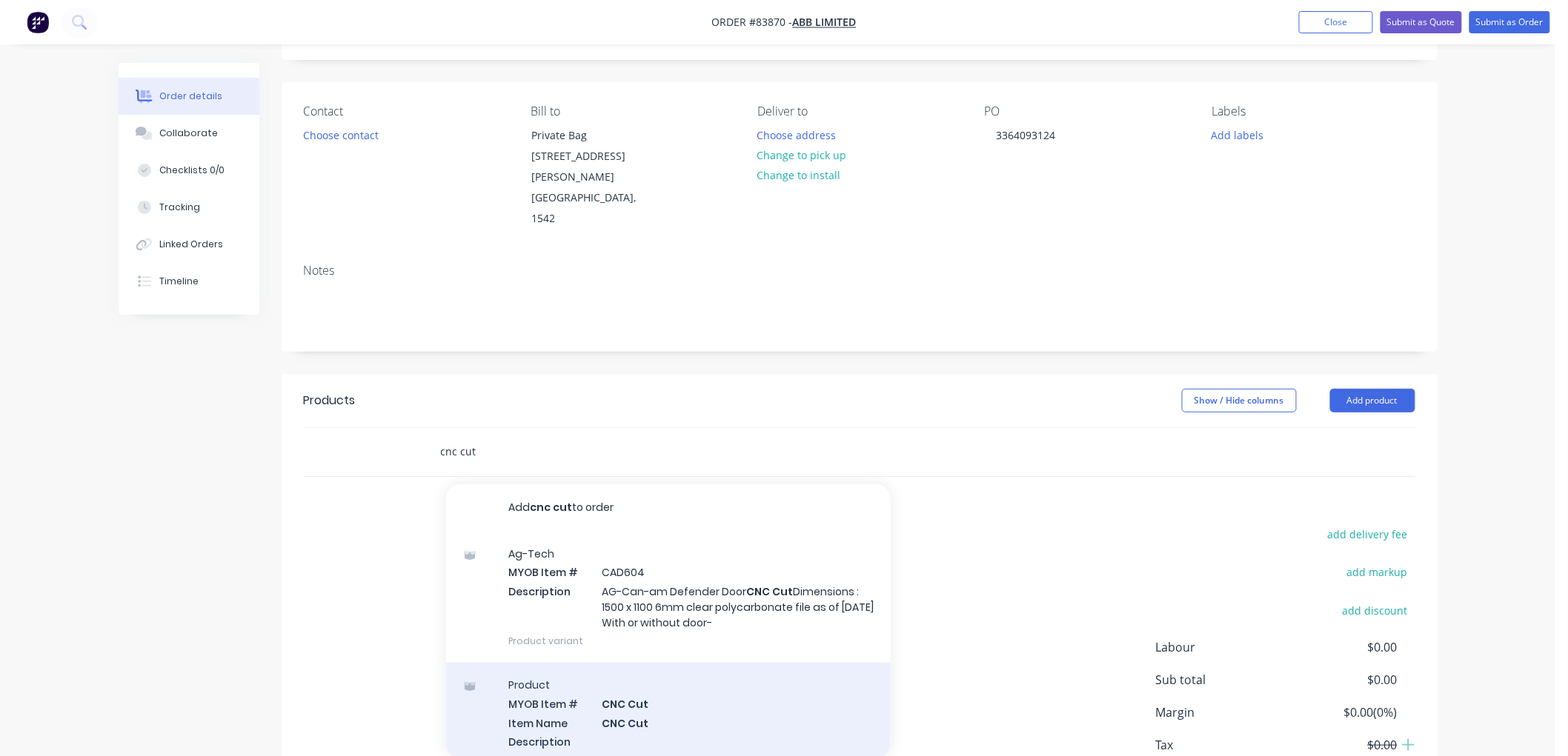
type input "cnc cut"
click at [655, 663] on div "Product MYOB Item # CNC Cut Item Name CNC Cut Description Primary Supplier Supp…" at bounding box center [668, 766] width 445 height 208
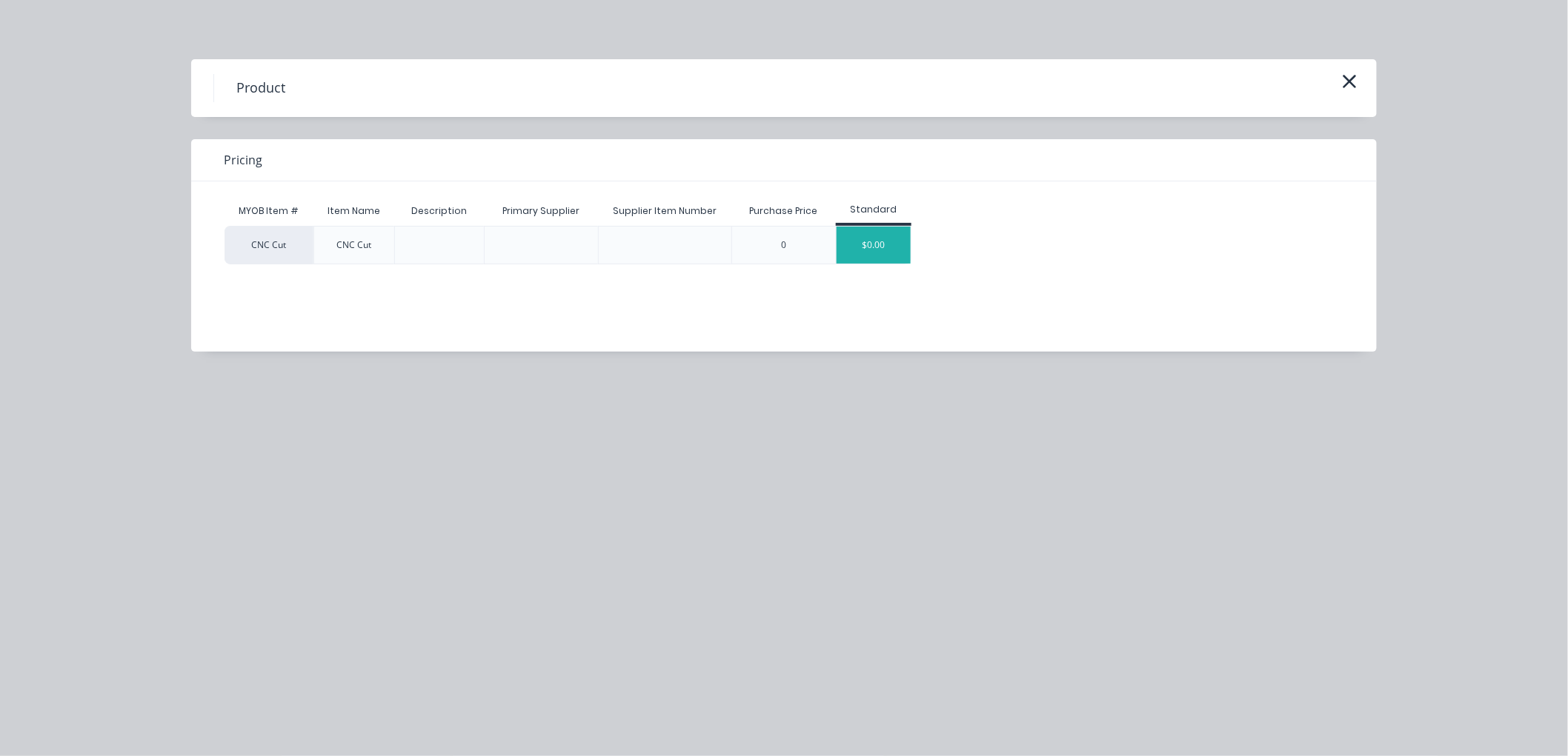
click at [887, 238] on div "$0.00" at bounding box center [874, 245] width 74 height 37
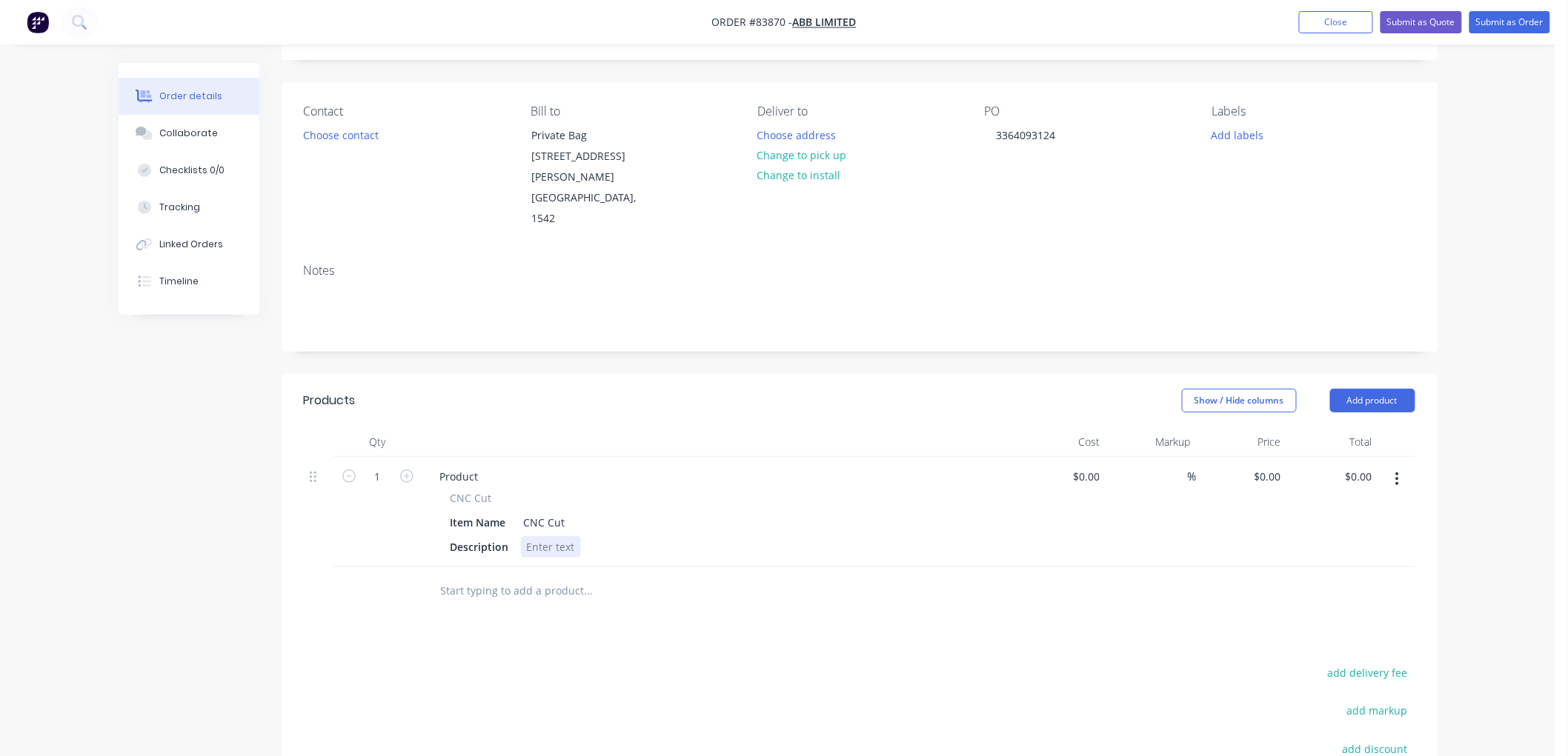
click at [550, 536] on div at bounding box center [550, 546] width 60 height 21
paste div
click at [1268, 466] on div "0 $0.00" at bounding box center [1267, 476] width 40 height 21
type input "$90.57"
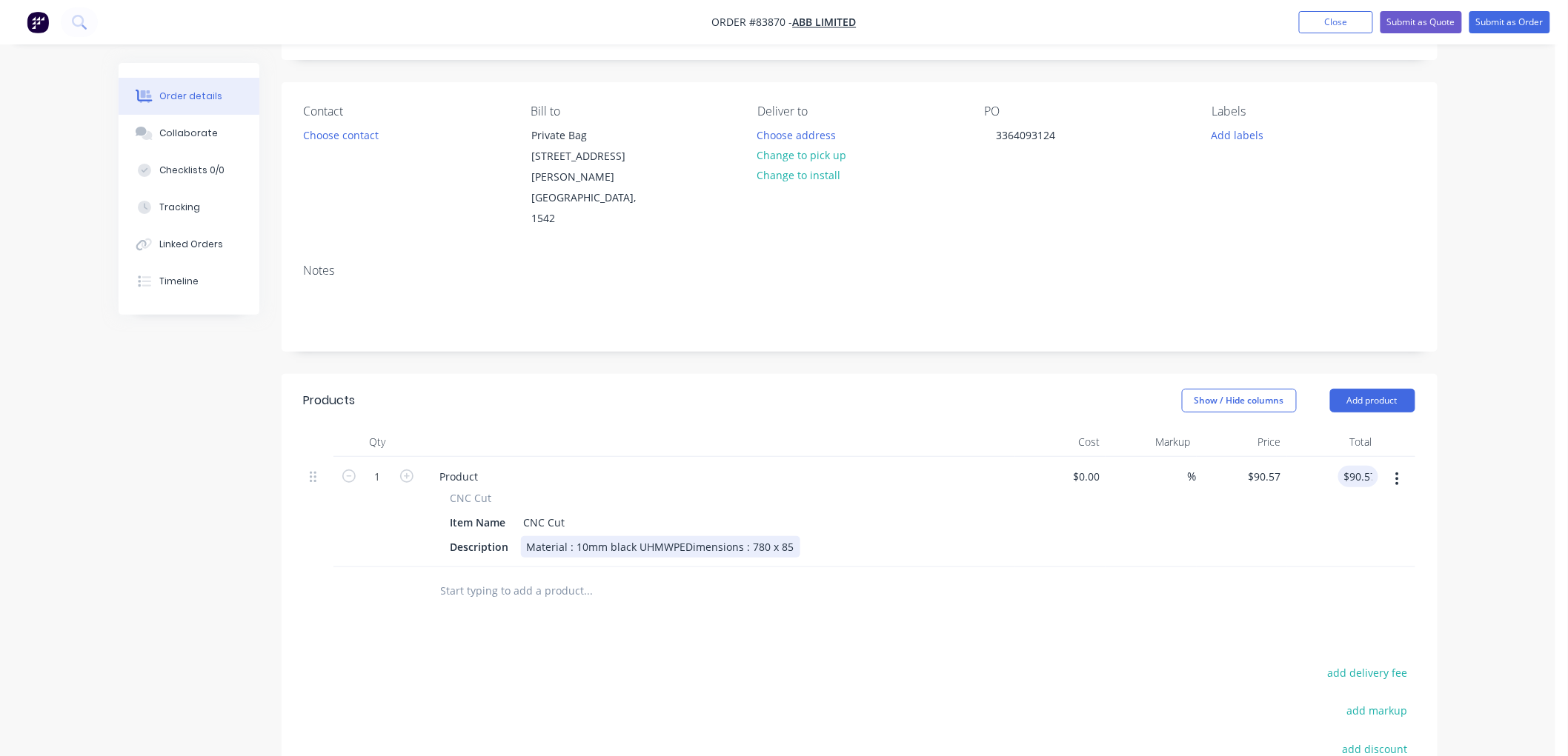
drag, startPoint x: 766, startPoint y: 519, endPoint x: 723, endPoint y: 511, distance: 43.7
click at [764, 517] on div "Product CNC Cut Item Name CNC Cut Description Material : 10mm black UHMWPEDimen…" at bounding box center [718, 511] width 593 height 110
click at [685, 536] on div "Material : 10mm black UHMWPEDimensions : 780 x 85" at bounding box center [660, 546] width 279 height 21
click at [680, 536] on div "Material : 10mm black UHMWPEDimensions : 780 x 85" at bounding box center [660, 546] width 279 height 21
click at [651, 536] on div "Material : 10mm black UHMWPE Dimensions : 780 x 85" at bounding box center [606, 555] width 171 height 37
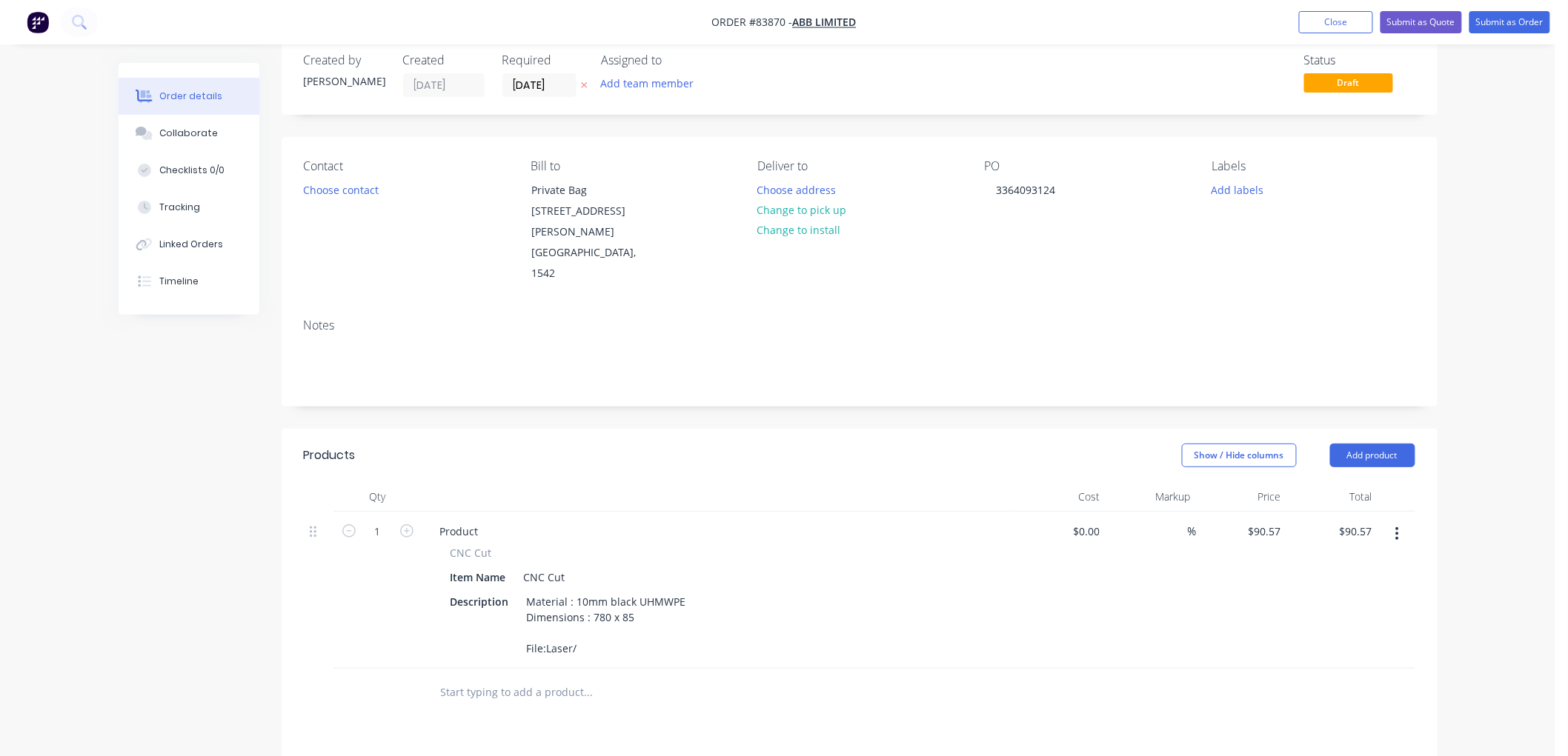
scroll to position [0, 0]
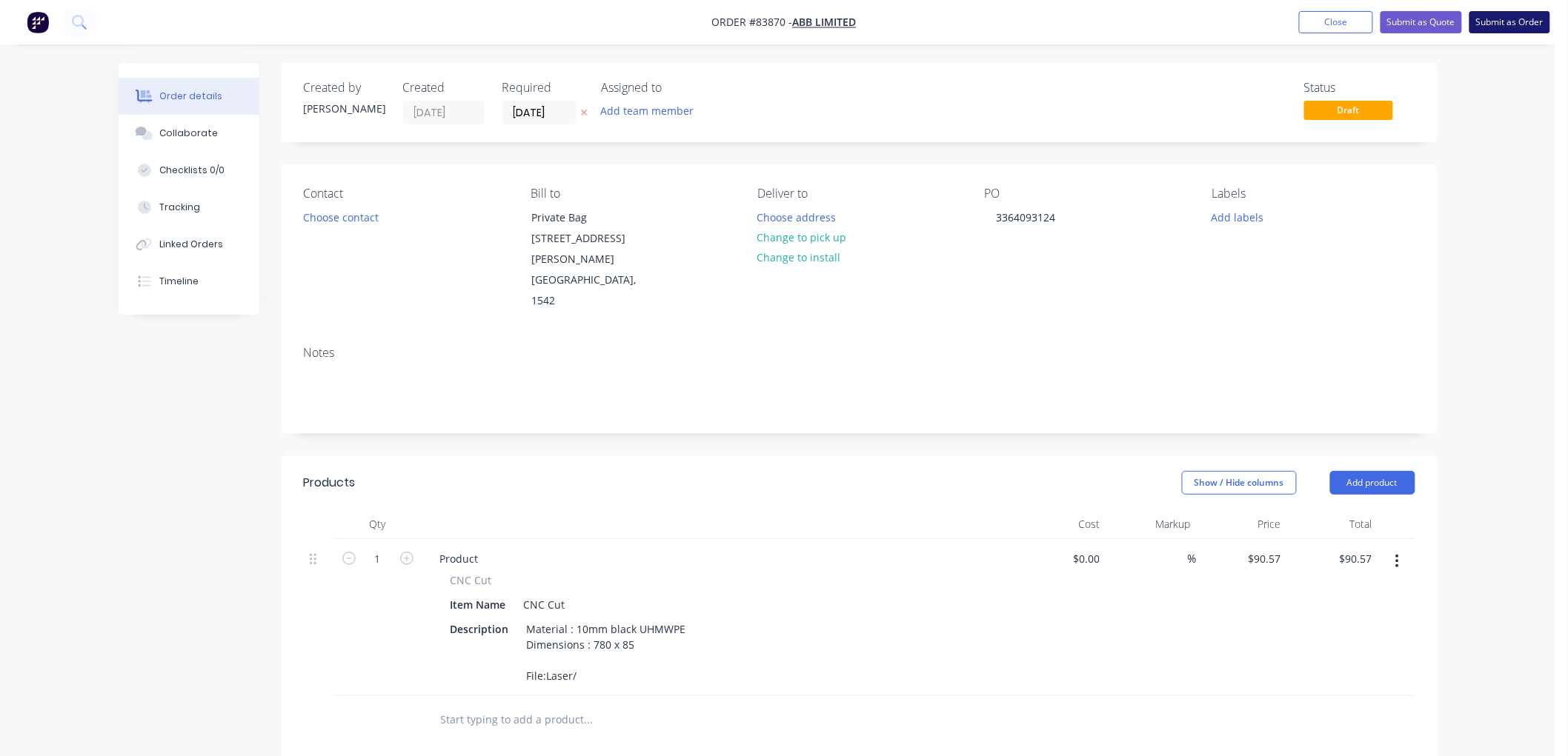
drag, startPoint x: 1512, startPoint y: 22, endPoint x: 1499, endPoint y: 28, distance: 14.3
click at [1512, 22] on button "Submit as Order" at bounding box center [1509, 22] width 80 height 22
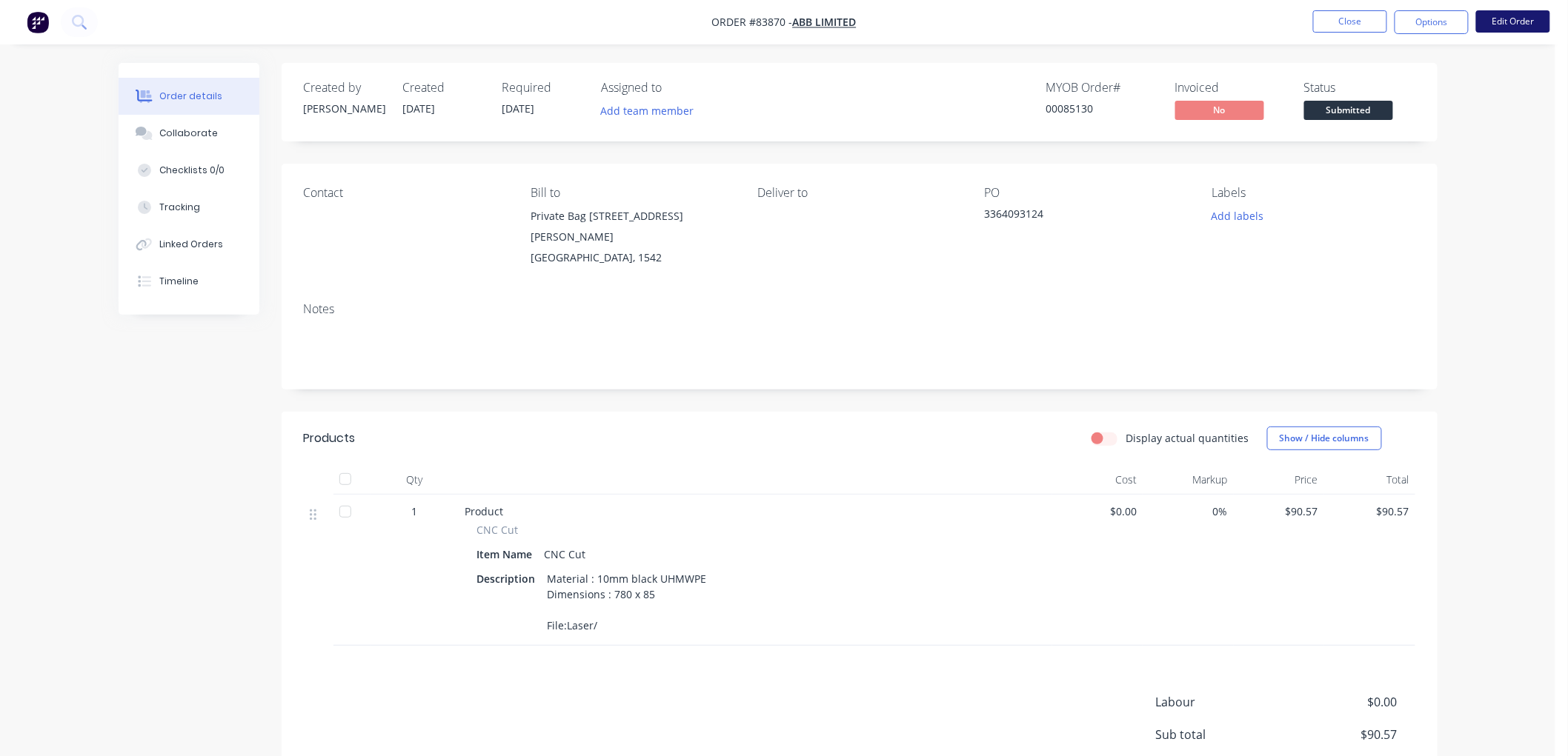
click at [1504, 20] on button "Edit Order" at bounding box center [1513, 21] width 74 height 22
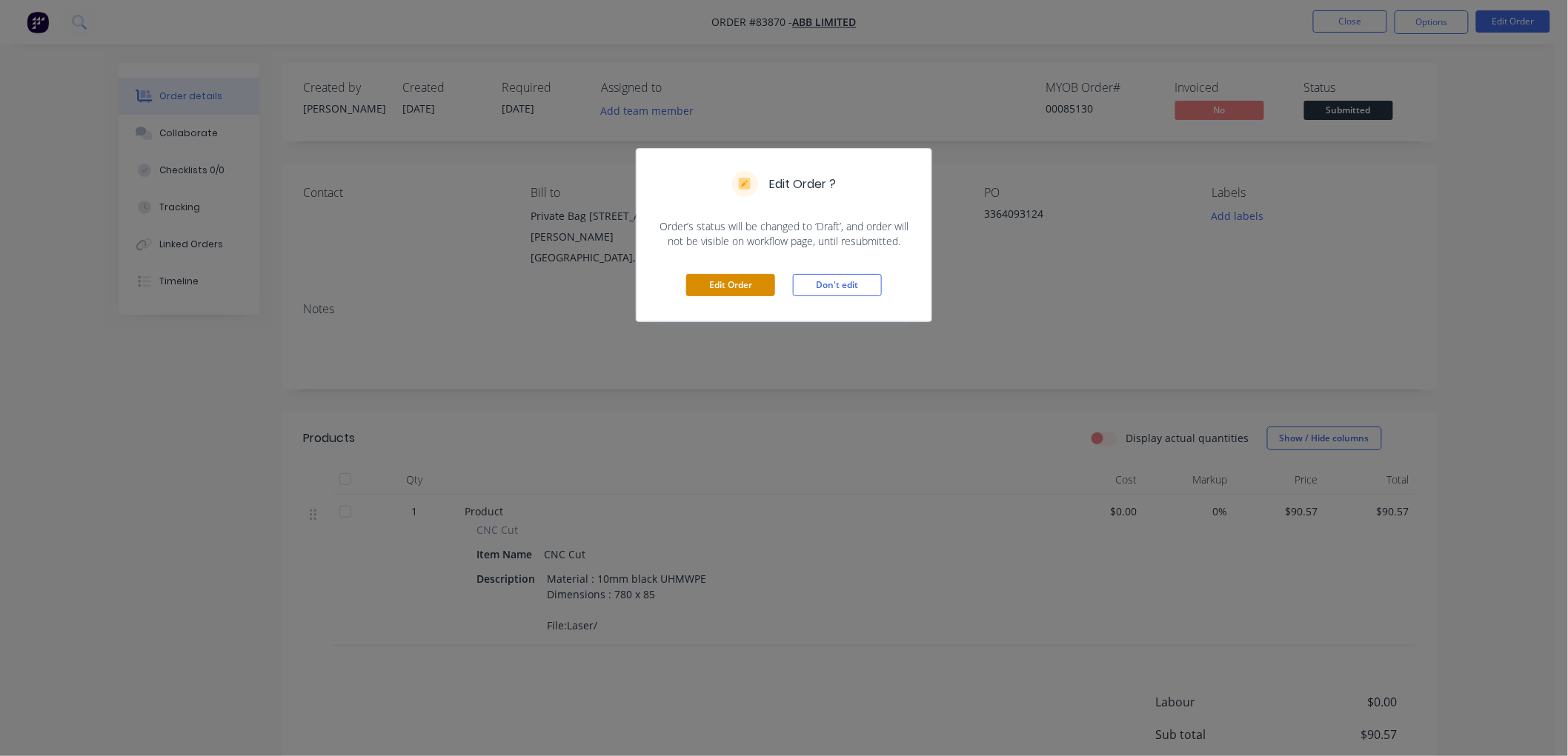
click at [730, 285] on button "Edit Order" at bounding box center [730, 286] width 89 height 22
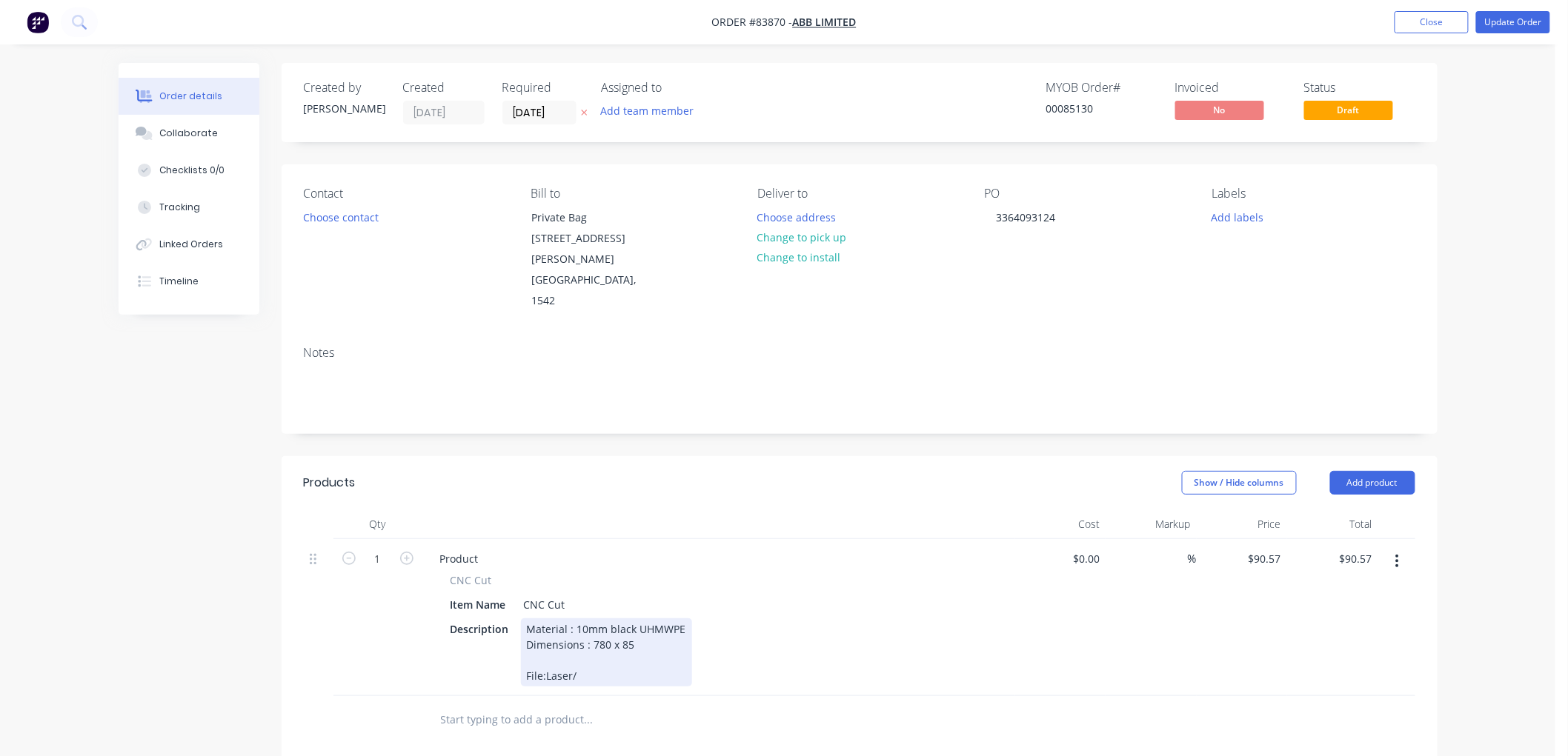
click at [619, 629] on div "Material : 10mm black UHMWPE Dimensions : 780 x 85 File:Laser/" at bounding box center [606, 652] width 171 height 68
click at [621, 638] on div "Material : 10mm black UHMWPE Dimensions : 780 x 85 File:Laser/ABB/" at bounding box center [606, 652] width 171 height 68
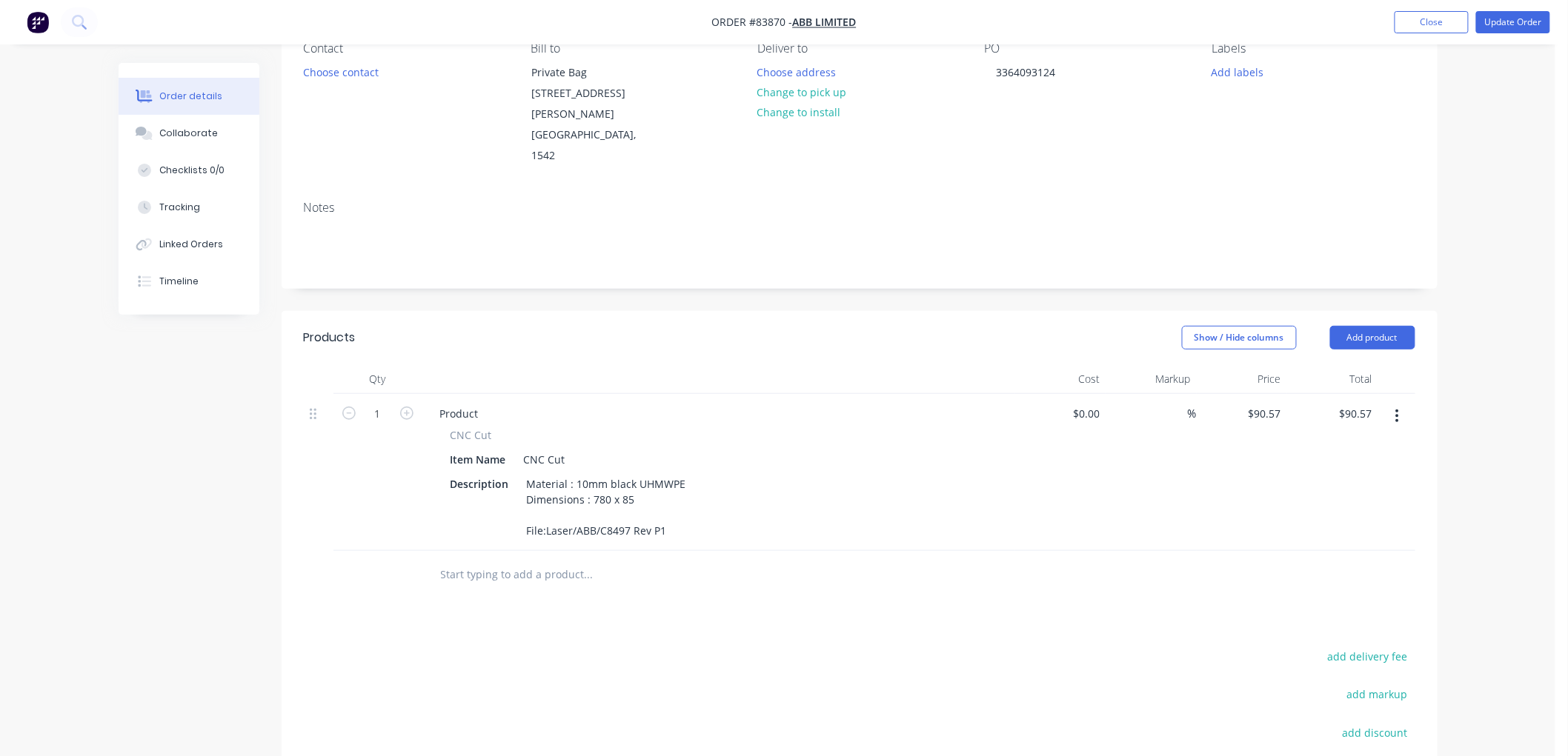
scroll to position [165, 0]
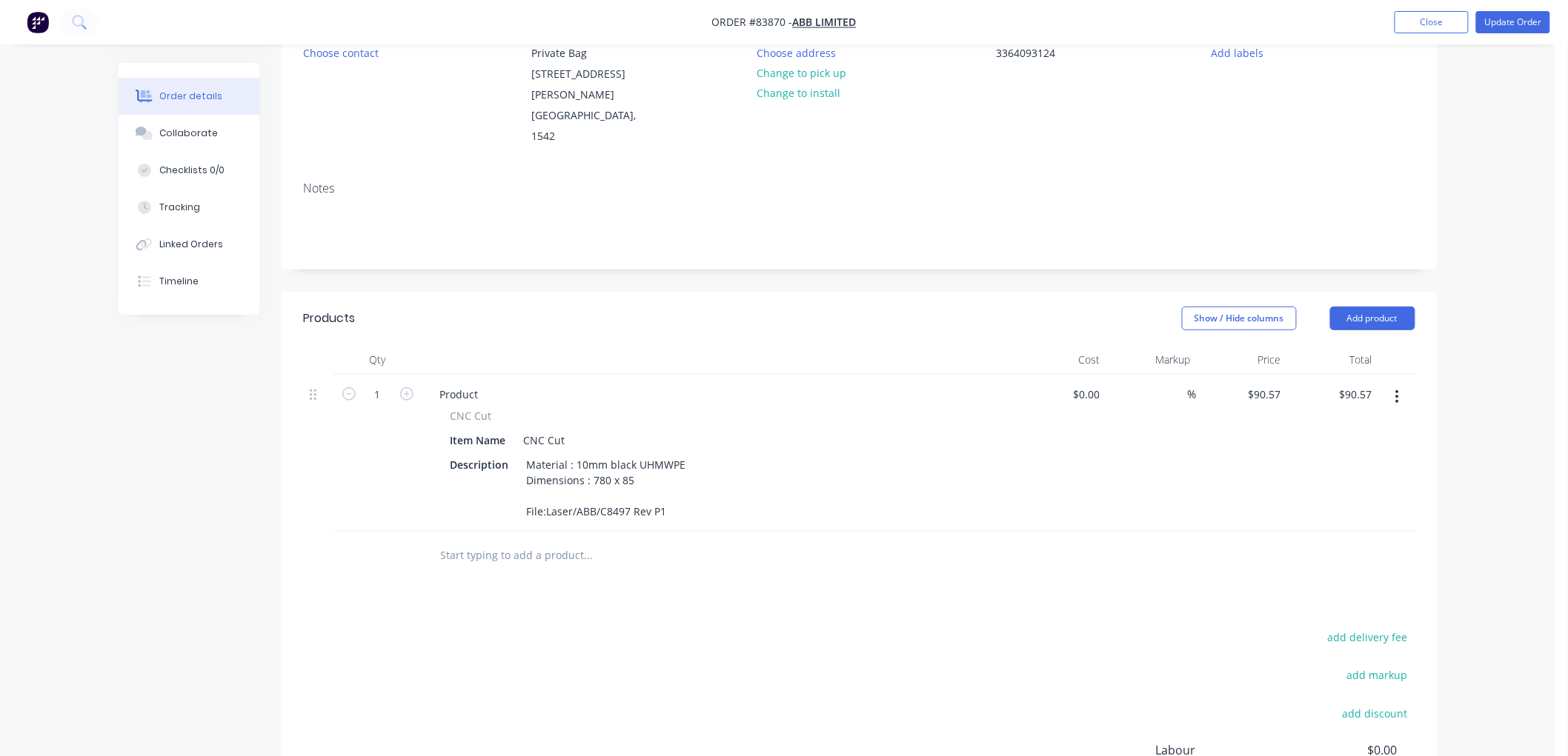
click at [484, 408] on span "CNC Cut" at bounding box center [471, 416] width 42 height 16
copy span "Cut"
drag, startPoint x: 455, startPoint y: 376, endPoint x: 447, endPoint y: 372, distance: 8.9
click at [454, 408] on span "CNC Cut" at bounding box center [471, 416] width 42 height 16
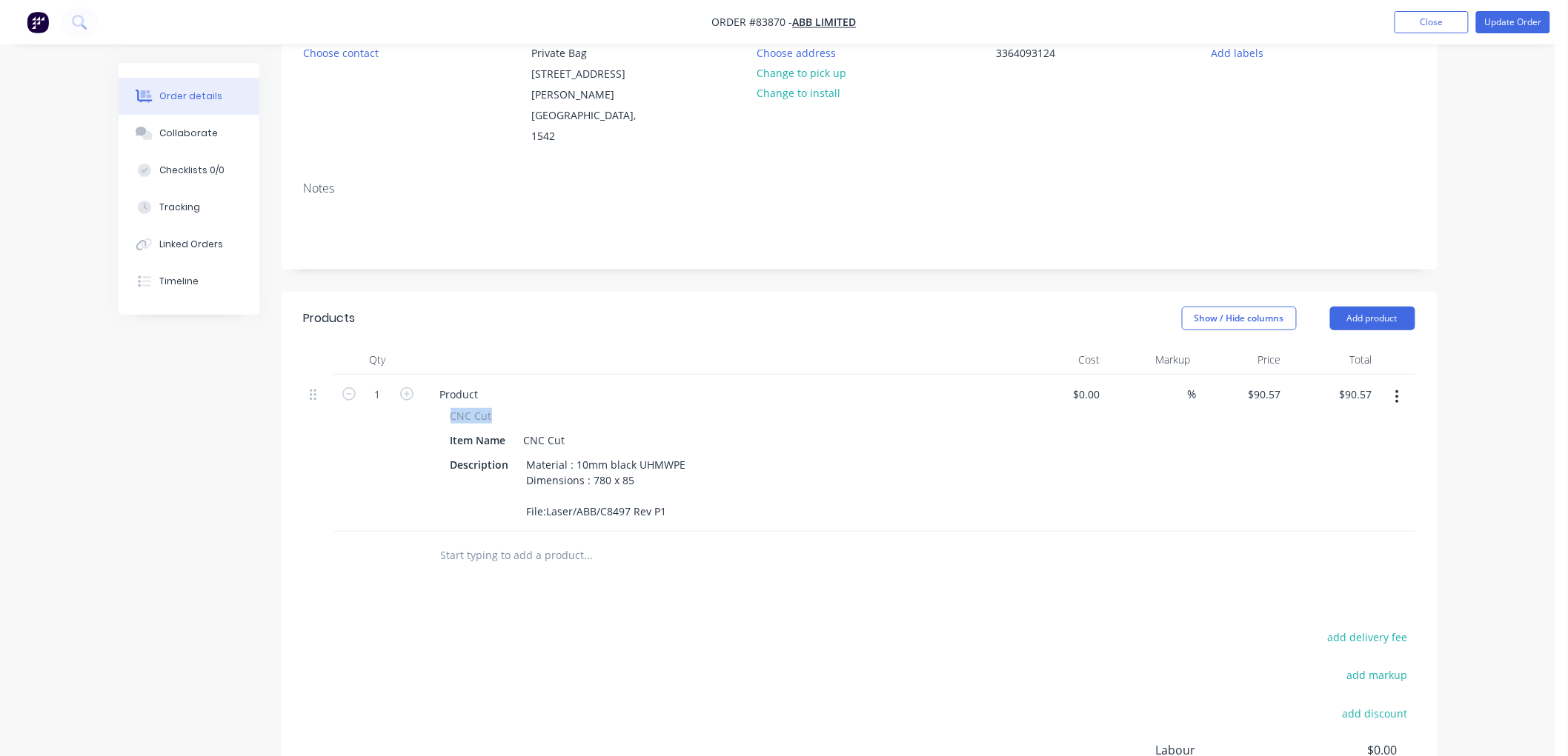
drag, startPoint x: 449, startPoint y: 372, endPoint x: 491, endPoint y: 373, distance: 42.0
click at [491, 408] on div "CNC Cut Item Name CNC Cut Description Material : 10mm black UHMWPE Dimensions :…" at bounding box center [718, 465] width 581 height 114
copy span "CNC Cut"
click at [464, 384] on div "Product" at bounding box center [459, 394] width 62 height 21
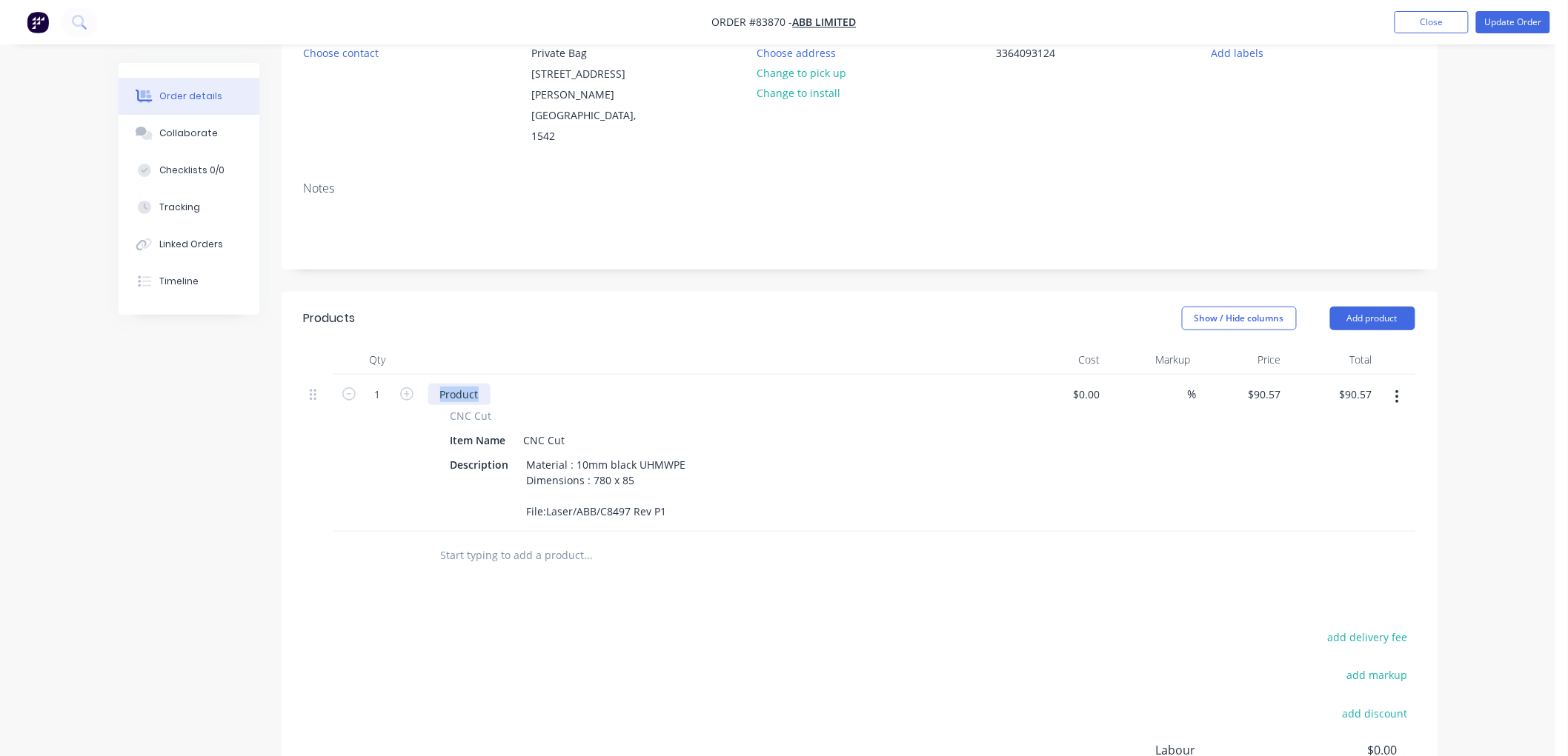
paste div
click at [680, 469] on div "Material : 10mm black UHMWPE Dimensions : 780 x 85 File:Laser/ABB/C8497 Rev P1" at bounding box center [606, 488] width 171 height 68
type input "$0.00"
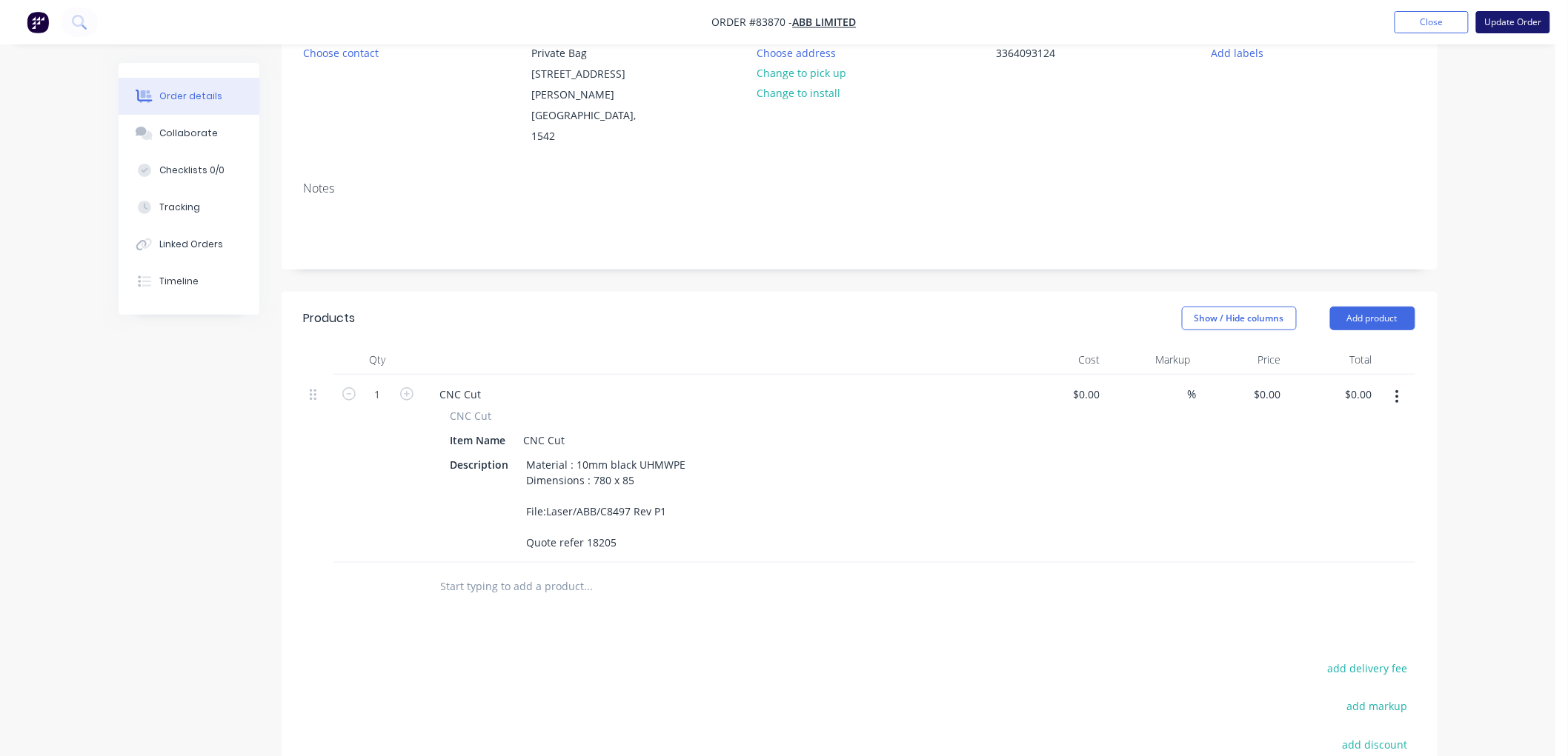
click at [1501, 20] on button "Update Order" at bounding box center [1513, 22] width 74 height 22
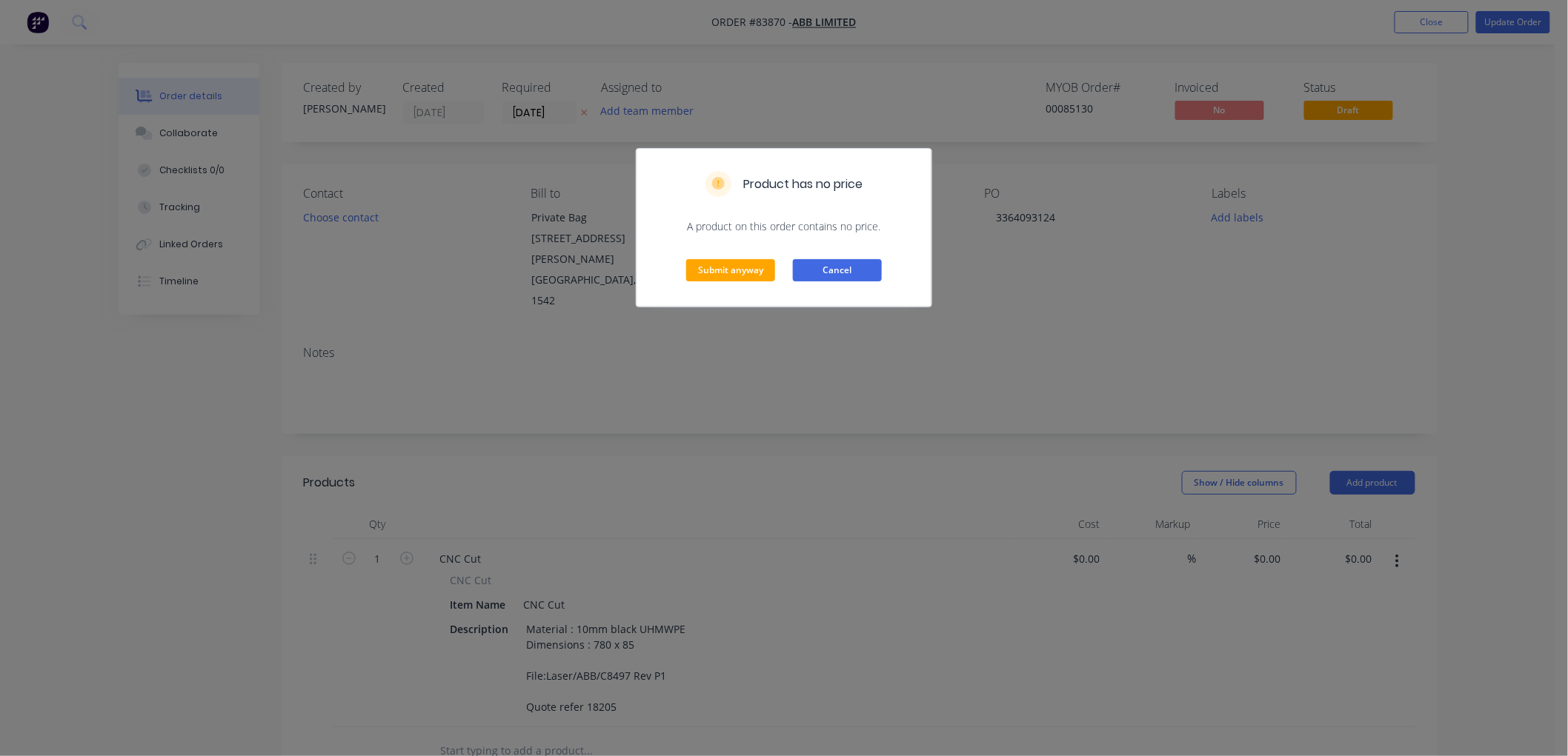
click at [833, 271] on button "Cancel" at bounding box center [838, 270] width 89 height 22
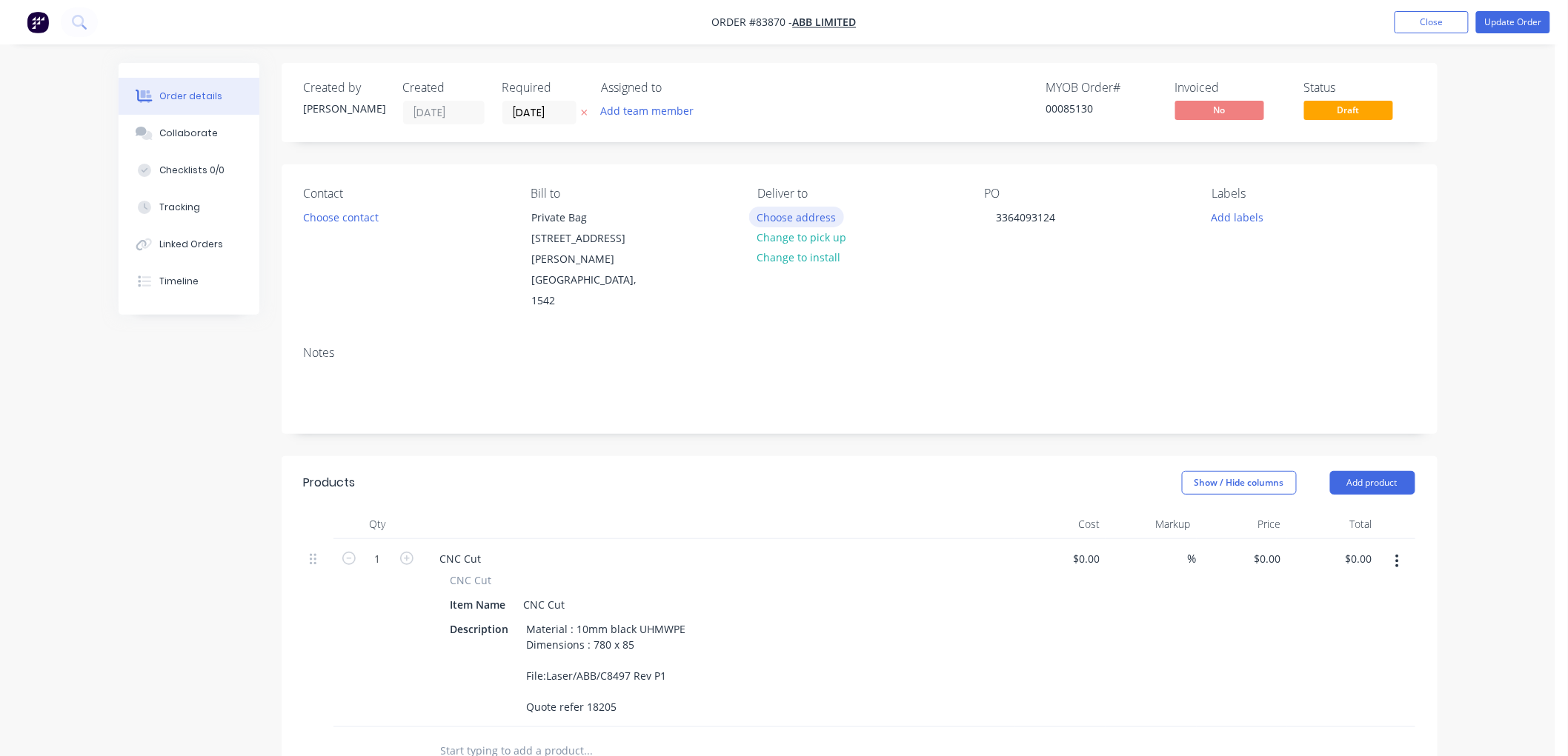
click at [805, 218] on button "Choose address" at bounding box center [796, 217] width 95 height 20
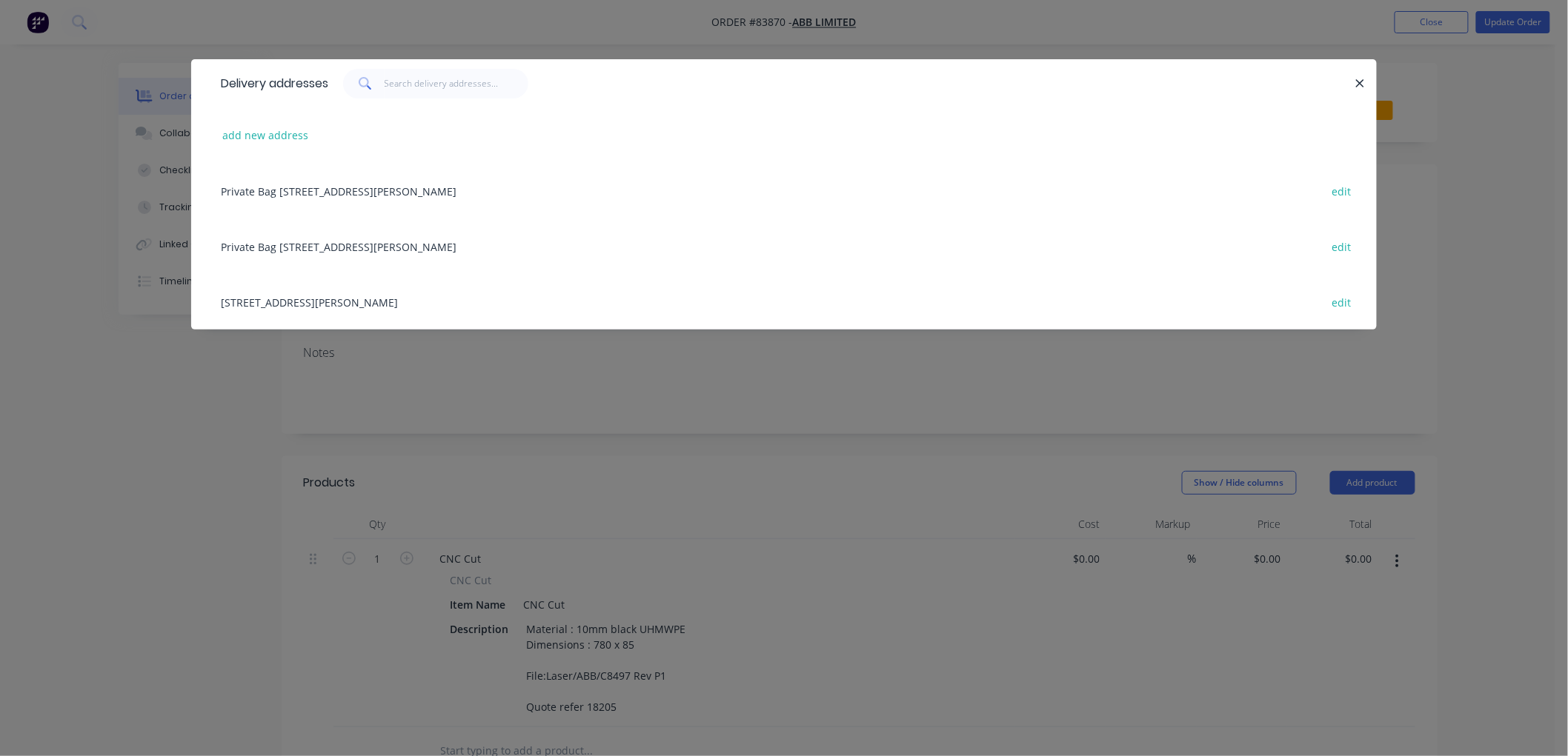
click at [267, 297] on div "[STREET_ADDRESS][PERSON_NAME] edit" at bounding box center [784, 302] width 1141 height 55
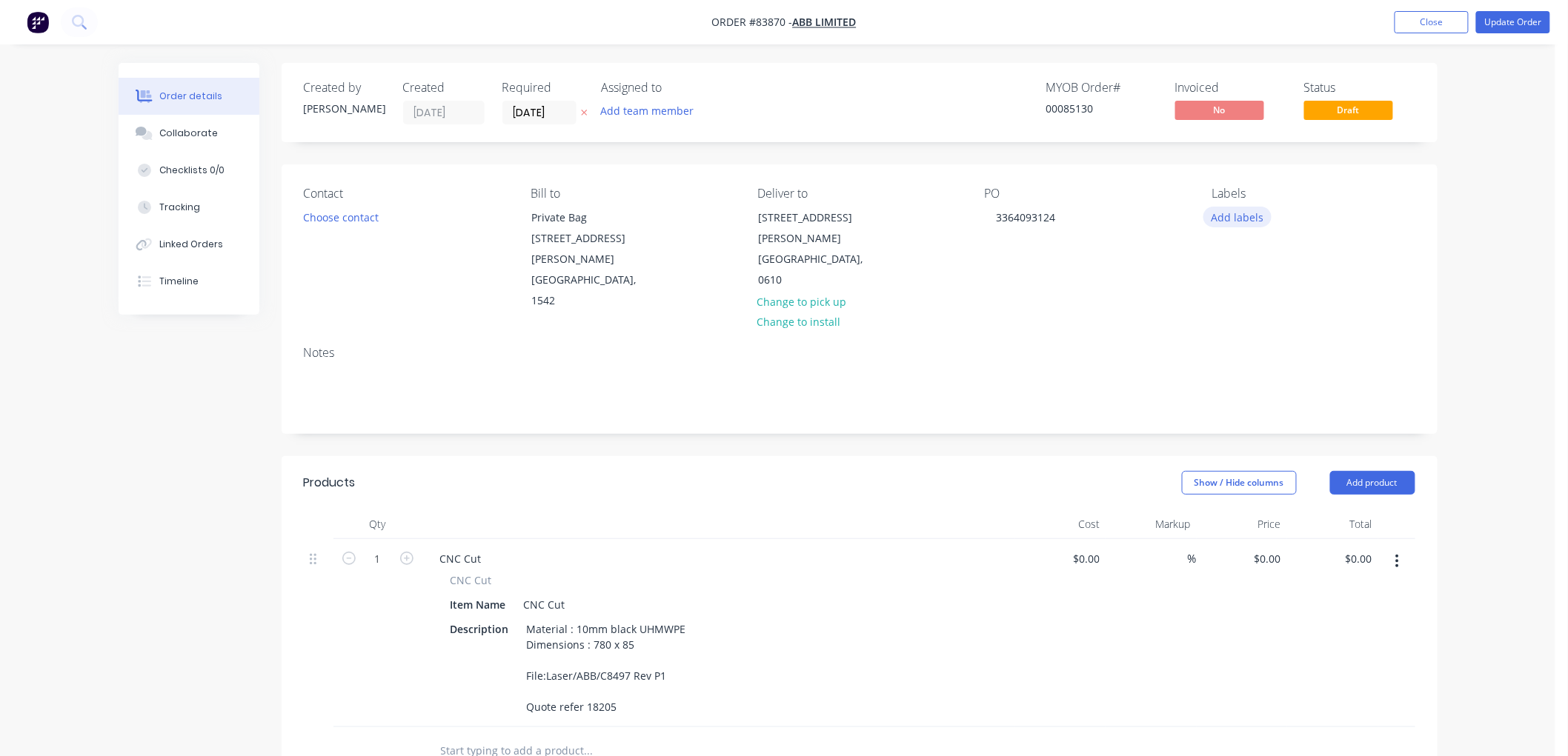
click at [1241, 223] on button "Add labels" at bounding box center [1238, 217] width 68 height 20
click at [1277, 348] on div "BLUE JOB" at bounding box center [1278, 349] width 53 height 17
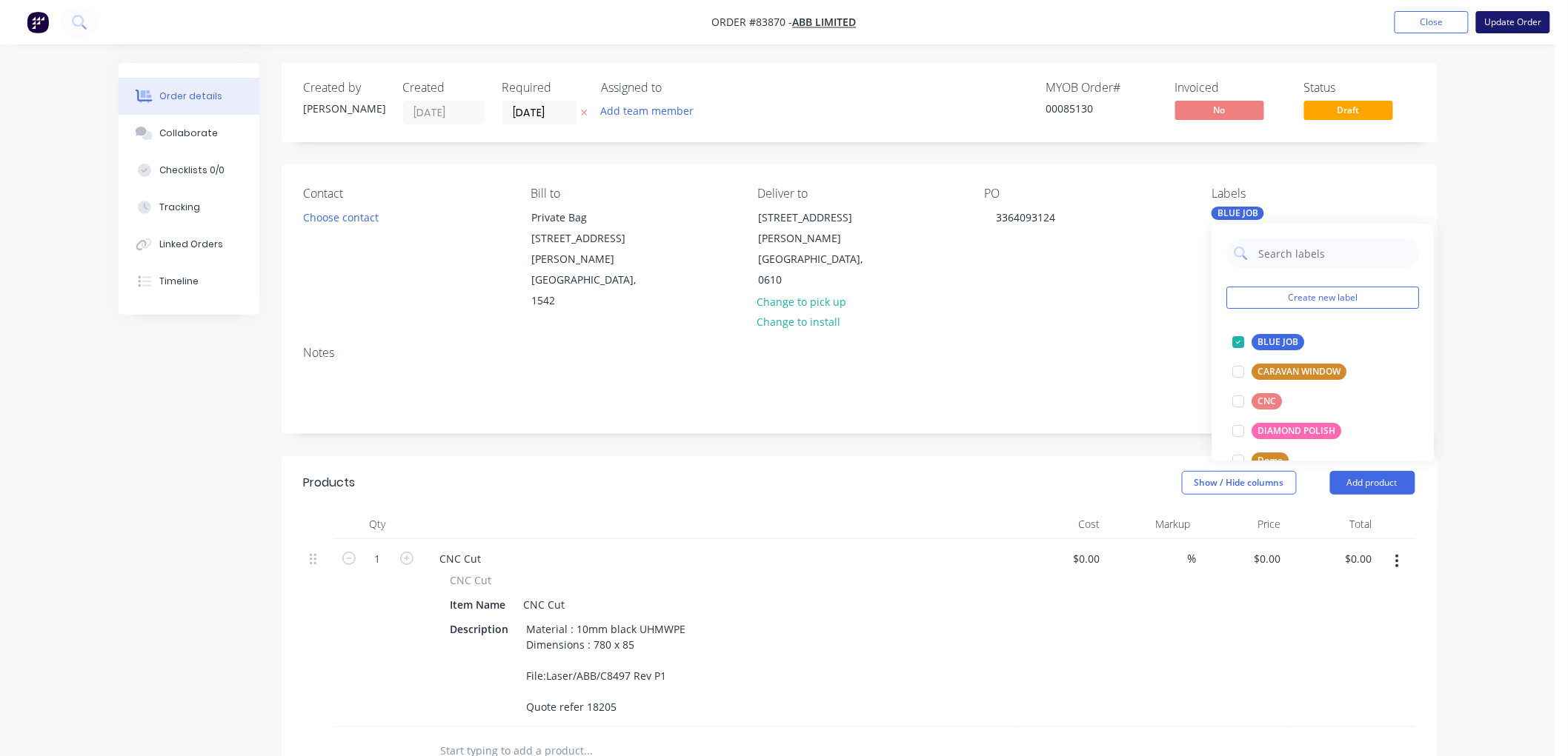
click at [1498, 25] on button "Update Order" at bounding box center [1513, 22] width 74 height 22
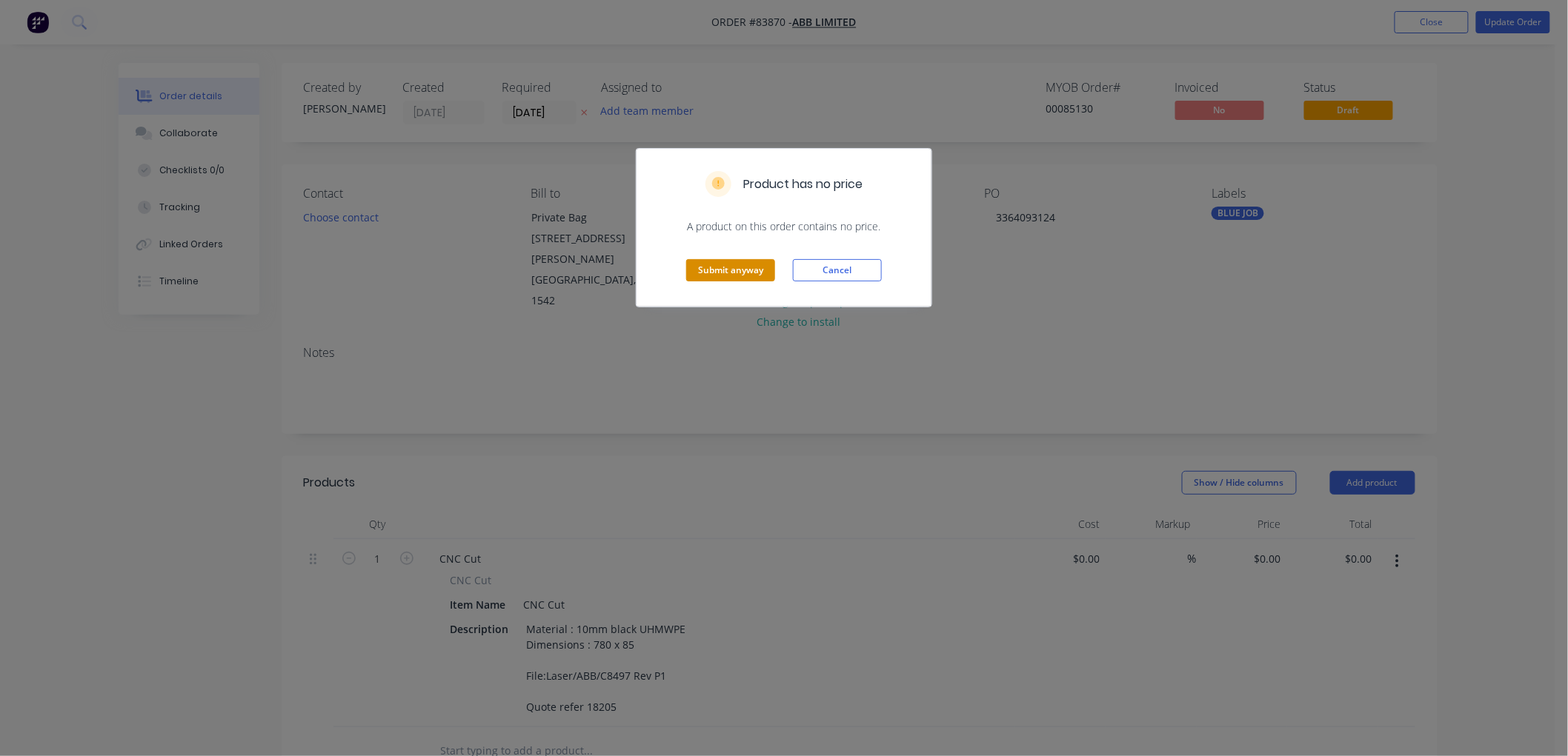
click at [738, 270] on button "Submit anyway" at bounding box center [730, 270] width 89 height 22
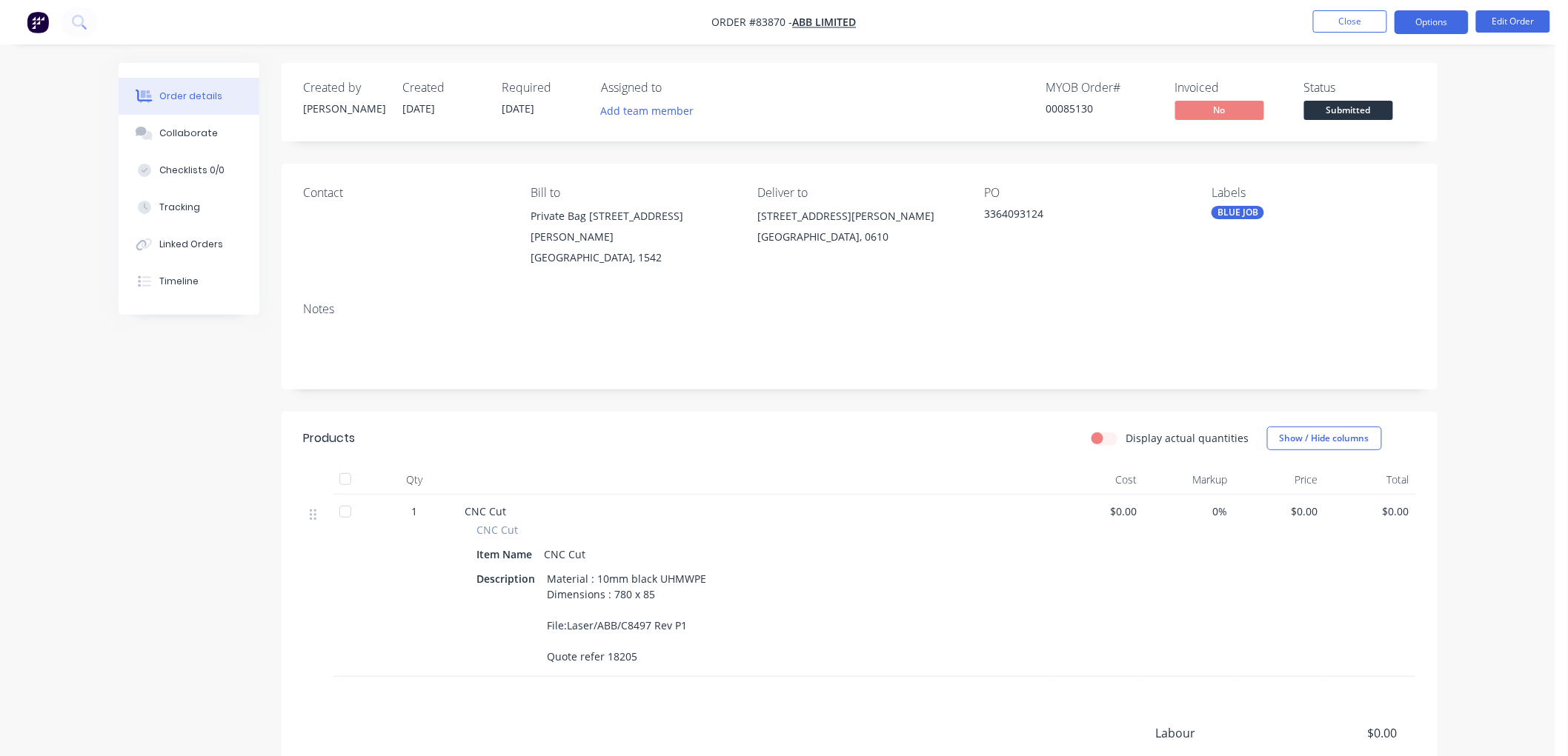
click at [1434, 18] on button "Options" at bounding box center [1431, 22] width 74 height 24
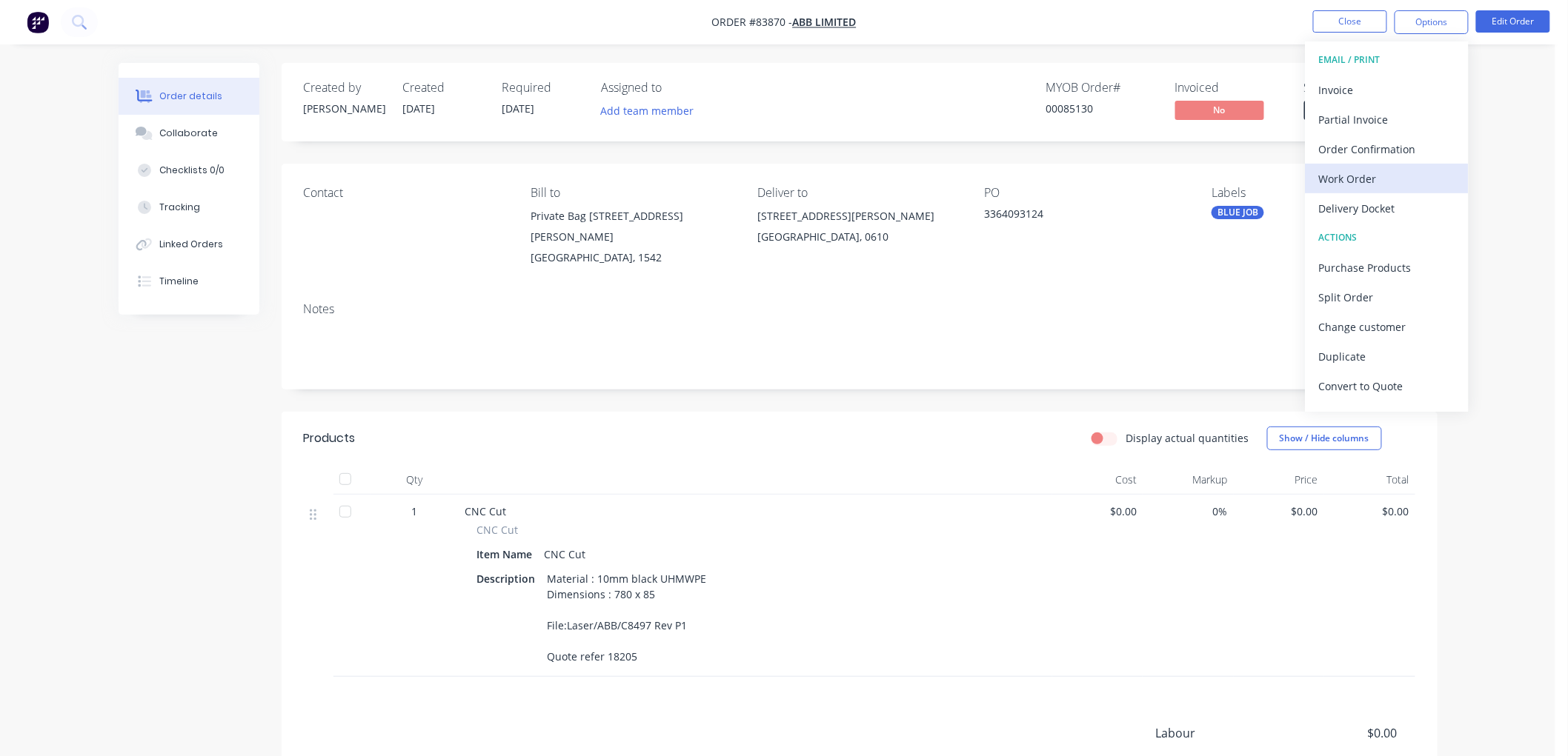
click at [1376, 168] on div "Work Order" at bounding box center [1387, 178] width 136 height 21
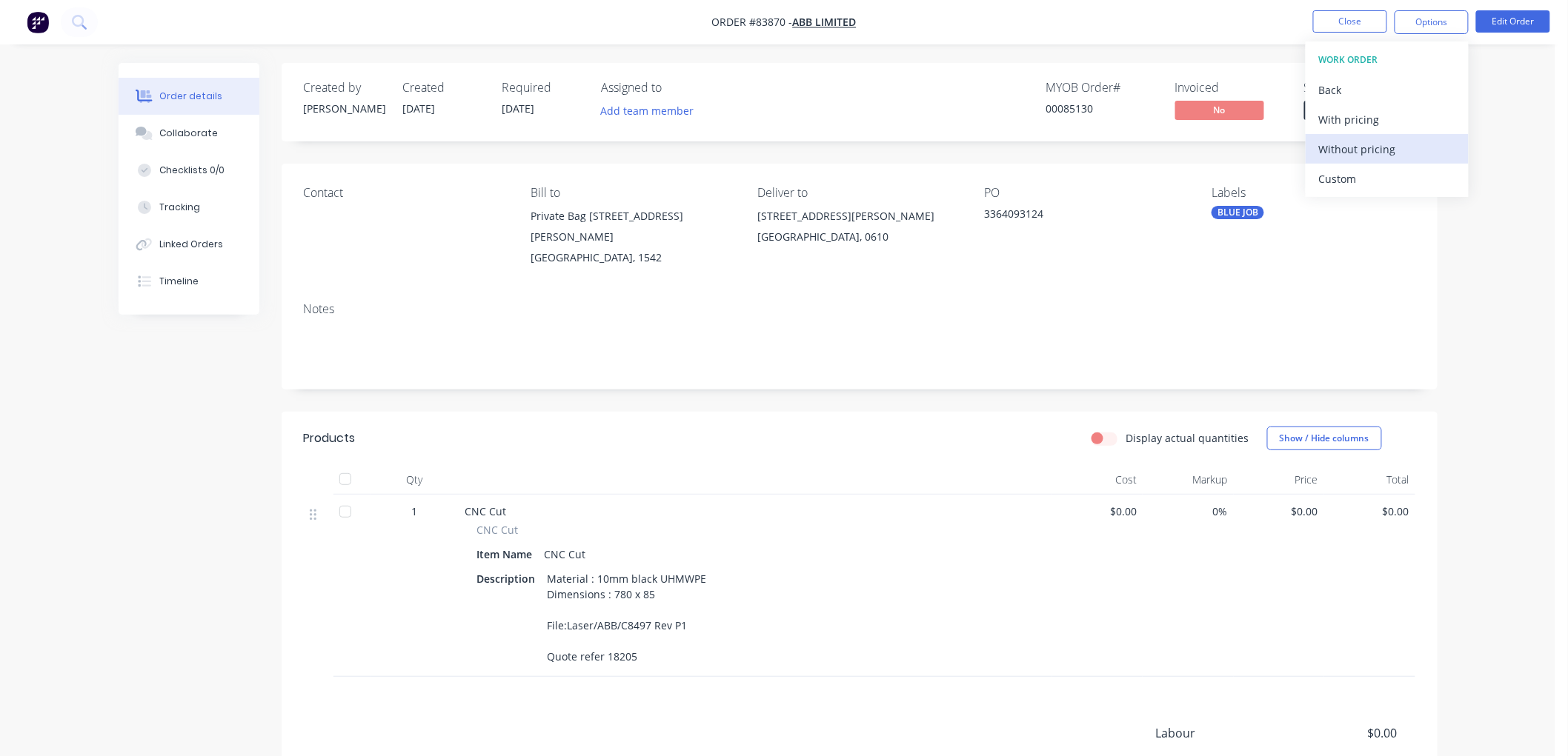
click at [1374, 145] on div "Without pricing" at bounding box center [1387, 149] width 136 height 21
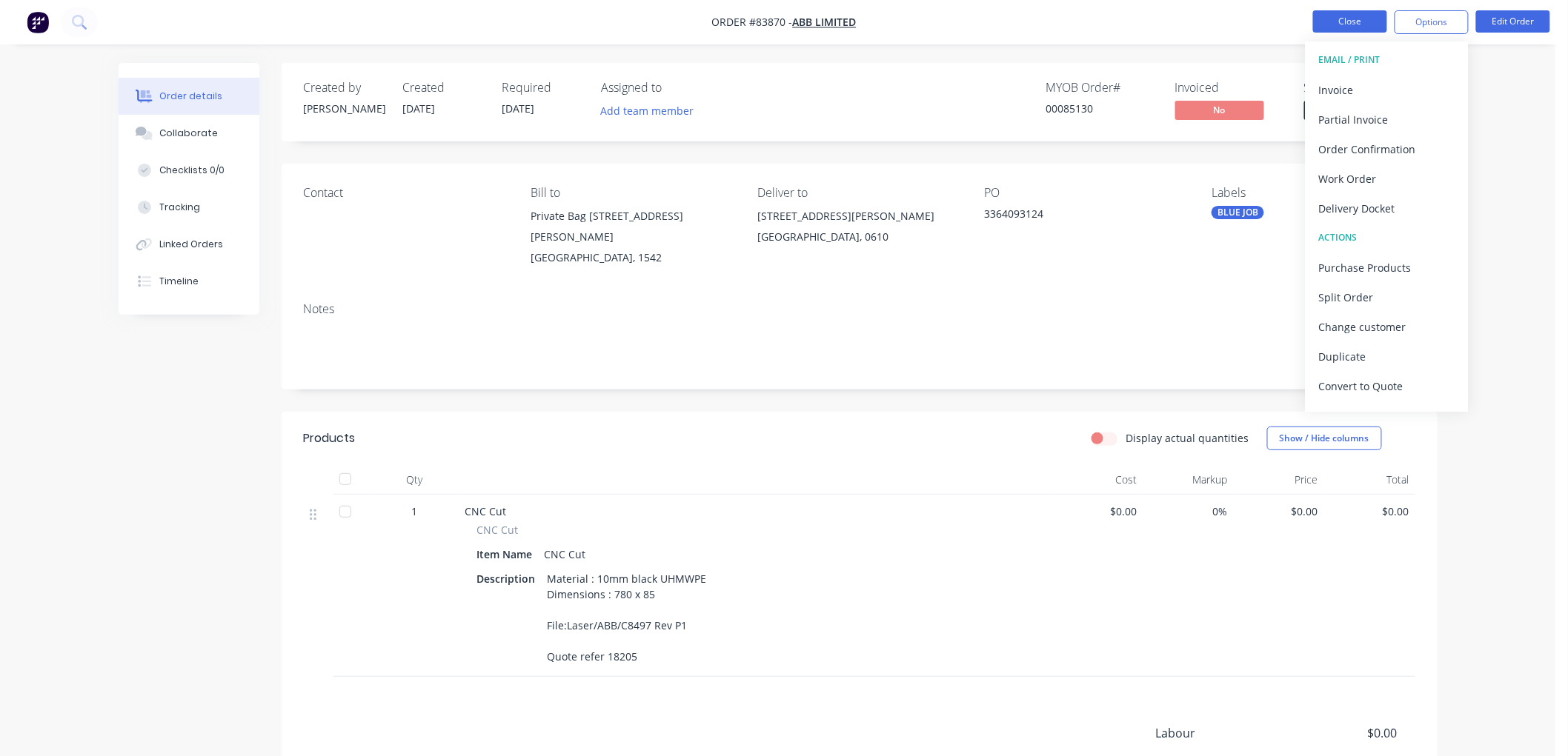
click at [1367, 17] on button "Close" at bounding box center [1350, 21] width 74 height 22
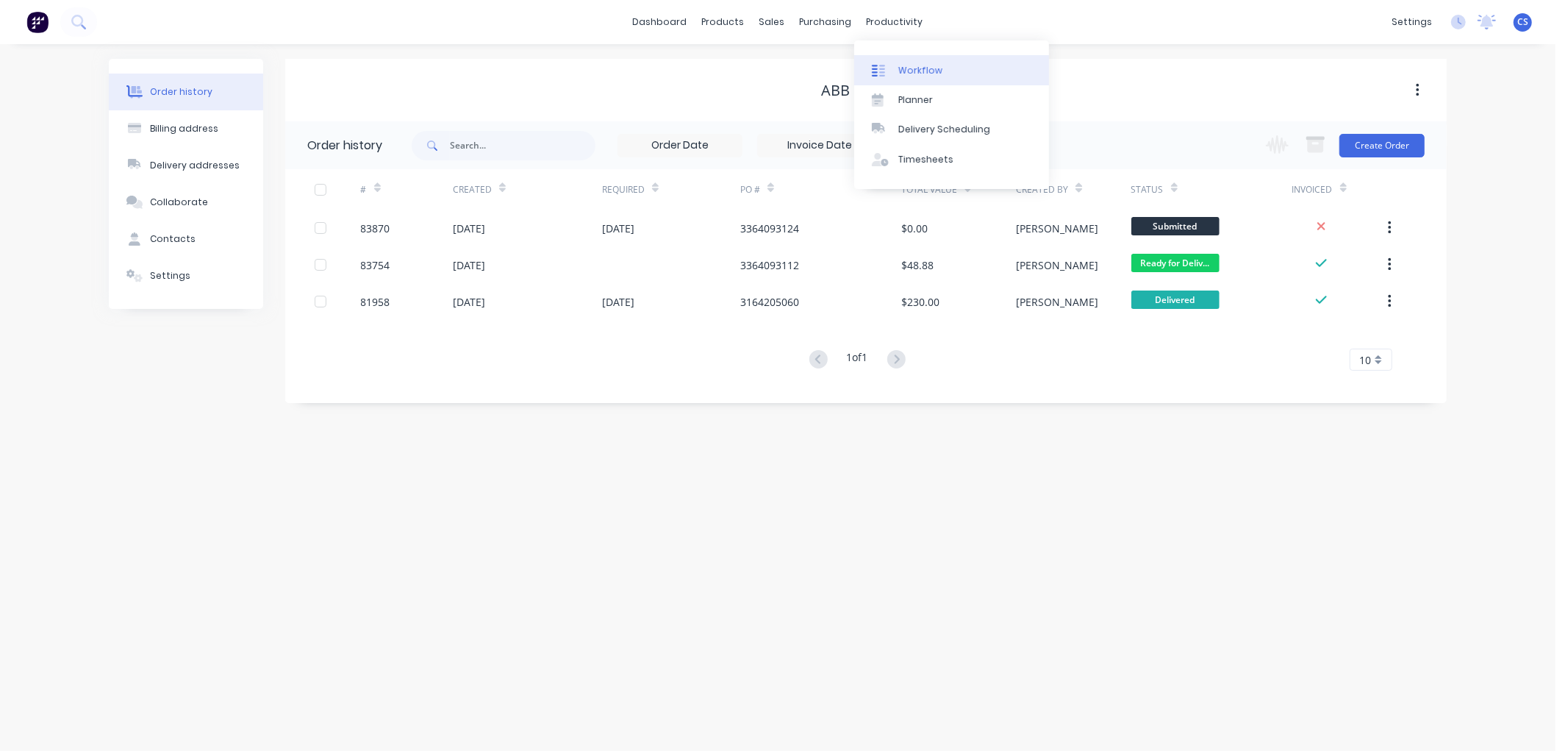
click at [902, 68] on div "Workflow" at bounding box center [920, 71] width 44 height 13
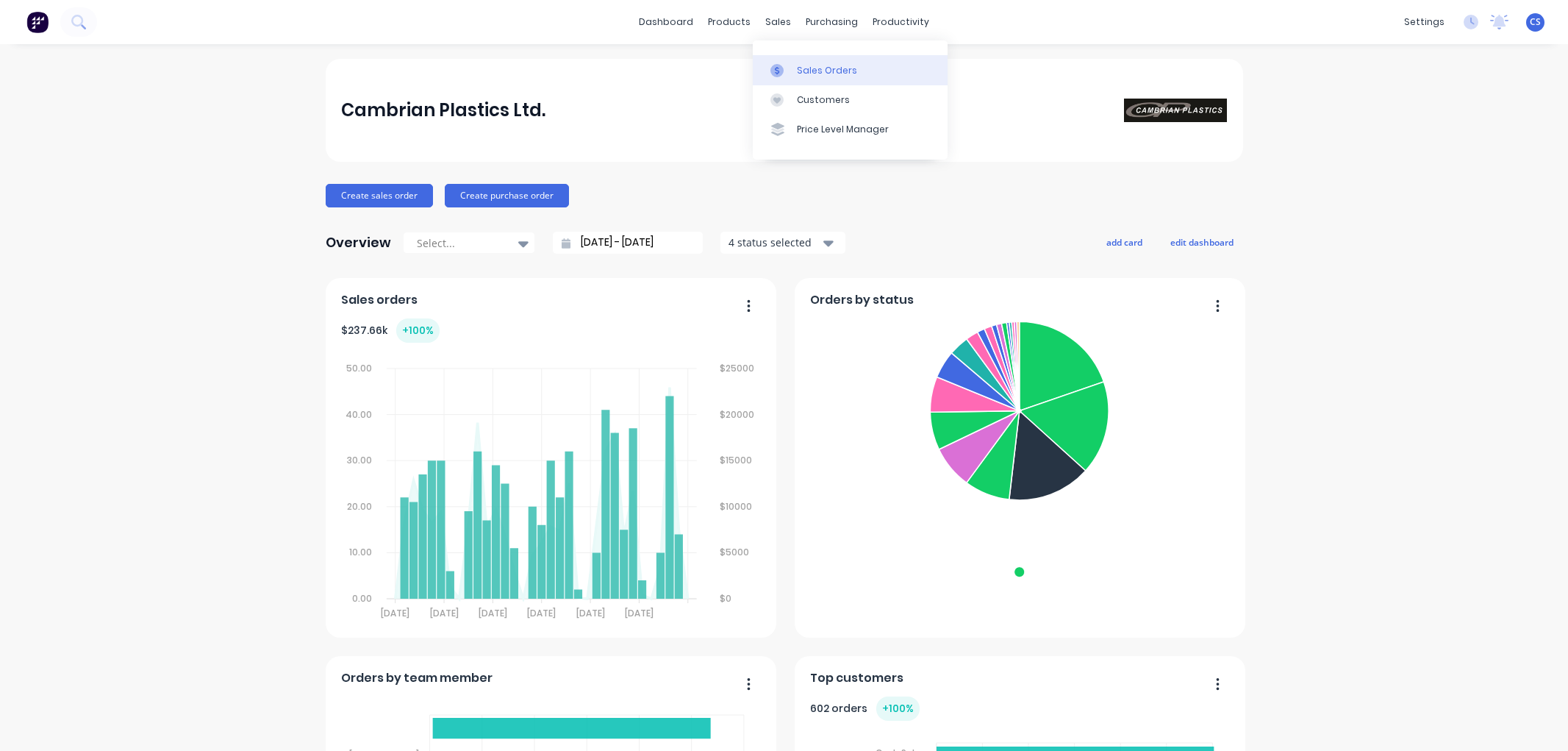
click at [785, 64] on div at bounding box center [782, 71] width 22 height 13
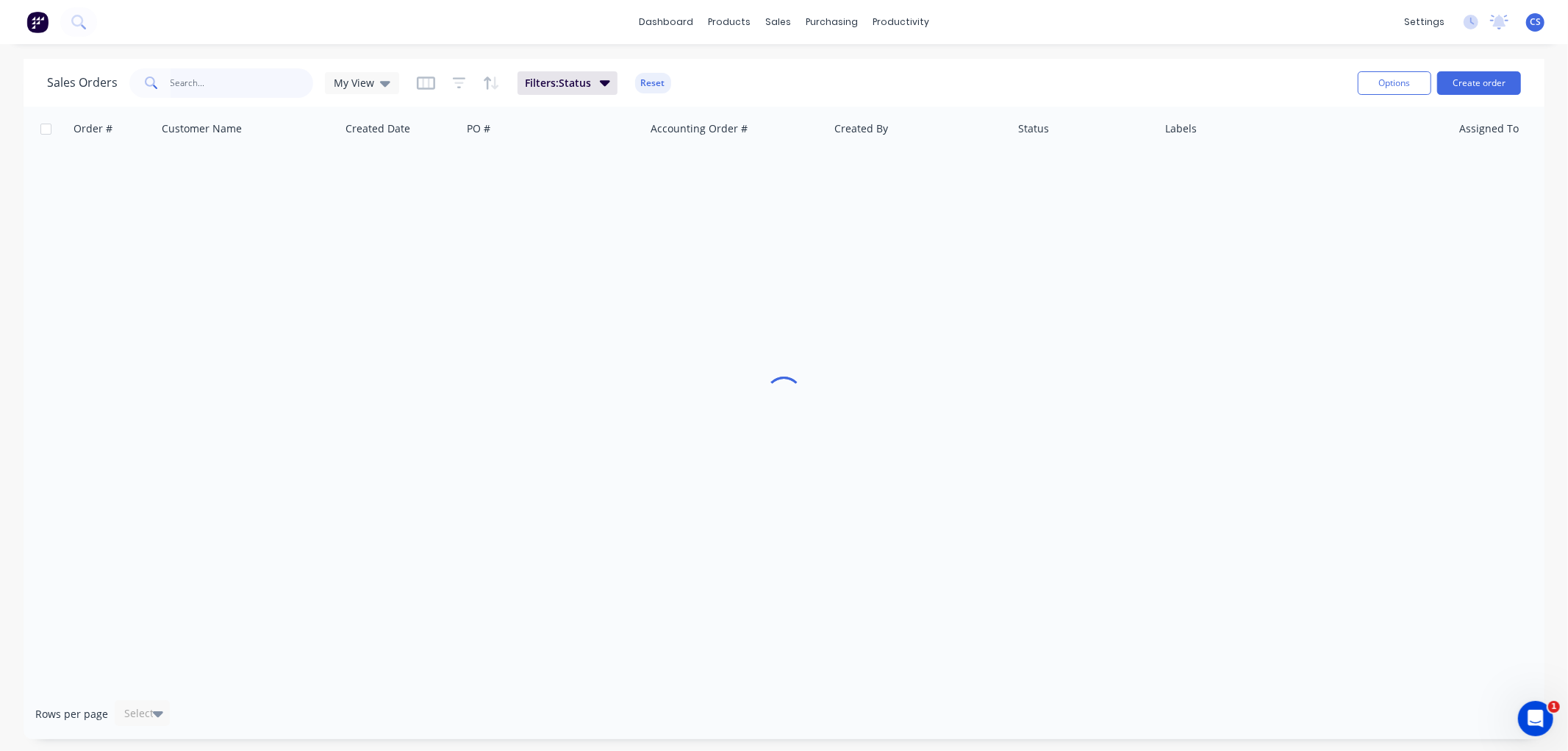
click at [195, 82] on input "text" at bounding box center [242, 84] width 143 height 29
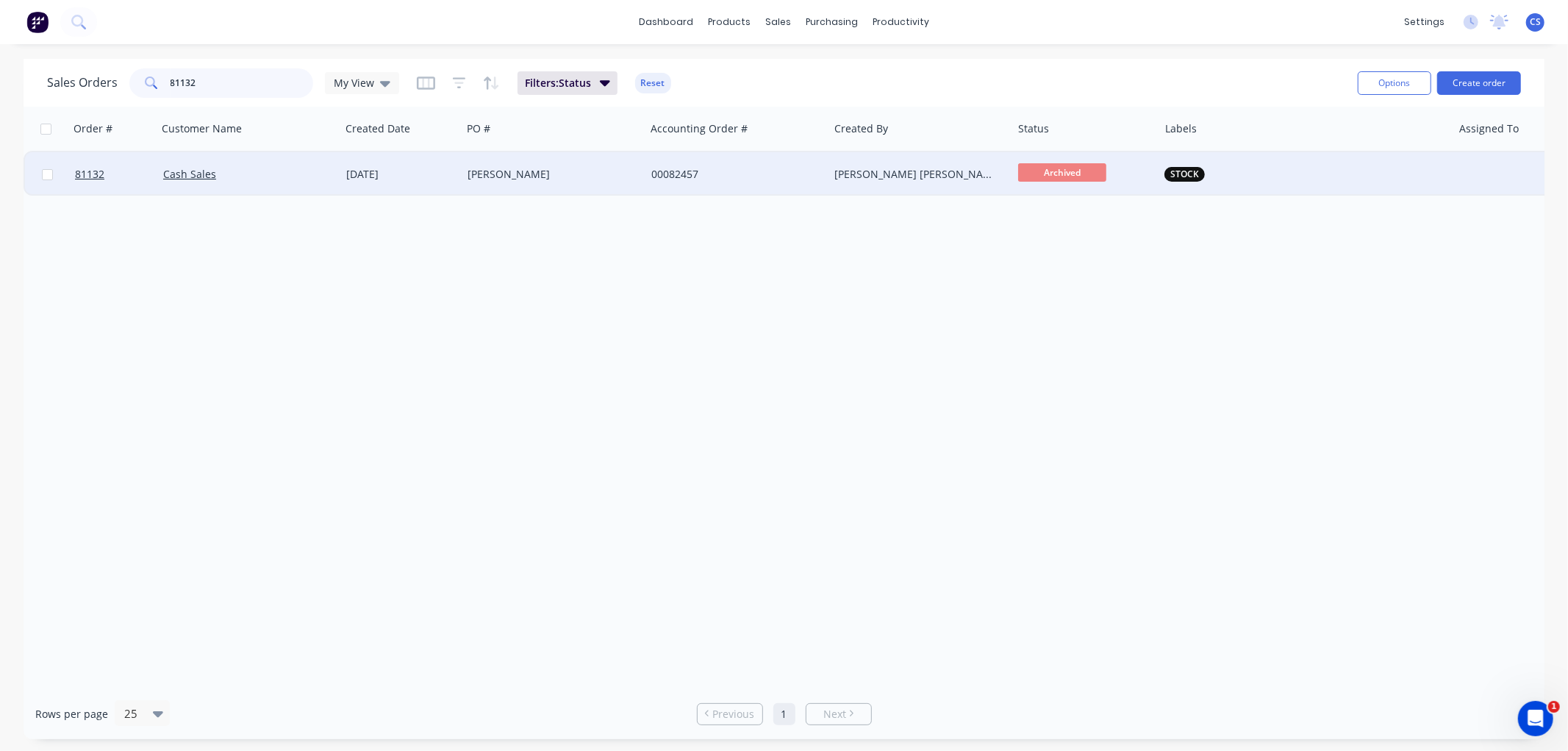
type input "81132"
click at [619, 179] on div "[PERSON_NAME]" at bounding box center [550, 174] width 163 height 15
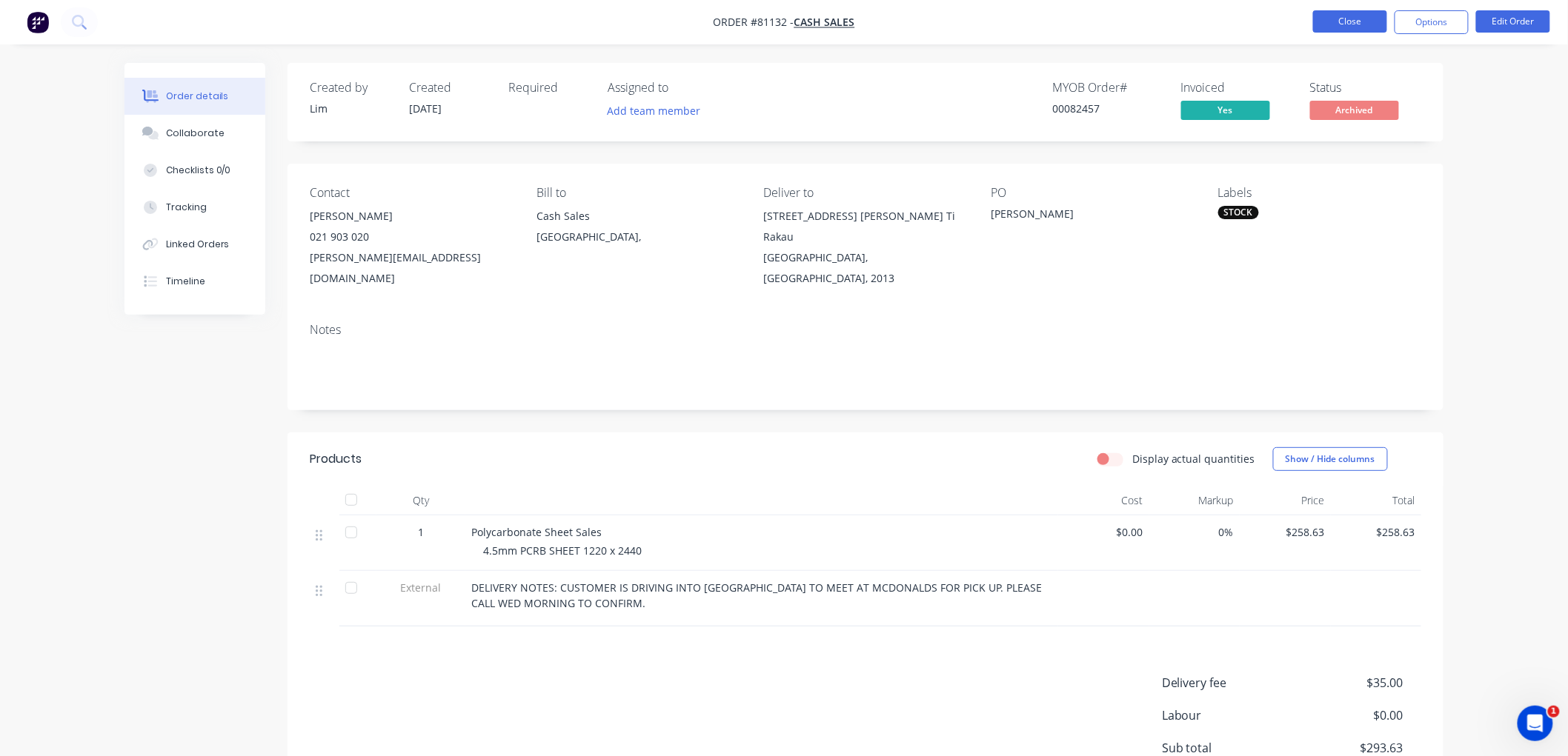
click at [1339, 18] on button "Close" at bounding box center [1350, 21] width 74 height 22
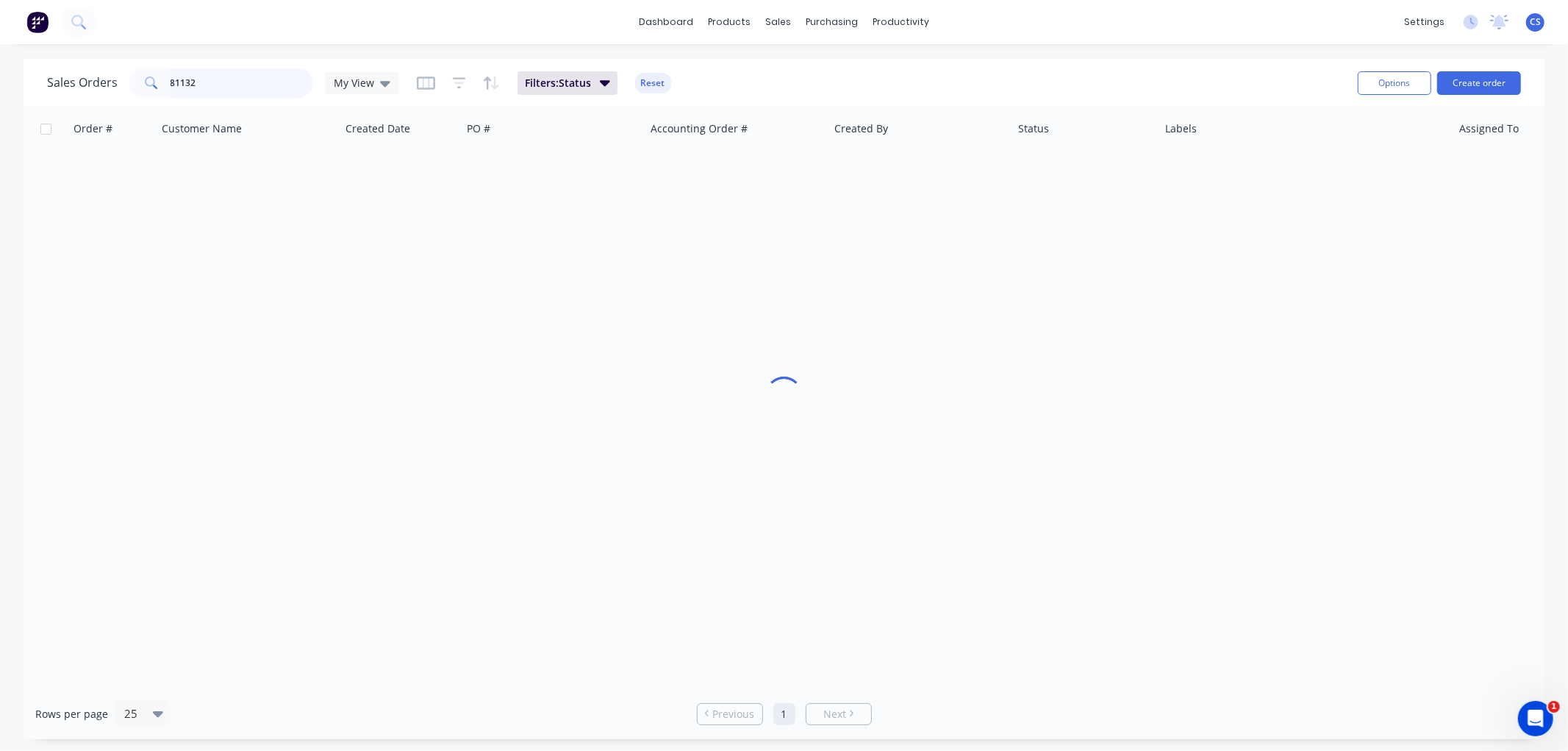
click at [263, 76] on input "81132" at bounding box center [242, 84] width 143 height 29
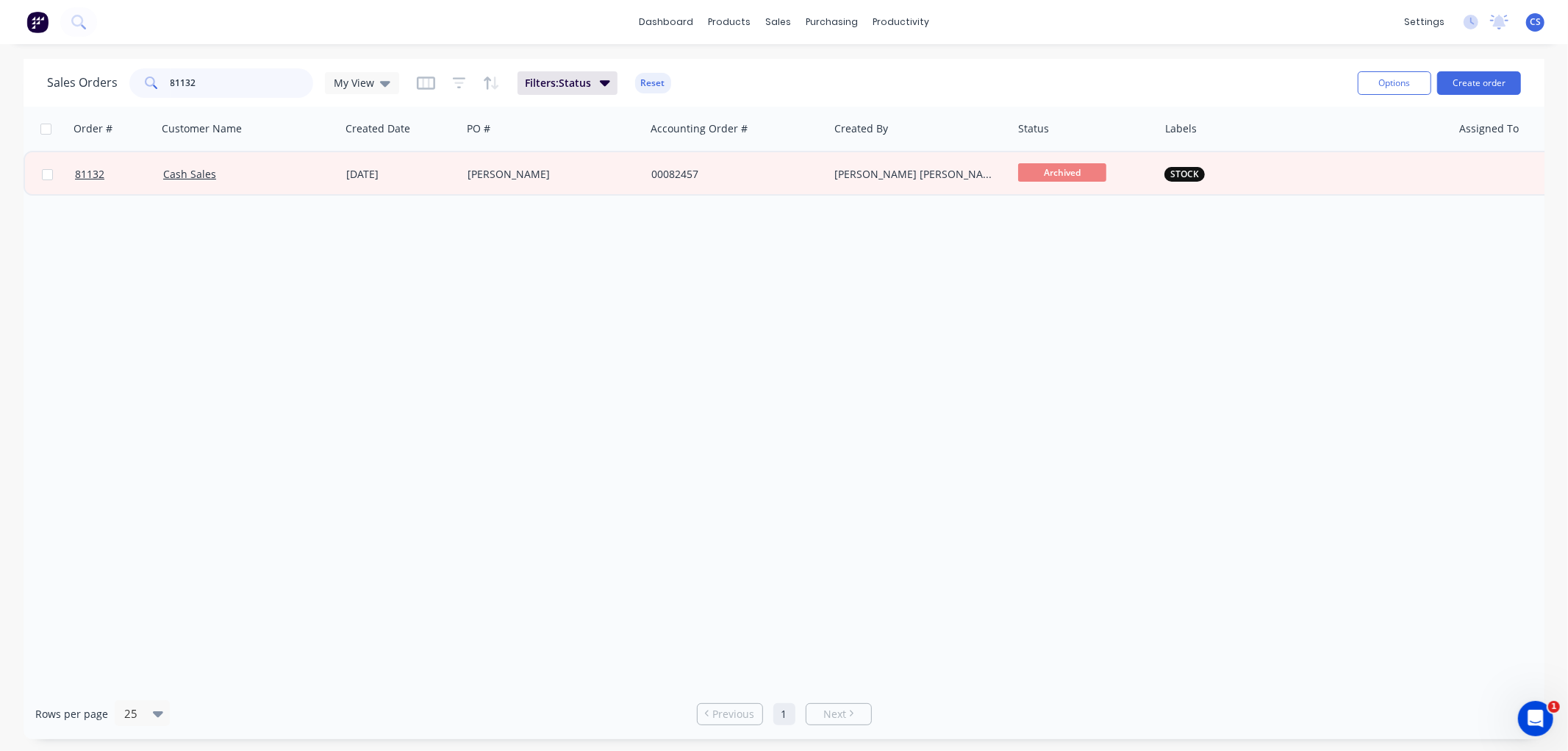
click at [263, 76] on input "81132" at bounding box center [242, 84] width 143 height 29
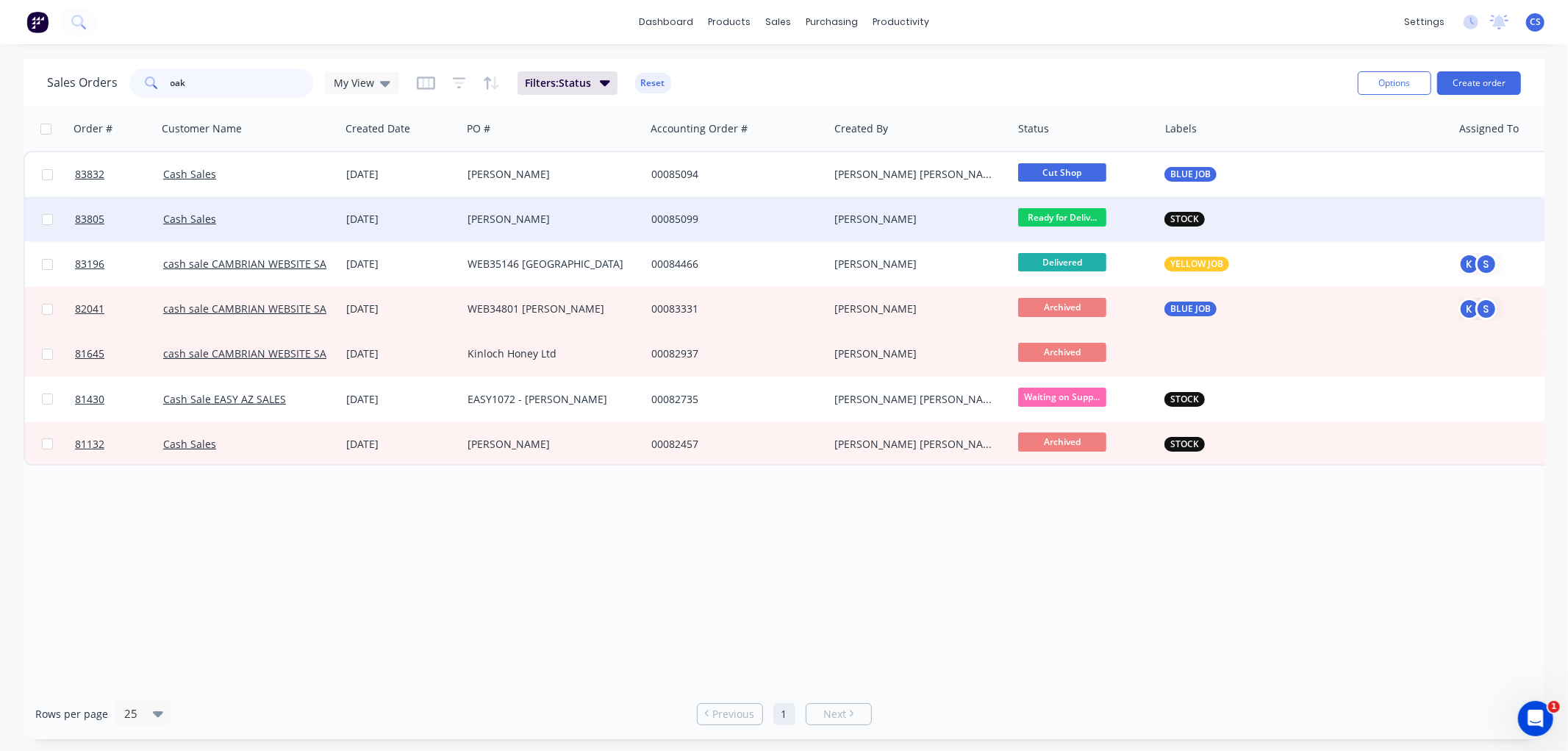
type input "oak"
click at [544, 224] on div "Gary Oakes" at bounding box center [550, 219] width 163 height 15
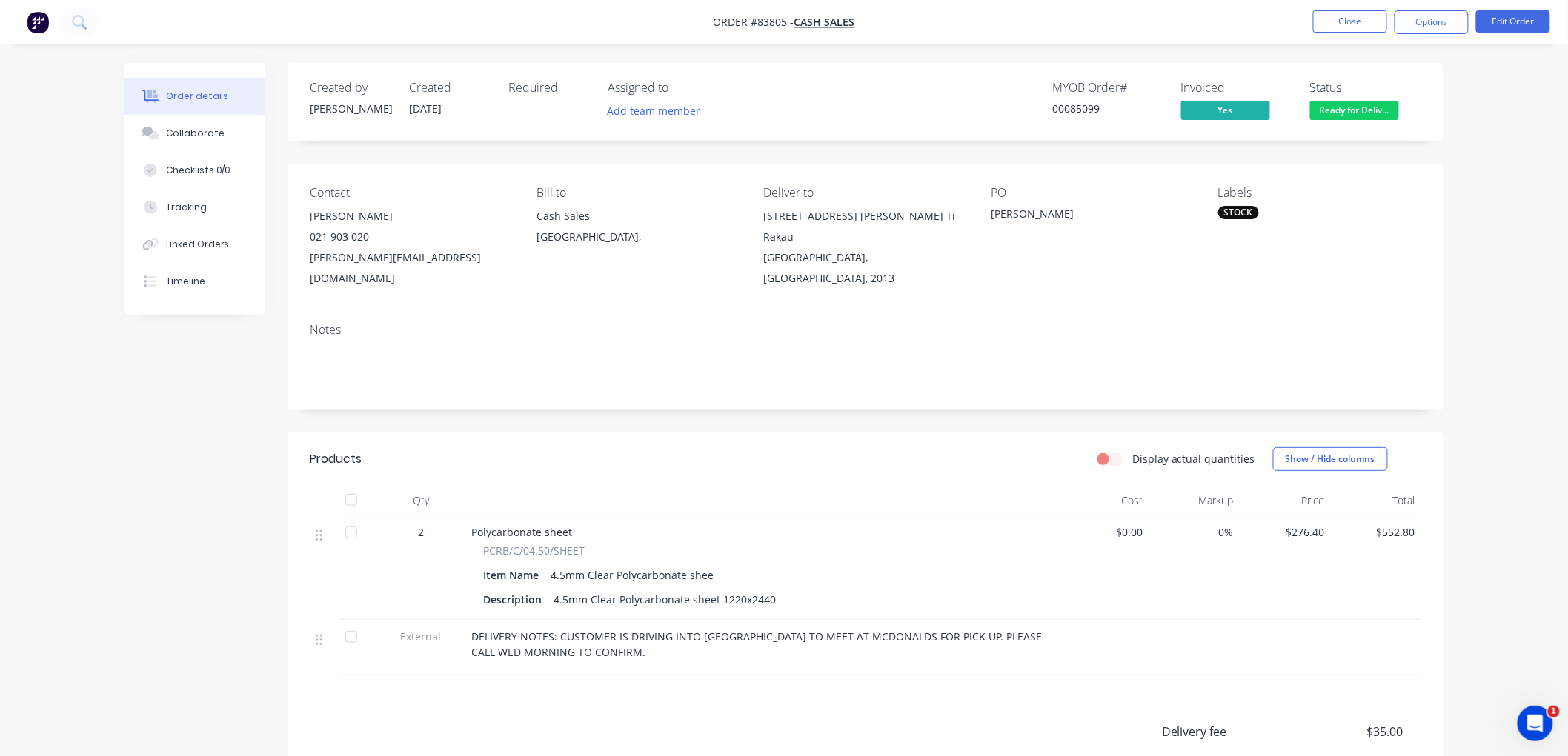
click at [1360, 108] on span "Ready for Deliv..." at bounding box center [1354, 110] width 89 height 18
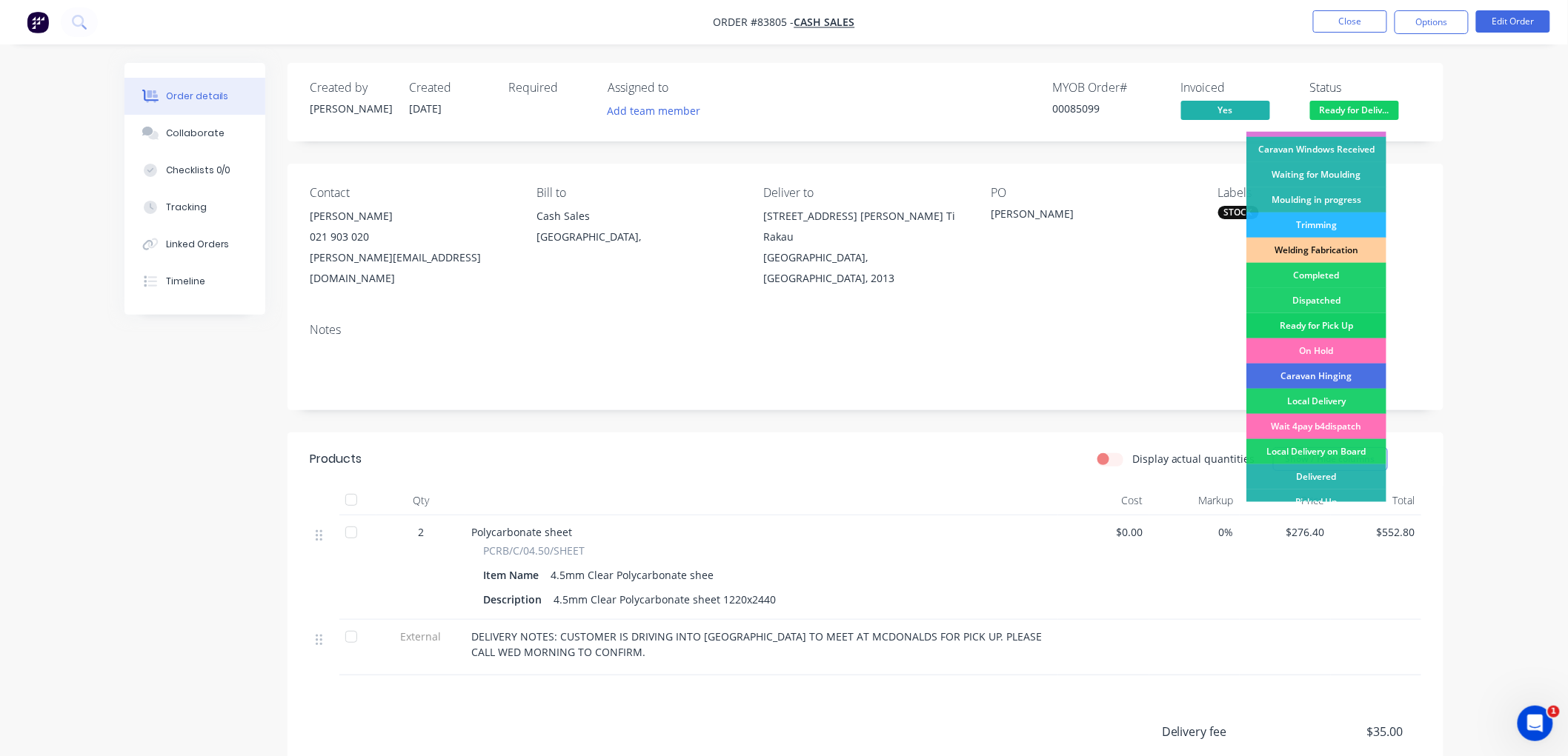
scroll to position [259, 0]
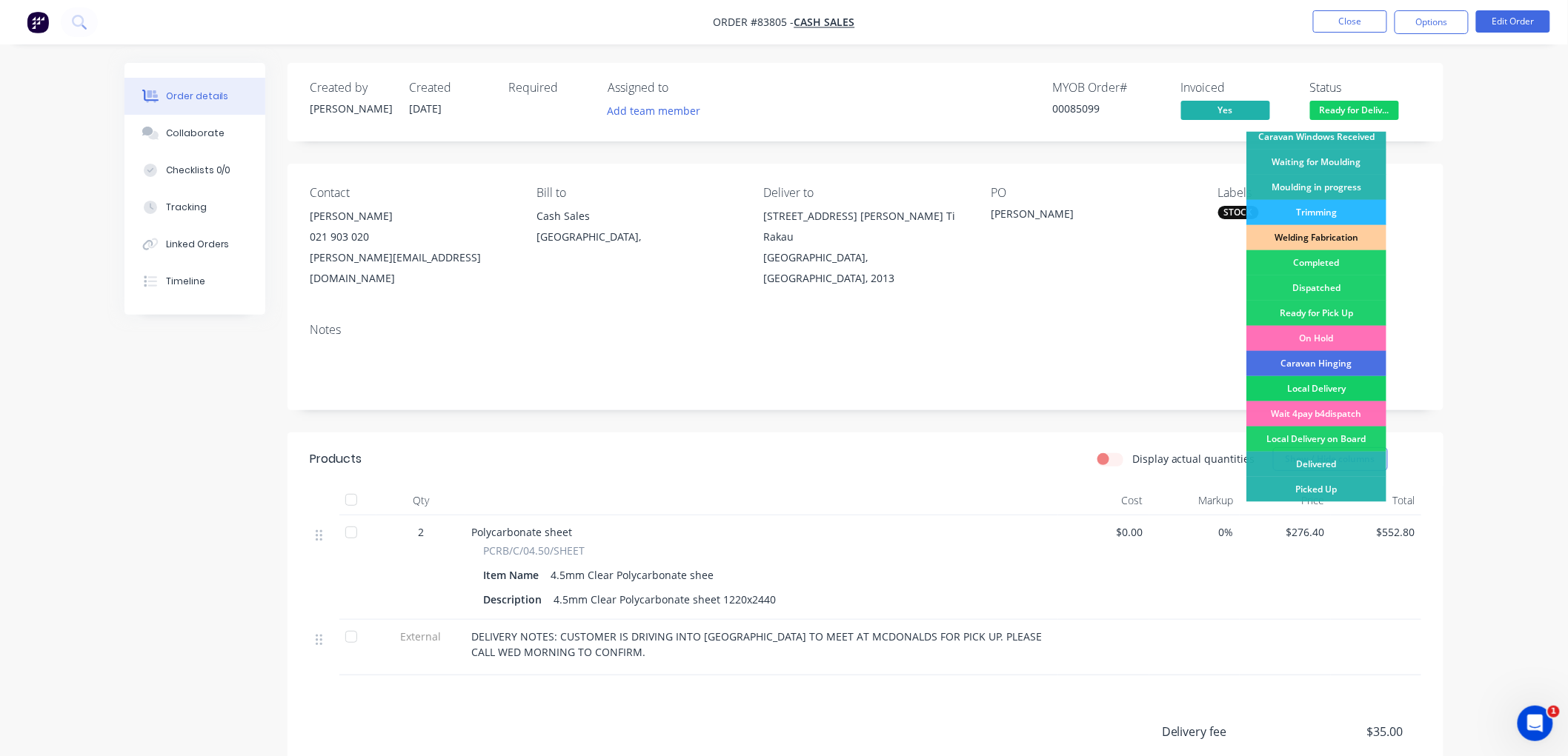
click at [1330, 386] on div "Local Delivery" at bounding box center [1316, 388] width 140 height 25
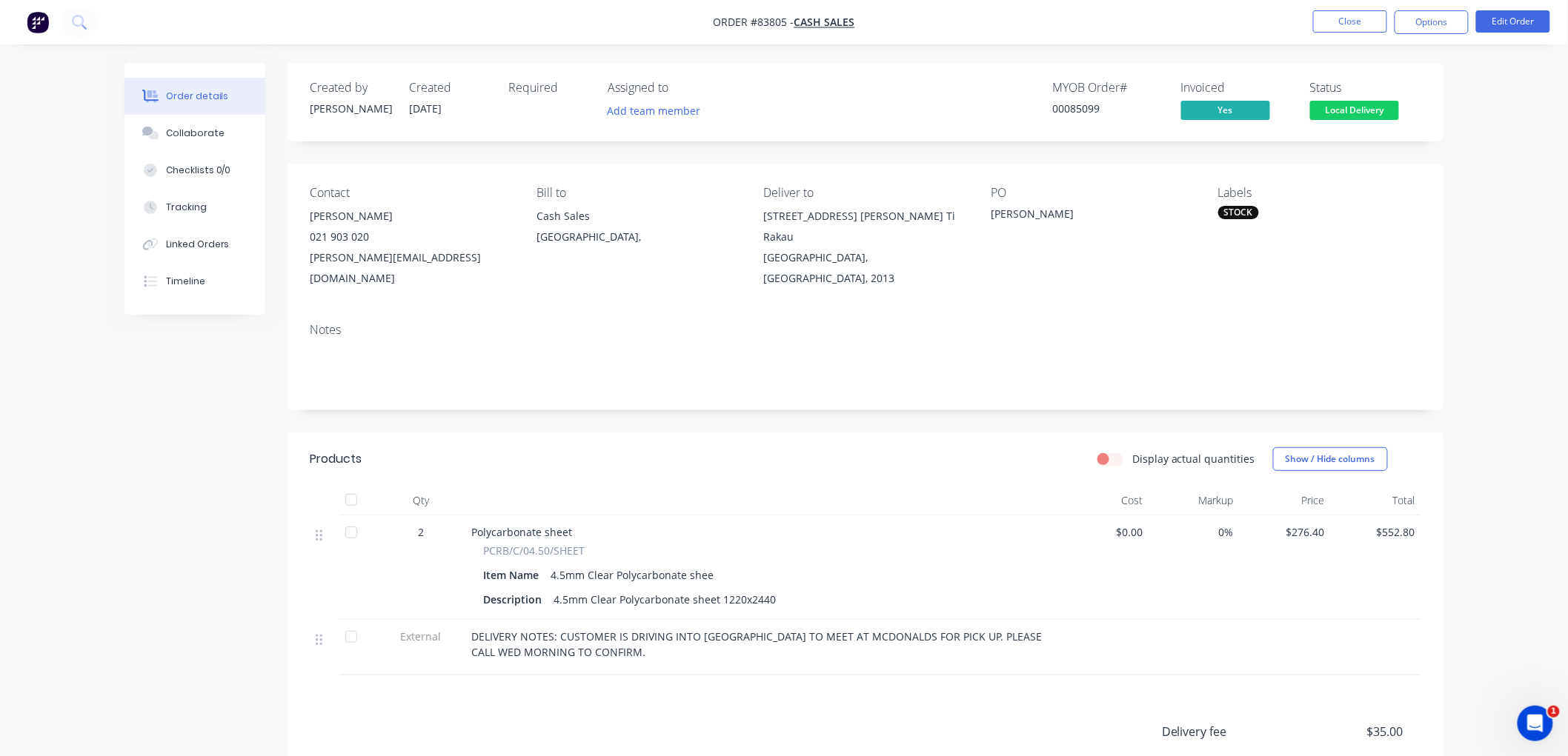
drag, startPoint x: 1384, startPoint y: 115, endPoint x: 1387, endPoint y: 125, distance: 10.4
click at [1384, 114] on span "Local Delivery" at bounding box center [1354, 110] width 89 height 18
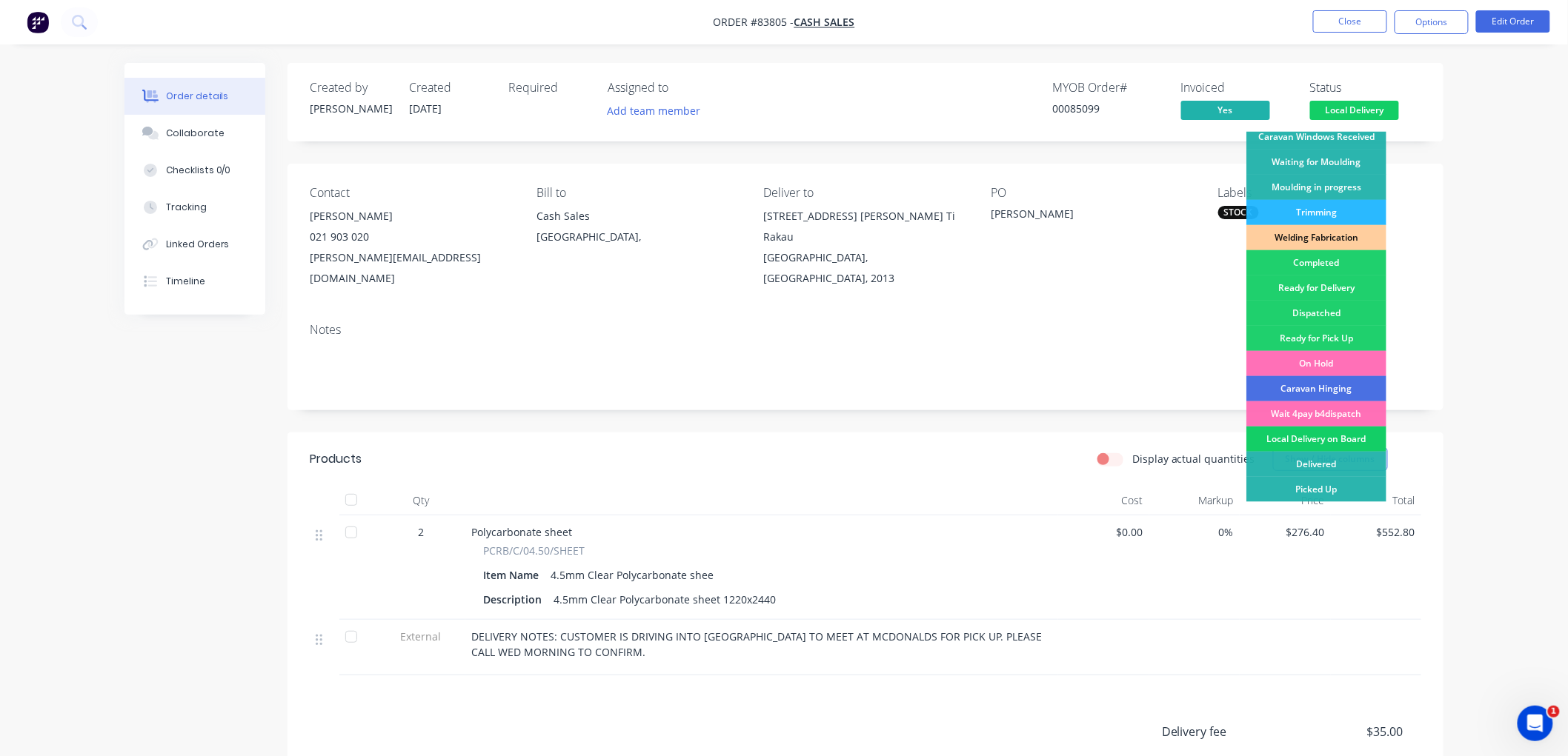
click at [1334, 437] on div "Local Delivery on Board" at bounding box center [1316, 439] width 140 height 25
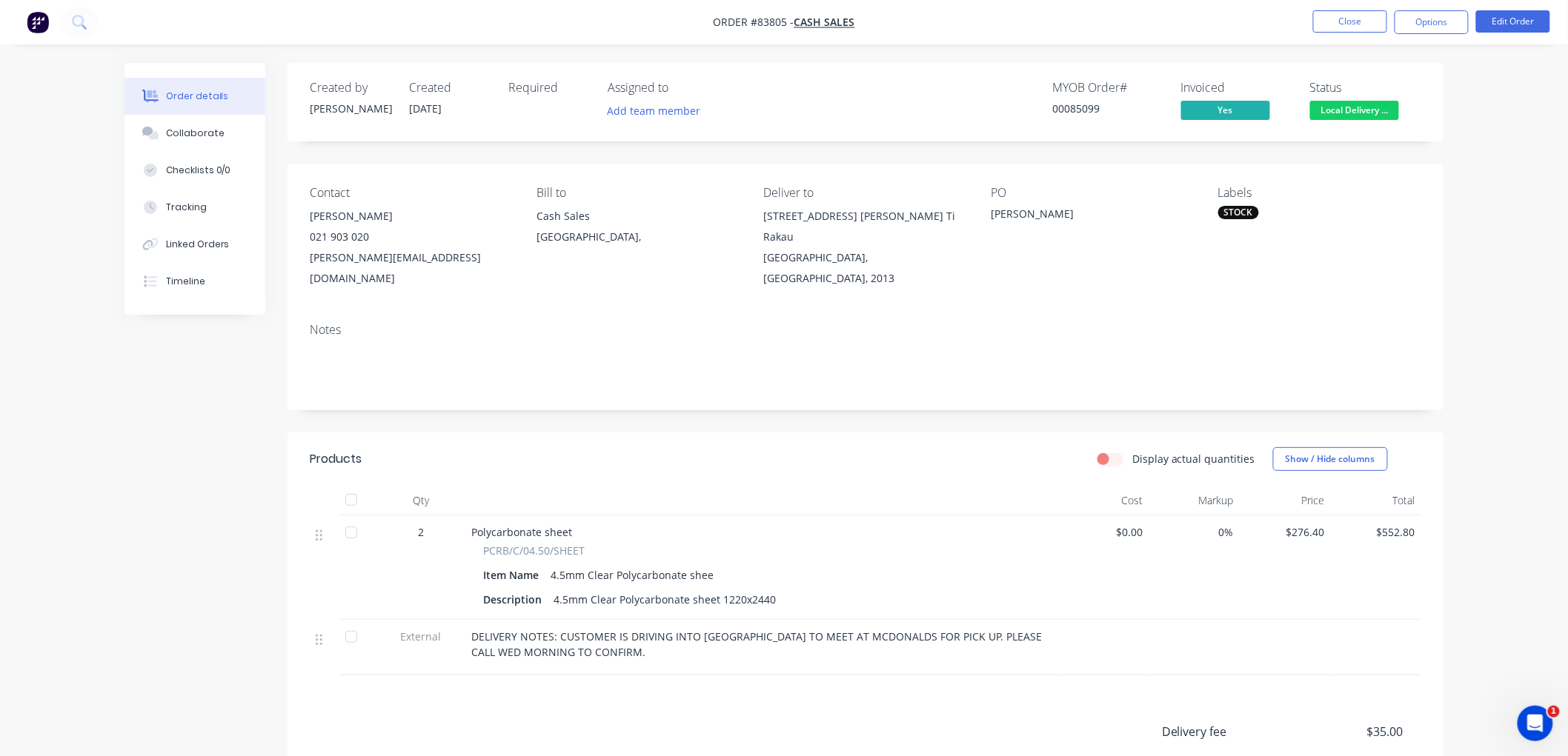
click at [1492, 257] on div "Order details Collaborate Checklists 0/0 Tracking Linked Orders Timeline Order …" at bounding box center [784, 485] width 1568 height 971
